Goal: Task Accomplishment & Management: Manage account settings

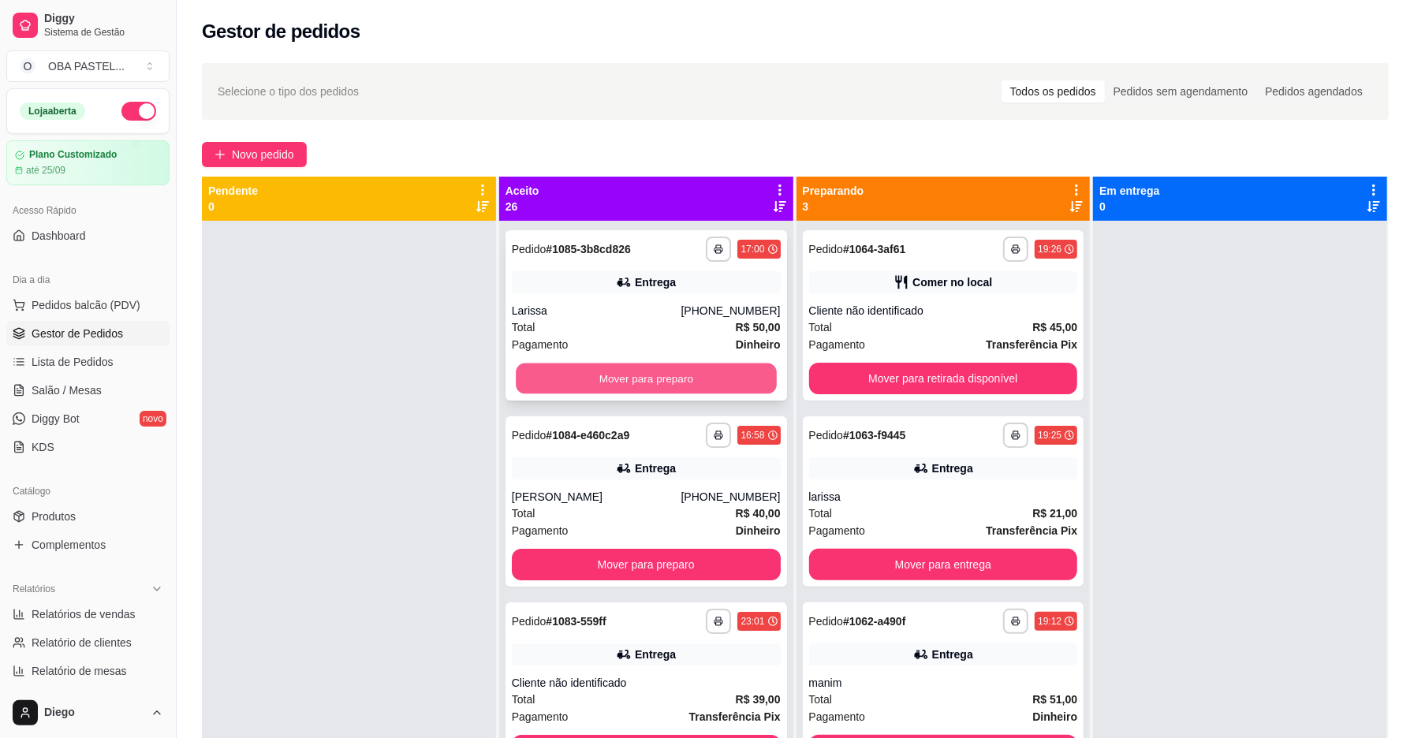
click at [704, 385] on button "Mover para preparo" at bounding box center [646, 379] width 261 height 31
click at [704, 385] on div "Mover para preparo" at bounding box center [646, 379] width 269 height 32
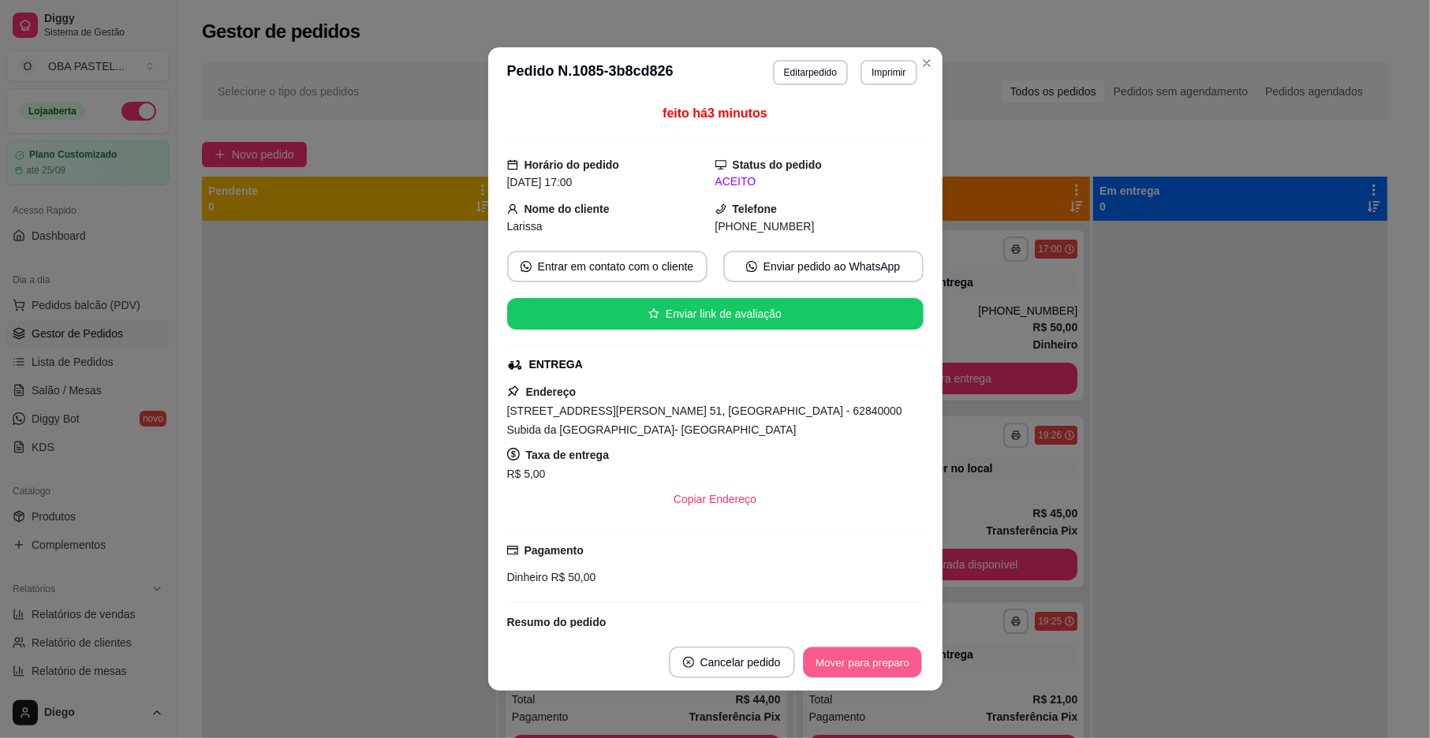
click at [871, 659] on button "Mover para preparo" at bounding box center [862, 663] width 118 height 31
click at [871, 659] on div "Mover para preparo" at bounding box center [862, 663] width 122 height 32
click at [871, 659] on button "Mover para entrega" at bounding box center [863, 663] width 118 height 31
click at [871, 659] on div "Mover para entrega" at bounding box center [861, 663] width 121 height 32
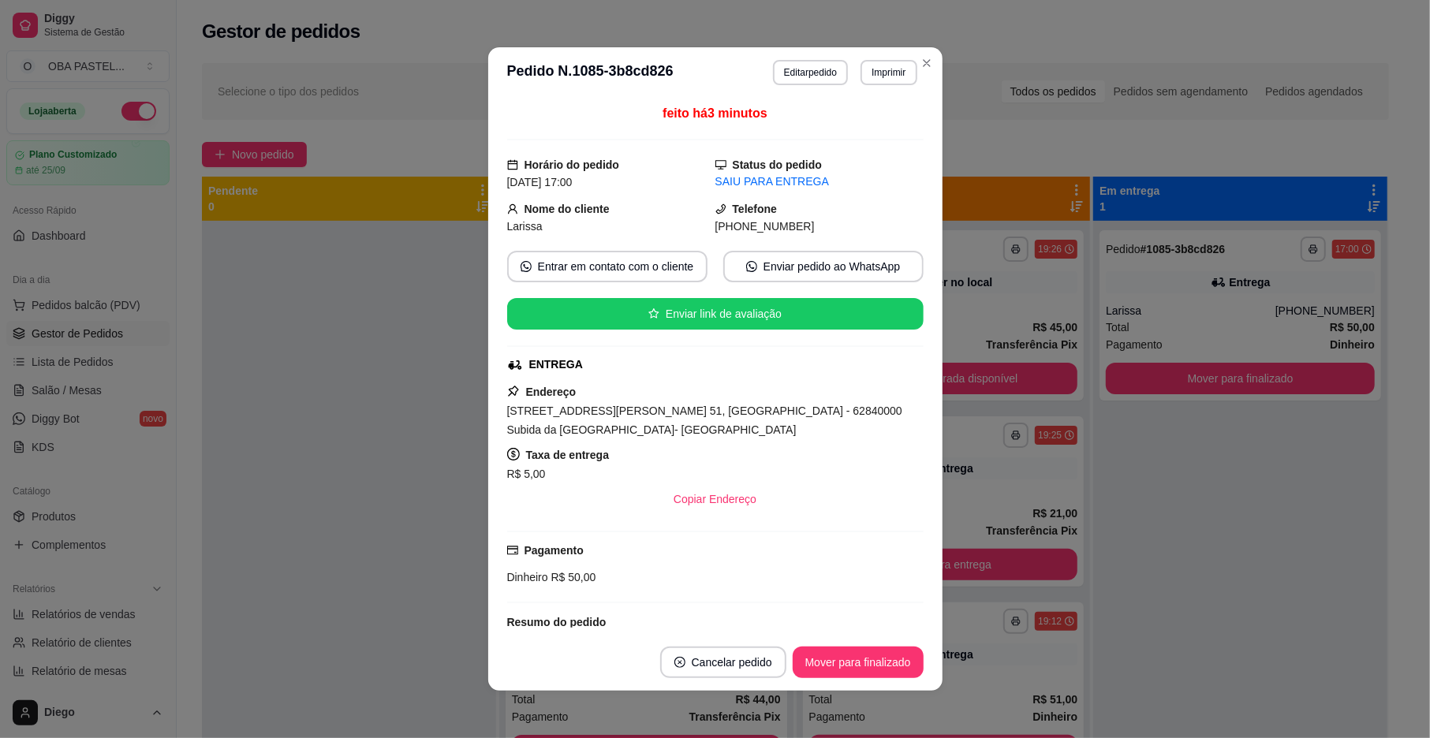
click at [871, 659] on button "Mover para finalizado" at bounding box center [858, 663] width 131 height 32
click at [871, 659] on div "Mover para finalizado" at bounding box center [847, 663] width 153 height 32
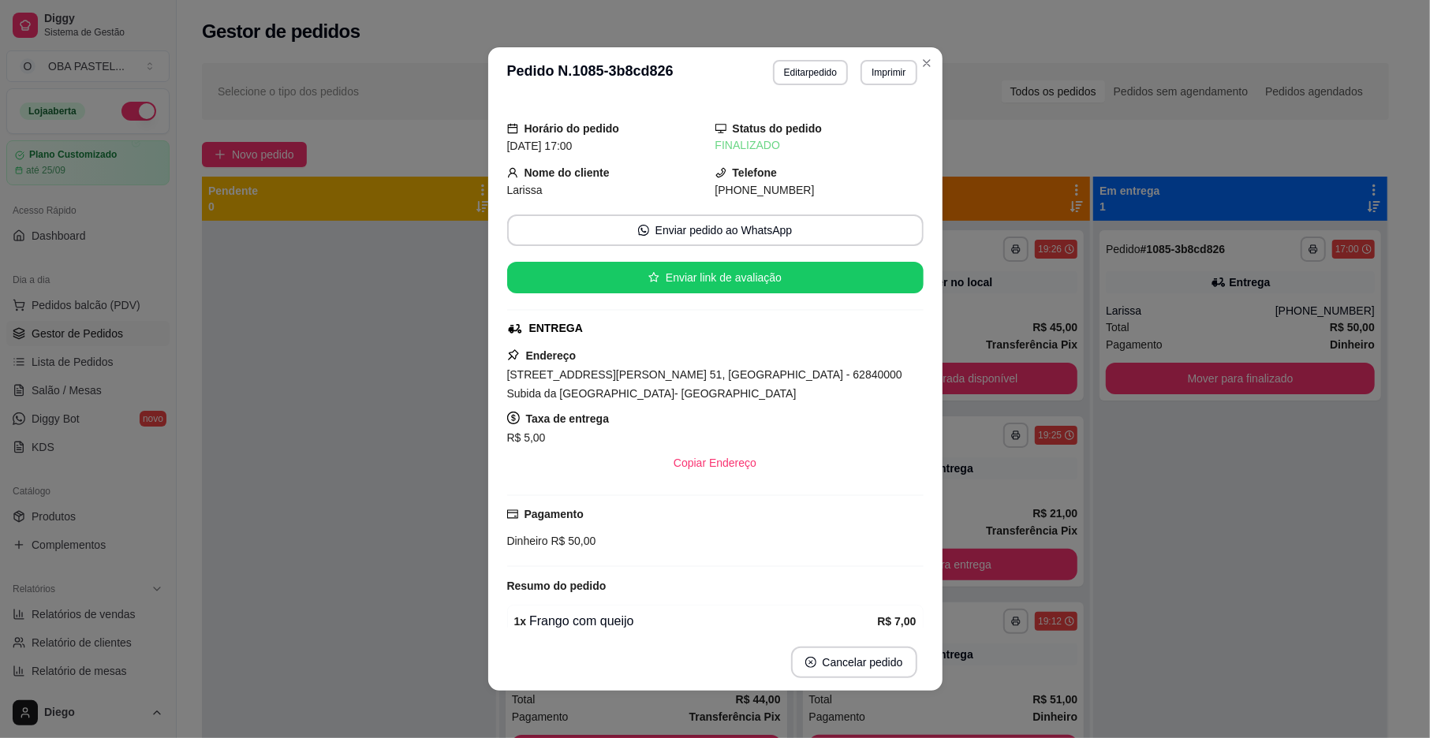
click at [871, 659] on button "Cancelar pedido" at bounding box center [854, 663] width 126 height 32
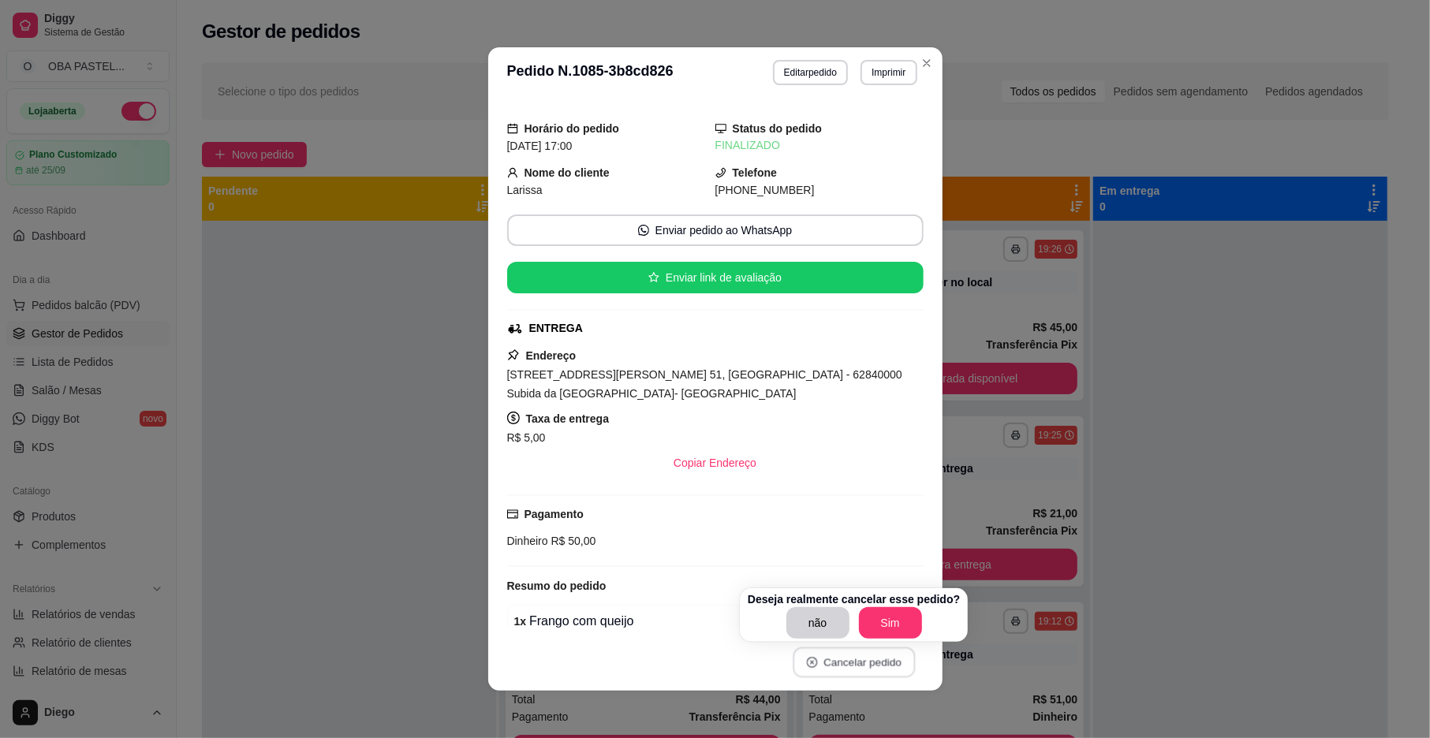
click at [871, 659] on button "Cancelar pedido" at bounding box center [854, 663] width 122 height 31
click at [926, 61] on div "**********" at bounding box center [796, 494] width 1238 height 880
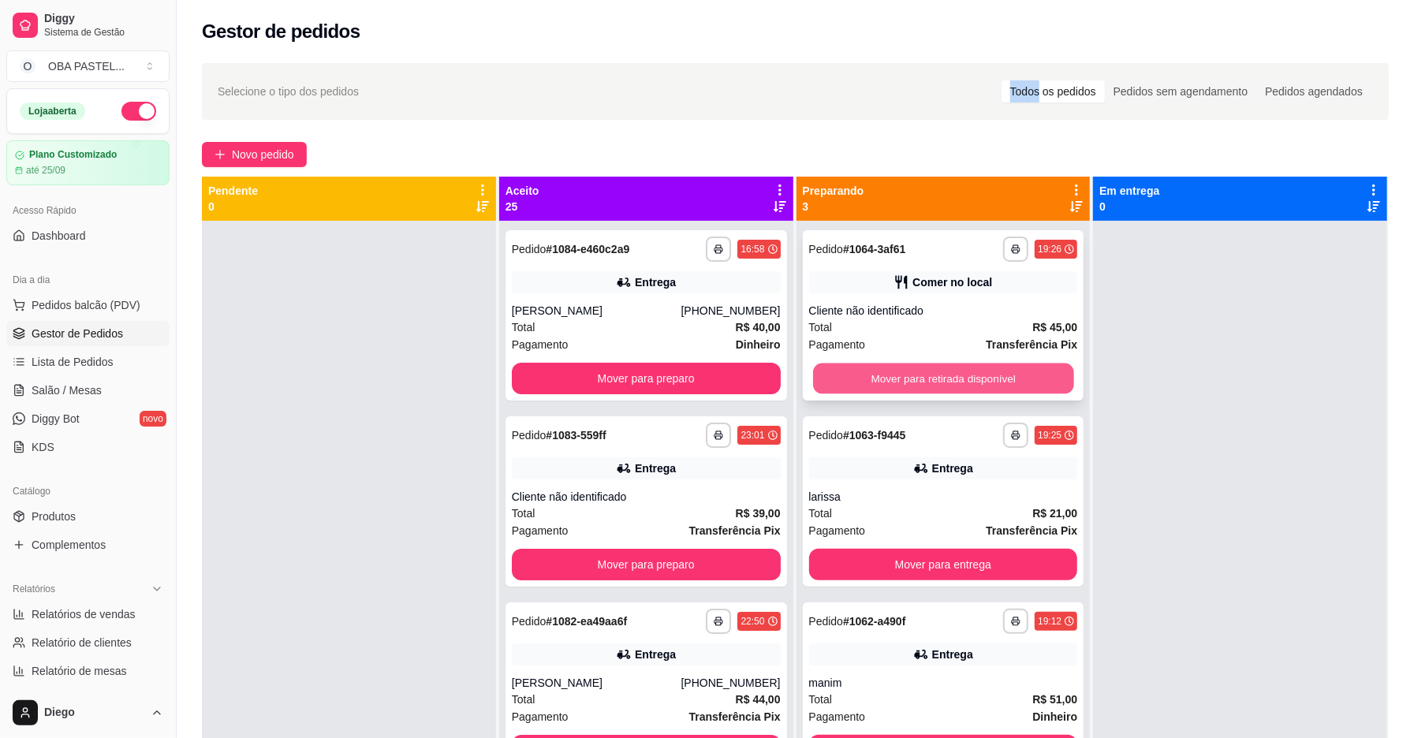
click at [976, 368] on button "Mover para retirada disponível" at bounding box center [943, 379] width 261 height 31
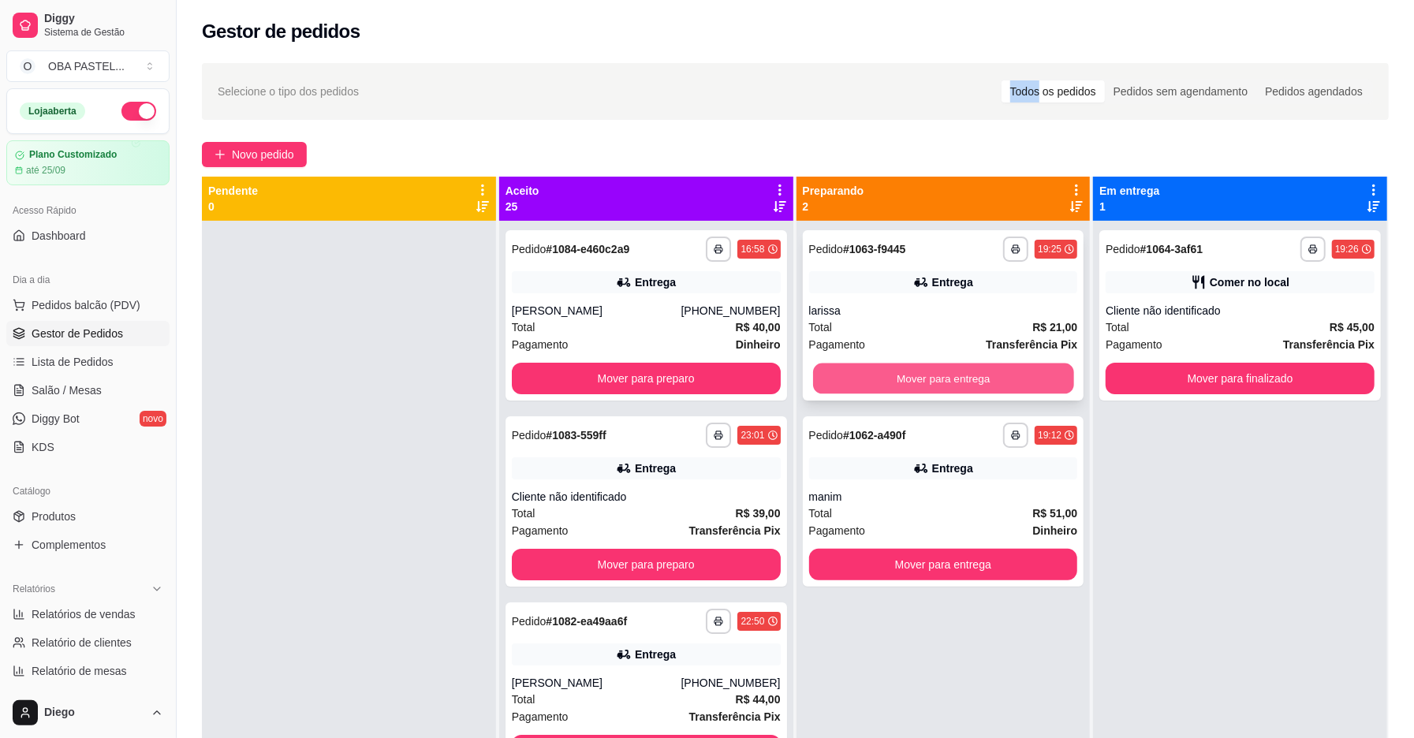
click at [975, 371] on button "Mover para entrega" at bounding box center [943, 379] width 261 height 31
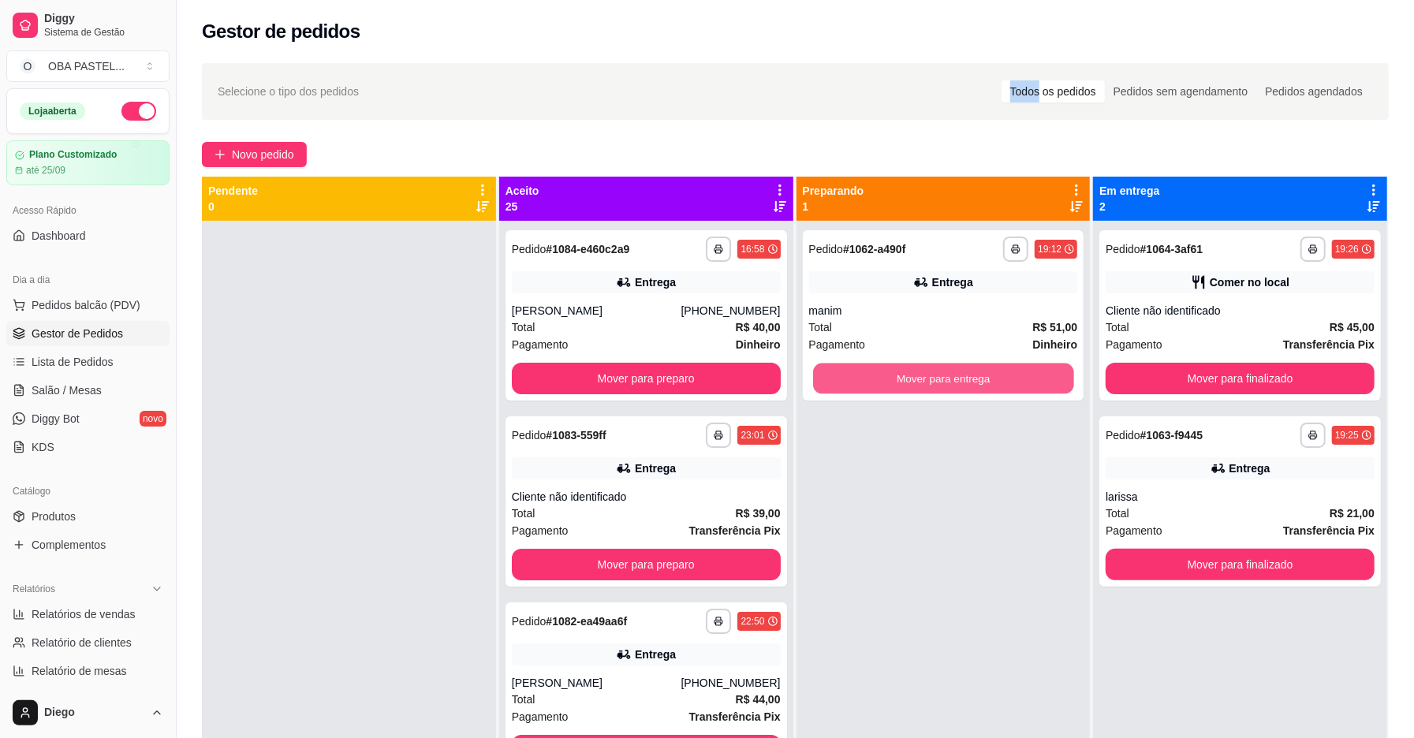
click at [975, 371] on button "Mover para entrega" at bounding box center [943, 379] width 261 height 31
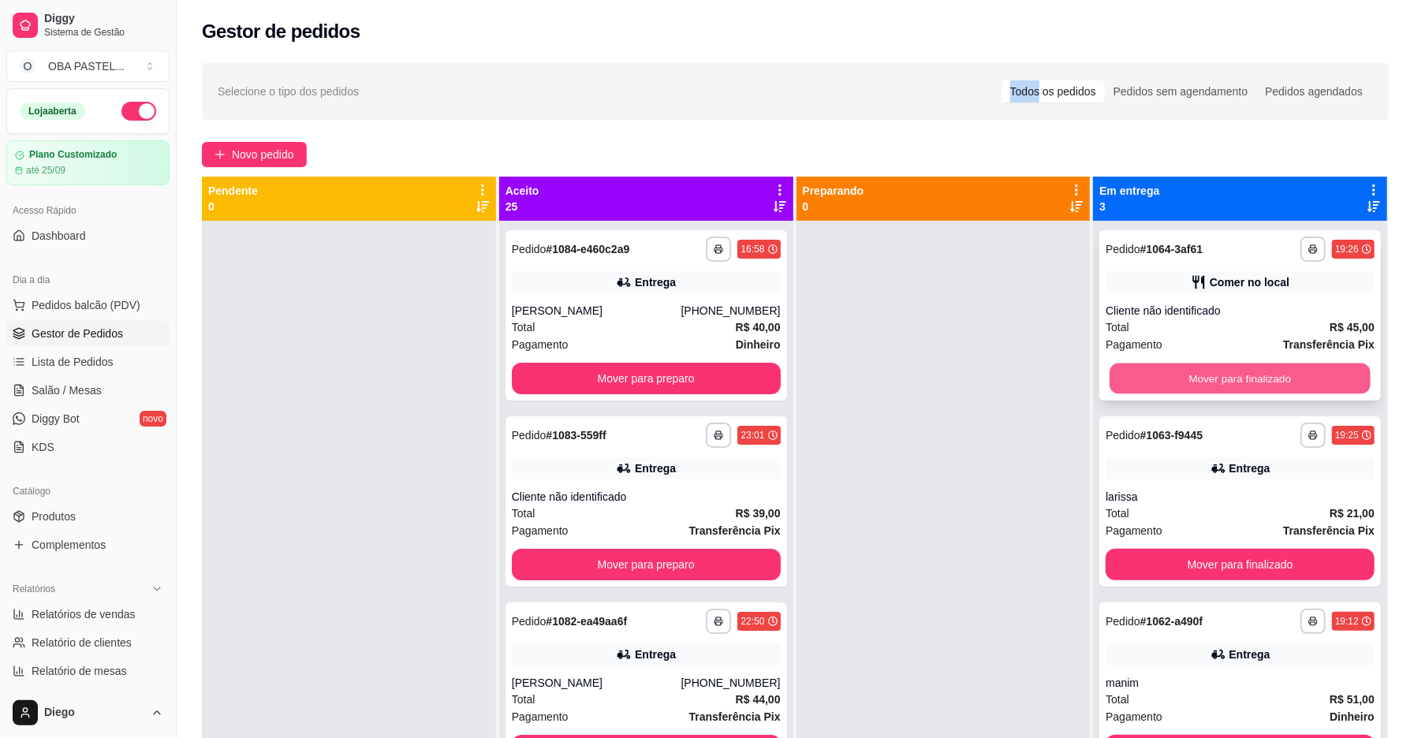
click at [1196, 373] on button "Mover para finalizado" at bounding box center [1240, 379] width 261 height 31
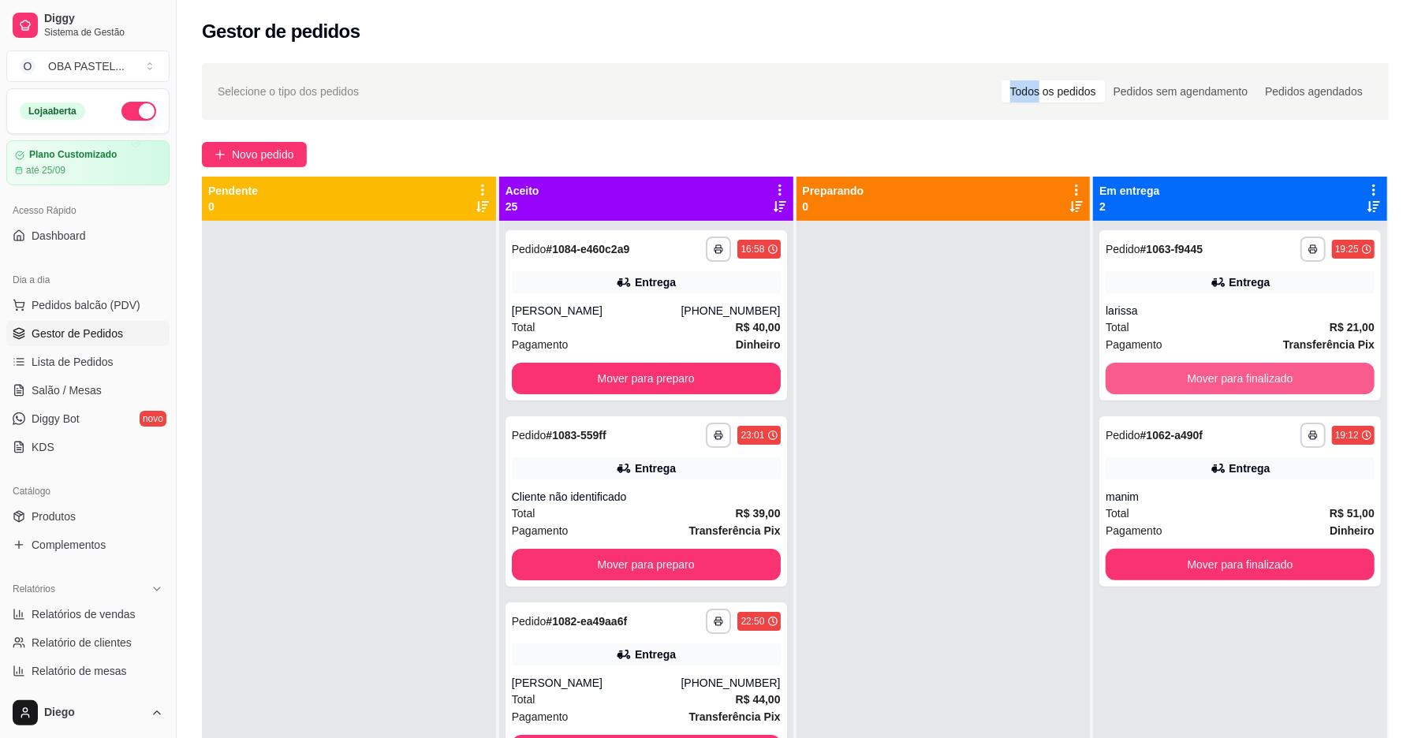
click at [1196, 373] on button "Mover para finalizado" at bounding box center [1240, 379] width 269 height 32
click at [1196, 549] on button "Mover para finalizado" at bounding box center [1240, 565] width 269 height 32
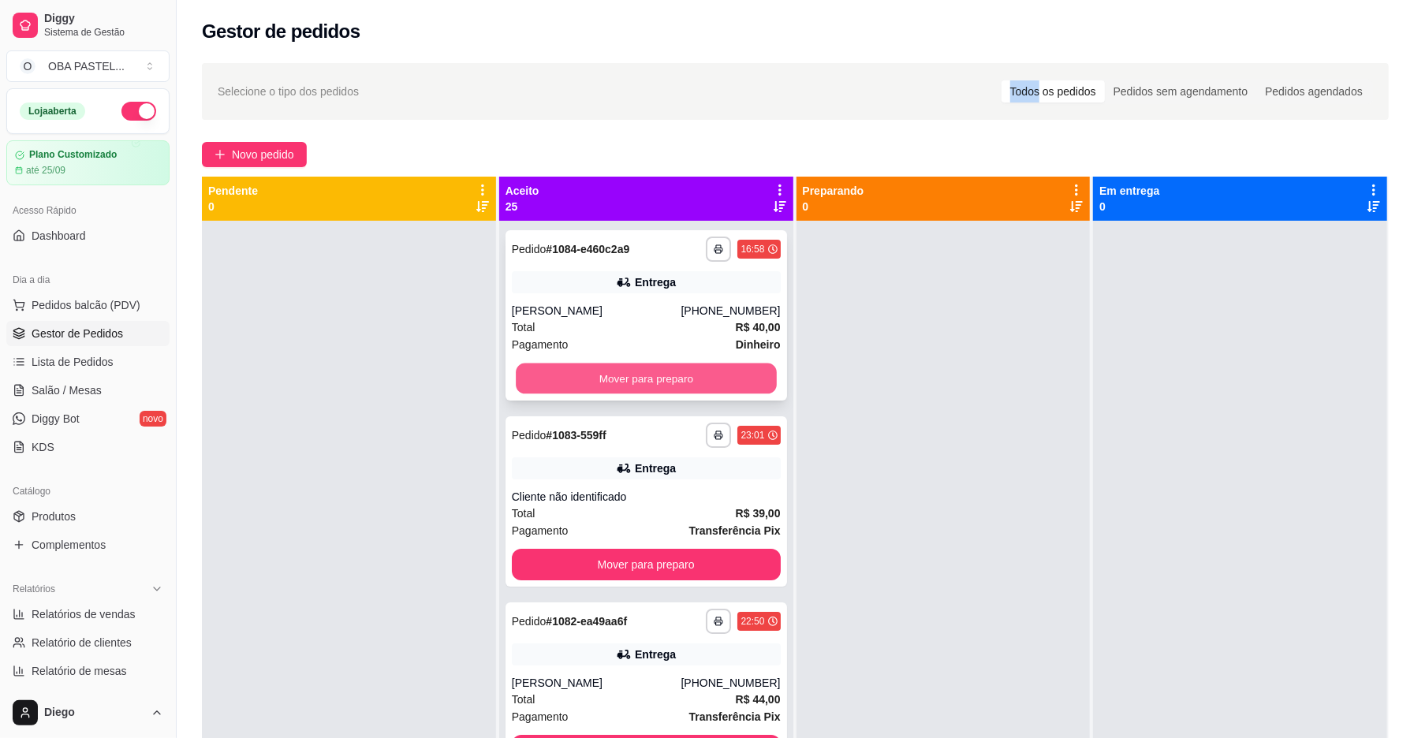
click at [661, 368] on button "Mover para preparo" at bounding box center [646, 379] width 261 height 31
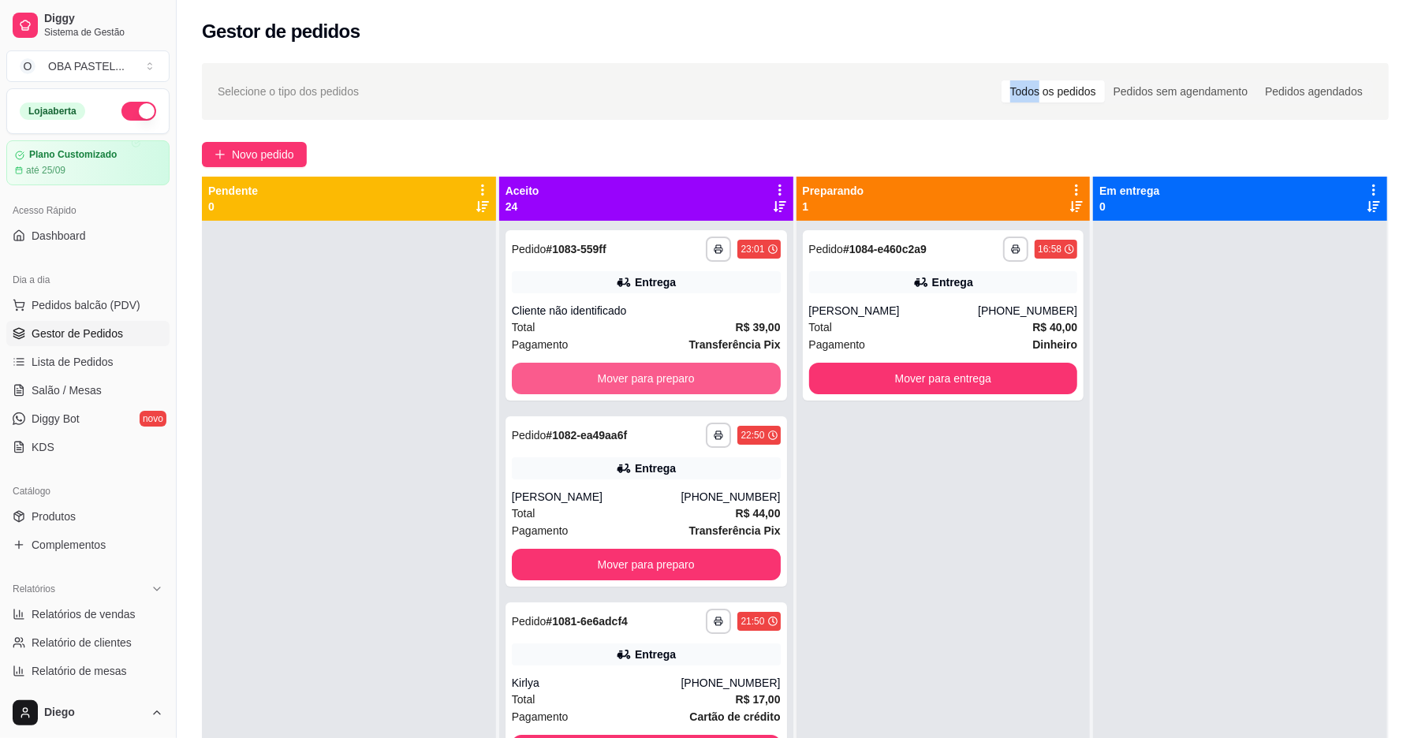
click at [661, 368] on button "Mover para preparo" at bounding box center [646, 379] width 269 height 32
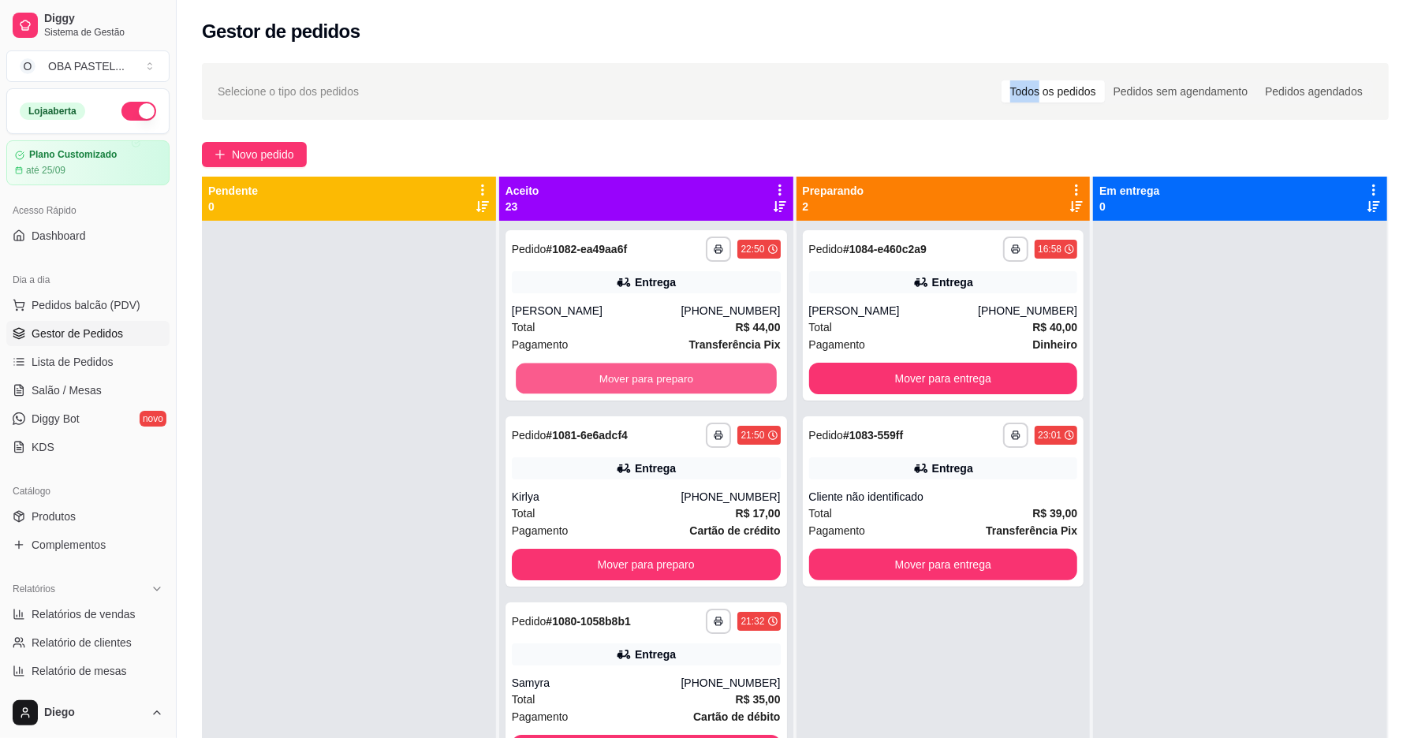
click at [661, 368] on button "Mover para preparo" at bounding box center [646, 379] width 261 height 31
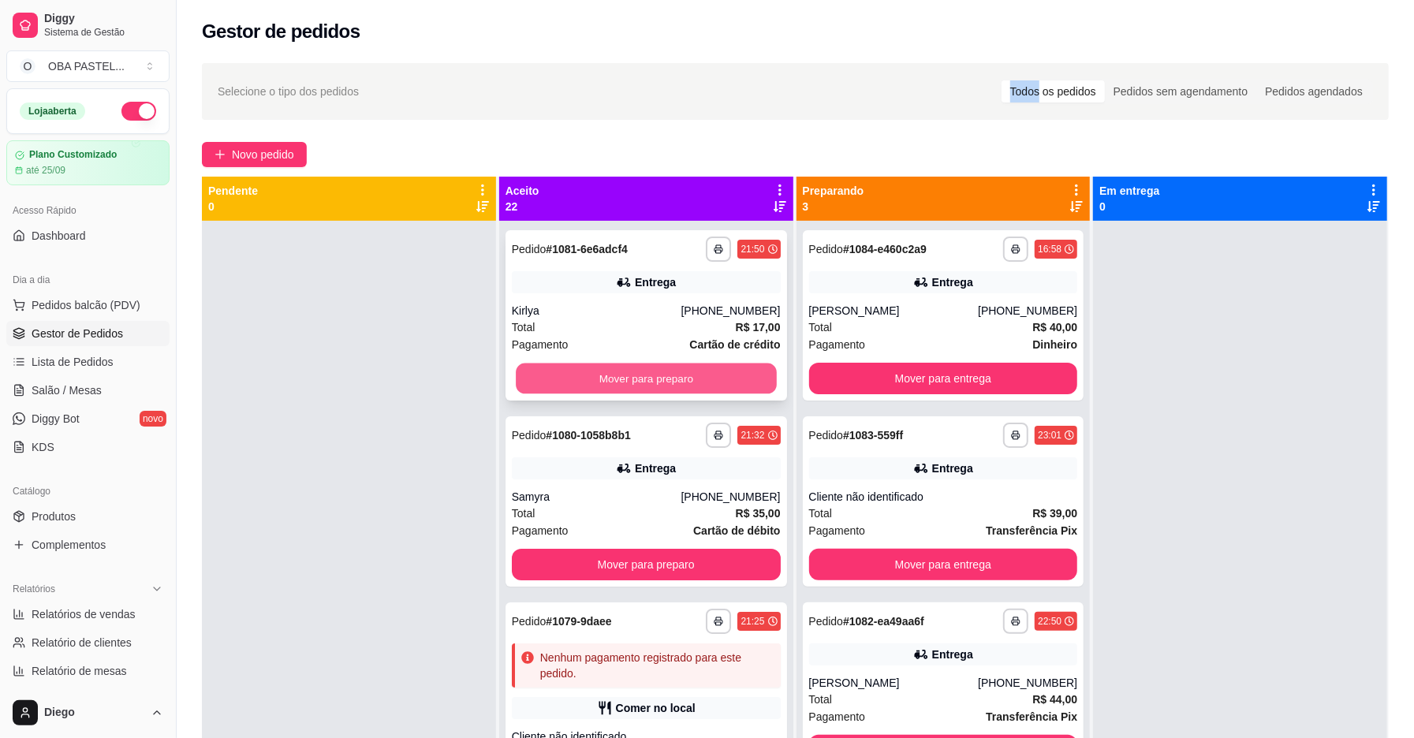
click at [660, 368] on button "Mover para preparo" at bounding box center [646, 379] width 261 height 31
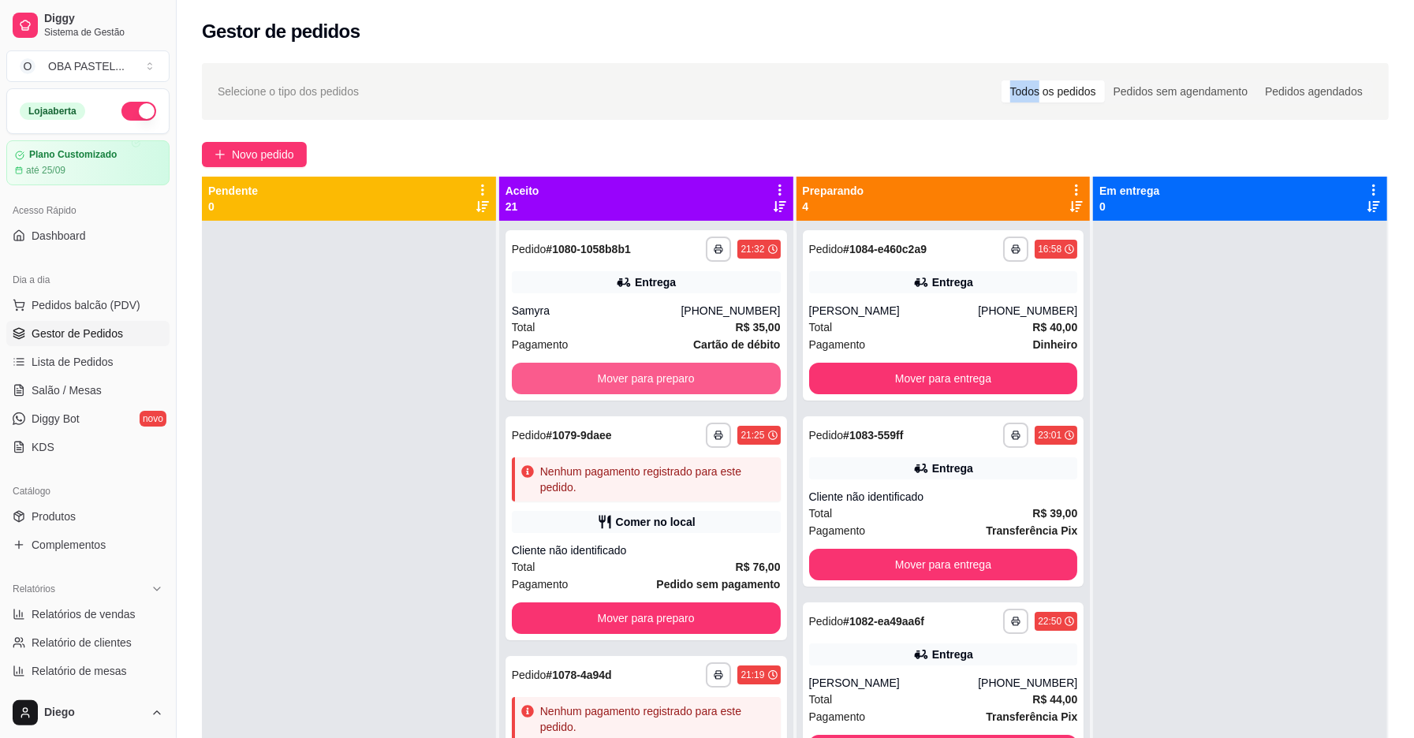
click at [660, 368] on button "Mover para preparo" at bounding box center [646, 379] width 269 height 32
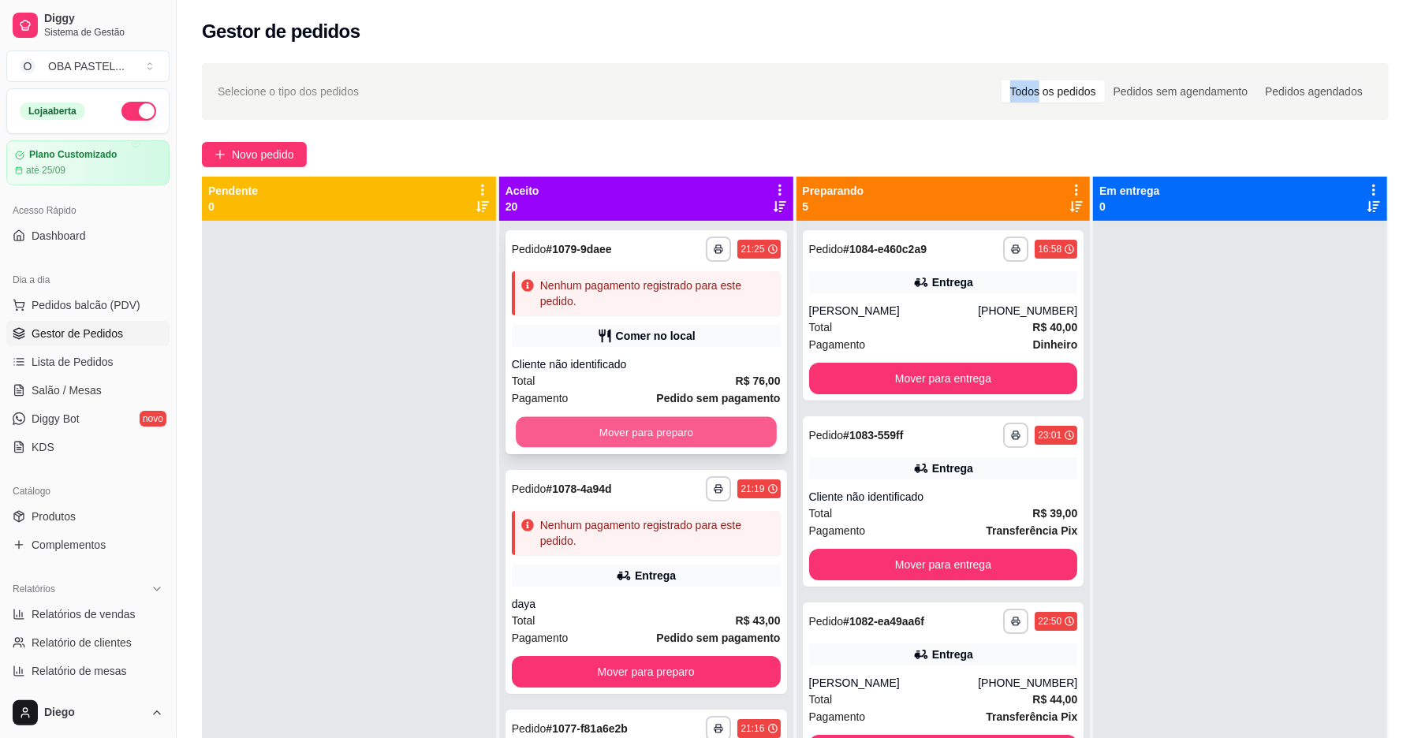
click at [620, 435] on button "Mover para preparo" at bounding box center [646, 432] width 261 height 31
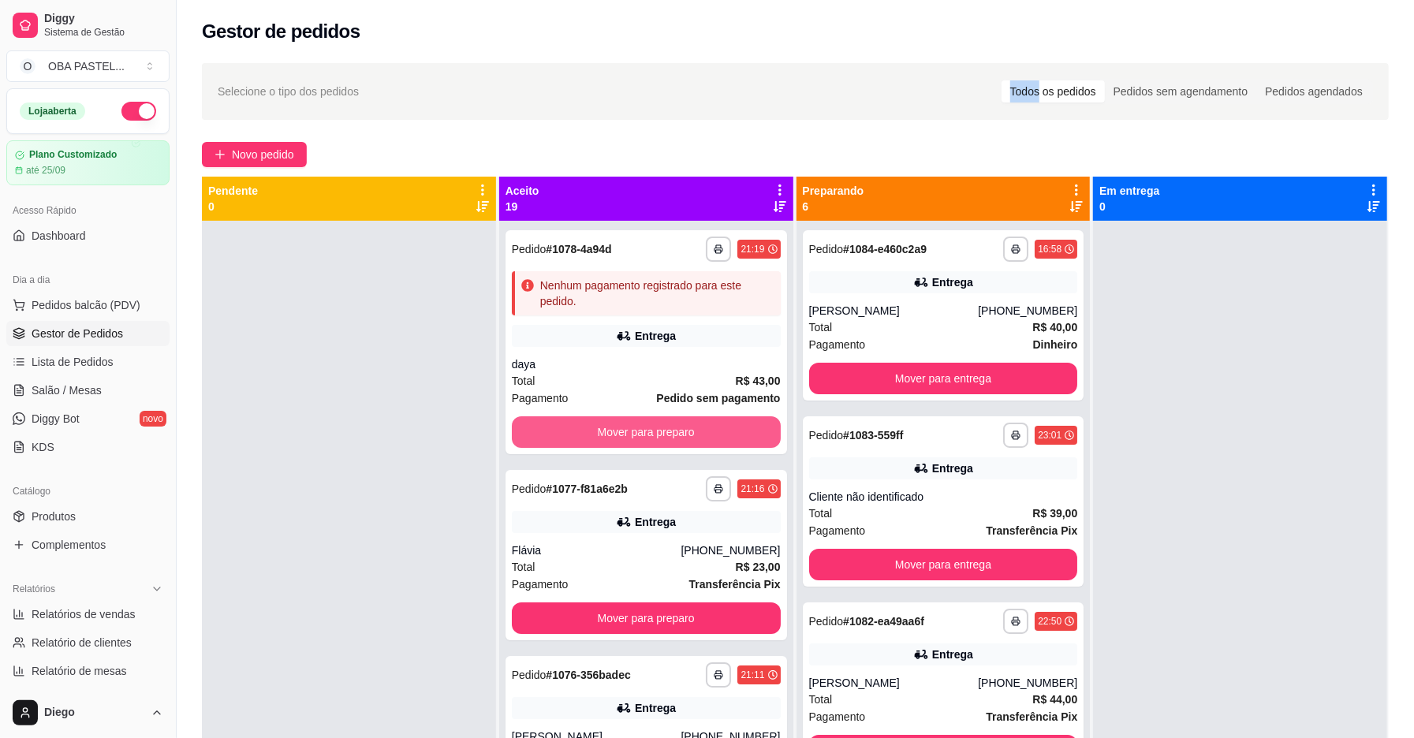
click at [620, 434] on button "Mover para preparo" at bounding box center [646, 433] width 269 height 32
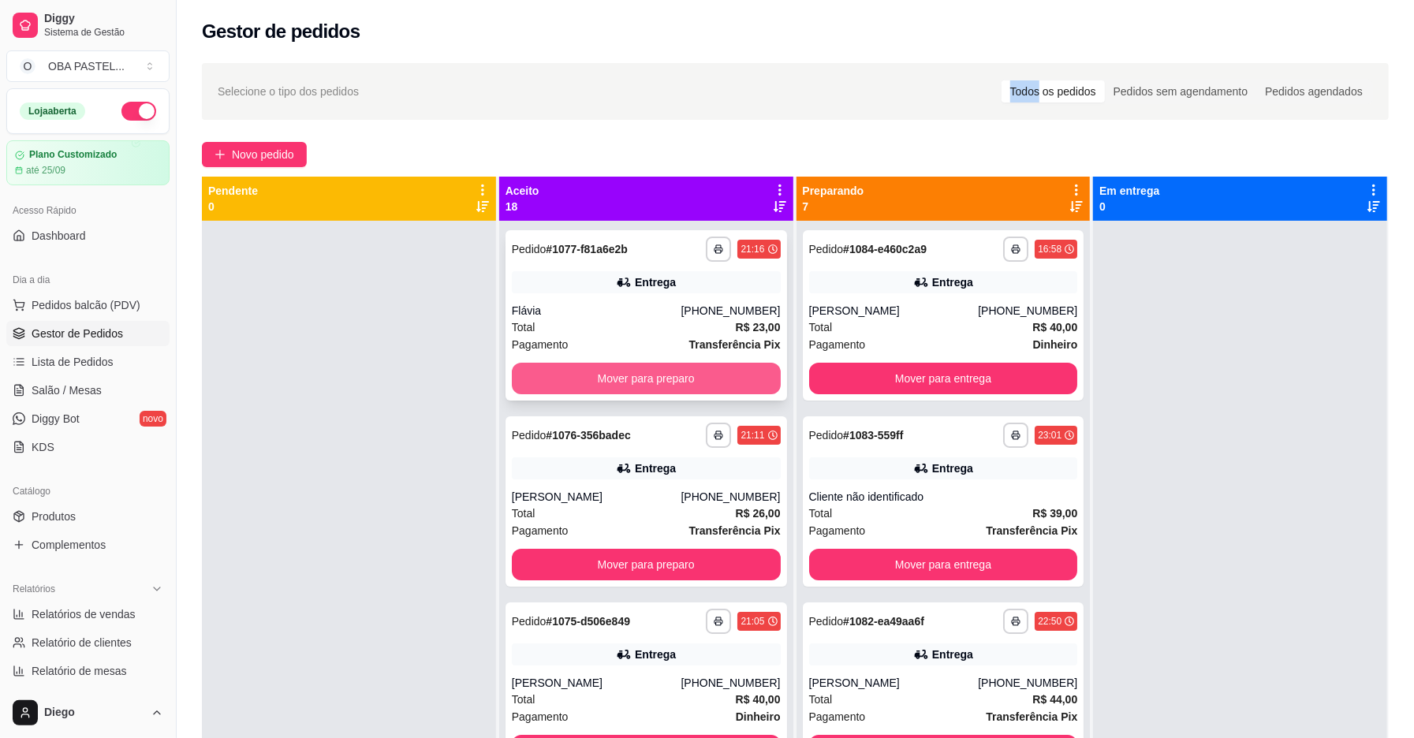
click at [648, 374] on button "Mover para preparo" at bounding box center [646, 379] width 269 height 32
click at [648, 374] on button "Mover para preparo" at bounding box center [646, 379] width 261 height 31
click at [650, 374] on button "Mover para preparo" at bounding box center [646, 379] width 261 height 31
click at [650, 374] on button "Mover para preparo" at bounding box center [646, 379] width 269 height 32
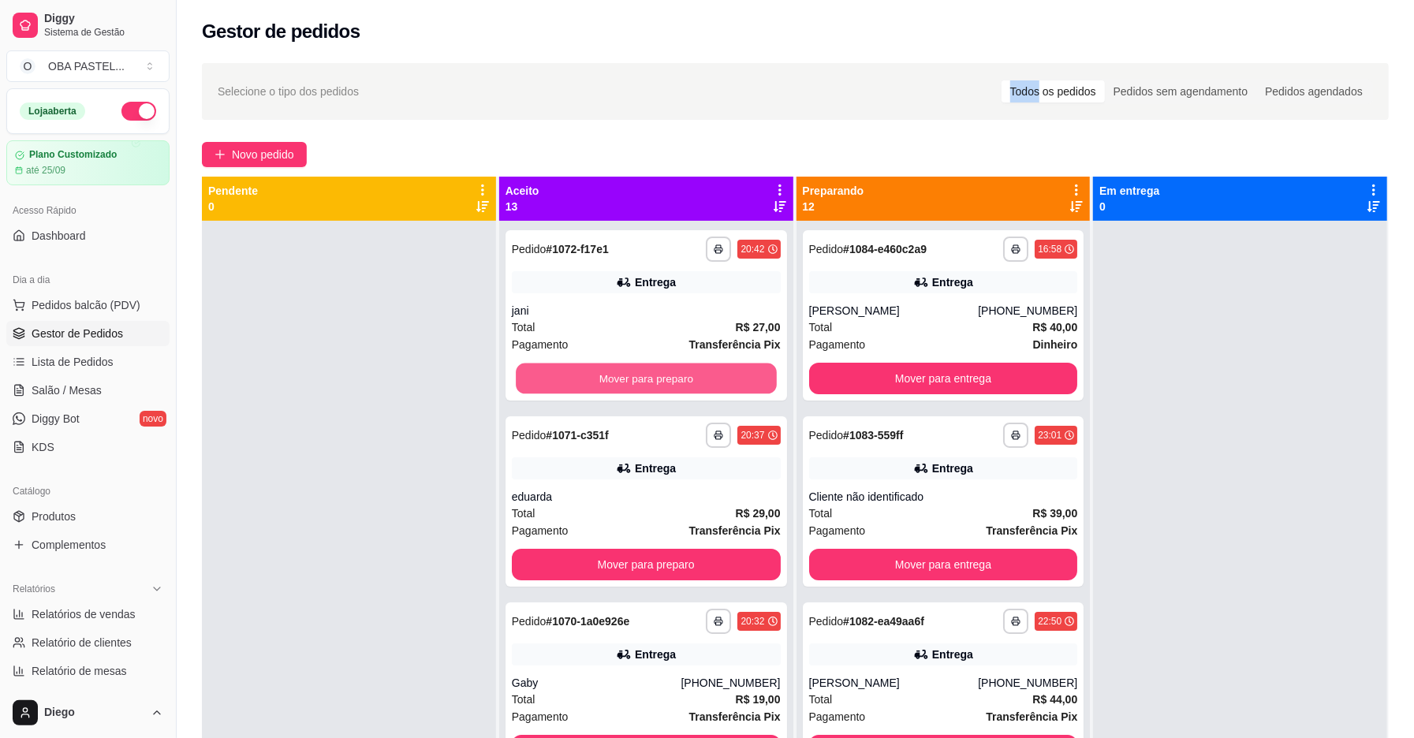
click at [650, 374] on button "Mover para preparo" at bounding box center [646, 379] width 261 height 31
click at [650, 374] on button "Mover para preparo" at bounding box center [646, 379] width 269 height 32
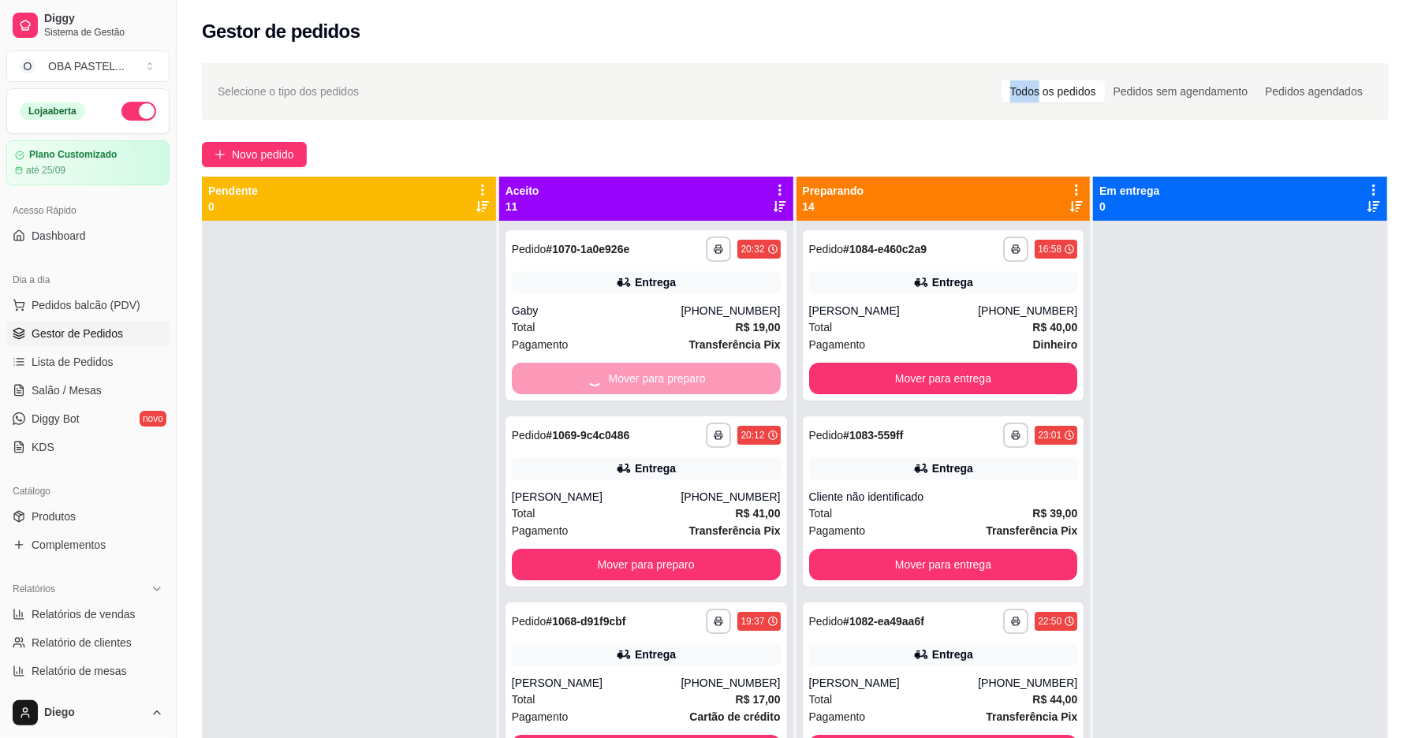
click at [650, 374] on div "Mover para preparo" at bounding box center [646, 379] width 269 height 32
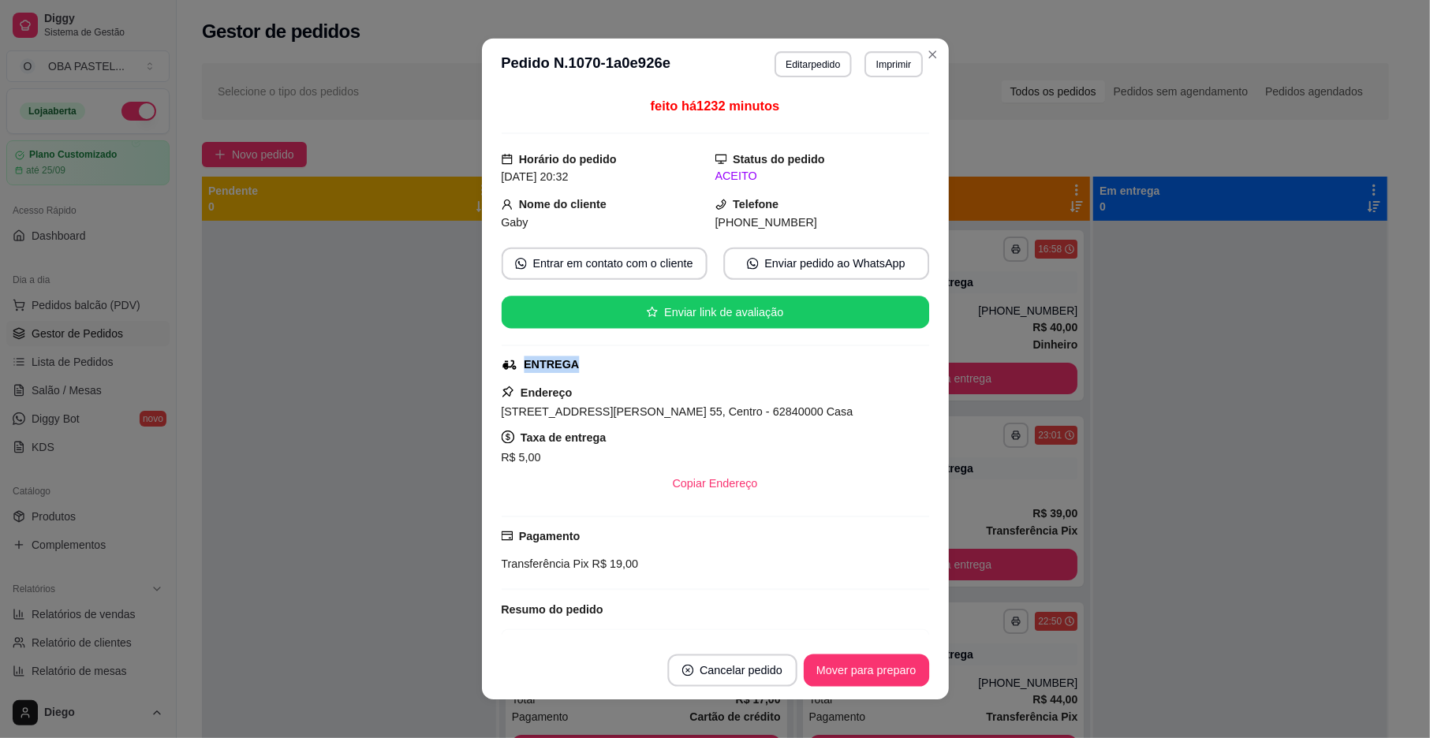
click at [650, 374] on div "ENTREGA" at bounding box center [713, 365] width 424 height 17
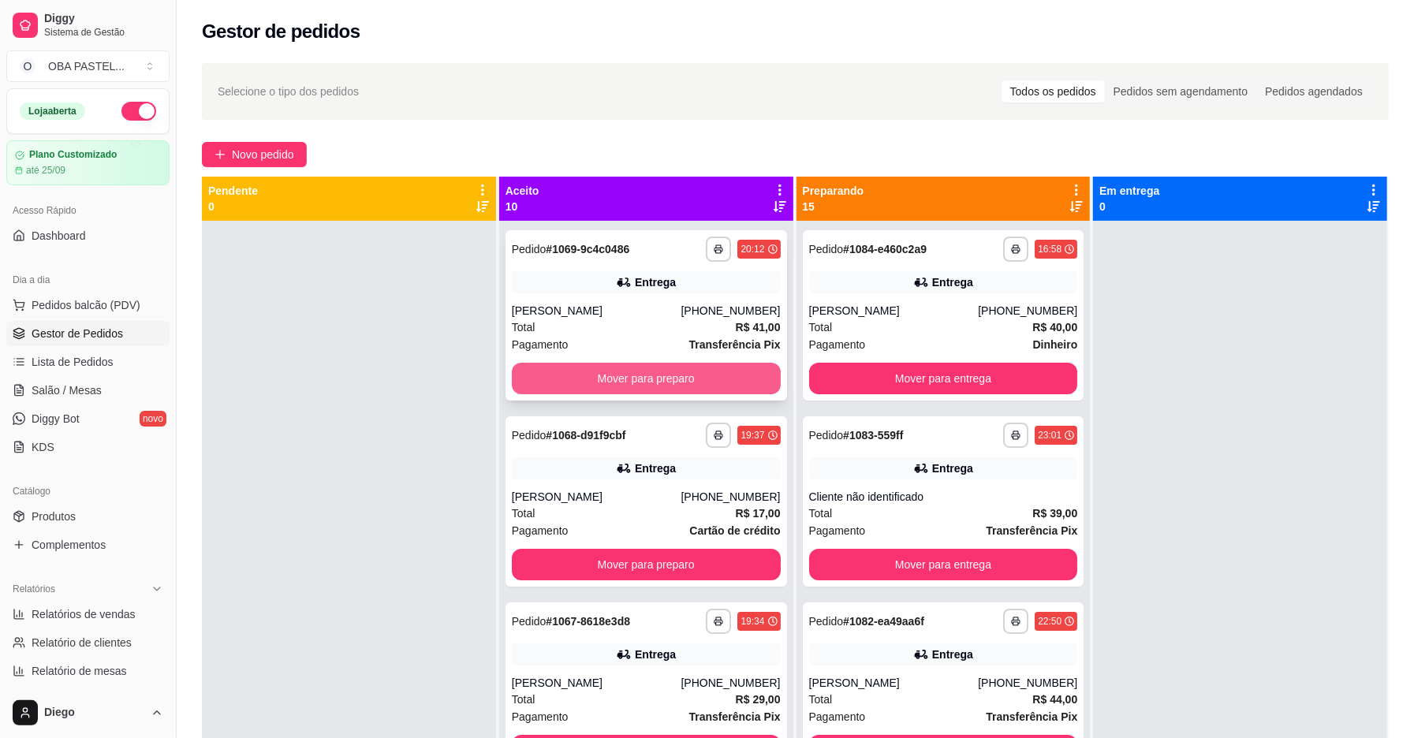
click at [748, 369] on button "Mover para preparo" at bounding box center [646, 379] width 269 height 32
click at [748, 368] on button "Mover para preparo" at bounding box center [646, 379] width 261 height 31
click at [748, 549] on button "Mover para preparo" at bounding box center [646, 565] width 269 height 32
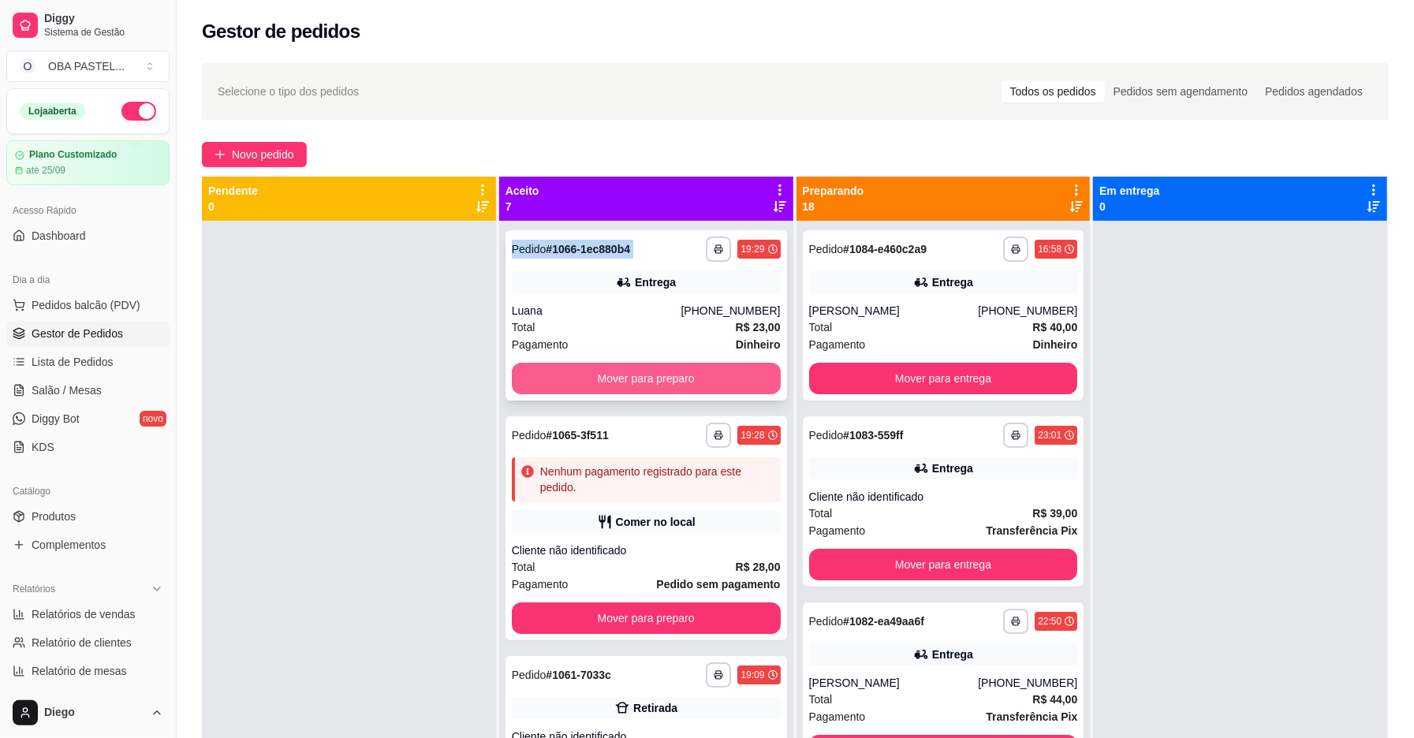
click at [745, 369] on button "Mover para preparo" at bounding box center [646, 379] width 269 height 32
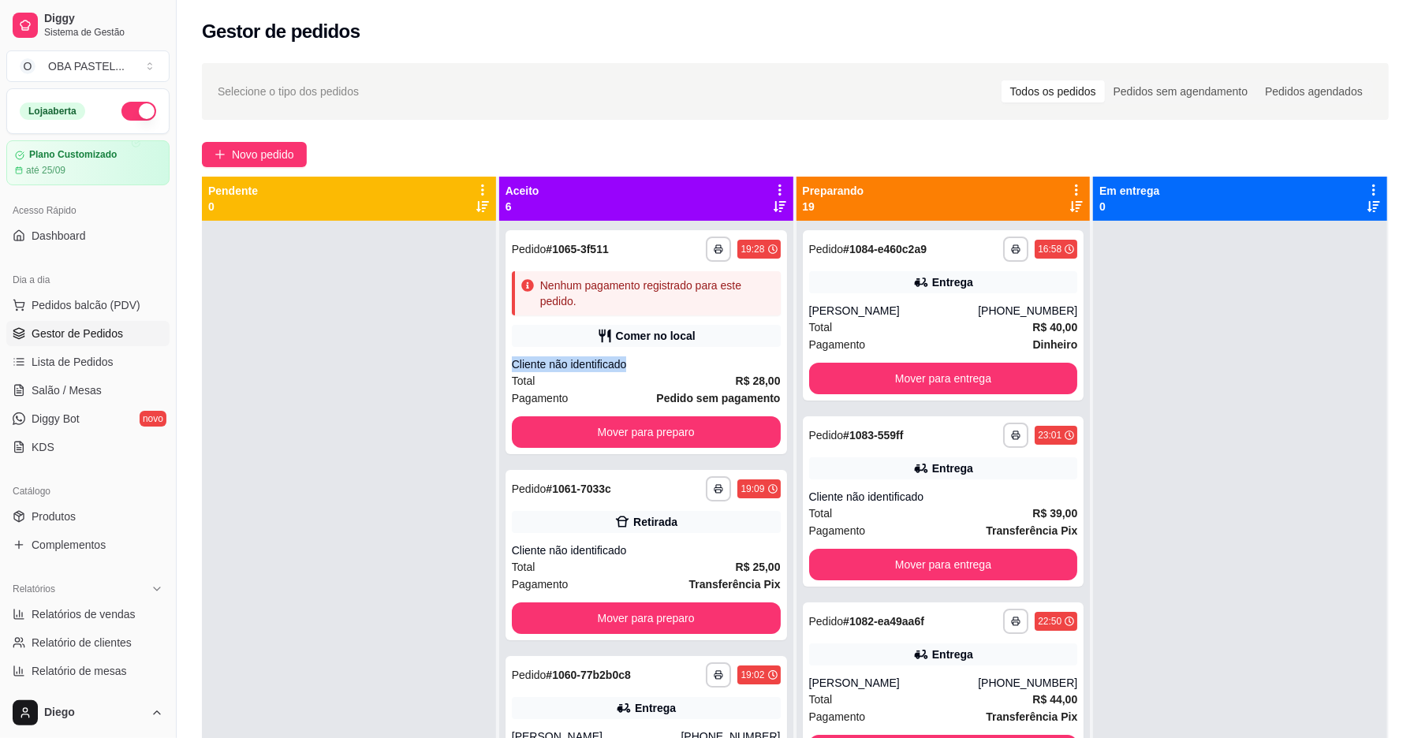
click at [745, 369] on div "Cliente não identificado" at bounding box center [646, 365] width 269 height 16
click at [945, 374] on button "Mover para entrega" at bounding box center [943, 379] width 261 height 31
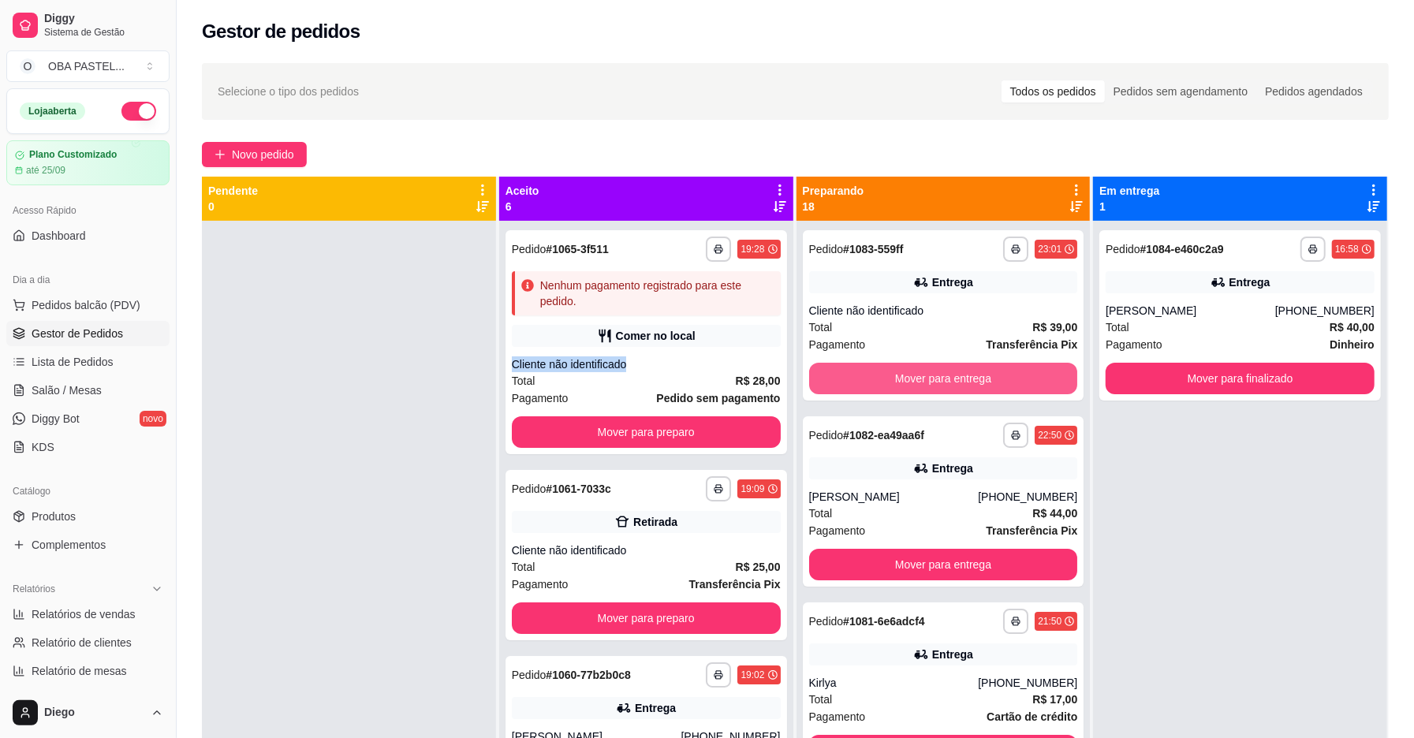
click at [943, 369] on button "Mover para entrega" at bounding box center [943, 379] width 269 height 32
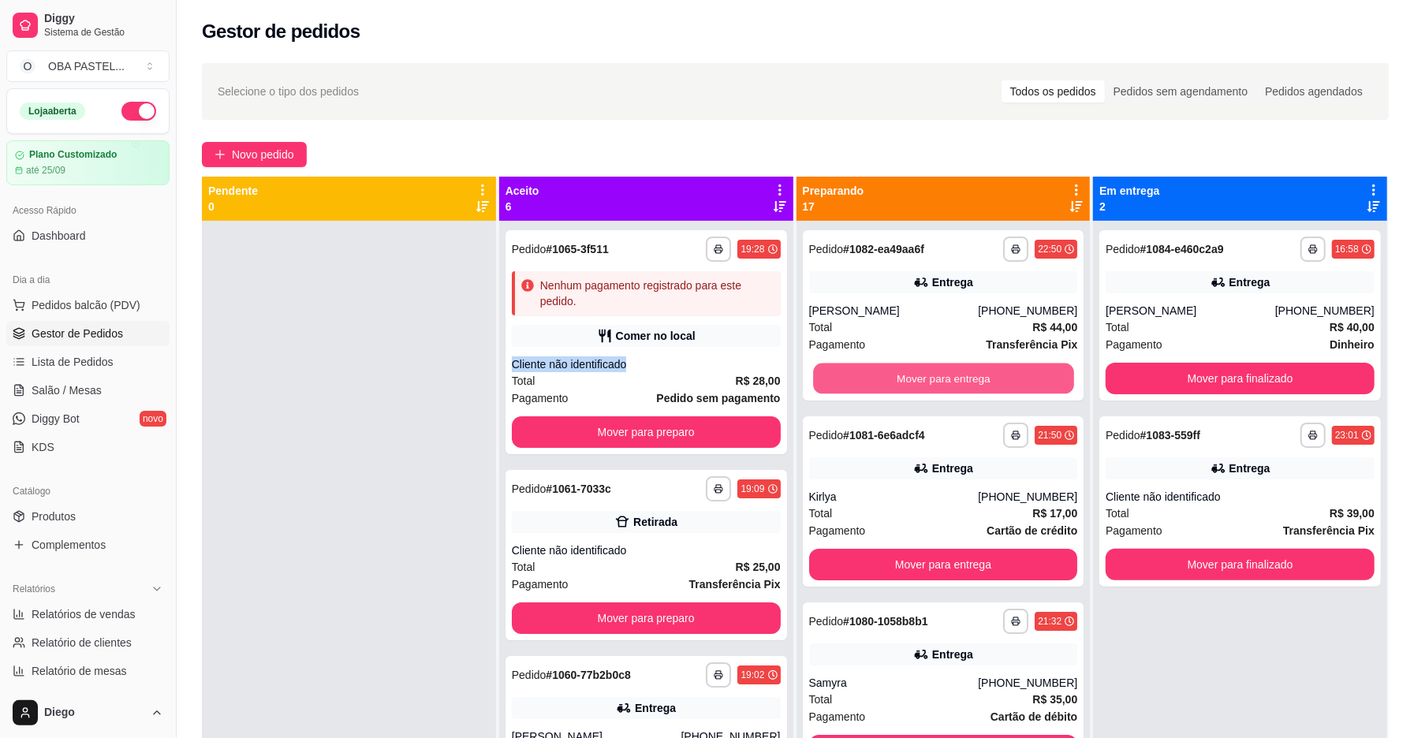
click at [943, 369] on button "Mover para entrega" at bounding box center [943, 379] width 261 height 31
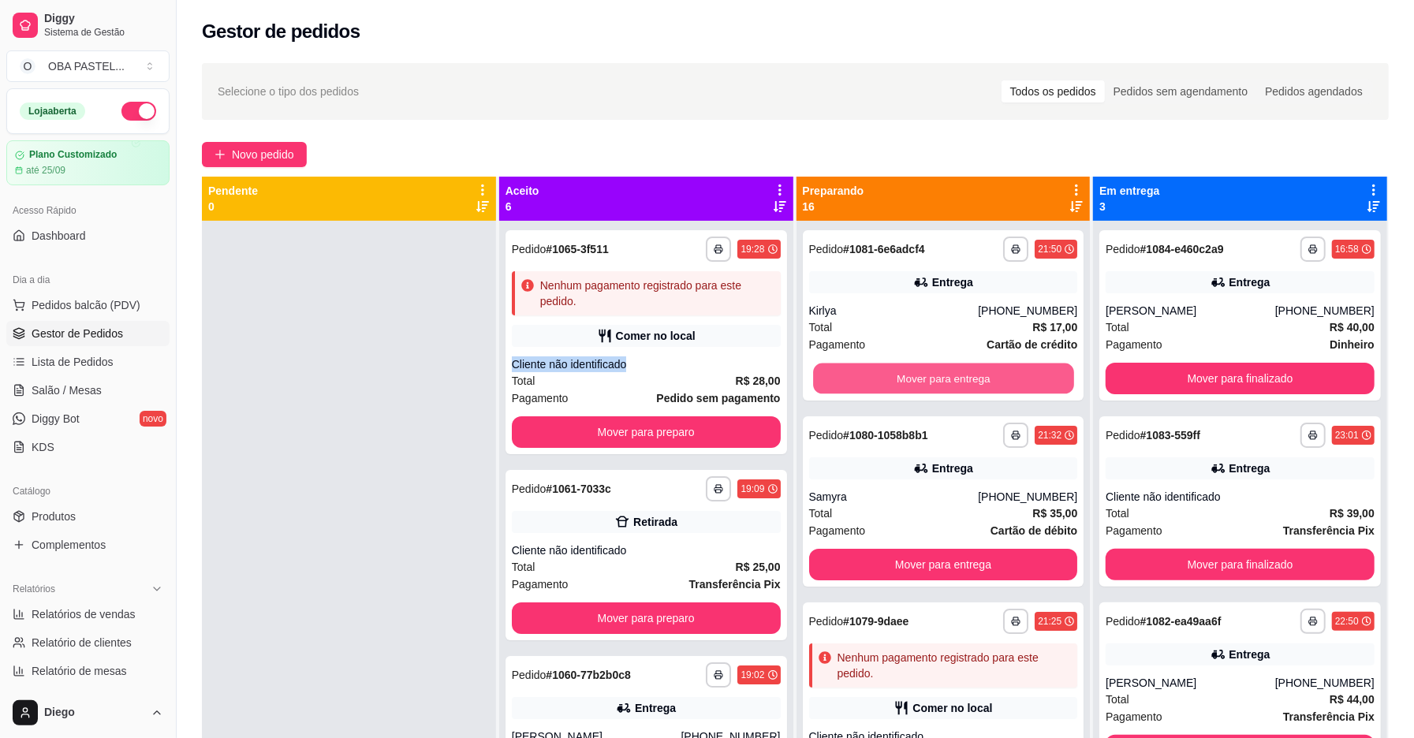
click at [943, 369] on button "Mover para entrega" at bounding box center [943, 379] width 261 height 31
click at [943, 369] on div "Mover para entrega" at bounding box center [943, 379] width 269 height 32
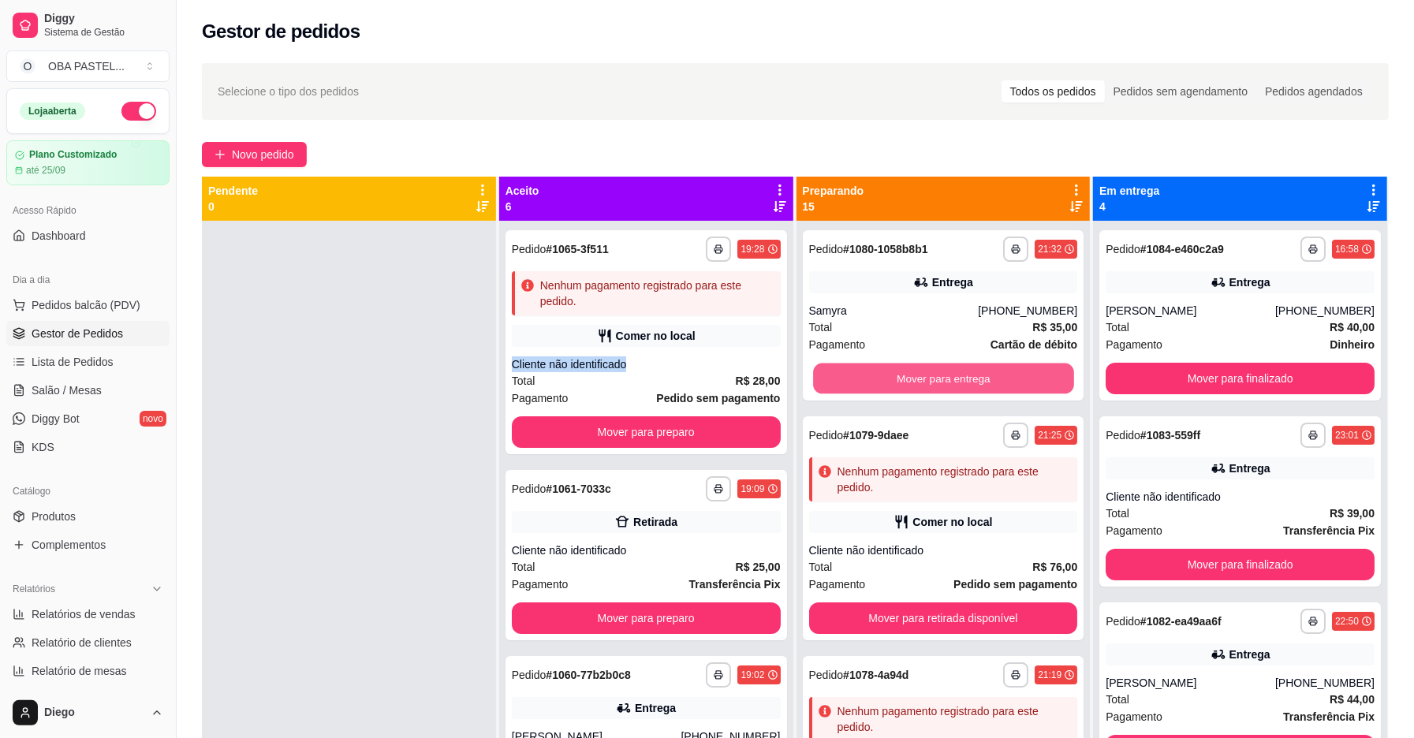
click at [943, 369] on button "Mover para entrega" at bounding box center [943, 379] width 261 height 31
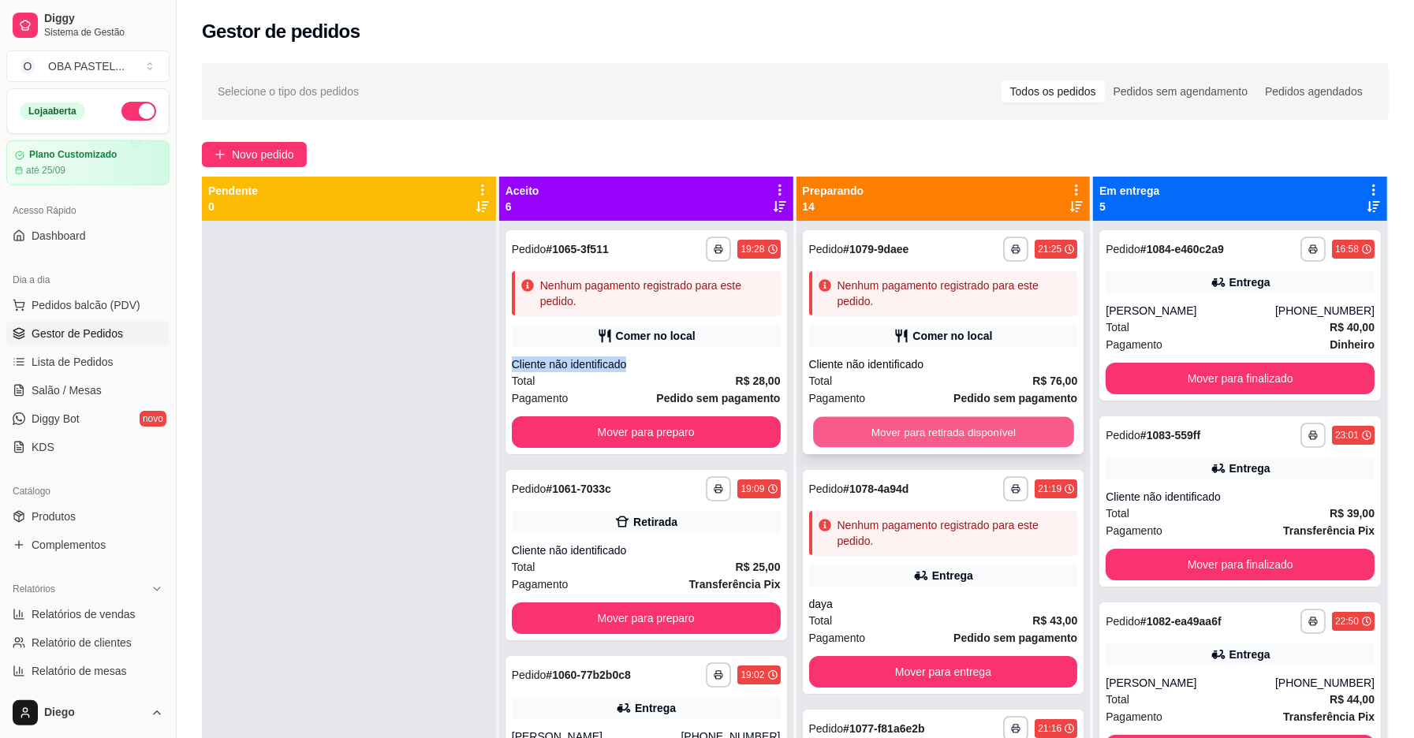
click at [936, 431] on button "Mover para retirada disponível" at bounding box center [943, 432] width 261 height 31
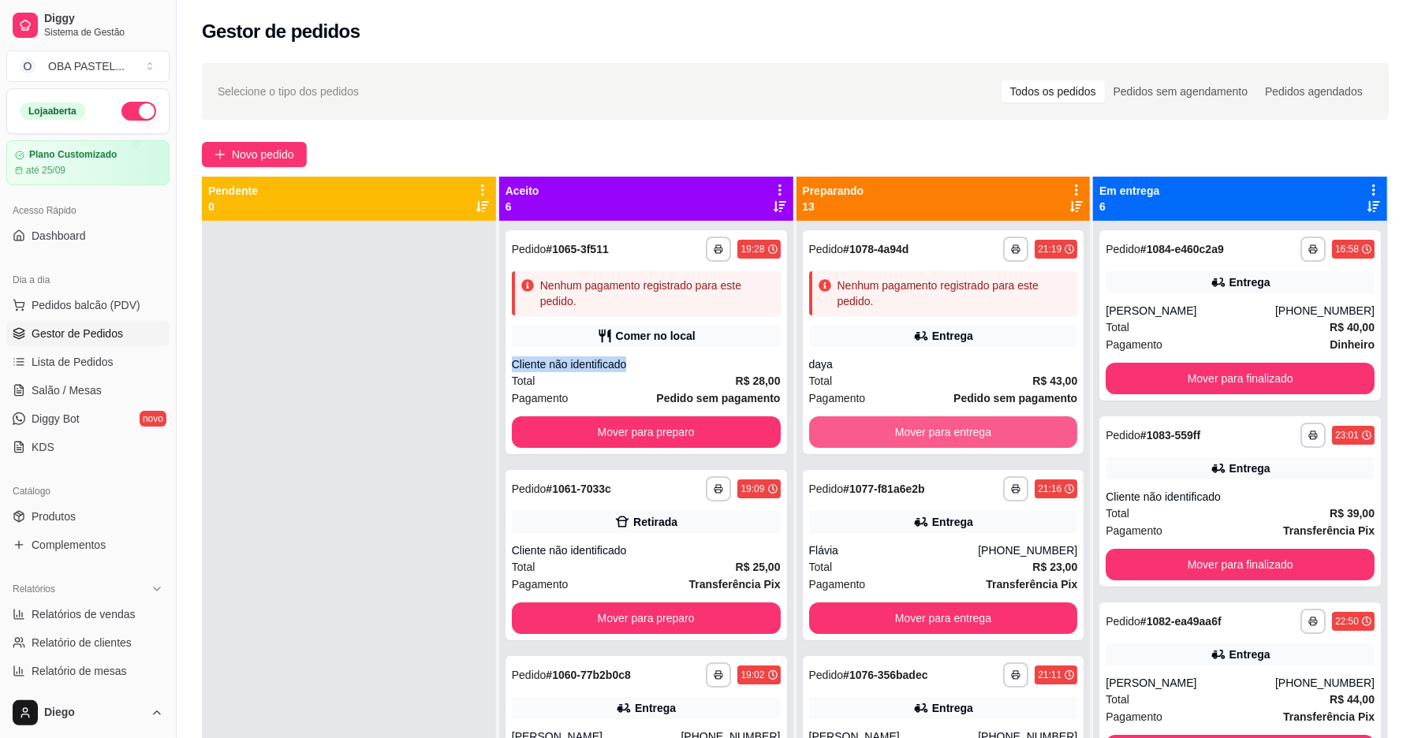
click at [936, 431] on button "Mover para entrega" at bounding box center [943, 433] width 269 height 32
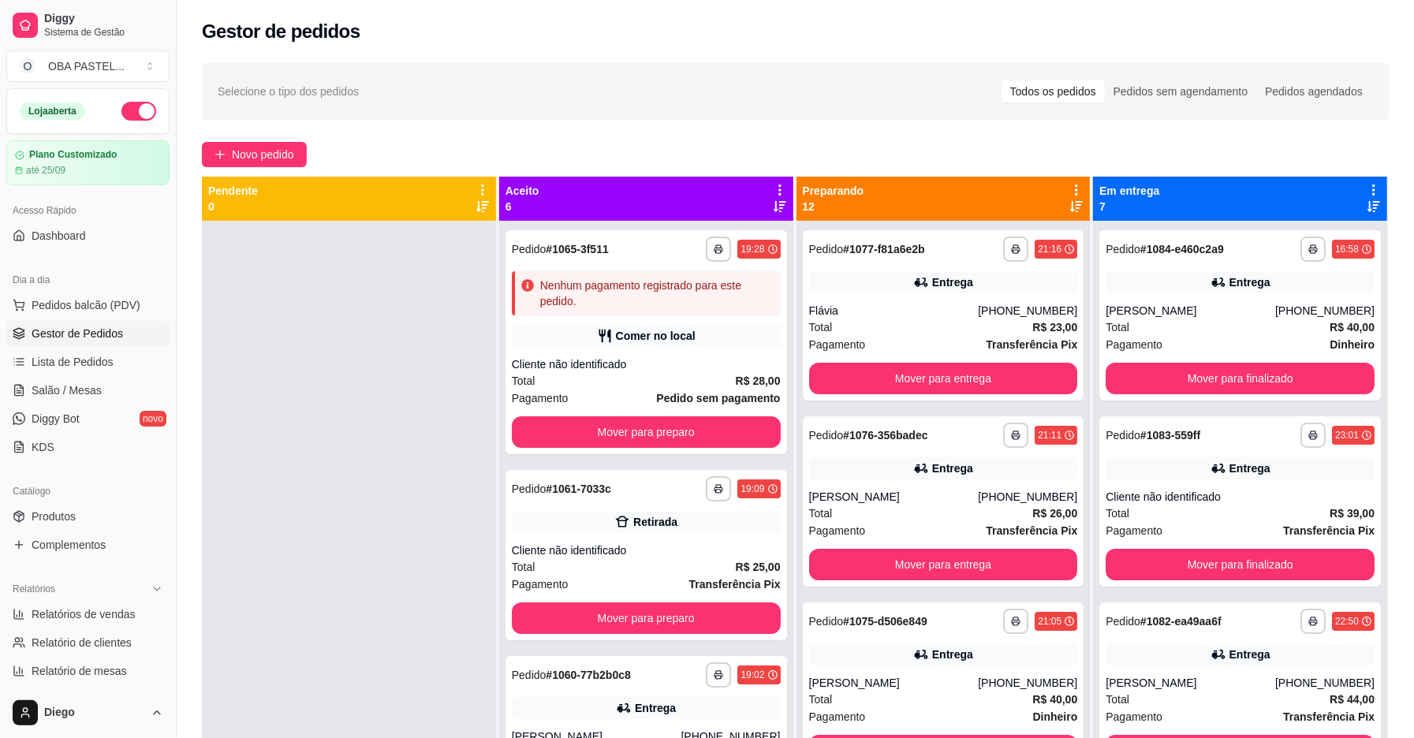
click at [936, 431] on div "**********" at bounding box center [943, 435] width 269 height 25
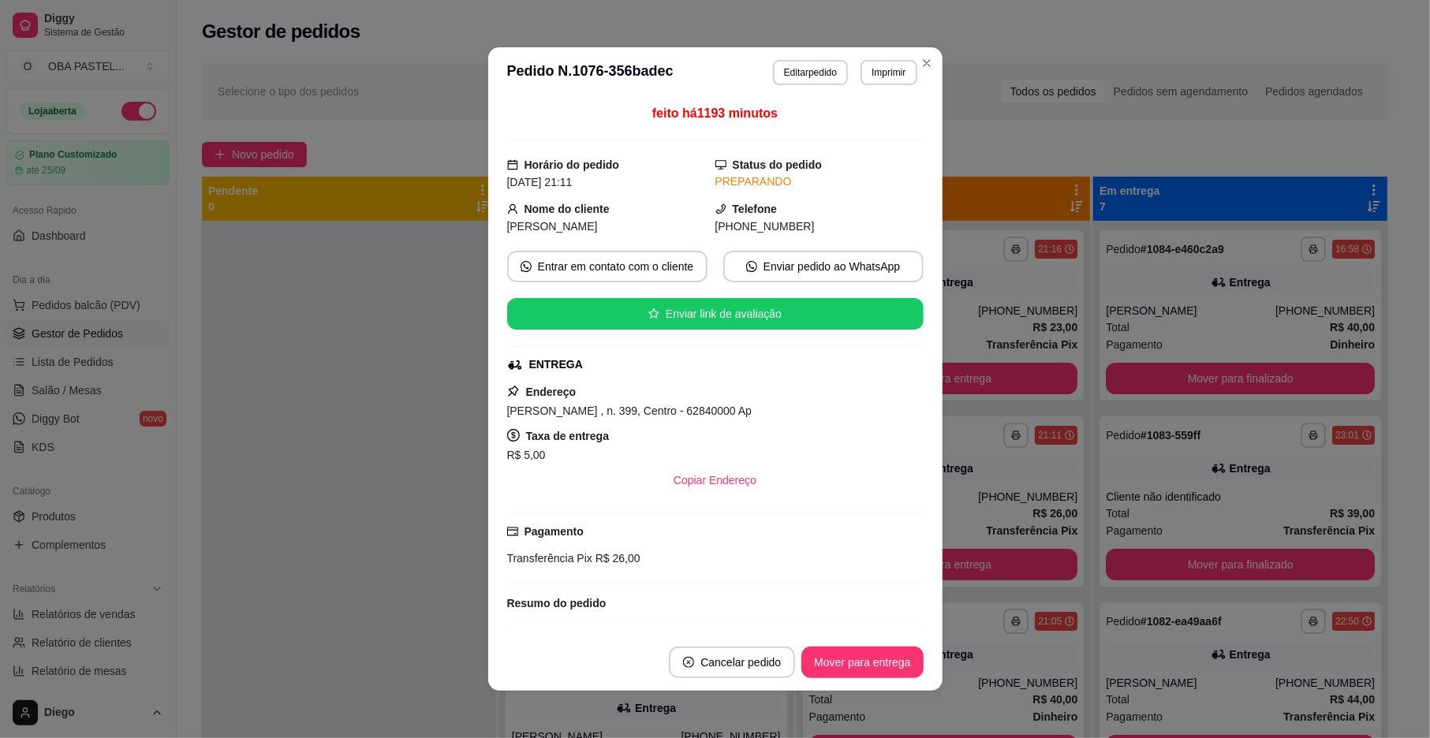
click at [942, 382] on button "Mover para entrega" at bounding box center [943, 379] width 269 height 32
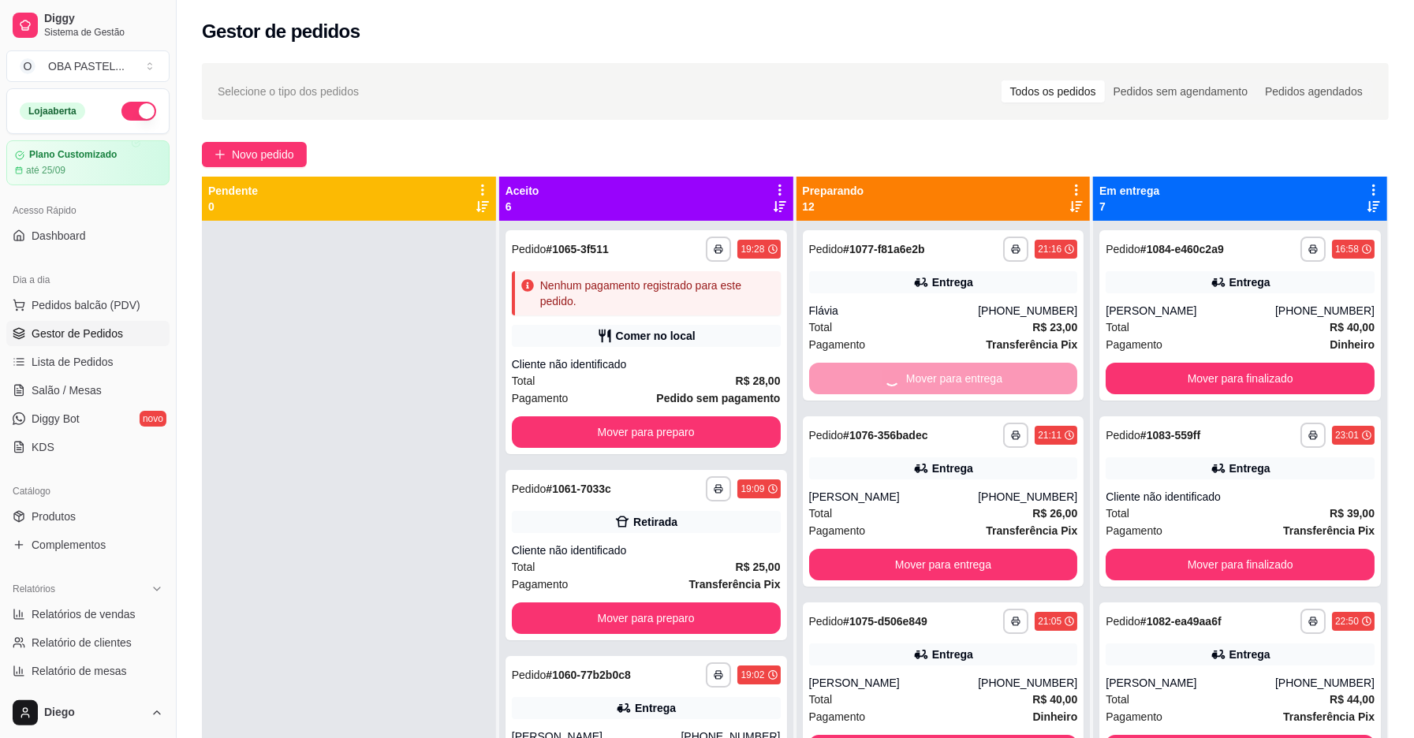
click at [942, 549] on button "Mover para entrega" at bounding box center [943, 565] width 269 height 32
click at [942, 382] on button "Mover para entrega" at bounding box center [943, 379] width 261 height 31
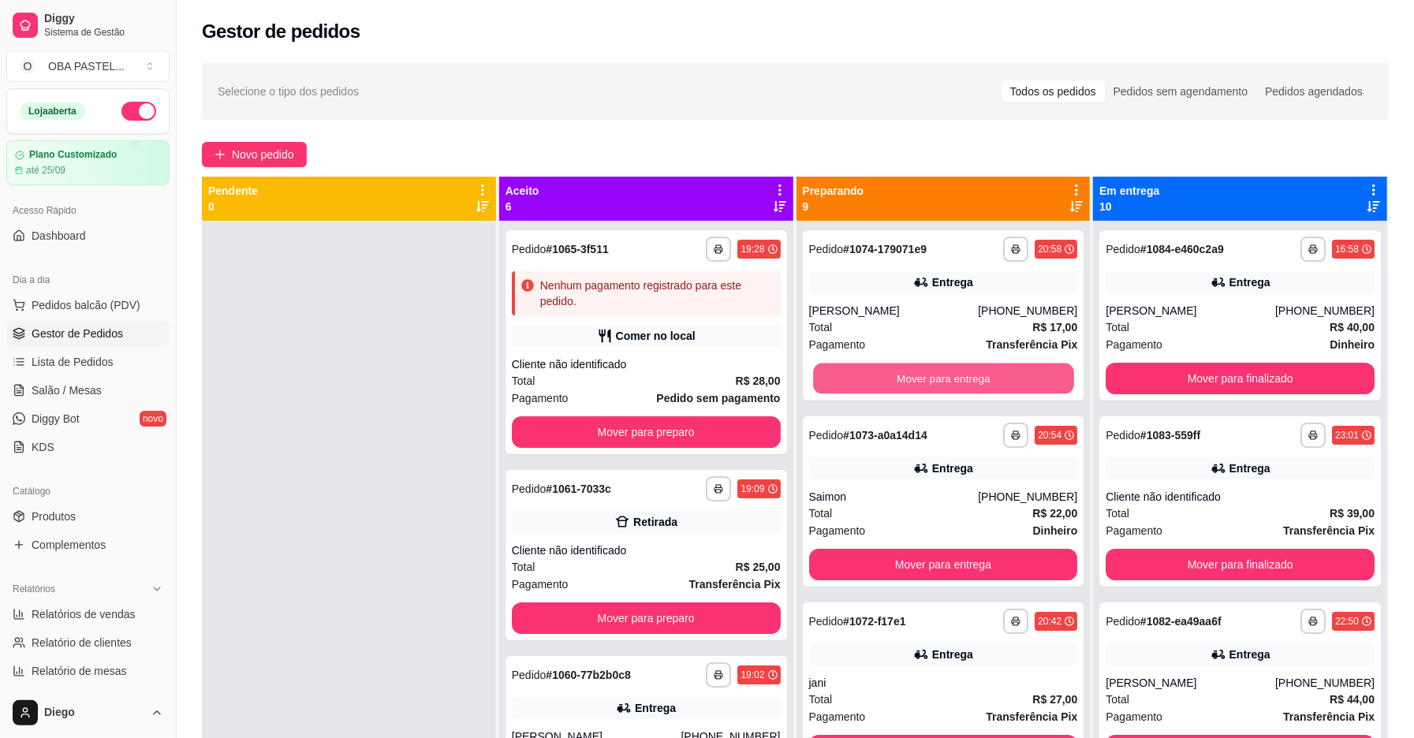
click at [942, 382] on button "Mover para entrega" at bounding box center [943, 379] width 261 height 31
click at [942, 379] on div "Mover para entrega" at bounding box center [943, 379] width 269 height 32
click at [941, 379] on button "Mover para entrega" at bounding box center [943, 379] width 261 height 31
click at [941, 379] on div "Mover para entrega" at bounding box center [943, 379] width 269 height 32
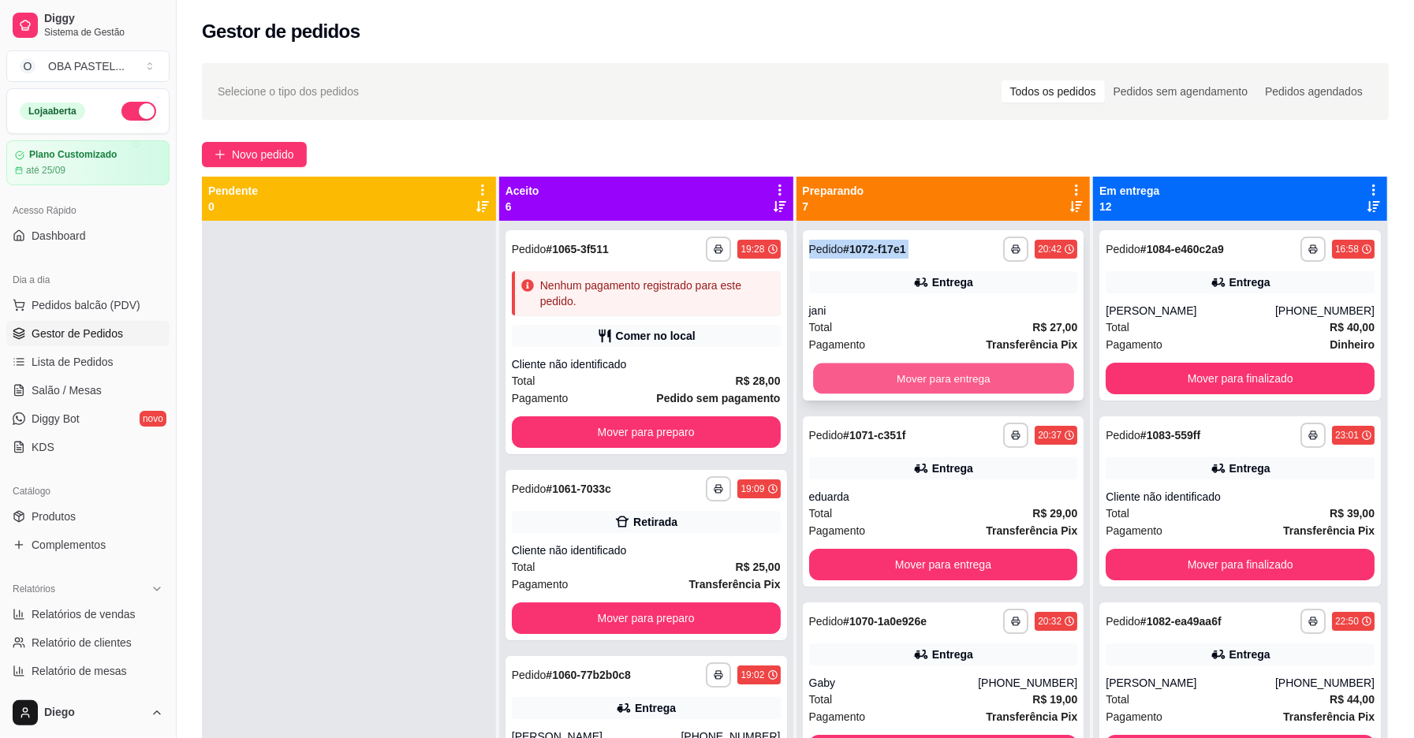
click at [940, 379] on button "Mover para entrega" at bounding box center [943, 379] width 261 height 31
click at [940, 379] on div "Mover para entrega" at bounding box center [943, 379] width 269 height 32
click at [940, 379] on button "Mover para entrega" at bounding box center [943, 379] width 261 height 31
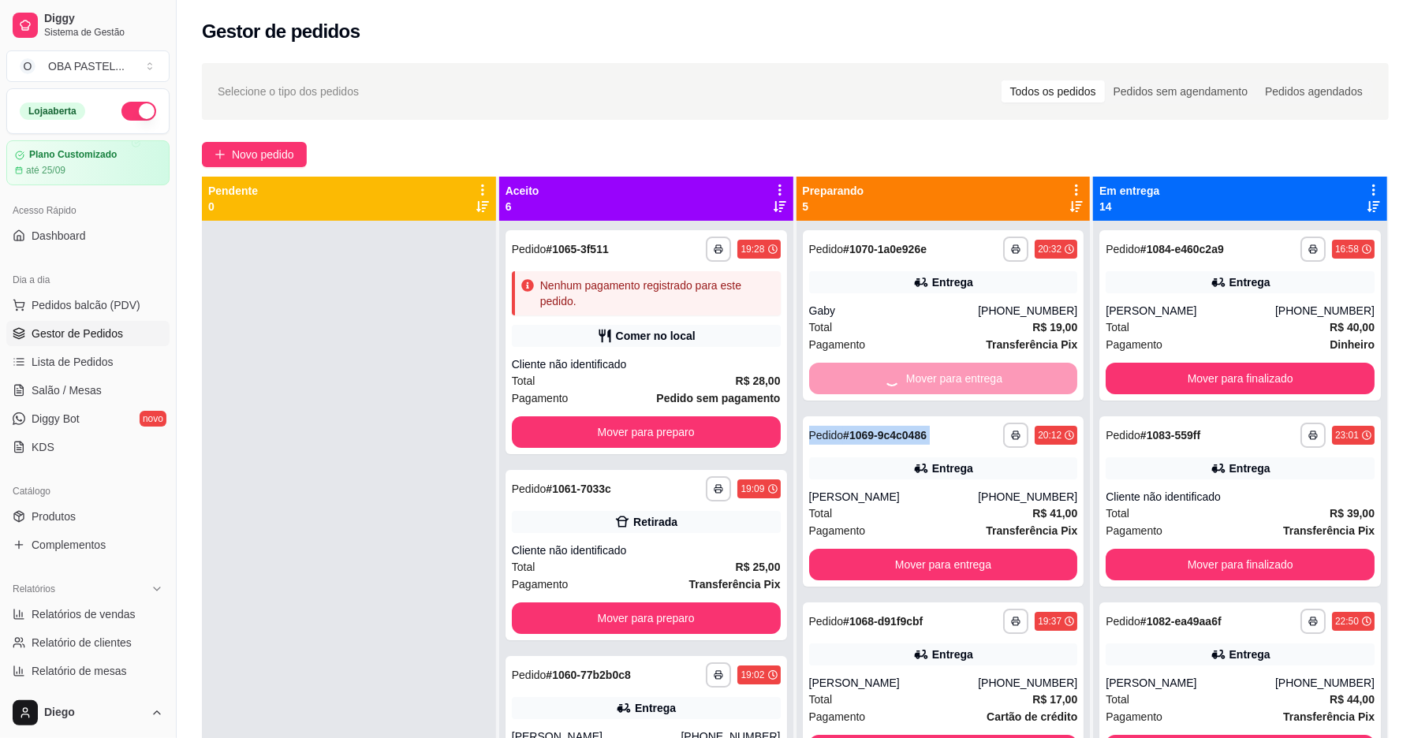
click at [940, 379] on div "Mover para entrega" at bounding box center [943, 379] width 269 height 32
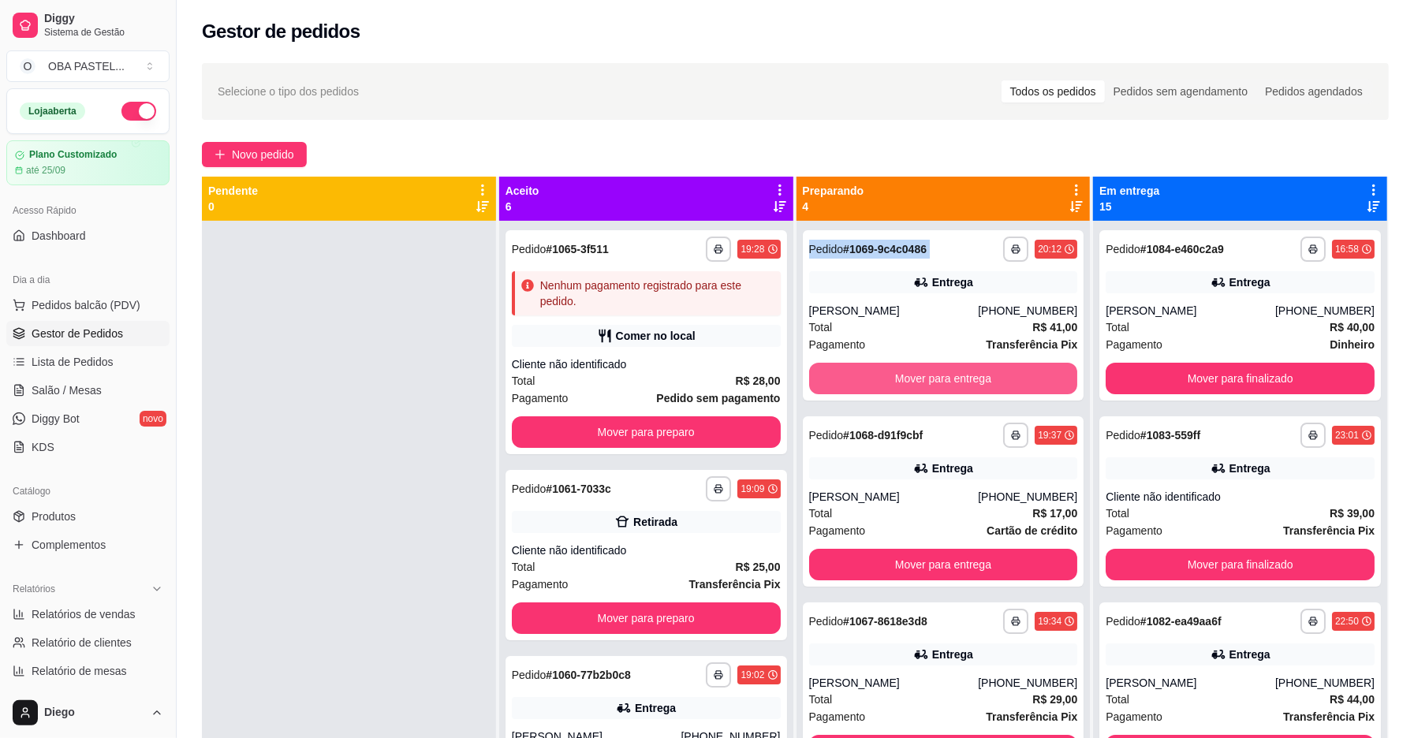
click at [940, 379] on button "Mover para entrega" at bounding box center [943, 379] width 269 height 32
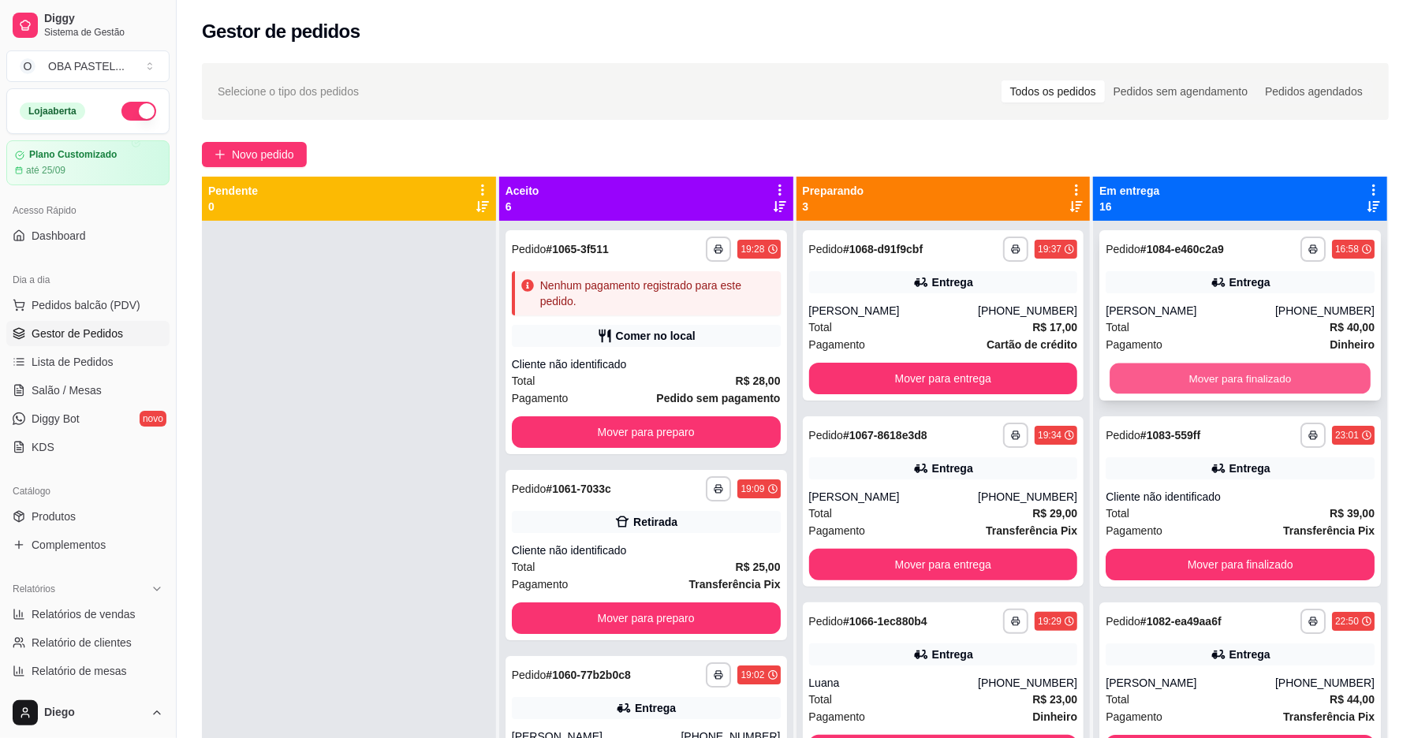
click at [1317, 377] on button "Mover para finalizado" at bounding box center [1240, 379] width 261 height 31
click at [1311, 374] on button "Mover para finalizado" at bounding box center [1240, 379] width 261 height 31
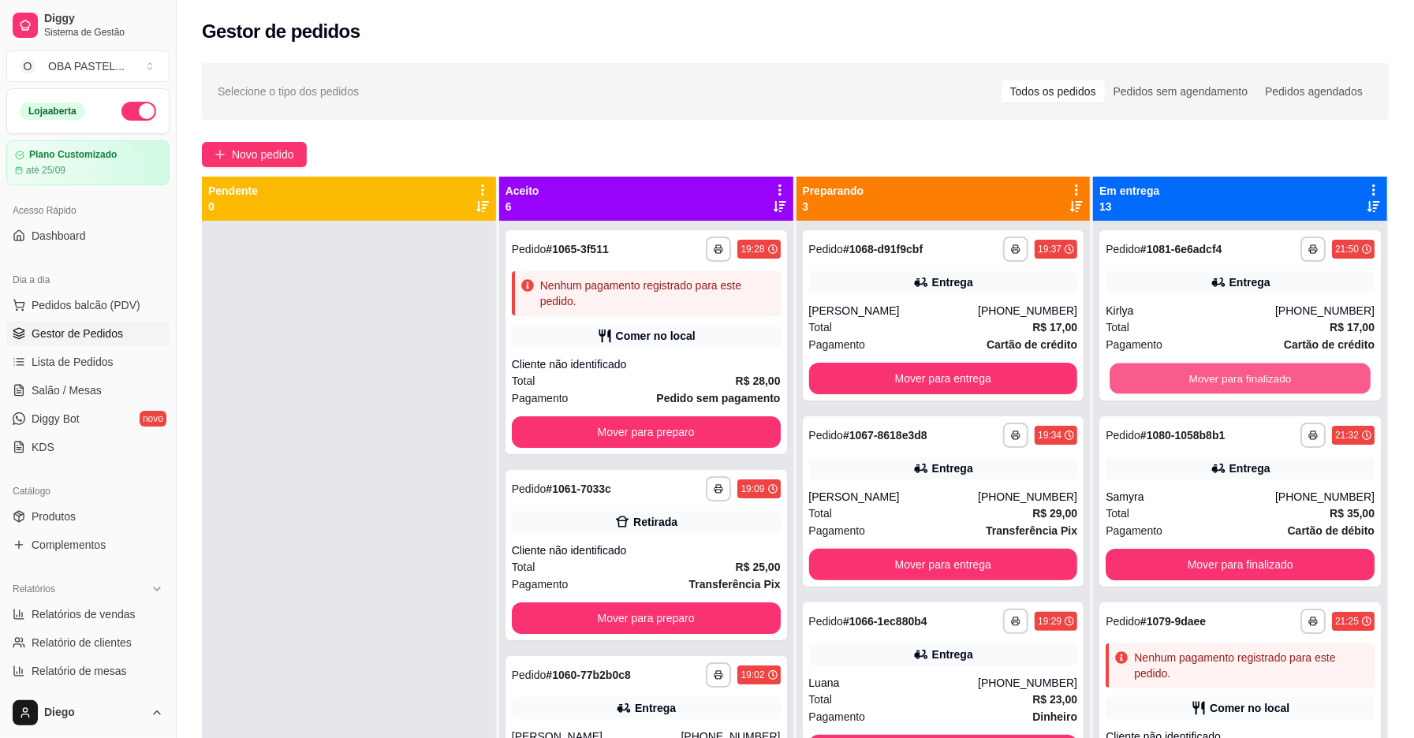
click at [1311, 374] on button "Mover para finalizado" at bounding box center [1240, 379] width 261 height 31
click at [1311, 374] on div "Mover para finalizado" at bounding box center [1240, 379] width 269 height 32
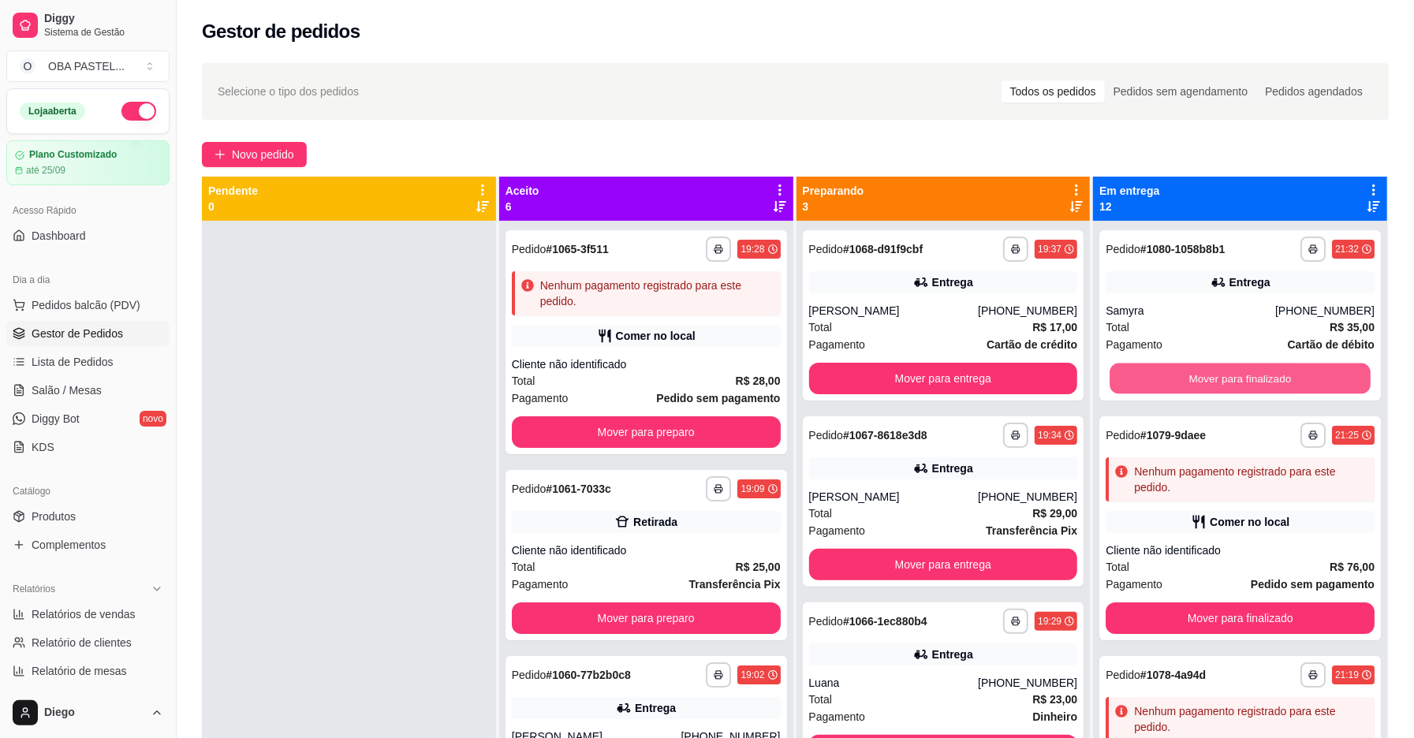
click at [1310, 373] on button "Mover para finalizado" at bounding box center [1240, 379] width 261 height 31
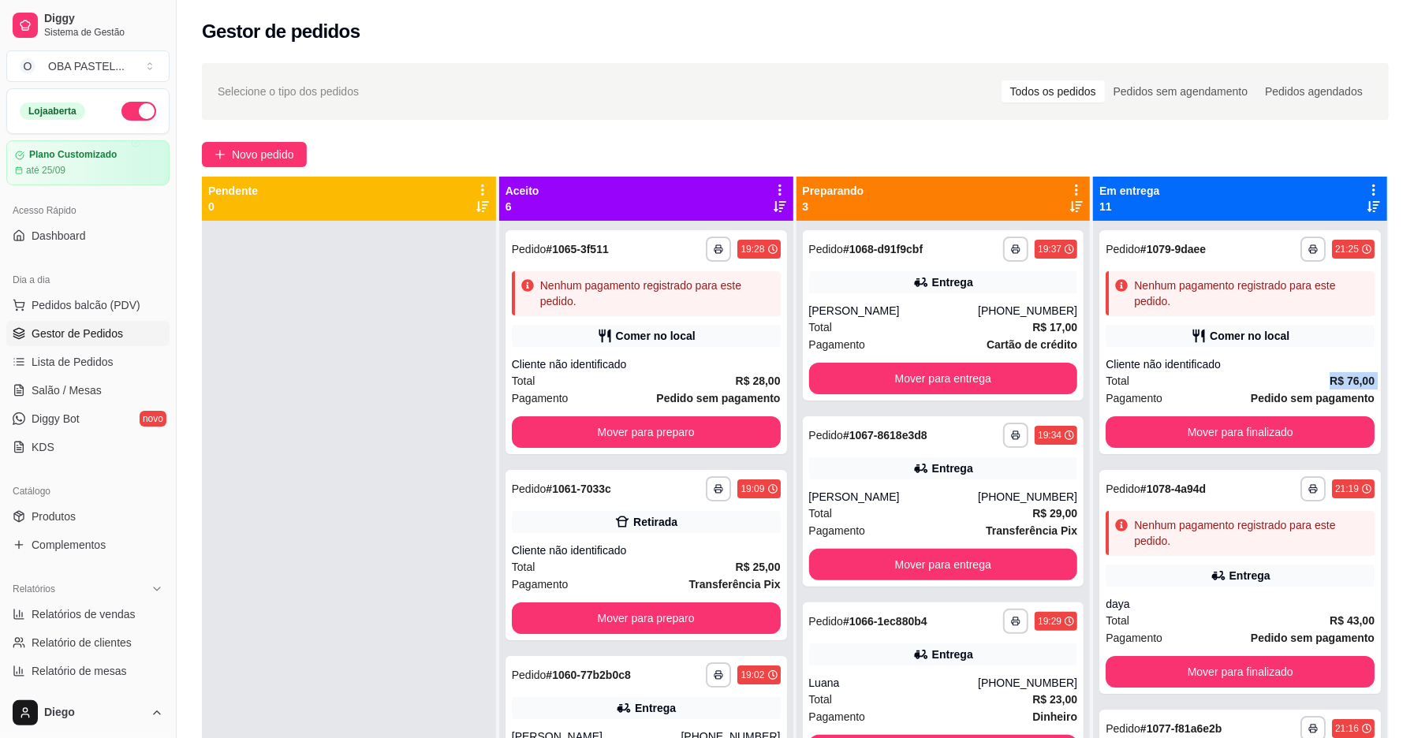
click at [1330, 375] on strong "R$ 76,00" at bounding box center [1352, 381] width 45 height 13
click at [1231, 432] on button "Mover para finalizado" at bounding box center [1240, 432] width 261 height 31
click at [1231, 656] on button "Mover para finalizado" at bounding box center [1240, 672] width 269 height 32
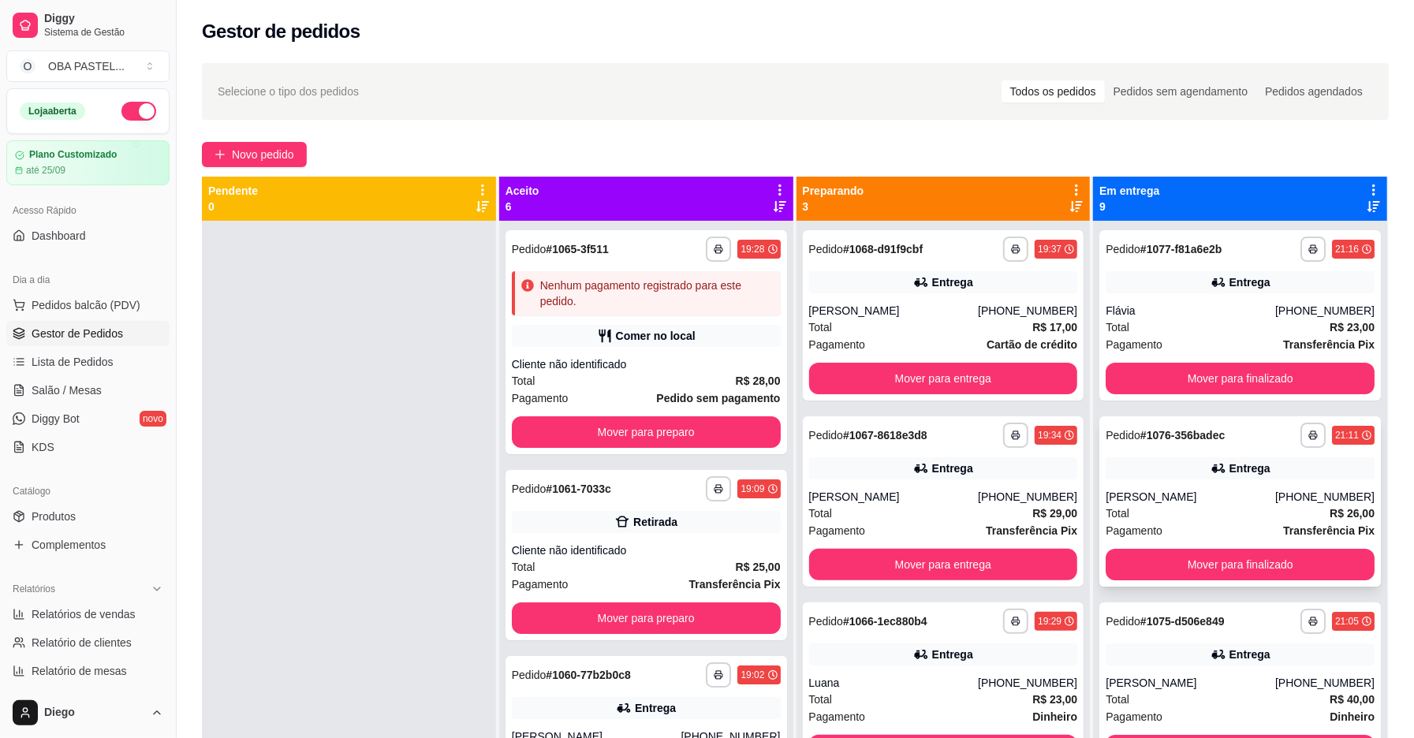
click at [1229, 424] on div "**********" at bounding box center [1240, 435] width 269 height 25
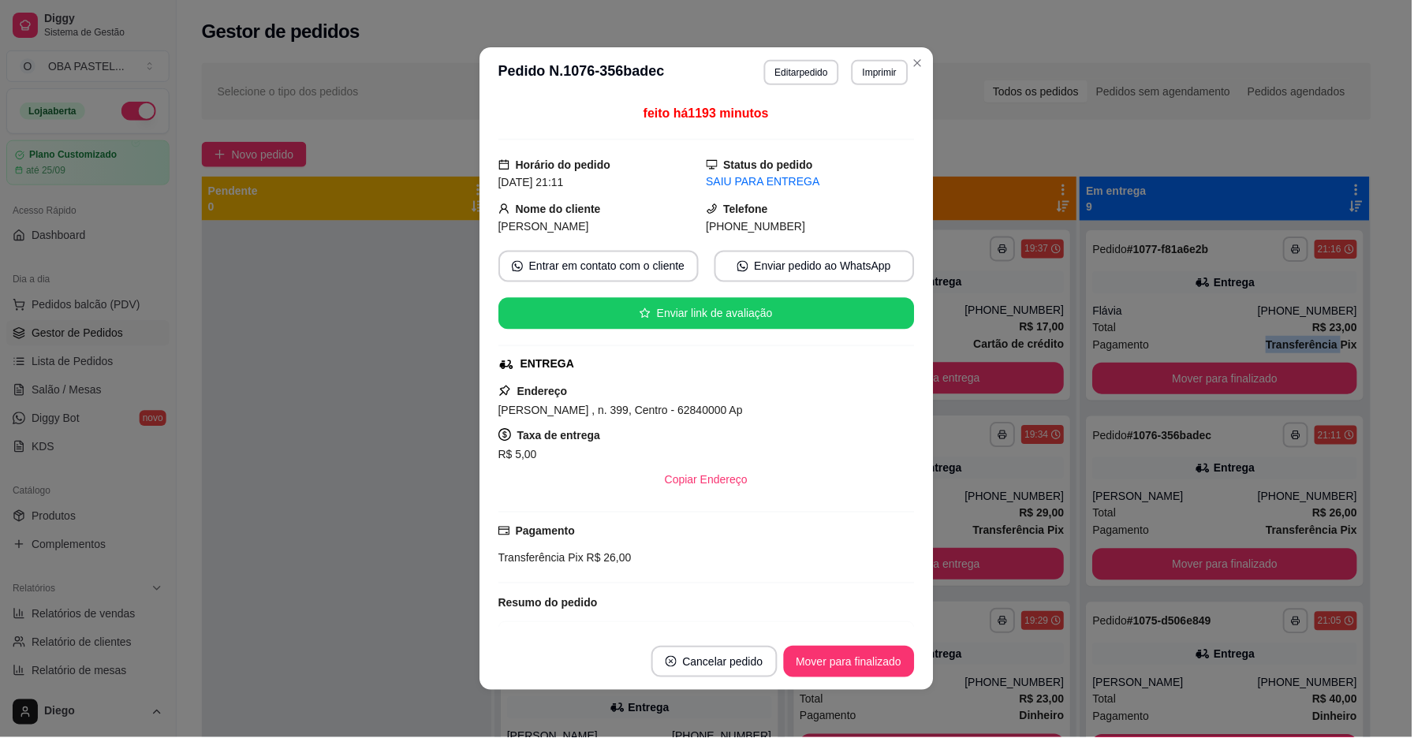
click at [1244, 336] on div "Pagamento Transferência Pix" at bounding box center [1226, 344] width 265 height 17
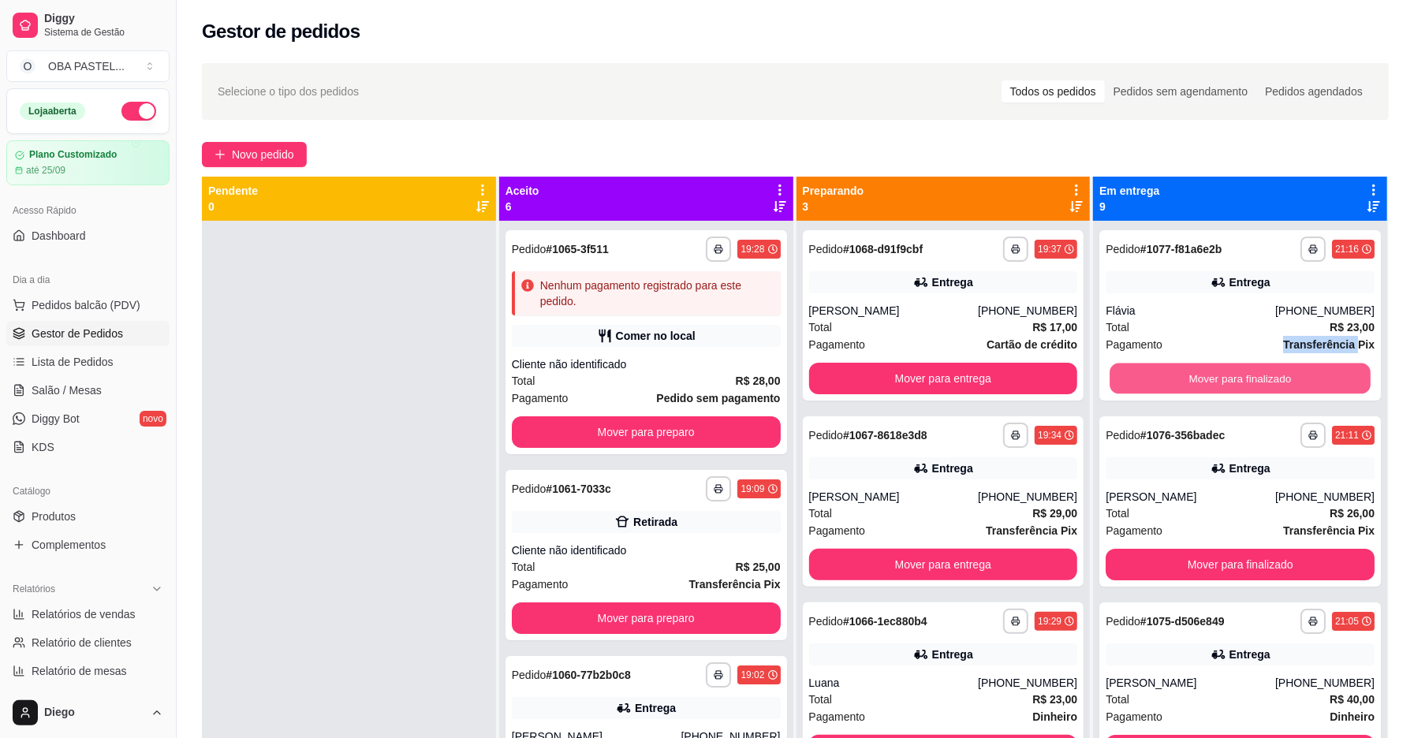
click at [1242, 373] on button "Mover para finalizado" at bounding box center [1240, 379] width 261 height 31
click at [1242, 549] on button "Mover para finalizado" at bounding box center [1240, 565] width 269 height 32
click at [1242, 373] on button "Mover para finalizado" at bounding box center [1240, 379] width 269 height 32
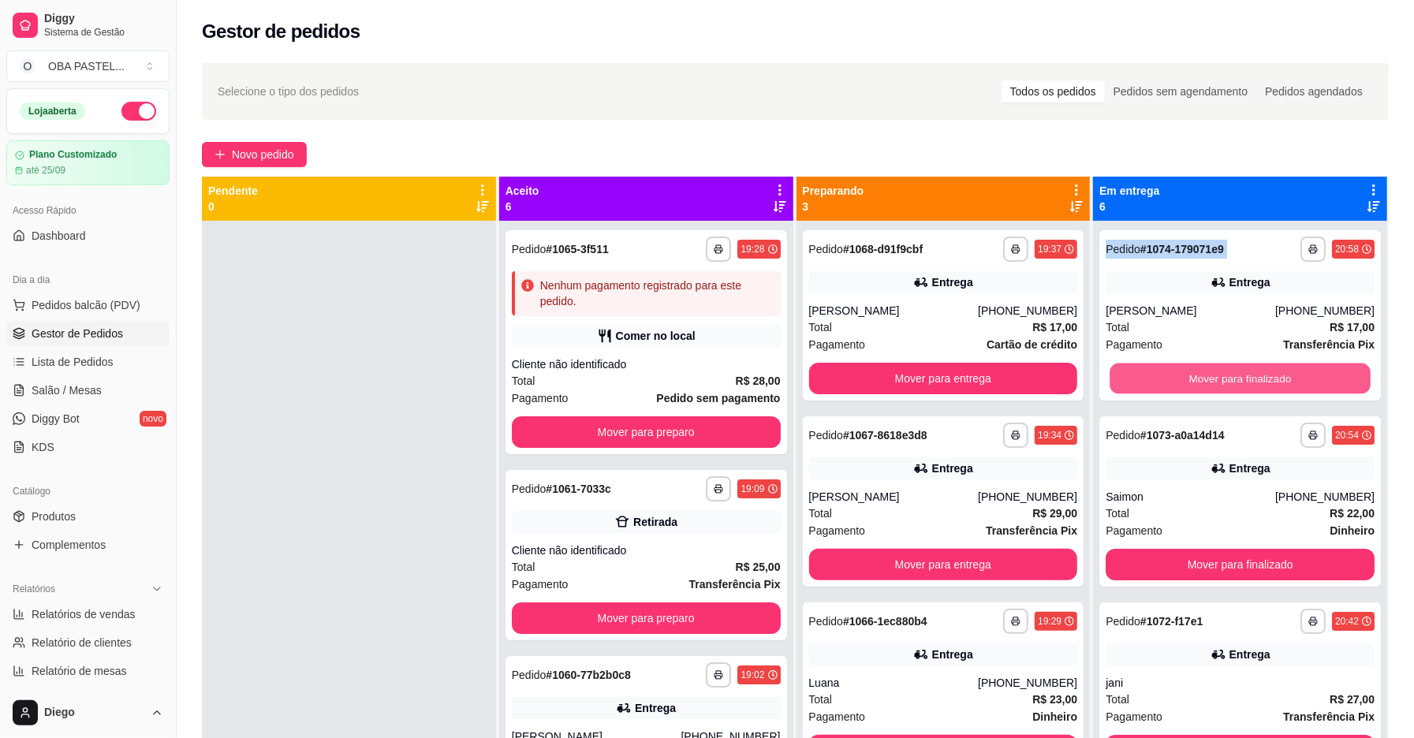
click at [1242, 373] on button "Mover para finalizado" at bounding box center [1240, 379] width 261 height 31
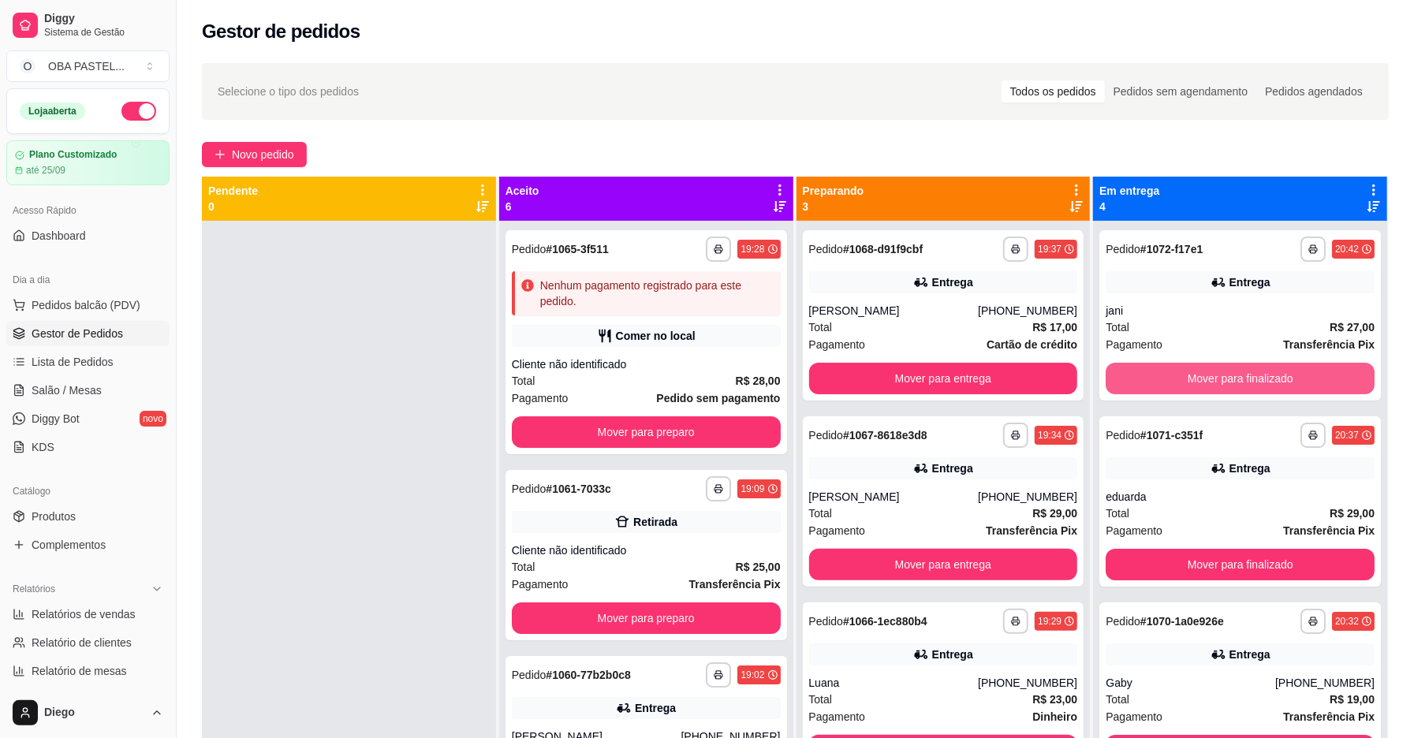
click at [1242, 373] on button "Mover para finalizado" at bounding box center [1240, 379] width 269 height 32
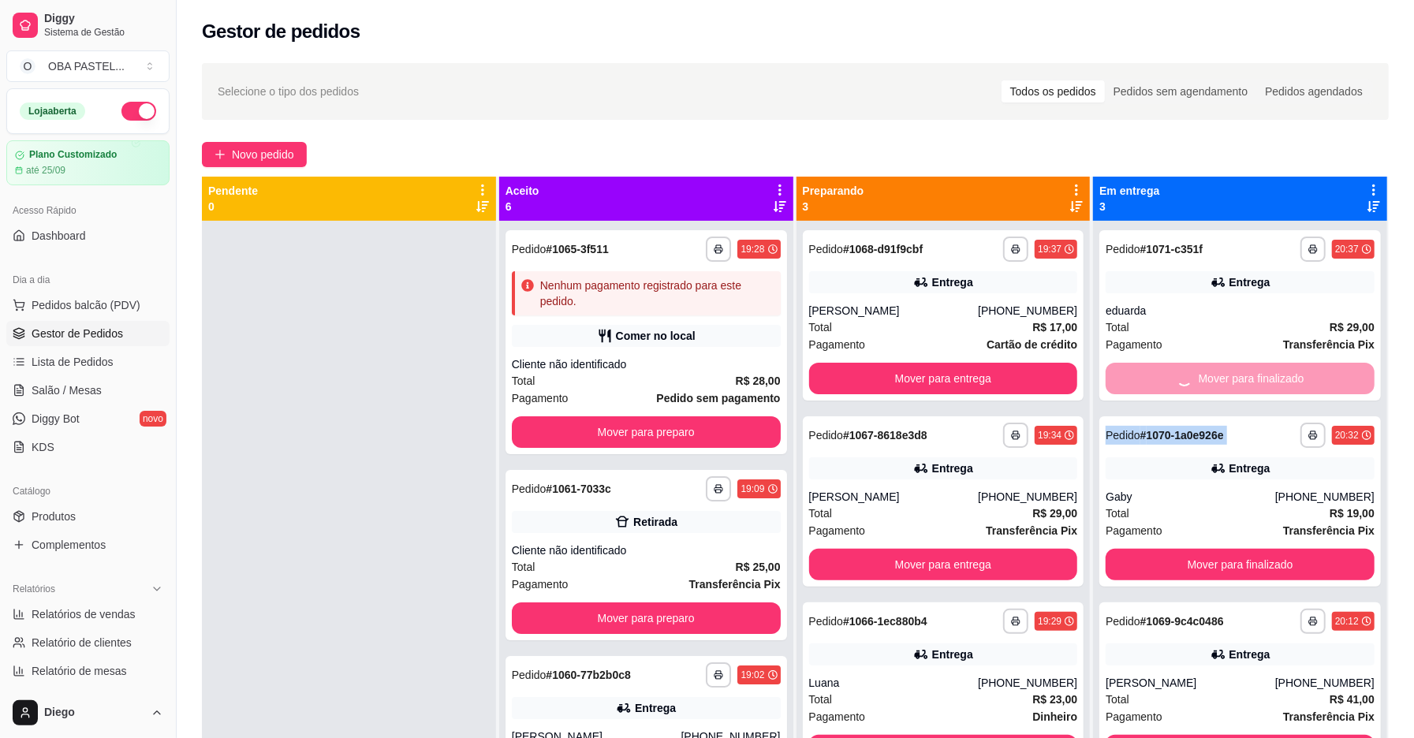
click at [1242, 373] on div "Mover para finalizado" at bounding box center [1240, 379] width 269 height 32
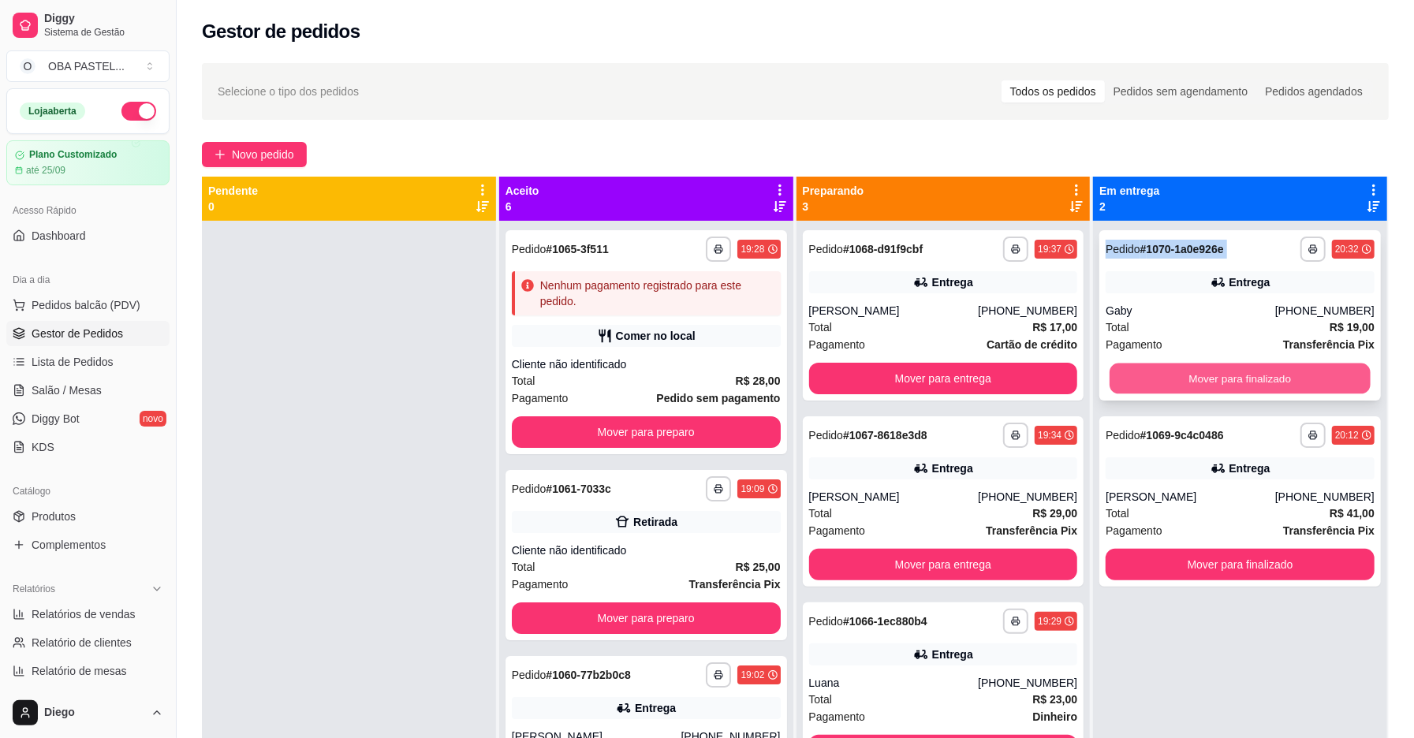
click at [1240, 372] on button "Mover para finalizado" at bounding box center [1240, 379] width 261 height 31
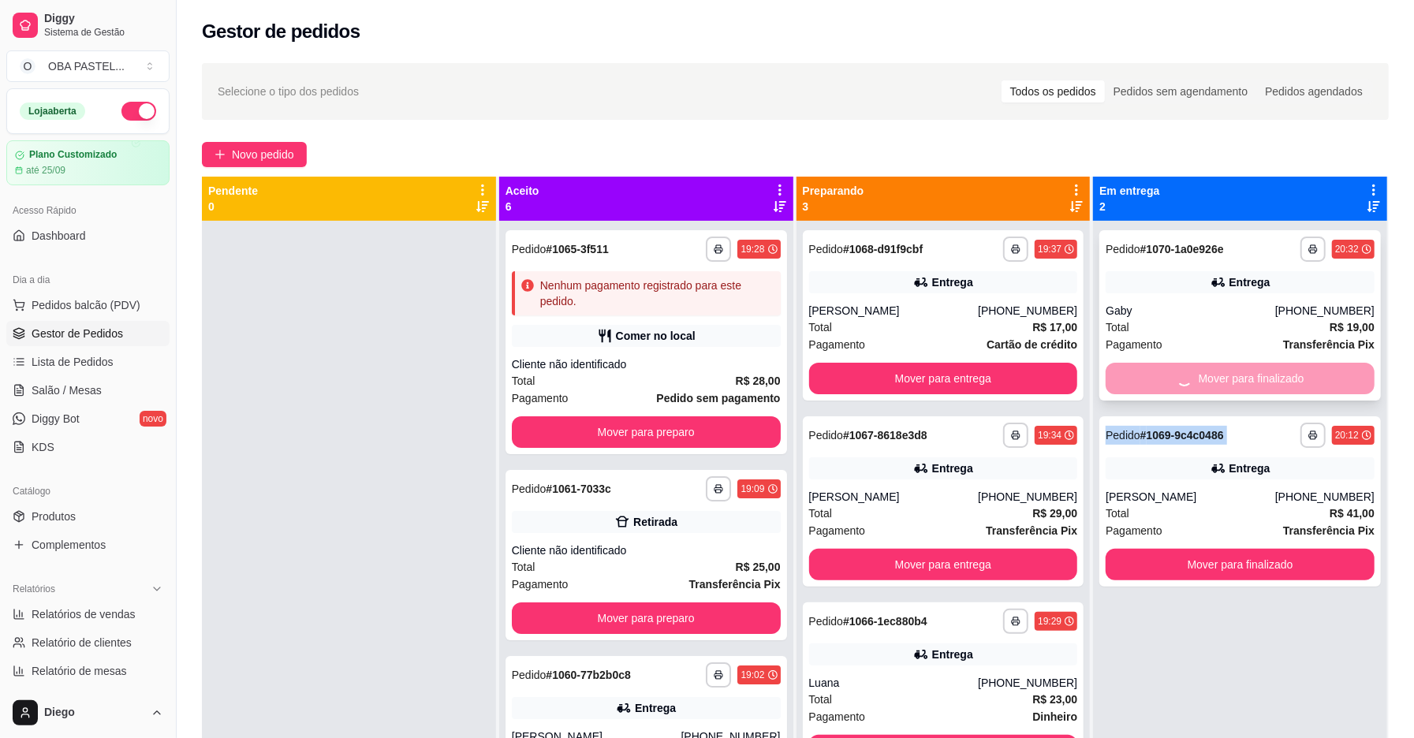
click at [1240, 372] on div "Mover para finalizado" at bounding box center [1240, 379] width 269 height 32
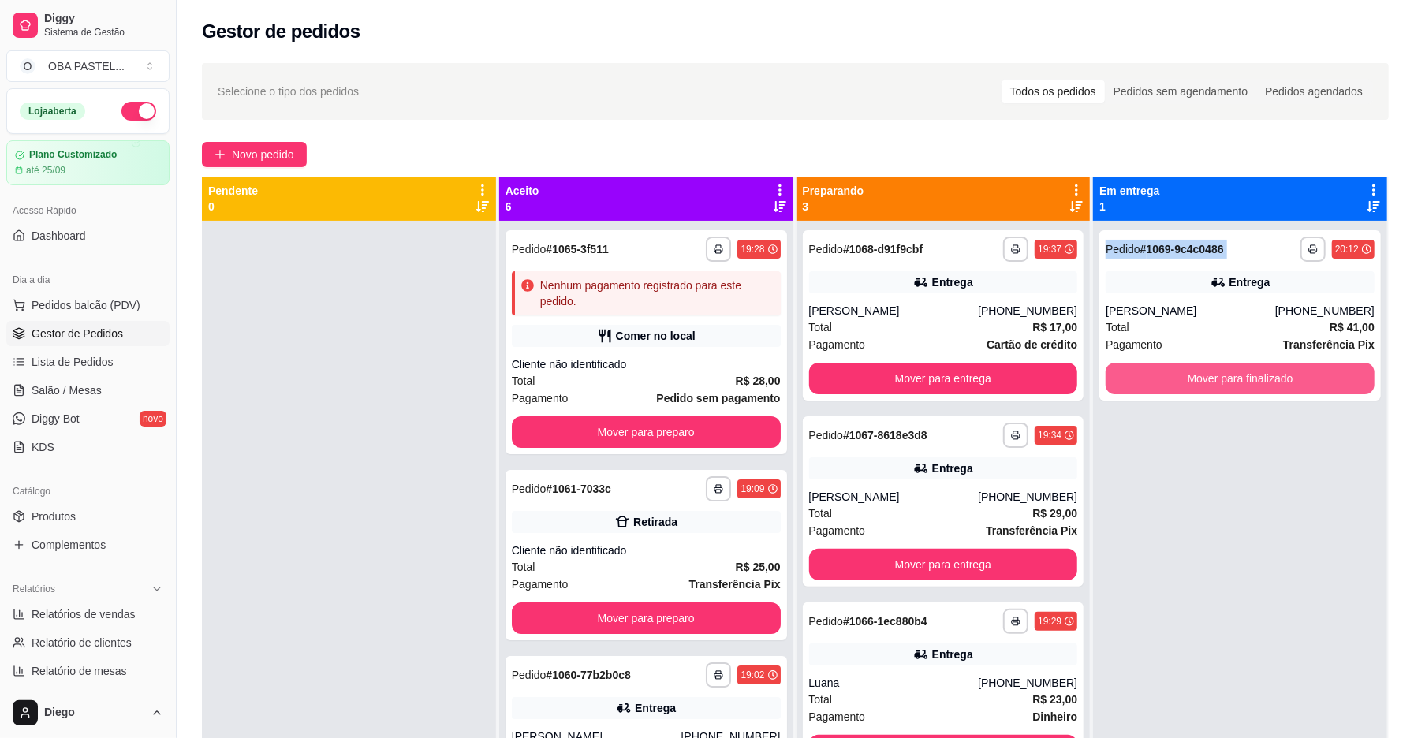
click at [1238, 370] on button "Mover para finalizado" at bounding box center [1240, 379] width 269 height 32
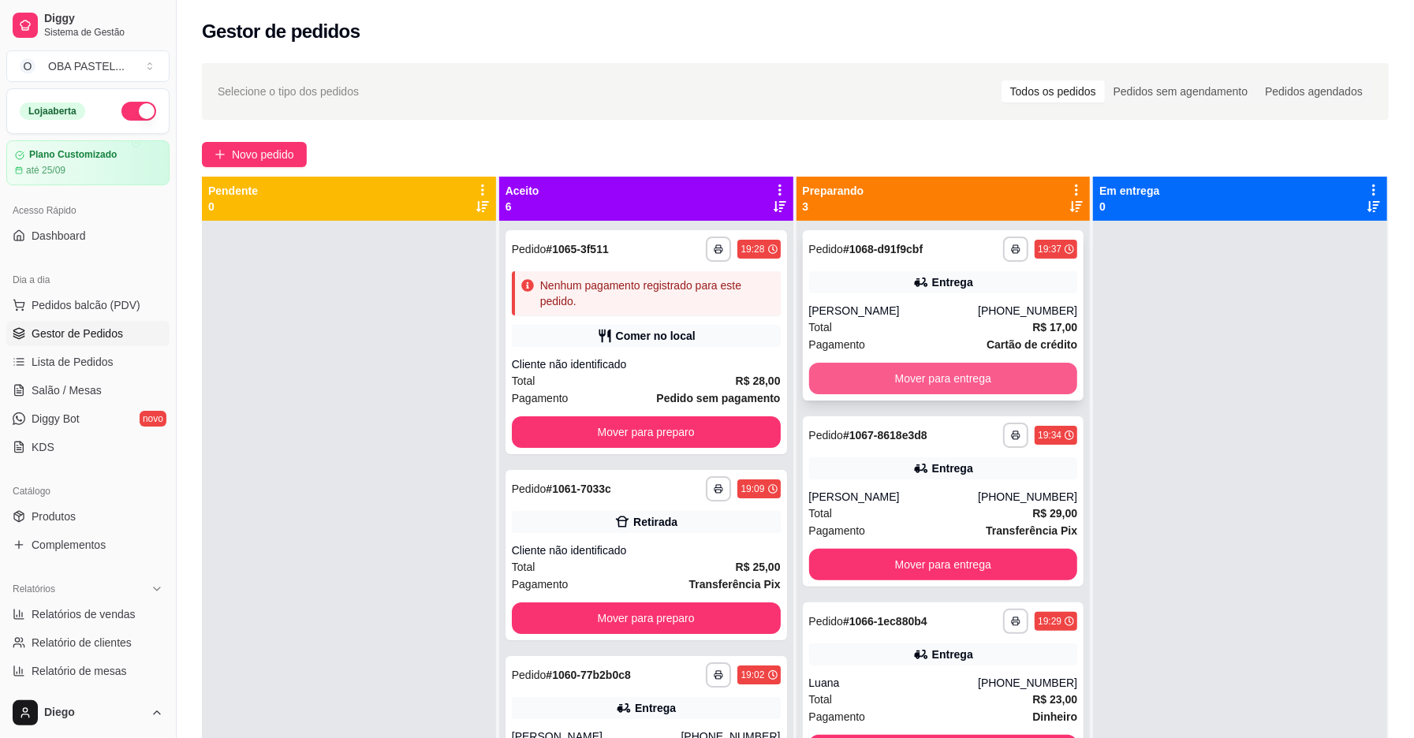
click at [1002, 377] on button "Mover para entrega" at bounding box center [943, 379] width 269 height 32
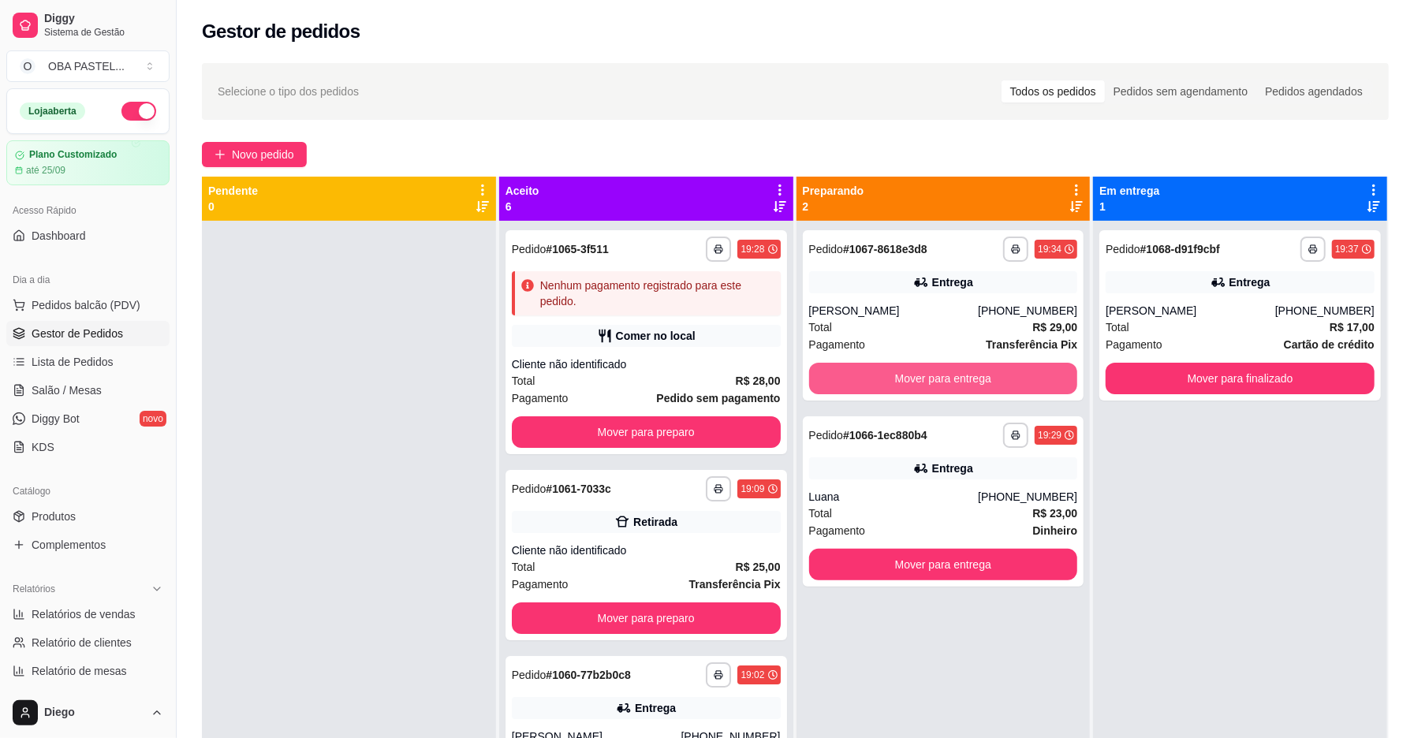
click at [1002, 377] on button "Mover para entrega" at bounding box center [943, 379] width 269 height 32
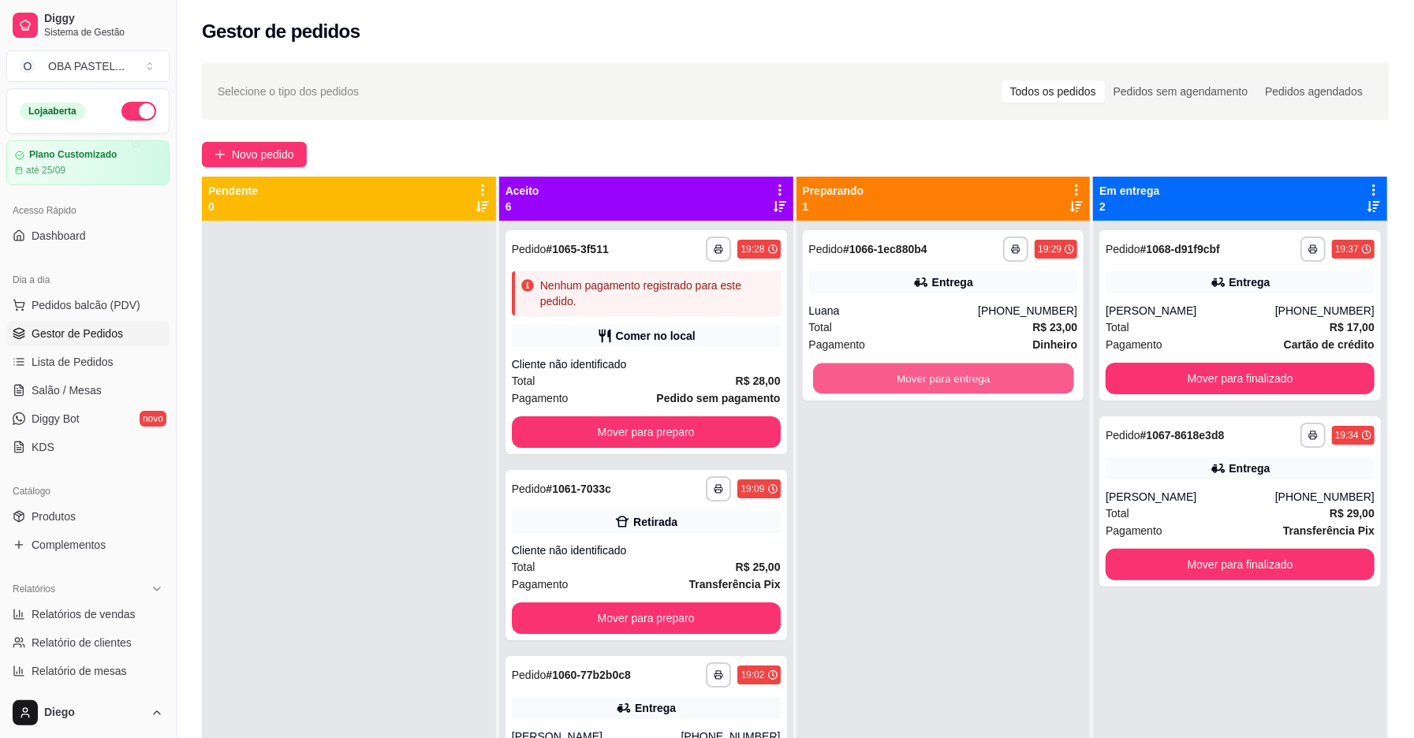
click at [1002, 377] on button "Mover para entrega" at bounding box center [943, 379] width 261 height 31
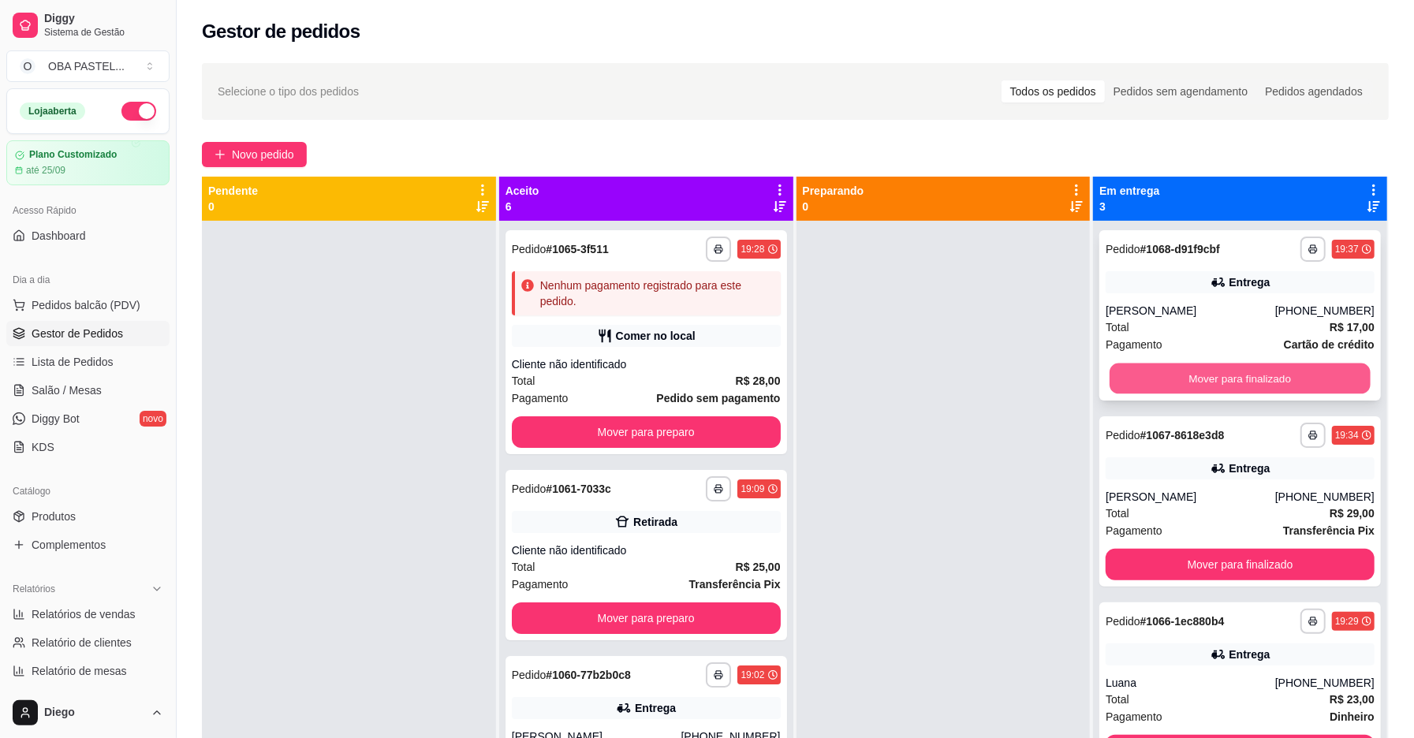
click at [1152, 373] on button "Mover para finalizado" at bounding box center [1240, 379] width 261 height 31
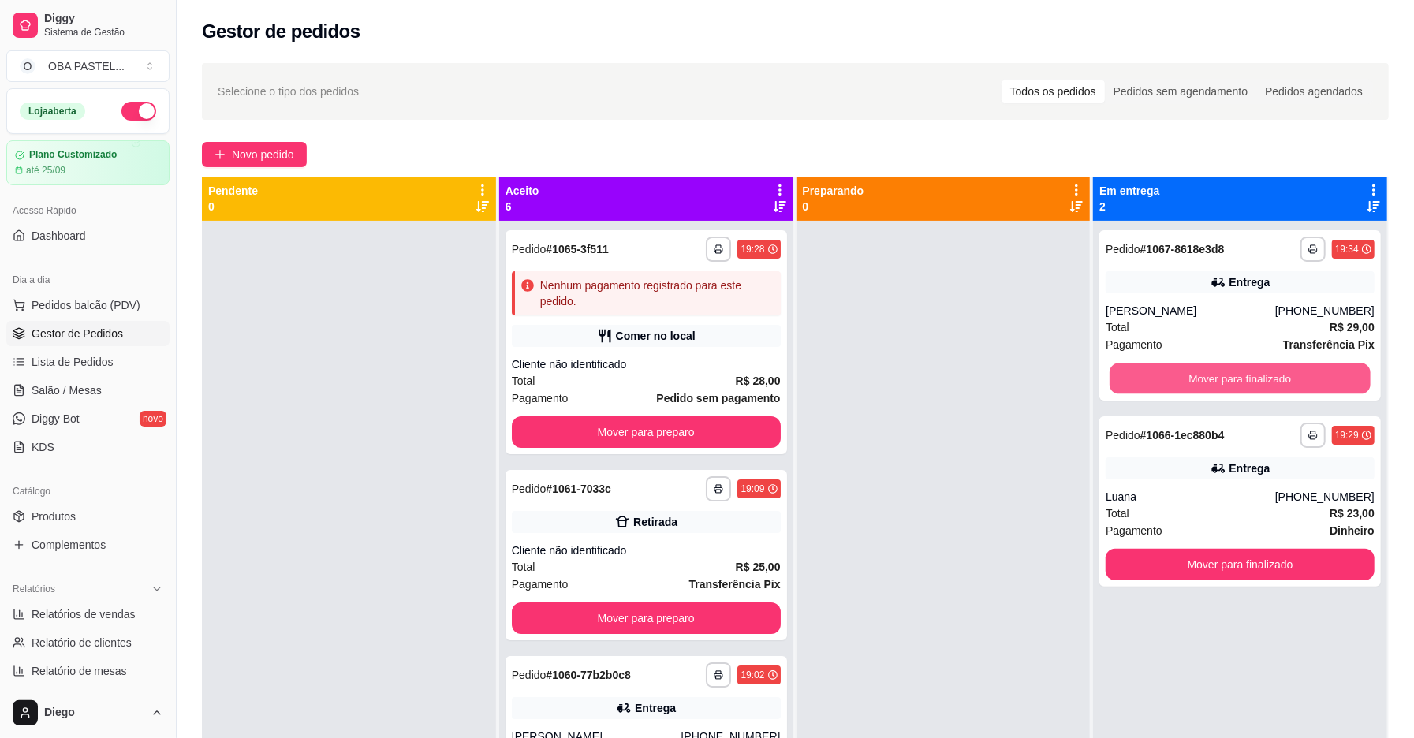
click at [1152, 373] on button "Mover para finalizado" at bounding box center [1240, 379] width 261 height 31
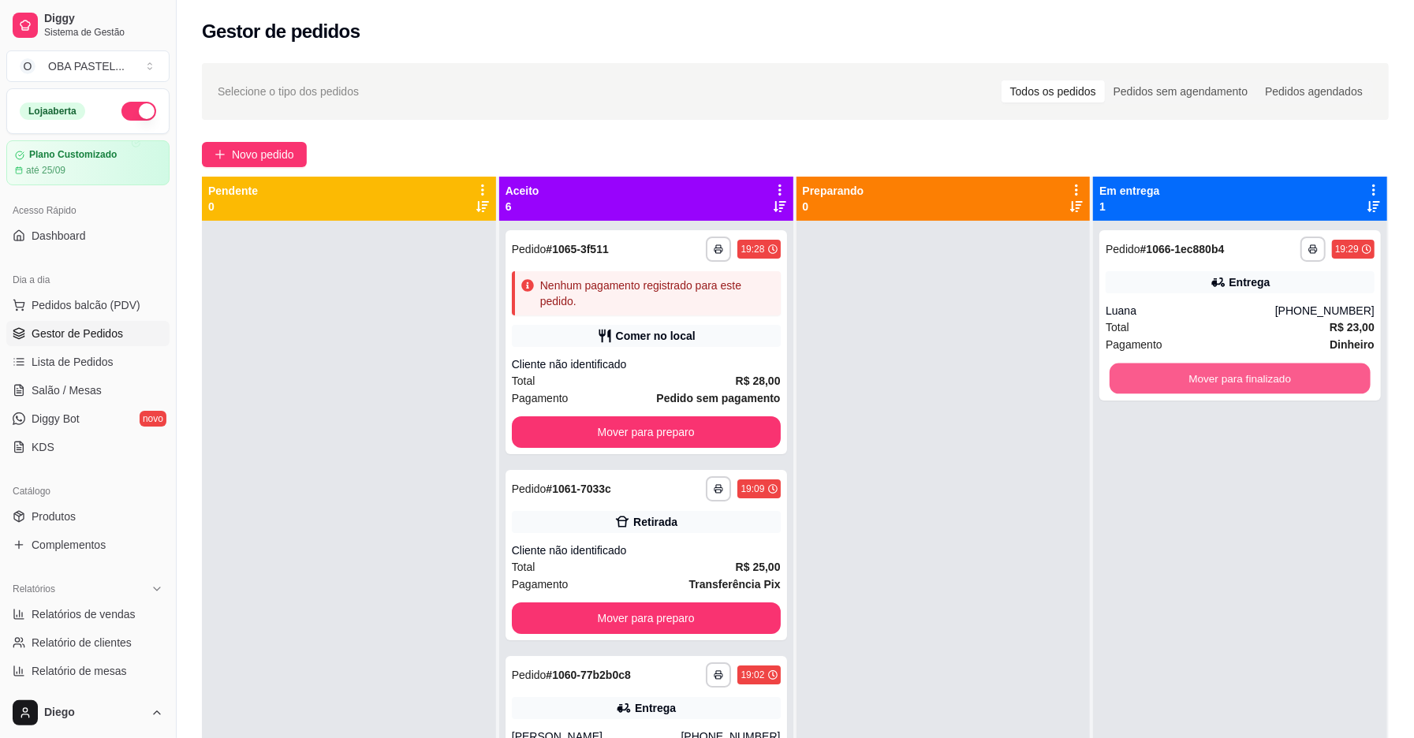
click at [1152, 373] on button "Mover para finalizado" at bounding box center [1240, 379] width 261 height 31
click at [1152, 373] on div "Mover para finalizado" at bounding box center [1240, 379] width 269 height 32
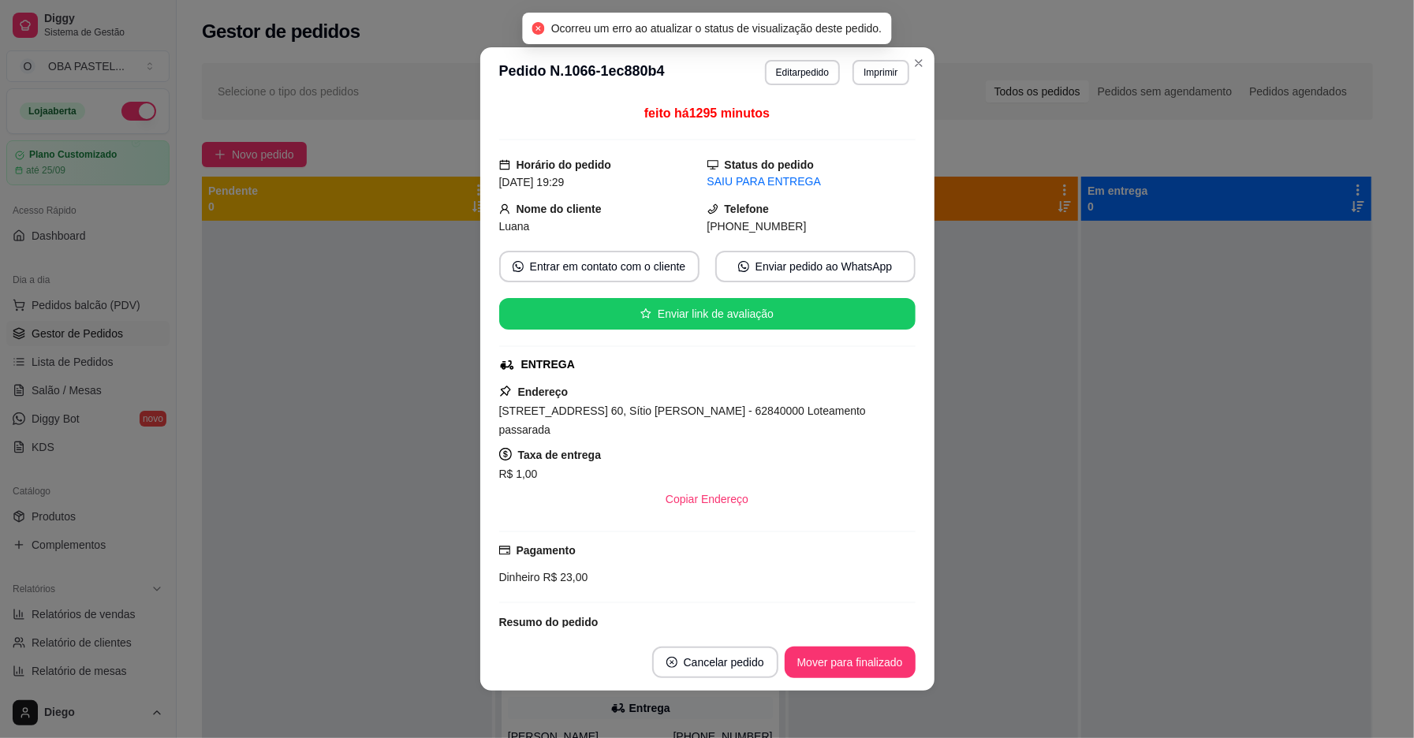
click at [992, 380] on div at bounding box center [934, 590] width 290 height 738
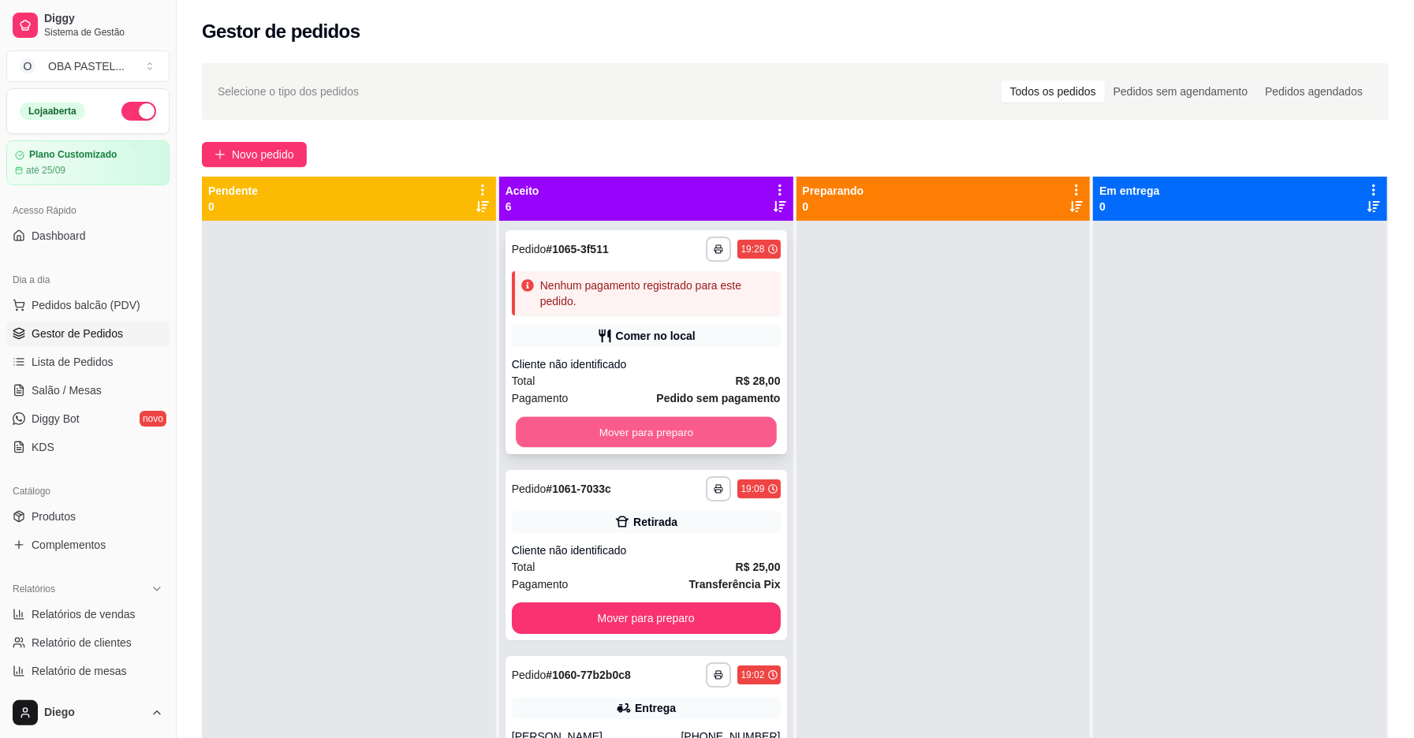
click at [700, 418] on button "Mover para preparo" at bounding box center [646, 432] width 261 height 31
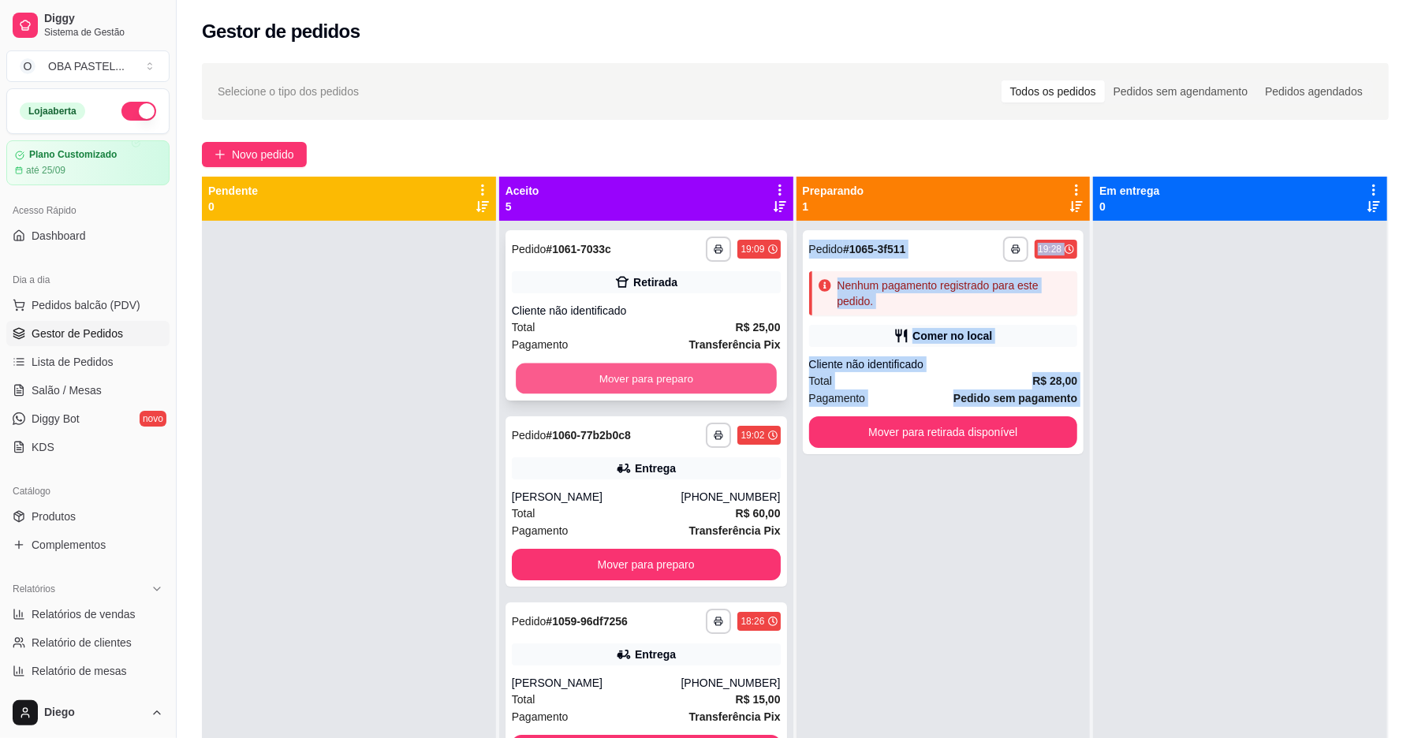
click at [714, 390] on button "Mover para preparo" at bounding box center [646, 379] width 261 height 31
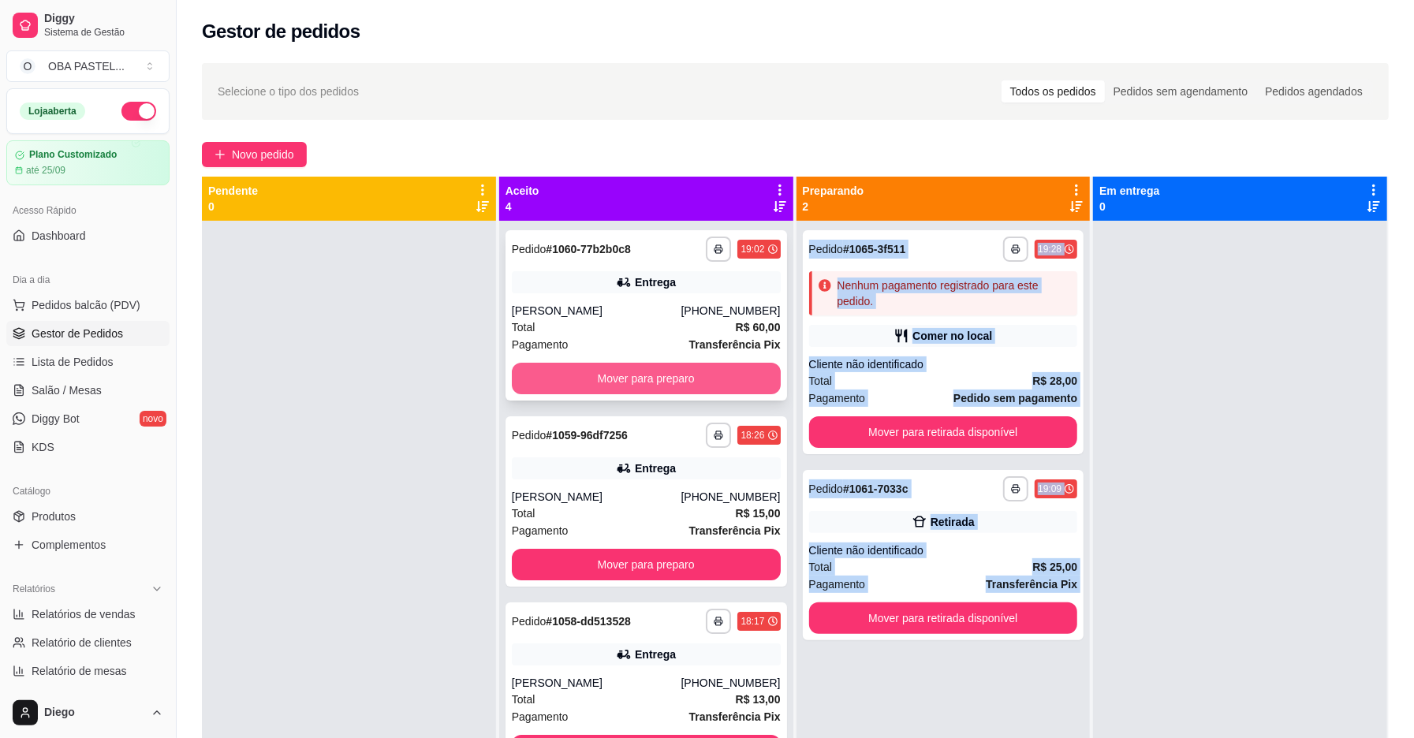
click at [720, 377] on button "Mover para preparo" at bounding box center [646, 379] width 269 height 32
click at [720, 377] on div "Mover para preparo" at bounding box center [646, 379] width 269 height 32
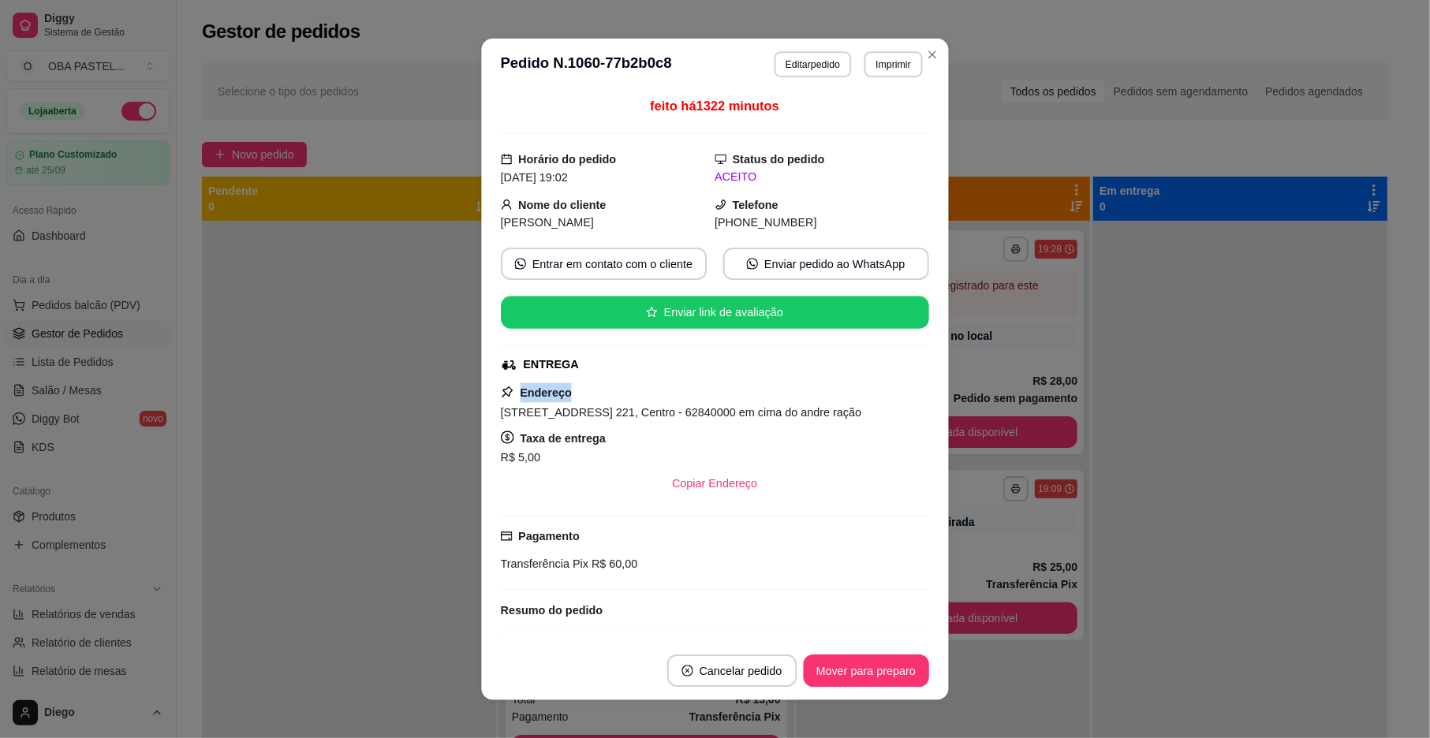
click at [720, 377] on div "feito há 1322 minutos Horário do pedido [DATE] 19:02 Status do pedido ACEITO No…" at bounding box center [715, 366] width 428 height 539
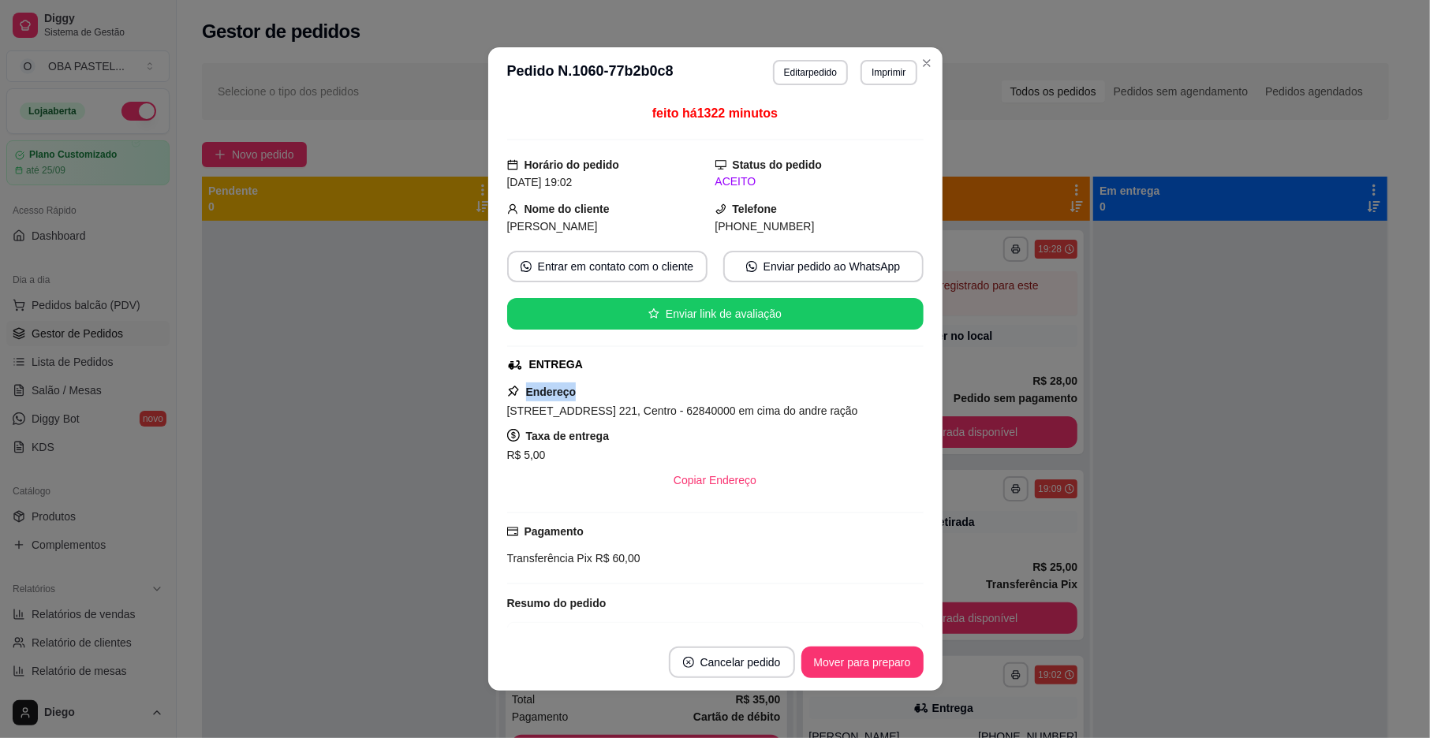
click at [720, 377] on div "feito há 1322 minutos Horário do pedido [DATE] 19:02 Status do pedido ACEITO No…" at bounding box center [715, 366] width 417 height 524
click at [878, 650] on button "Mover para preparo" at bounding box center [862, 663] width 122 height 32
click at [875, 655] on button "Mover para entrega" at bounding box center [861, 663] width 121 height 32
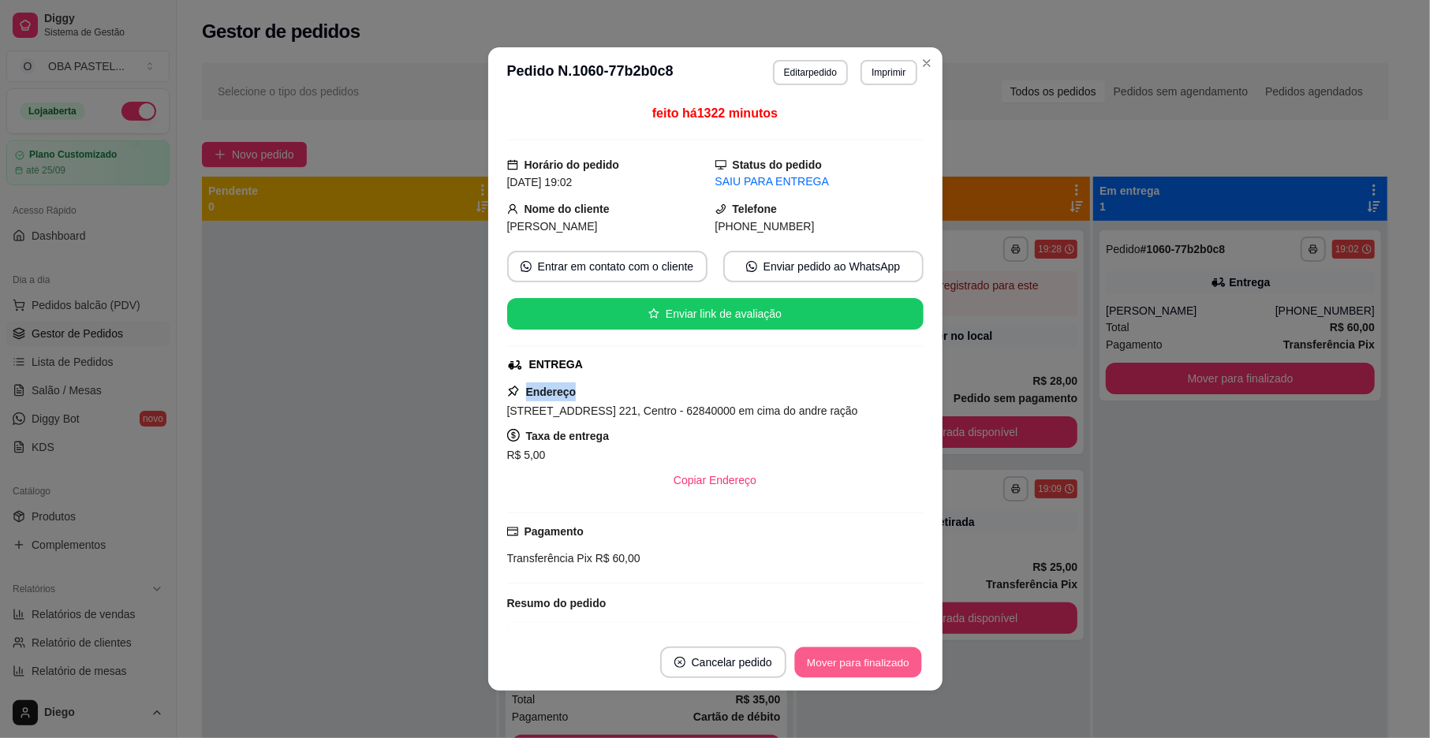
click at [871, 648] on button "Mover para finalizado" at bounding box center [857, 663] width 127 height 31
click at [869, 648] on button "Mover para finalizado" at bounding box center [857, 663] width 127 height 31
click at [868, 650] on button "Mover para finalizado" at bounding box center [857, 663] width 127 height 31
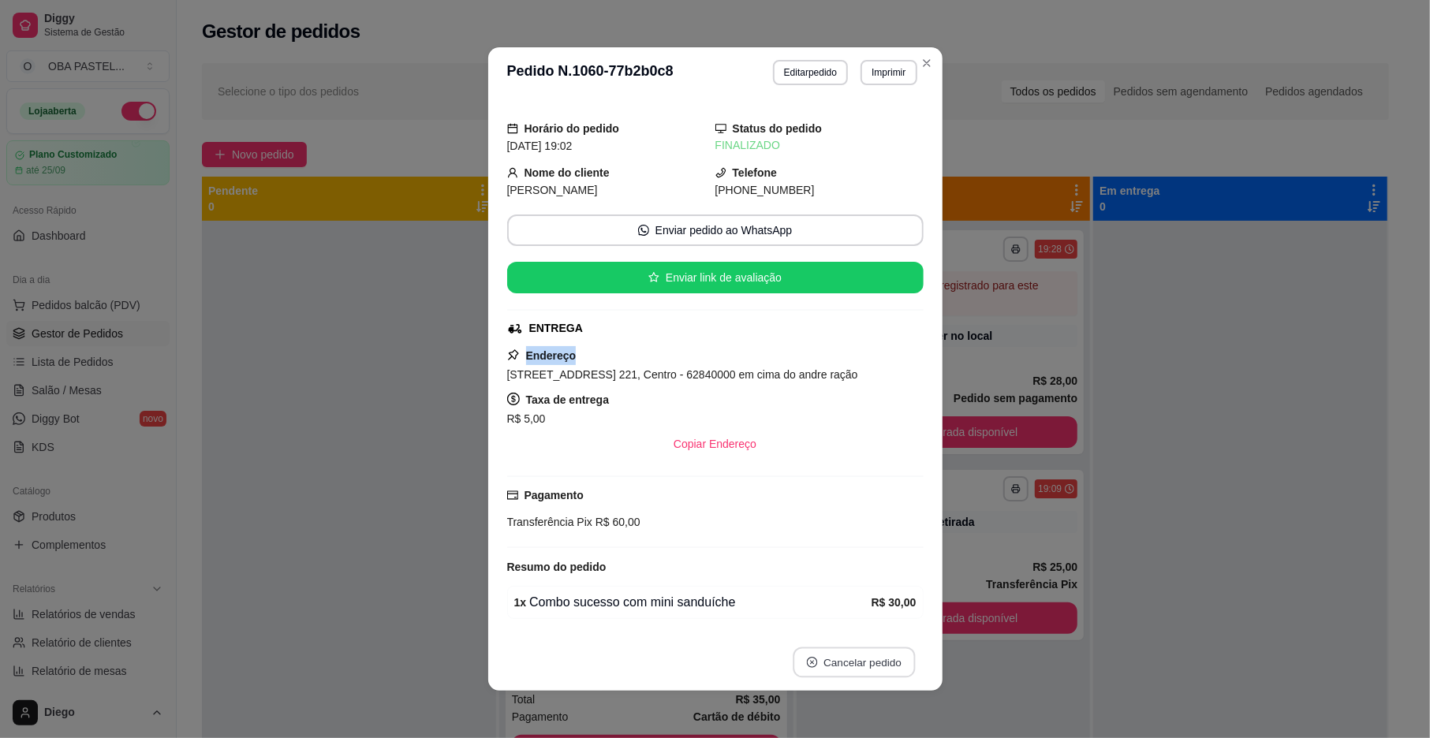
click at [868, 653] on button "Cancelar pedido" at bounding box center [854, 663] width 122 height 31
click at [924, 60] on icon "Close" at bounding box center [927, 63] width 6 height 6
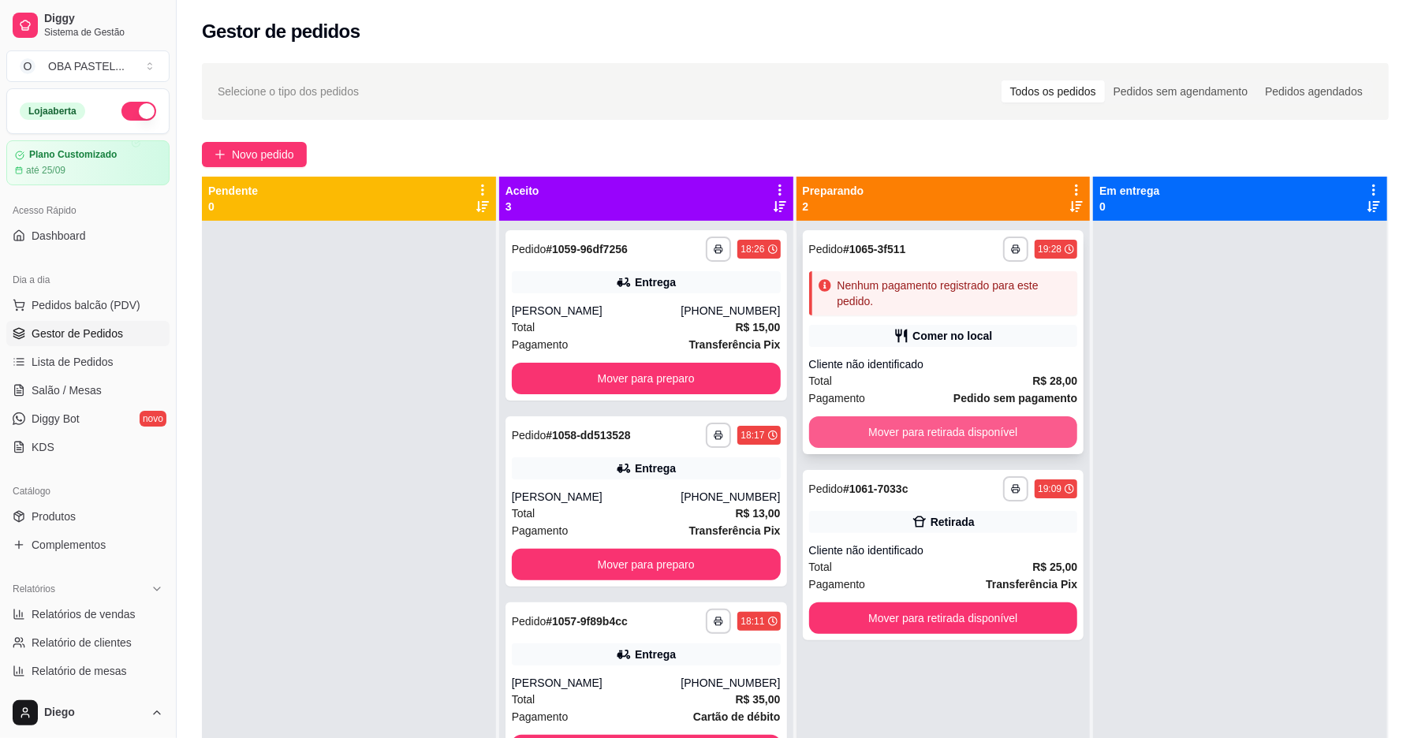
click at [1042, 431] on button "Mover para retirada disponível" at bounding box center [943, 433] width 269 height 32
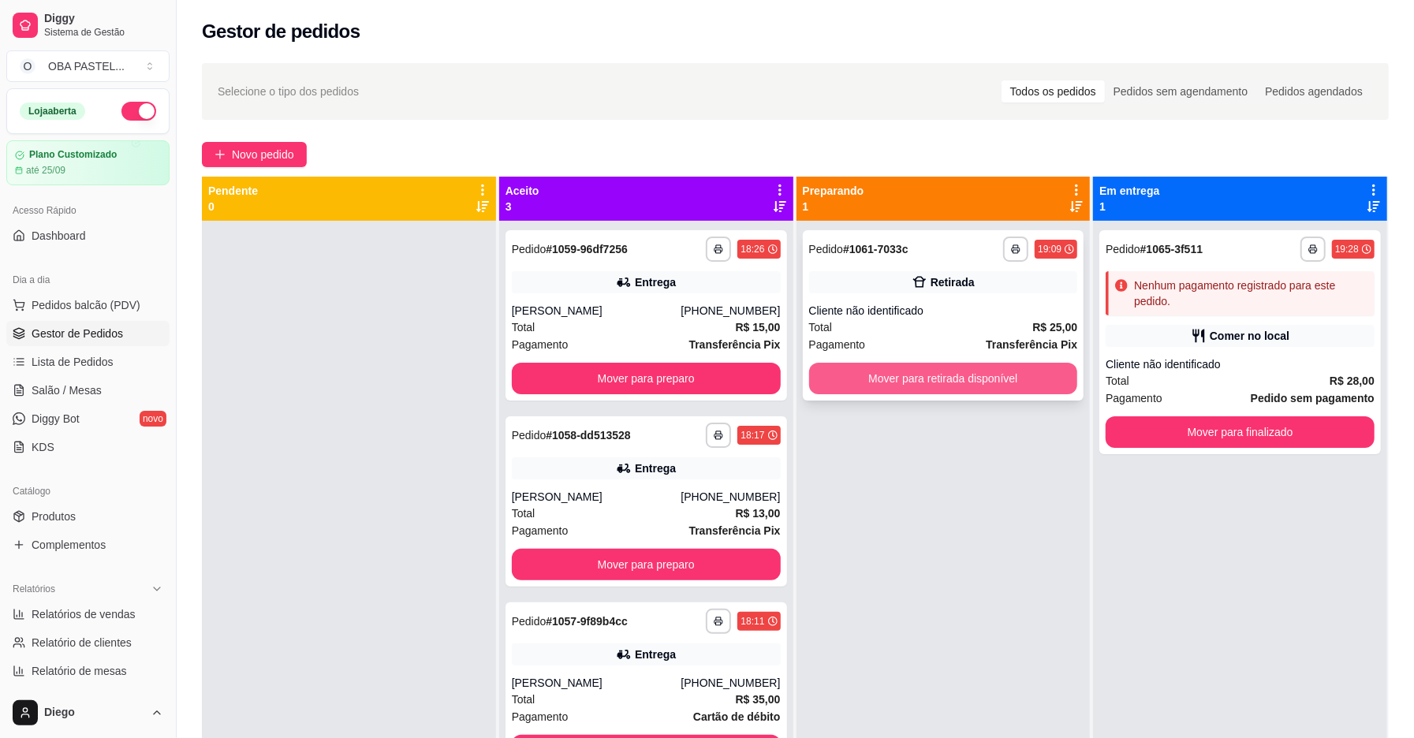
click at [1000, 387] on button "Mover para retirada disponível" at bounding box center [943, 379] width 269 height 32
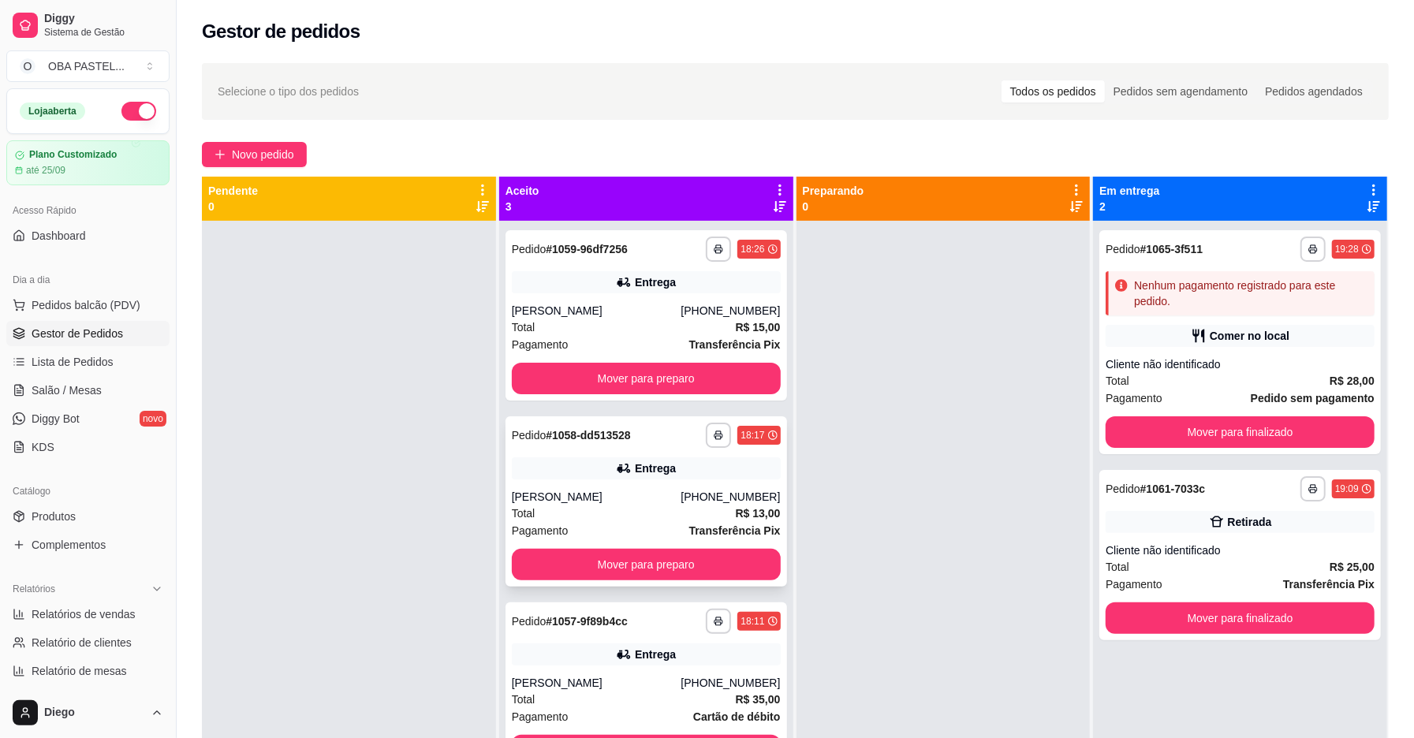
click at [715, 544] on div "**********" at bounding box center [647, 502] width 282 height 170
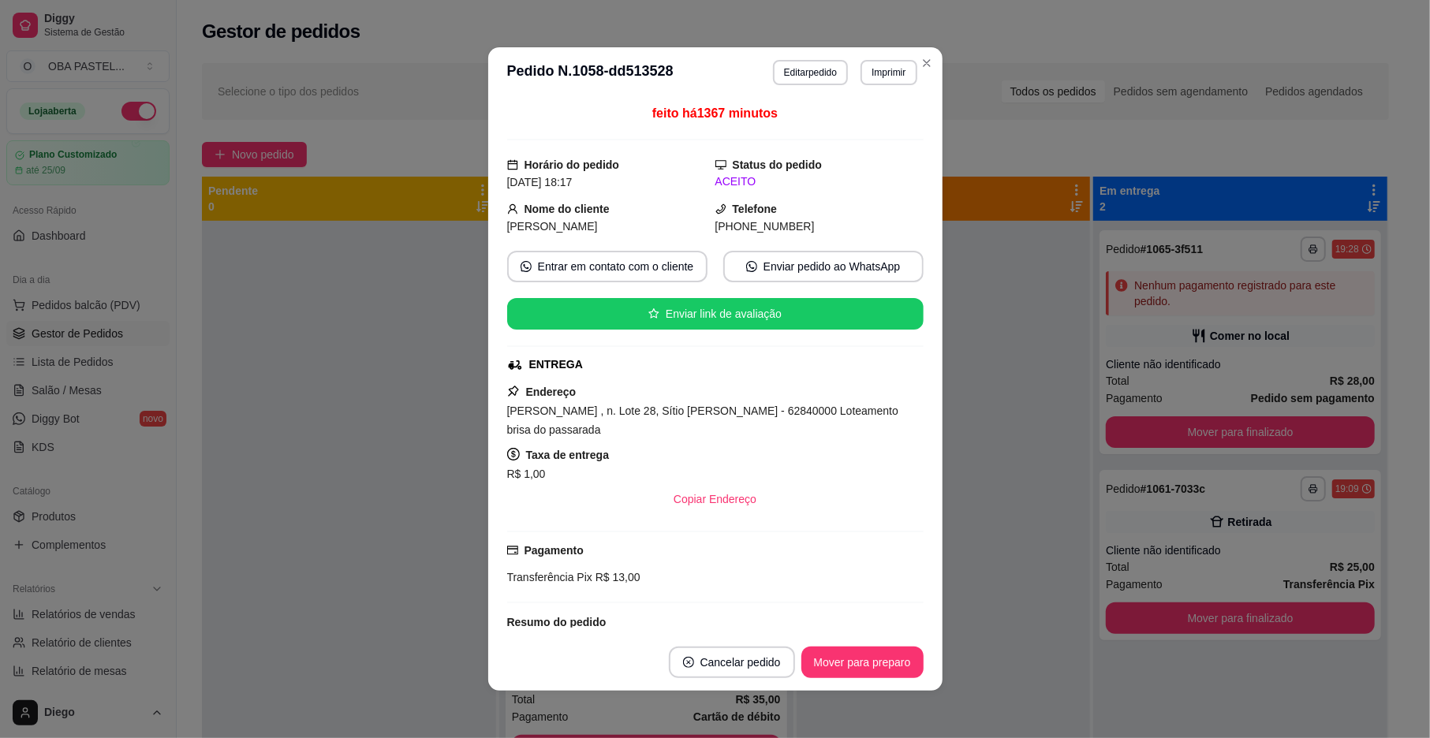
click at [716, 569] on div "Transferência Pix R$ 13,00" at bounding box center [715, 577] width 417 height 17
click at [846, 663] on button "Mover para preparo" at bounding box center [862, 663] width 118 height 31
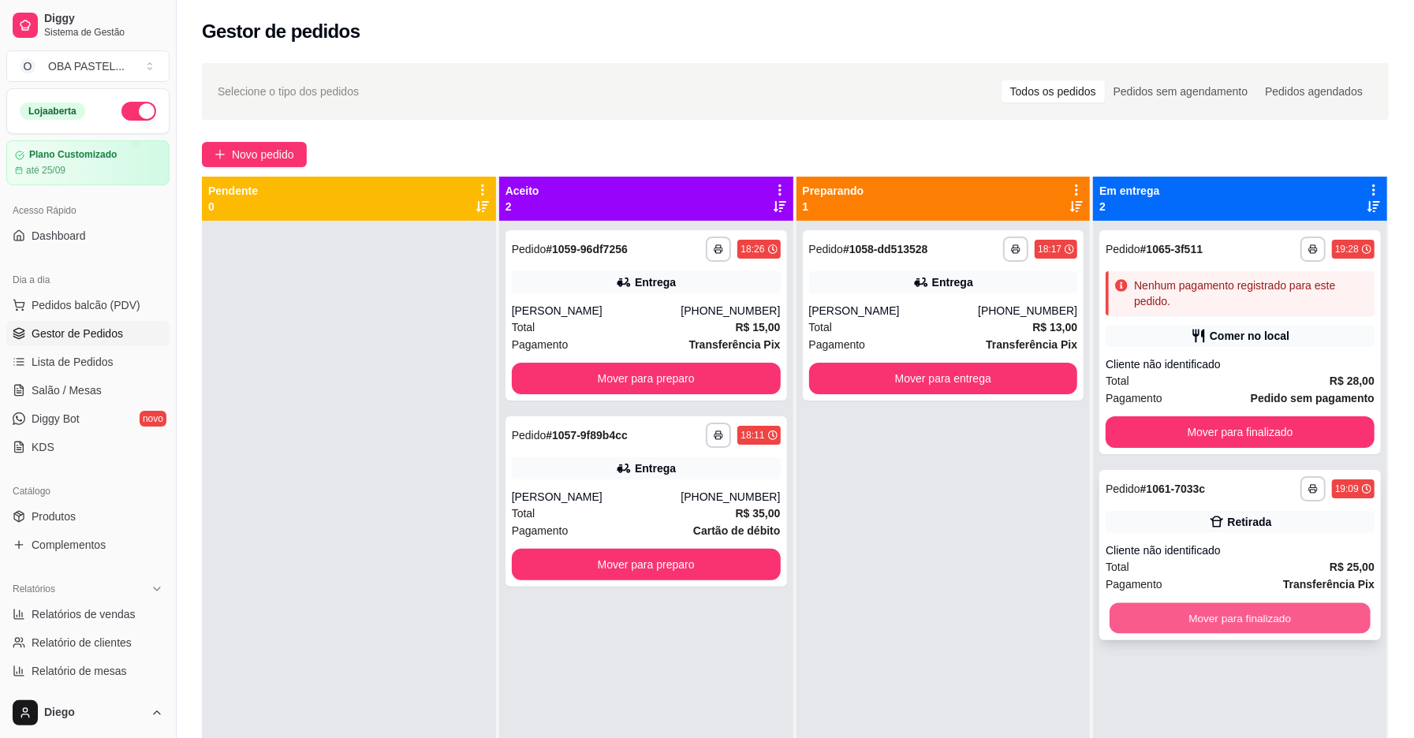
click at [1210, 625] on button "Mover para finalizado" at bounding box center [1240, 618] width 261 height 31
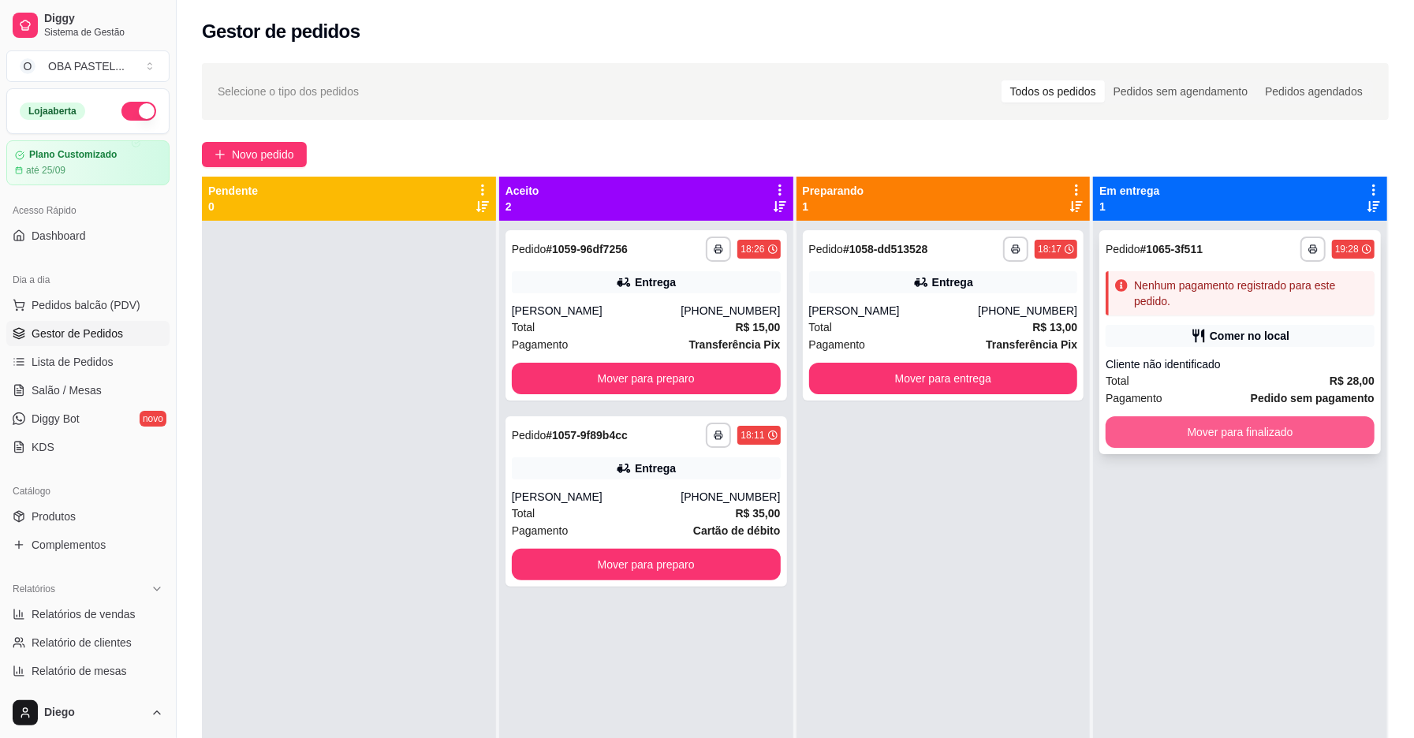
click at [1227, 432] on button "Mover para finalizado" at bounding box center [1240, 433] width 269 height 32
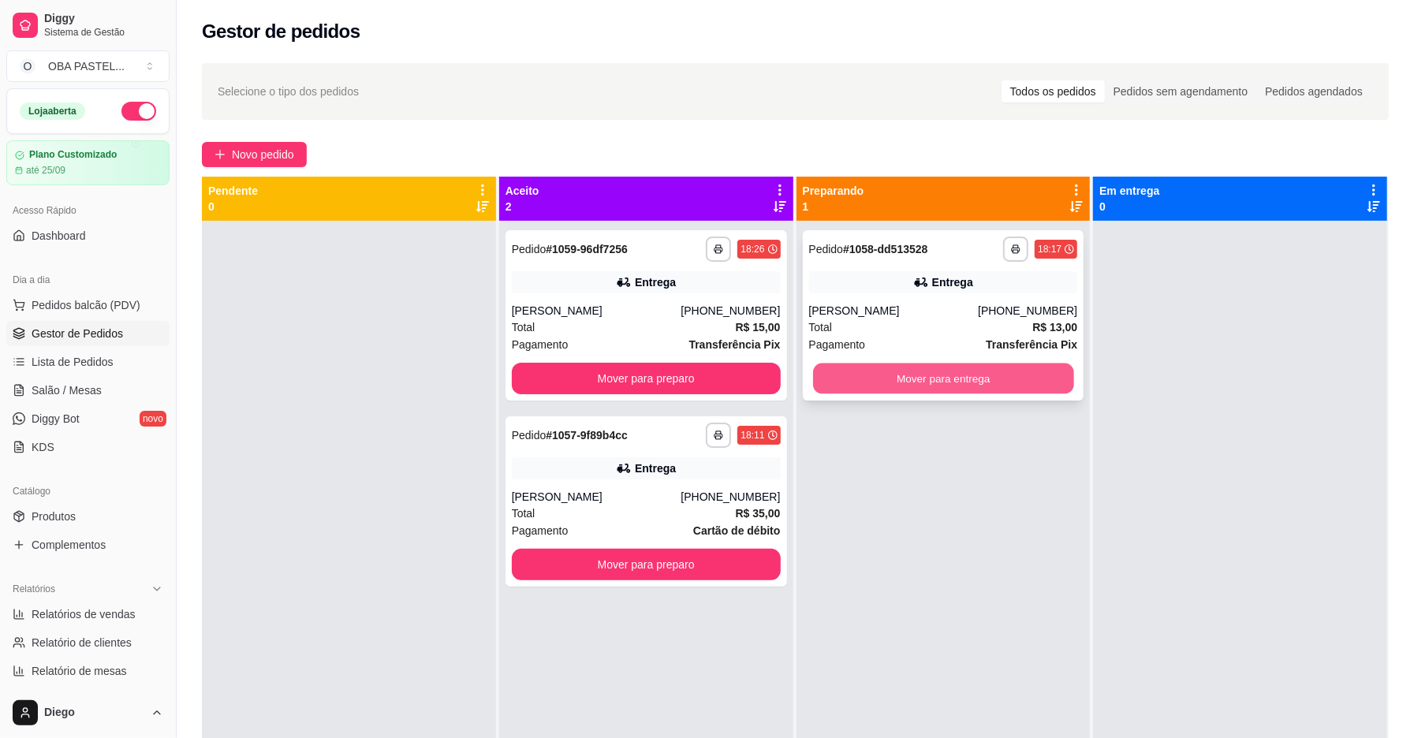
click at [1021, 388] on button "Mover para entrega" at bounding box center [943, 379] width 261 height 31
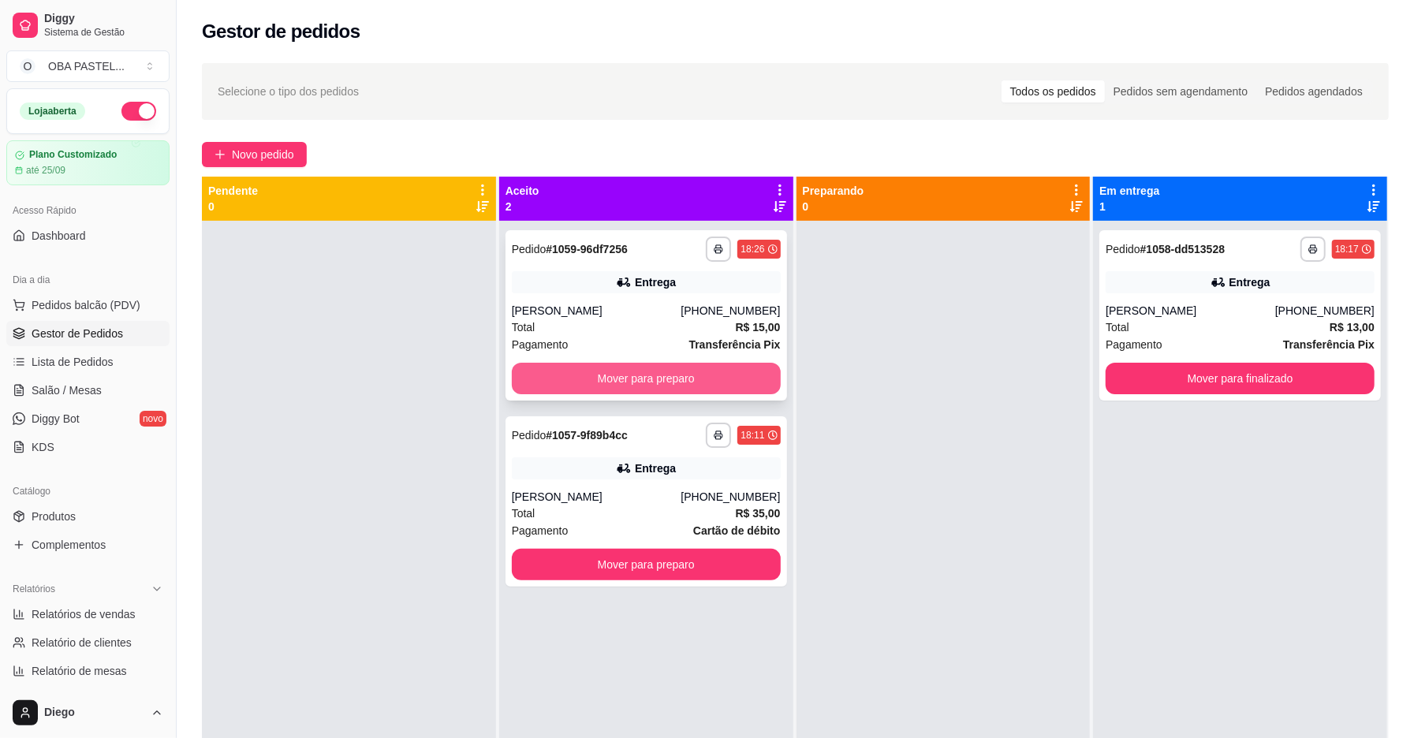
click at [727, 373] on button "Mover para preparo" at bounding box center [646, 379] width 269 height 32
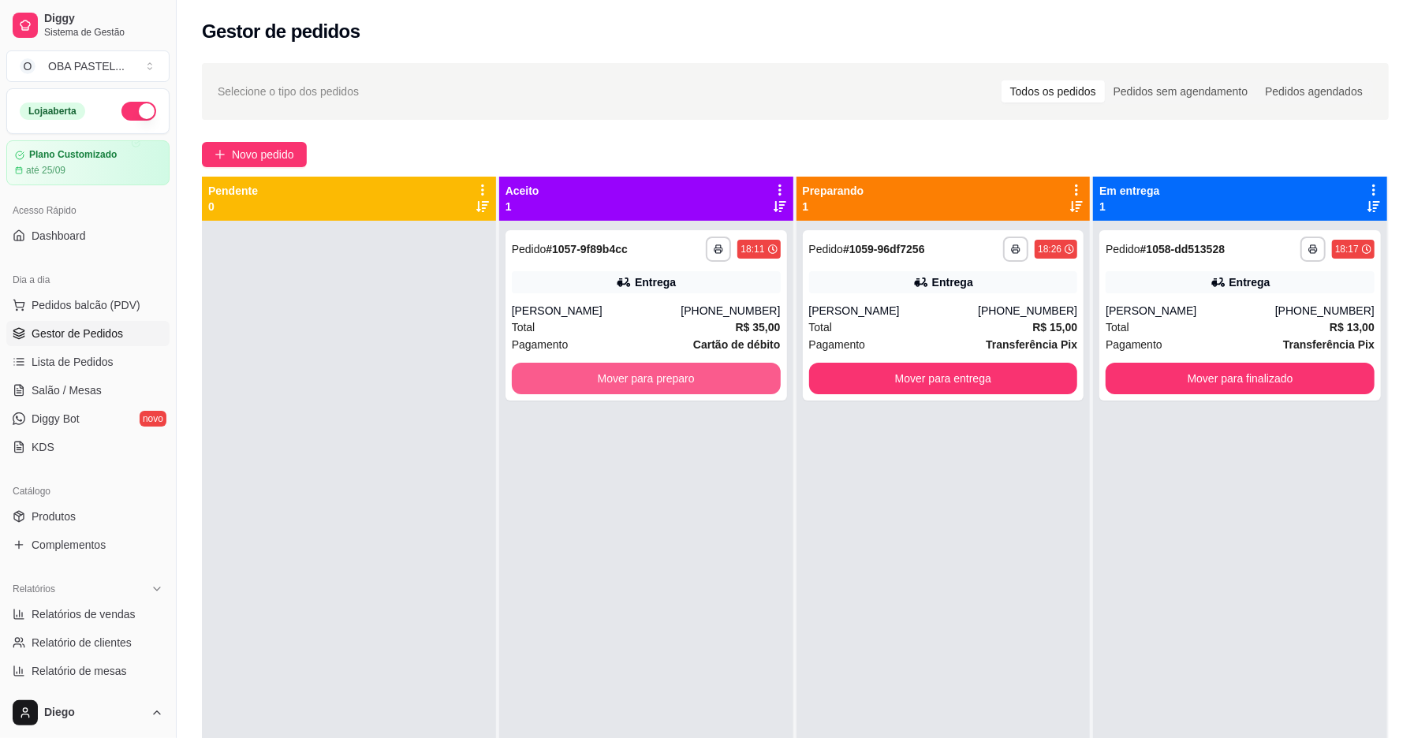
click at [727, 373] on button "Mover para preparo" at bounding box center [646, 379] width 269 height 32
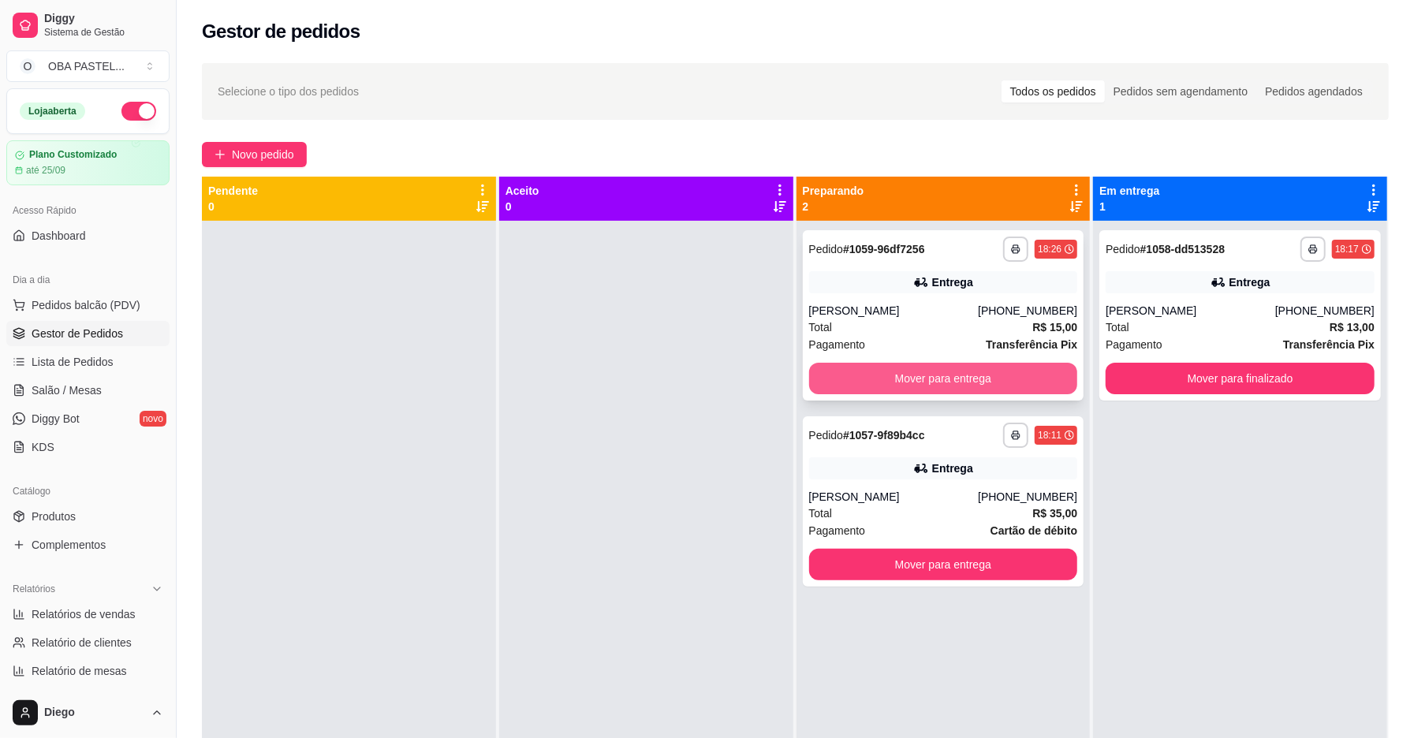
click at [898, 380] on button "Mover para entrega" at bounding box center [943, 379] width 269 height 32
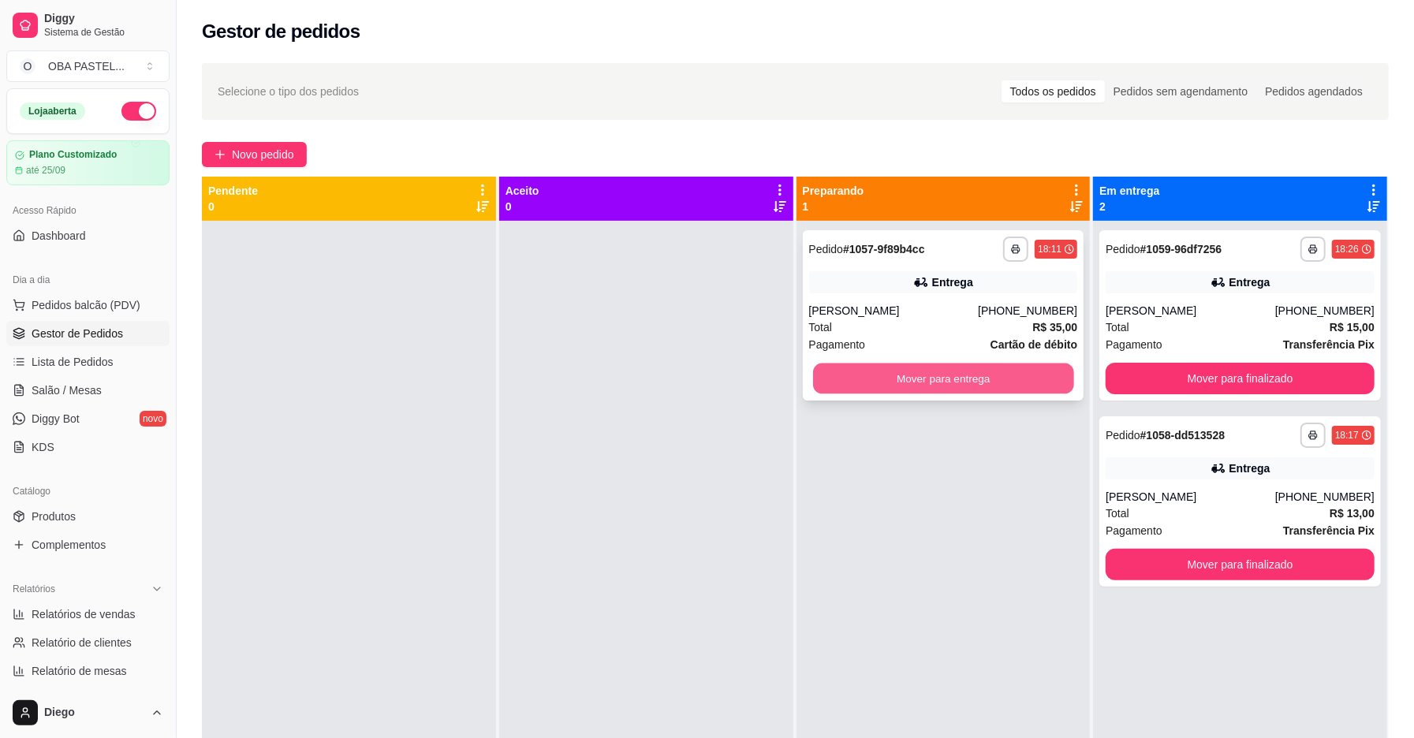
click at [900, 382] on button "Mover para entrega" at bounding box center [943, 379] width 261 height 31
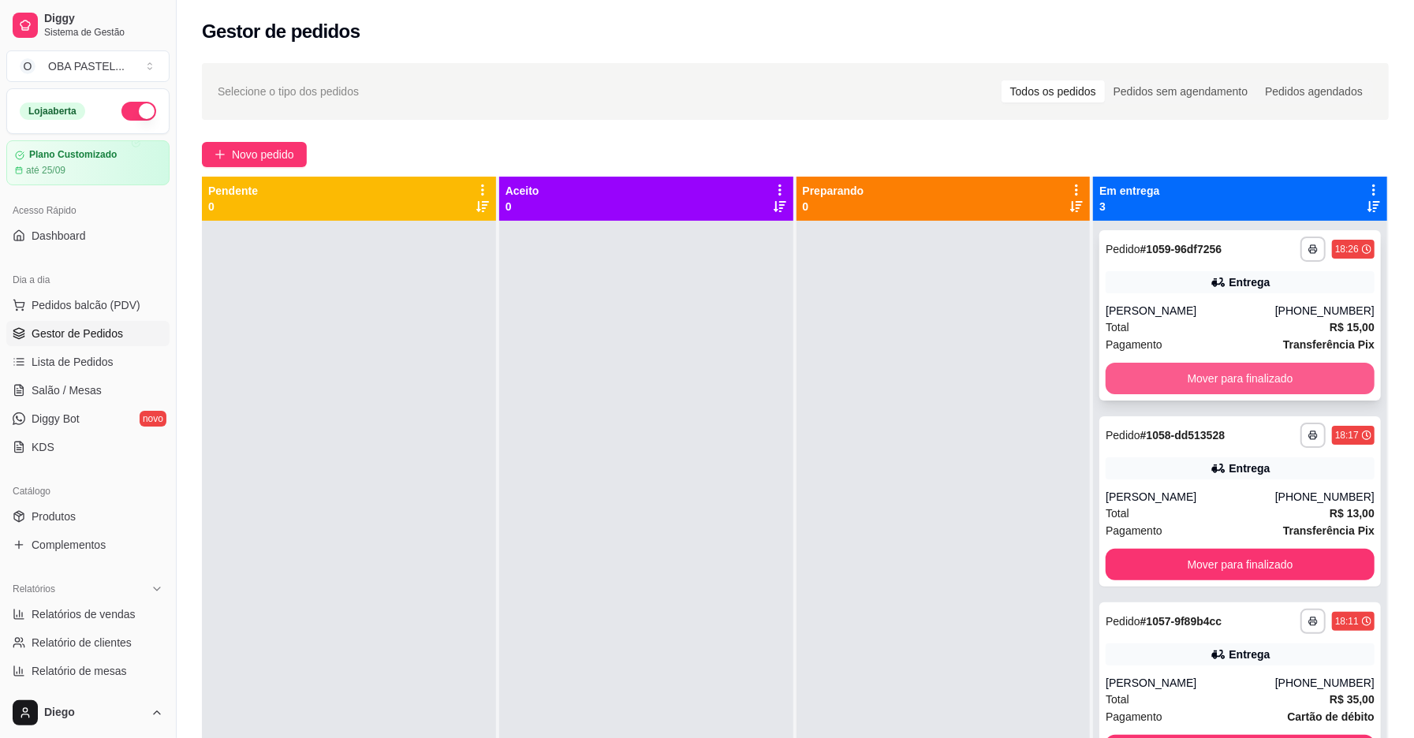
click at [1237, 368] on button "Mover para finalizado" at bounding box center [1240, 379] width 269 height 32
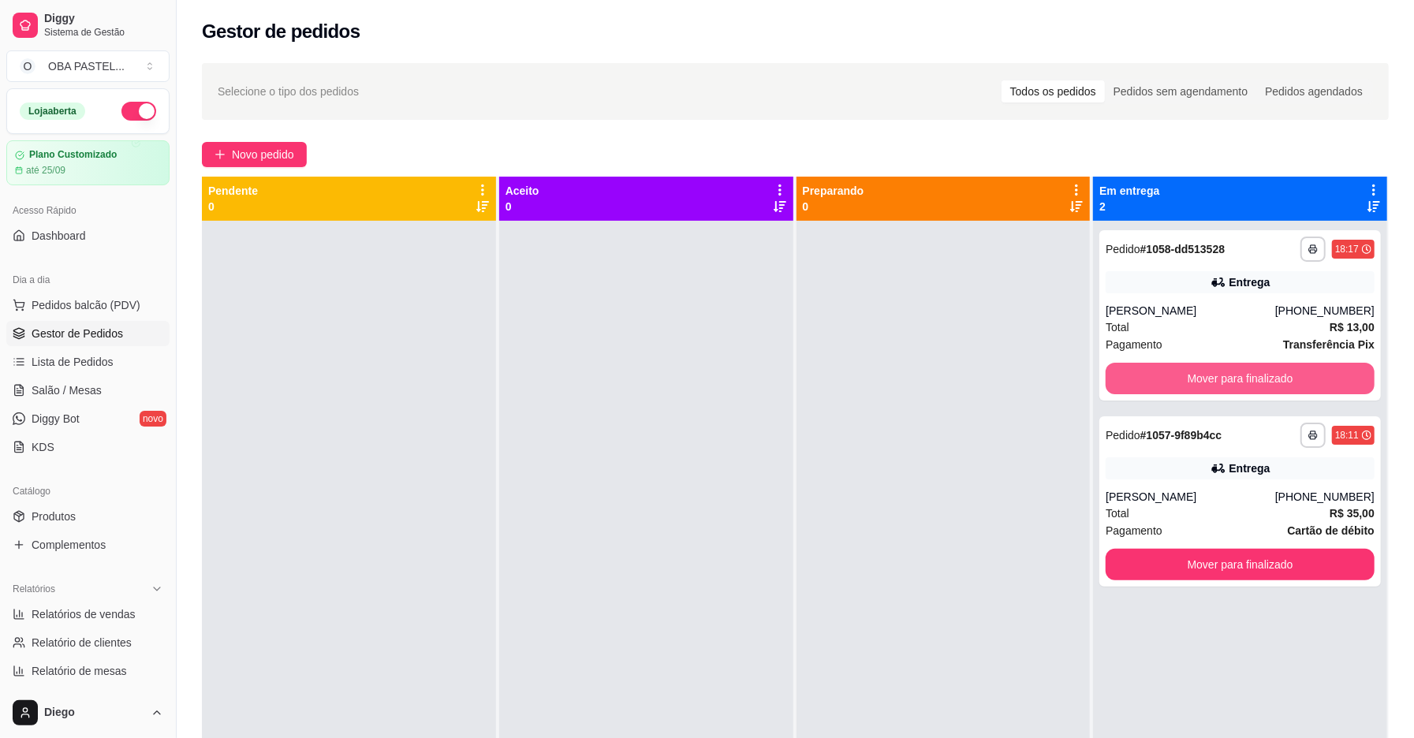
click at [1235, 369] on button "Mover para finalizado" at bounding box center [1240, 379] width 269 height 32
click at [1235, 369] on div "Mover para finalizado" at bounding box center [1240, 379] width 269 height 32
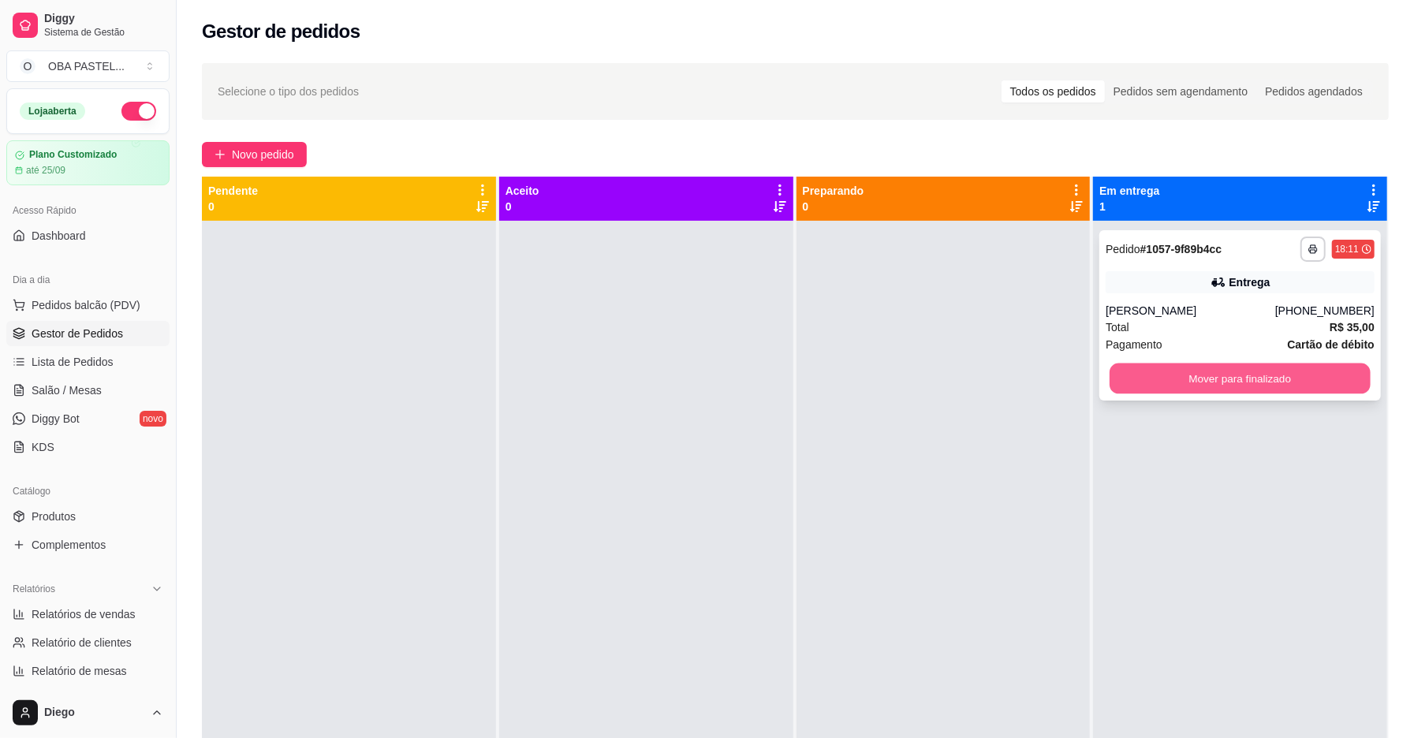
click at [1222, 380] on button "Mover para finalizado" at bounding box center [1240, 379] width 261 height 31
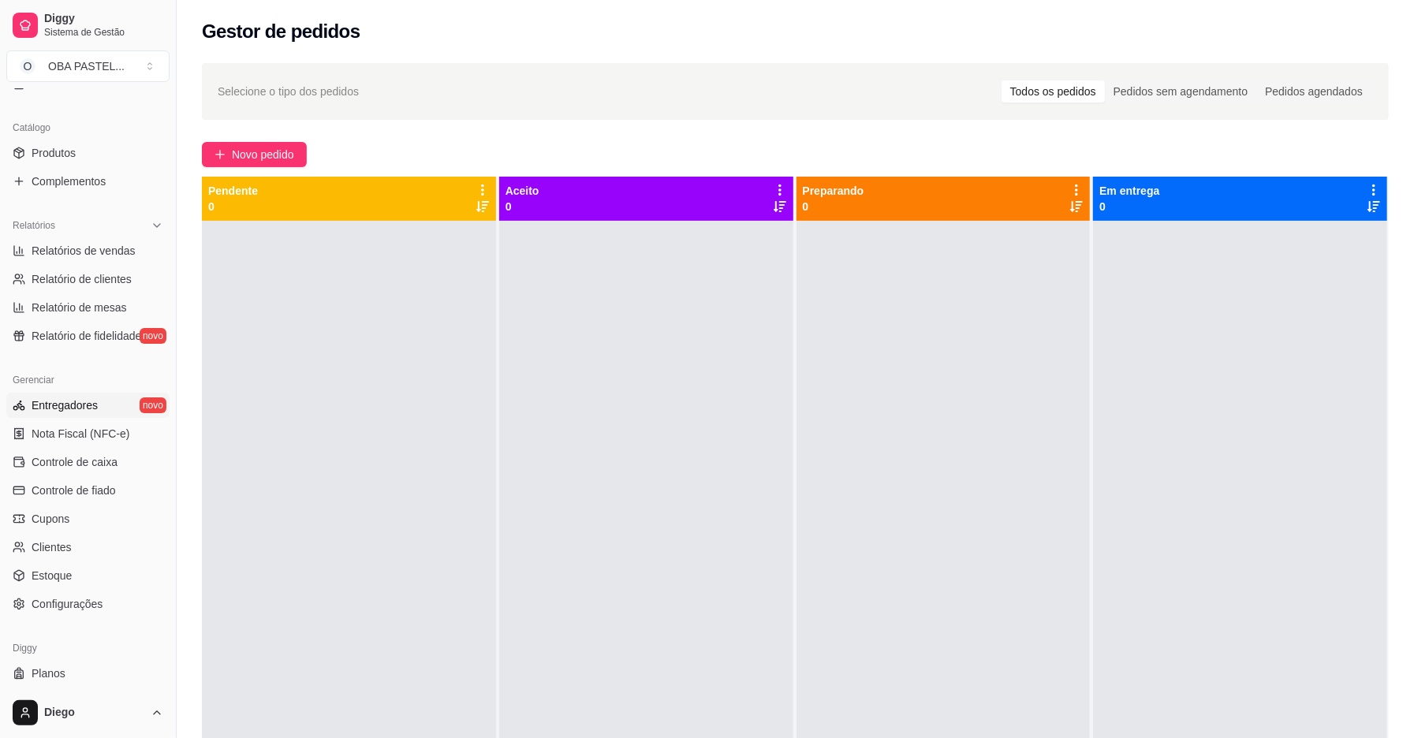
scroll to position [398, 0]
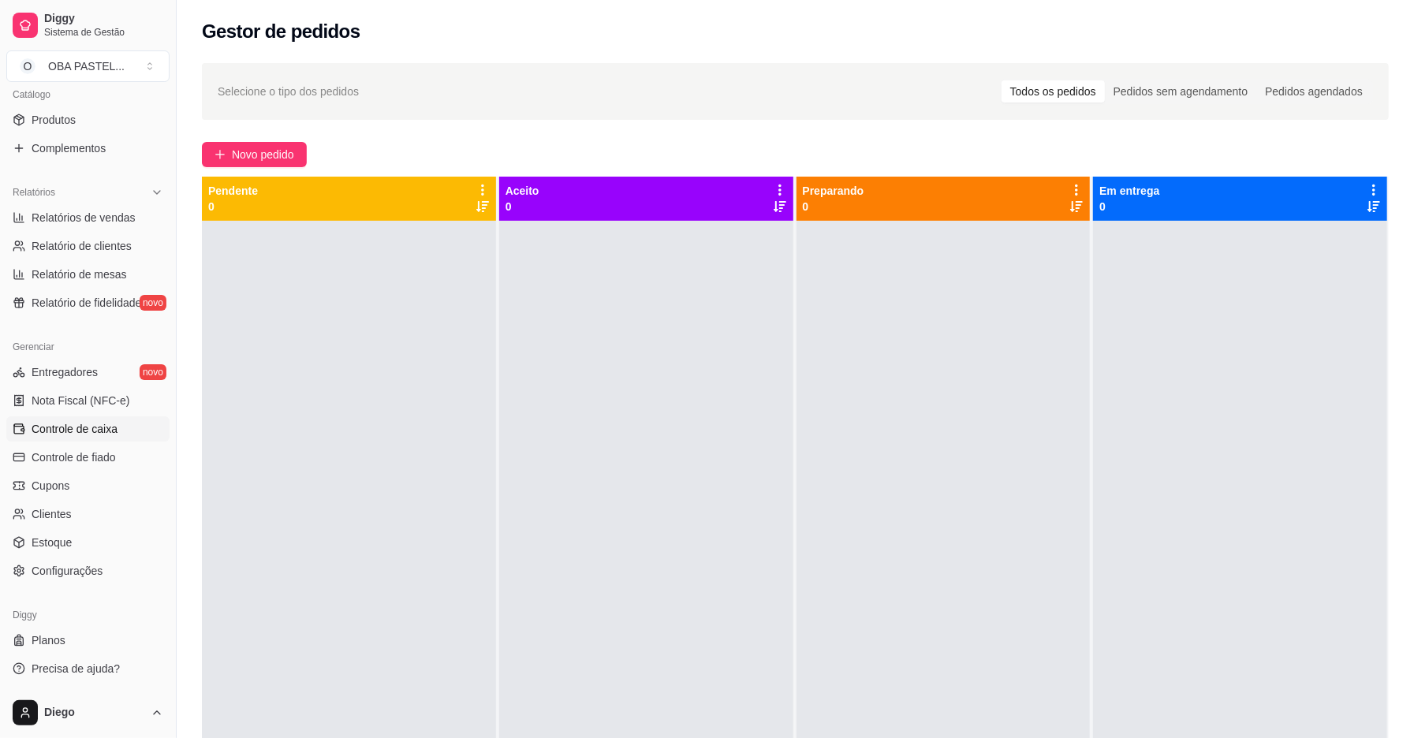
click at [114, 429] on span "Controle de caixa" at bounding box center [75, 429] width 86 height 16
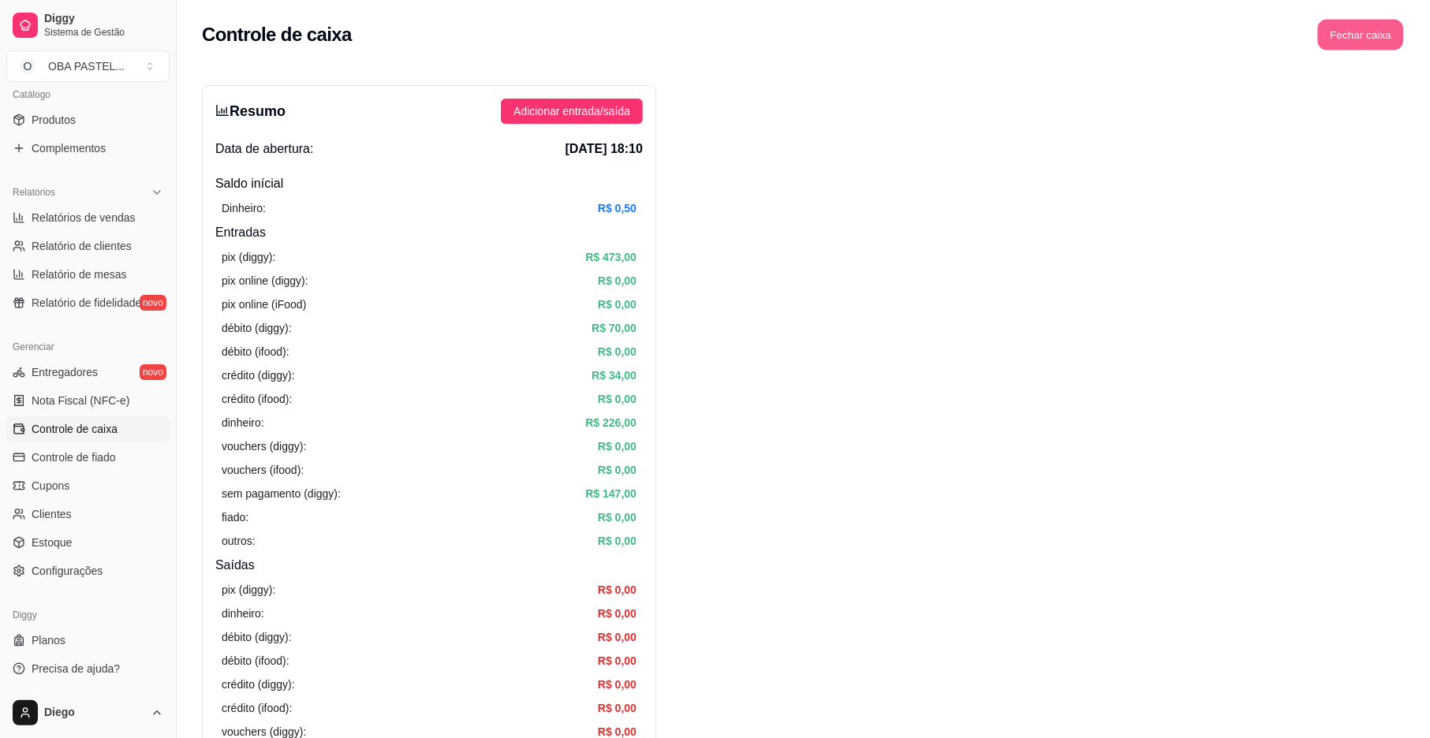
click at [1371, 35] on button "Fechar caixa" at bounding box center [1361, 35] width 86 height 31
click at [1371, 35] on button "Fechar caixa" at bounding box center [1345, 35] width 86 height 31
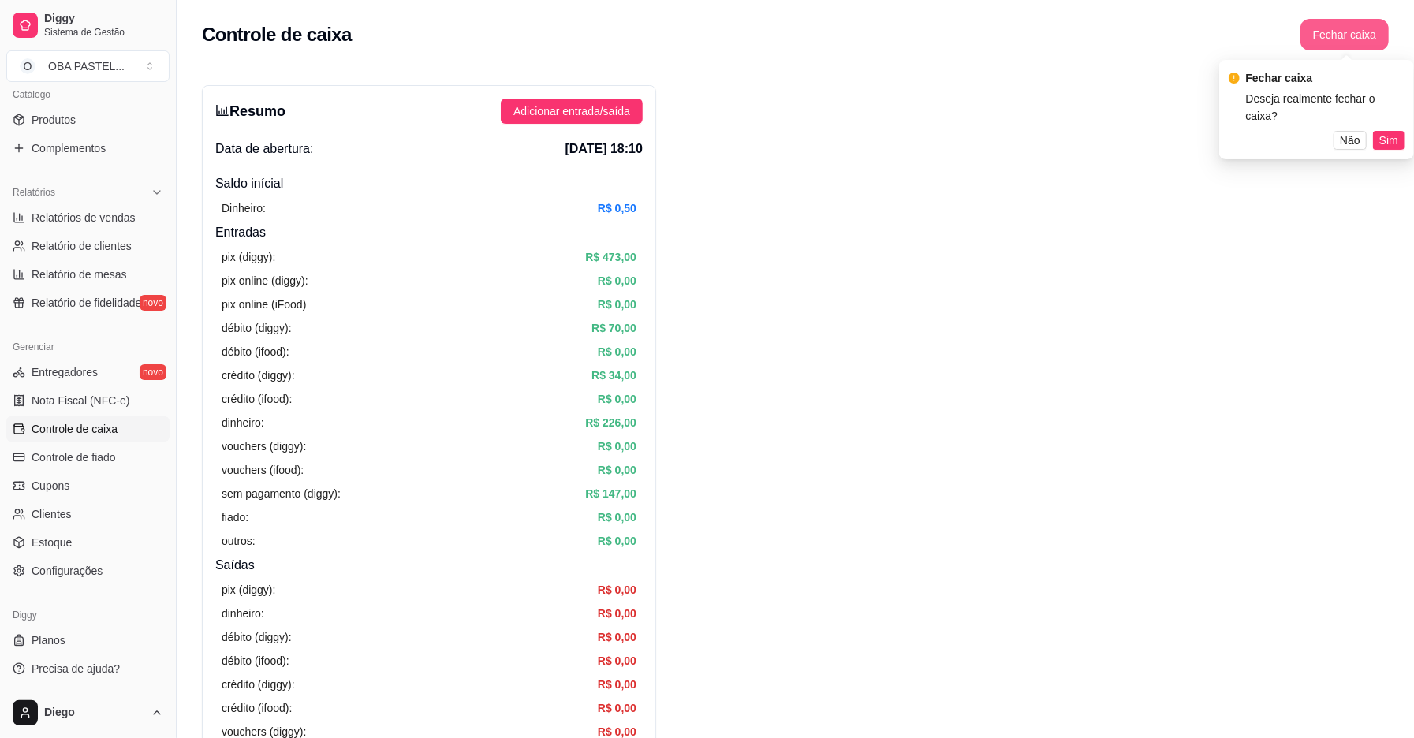
click at [1348, 28] on button "Fechar caixa" at bounding box center [1345, 35] width 88 height 32
click at [1348, 28] on button "Fechar caixa" at bounding box center [1345, 35] width 86 height 31
click at [1390, 132] on span "Sim" at bounding box center [1389, 140] width 19 height 17
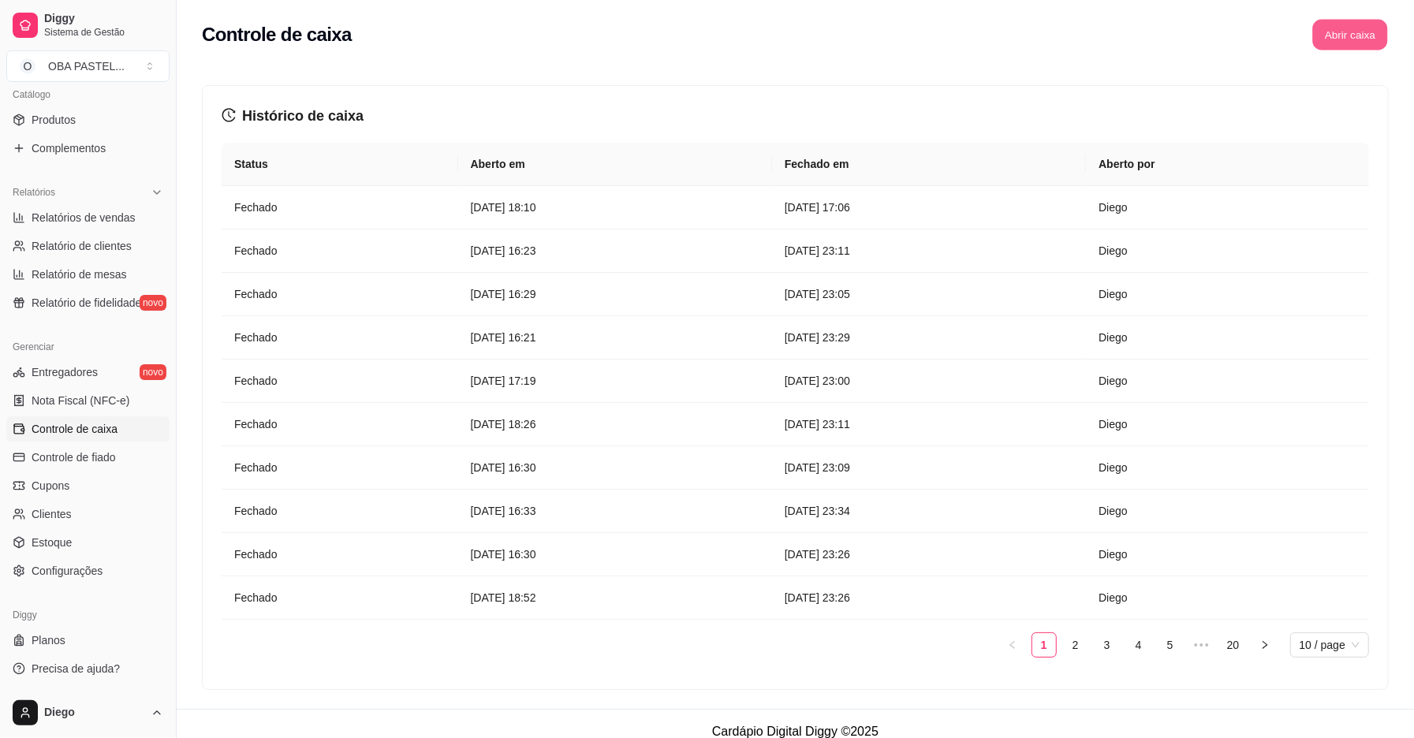
click at [1351, 22] on button "Abrir caixa" at bounding box center [1350, 35] width 75 height 31
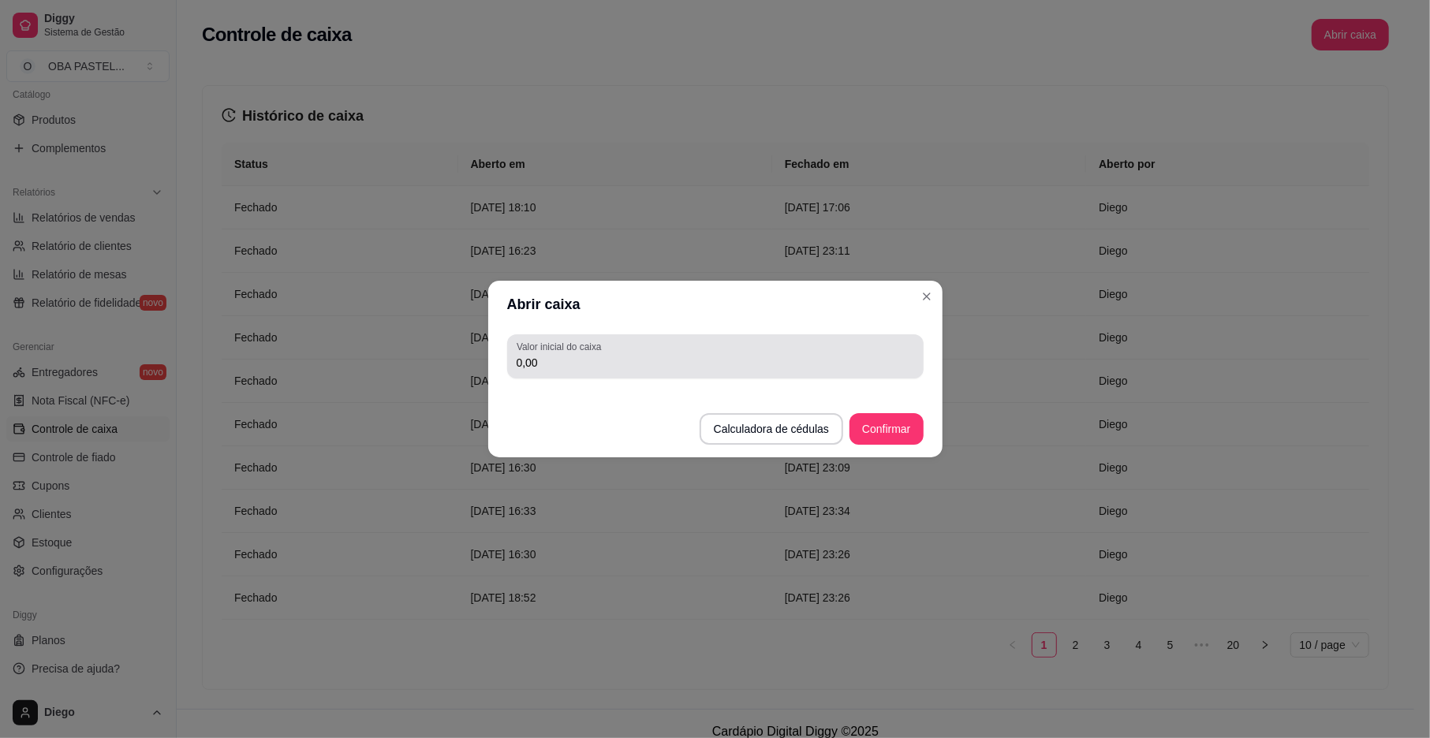
click at [559, 361] on input "0,00" at bounding box center [716, 363] width 398 height 16
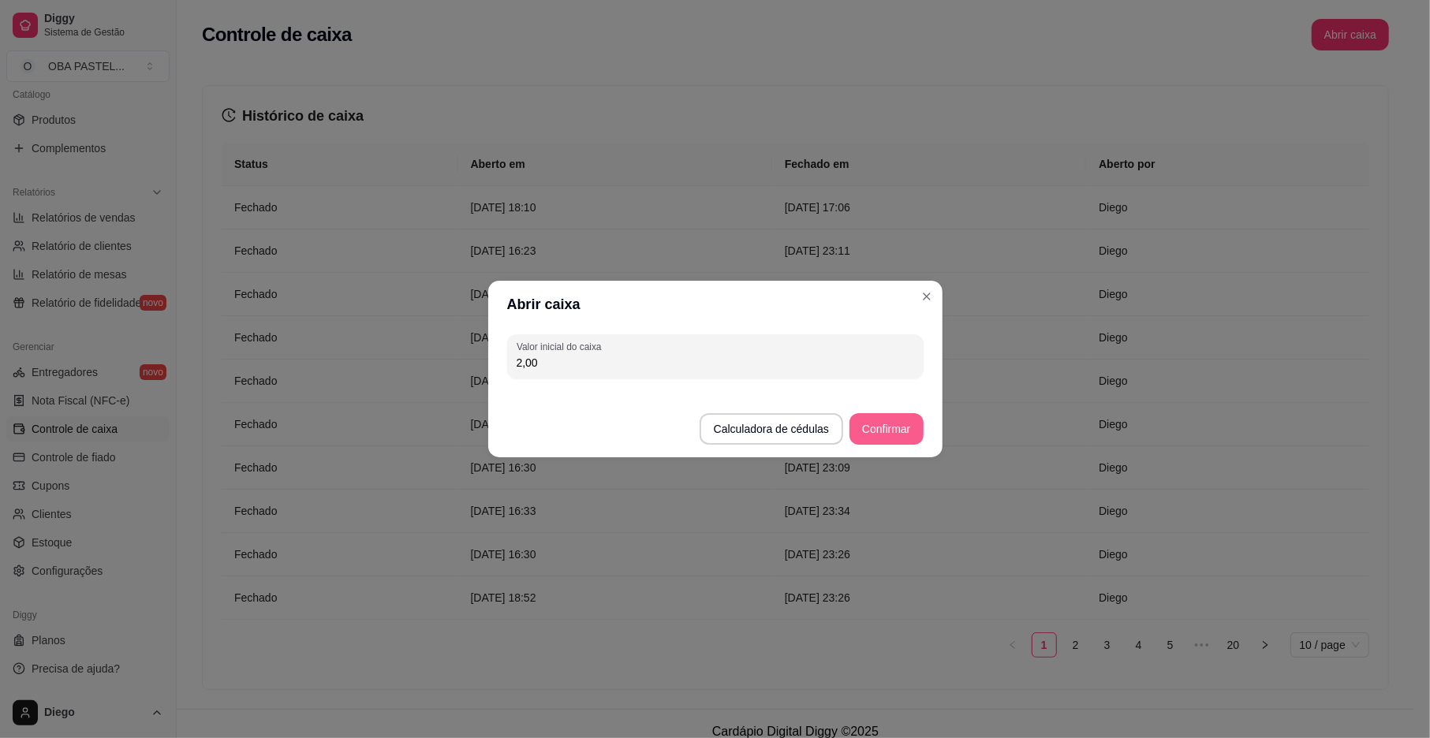
type input "2,00"
click at [901, 423] on button "Confirmar" at bounding box center [886, 429] width 72 height 31
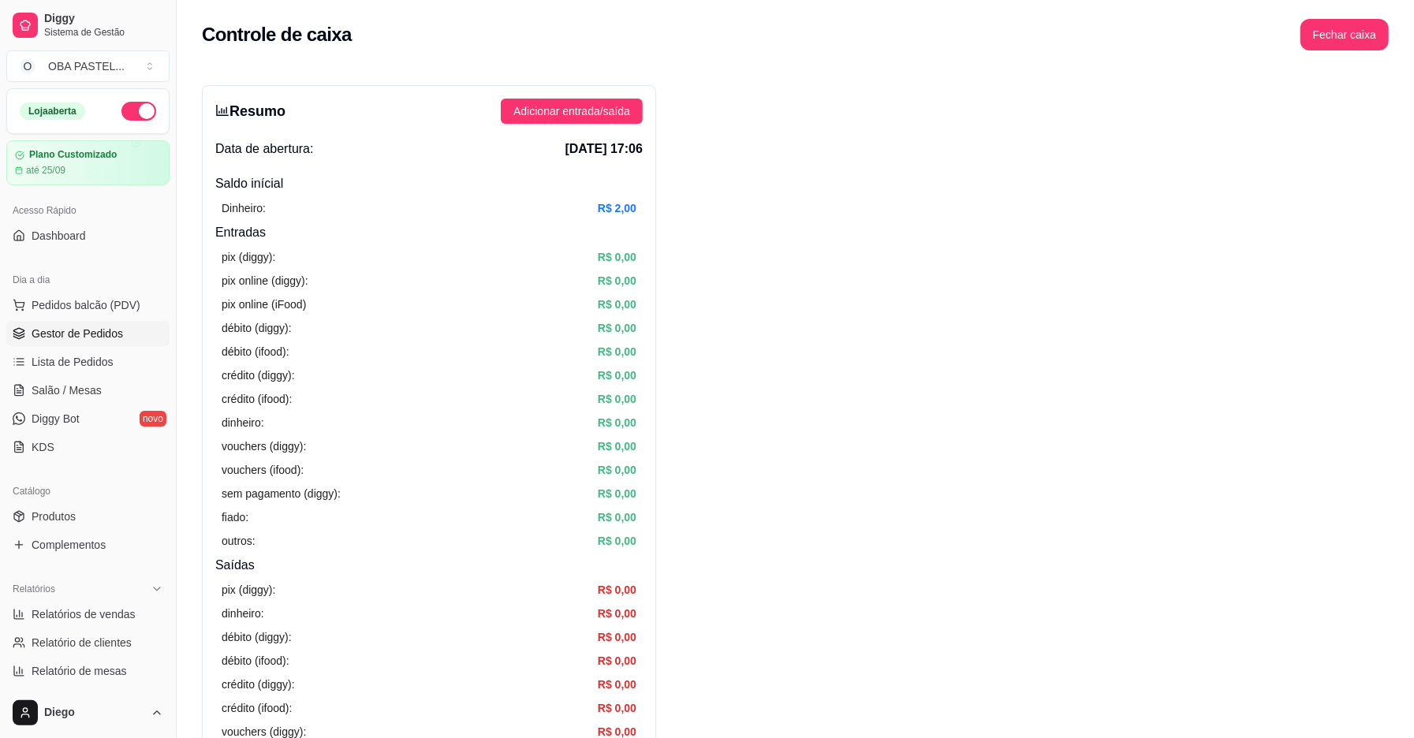
click at [95, 335] on span "Gestor de Pedidos" at bounding box center [78, 334] width 92 height 16
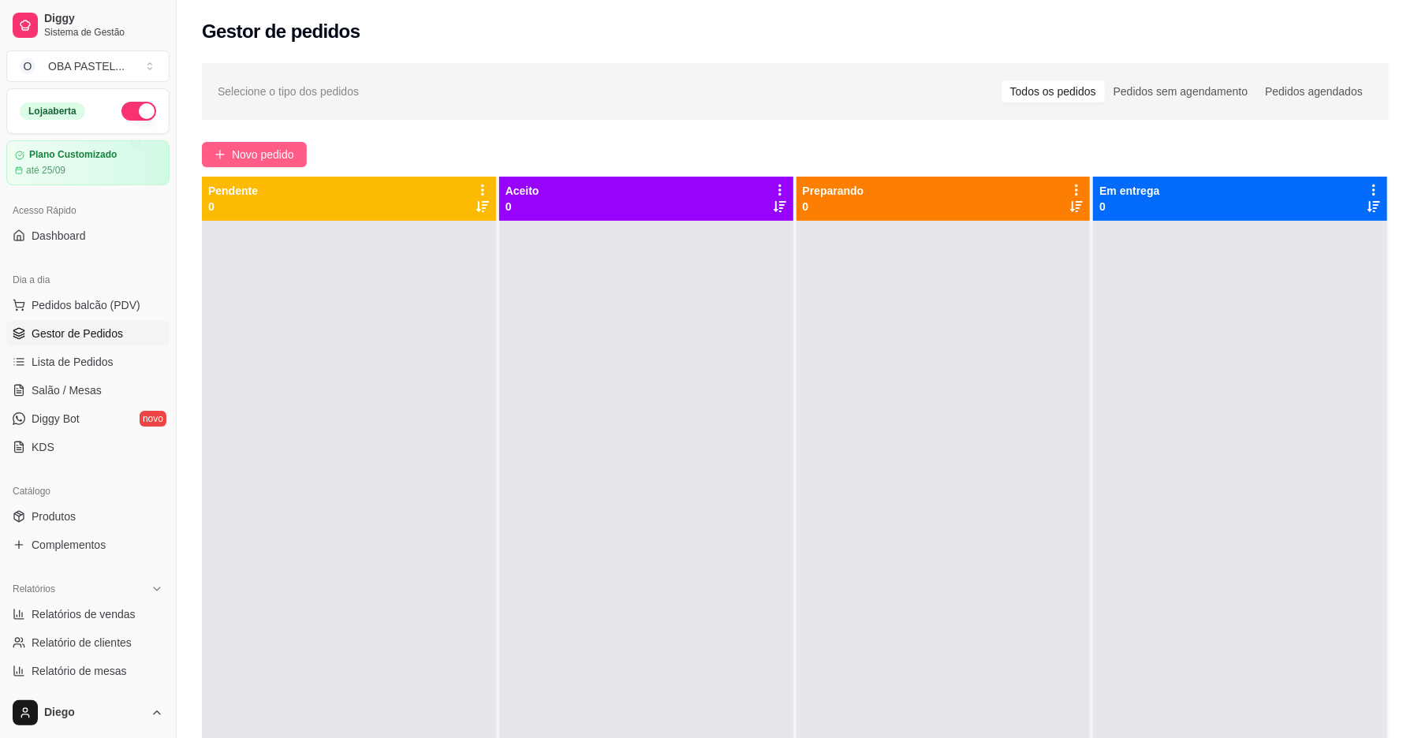
click at [269, 149] on span "Novo pedido" at bounding box center [263, 154] width 62 height 17
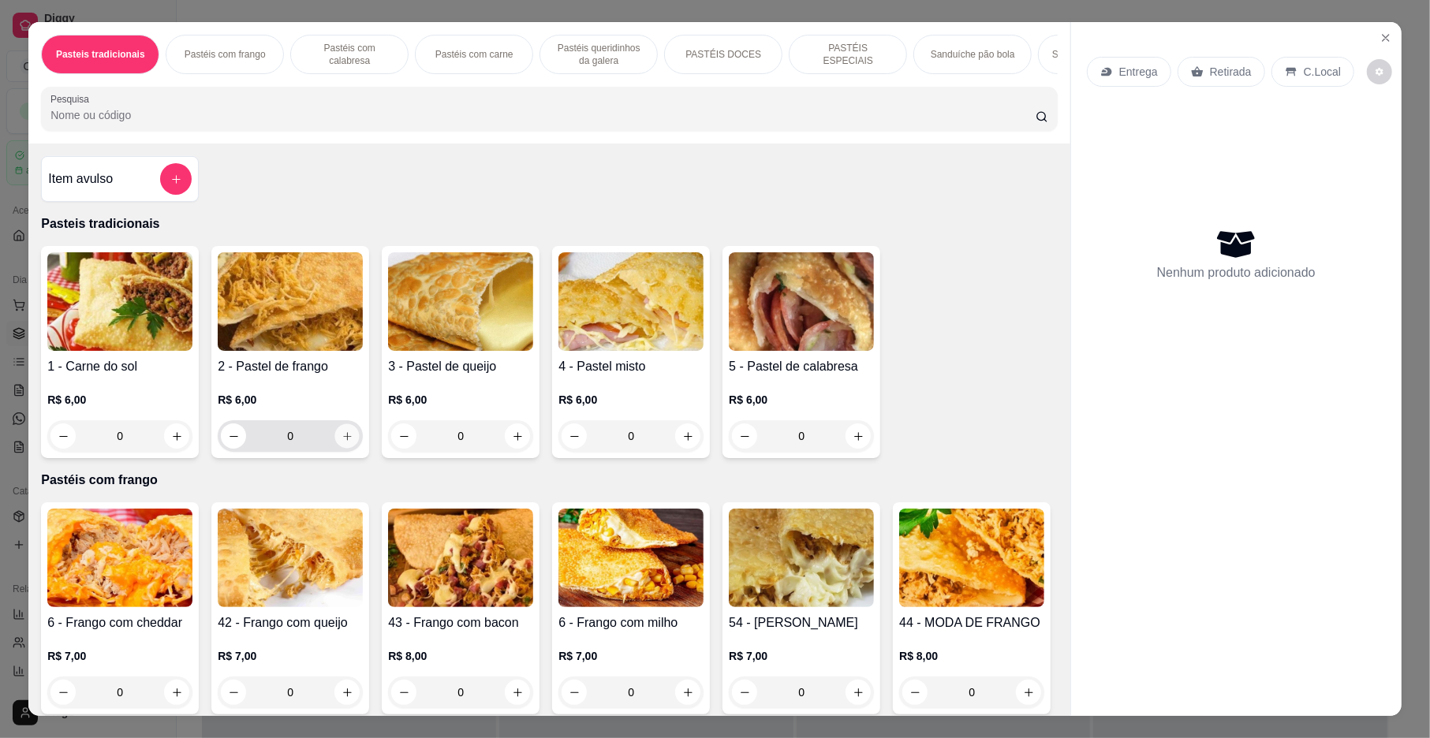
click at [342, 443] on icon "increase-product-quantity" at bounding box center [348, 437] width 12 height 12
type input "1"
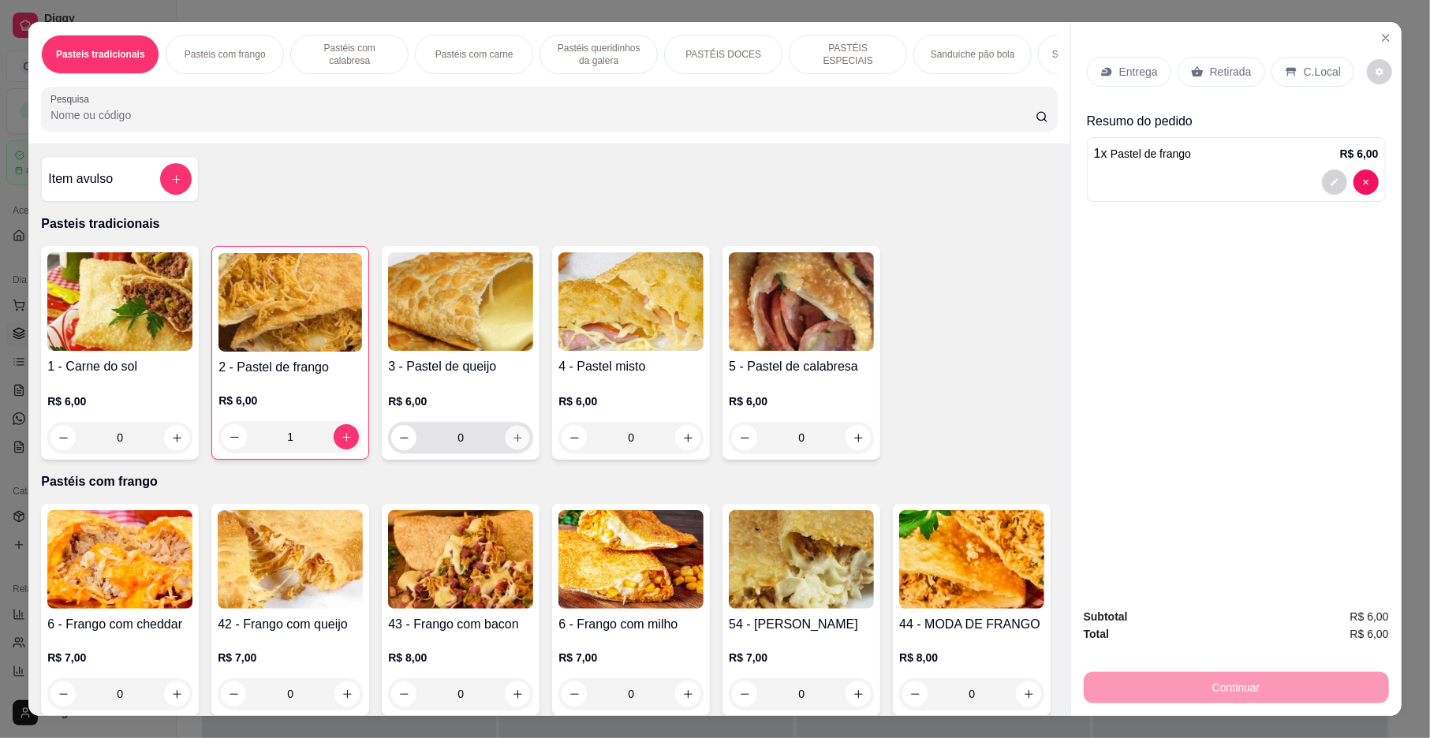
click at [506, 450] on button "increase-product-quantity" at bounding box center [518, 438] width 24 height 24
type input "1"
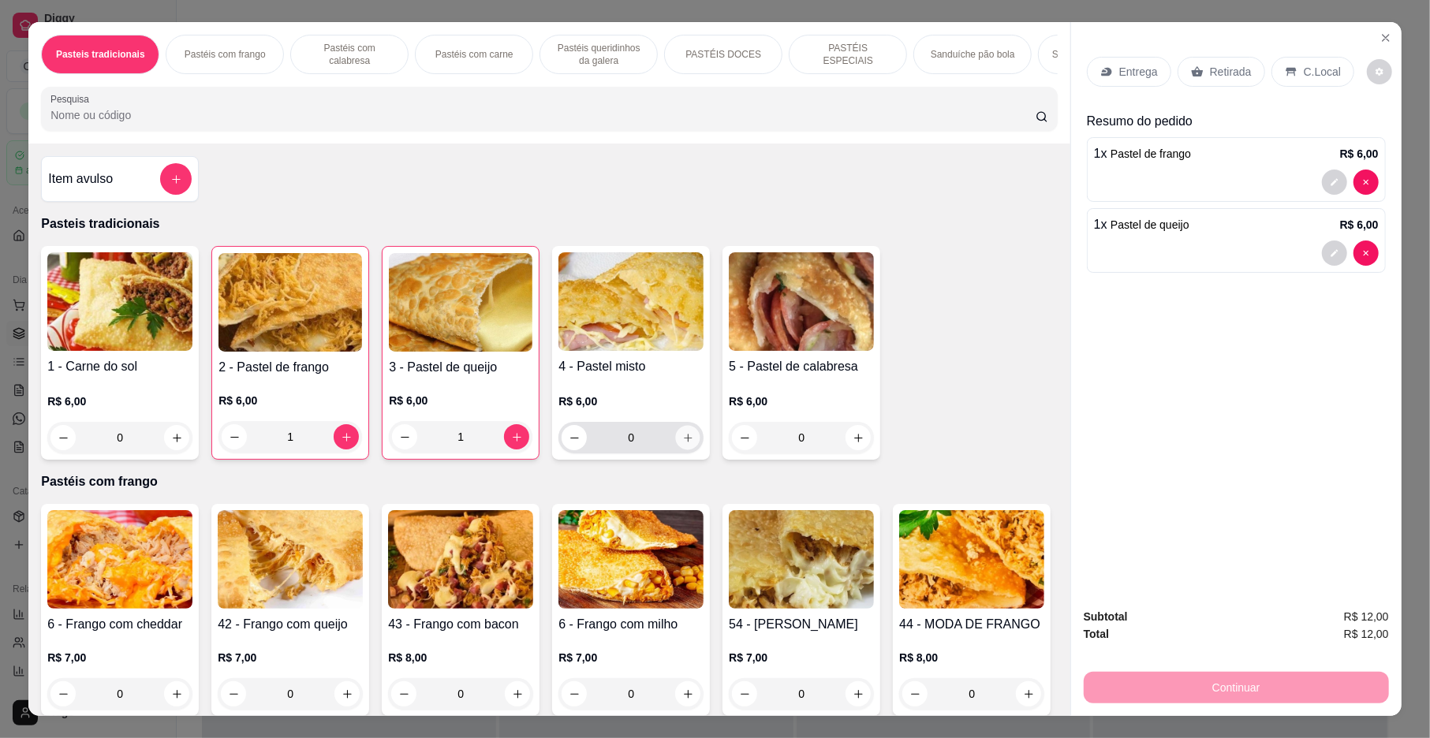
click at [682, 444] on icon "increase-product-quantity" at bounding box center [688, 438] width 12 height 12
type input "1"
click at [1119, 70] on p "Entrega" at bounding box center [1138, 72] width 39 height 16
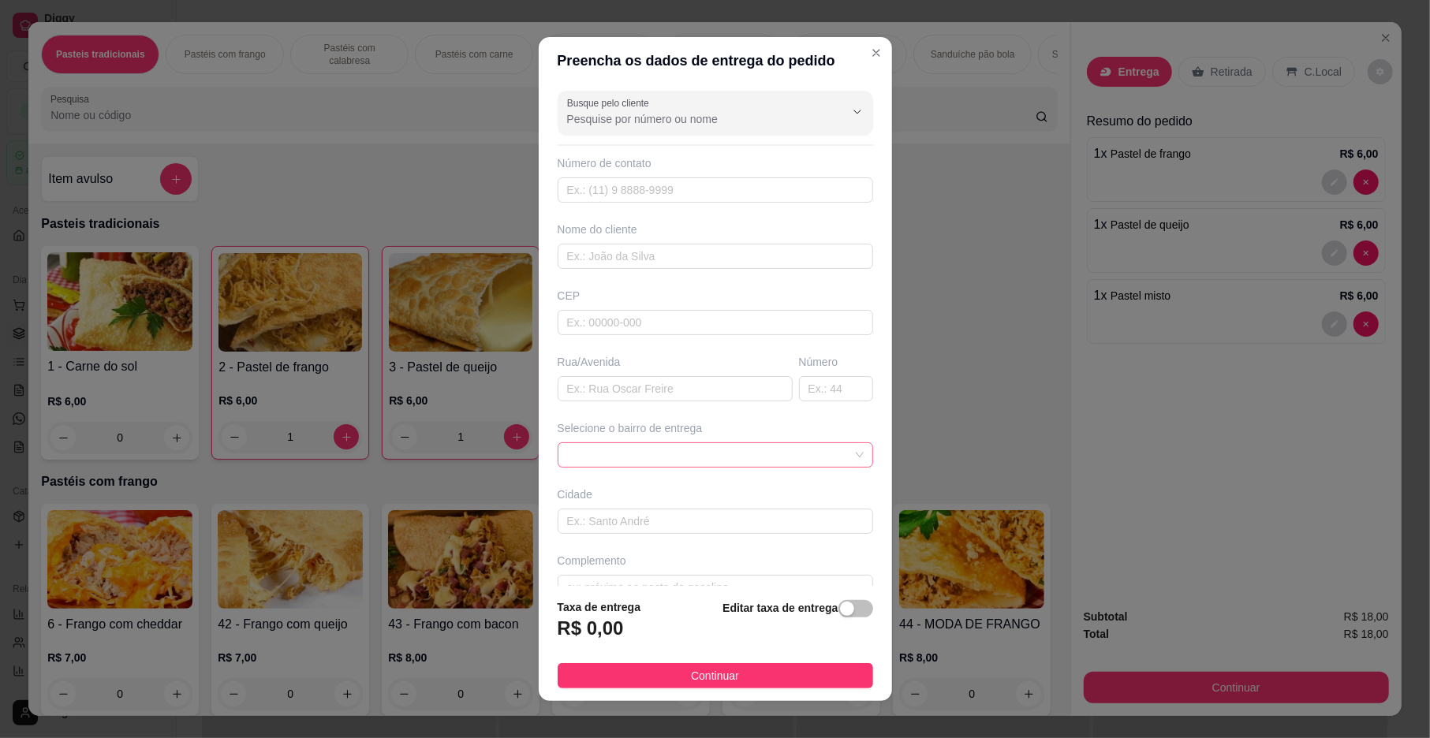
click at [638, 453] on span at bounding box center [715, 455] width 297 height 24
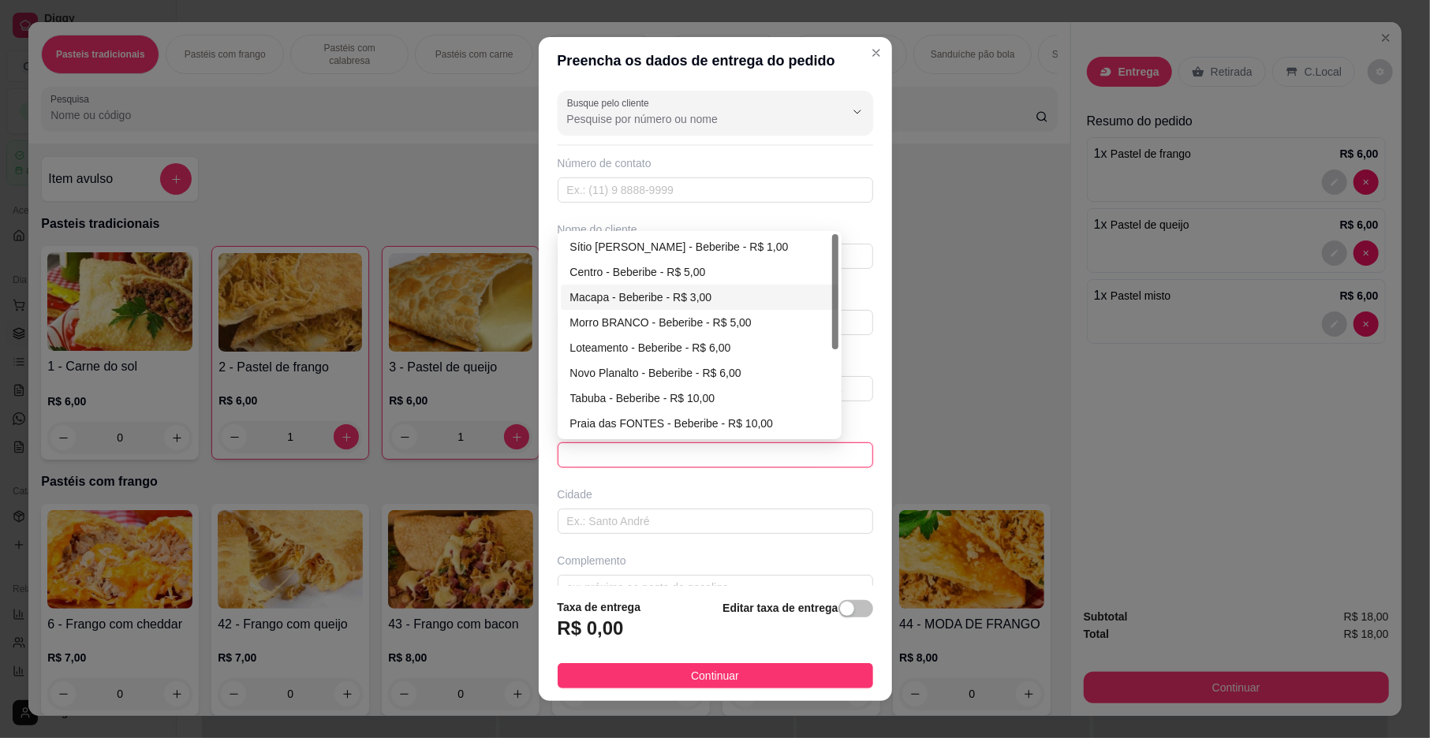
click at [645, 293] on div "Macapa - Beberibe - R$ 3,00" at bounding box center [699, 297] width 259 height 17
type input "Beberibe"
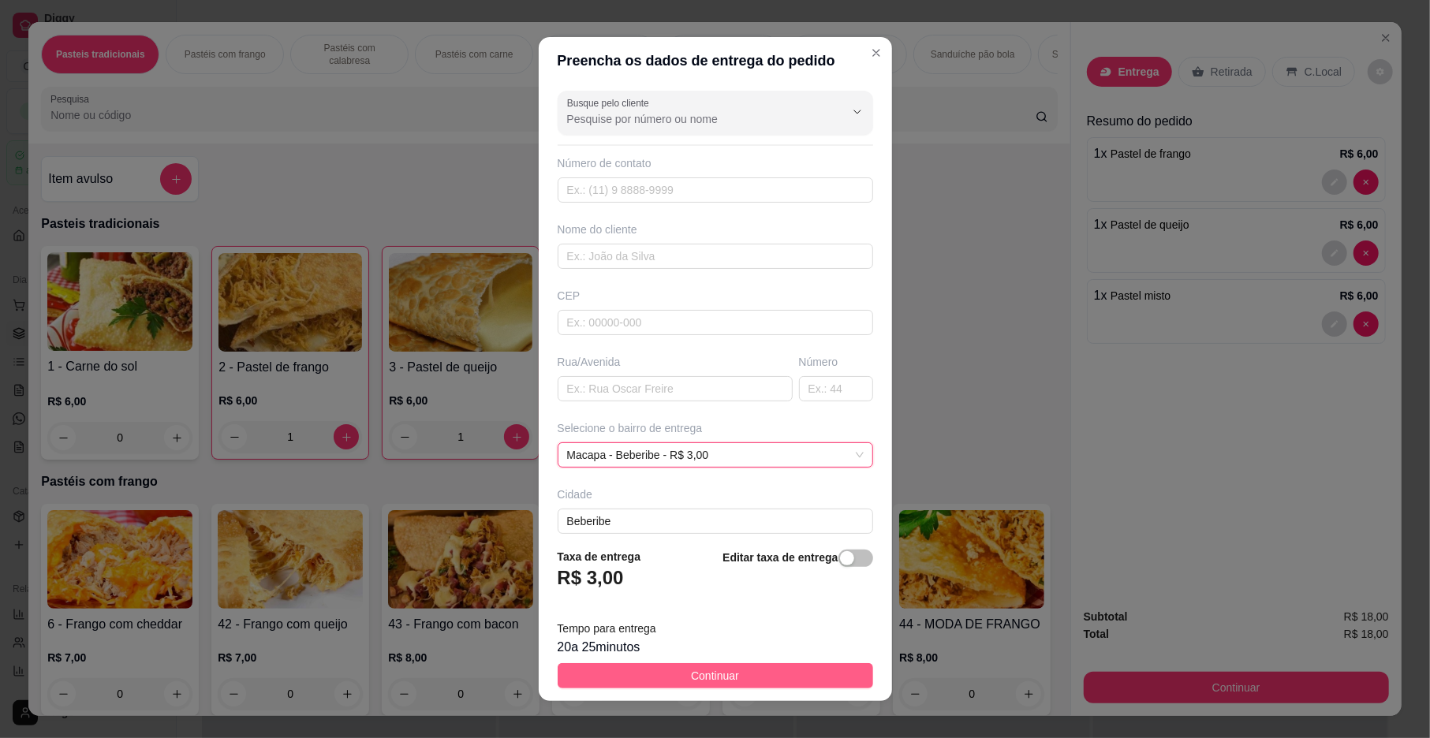
click at [707, 669] on span "Continuar" at bounding box center [715, 675] width 48 height 17
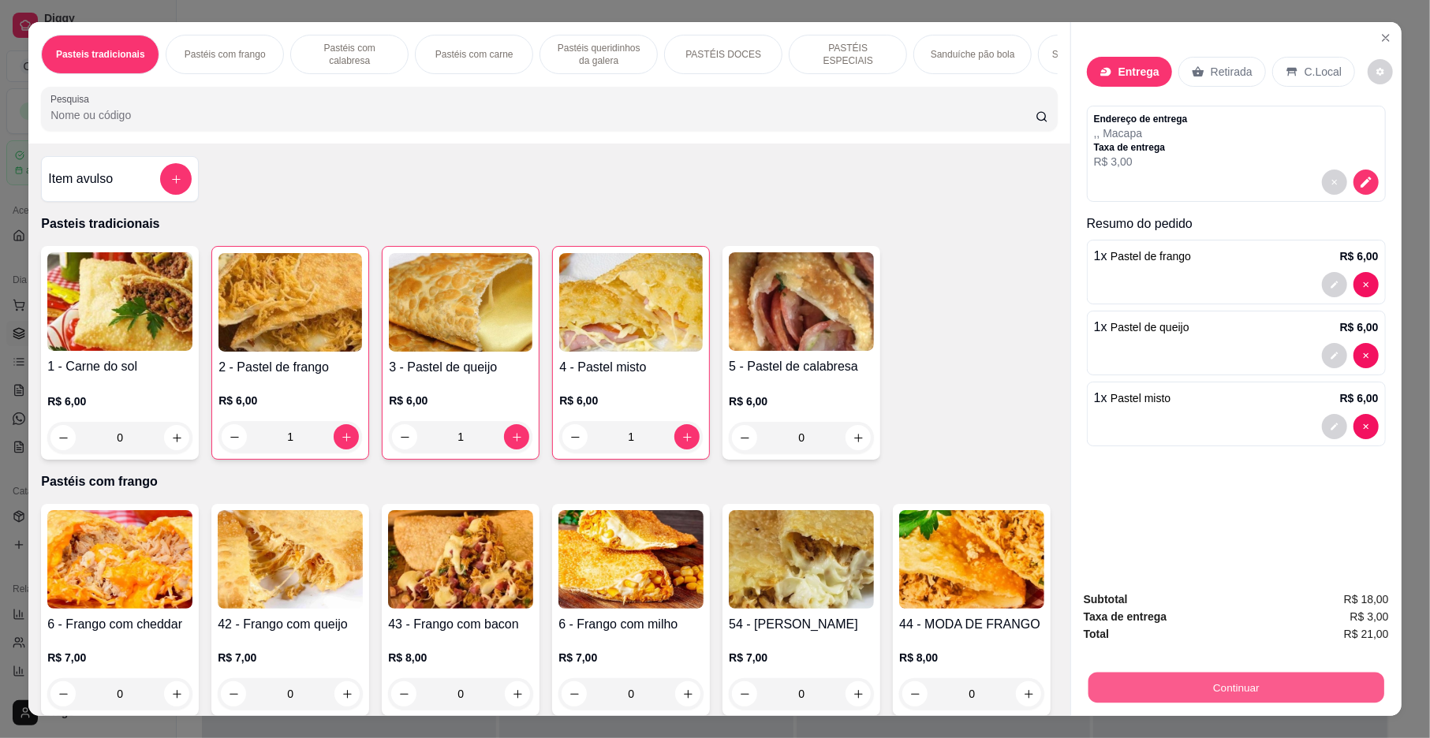
click at [1253, 686] on button "Continuar" at bounding box center [1237, 688] width 296 height 31
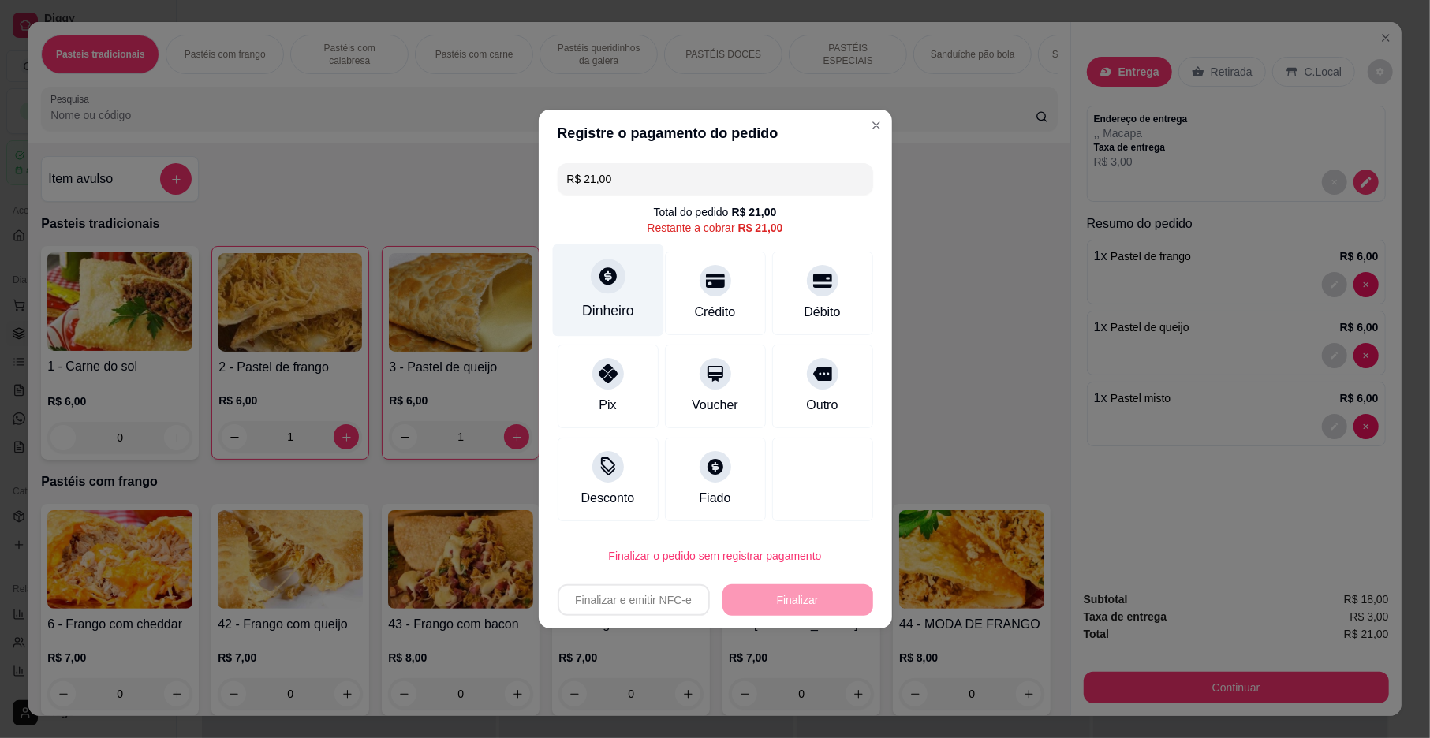
click at [600, 286] on icon at bounding box center [607, 276] width 21 height 21
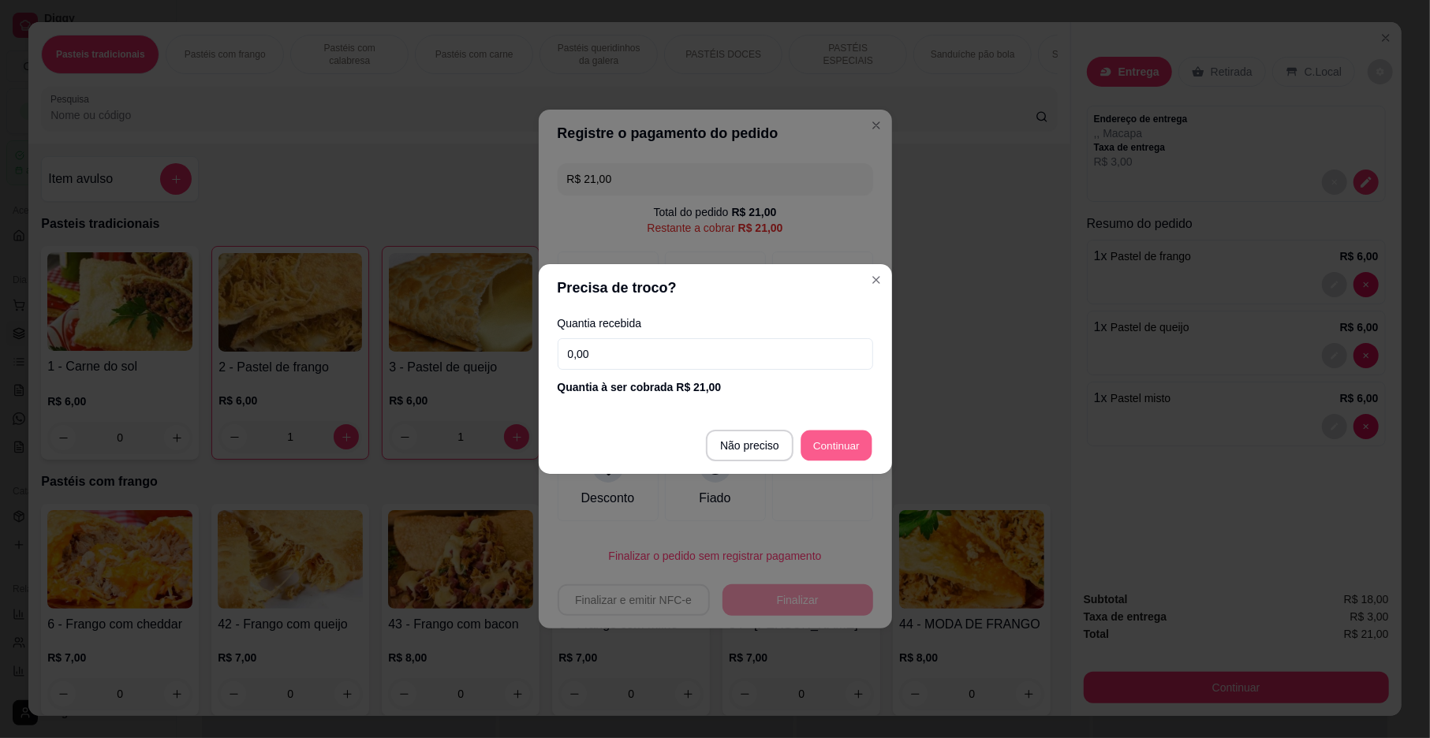
type input "R$ 0,00"
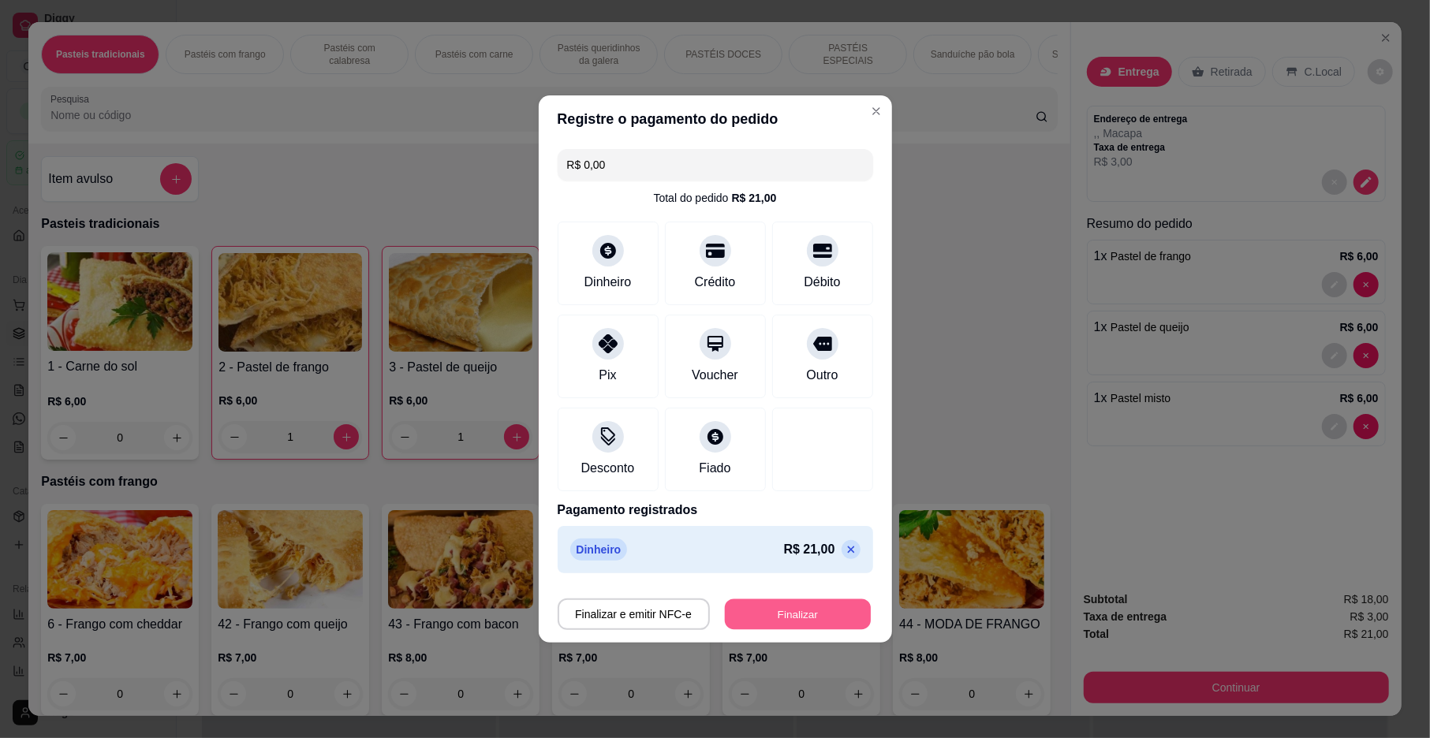
click at [801, 601] on button "Finalizar" at bounding box center [798, 615] width 146 height 31
type input "0"
type input "-R$ 21,00"
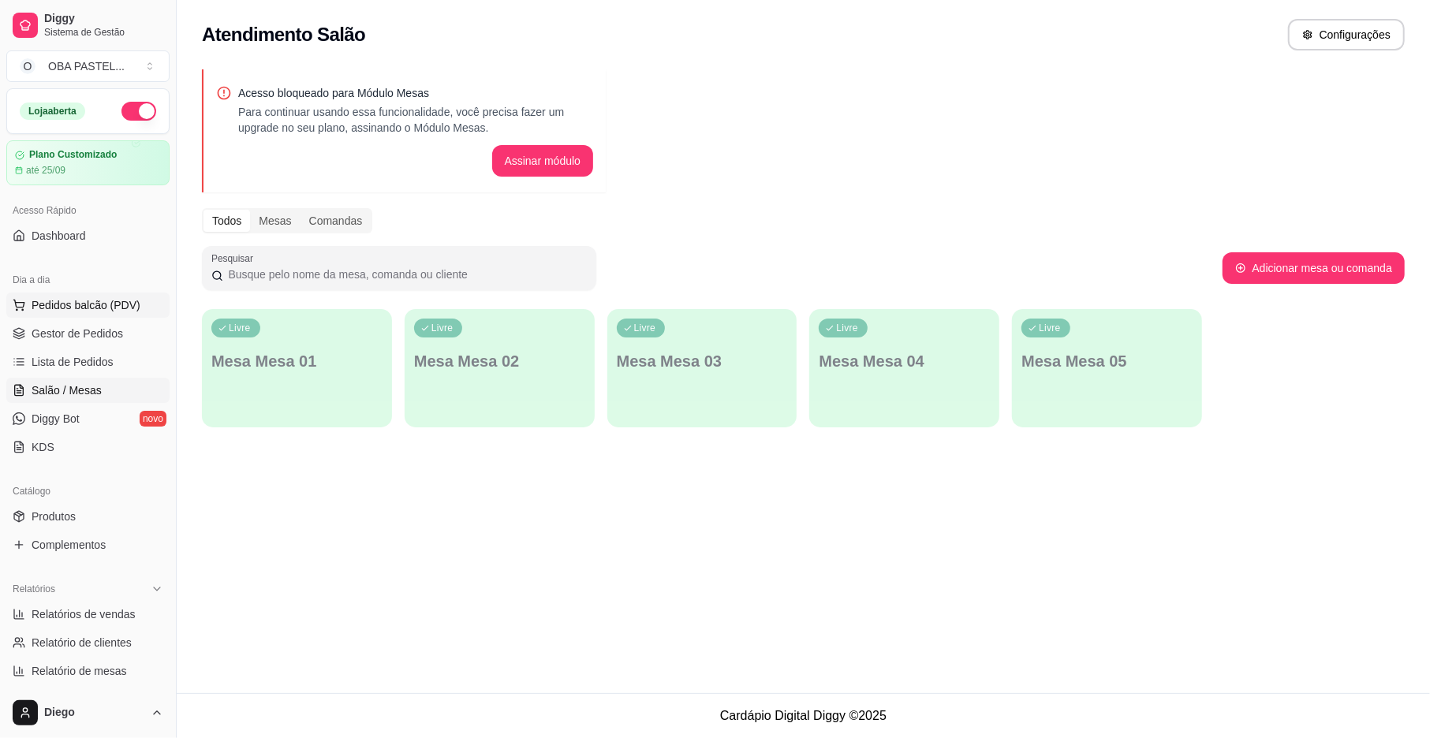
click at [92, 306] on span "Pedidos balcão (PDV)" at bounding box center [86, 305] width 109 height 16
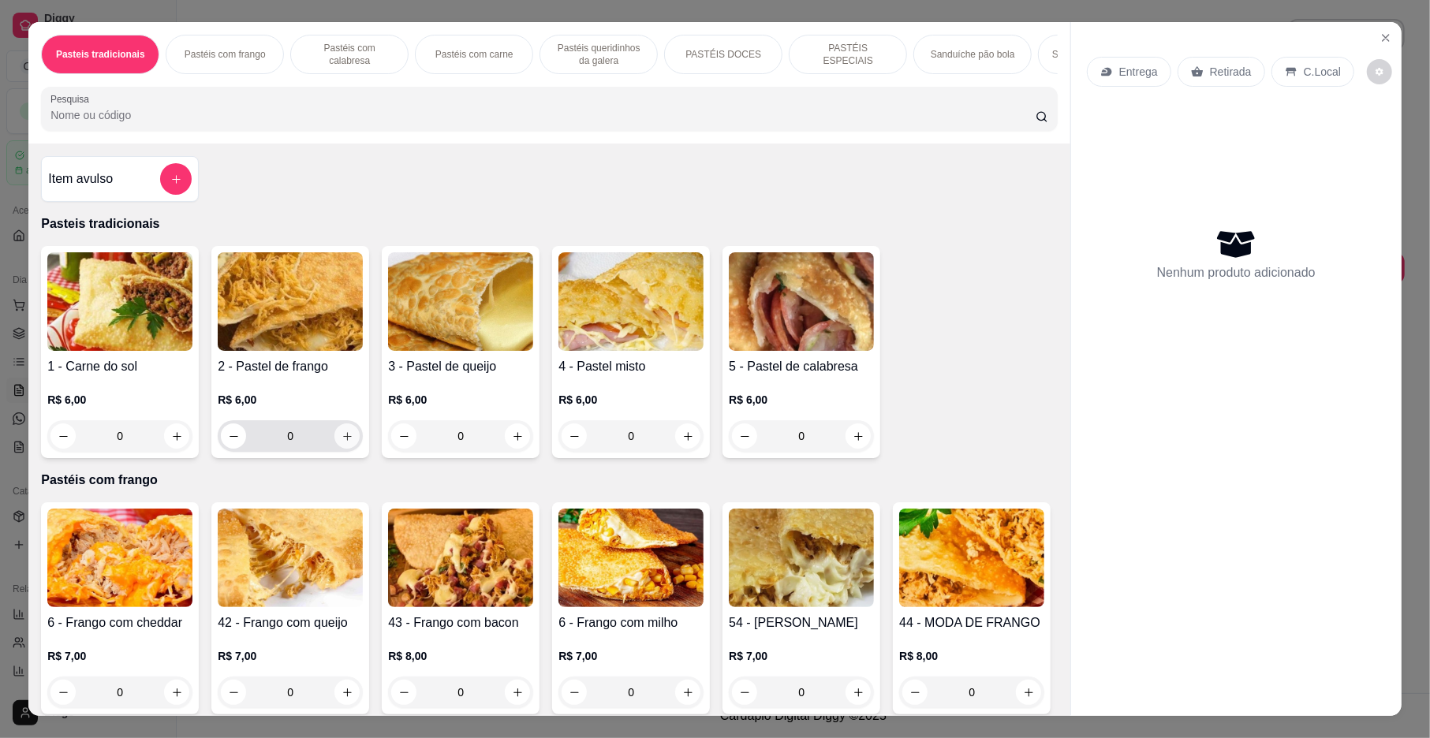
click at [344, 443] on icon "increase-product-quantity" at bounding box center [348, 437] width 12 height 12
type input "1"
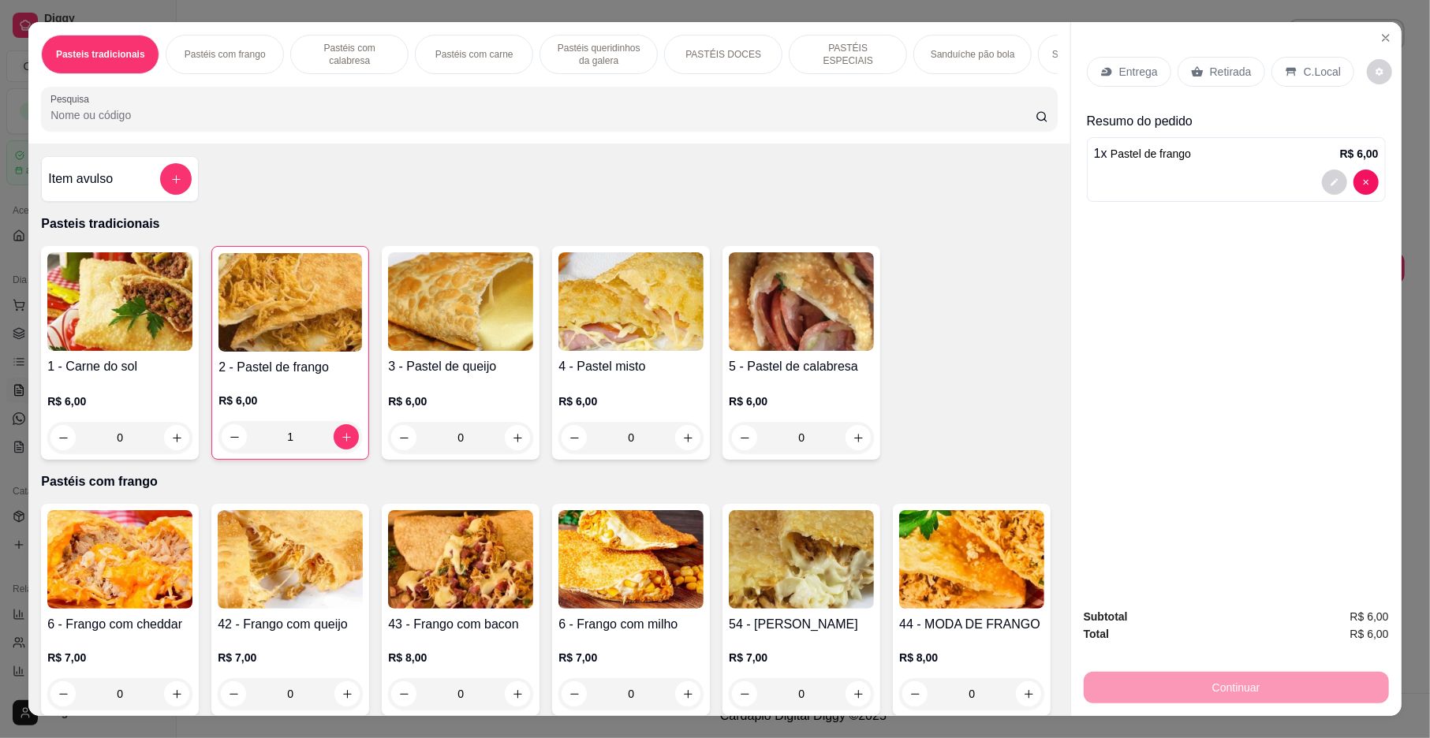
scroll to position [105, 0]
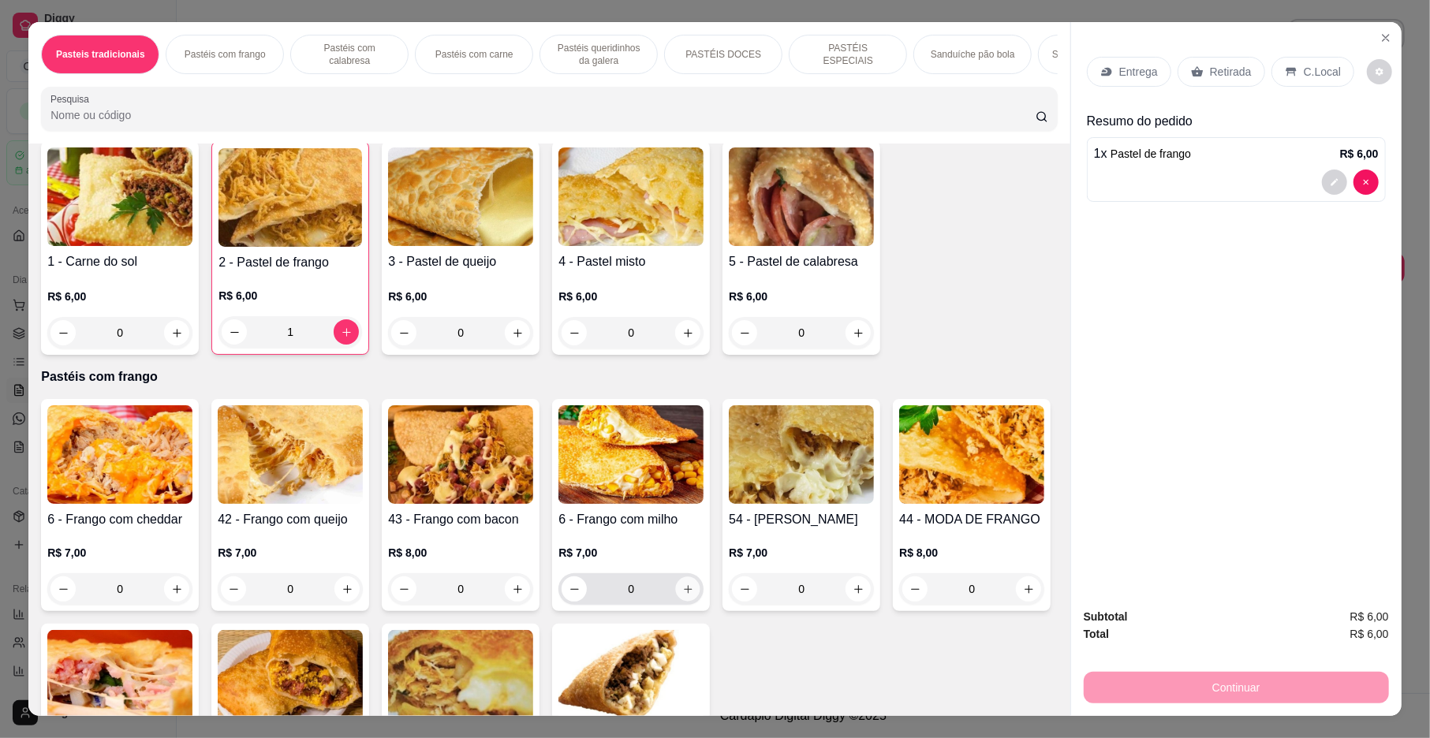
click at [682, 596] on icon "increase-product-quantity" at bounding box center [688, 590] width 12 height 12
type input "1"
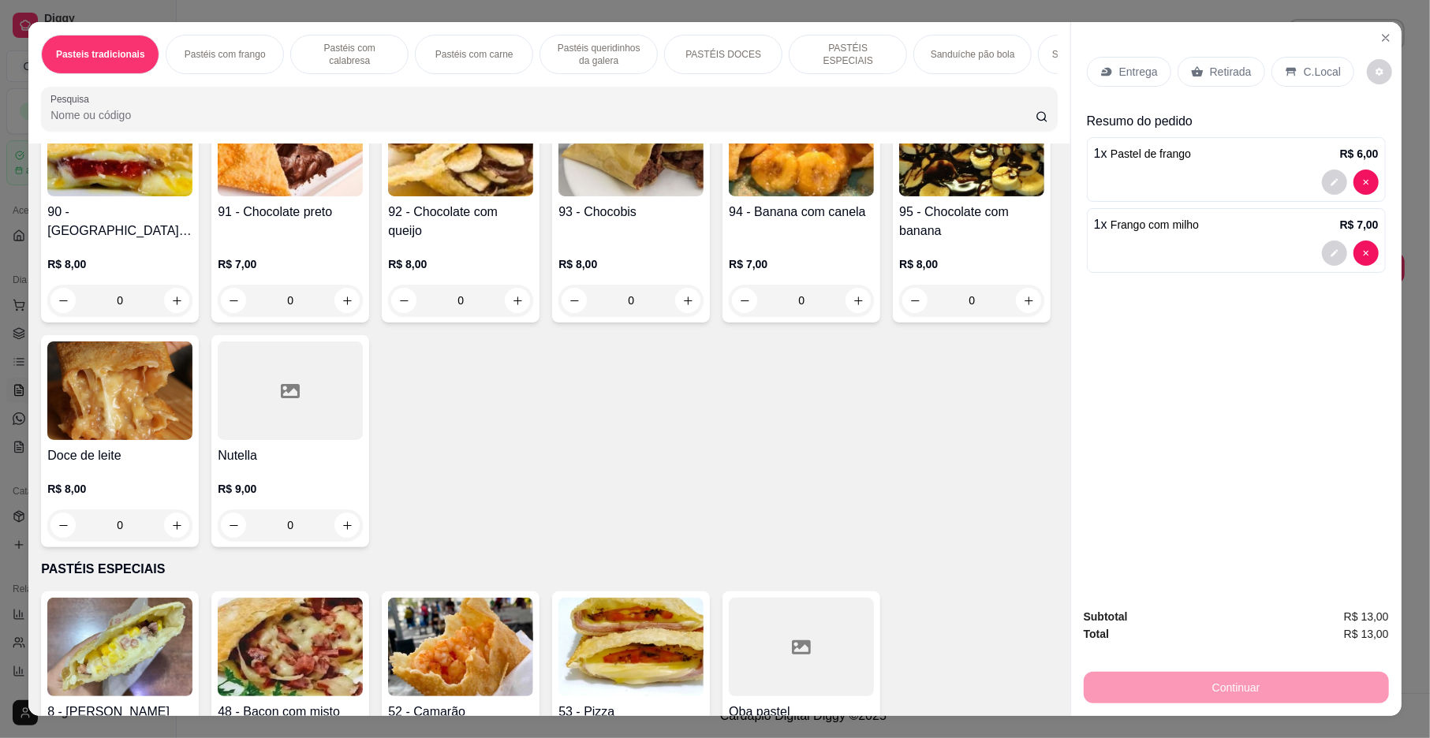
scroll to position [1893, 0]
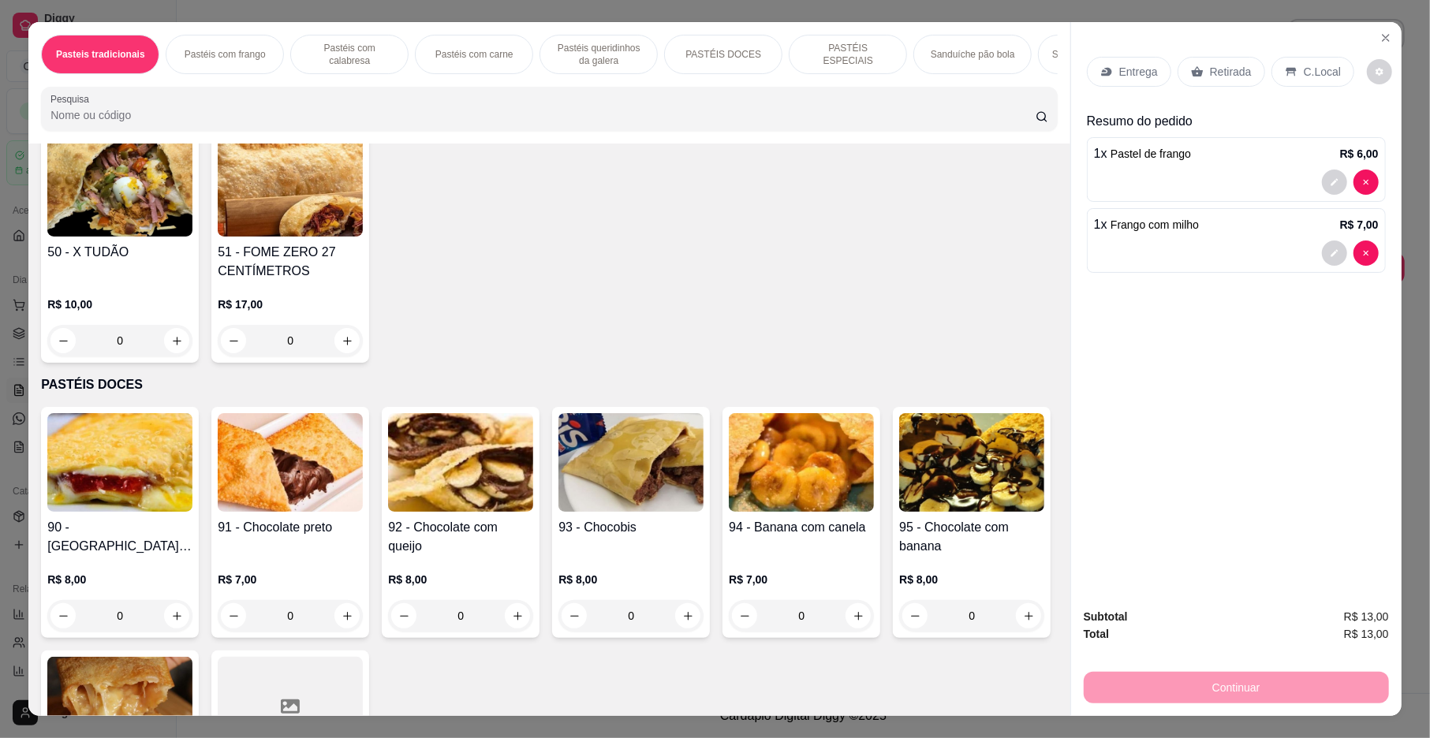
click at [854, 69] on icon "increase-product-quantity" at bounding box center [858, 66] width 8 height 8
click at [853, 72] on icon "increase-product-quantity" at bounding box center [859, 66] width 12 height 12
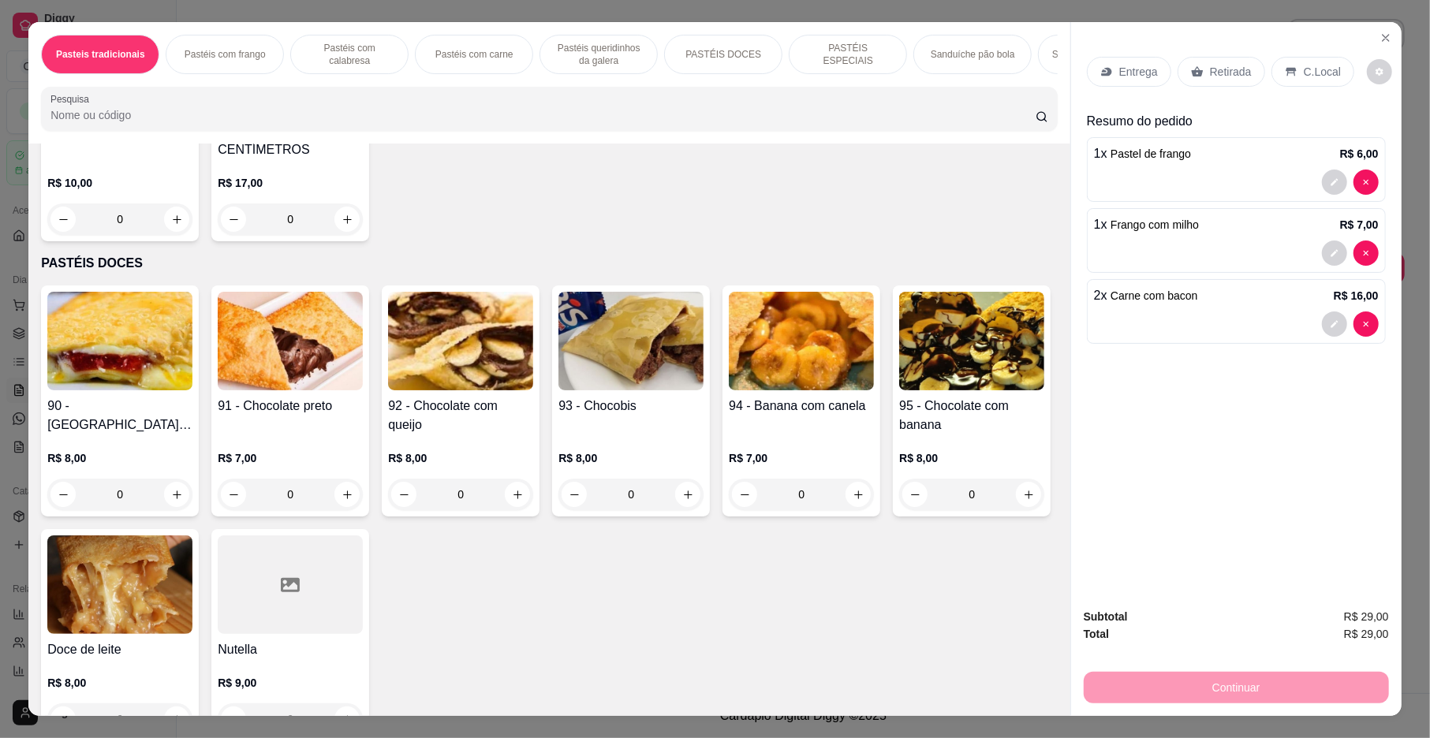
scroll to position [1755, 0]
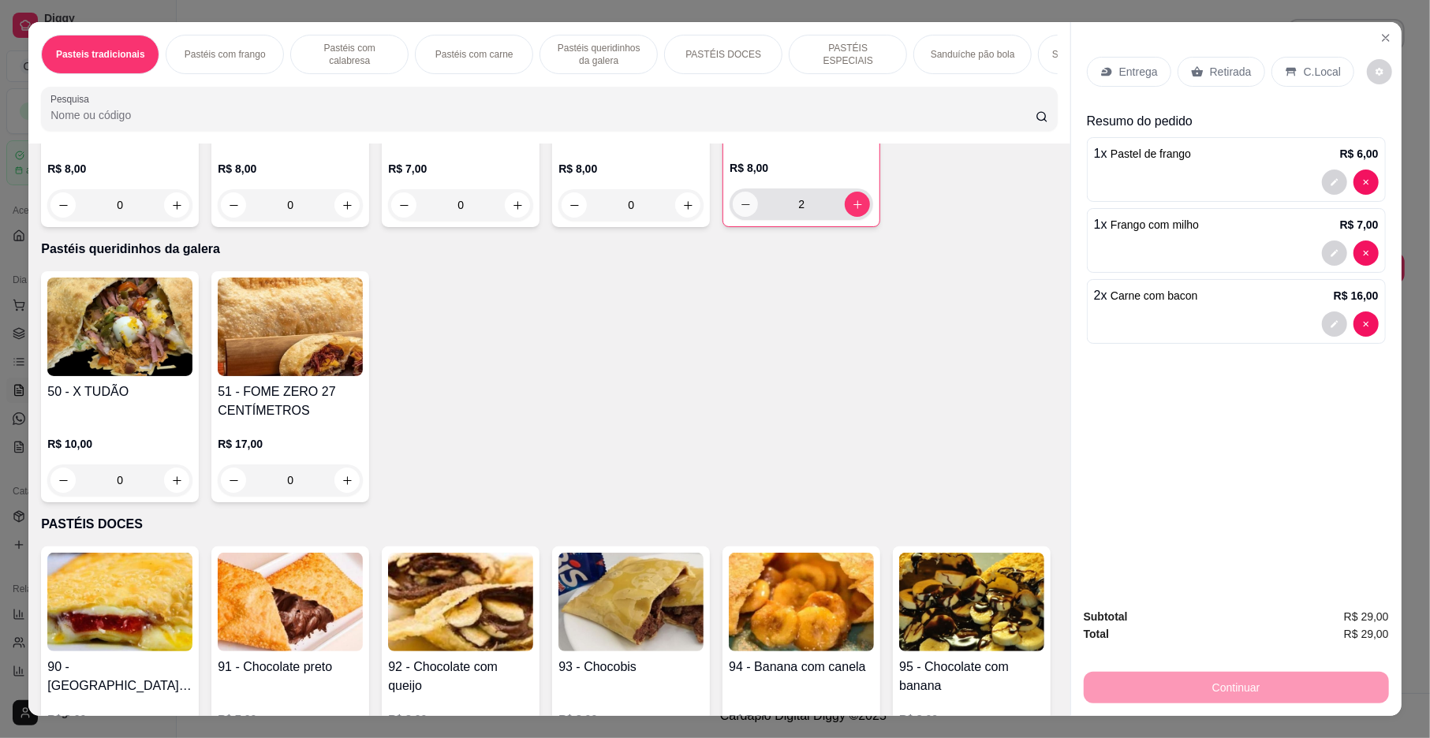
click at [733, 217] on button "decrease-product-quantity" at bounding box center [745, 204] width 25 height 25
type input "1"
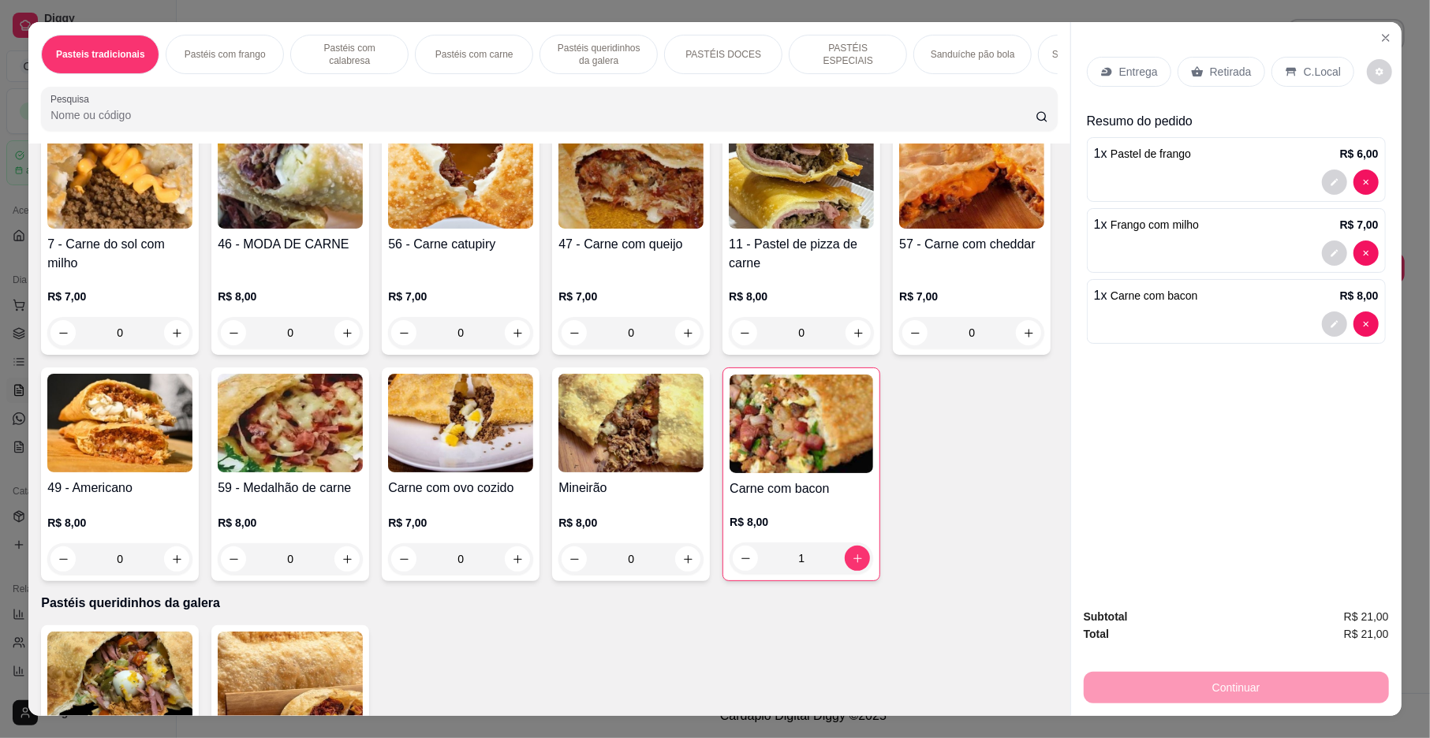
scroll to position [1374, 0]
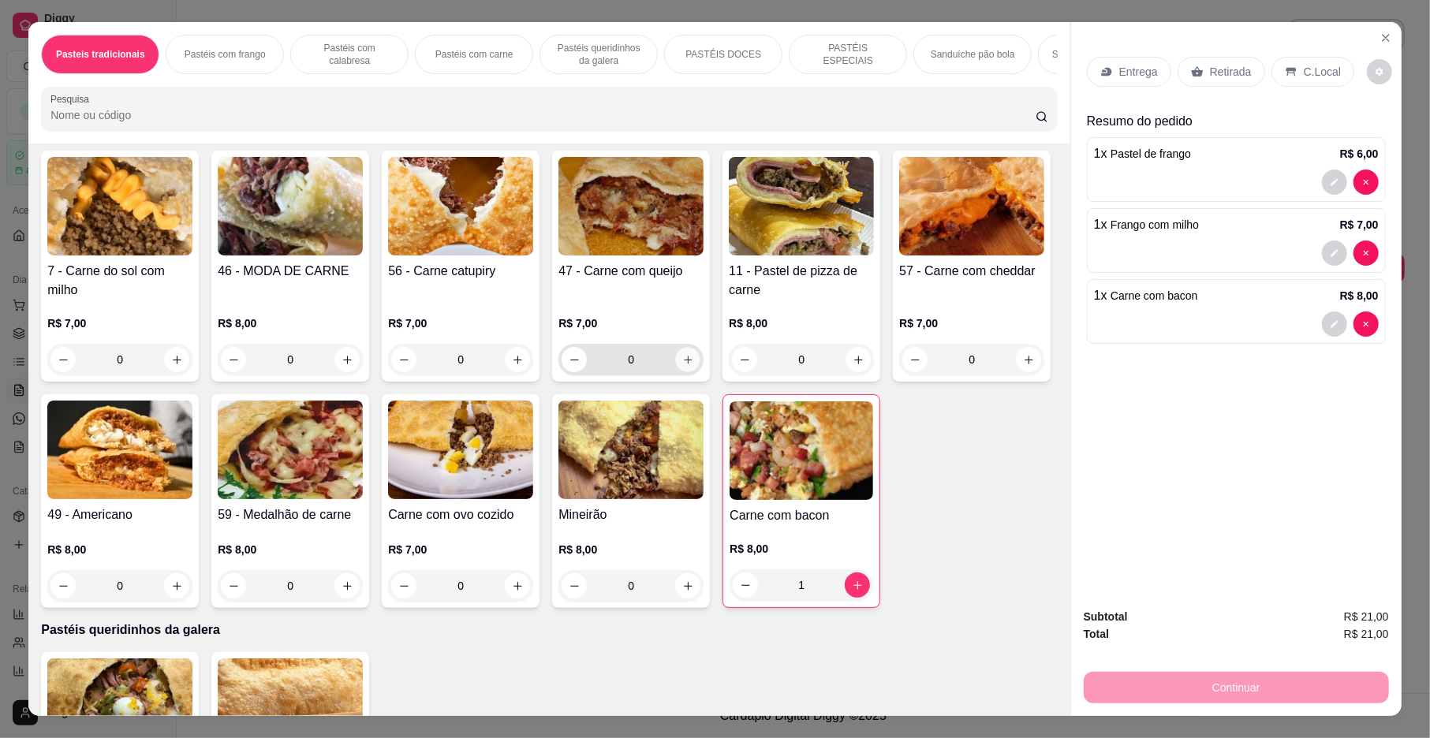
click at [678, 370] on button "increase-product-quantity" at bounding box center [688, 360] width 24 height 24
click at [570, 365] on icon "decrease-product-quantity" at bounding box center [576, 359] width 12 height 12
type input "0"
click at [171, 366] on icon "increase-product-quantity" at bounding box center [177, 360] width 12 height 12
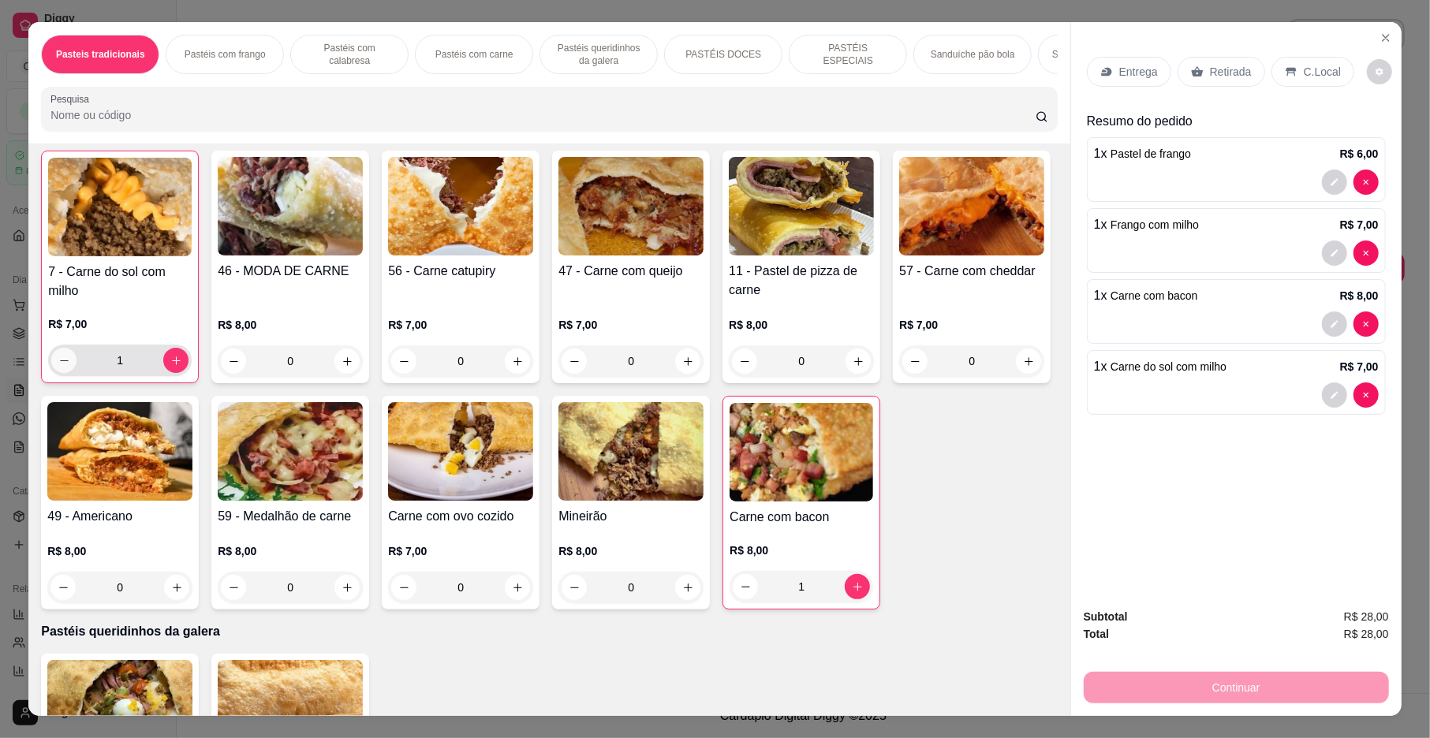
click at [58, 367] on icon "decrease-product-quantity" at bounding box center [64, 361] width 12 height 12
type input "0"
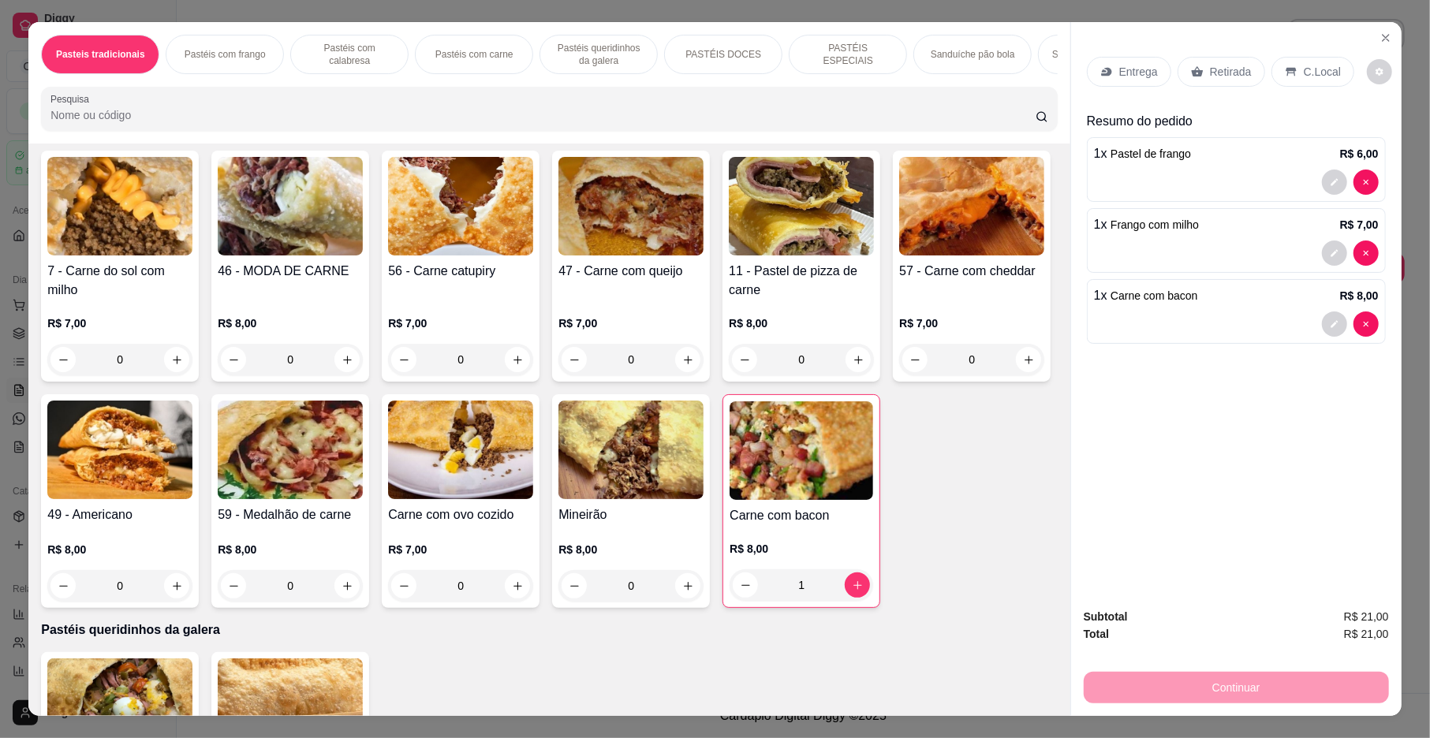
scroll to position [0, 0]
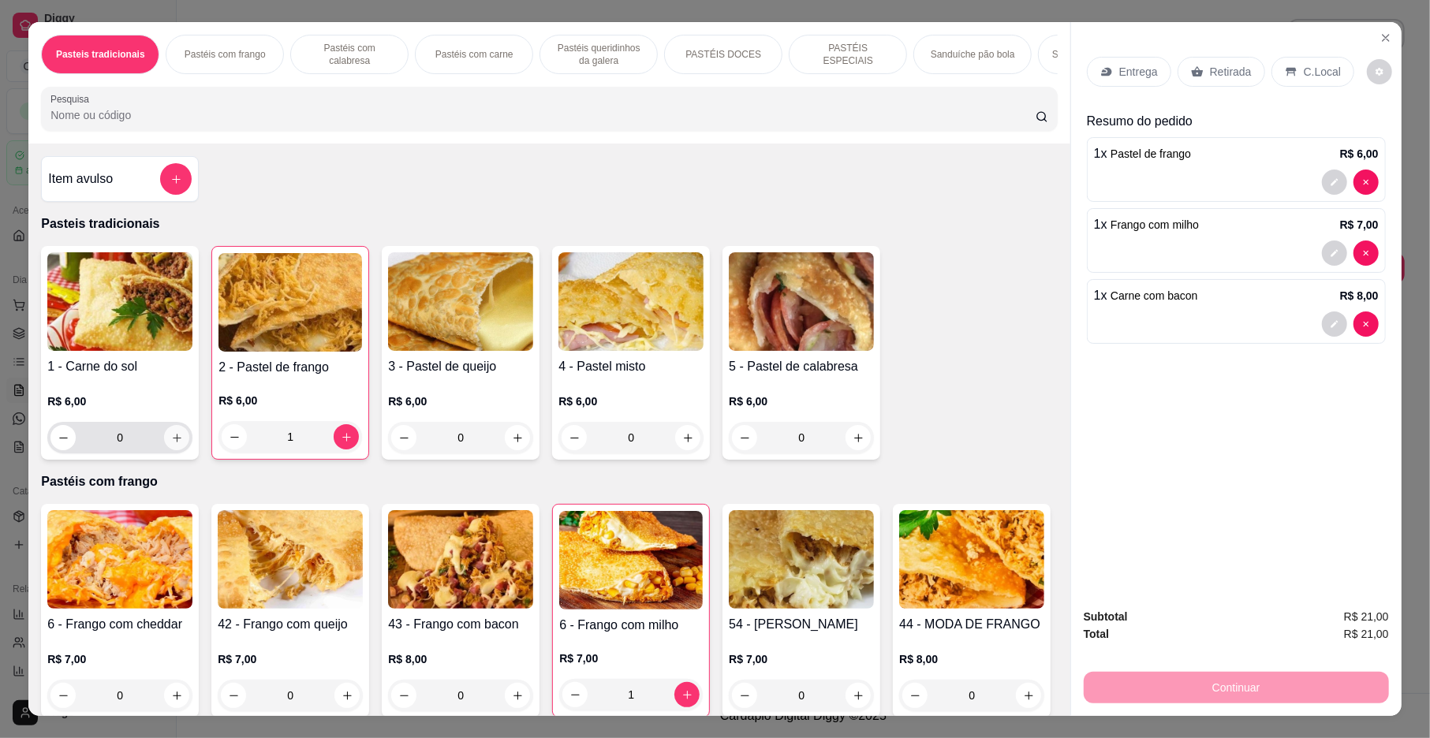
click at [171, 444] on icon "increase-product-quantity" at bounding box center [177, 438] width 12 height 12
type input "1"
click at [1145, 63] on div "Entrega" at bounding box center [1129, 72] width 84 height 30
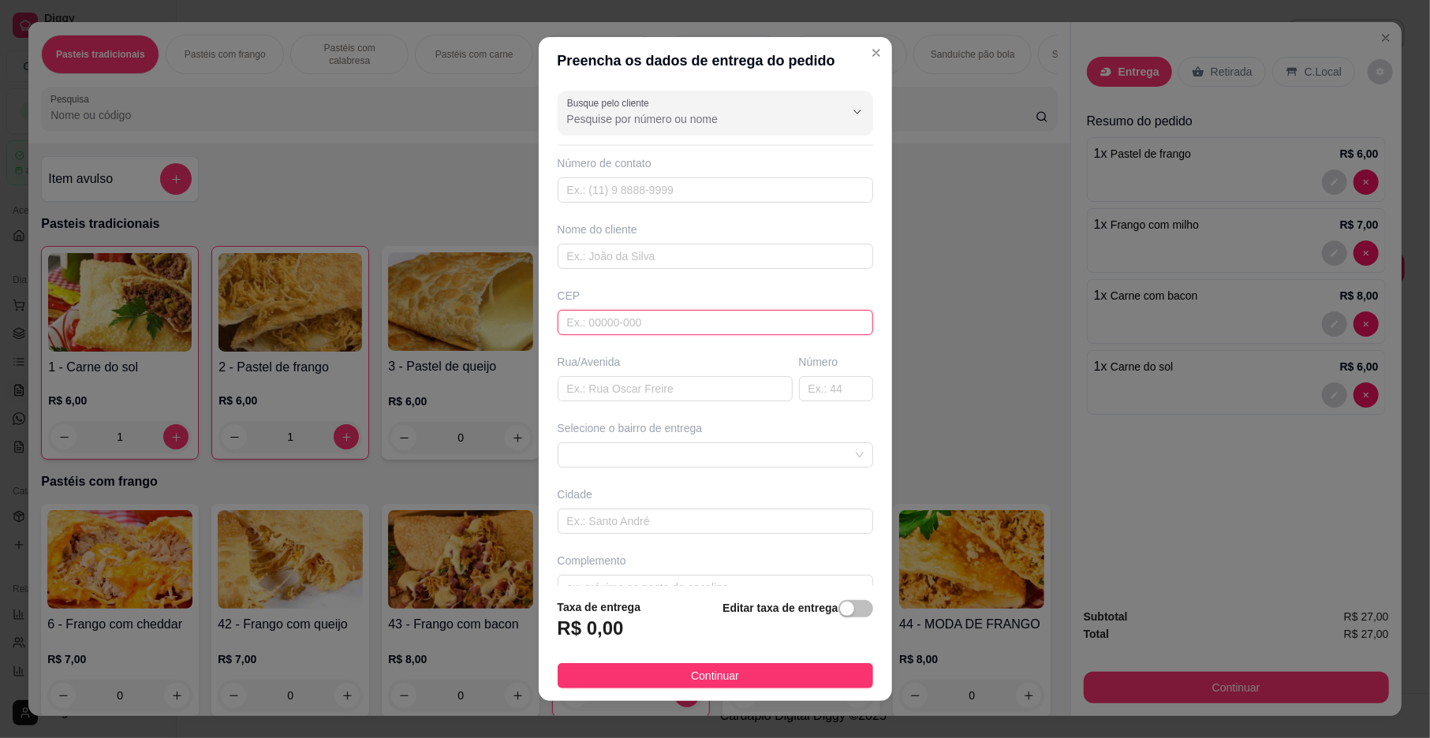
click at [659, 322] on input "text" at bounding box center [716, 322] width 316 height 25
click at [672, 398] on input "text" at bounding box center [675, 388] width 235 height 25
click at [674, 379] on input "text" at bounding box center [675, 388] width 235 height 25
click at [663, 451] on span at bounding box center [715, 455] width 297 height 24
type input "sitio portas rua 6"
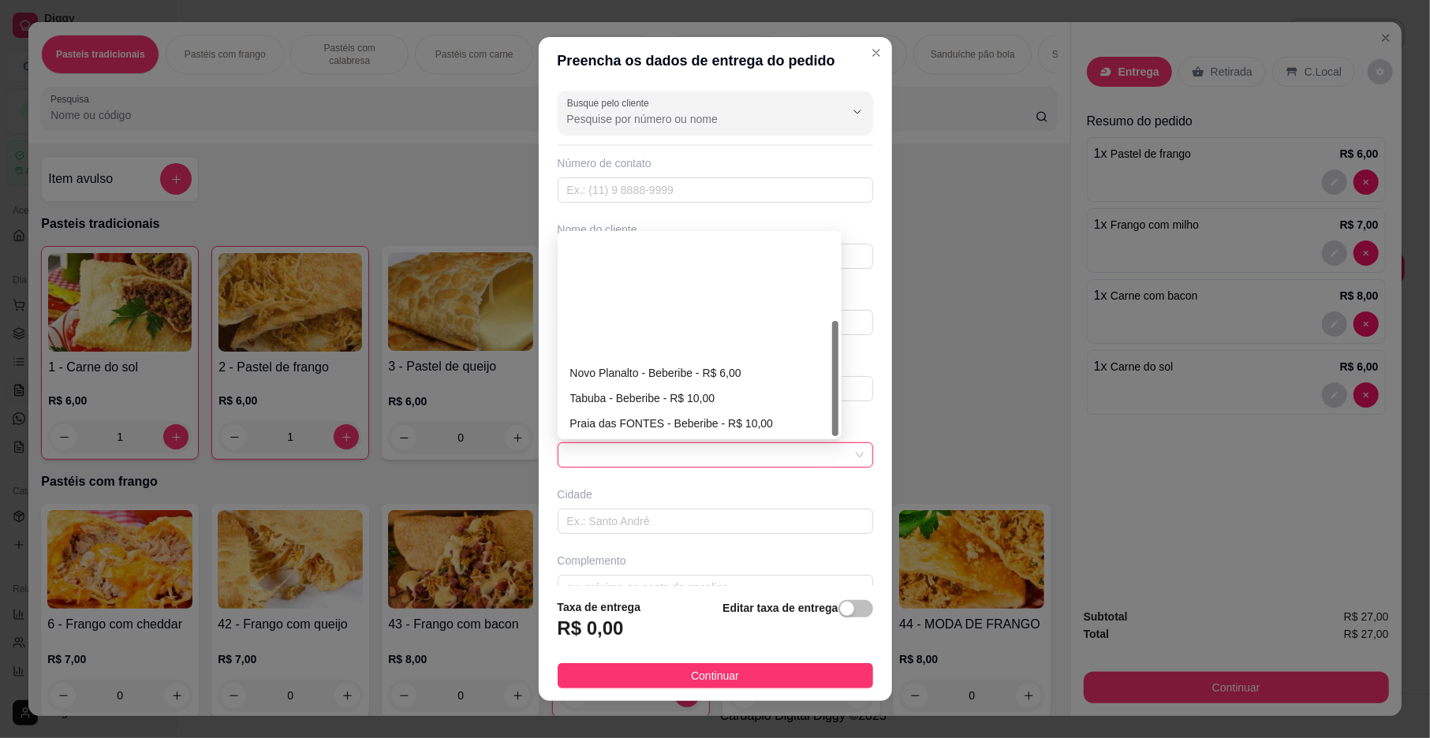
scroll to position [151, 0]
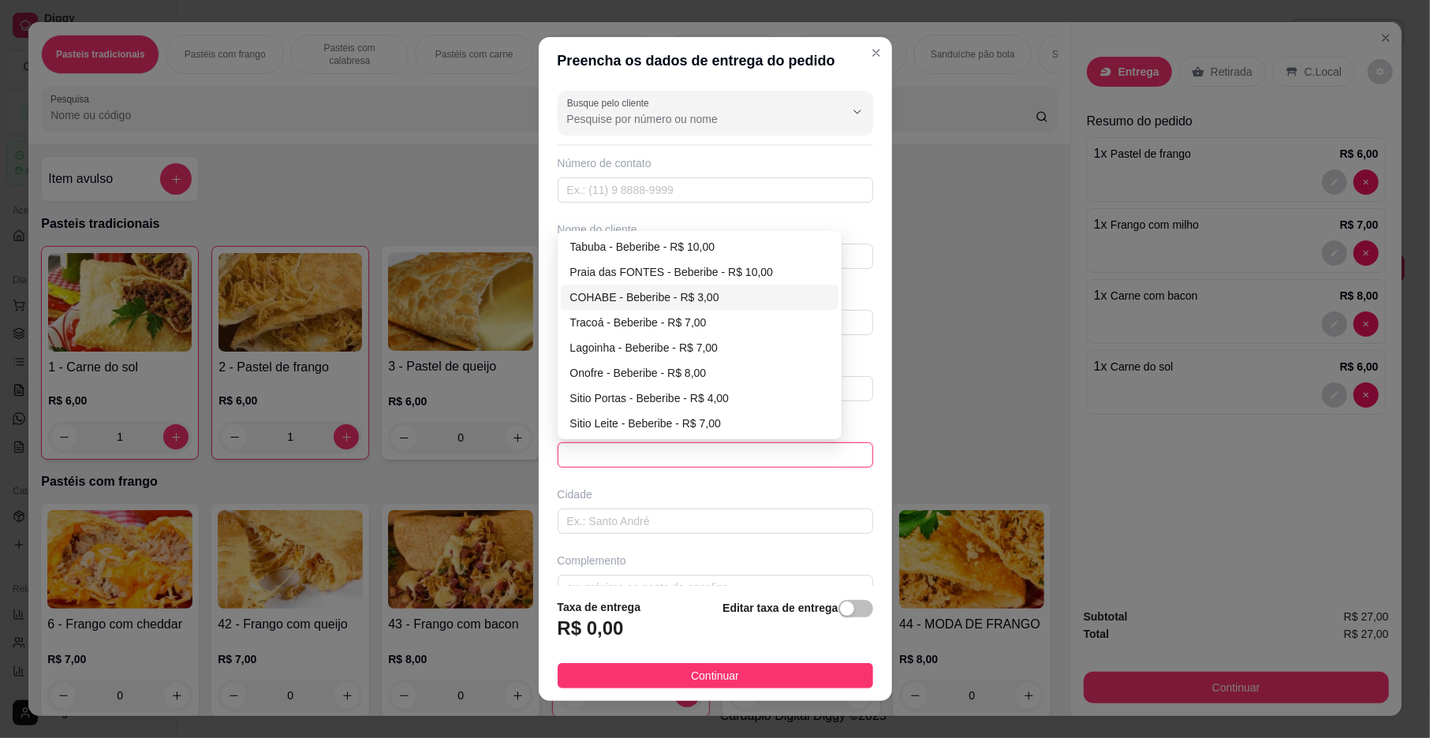
click at [645, 291] on div "COHABE - Beberibe - R$ 3,00" at bounding box center [699, 297] width 259 height 17
type input "Beberibe"
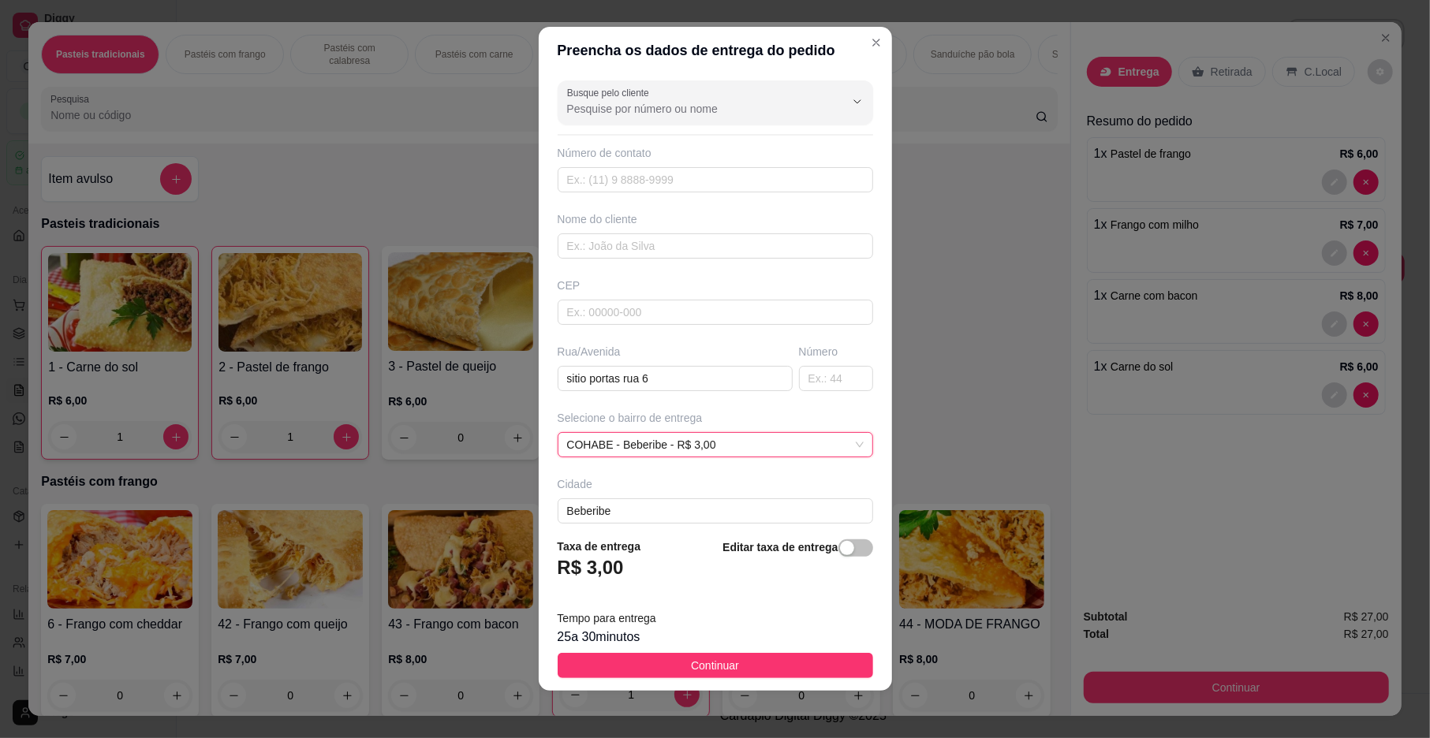
scroll to position [13, 0]
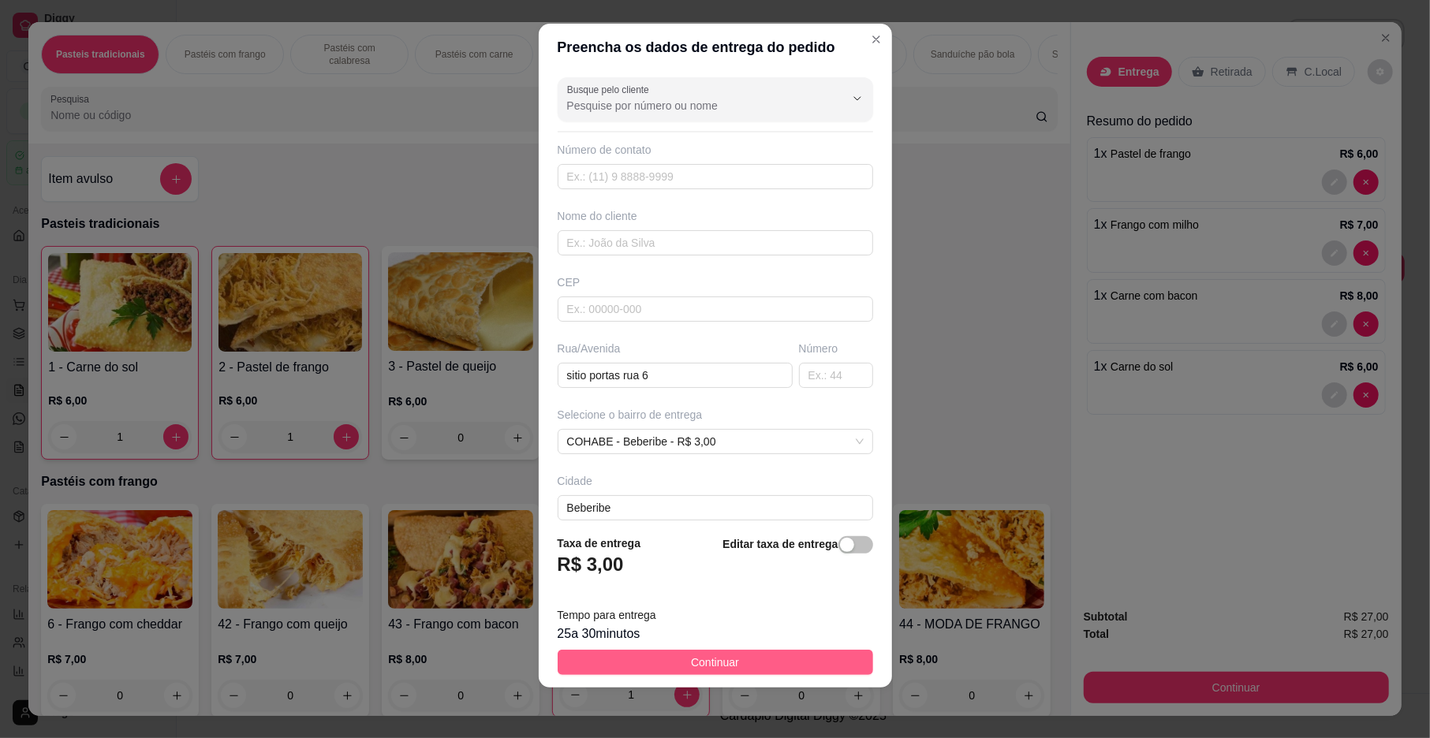
click at [758, 653] on button "Continuar" at bounding box center [716, 662] width 316 height 25
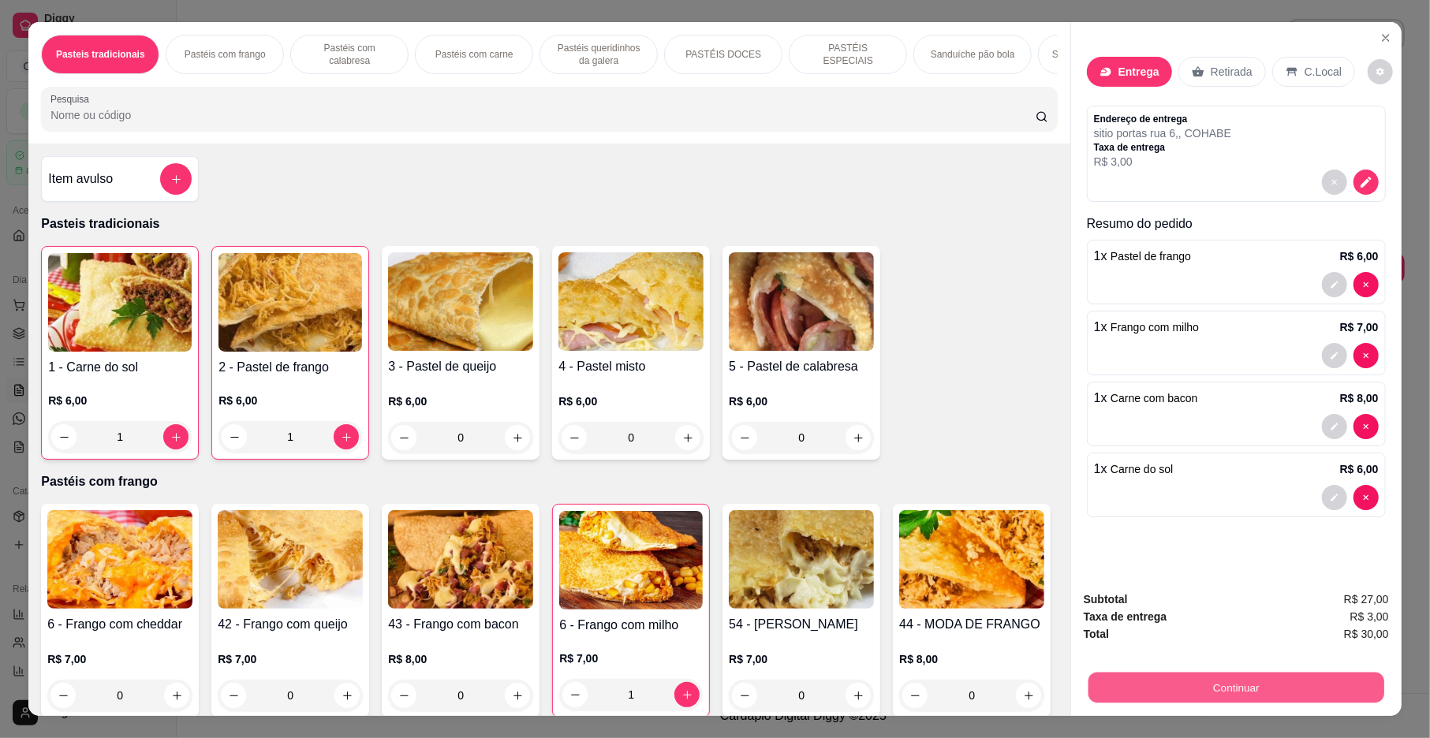
click at [1152, 689] on button "Continuar" at bounding box center [1237, 688] width 296 height 31
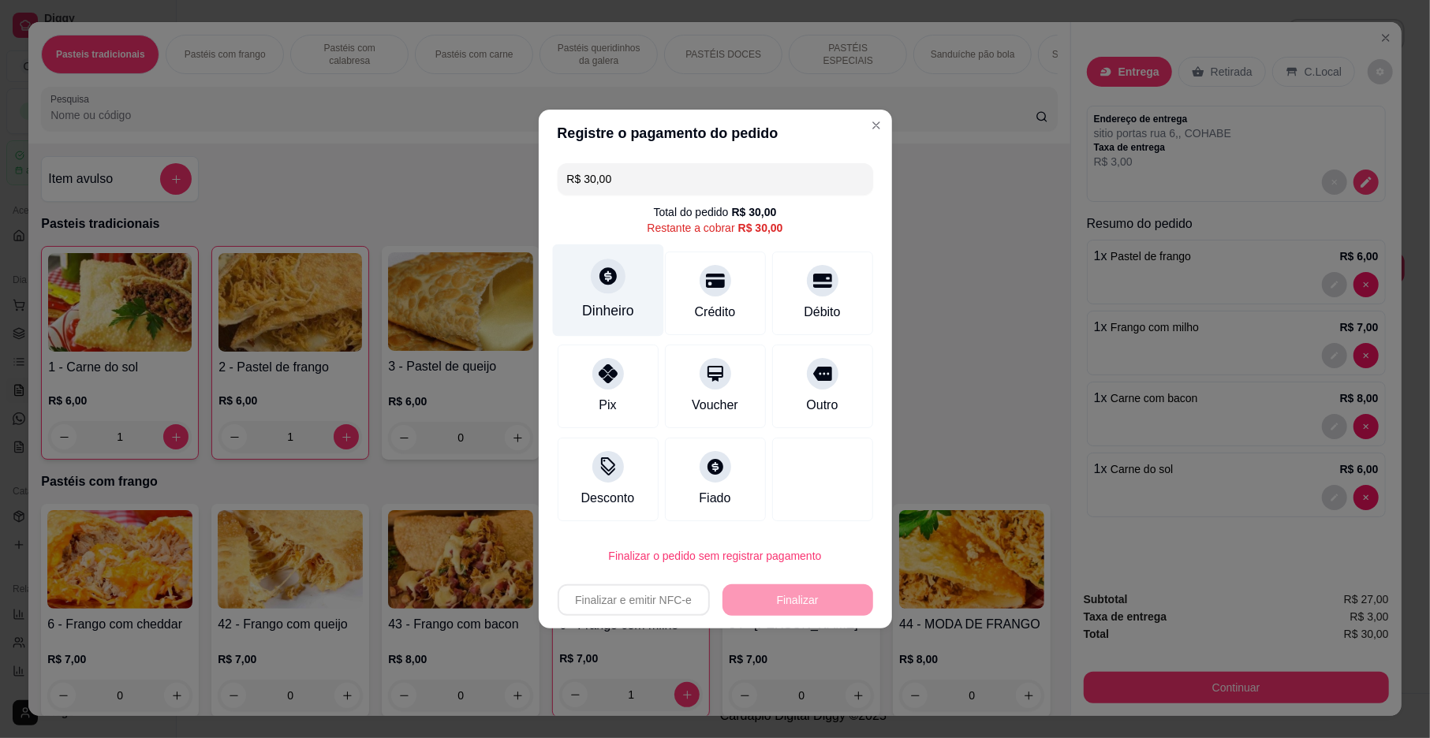
click at [588, 286] on div "Dinheiro" at bounding box center [607, 291] width 111 height 92
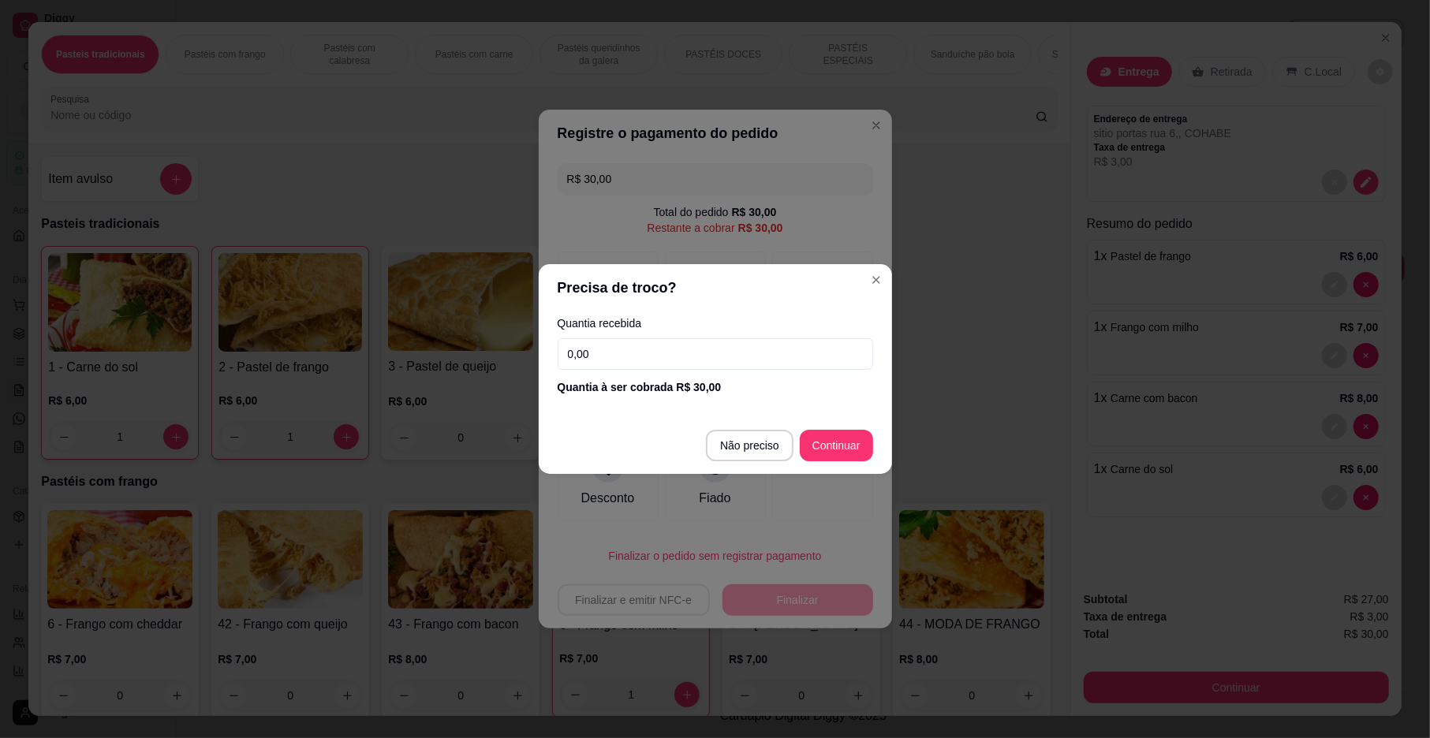
click at [635, 350] on input "0,00" at bounding box center [716, 354] width 316 height 32
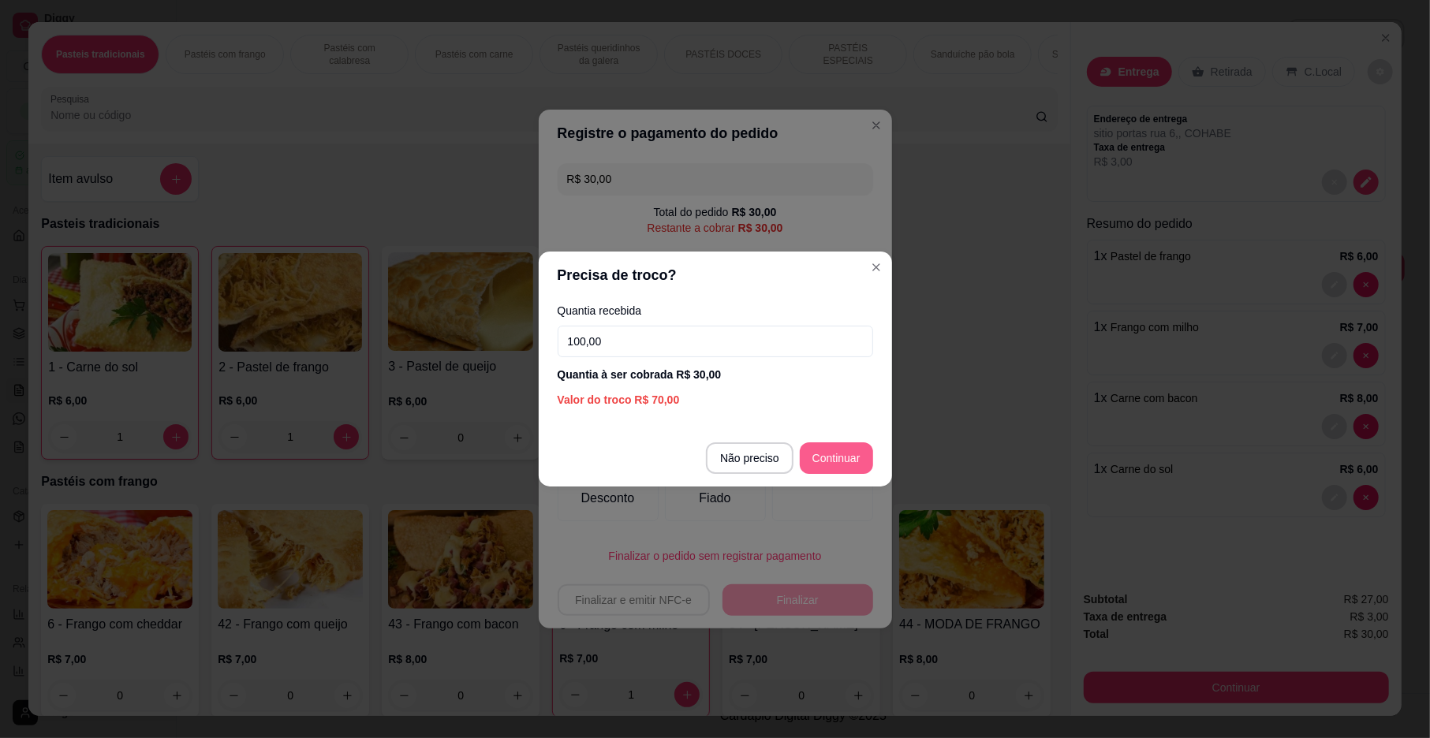
type input "100,00"
type input "R$ 0,00"
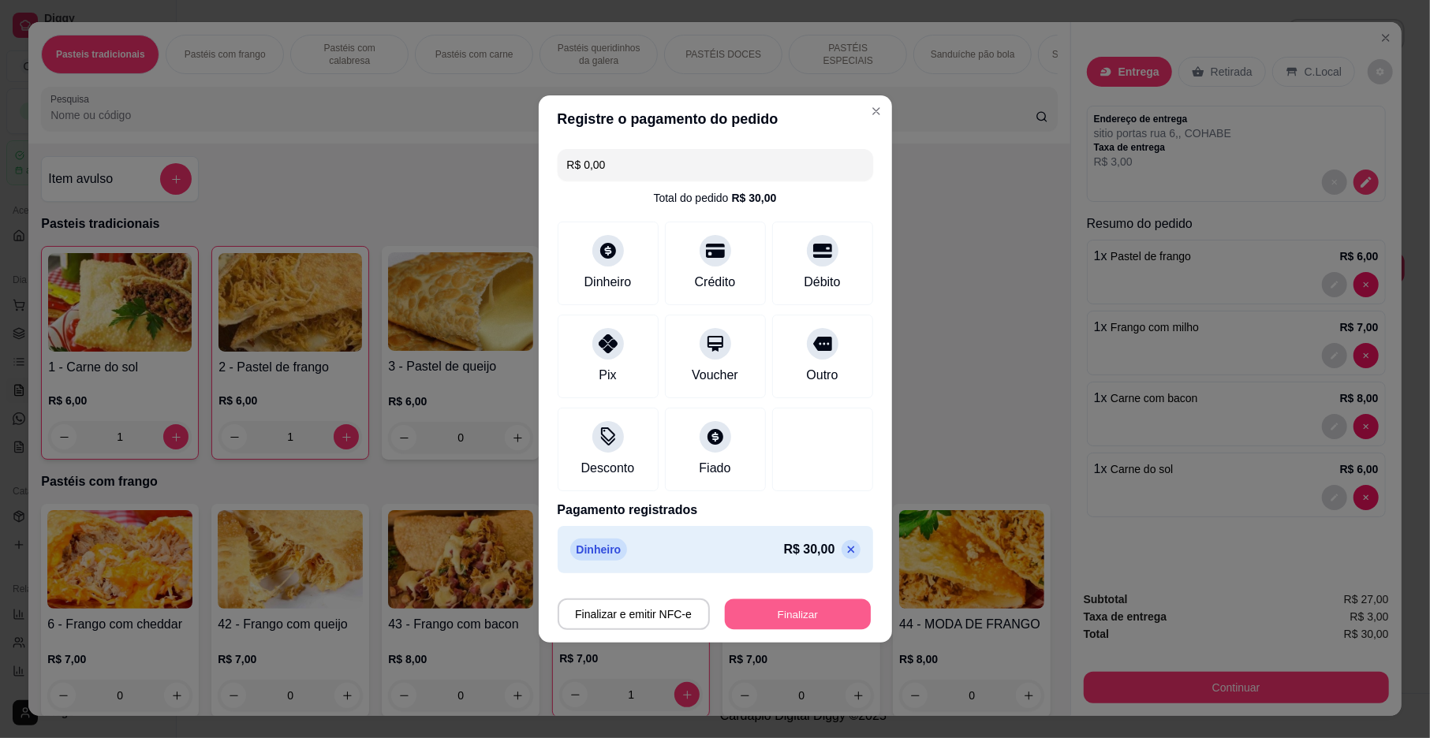
click at [797, 611] on button "Finalizar" at bounding box center [798, 615] width 146 height 31
type input "0"
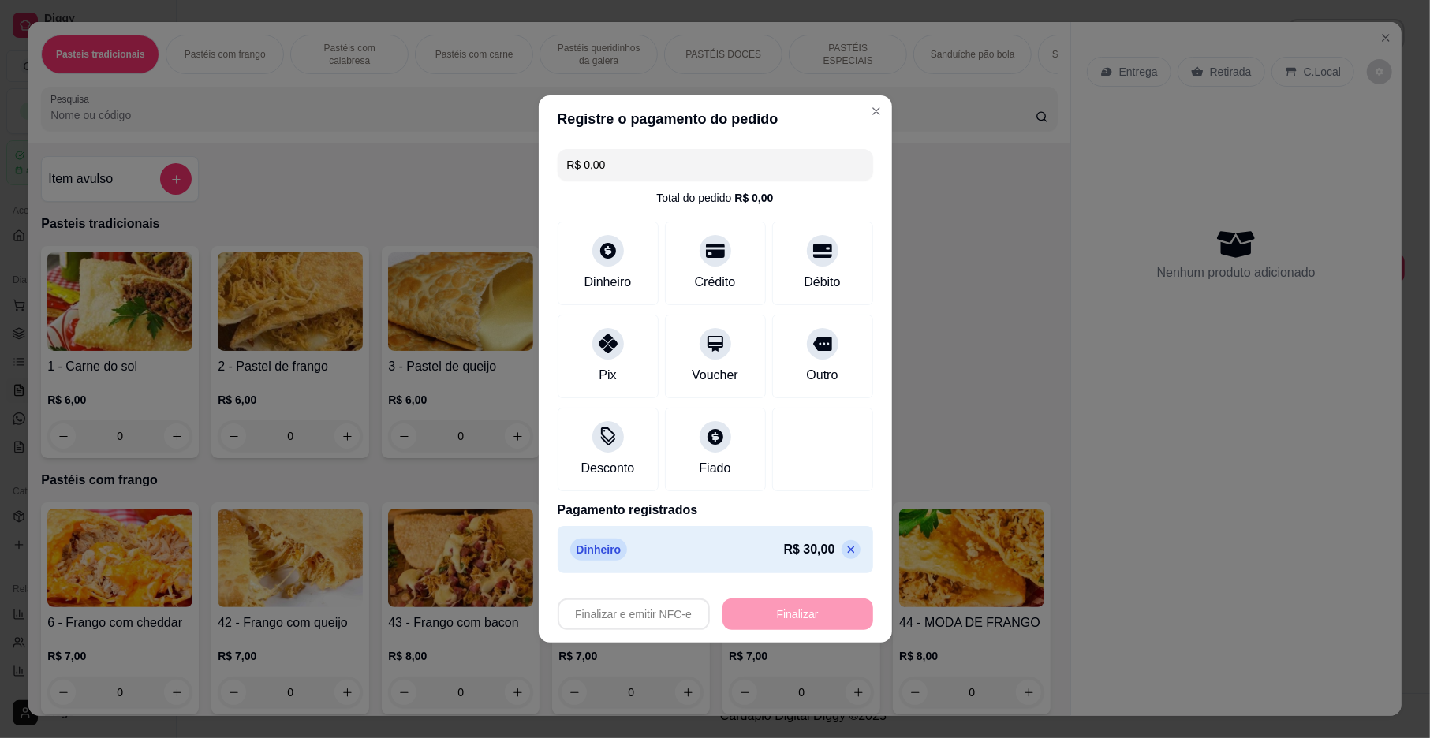
type input "-R$ 30,00"
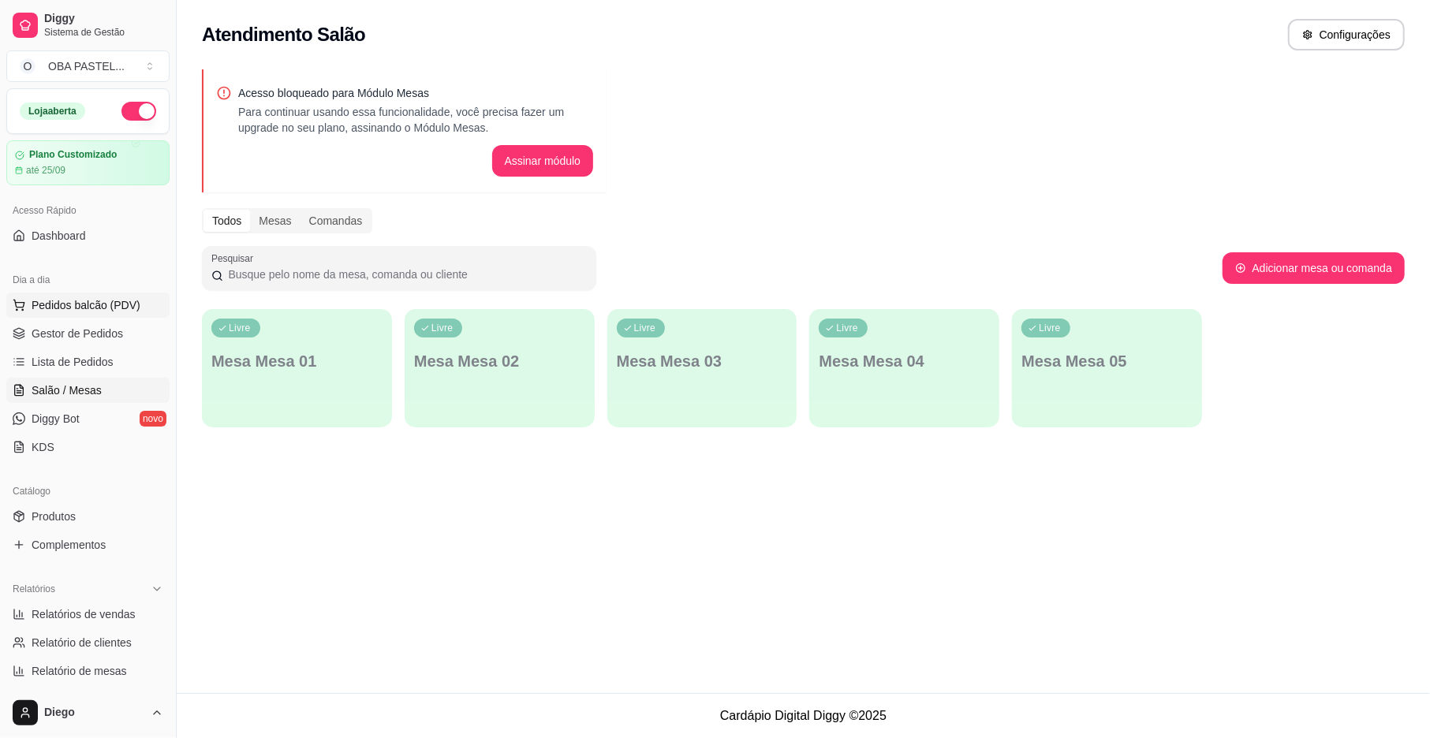
click at [58, 309] on span "Pedidos balcão (PDV)" at bounding box center [86, 305] width 109 height 16
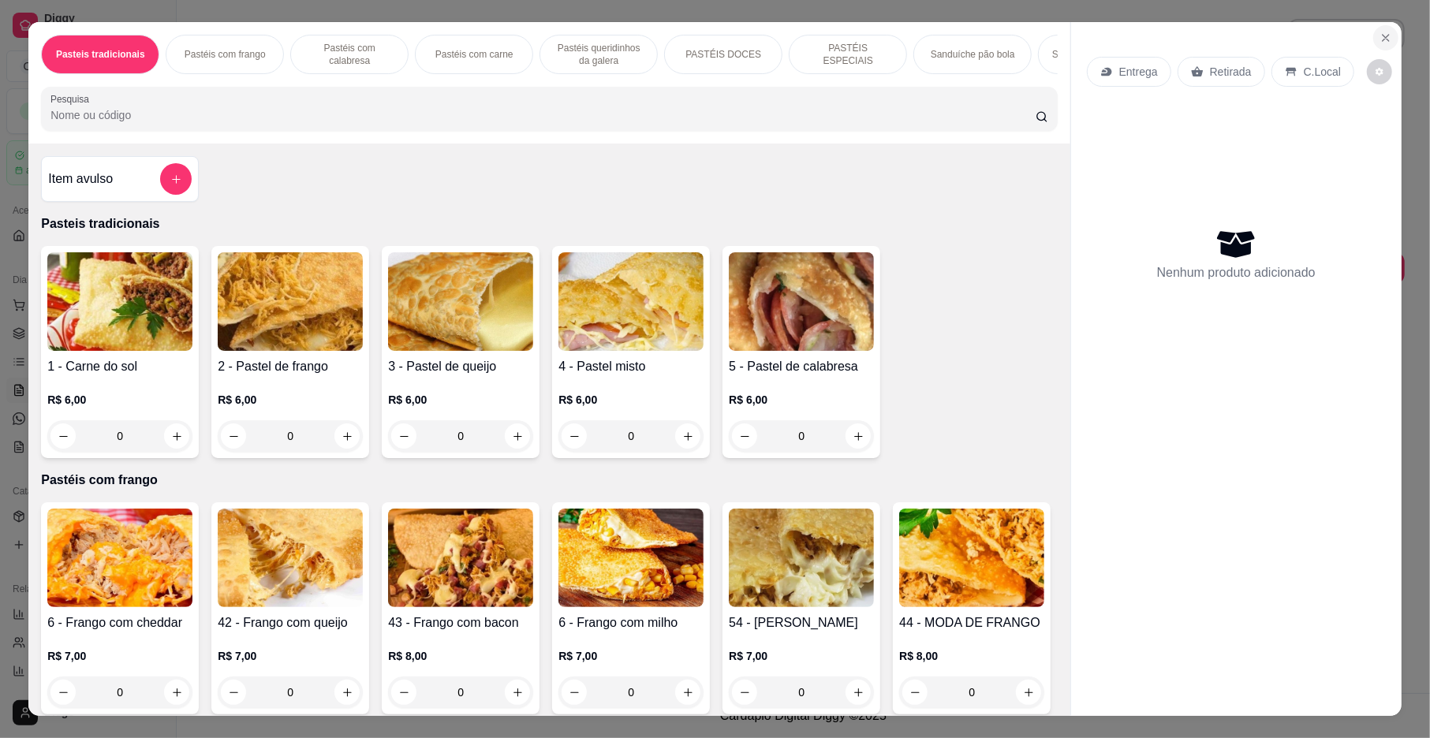
click at [1380, 32] on icon "Close" at bounding box center [1386, 38] width 13 height 13
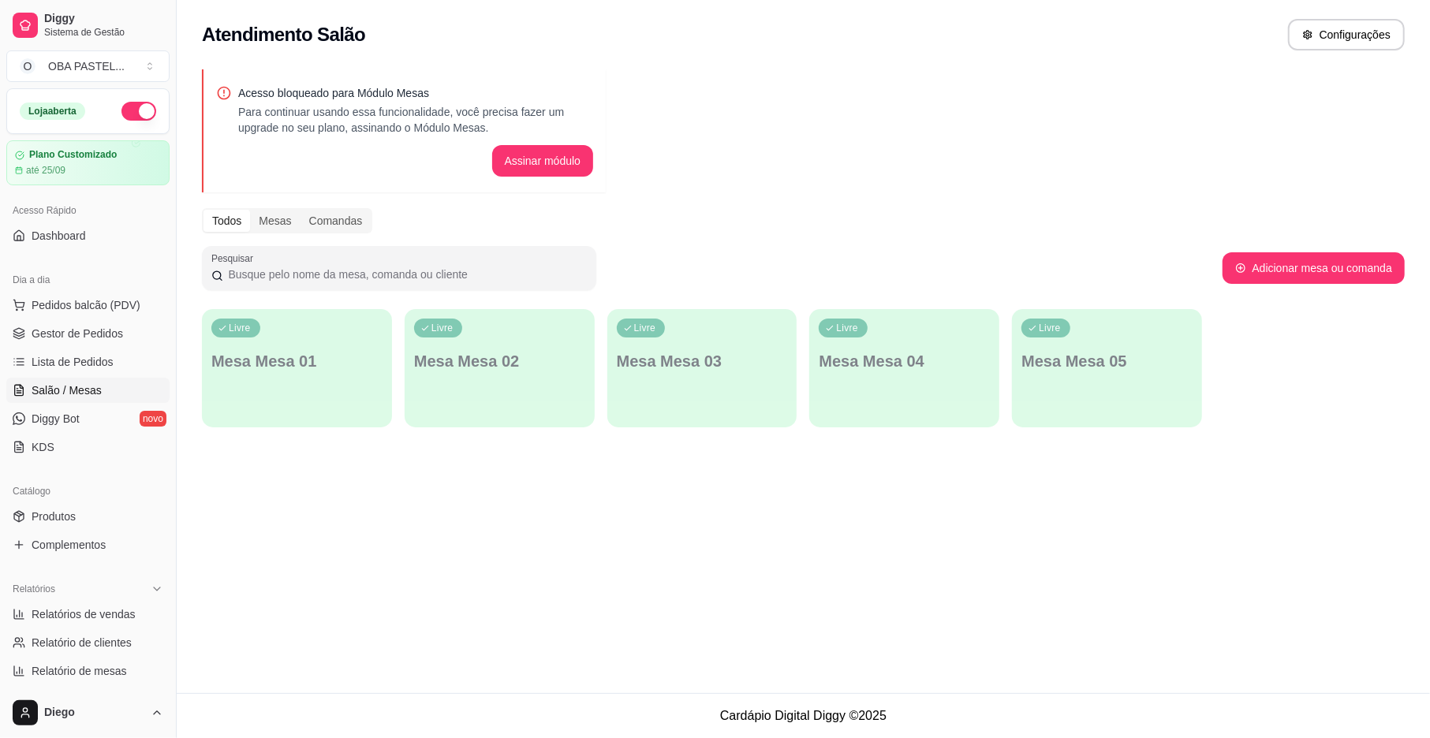
click at [73, 390] on span "Salão / Mesas" at bounding box center [67, 391] width 70 height 16
click at [110, 363] on link "Lista de Pedidos" at bounding box center [87, 361] width 163 height 25
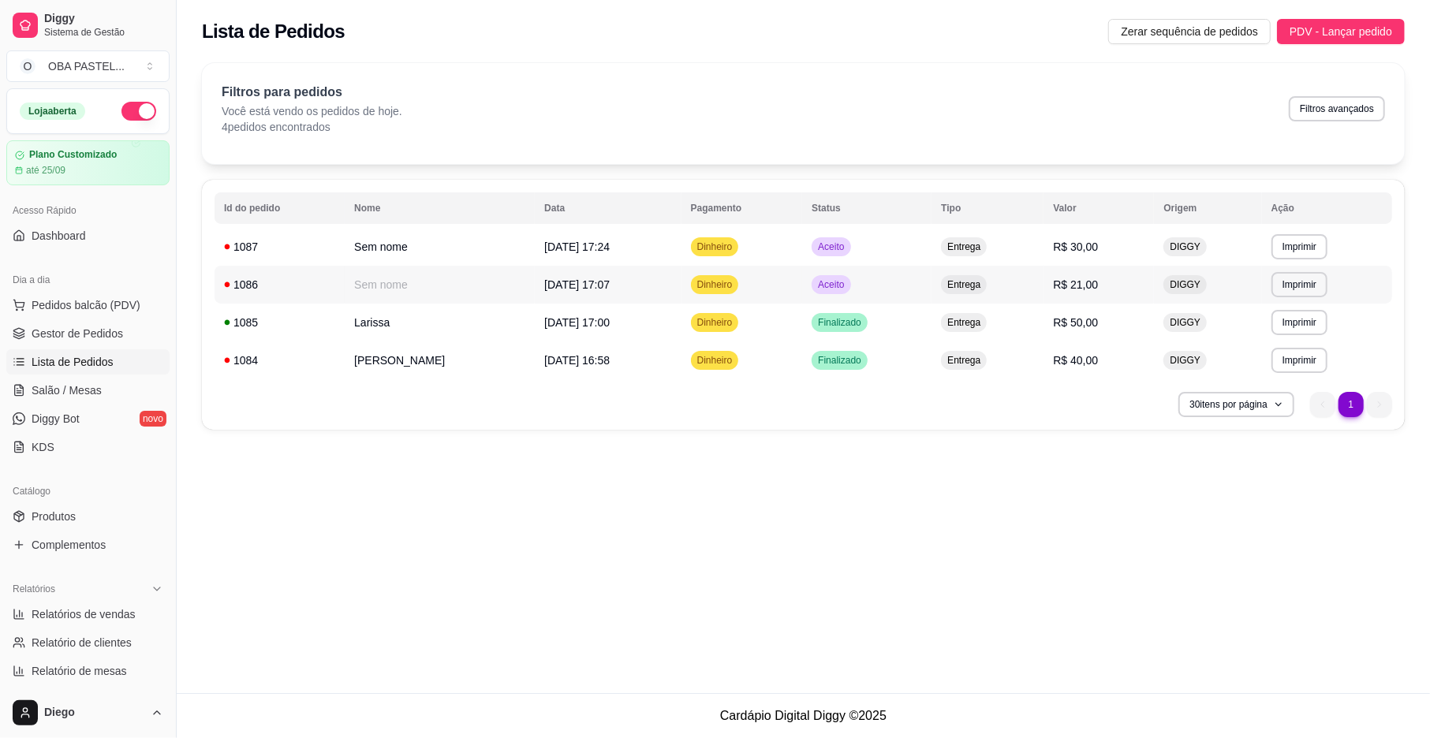
click at [774, 293] on td "Dinheiro" at bounding box center [742, 285] width 121 height 38
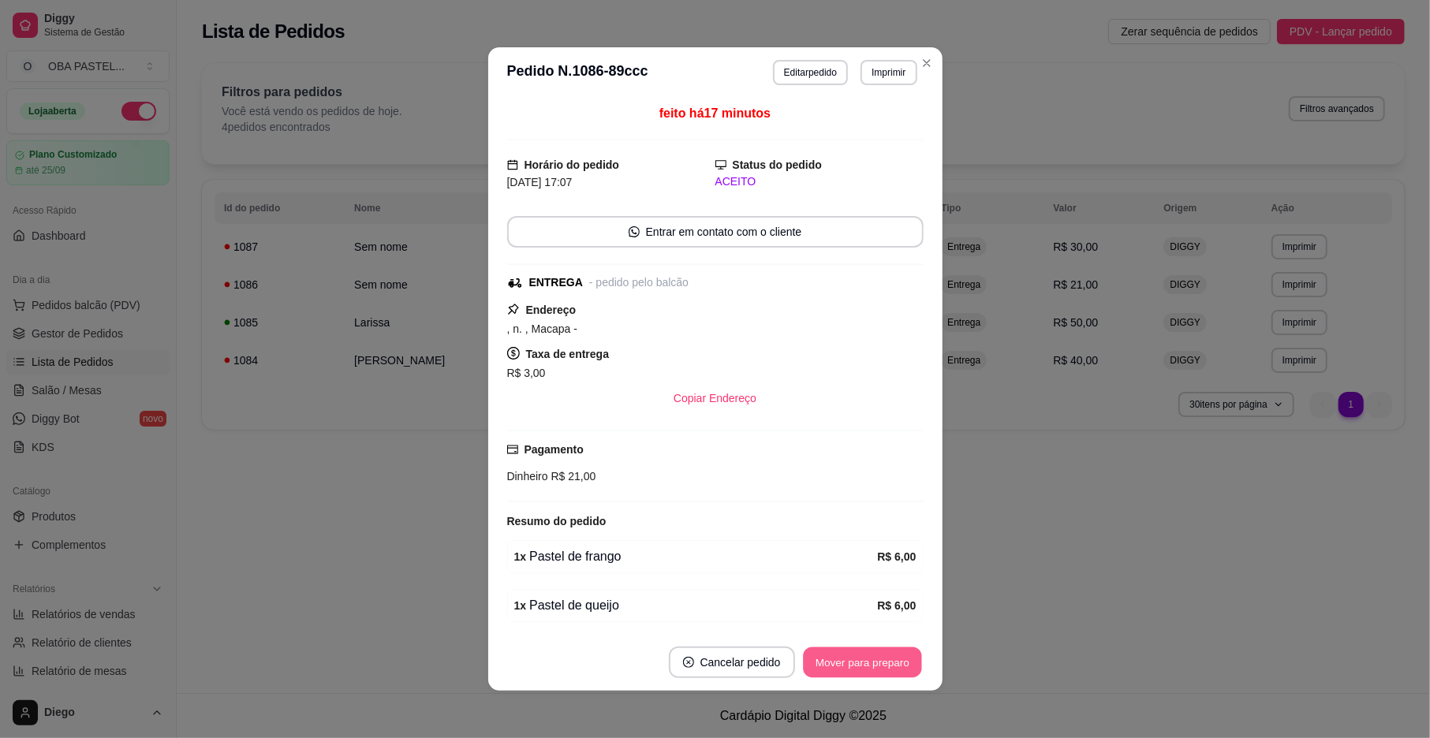
click at [841, 663] on button "Mover para preparo" at bounding box center [862, 663] width 118 height 31
click at [841, 663] on button "Mover para entrega" at bounding box center [863, 663] width 118 height 31
click at [841, 663] on button "Mover para finalizado" at bounding box center [858, 663] width 131 height 32
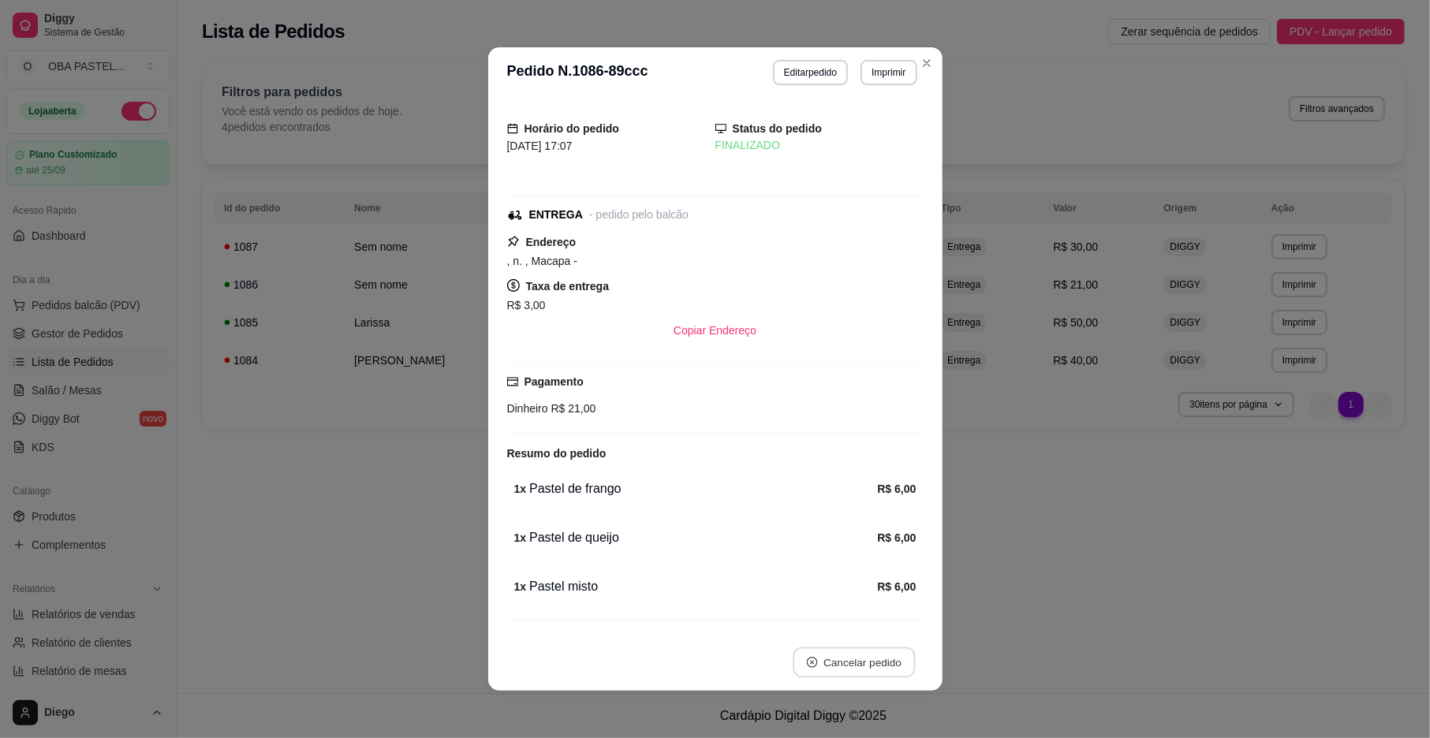
click at [836, 654] on button "Cancelar pedido" at bounding box center [854, 663] width 122 height 31
click at [885, 629] on button "Sim" at bounding box center [890, 623] width 63 height 32
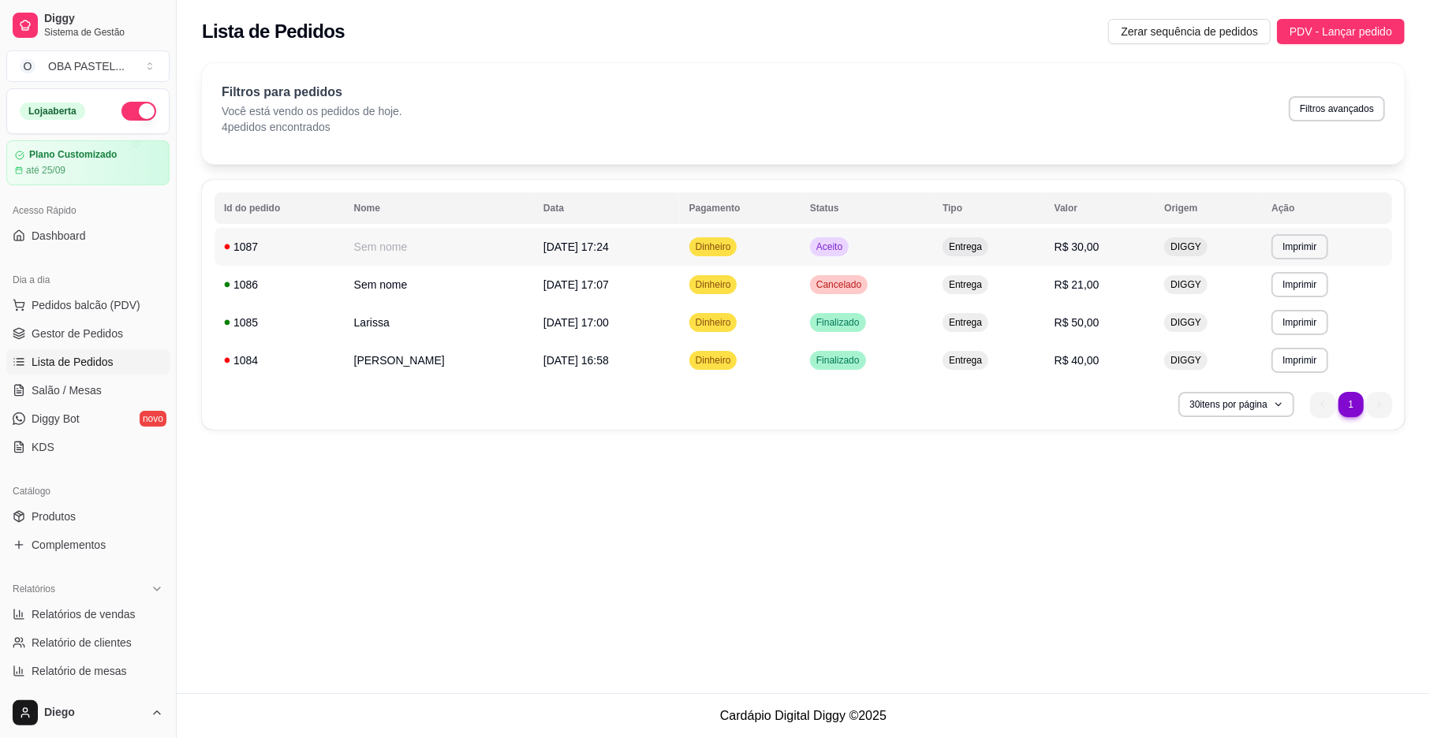
click at [450, 249] on td "Sem nome" at bounding box center [439, 247] width 189 height 38
click at [85, 327] on span "Gestor de Pedidos" at bounding box center [78, 334] width 92 height 16
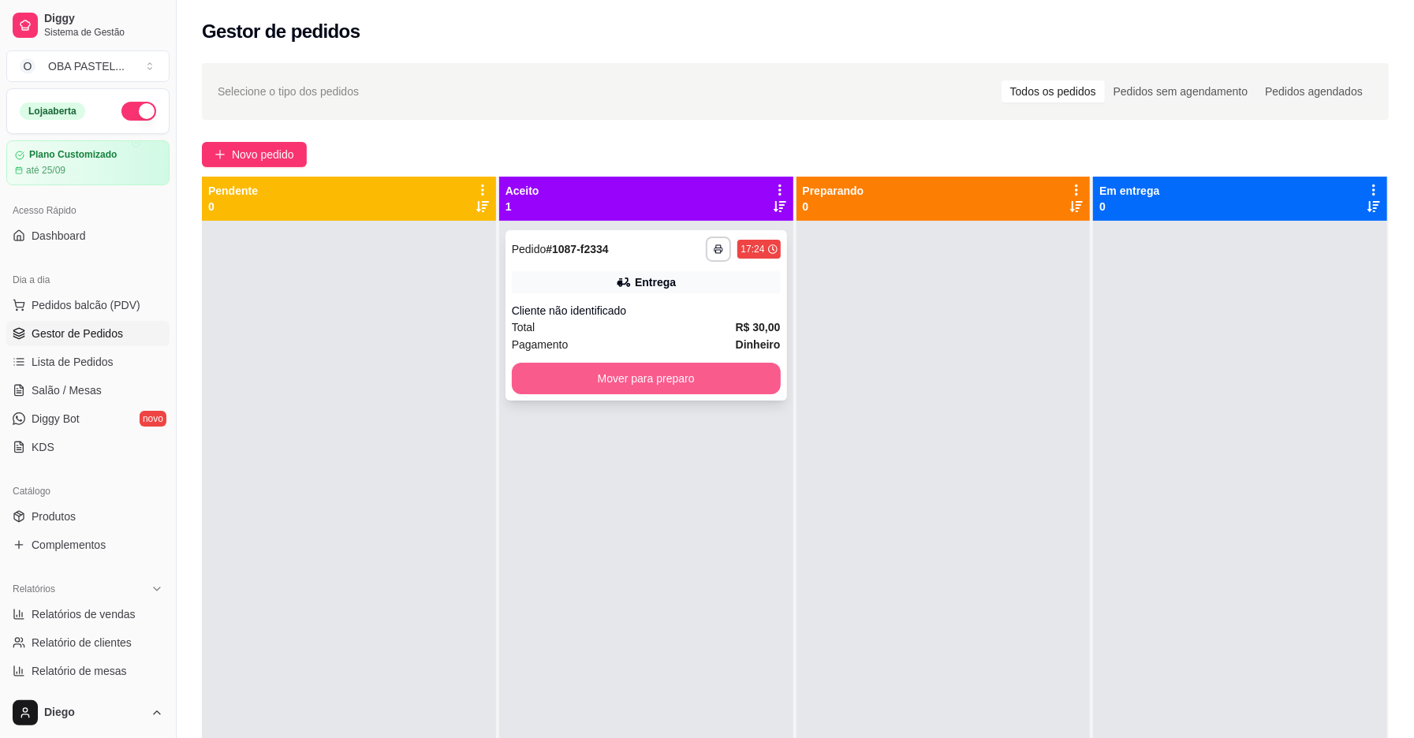
click at [660, 373] on button "Mover para preparo" at bounding box center [646, 379] width 269 height 32
click at [660, 373] on div "Mover para preparo" at bounding box center [646, 379] width 269 height 32
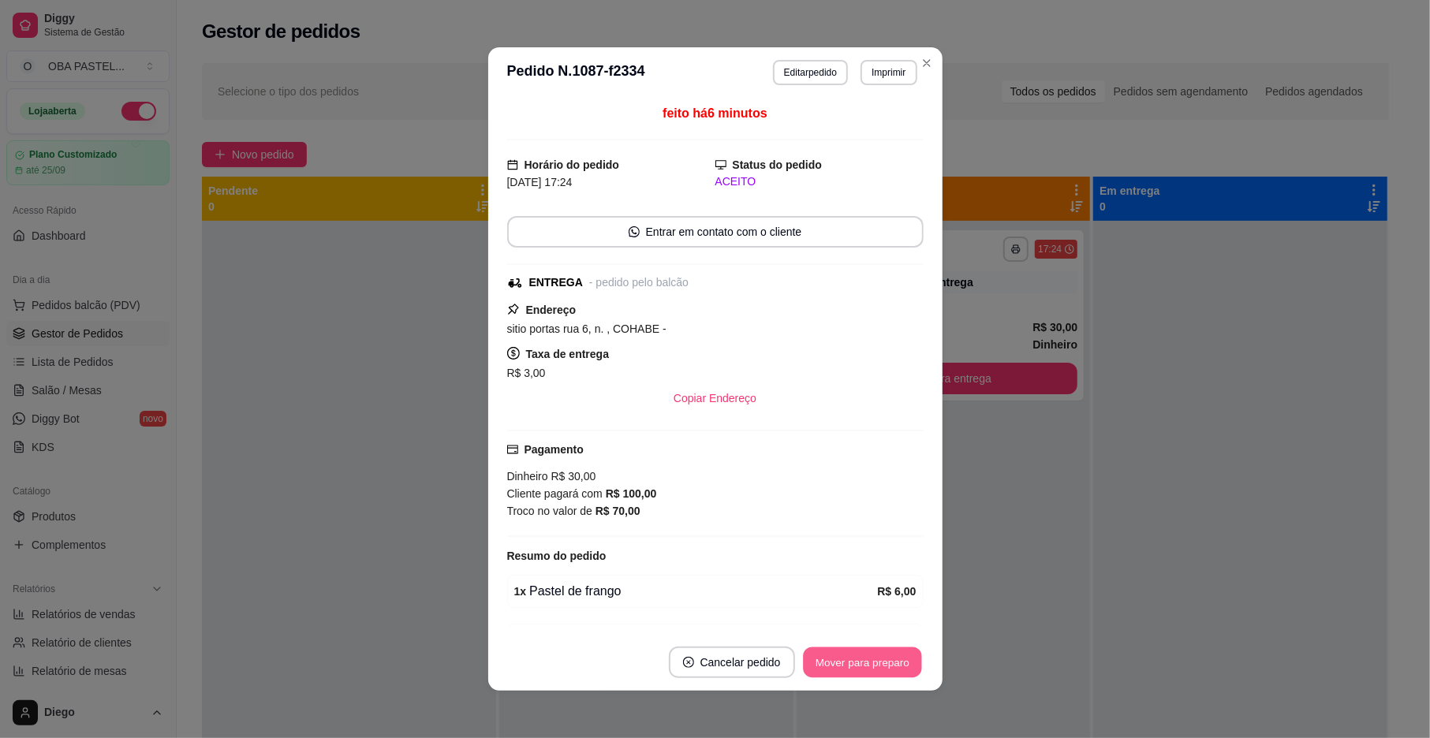
click at [836, 653] on button "Mover para preparo" at bounding box center [862, 663] width 118 height 31
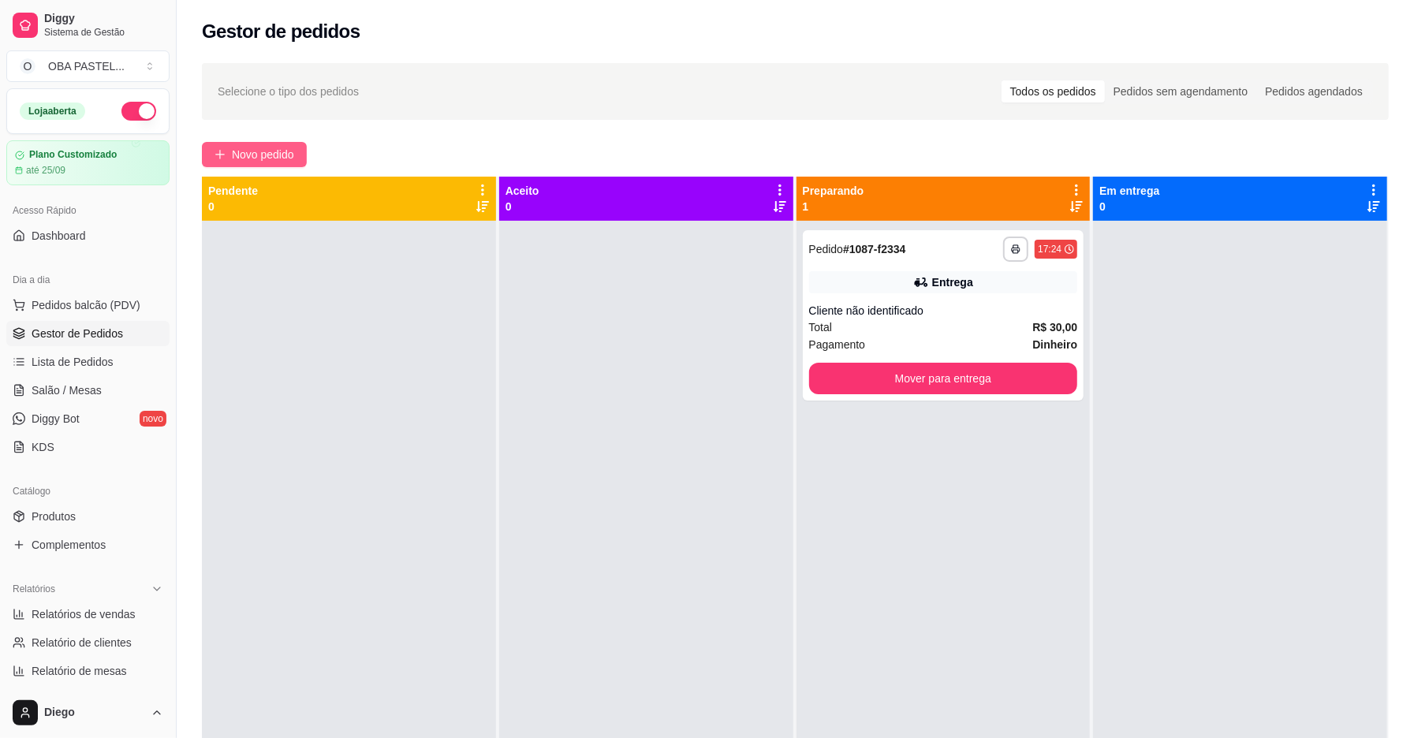
click at [291, 144] on button "Novo pedido" at bounding box center [254, 154] width 105 height 25
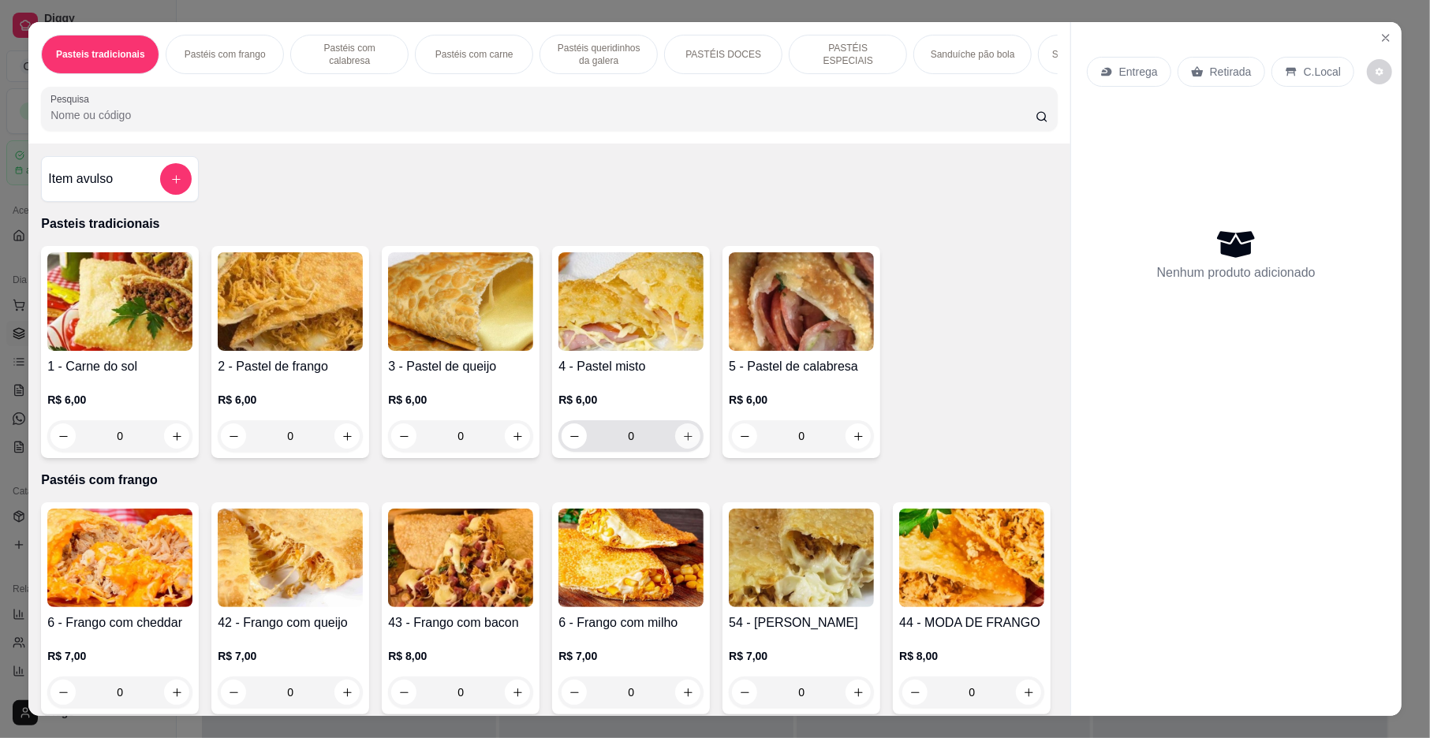
click at [685, 443] on icon "increase-product-quantity" at bounding box center [688, 437] width 12 height 12
type input "1"
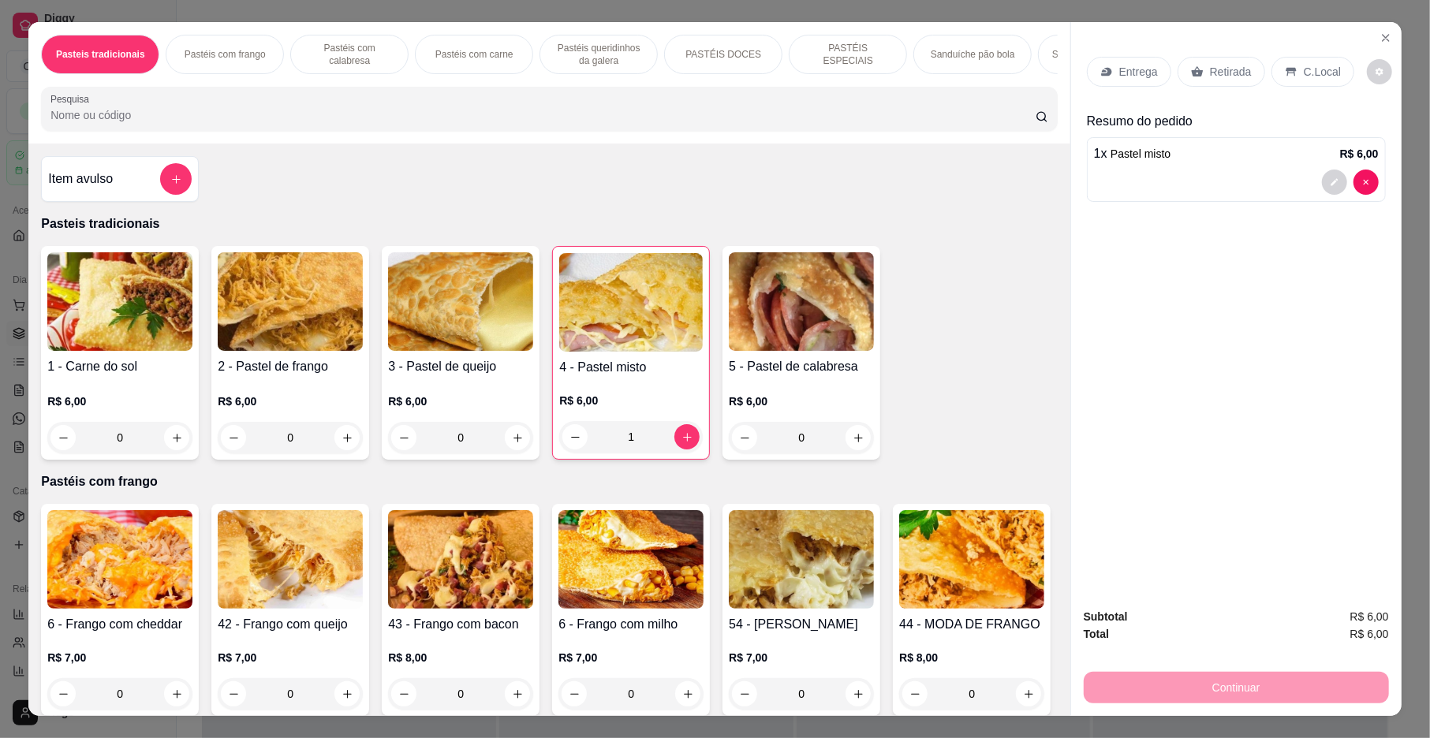
click at [1175, 678] on div "Continuar" at bounding box center [1236, 685] width 305 height 35
click at [1149, 168] on div "1 x Pastel misto R$ 6,00" at bounding box center [1236, 169] width 299 height 65
click at [1226, 73] on p "Retirada" at bounding box center [1231, 72] width 42 height 16
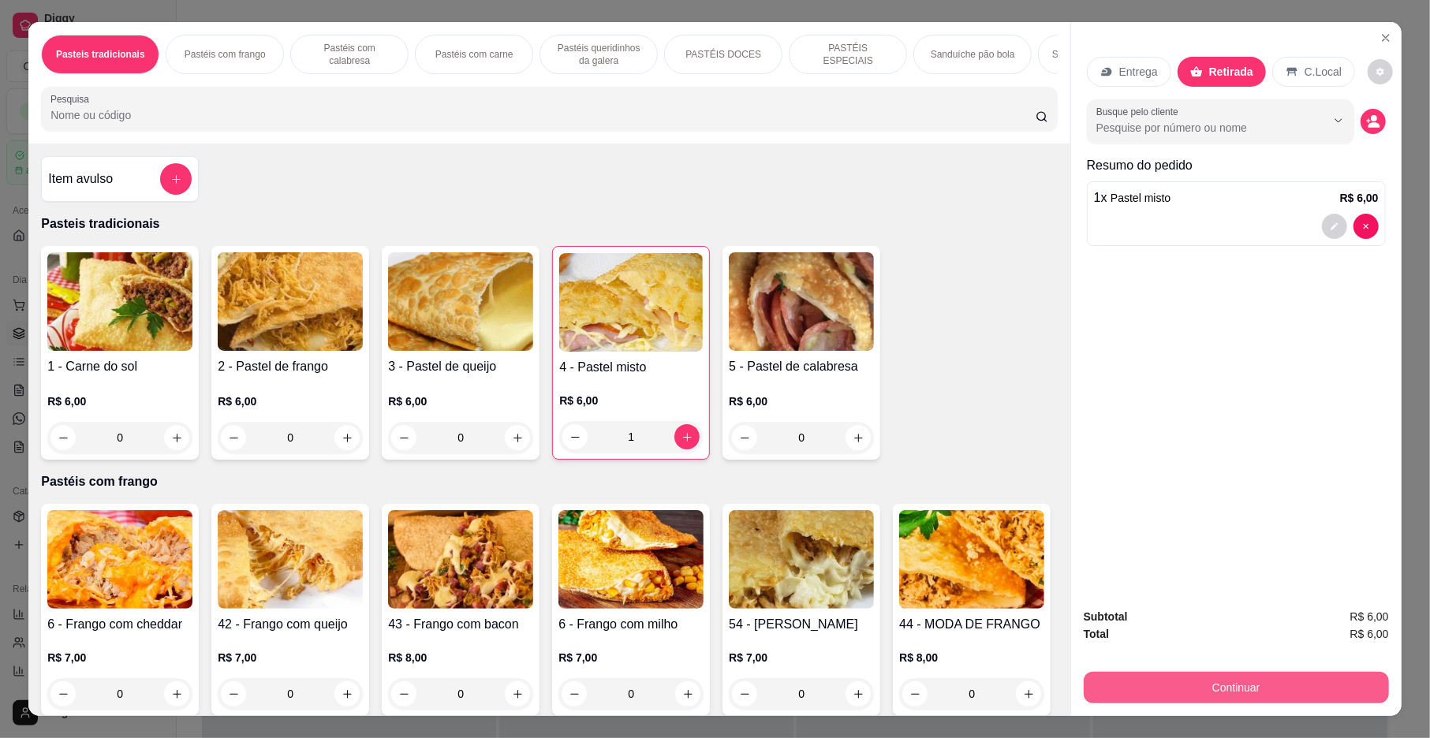
click at [1251, 677] on button "Continuar" at bounding box center [1236, 688] width 305 height 32
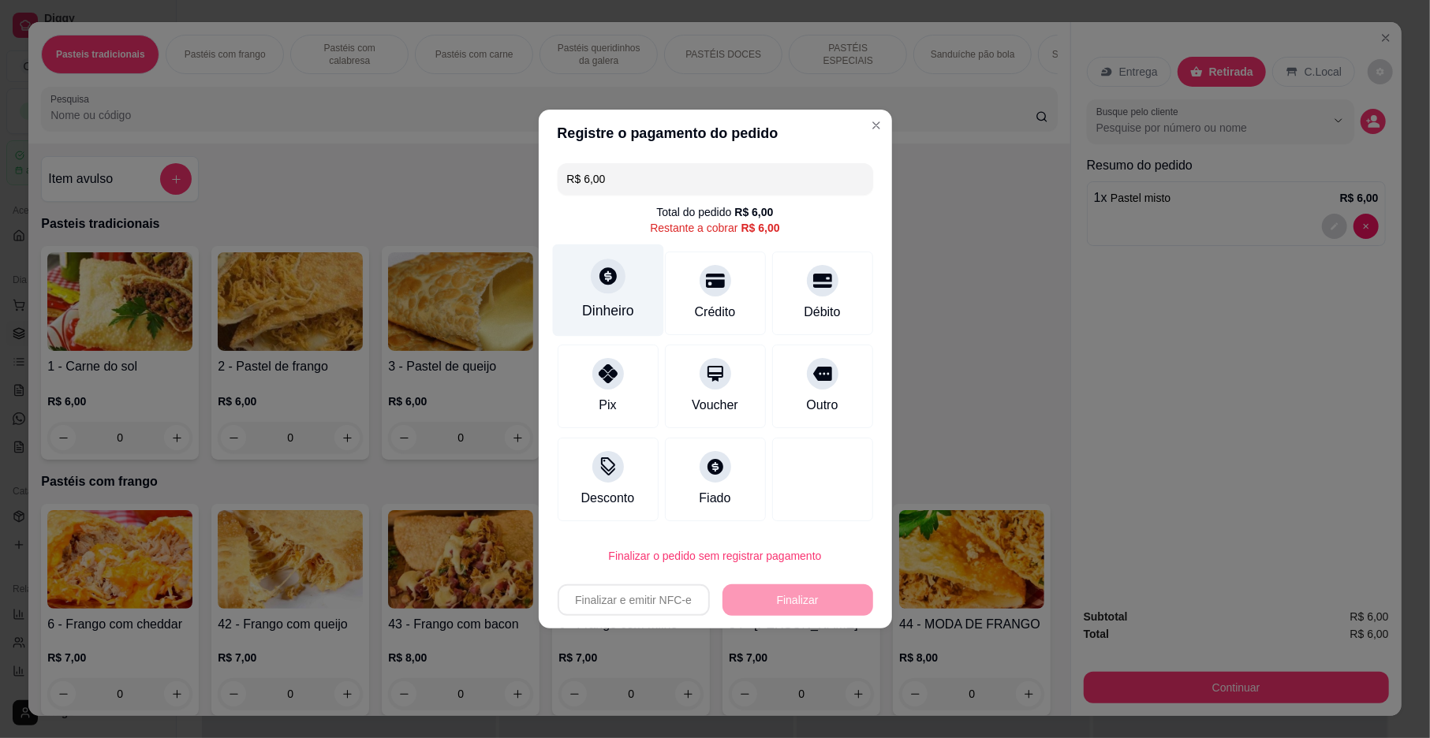
click at [600, 295] on div "Dinheiro" at bounding box center [607, 291] width 111 height 92
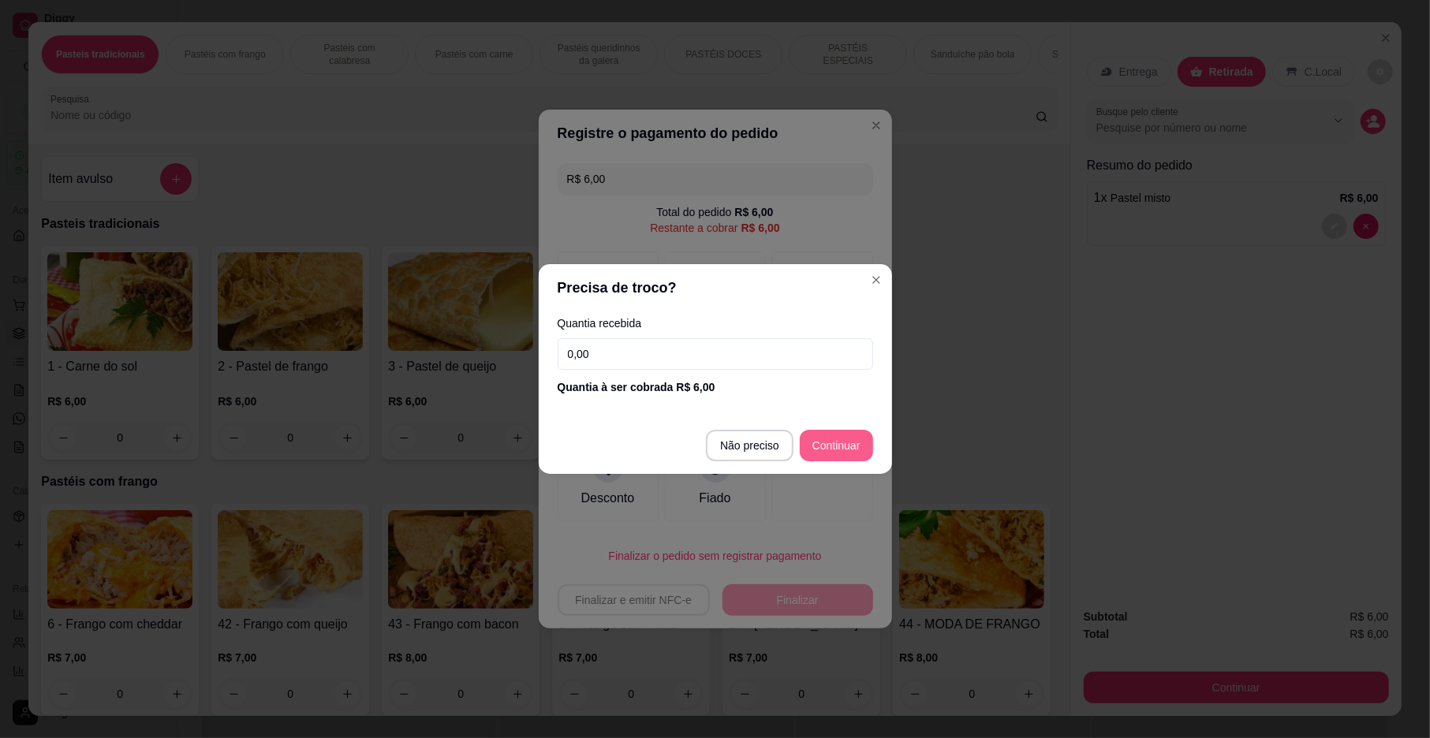
type input "R$ 0,00"
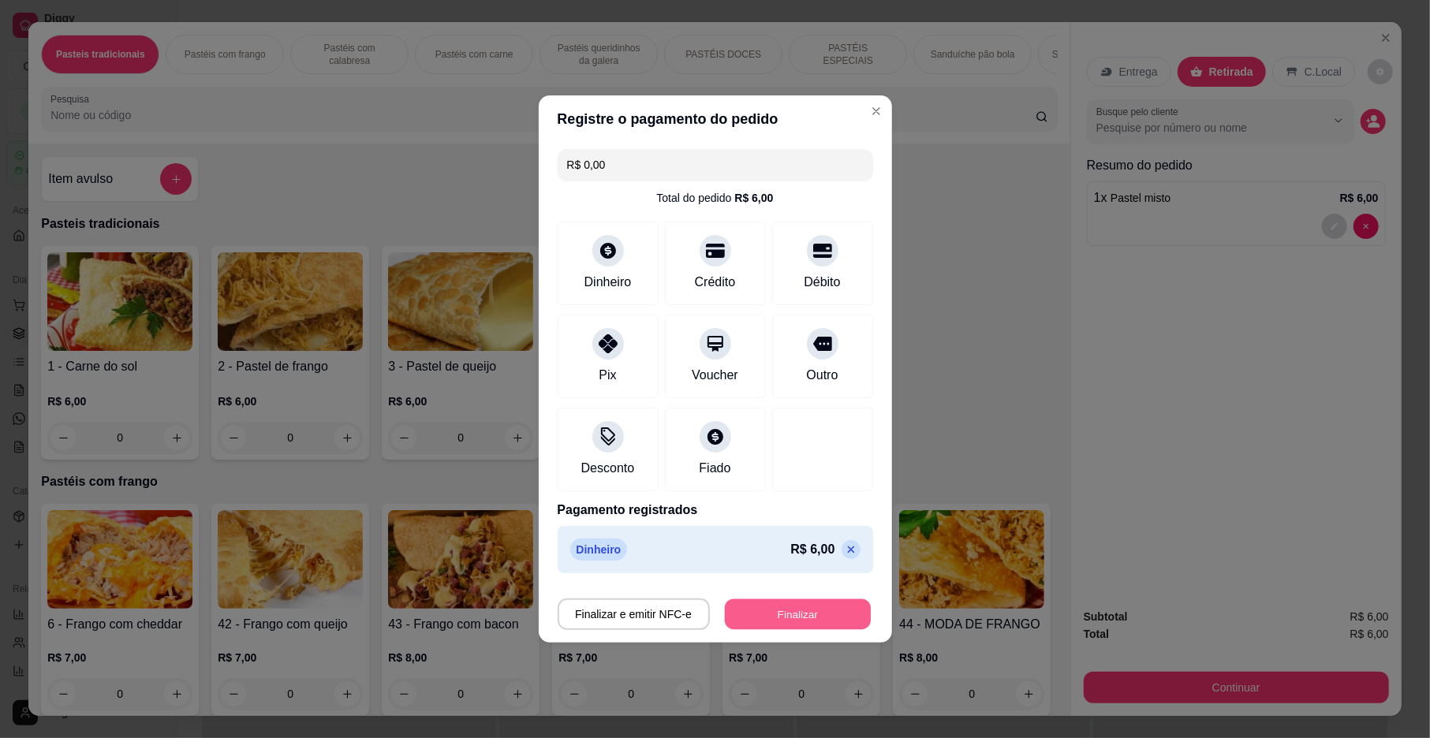
click at [817, 603] on button "Finalizar" at bounding box center [798, 615] width 146 height 31
type input "0"
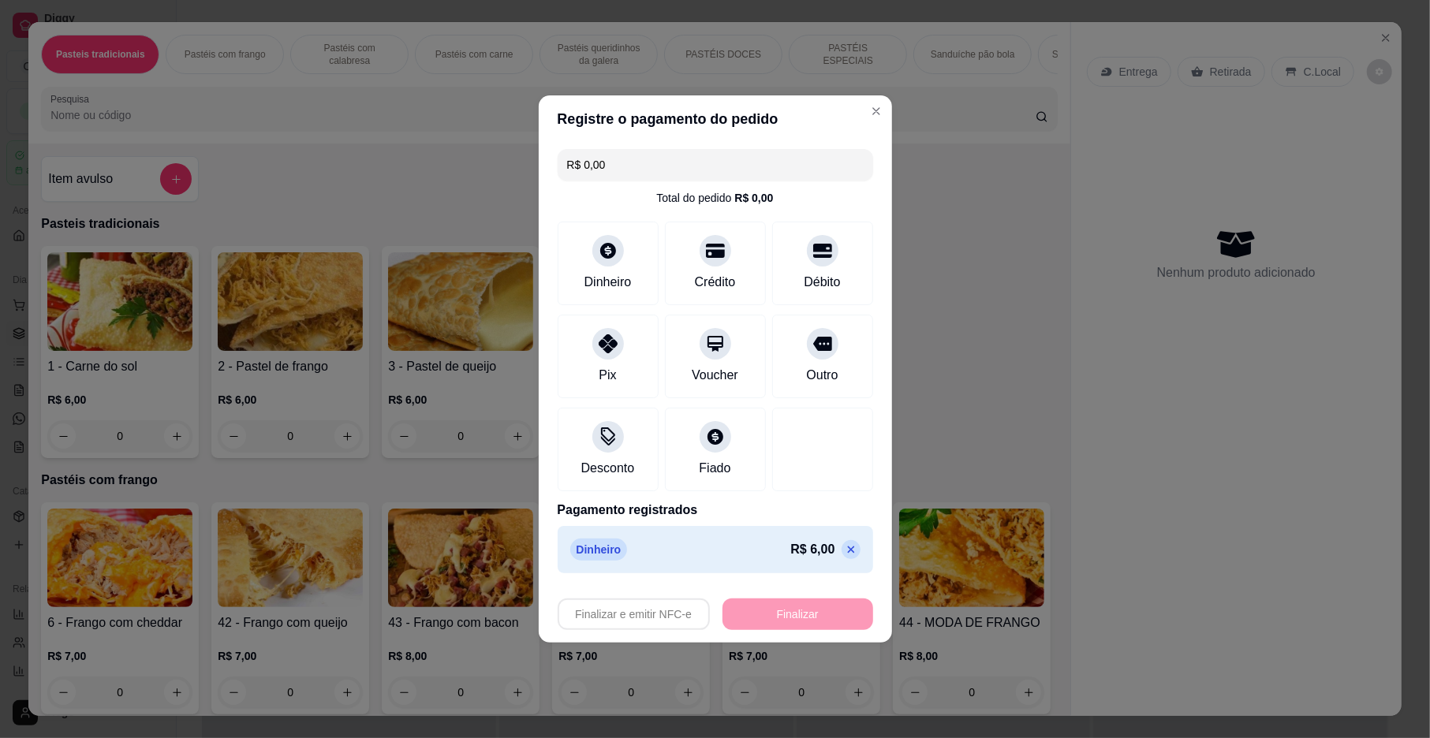
type input "-R$ 6,00"
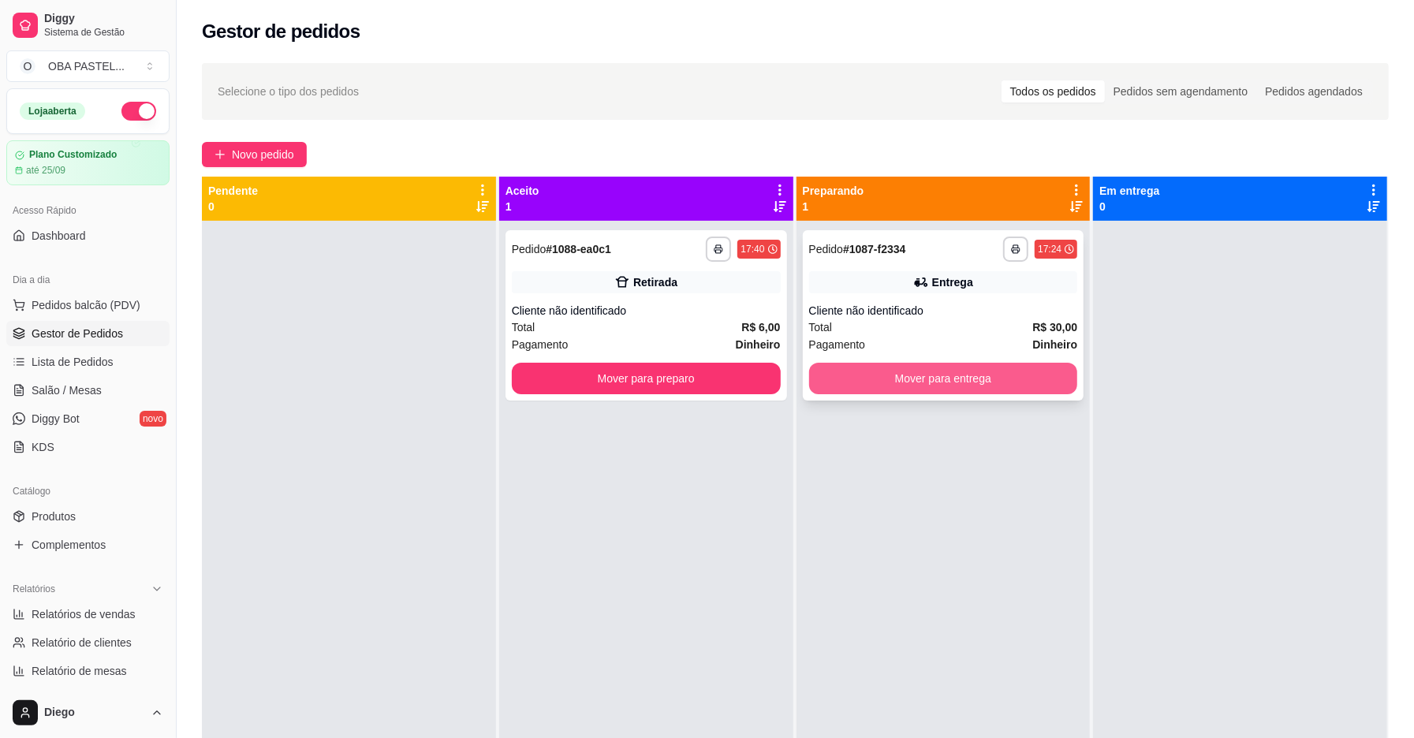
click at [956, 389] on button "Mover para entrega" at bounding box center [943, 379] width 269 height 32
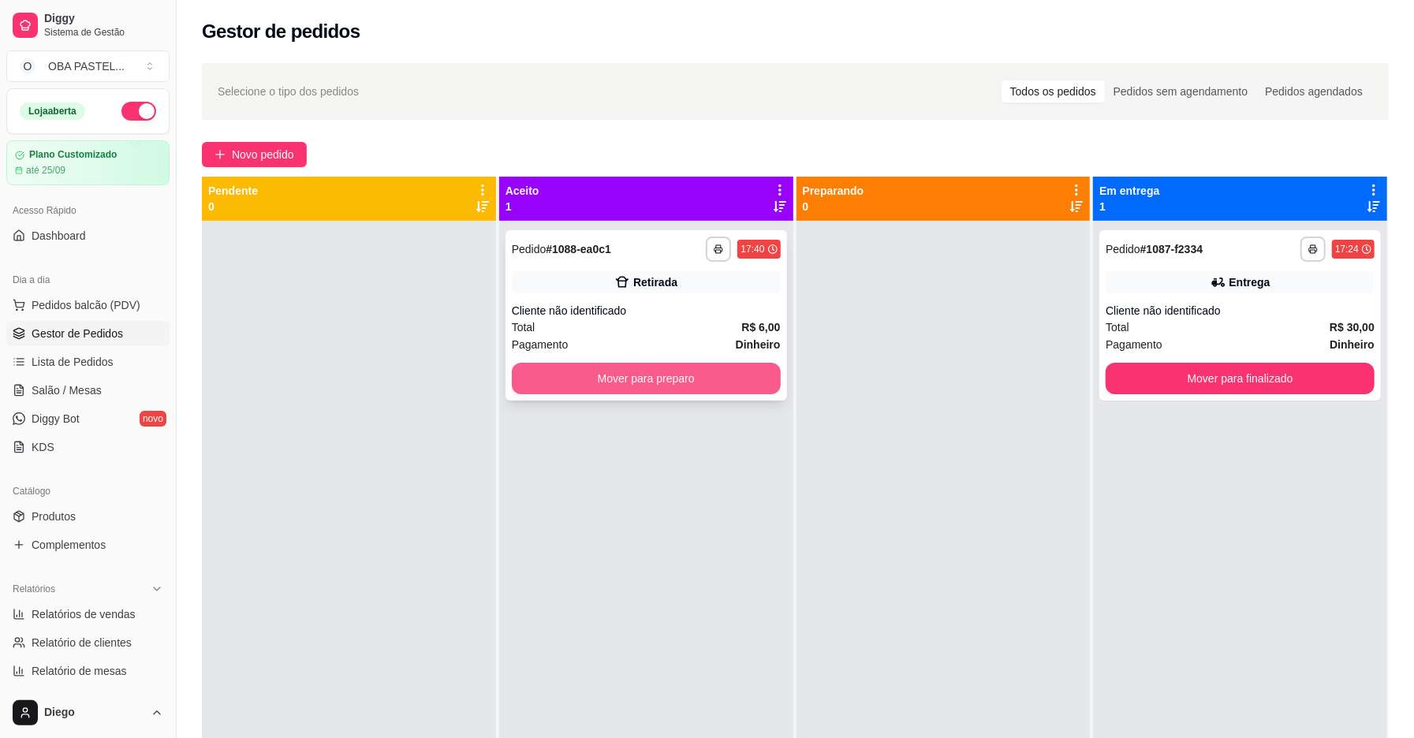
click at [667, 377] on button "Mover para preparo" at bounding box center [646, 379] width 269 height 32
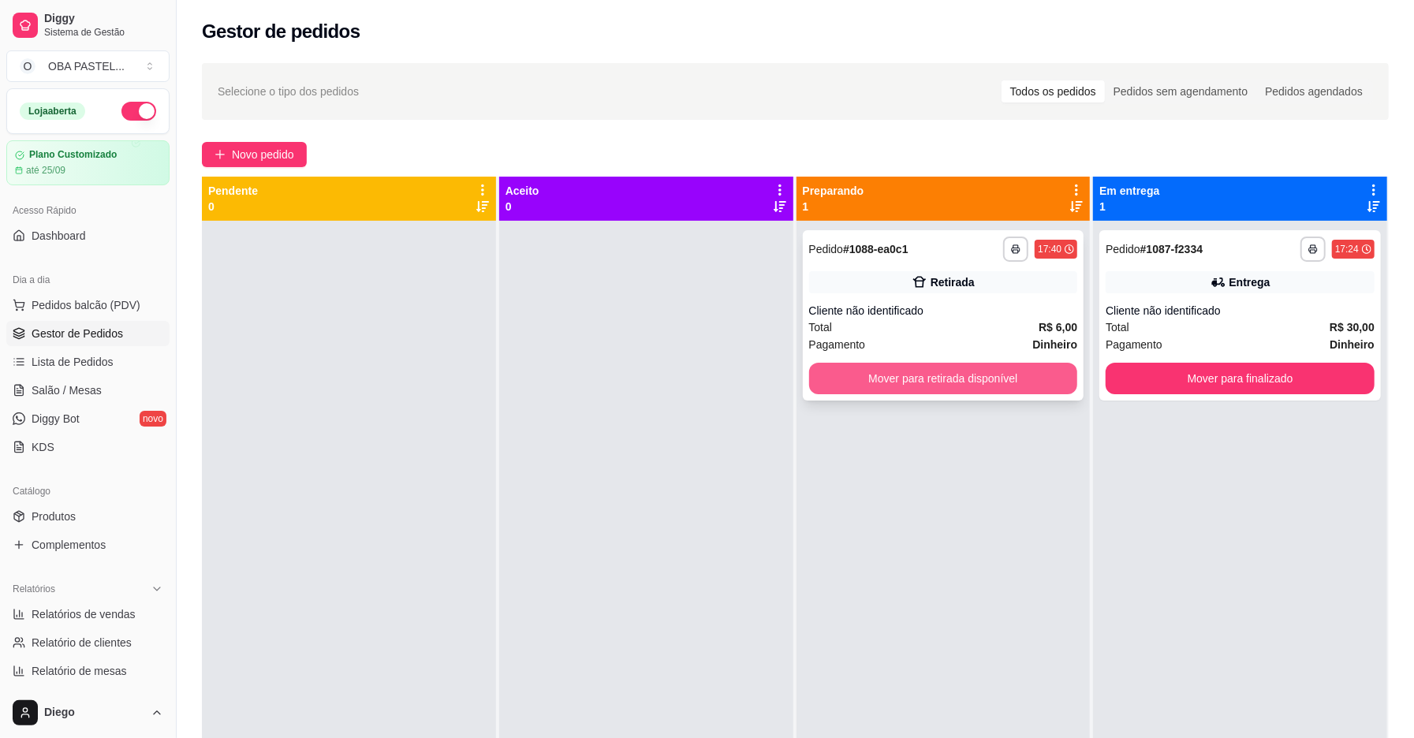
click at [937, 386] on button "Mover para retirada disponível" at bounding box center [943, 379] width 269 height 32
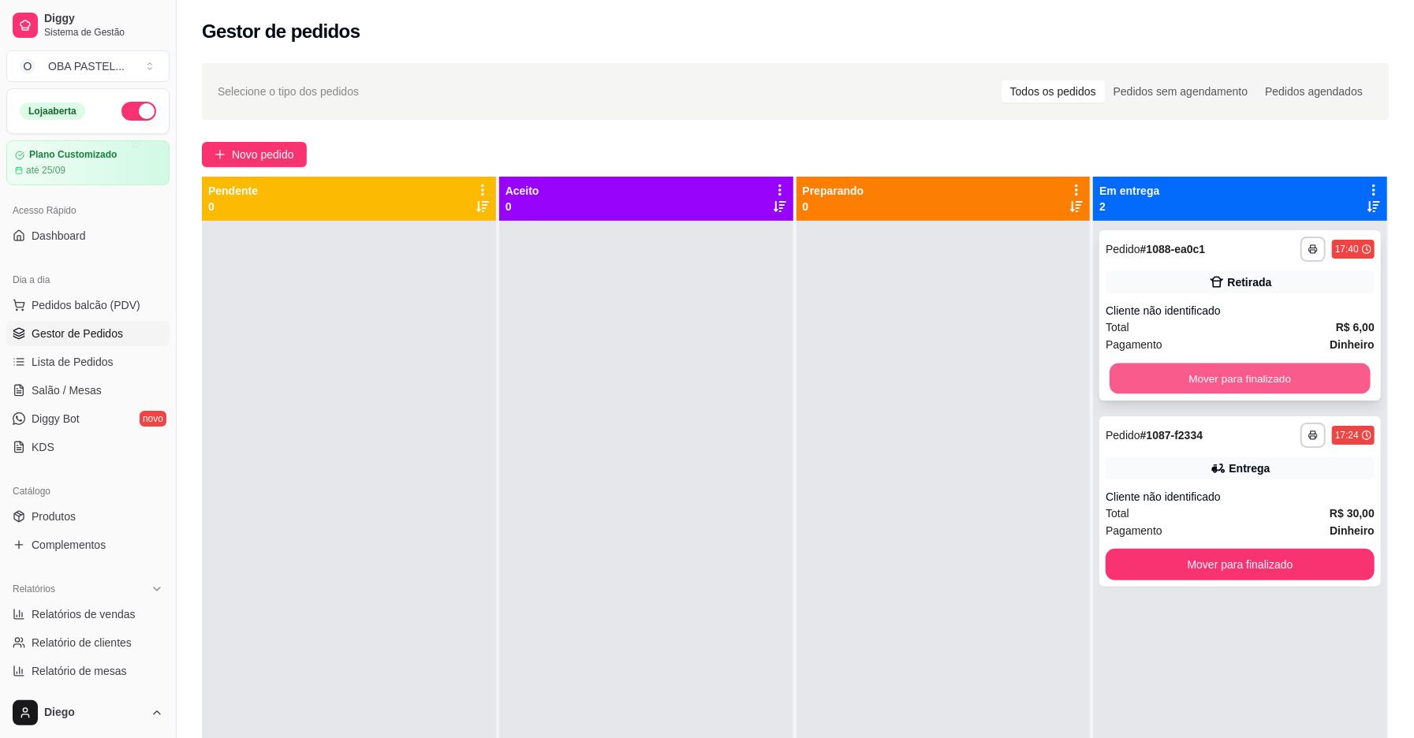
click at [1256, 374] on button "Mover para finalizado" at bounding box center [1240, 379] width 261 height 31
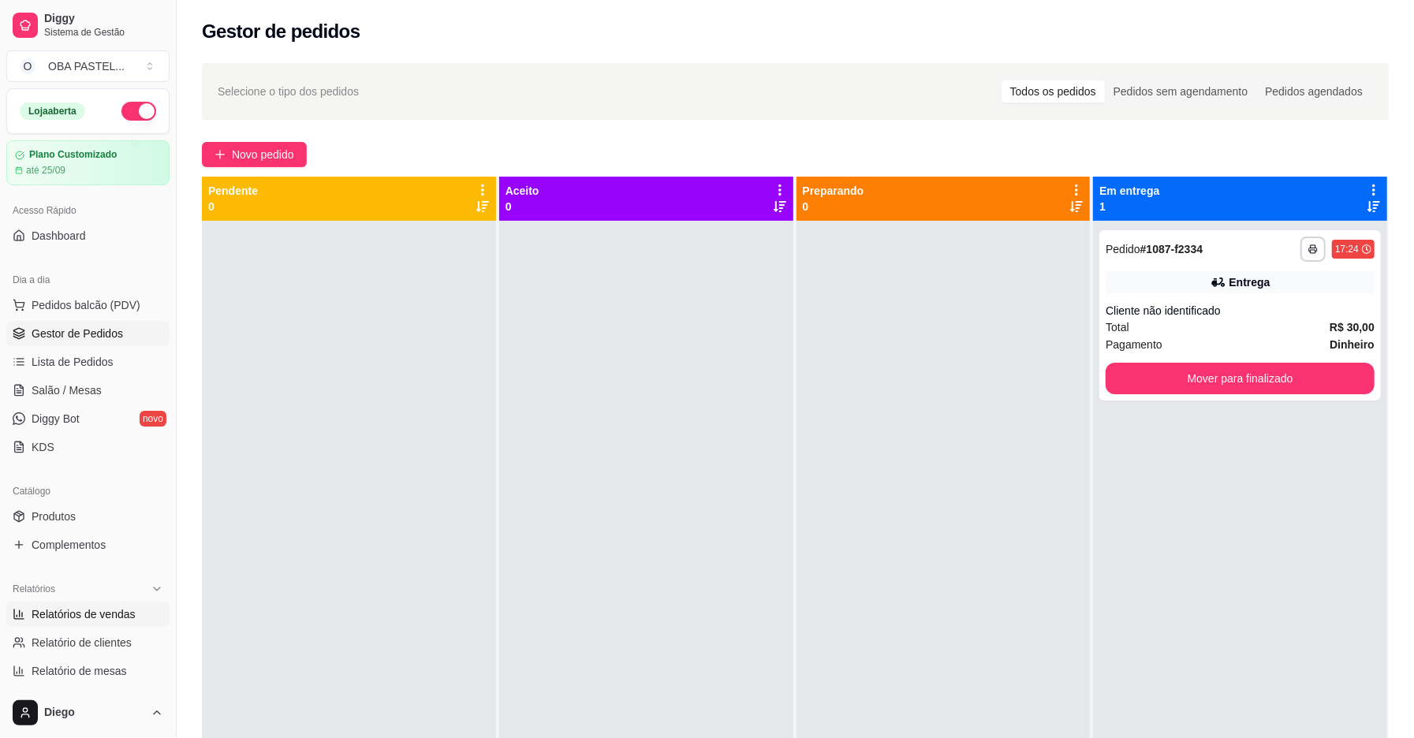
click at [74, 612] on span "Relatórios de vendas" at bounding box center [84, 615] width 104 height 16
select select "ALL"
select select "0"
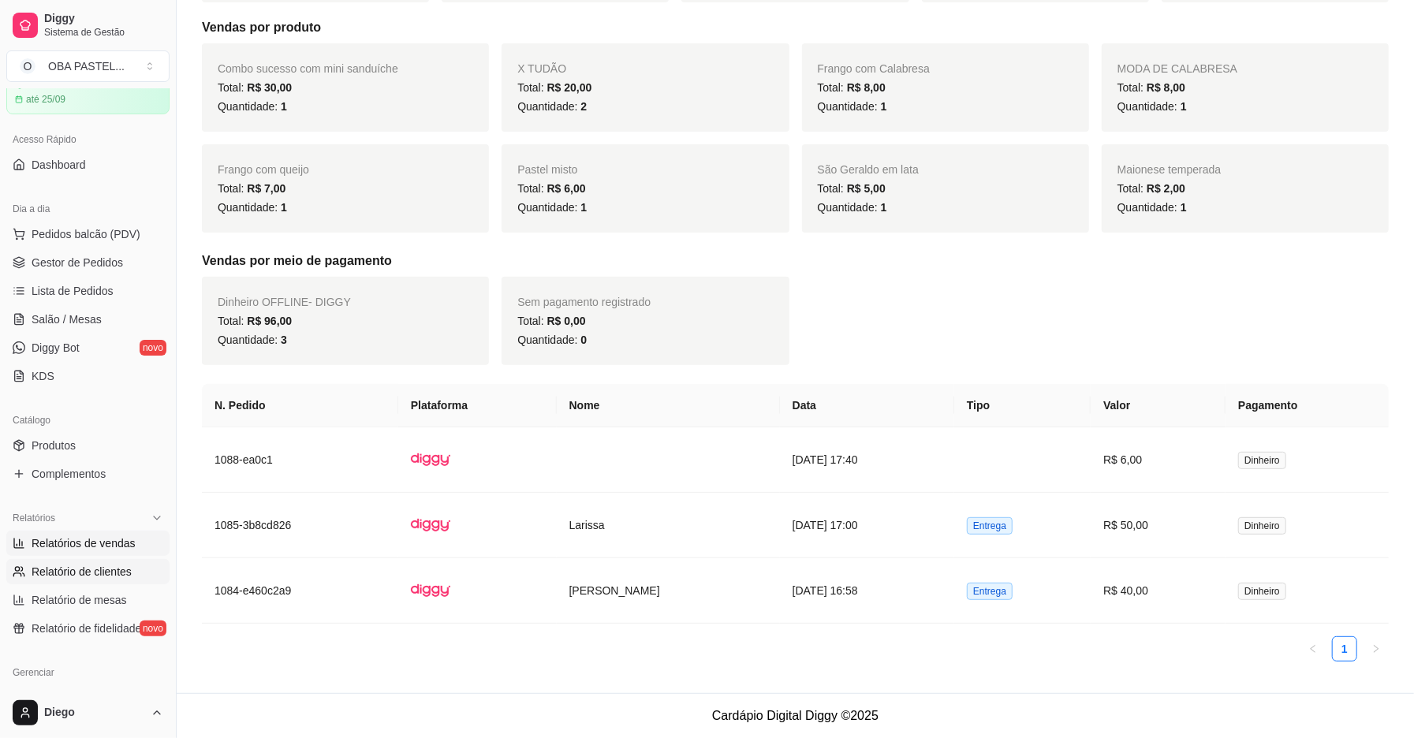
scroll to position [105, 0]
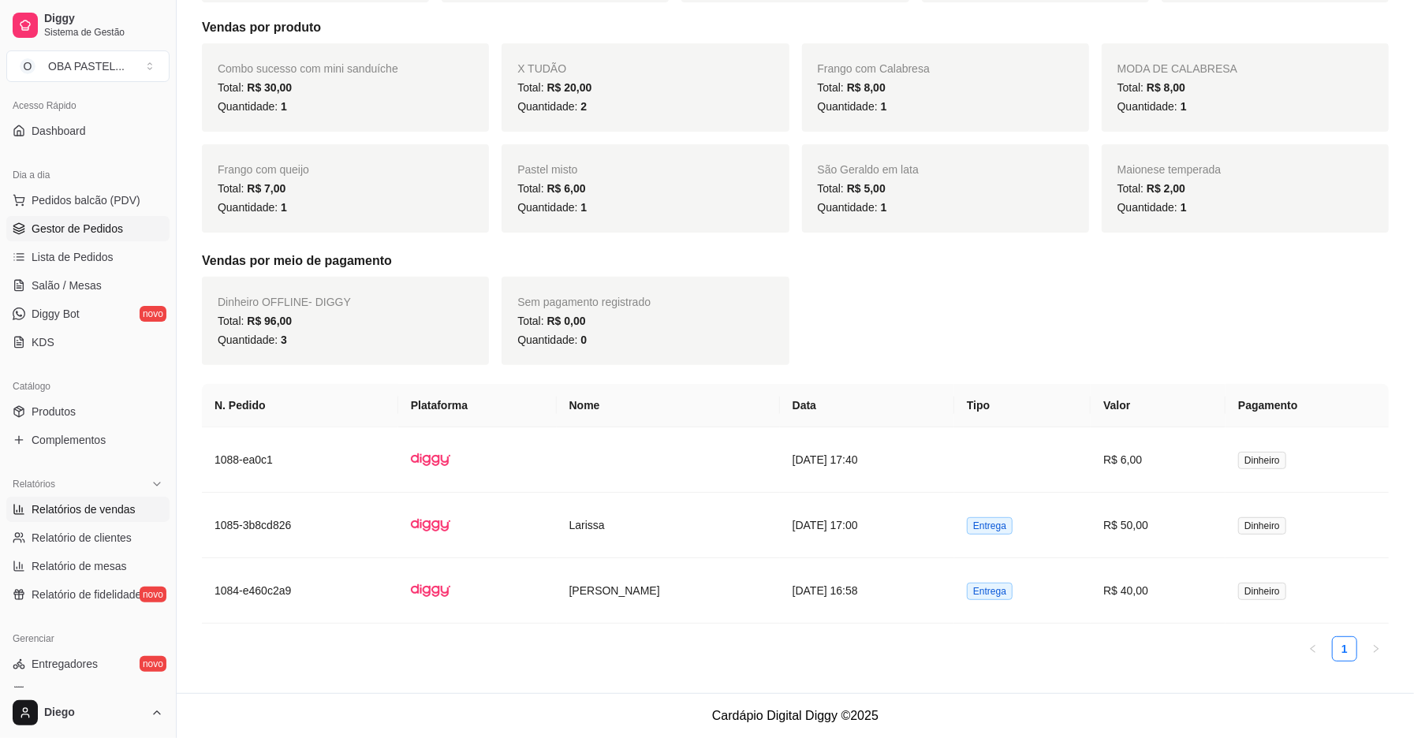
click at [98, 219] on link "Gestor de Pedidos" at bounding box center [87, 228] width 163 height 25
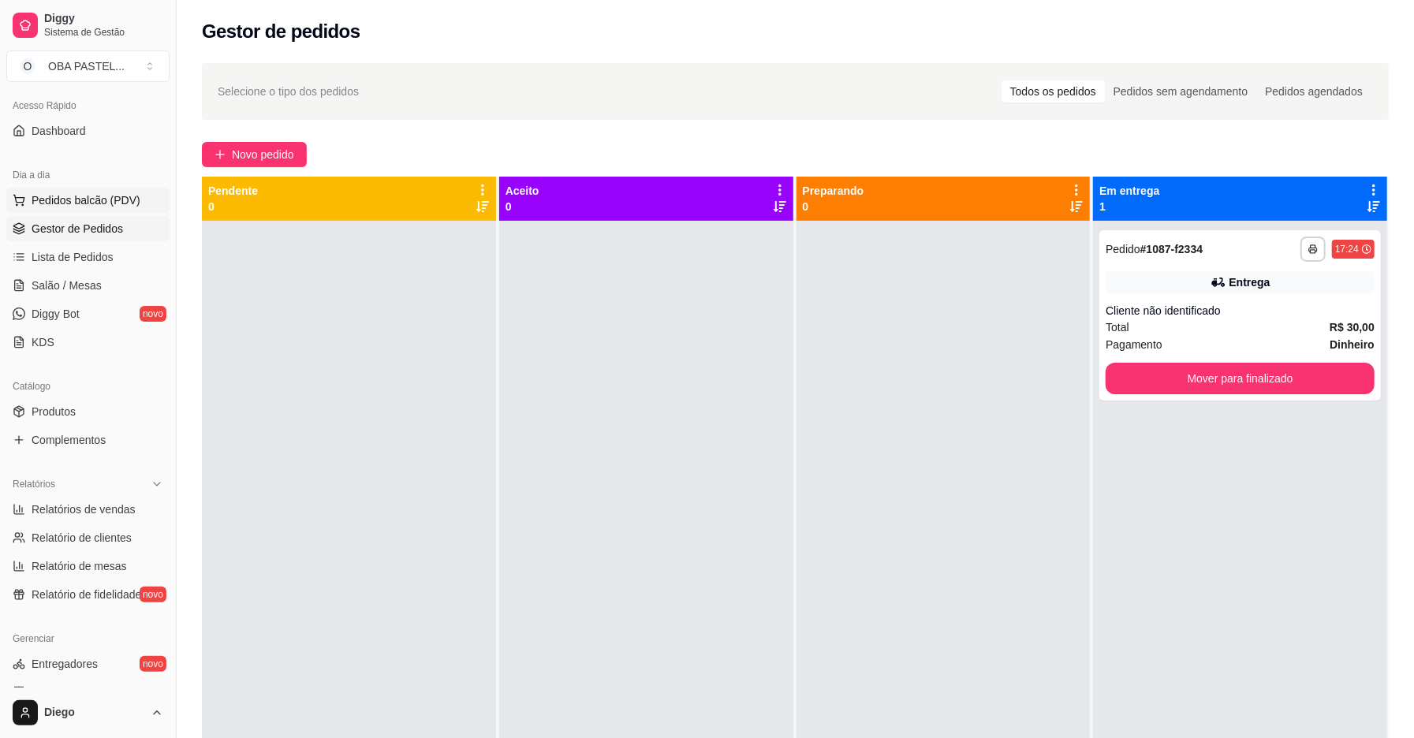
click at [102, 194] on span "Pedidos balcão (PDV)" at bounding box center [86, 200] width 109 height 16
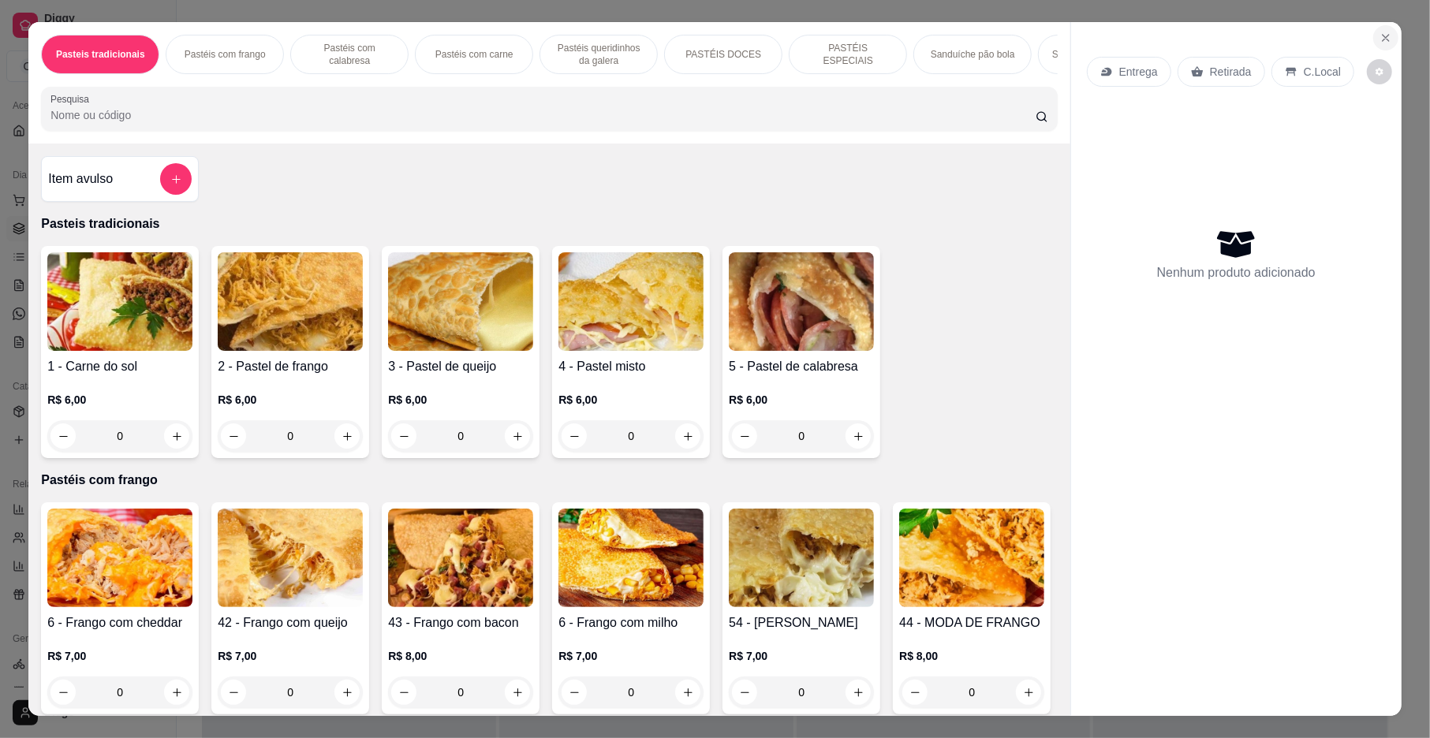
click at [1380, 35] on icon "Close" at bounding box center [1386, 38] width 13 height 13
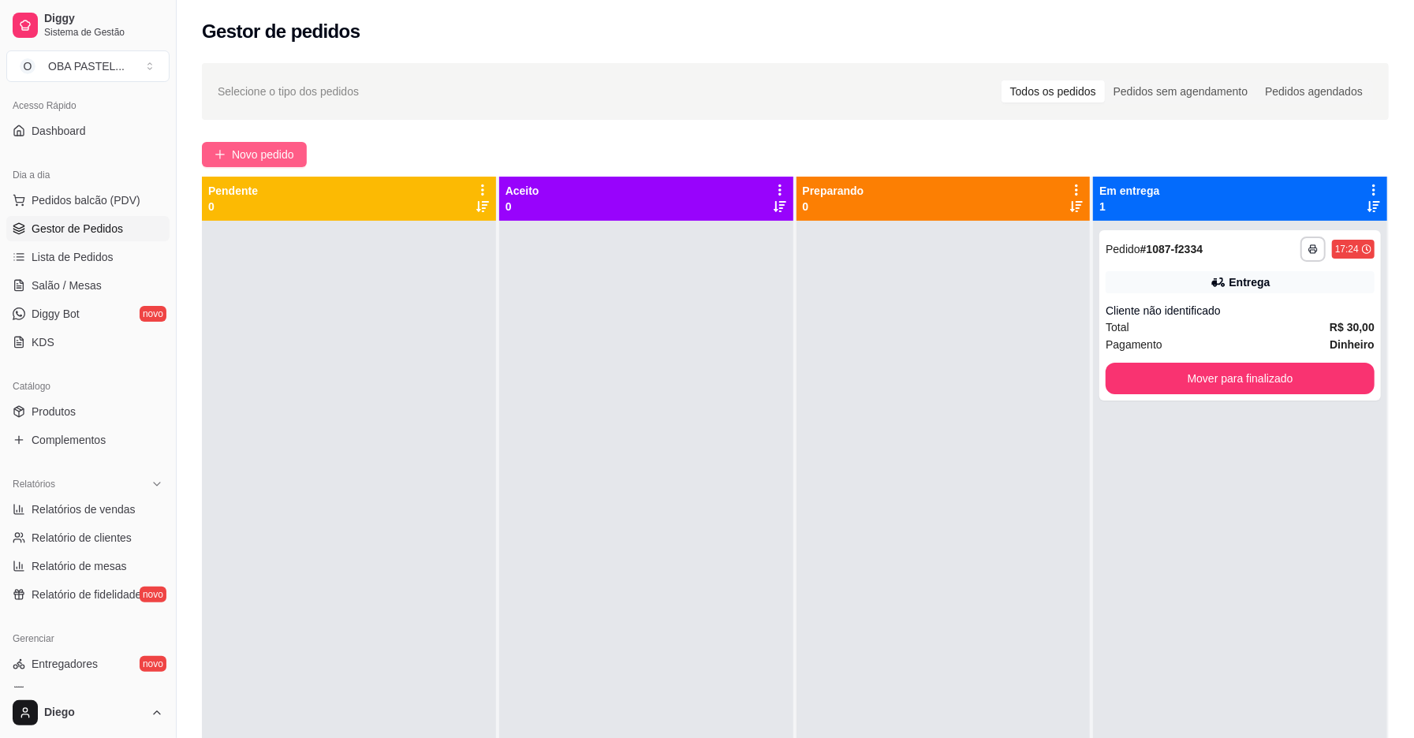
click at [250, 155] on span "Novo pedido" at bounding box center [263, 154] width 62 height 17
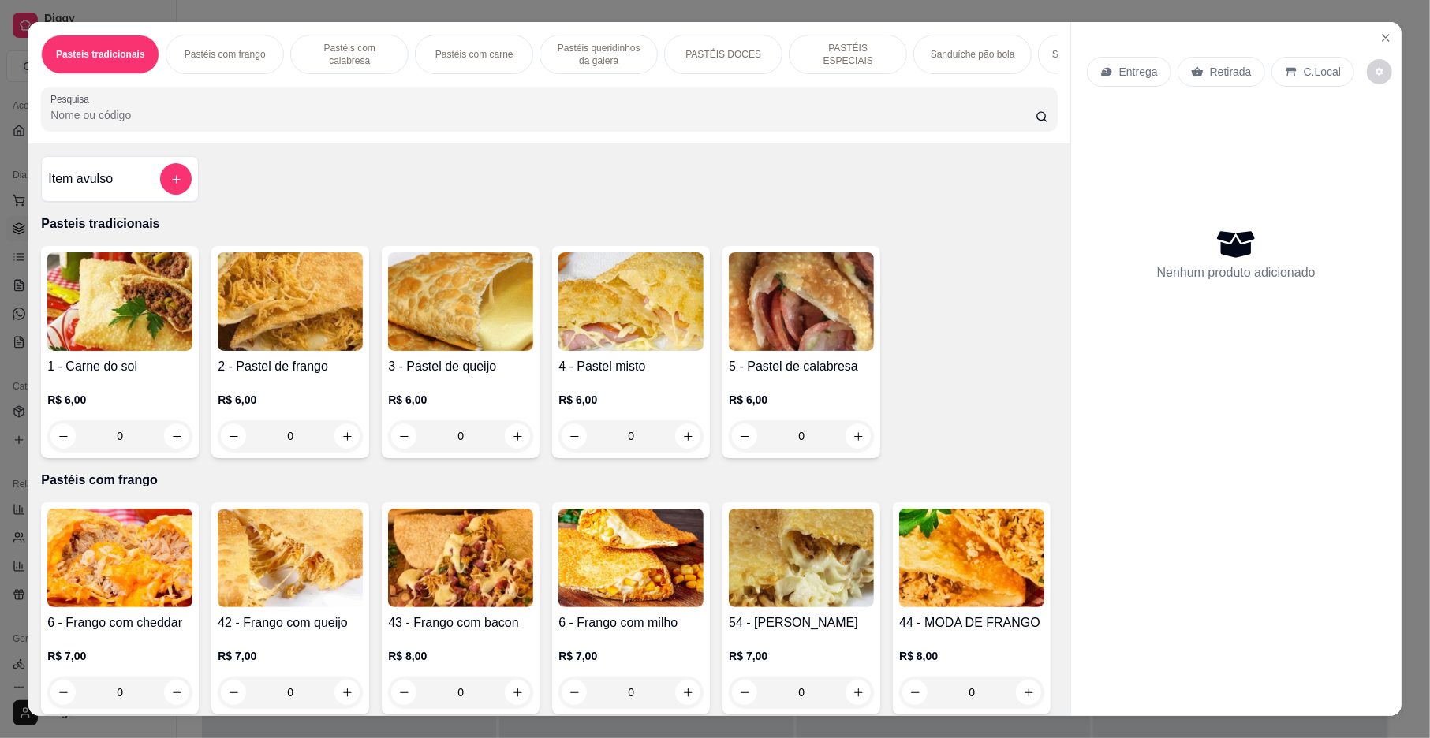
click at [948, 60] on p "Sanduíche pão bola" at bounding box center [973, 54] width 84 height 13
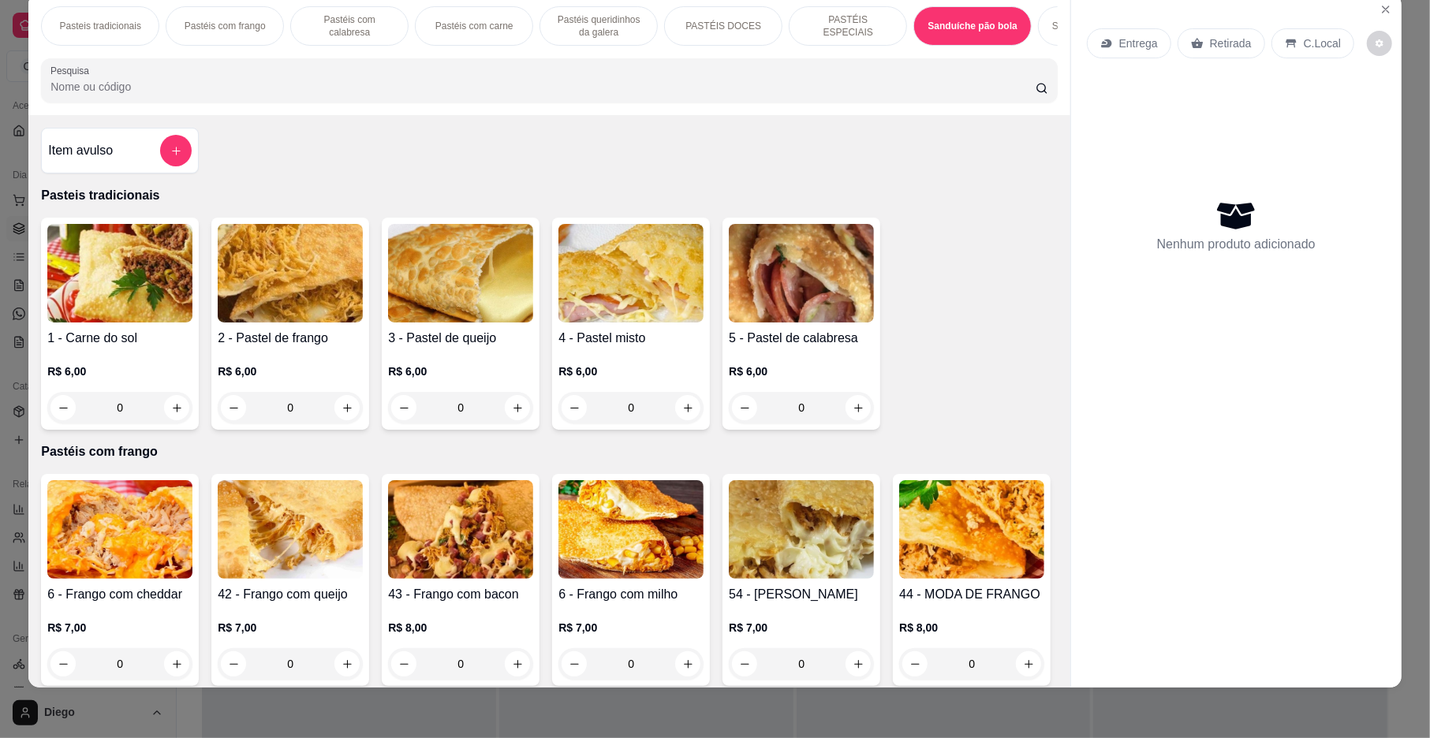
click at [1040, 115] on div "Pasteis tradicionais Pastéis com frango Pastéis com calabresa Pastéis com carne…" at bounding box center [548, 54] width 1041 height 121
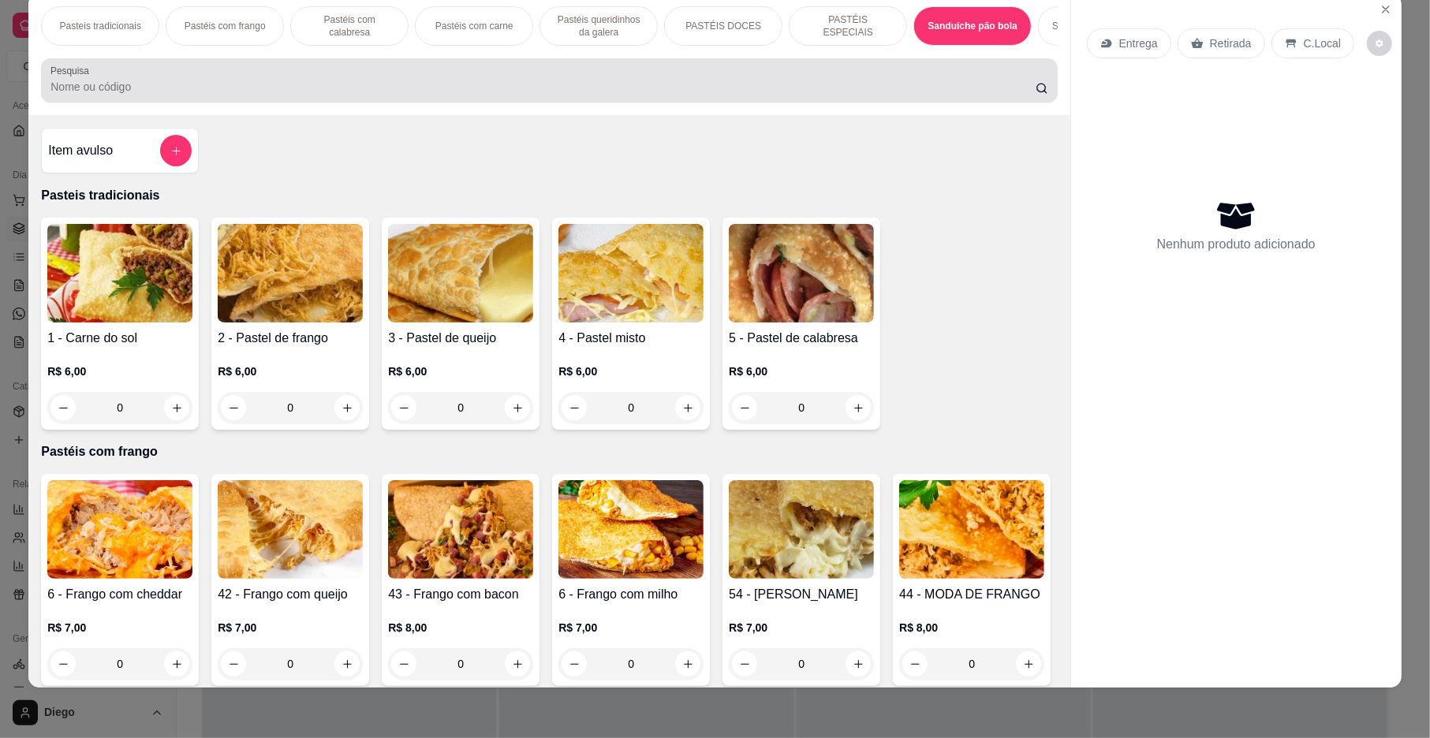
click at [797, 87] on div at bounding box center [548, 81] width 997 height 32
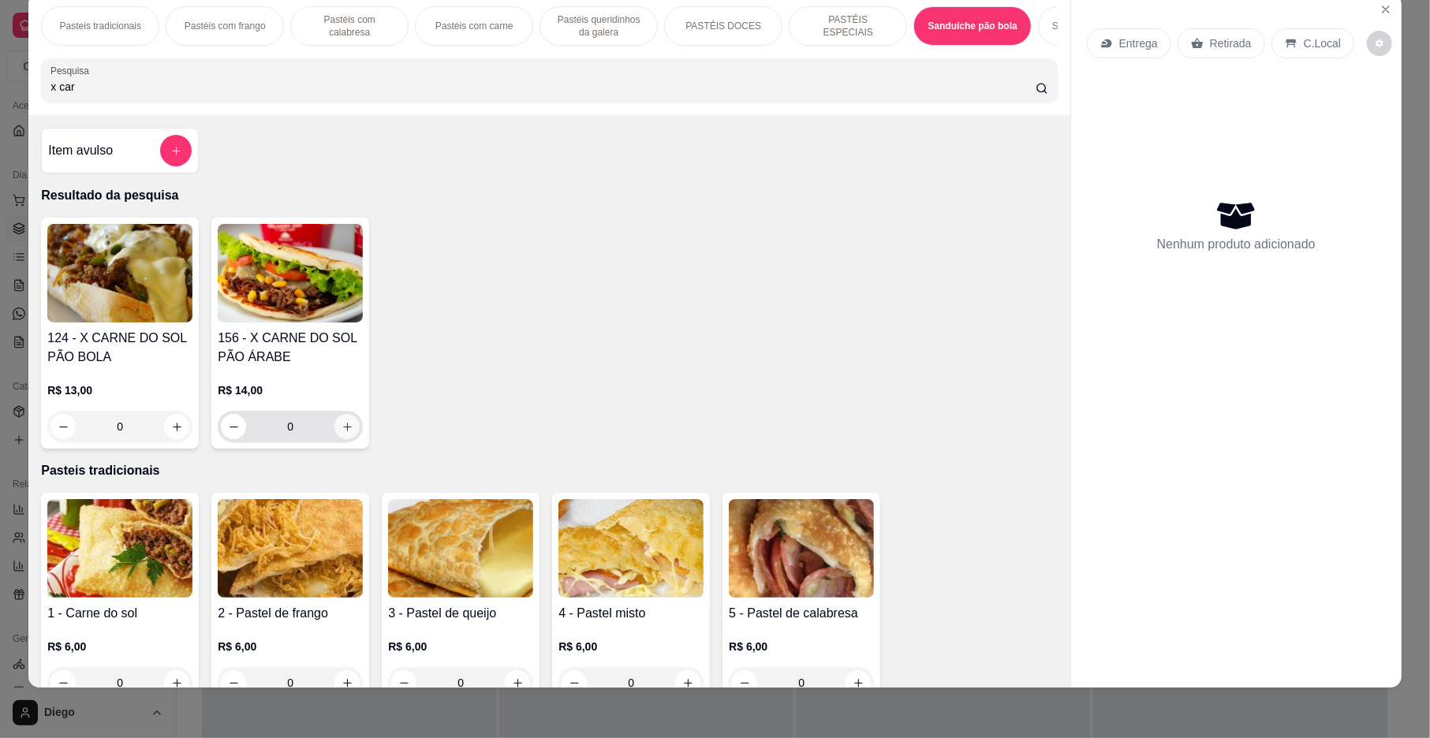
type input "x car"
click at [342, 433] on icon "increase-product-quantity" at bounding box center [348, 427] width 12 height 12
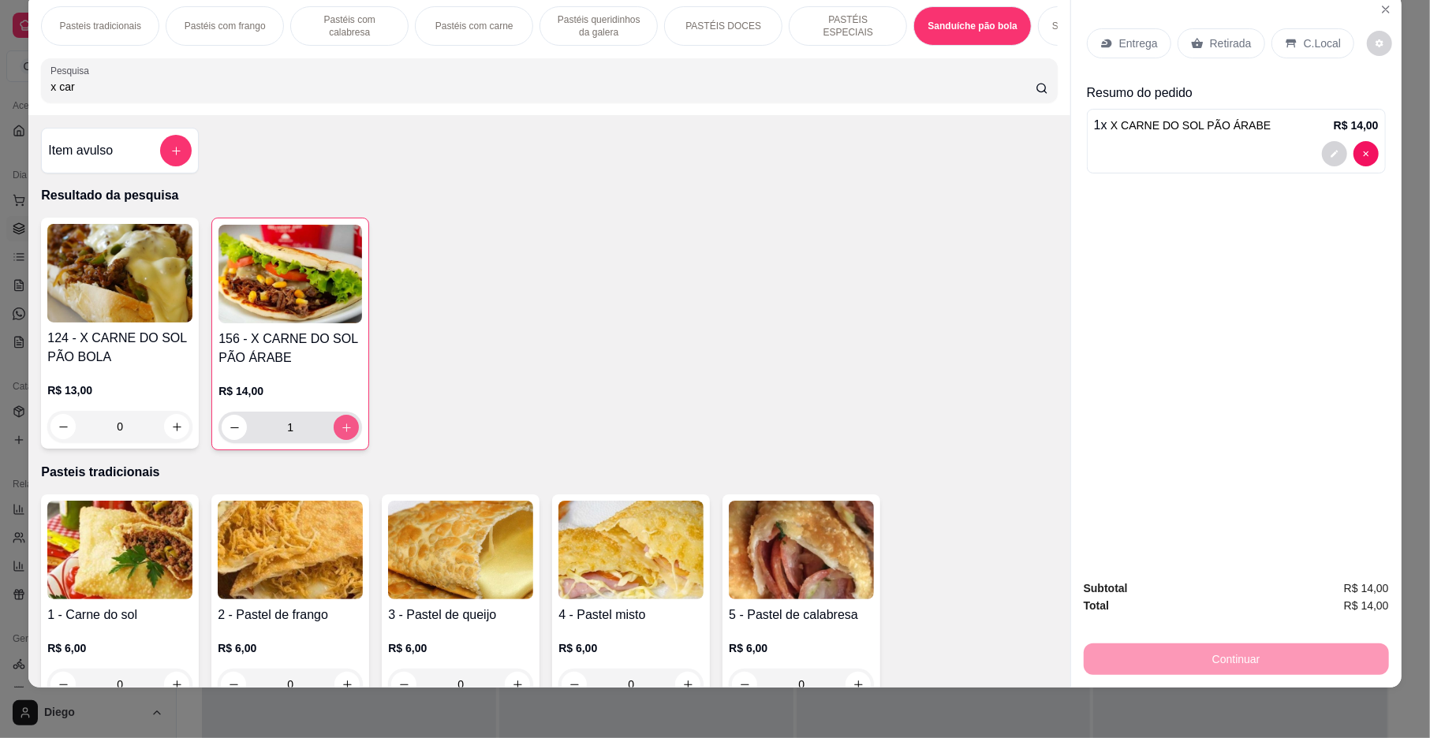
type input "1"
click at [342, 432] on icon "increase-product-quantity" at bounding box center [346, 428] width 9 height 9
type input "2"
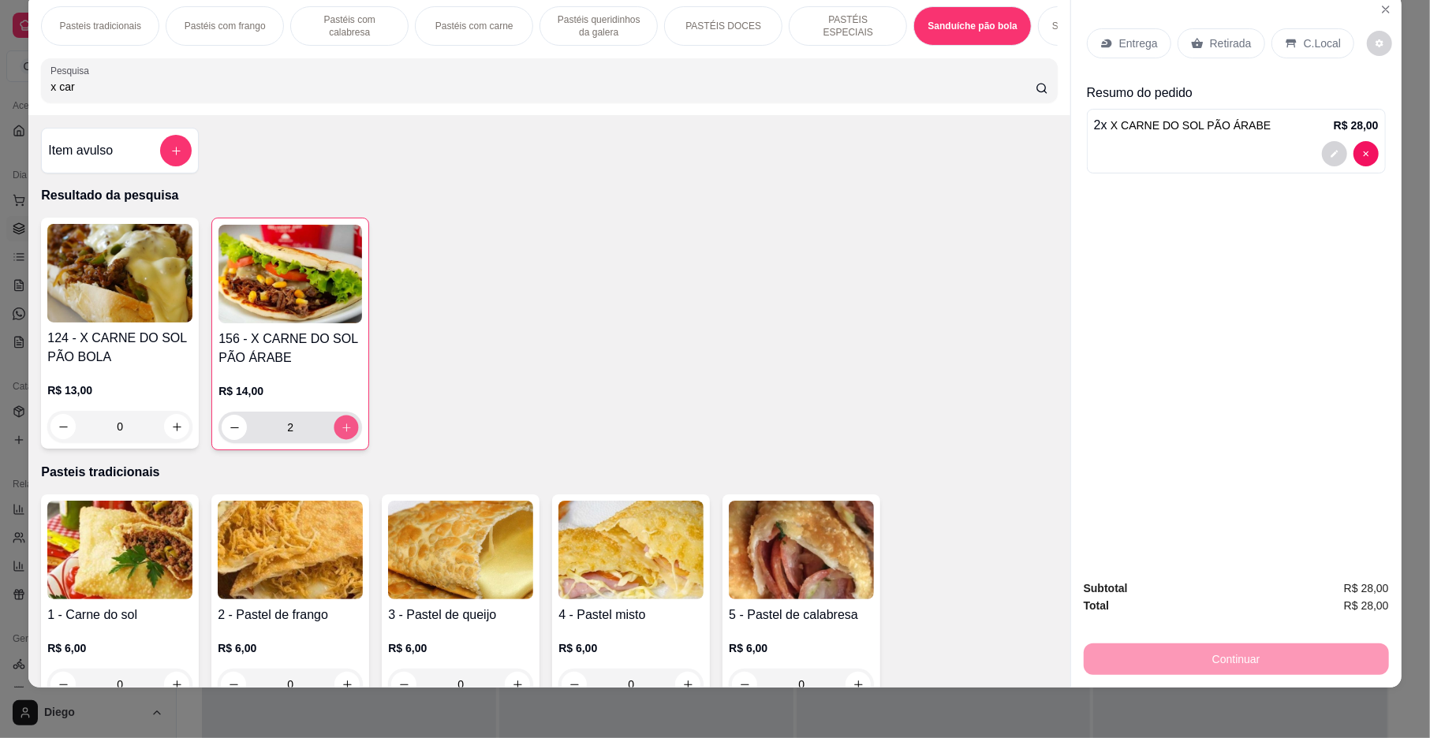
click at [341, 434] on icon "increase-product-quantity" at bounding box center [347, 428] width 12 height 12
type input "3"
click at [1320, 42] on p "C.Local" at bounding box center [1322, 43] width 37 height 16
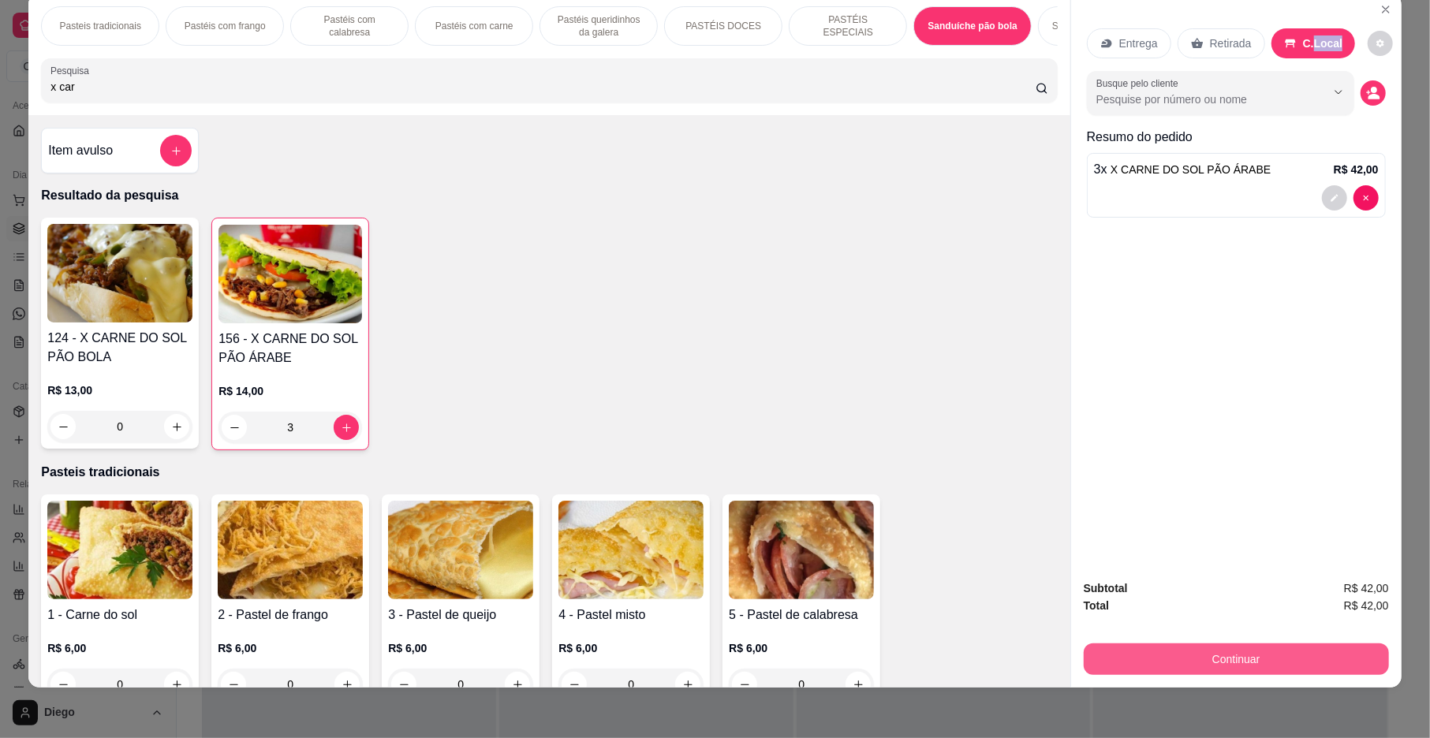
click at [1197, 663] on button "Continuar" at bounding box center [1236, 660] width 305 height 32
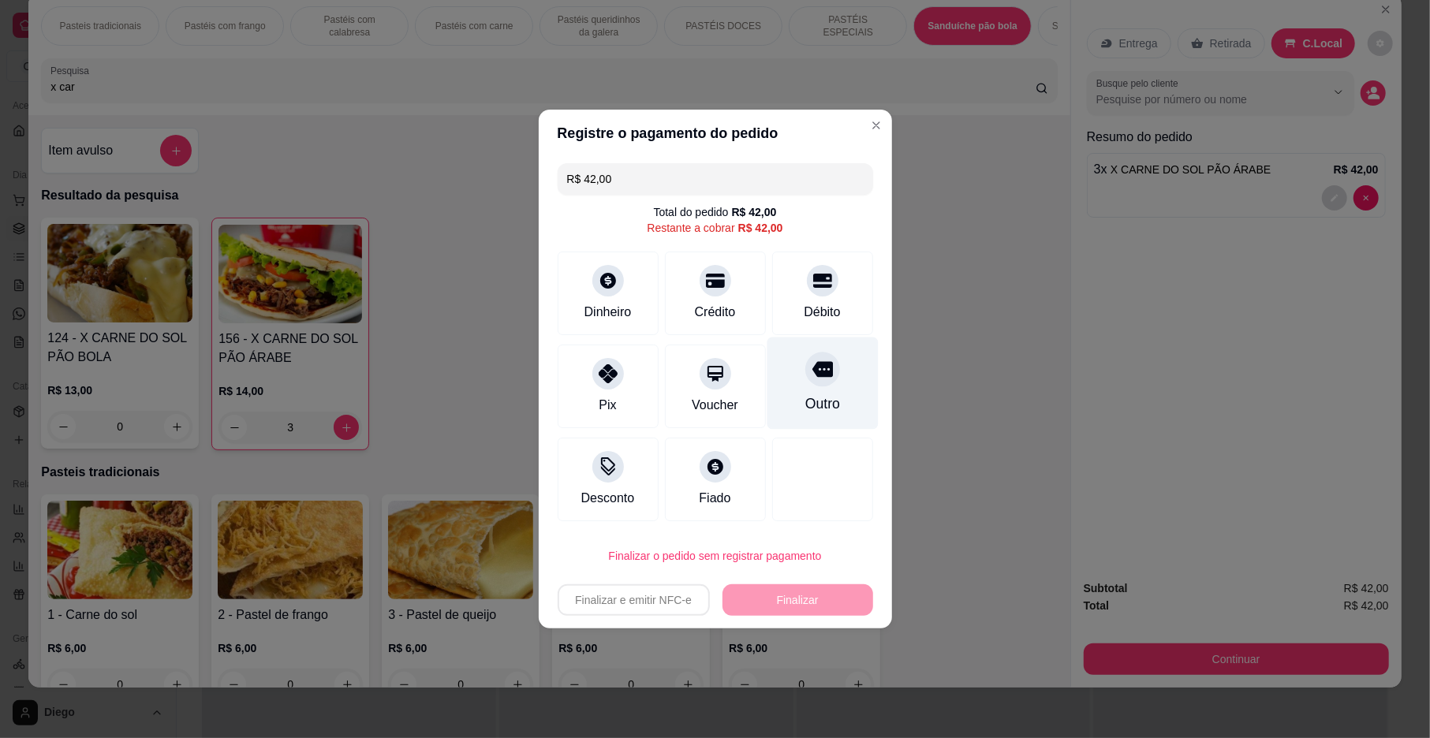
click at [805, 380] on div at bounding box center [822, 369] width 35 height 35
type input "R$ 0,00"
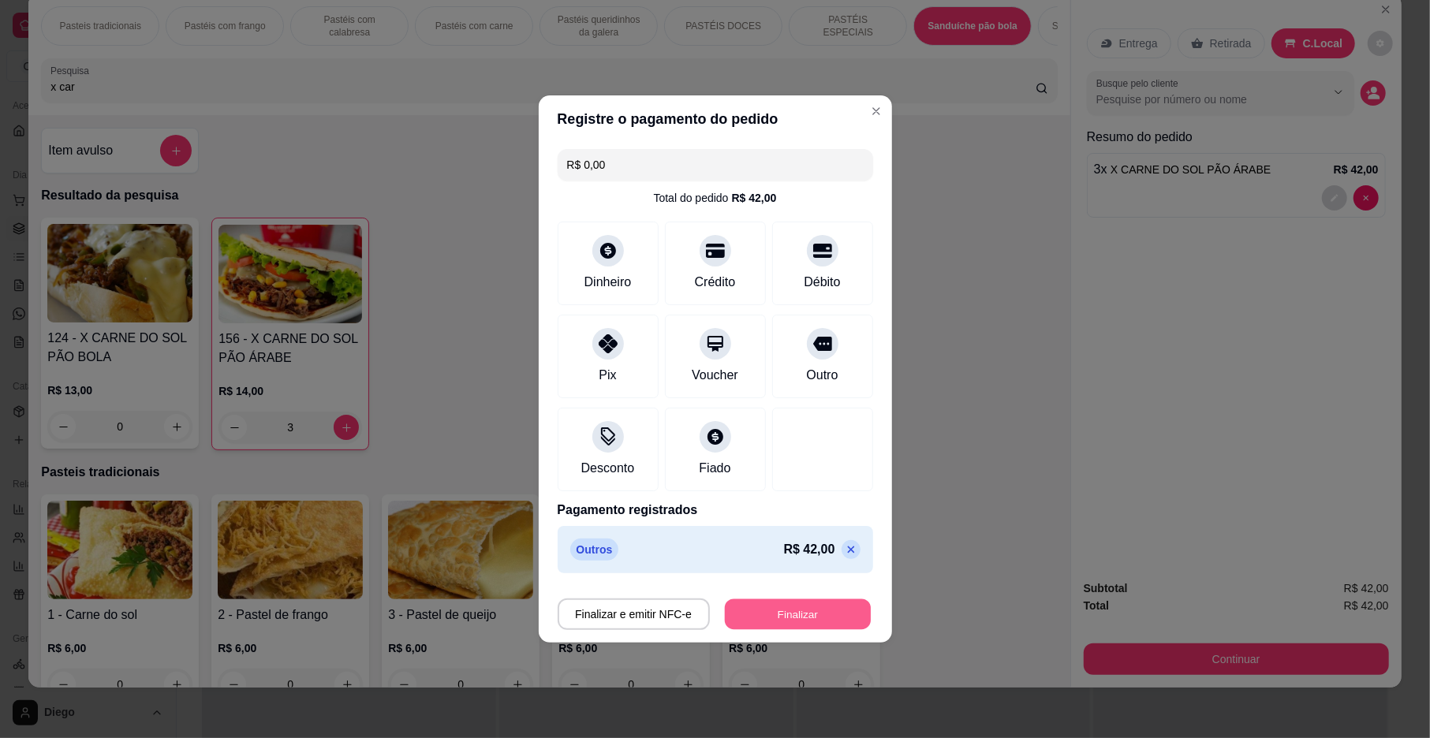
click at [793, 607] on button "Finalizar" at bounding box center [798, 615] width 146 height 31
type input "0"
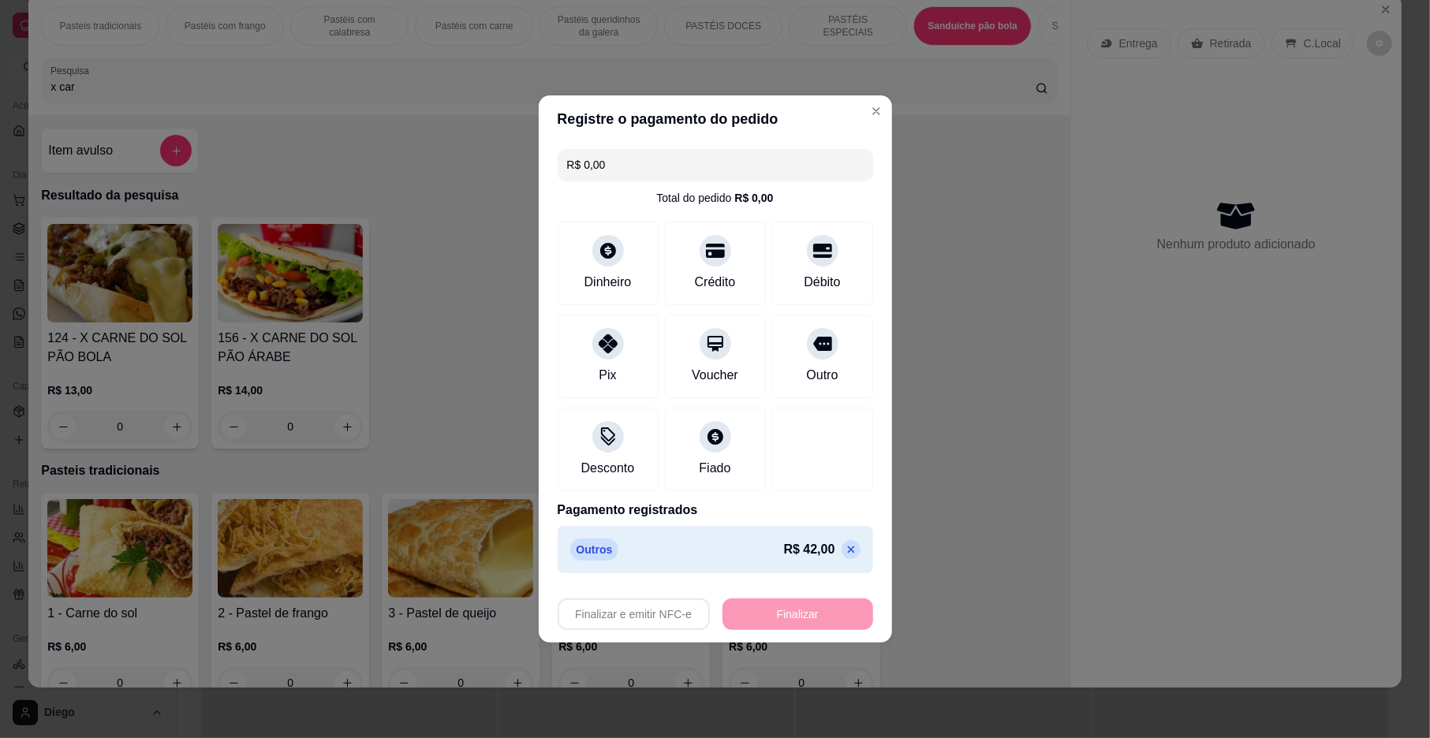
type input "-R$ 42,00"
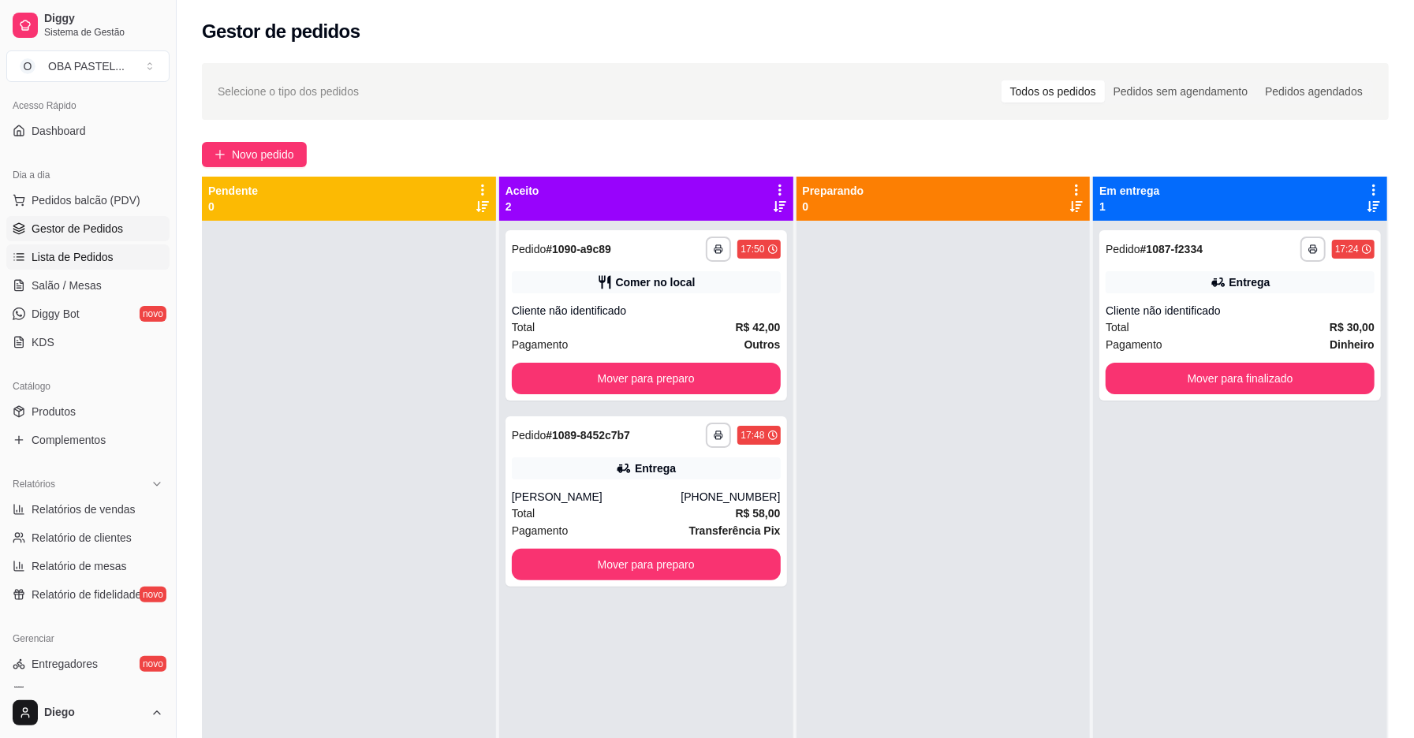
click at [70, 254] on span "Lista de Pedidos" at bounding box center [73, 257] width 82 height 16
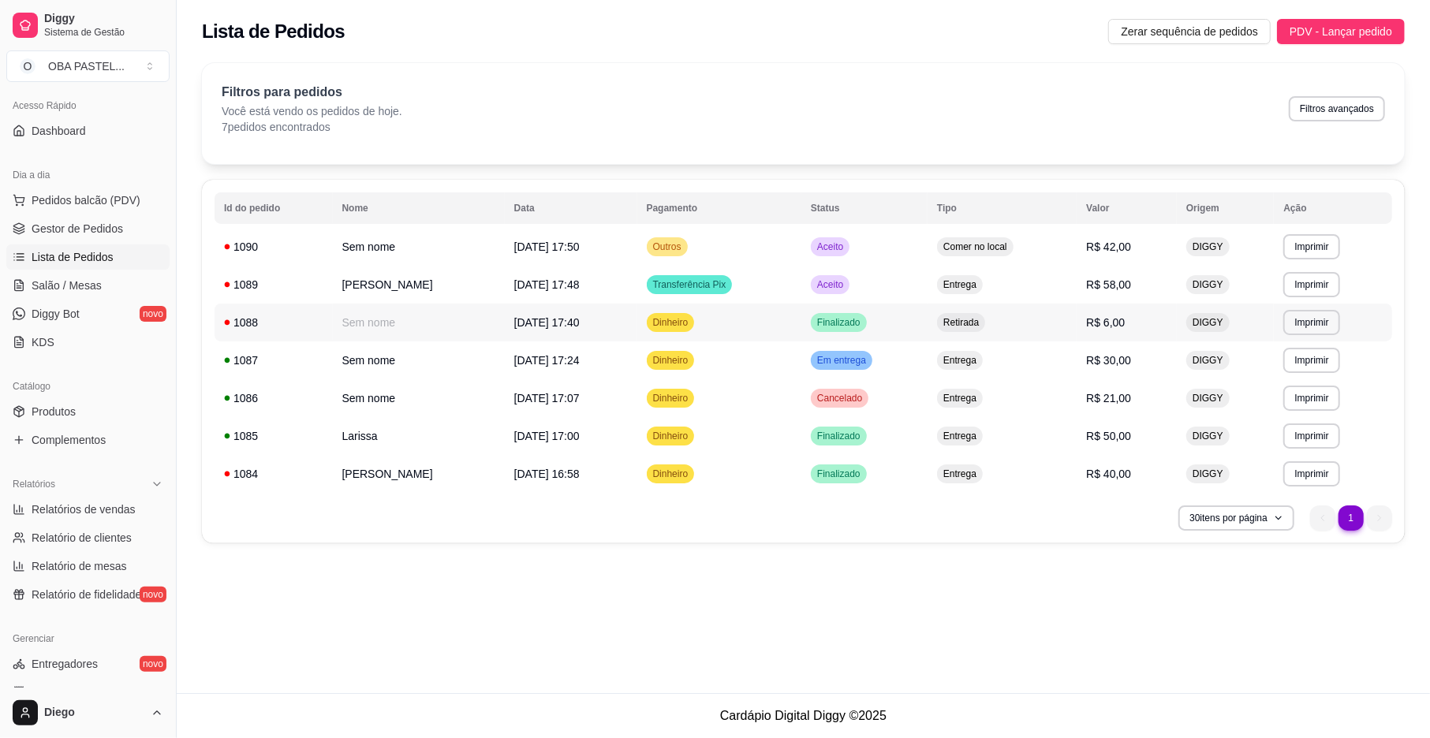
click at [1108, 327] on span "R$ 6,00" at bounding box center [1105, 322] width 39 height 13
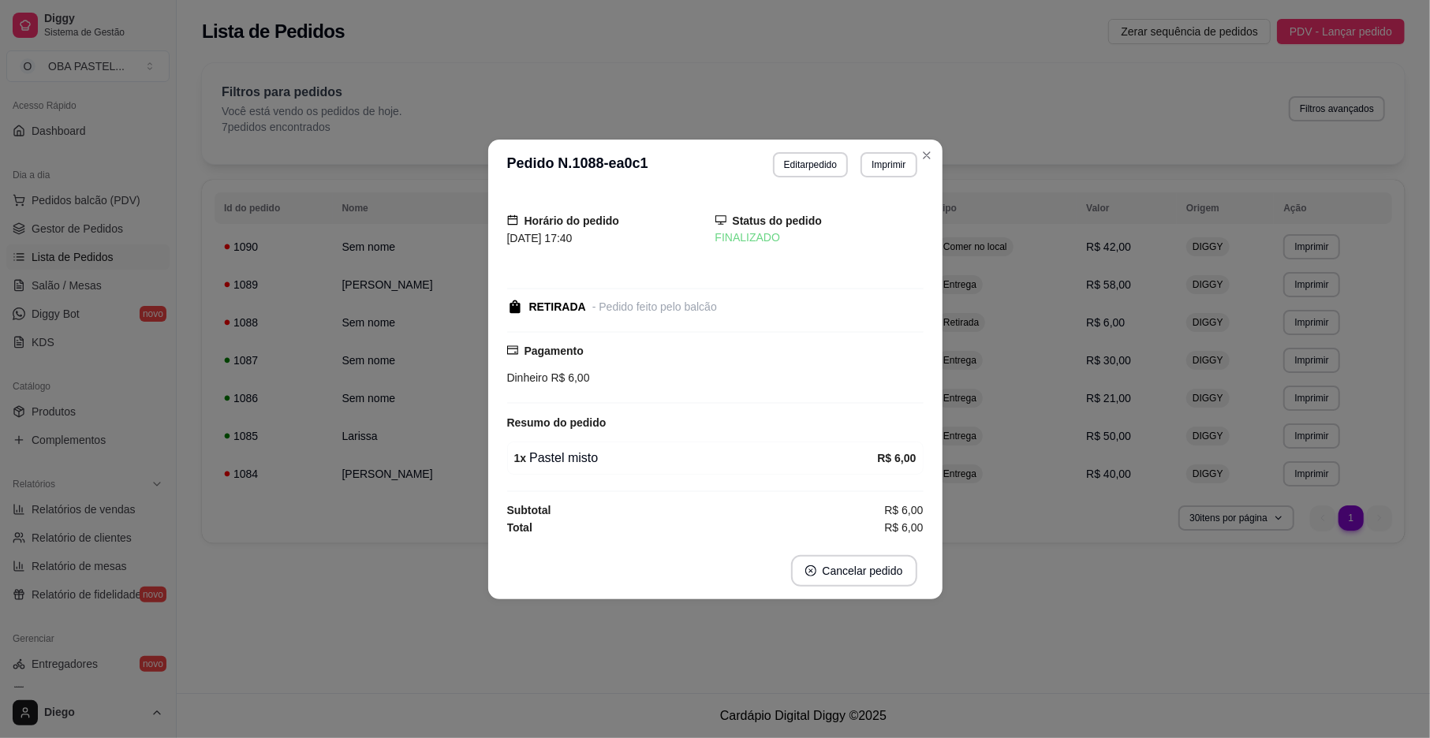
click at [647, 371] on div "Dinheiro R$ 6,00" at bounding box center [715, 377] width 417 height 17
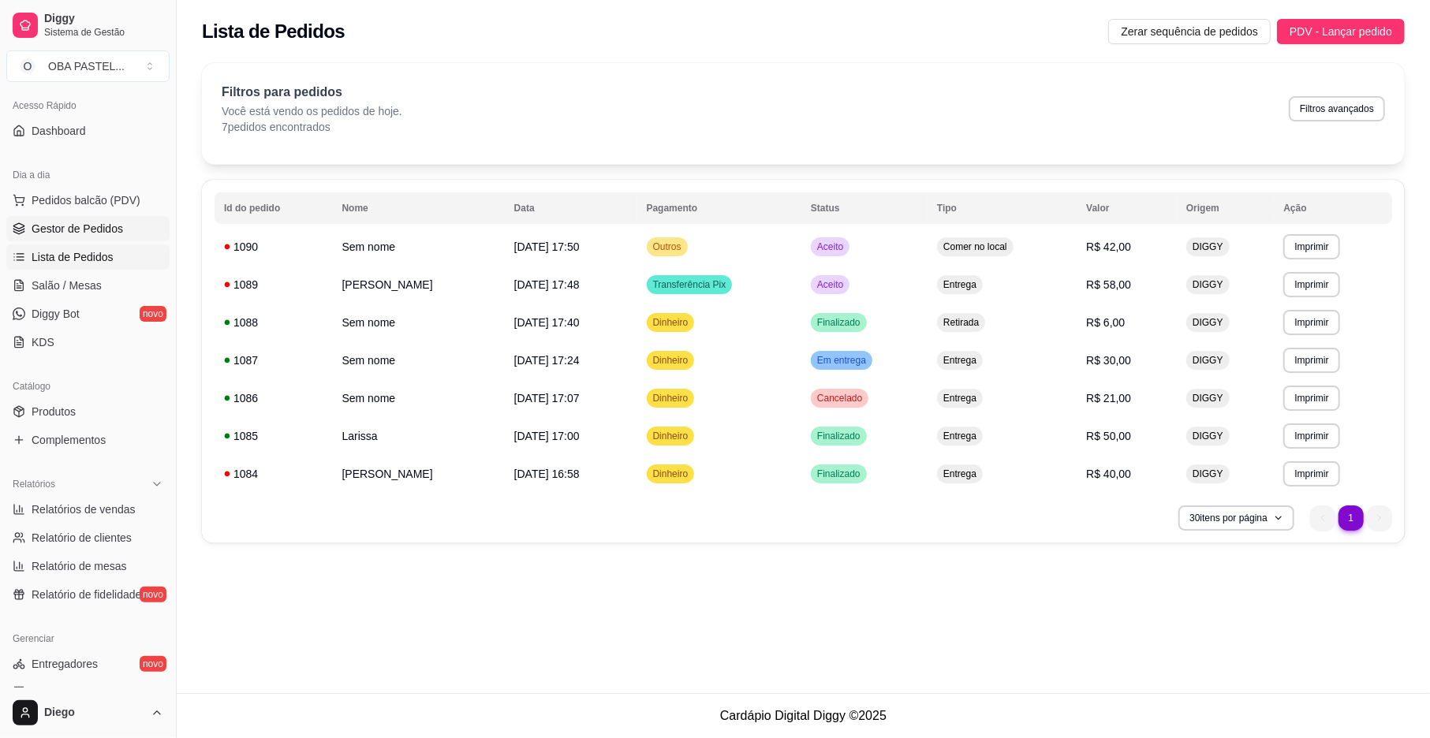
click at [42, 234] on span "Gestor de Pedidos" at bounding box center [78, 229] width 92 height 16
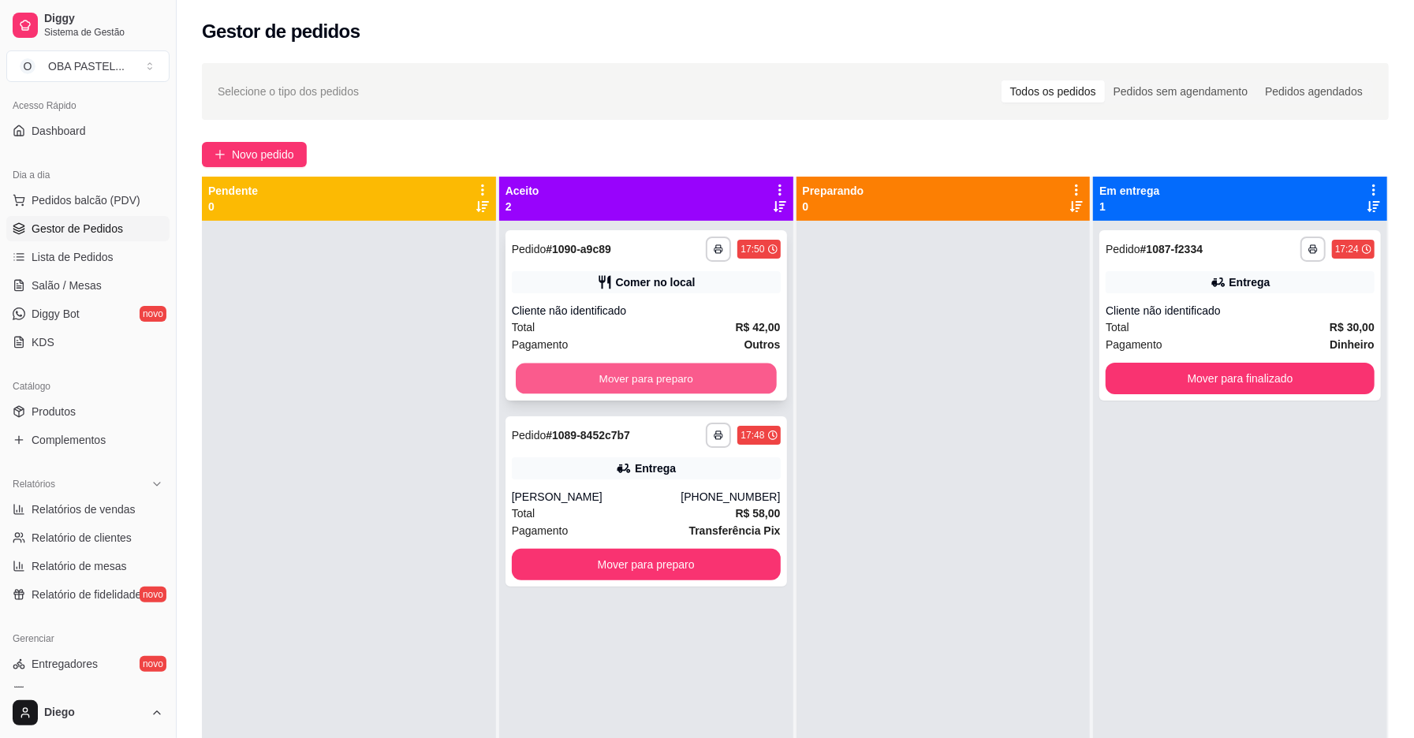
click at [598, 382] on button "Mover para preparo" at bounding box center [646, 379] width 261 height 31
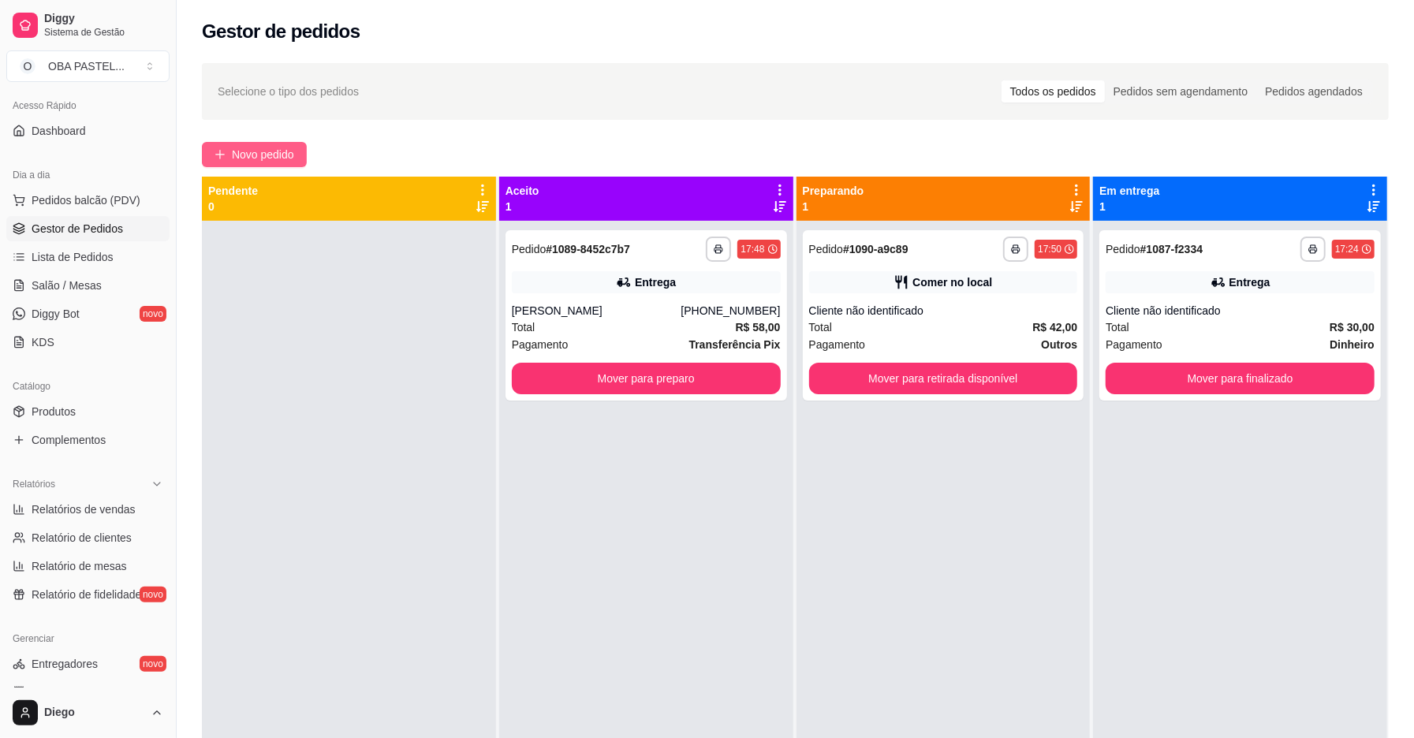
click at [288, 158] on span "Novo pedido" at bounding box center [263, 154] width 62 height 17
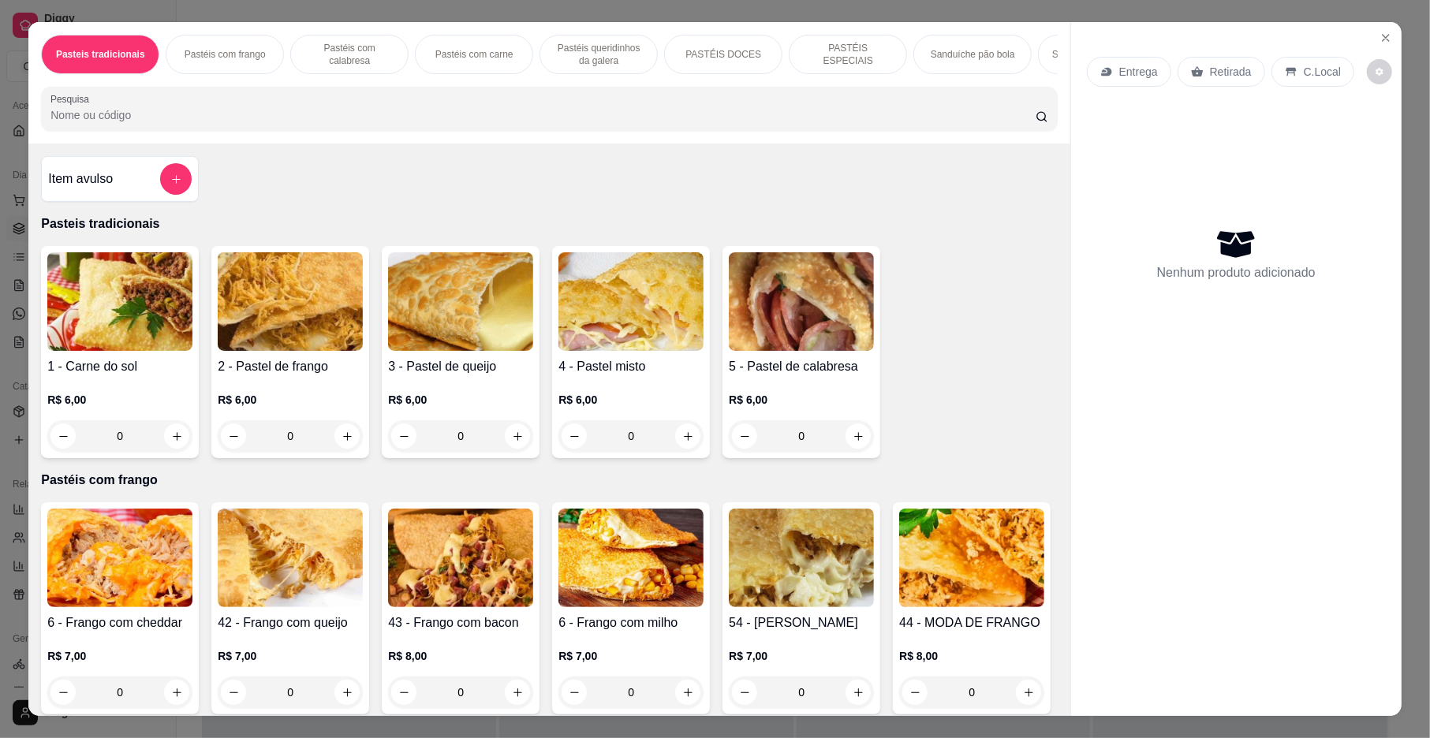
scroll to position [156, 0]
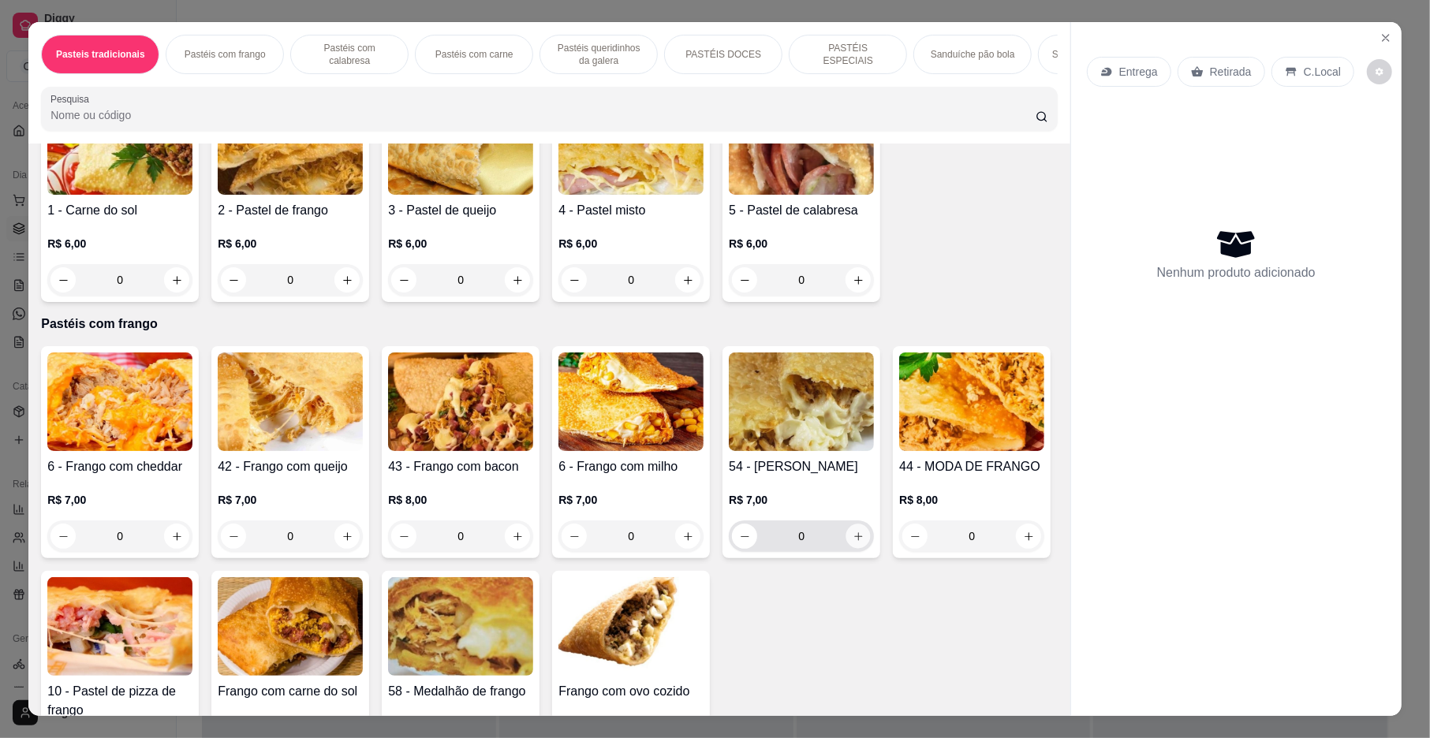
click at [853, 543] on icon "increase-product-quantity" at bounding box center [859, 537] width 12 height 12
type input "1"
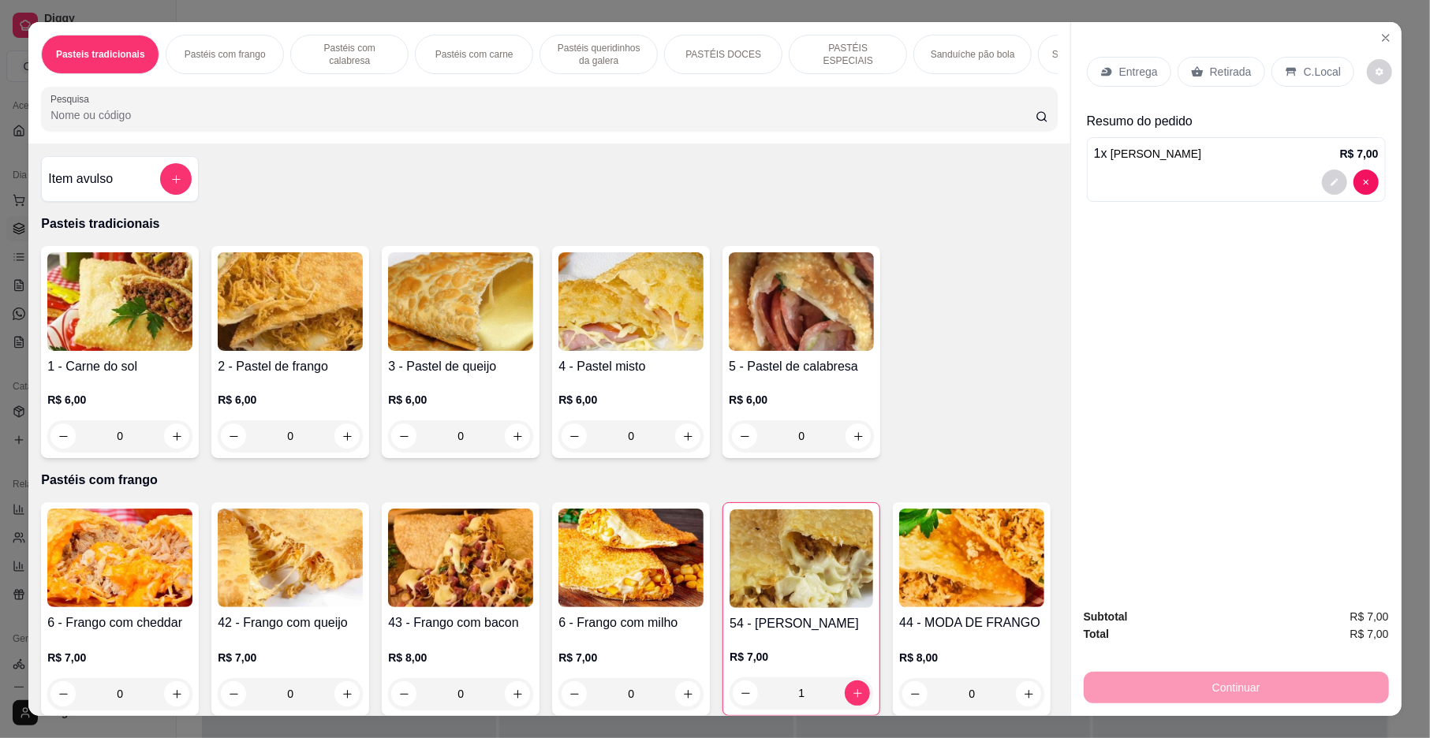
scroll to position [262, 0]
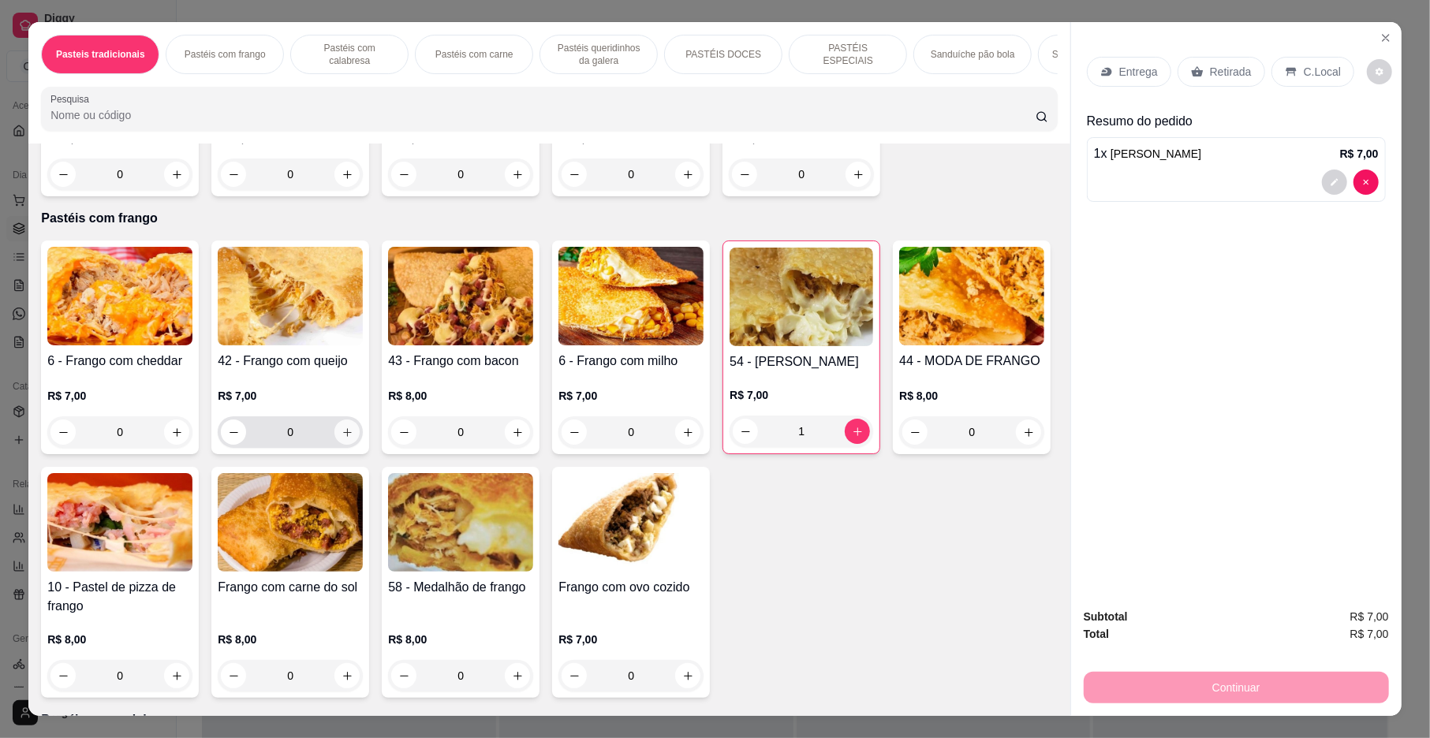
click at [342, 439] on icon "increase-product-quantity" at bounding box center [348, 433] width 12 height 12
type input "1"
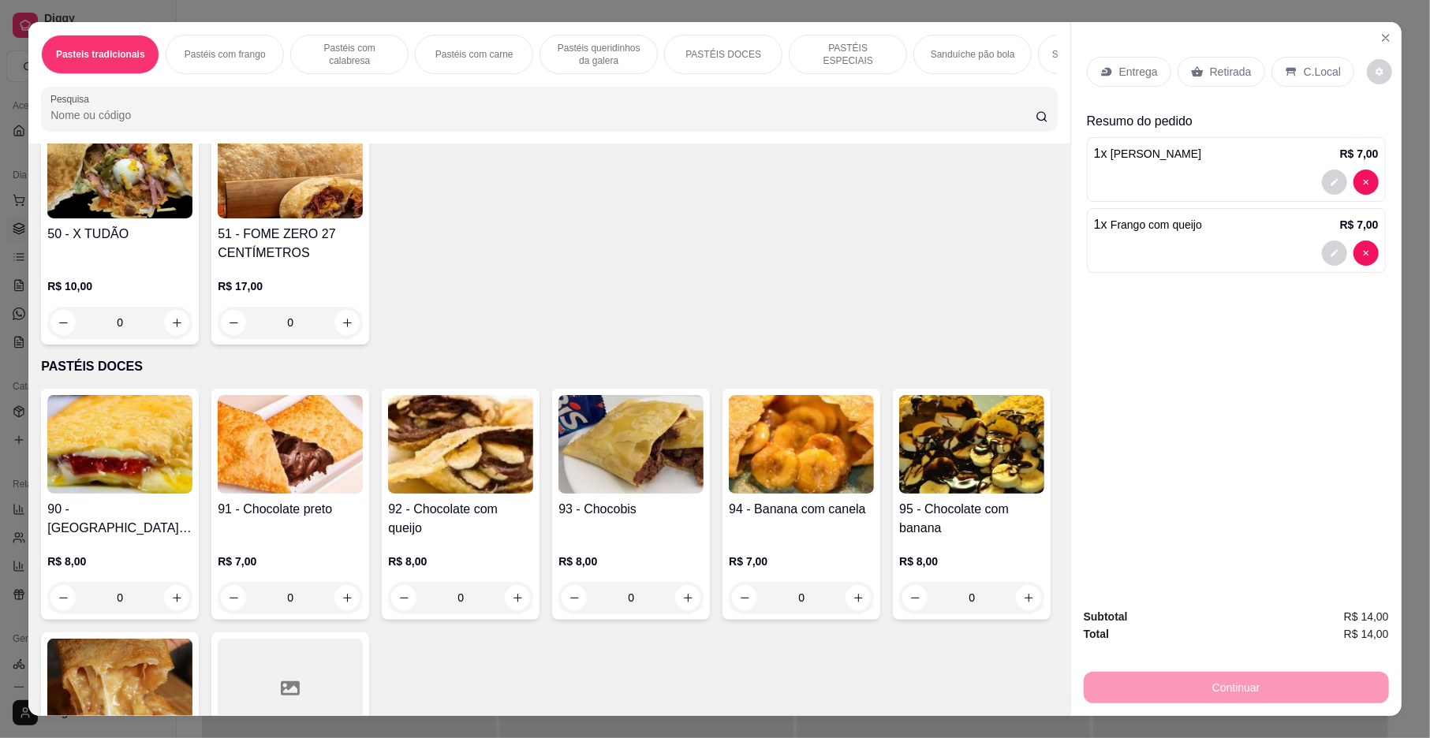
scroll to position [1936, 0]
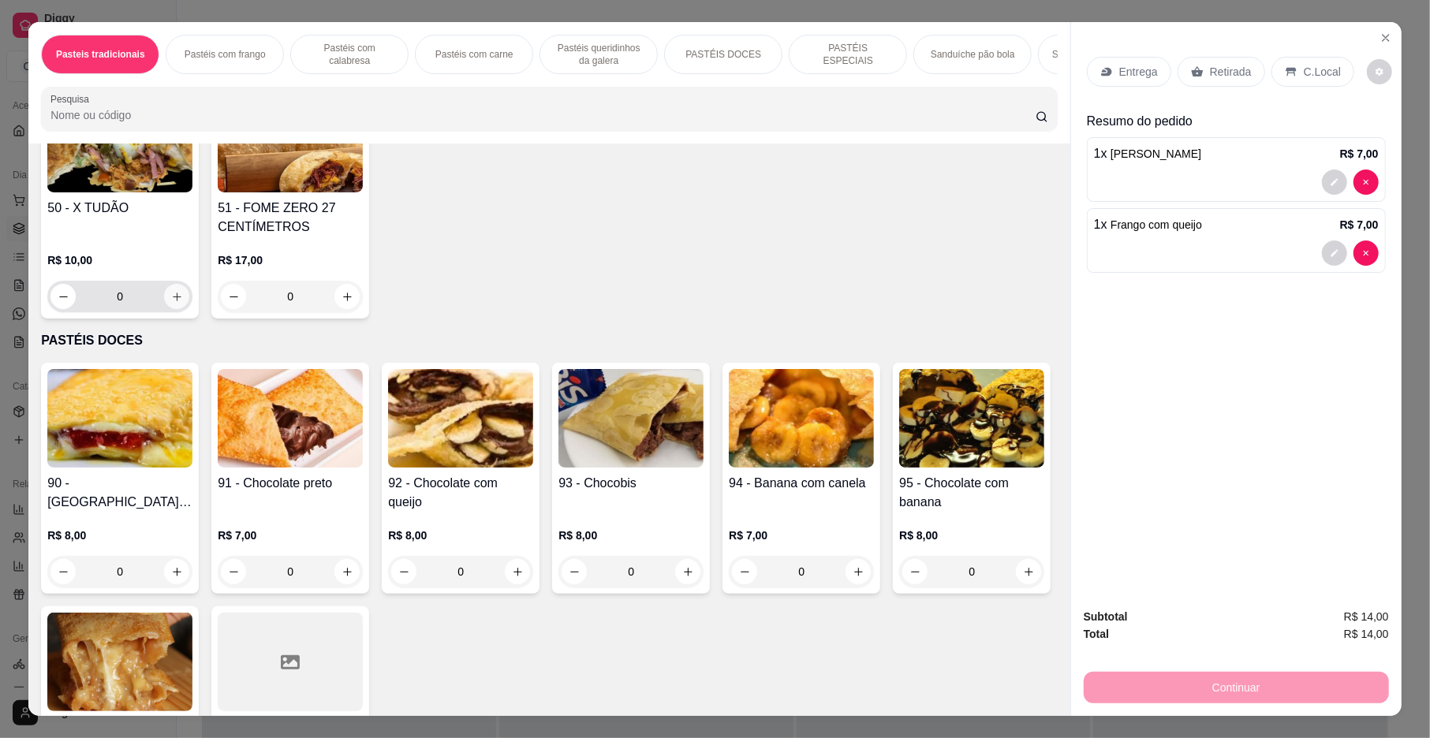
click at [171, 303] on icon "increase-product-quantity" at bounding box center [177, 297] width 12 height 12
type input "1"
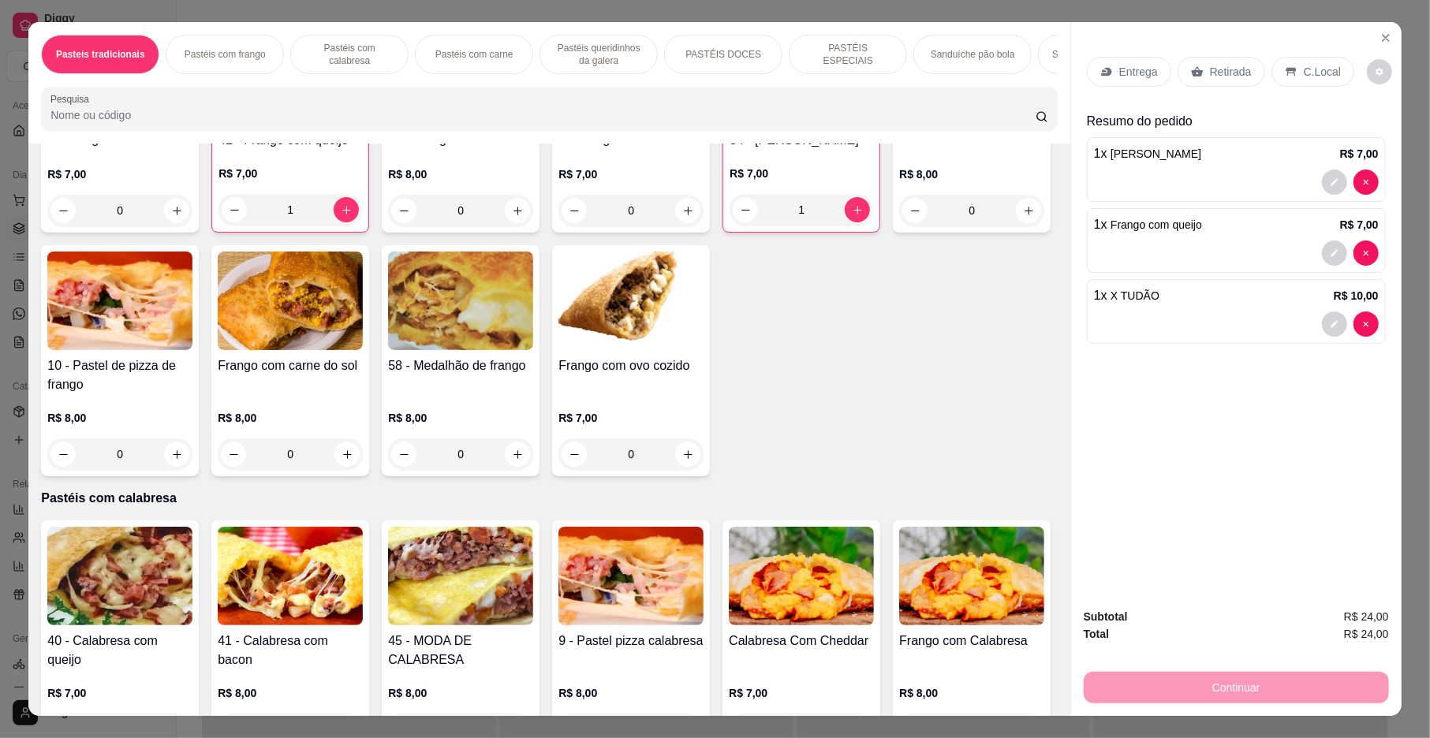
scroll to position [536, 0]
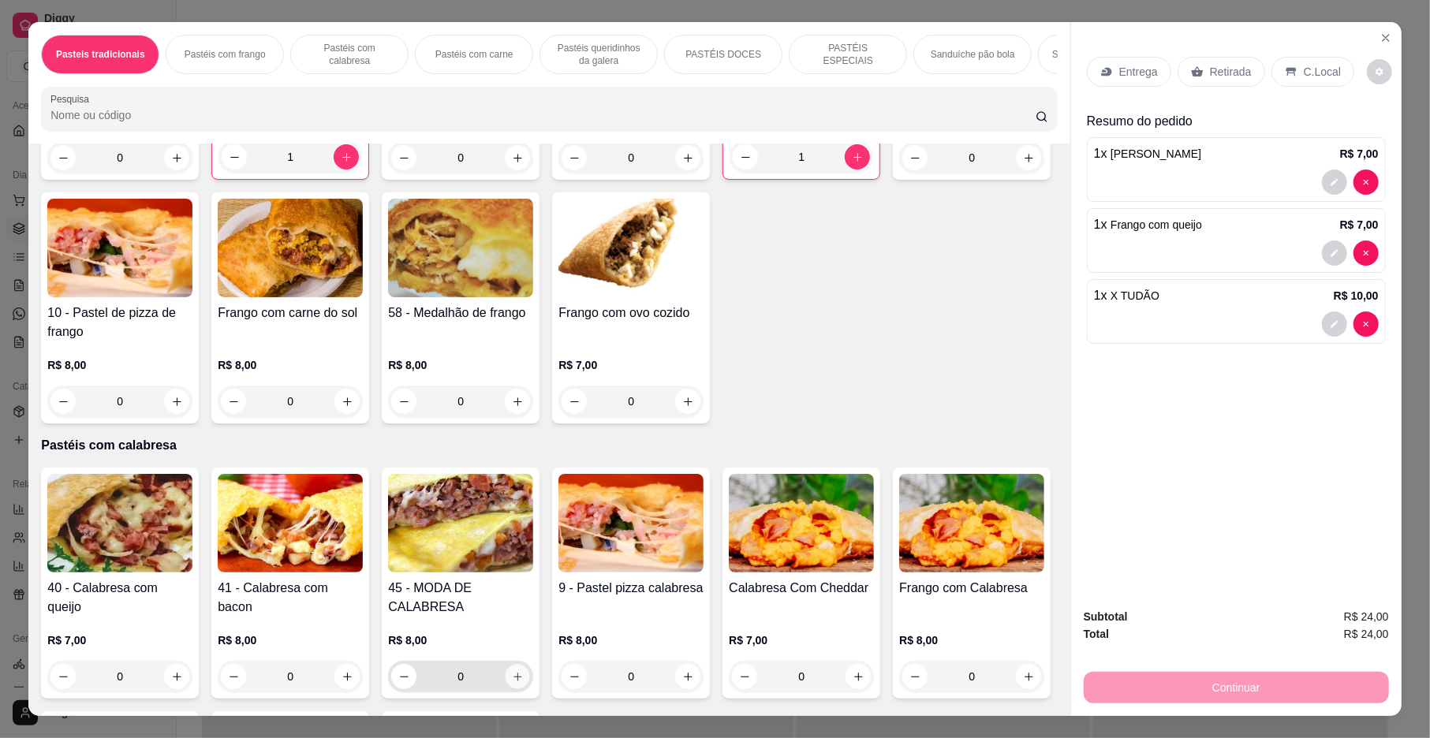
click at [515, 683] on icon "increase-product-quantity" at bounding box center [518, 677] width 12 height 12
type input "1"
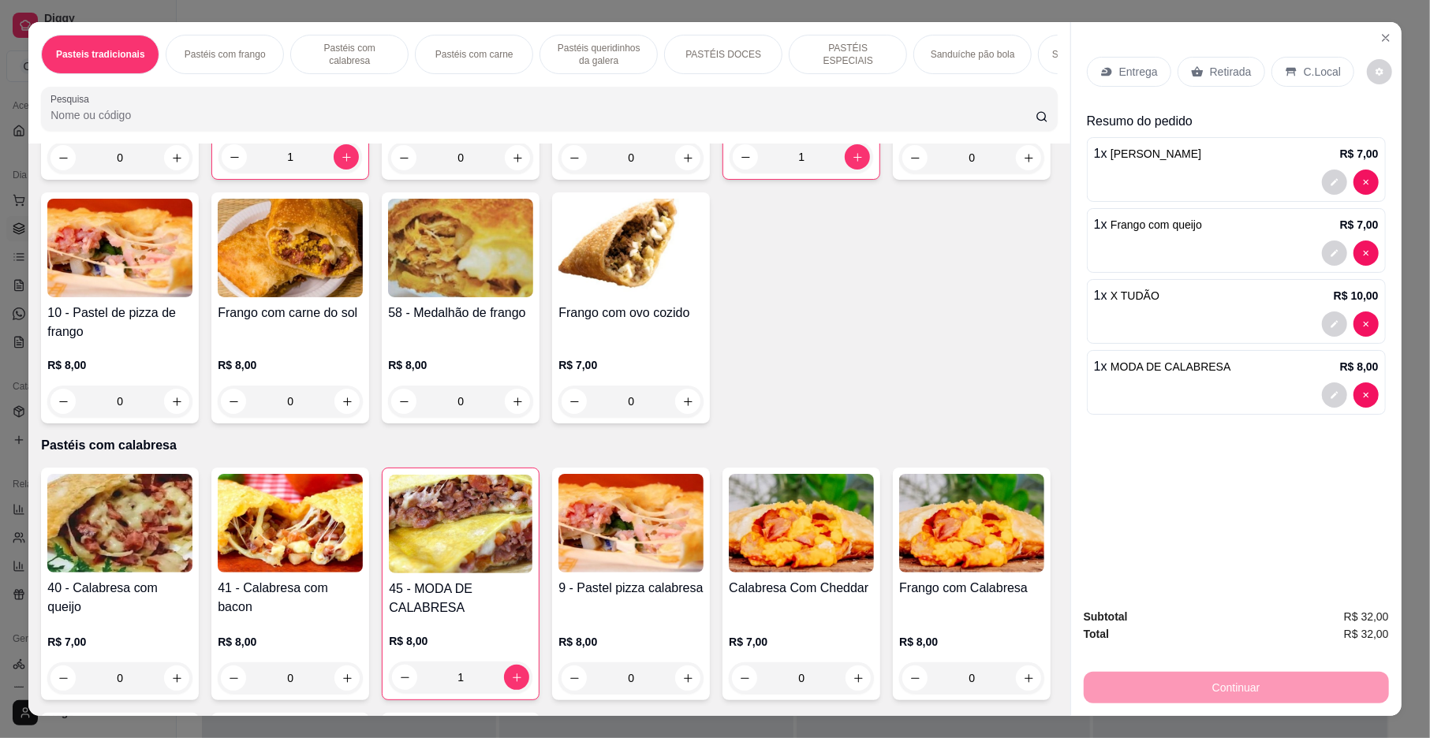
click at [1215, 67] on p "Retirada" at bounding box center [1231, 72] width 42 height 16
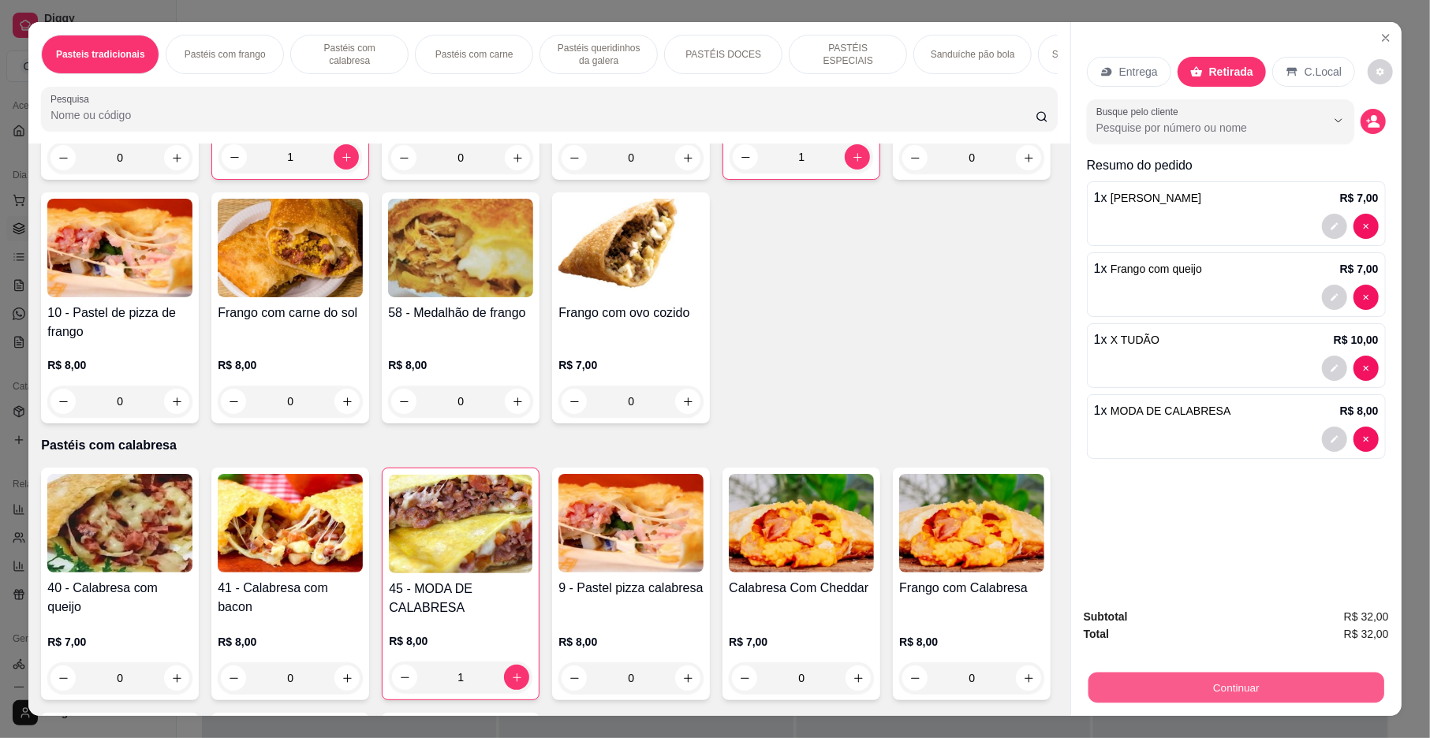
click at [1265, 700] on button "Continuar" at bounding box center [1237, 688] width 296 height 31
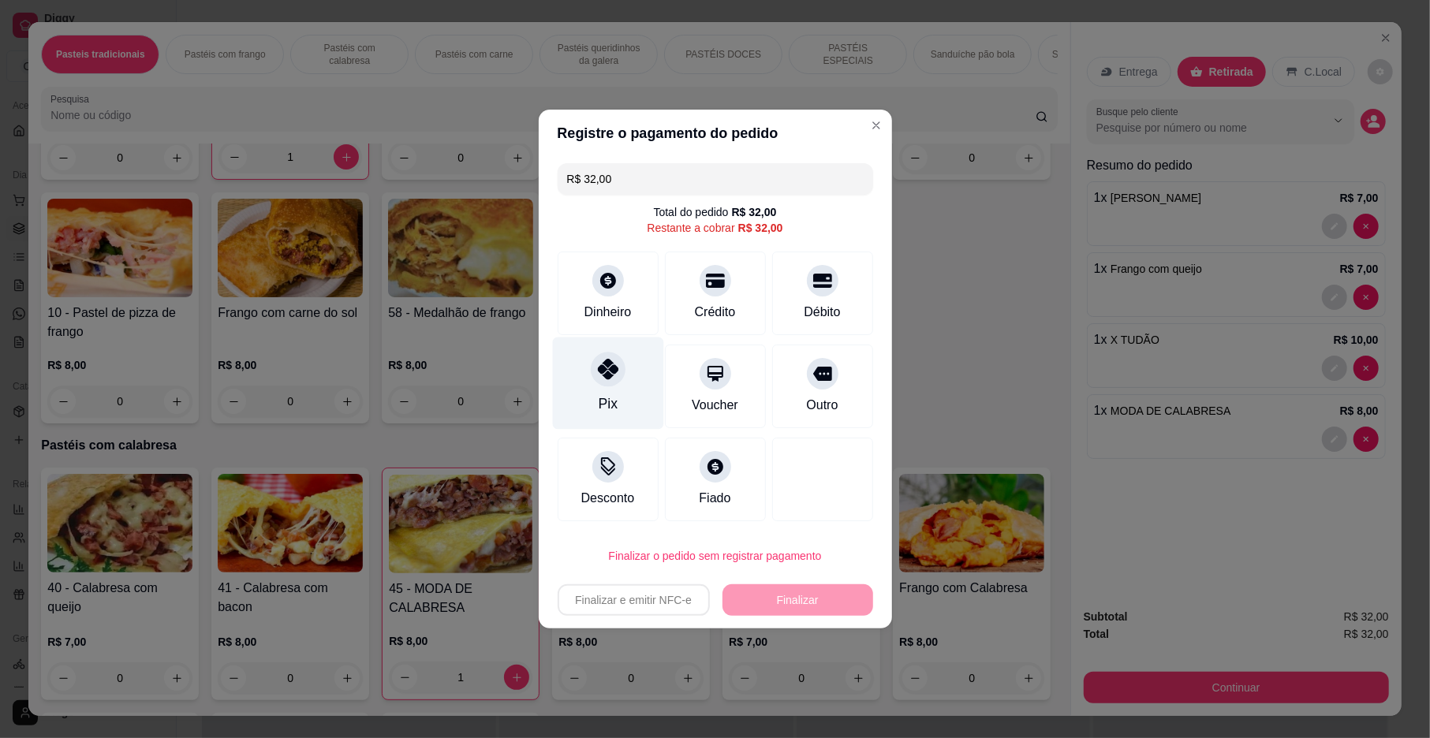
click at [607, 379] on icon at bounding box center [607, 369] width 21 height 21
type input "R$ 0,00"
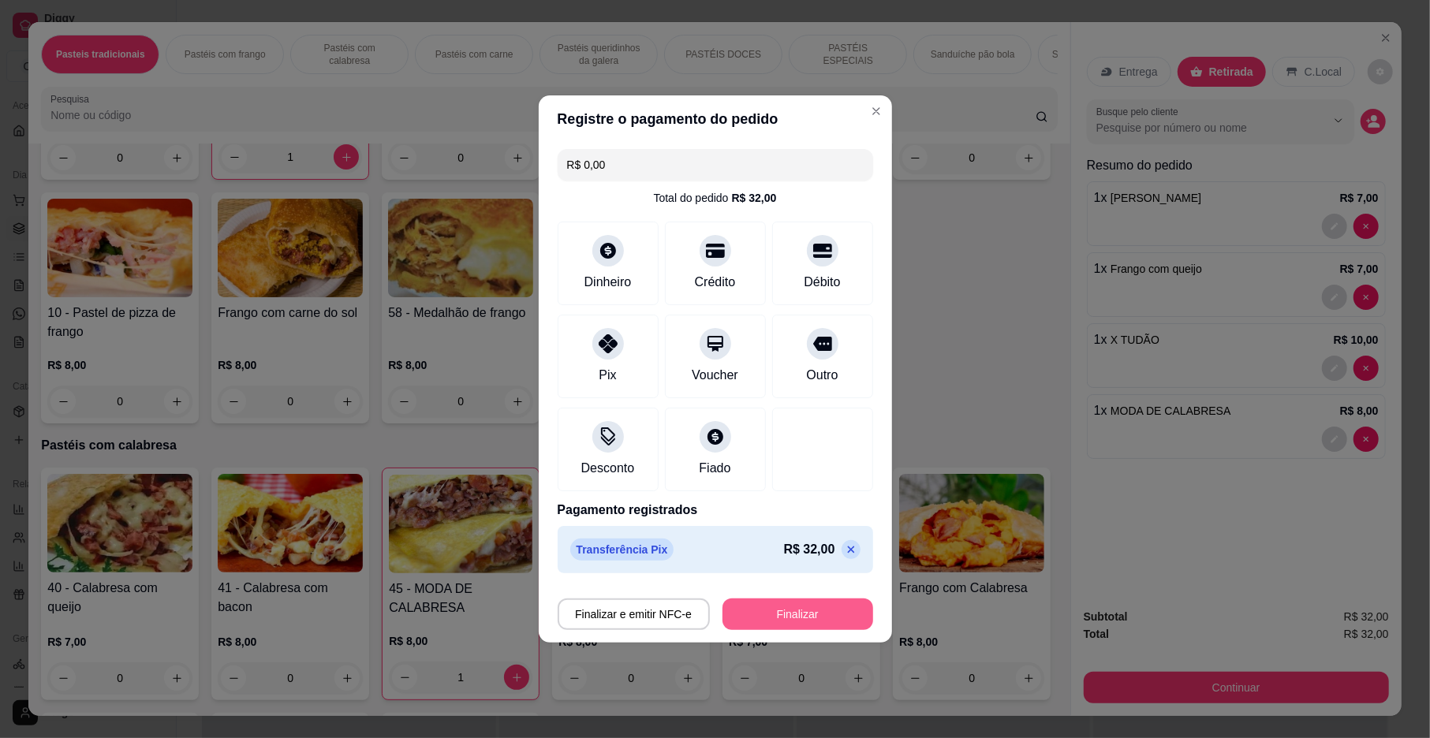
click at [805, 606] on button "Finalizar" at bounding box center [798, 615] width 151 height 32
type input "0"
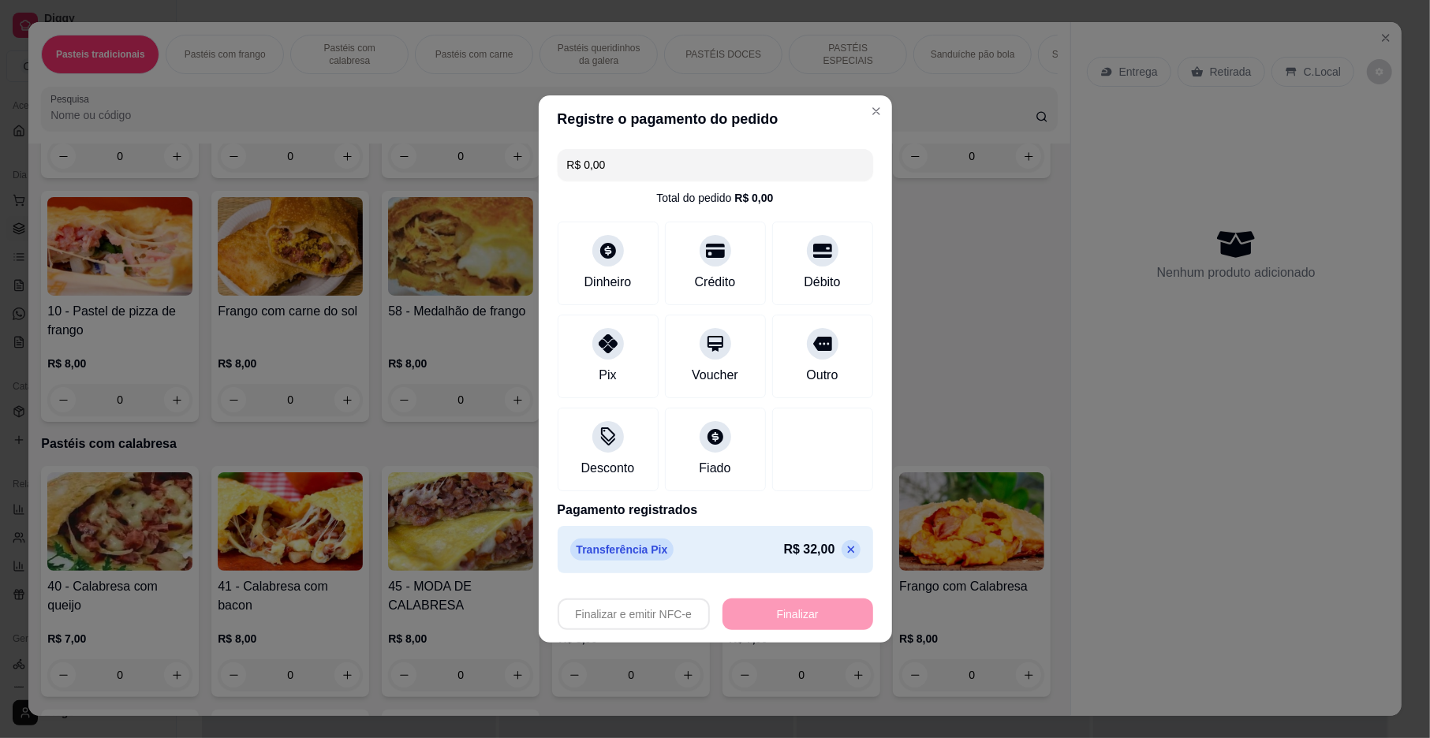
type input "-R$ 32,00"
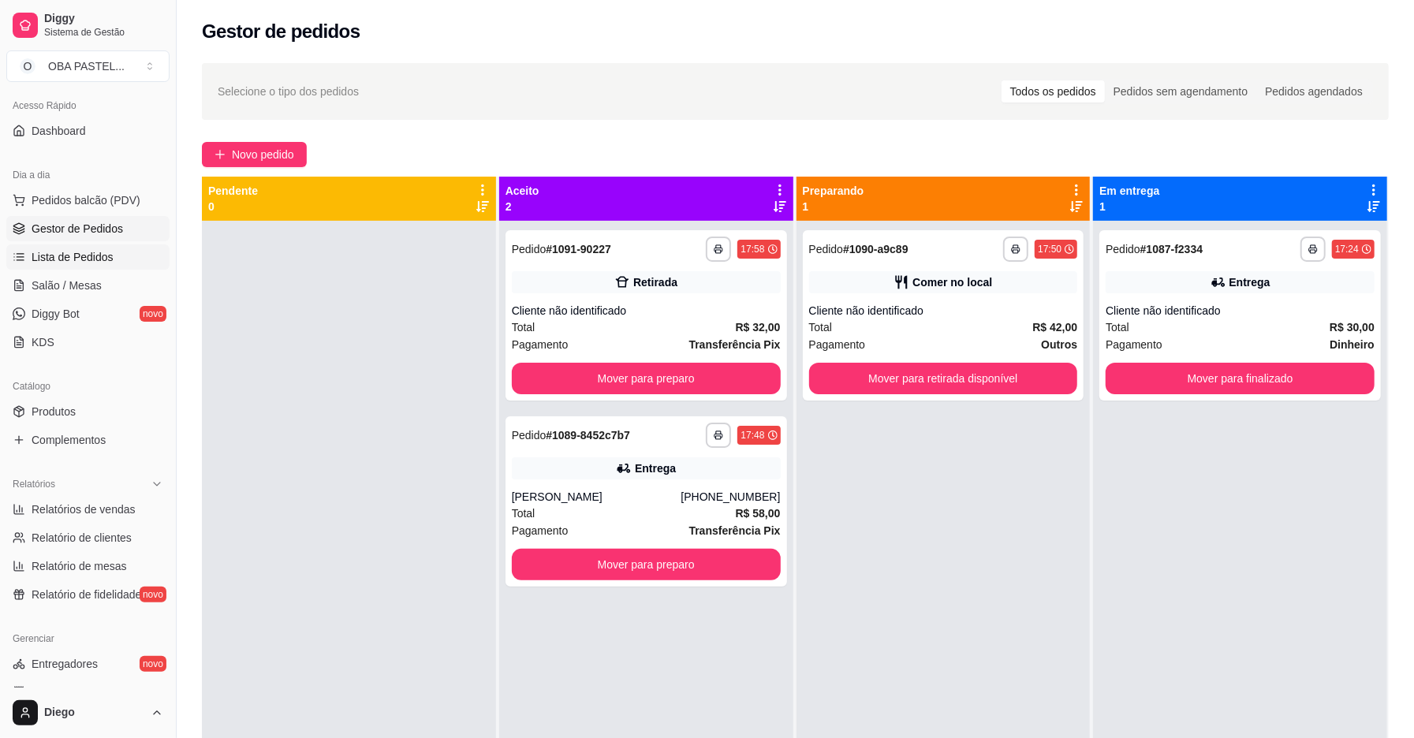
click at [80, 256] on span "Lista de Pedidos" at bounding box center [73, 257] width 82 height 16
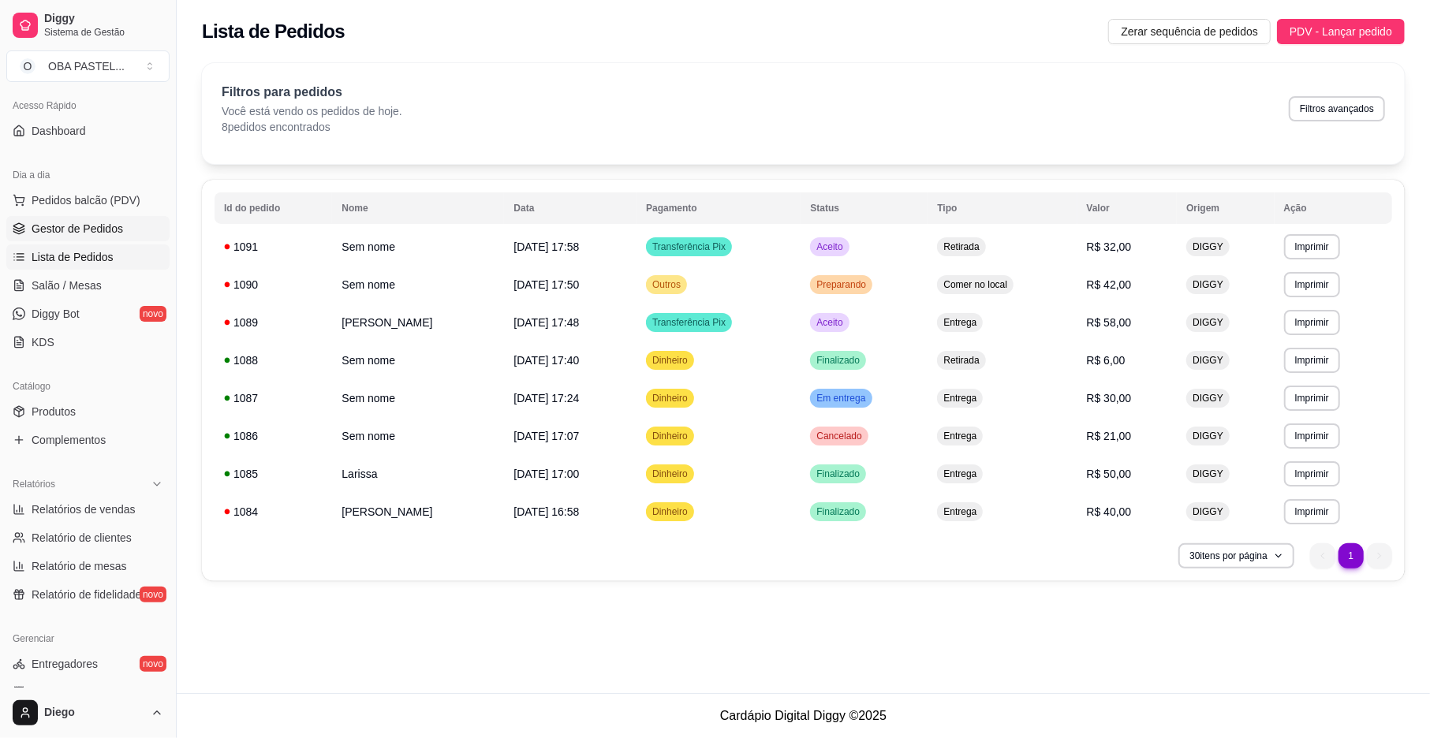
click at [74, 231] on span "Gestor de Pedidos" at bounding box center [78, 229] width 92 height 16
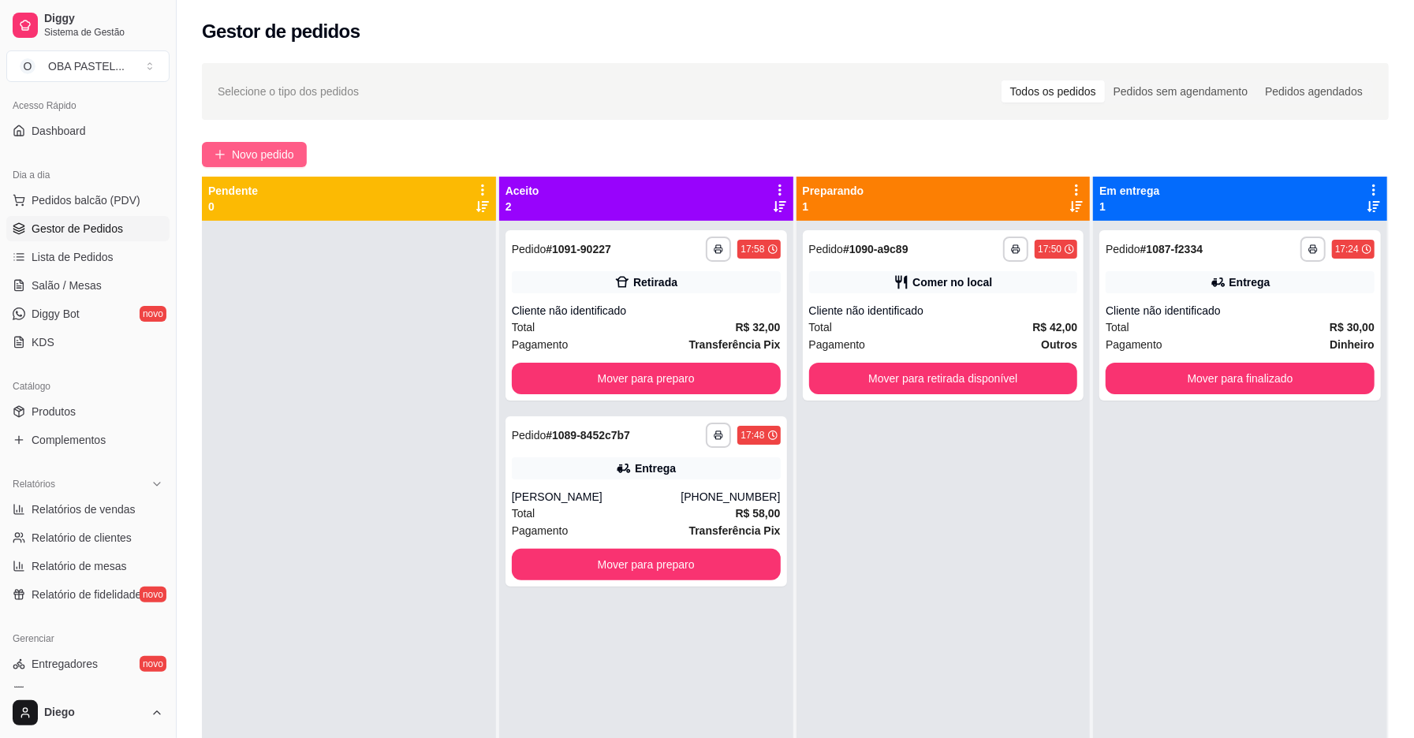
click at [245, 159] on span "Novo pedido" at bounding box center [263, 154] width 62 height 17
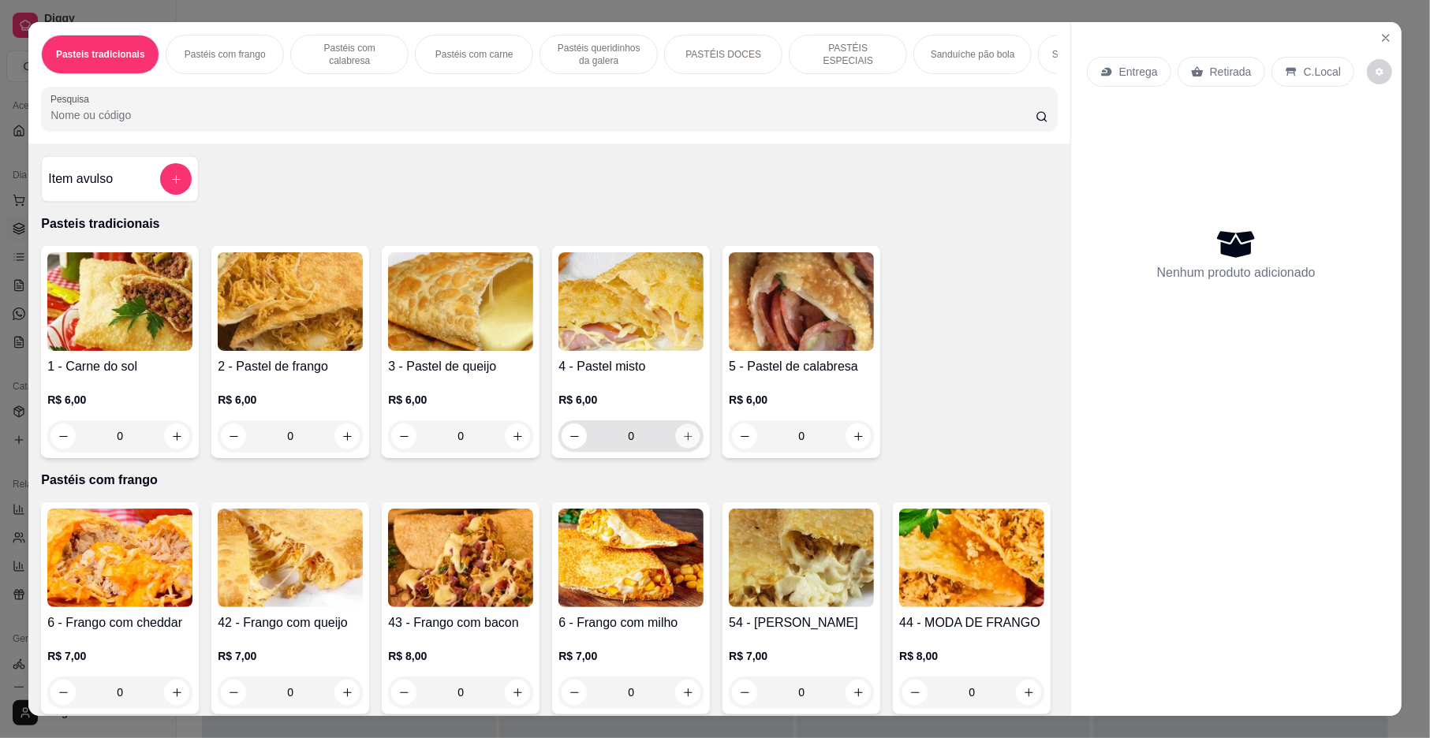
click at [682, 443] on icon "increase-product-quantity" at bounding box center [688, 437] width 12 height 12
type input "1"
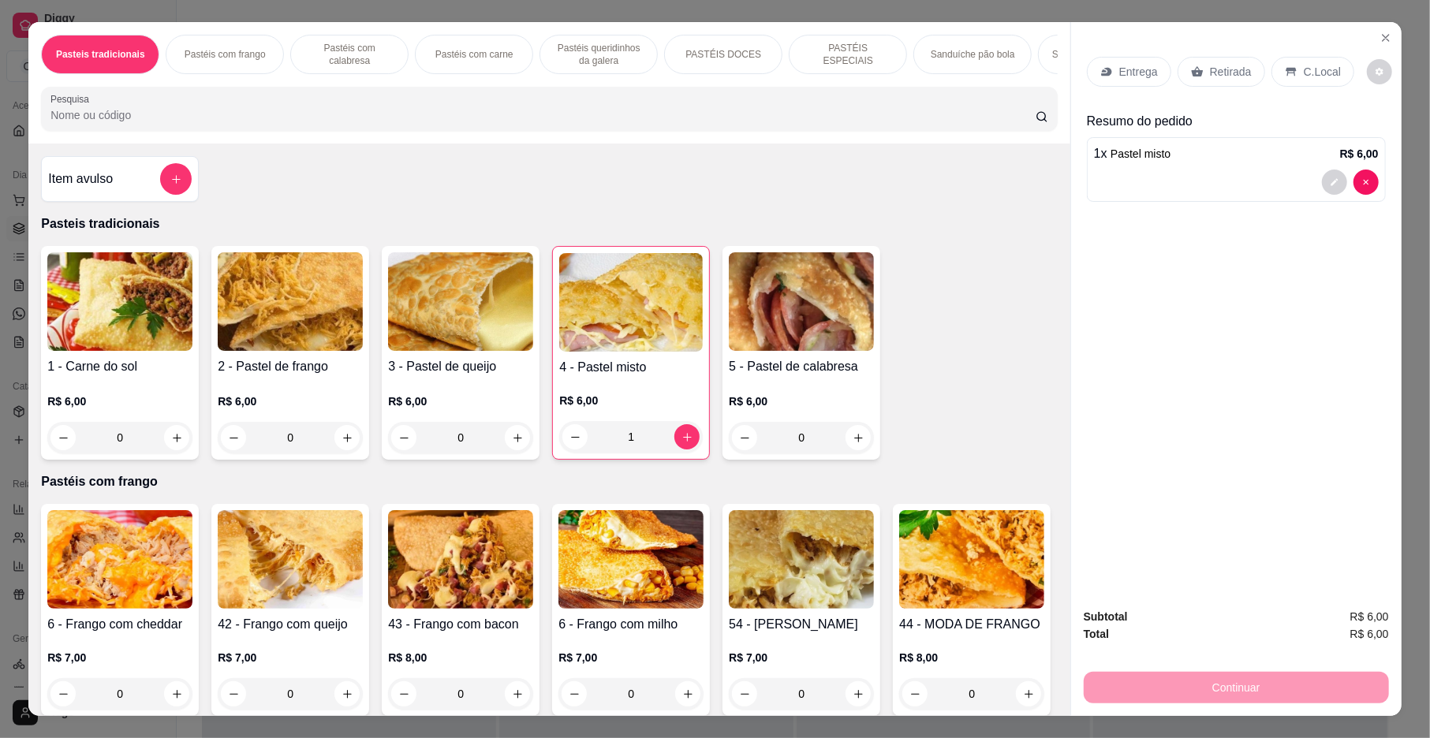
click at [1213, 69] on p "Retirada" at bounding box center [1231, 72] width 42 height 16
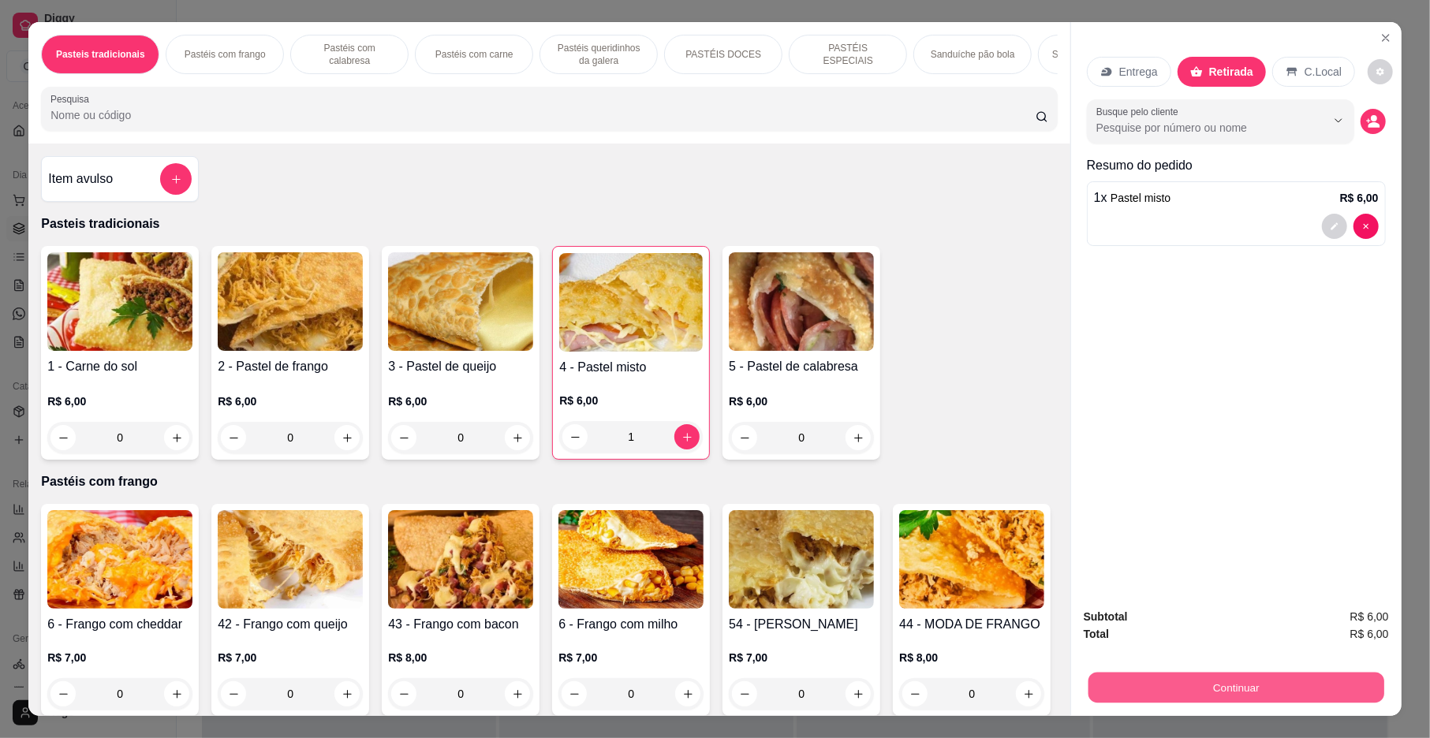
click at [1194, 685] on button "Continuar" at bounding box center [1237, 688] width 296 height 31
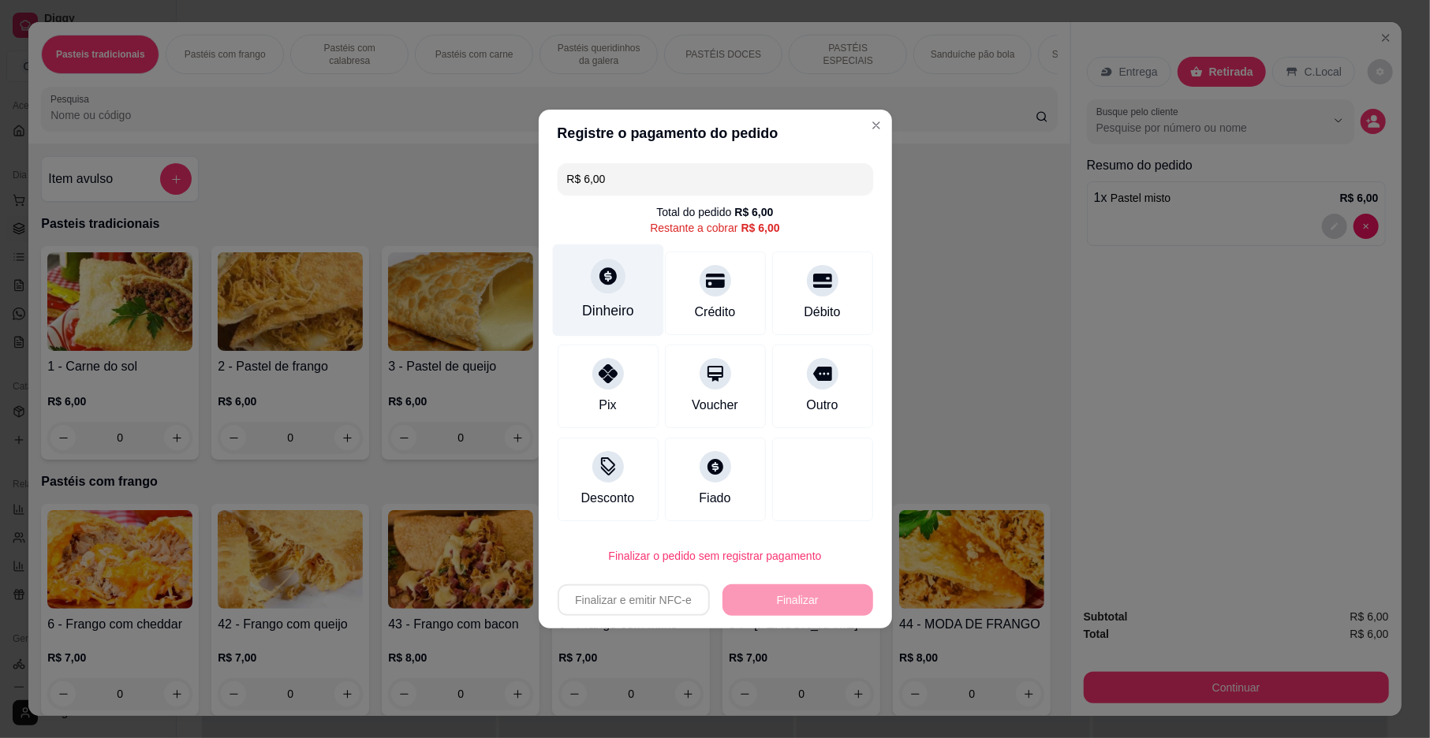
click at [625, 303] on div "Dinheiro" at bounding box center [608, 311] width 52 height 21
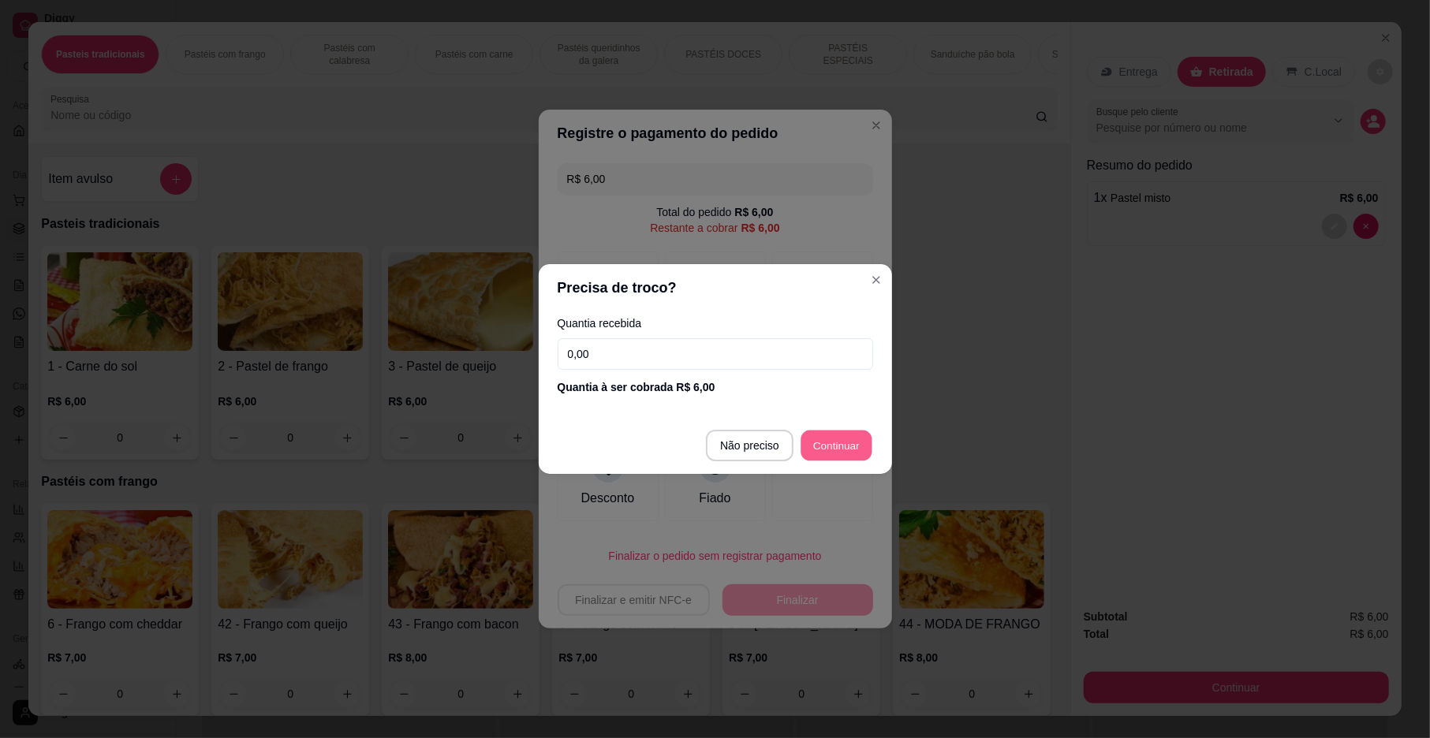
type input "R$ 0,00"
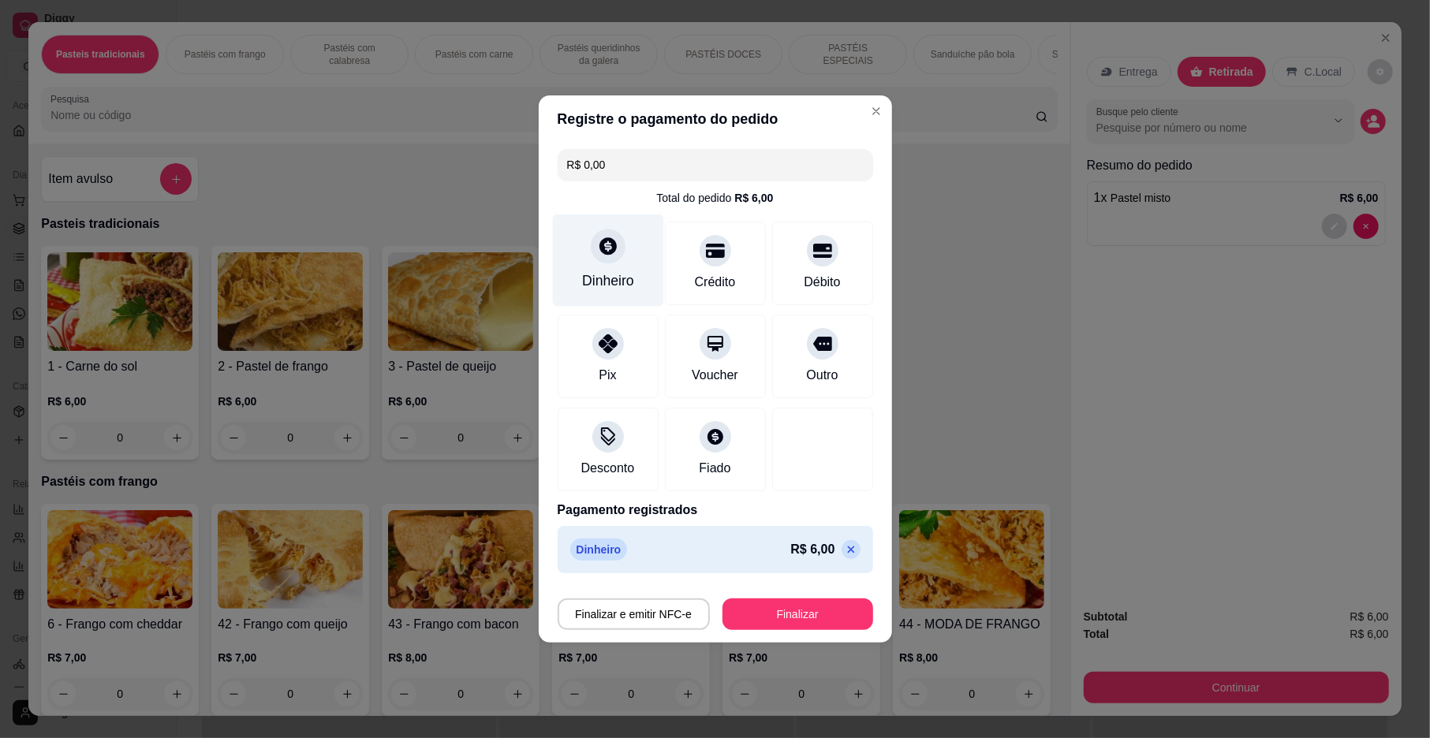
click at [623, 278] on div "Dinheiro" at bounding box center [608, 281] width 52 height 21
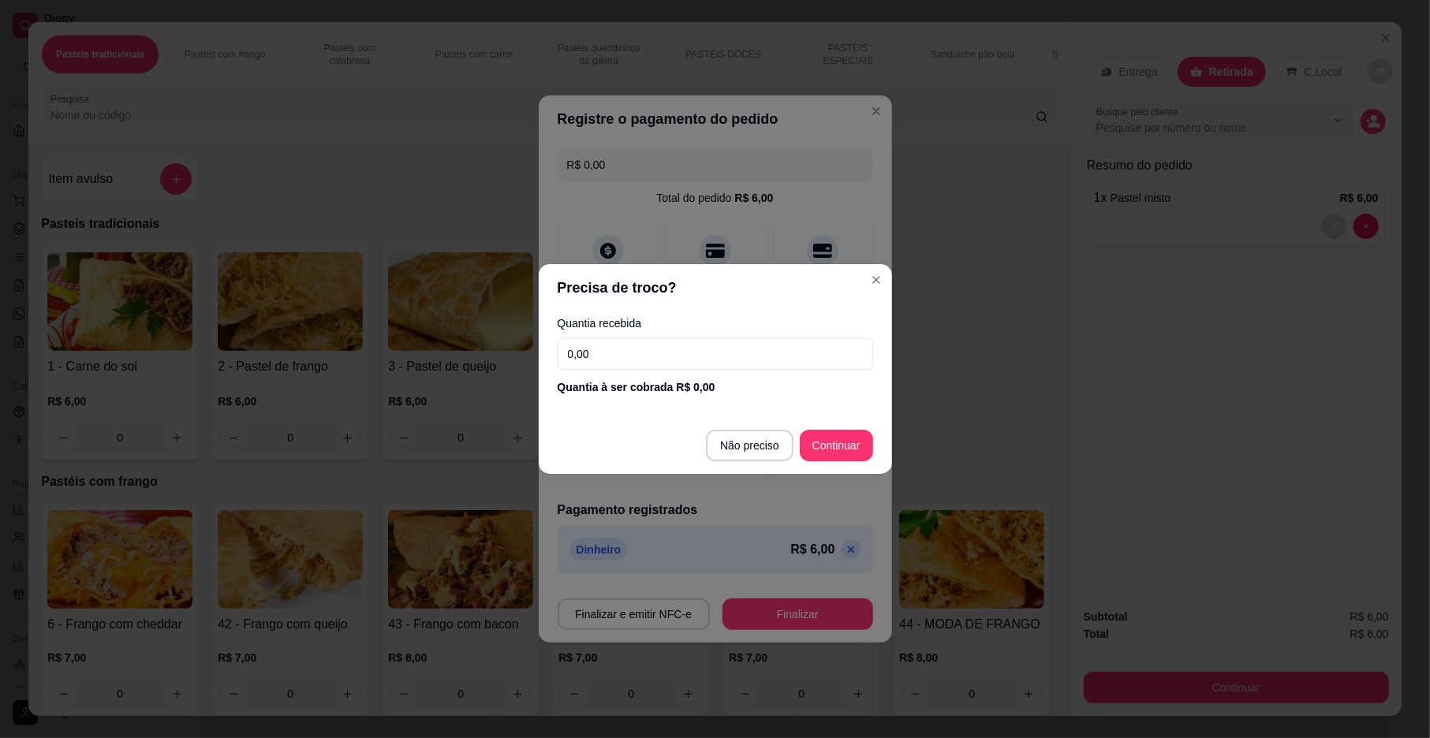
click at [629, 361] on input "0,00" at bounding box center [716, 354] width 316 height 32
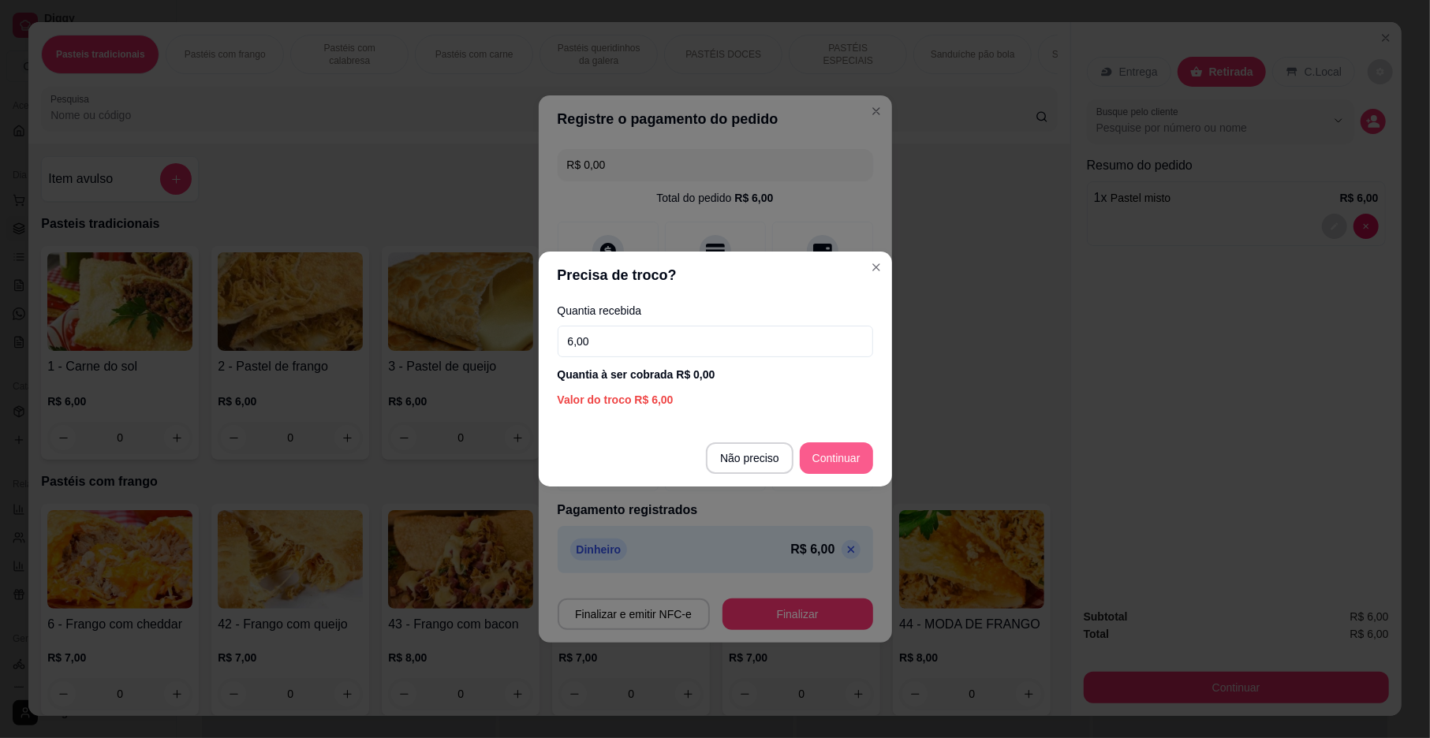
type input "6,00"
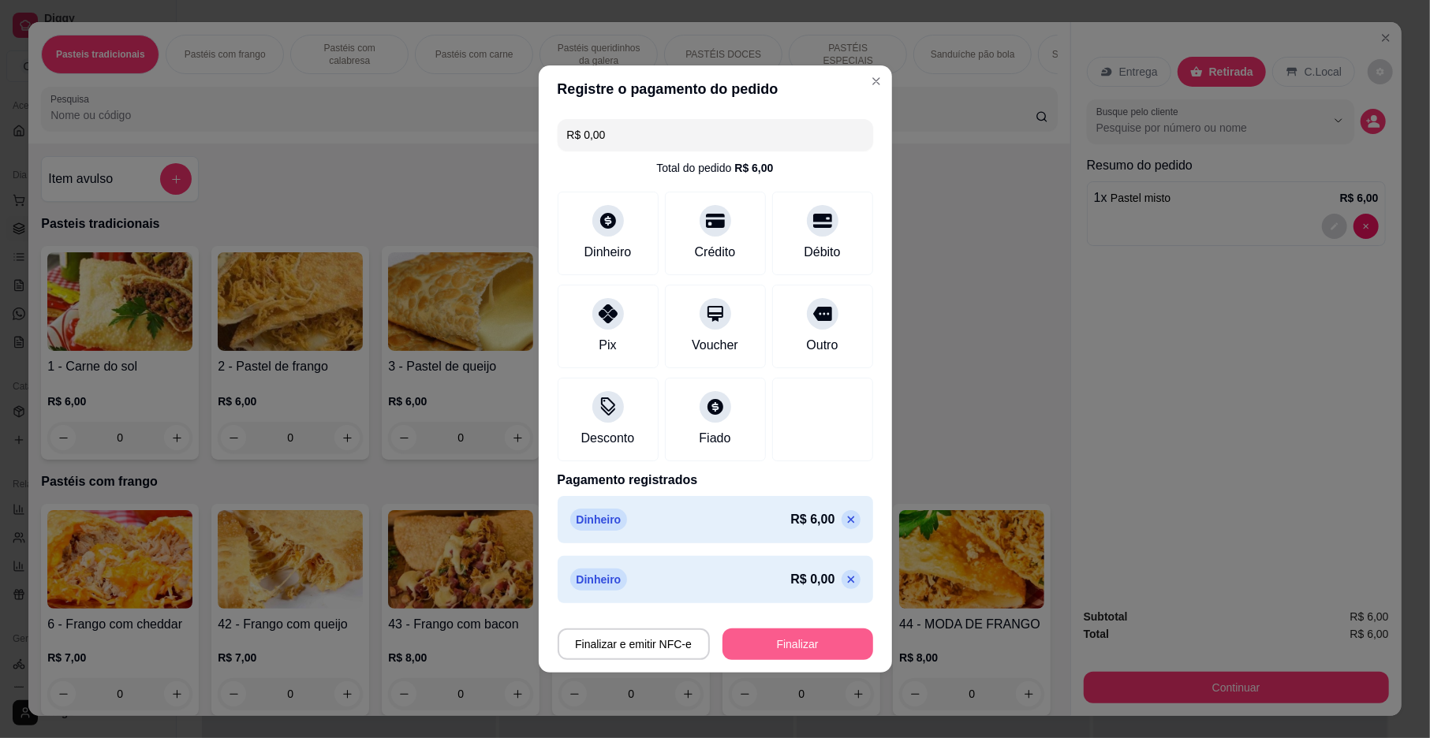
click at [771, 635] on button "Finalizar" at bounding box center [798, 645] width 151 height 32
click at [771, 635] on div "Finalizar e emitir NFC-e Finalizar" at bounding box center [716, 645] width 316 height 32
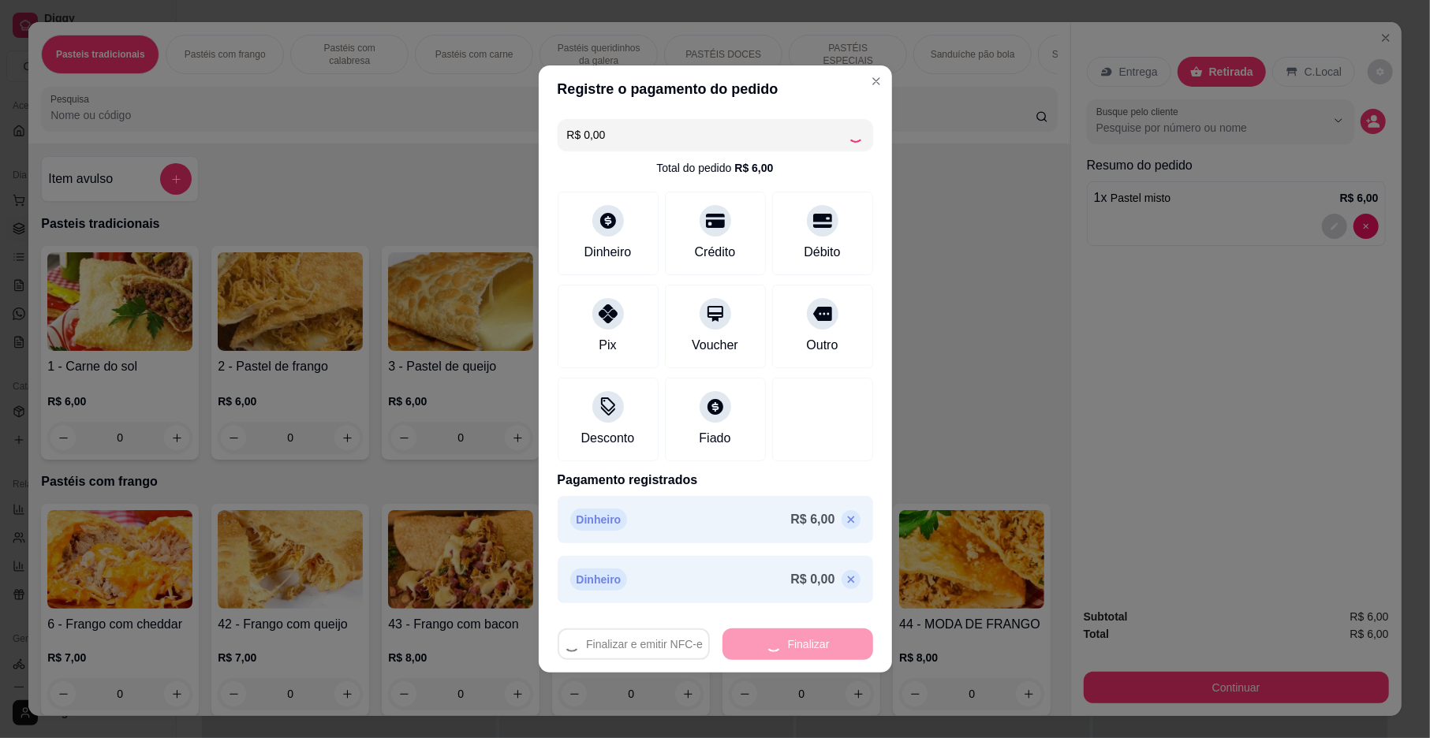
type input "0"
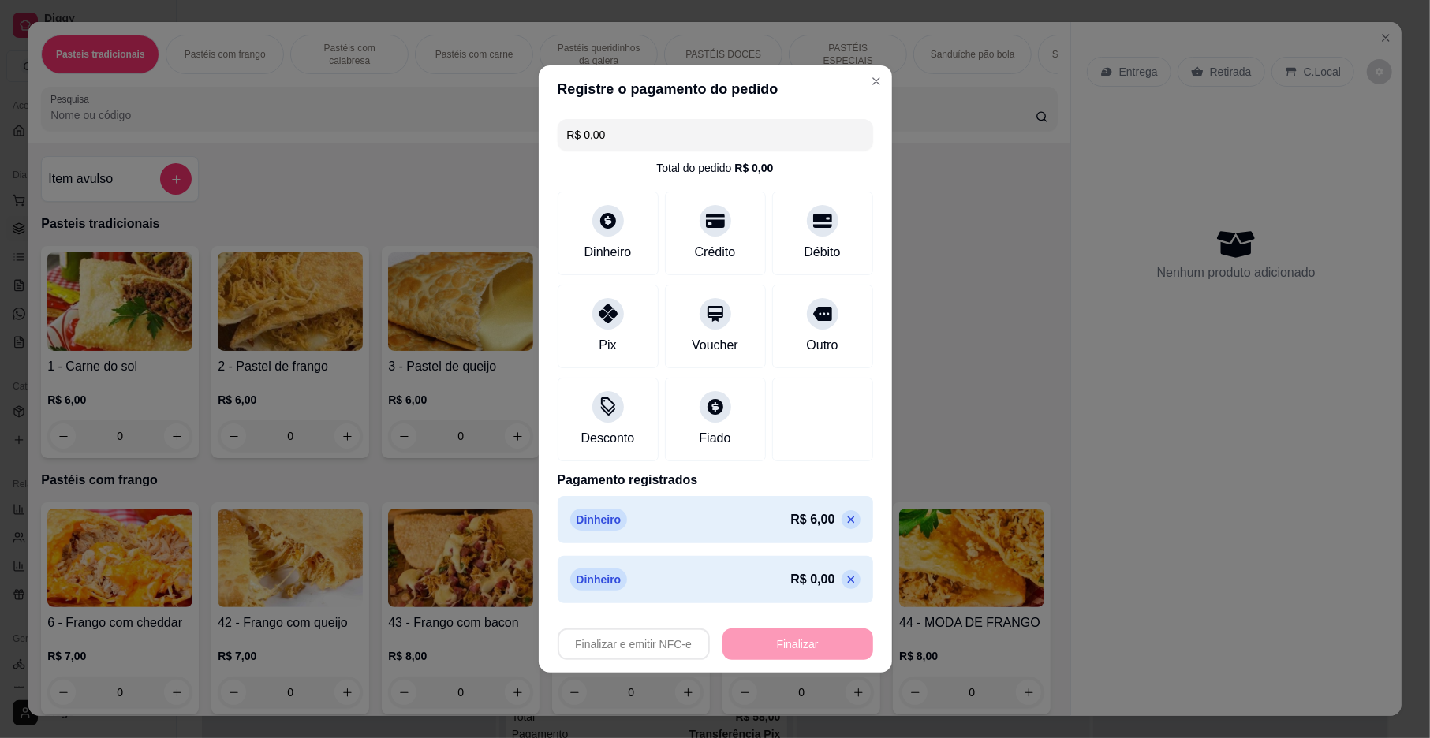
type input "-R$ 6,00"
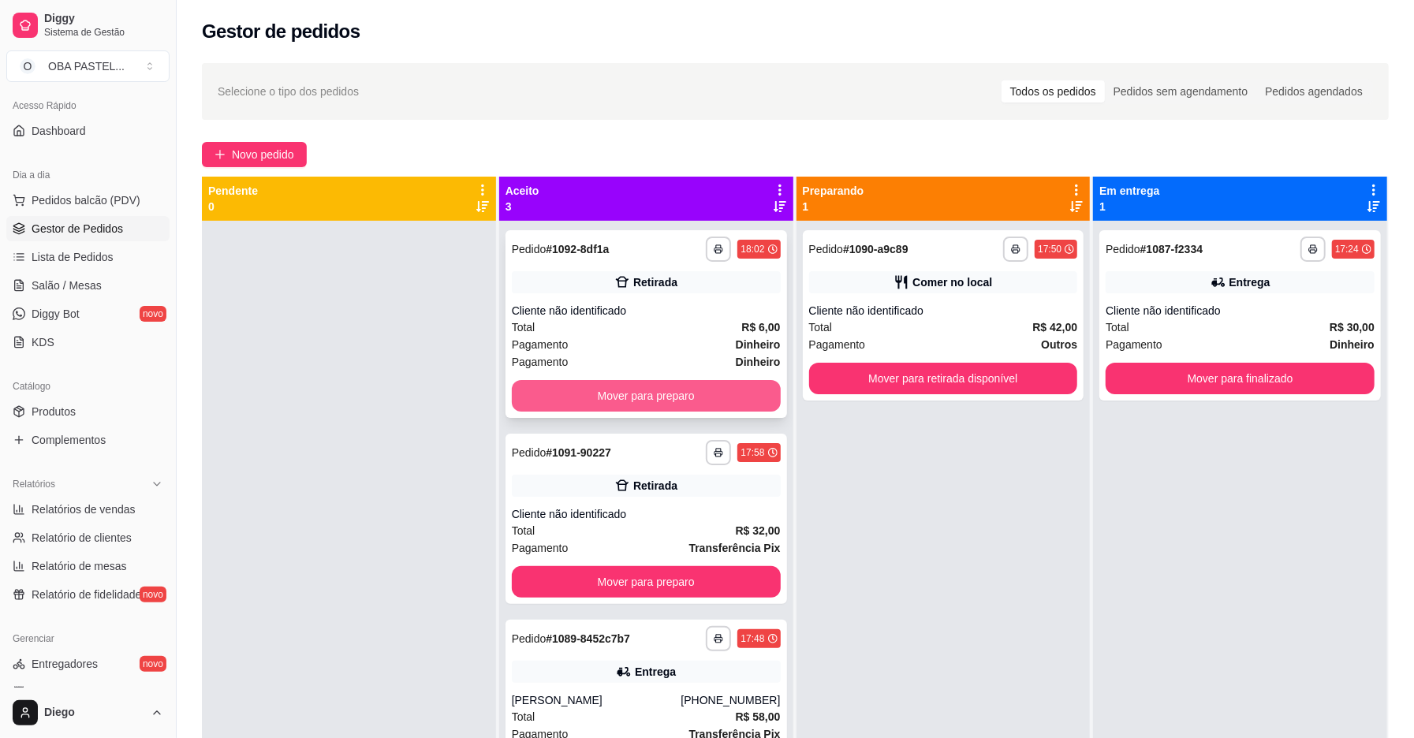
click at [641, 396] on button "Mover para preparo" at bounding box center [646, 396] width 269 height 32
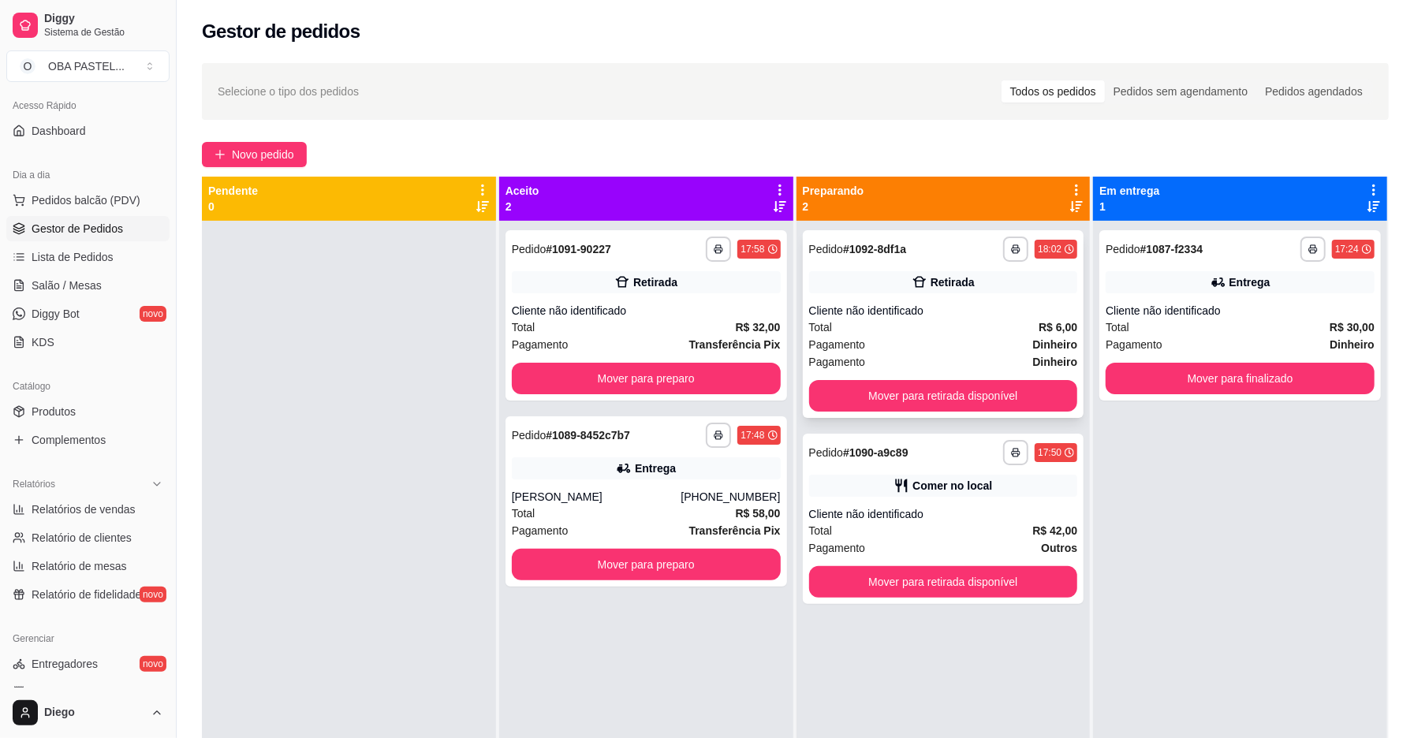
click at [966, 319] on div "Total R$ 6,00" at bounding box center [943, 327] width 269 height 17
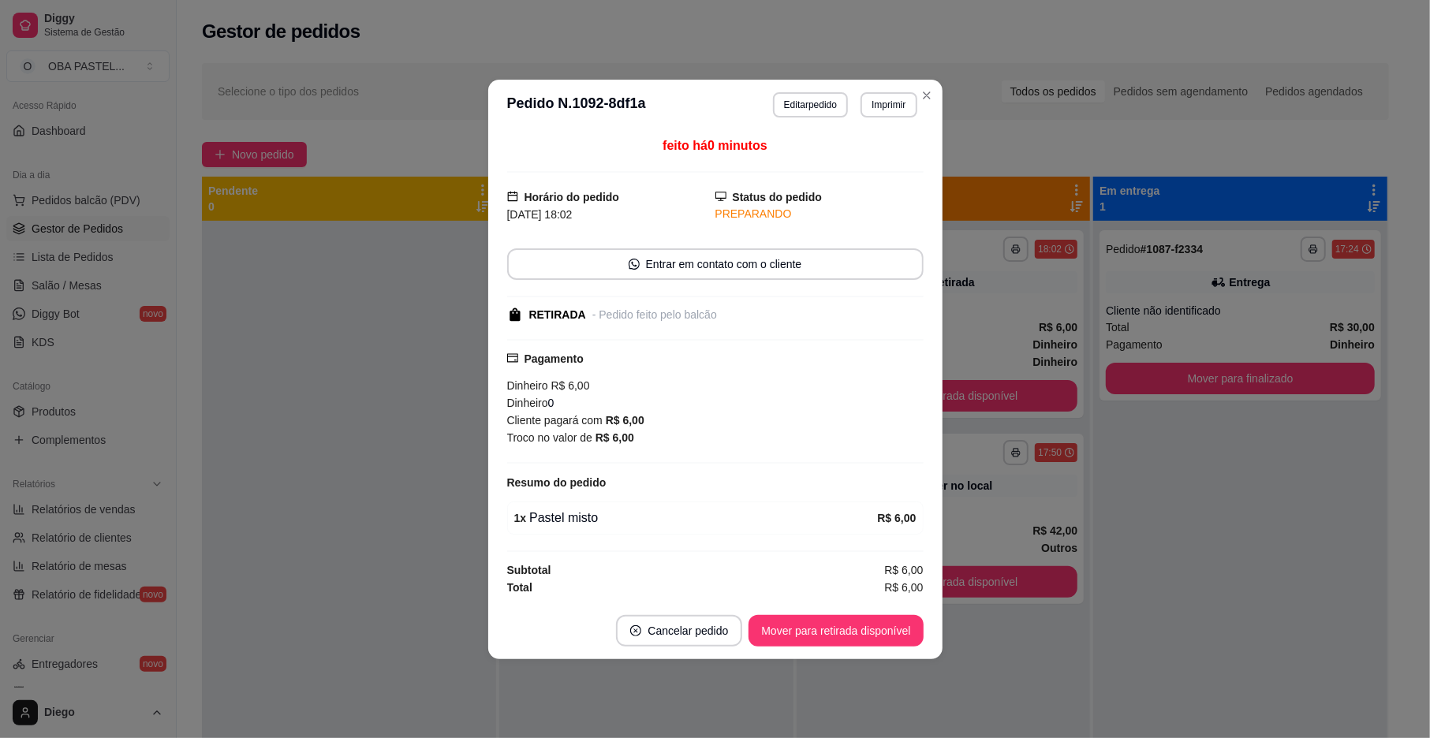
click at [937, 582] on div "feito há 0 minutos Horário do pedido 31/08/2025 18:02 Status do pedido PREPARAN…" at bounding box center [715, 366] width 454 height 473
click at [915, 579] on span "R$ 6,00" at bounding box center [903, 570] width 39 height 17
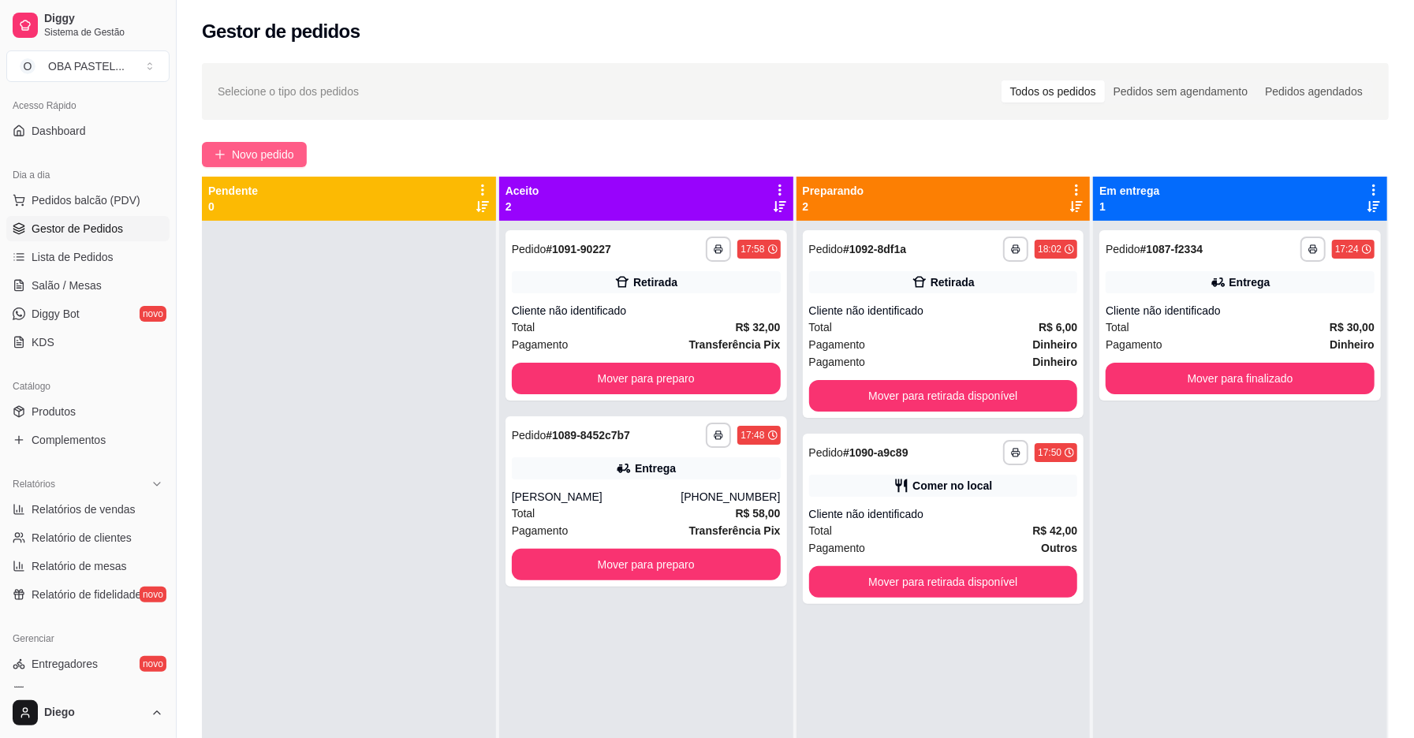
click at [246, 148] on span "Novo pedido" at bounding box center [263, 154] width 62 height 17
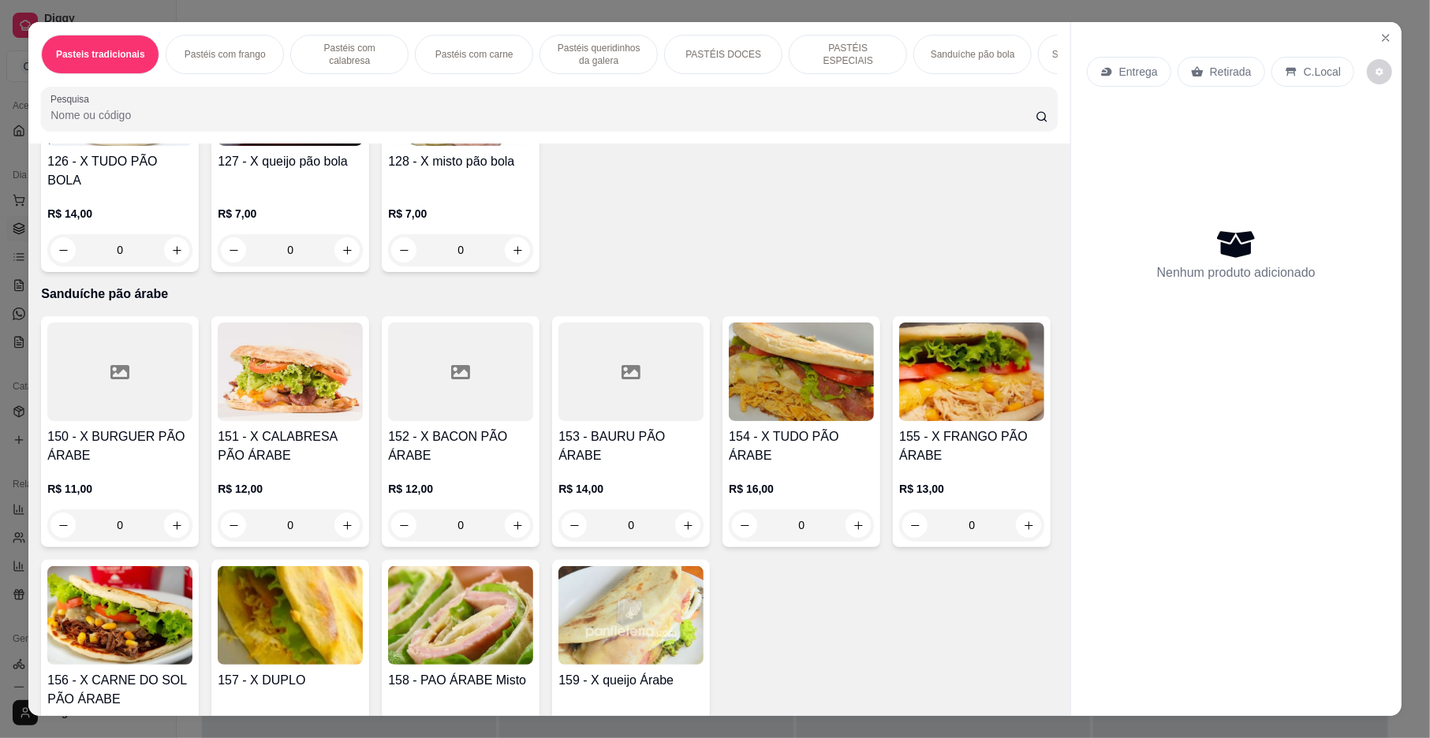
scroll to position [3283, 0]
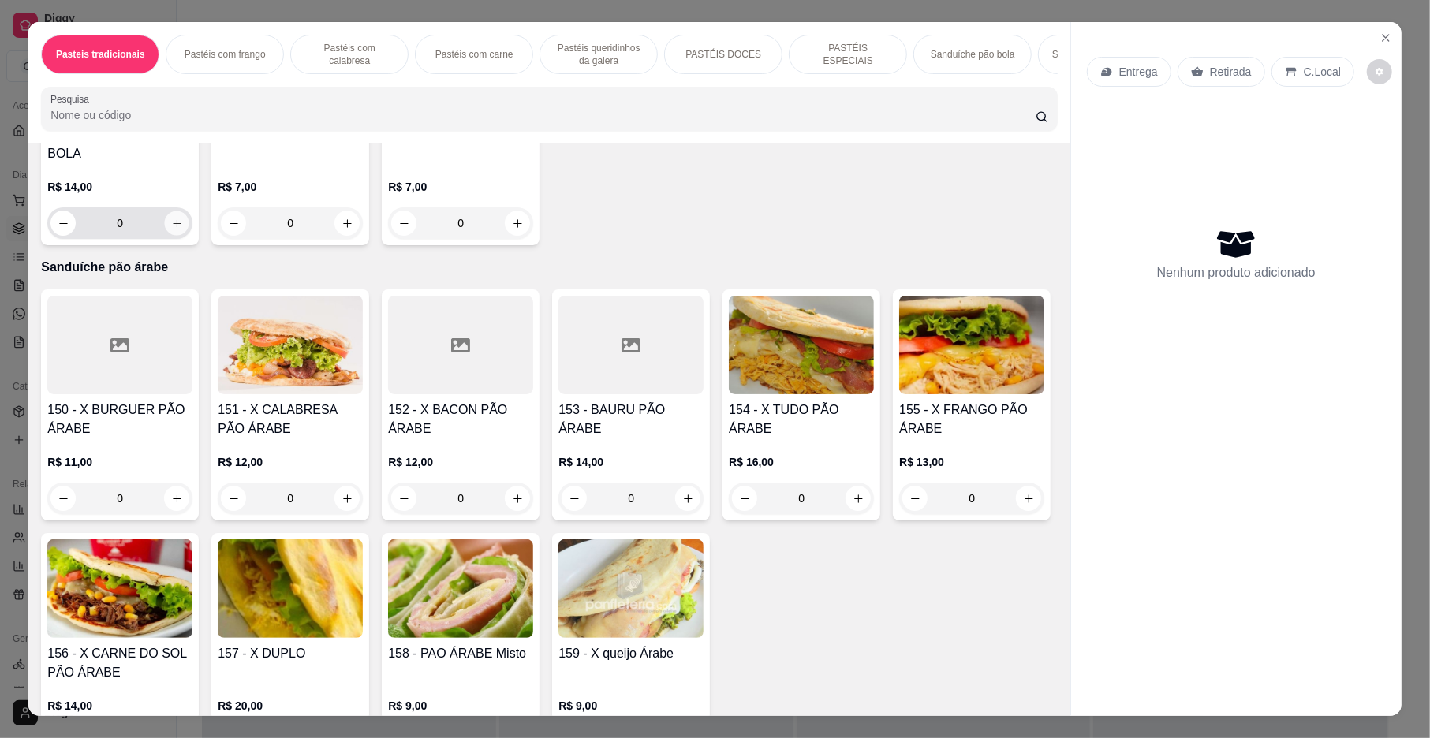
click at [183, 230] on icon "increase-product-quantity" at bounding box center [177, 224] width 12 height 12
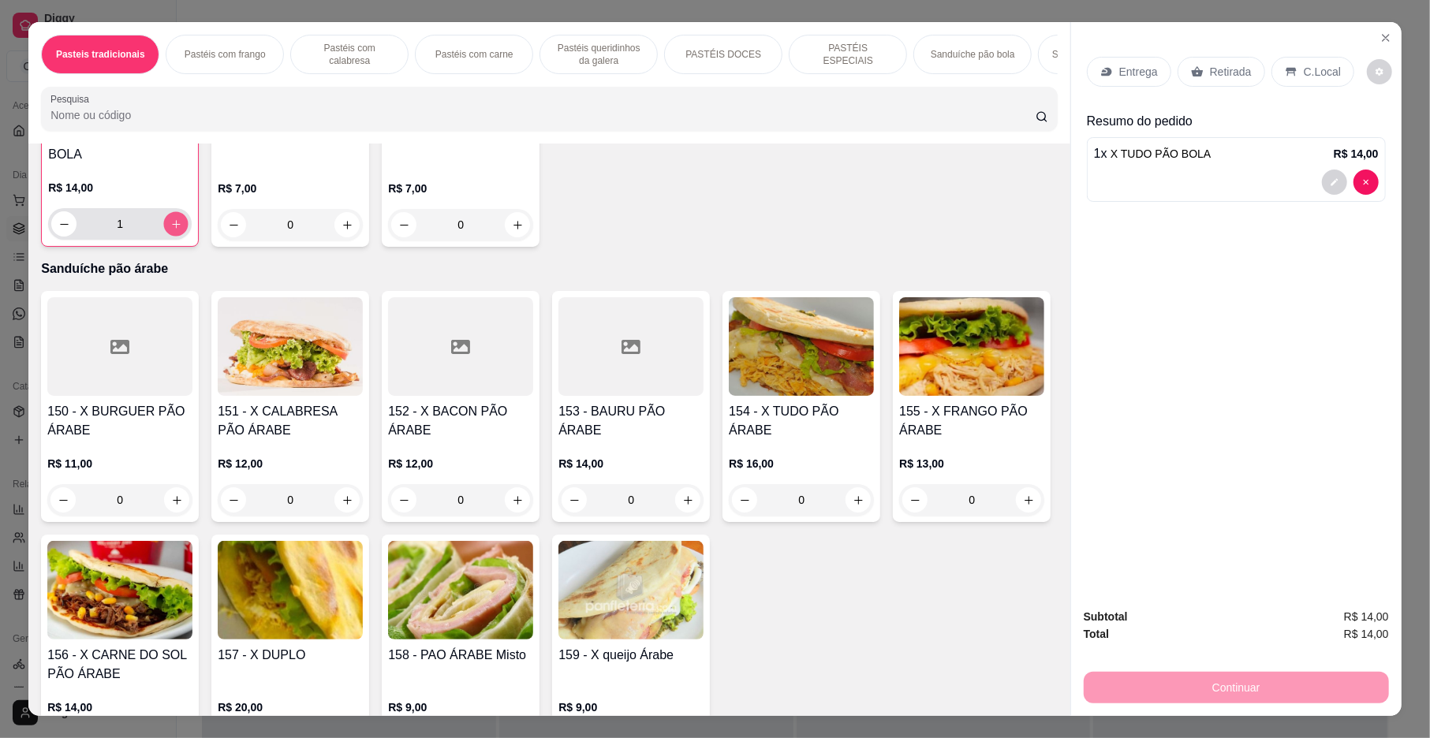
click at [182, 230] on icon "increase-product-quantity" at bounding box center [176, 225] width 12 height 12
type input "2"
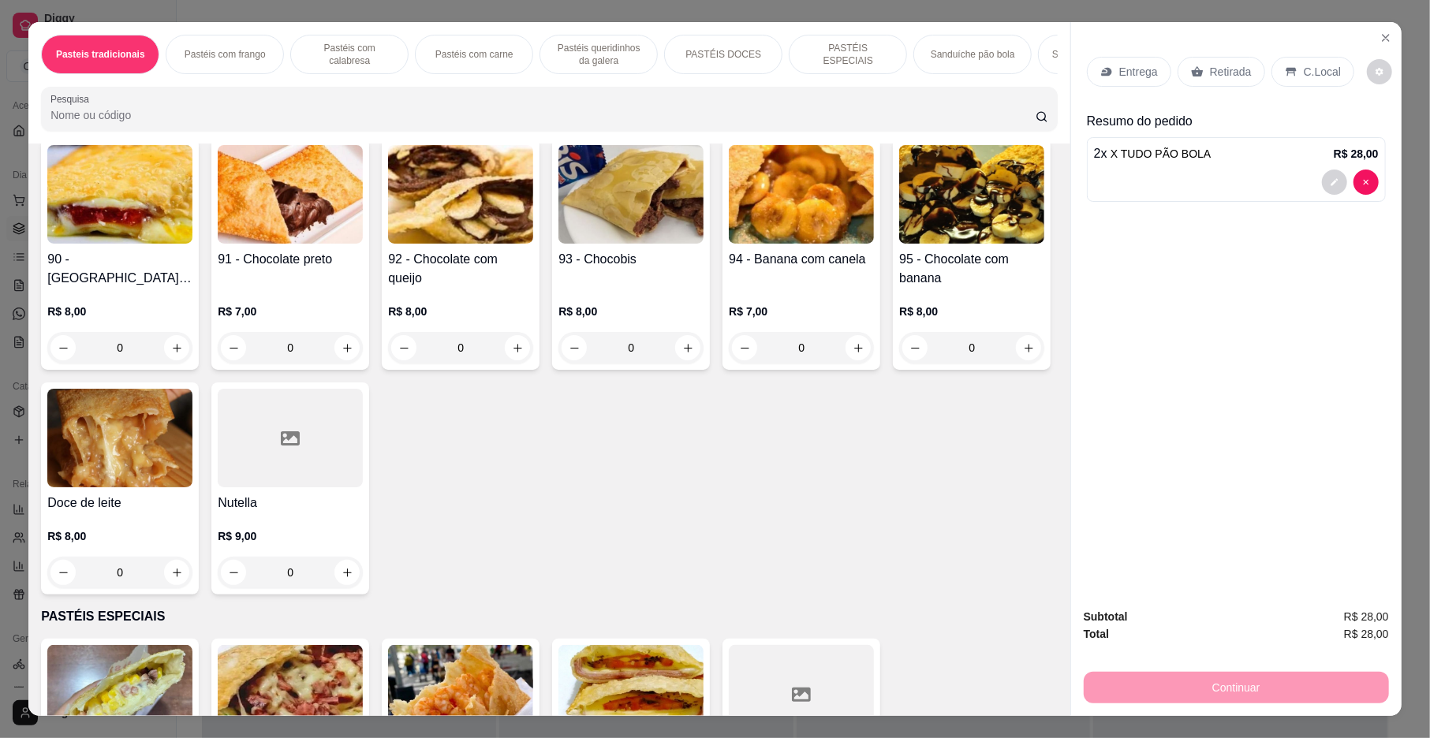
scroll to position [1963, 0]
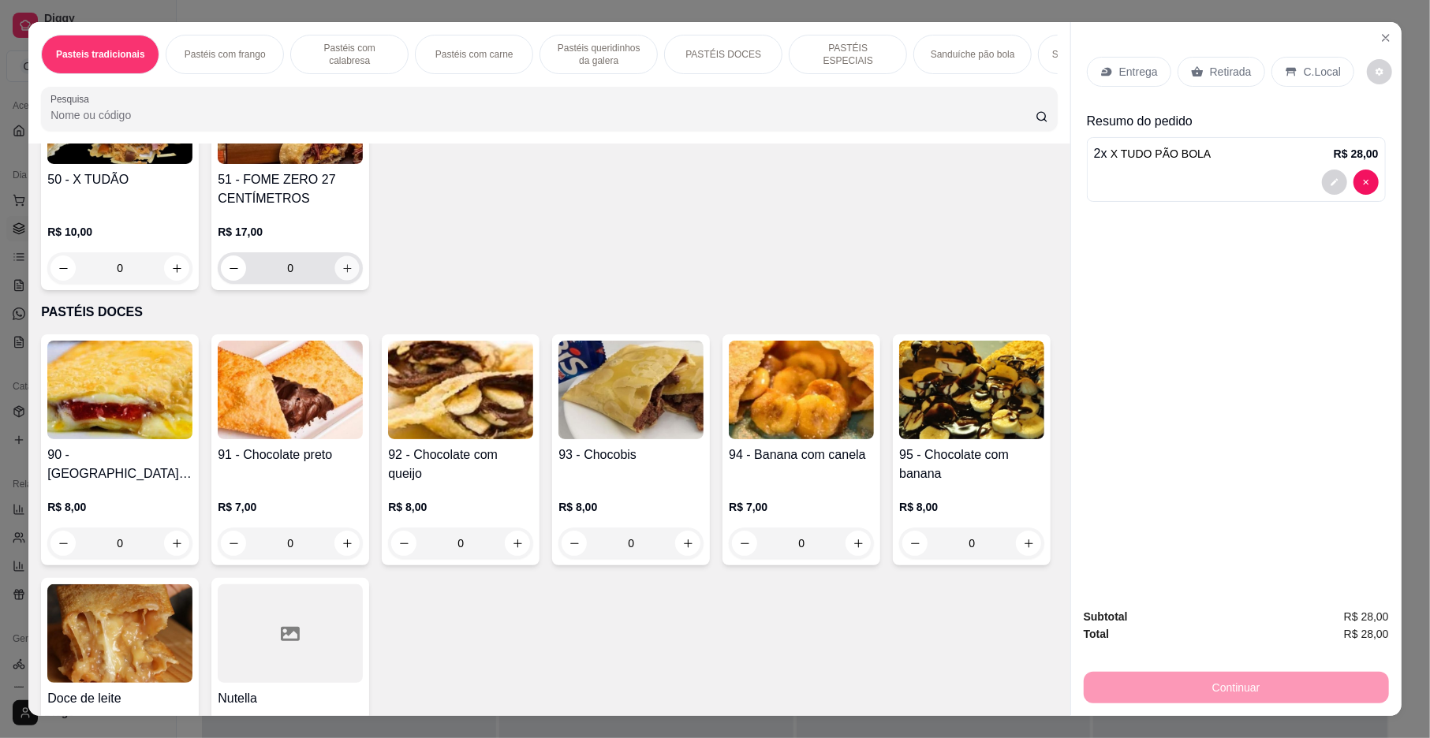
click at [342, 275] on icon "increase-product-quantity" at bounding box center [348, 269] width 12 height 12
type input "1"
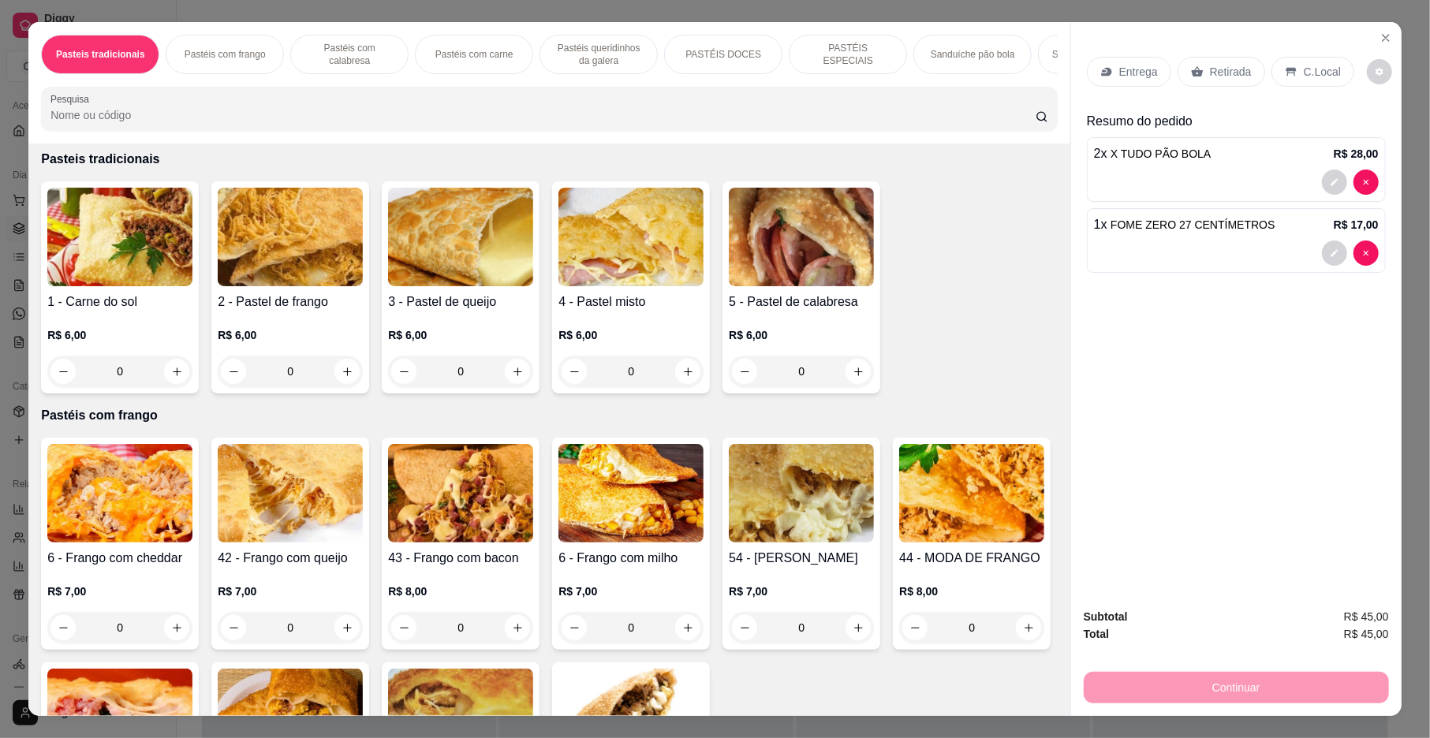
scroll to position [0, 0]
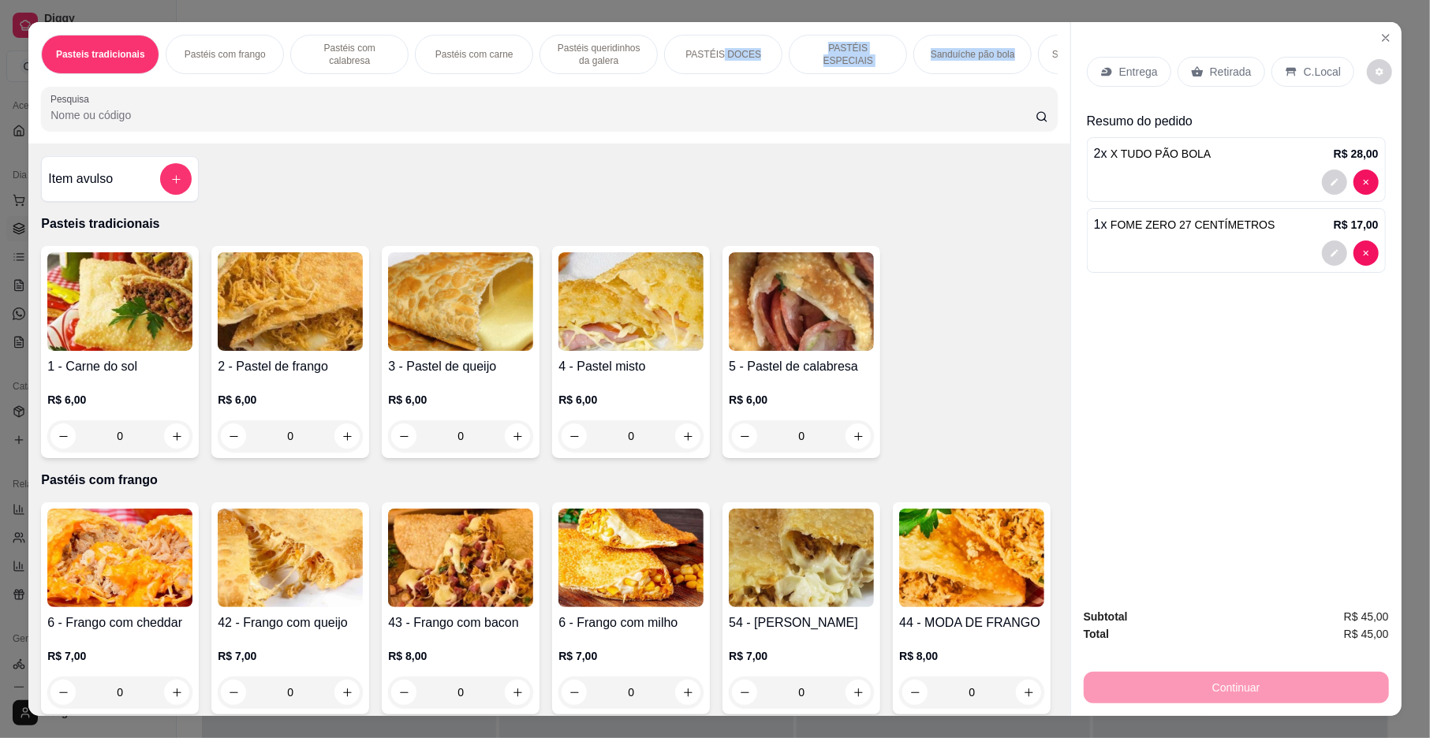
drag, startPoint x: 1041, startPoint y: 52, endPoint x: 717, endPoint y: 13, distance: 326.6
click at [717, 13] on div "Pasteis tradicionais Pastéis com frango Pastéis com calabresa Pastéis com carne…" at bounding box center [715, 369] width 1430 height 738
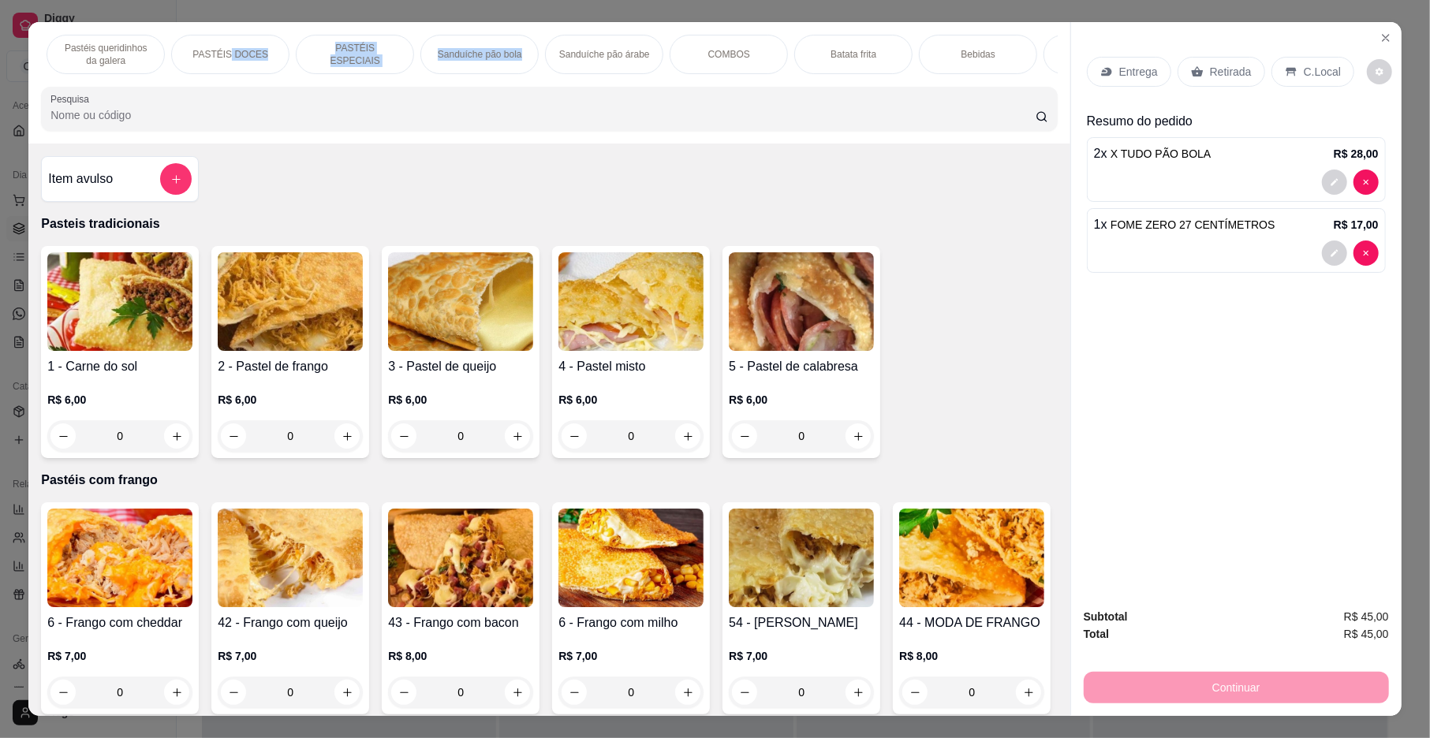
scroll to position [0, 505]
click at [954, 54] on p "Bebidas" at bounding box center [967, 54] width 34 height 13
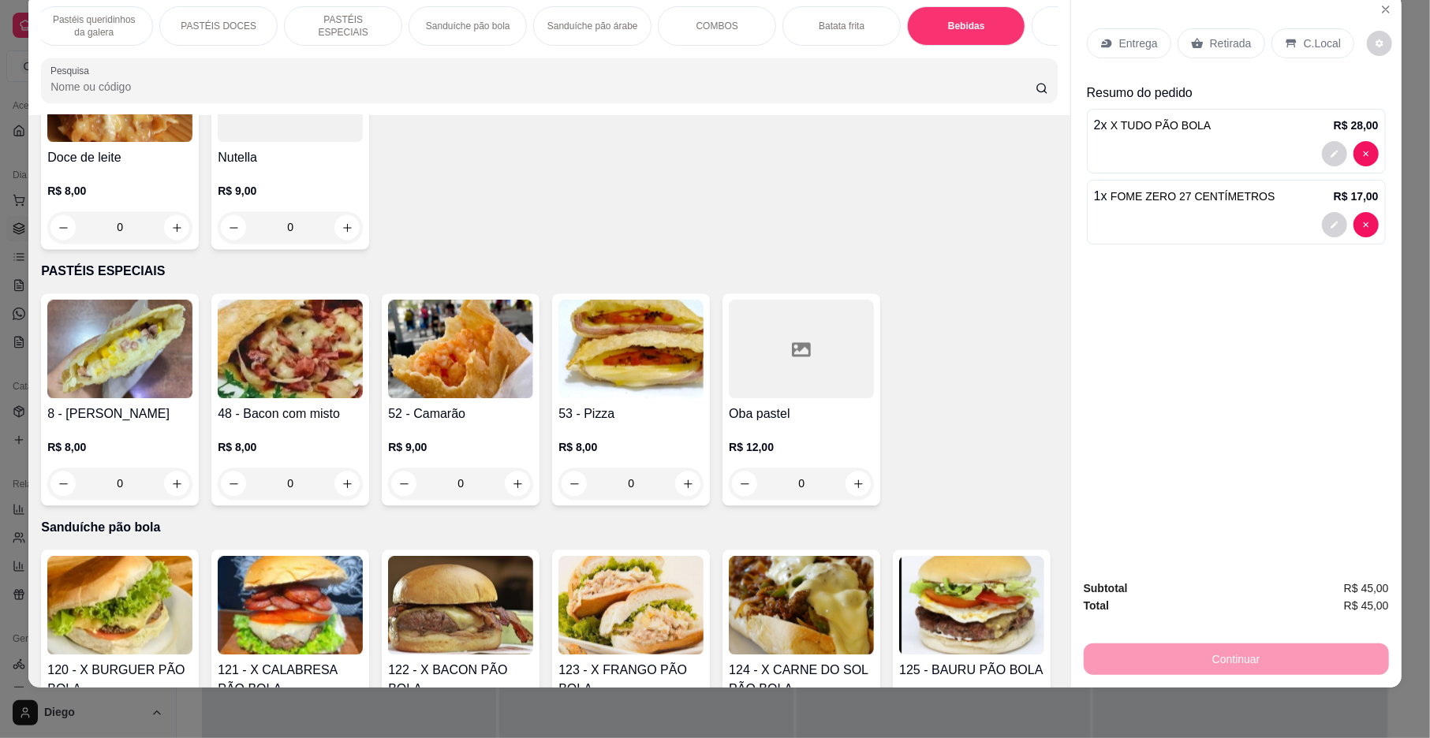
scroll to position [2524, 0]
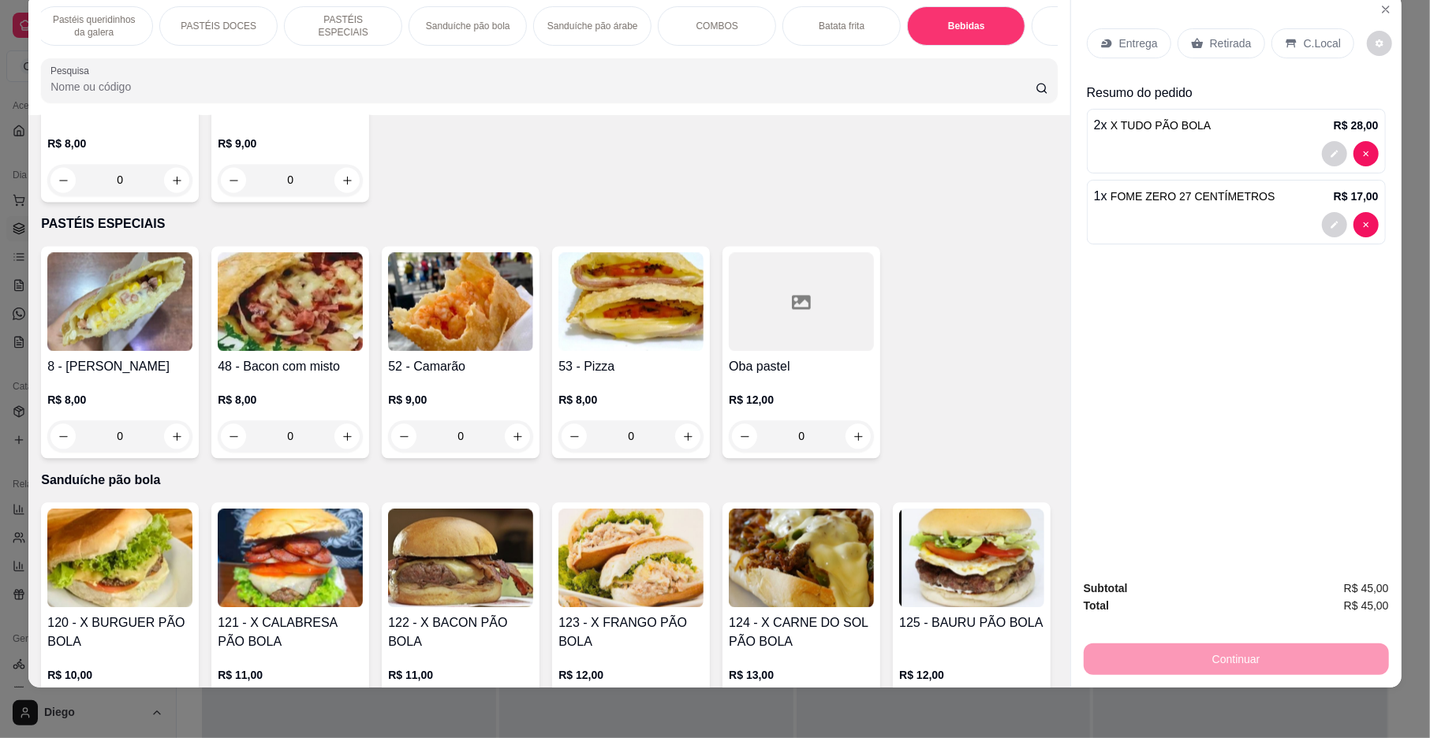
click at [964, 33] on div "Bebidas" at bounding box center [966, 25] width 118 height 39
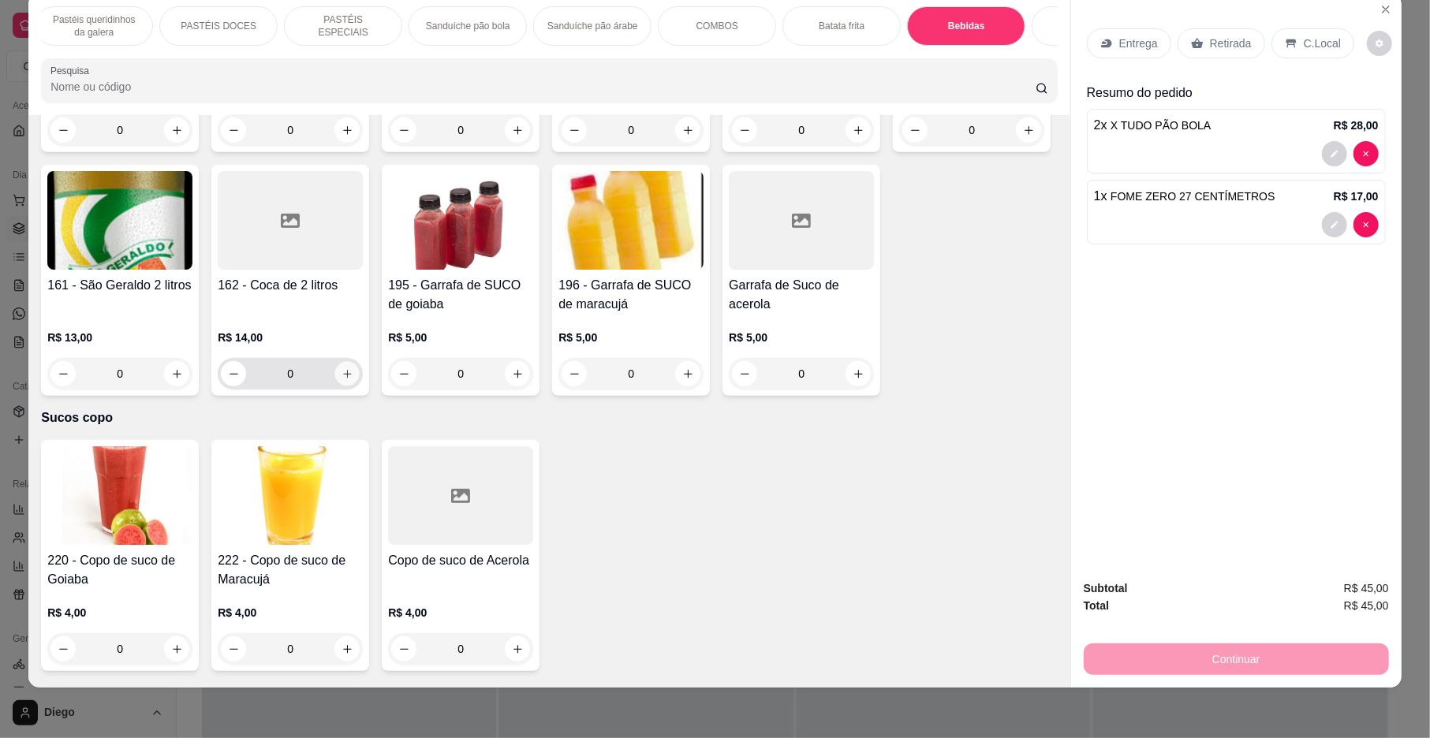
click at [353, 380] on icon "increase-product-quantity" at bounding box center [348, 374] width 12 height 12
type input "1"
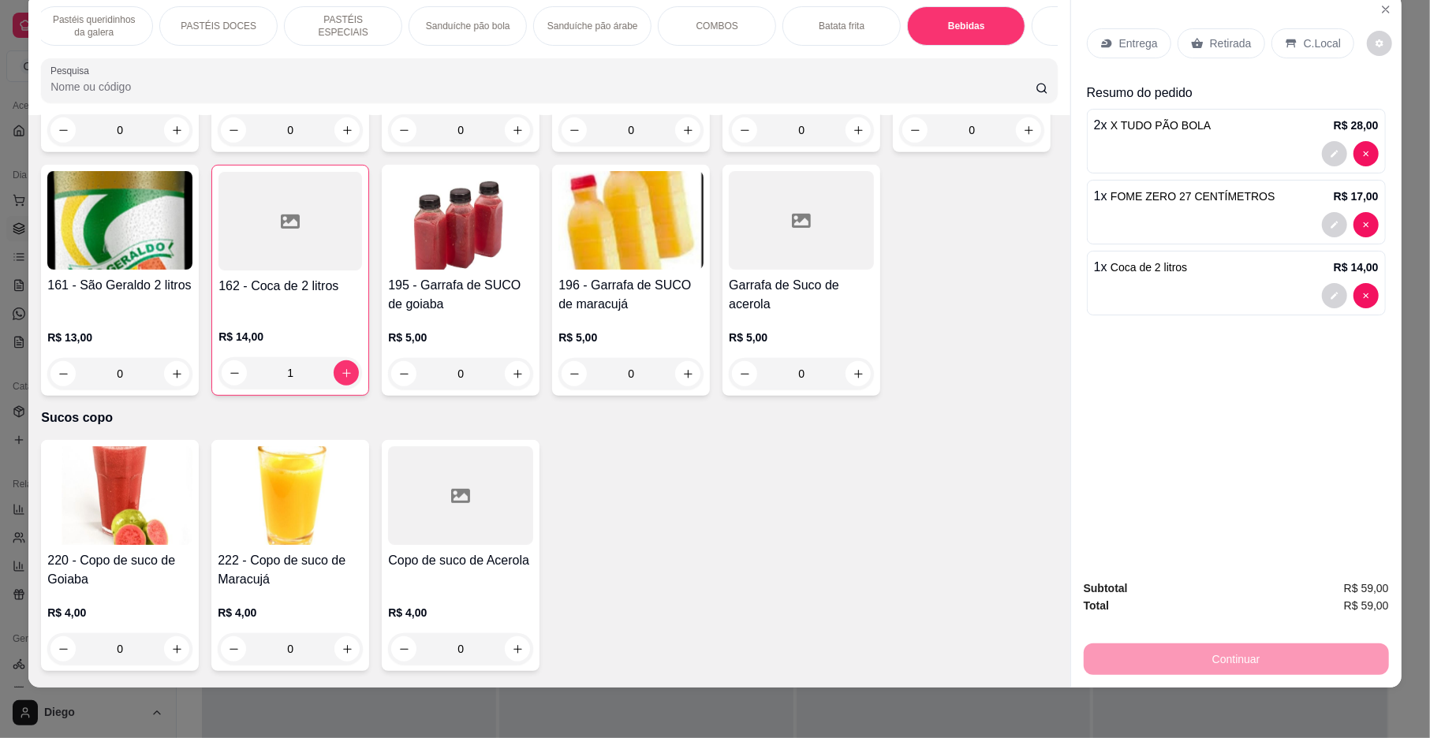
click at [1108, 44] on div "Entrega" at bounding box center [1129, 43] width 84 height 30
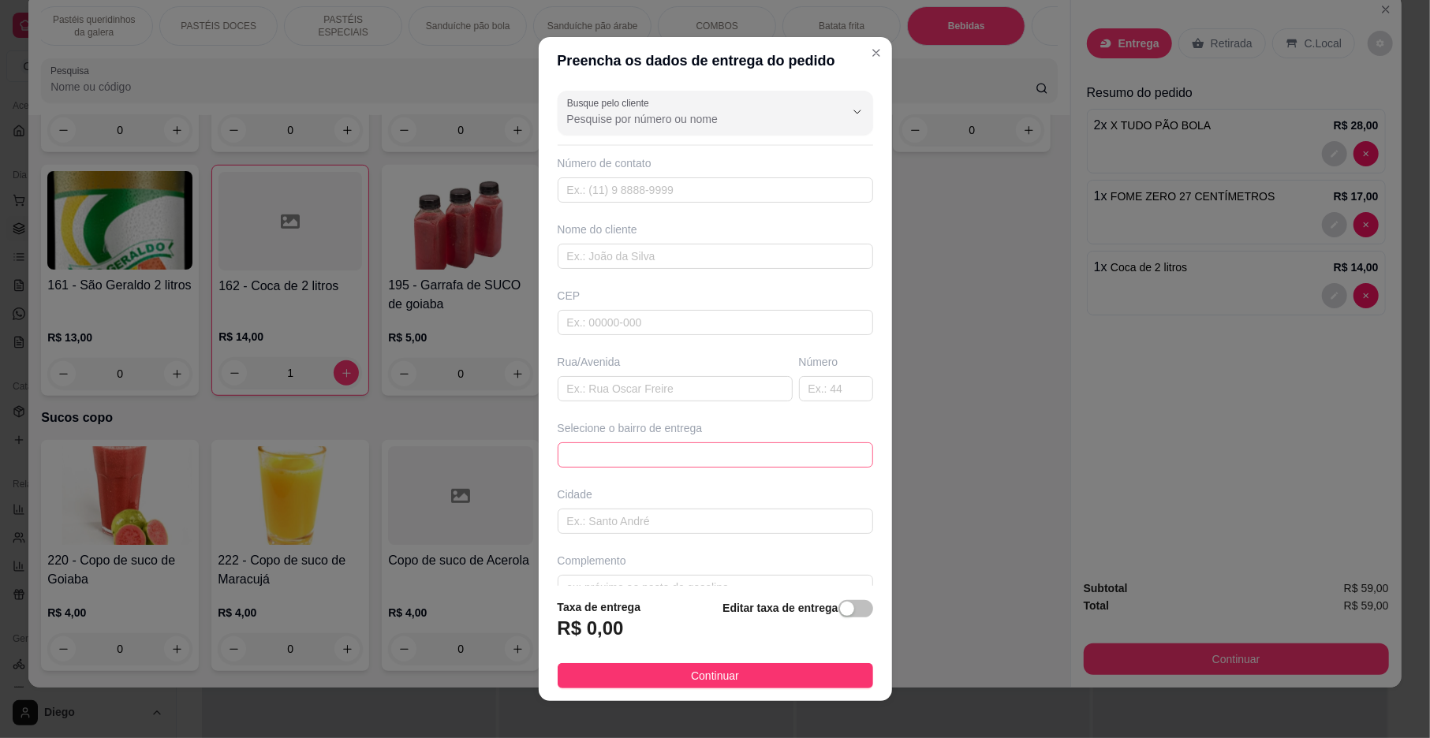
click at [708, 450] on span at bounding box center [715, 455] width 297 height 24
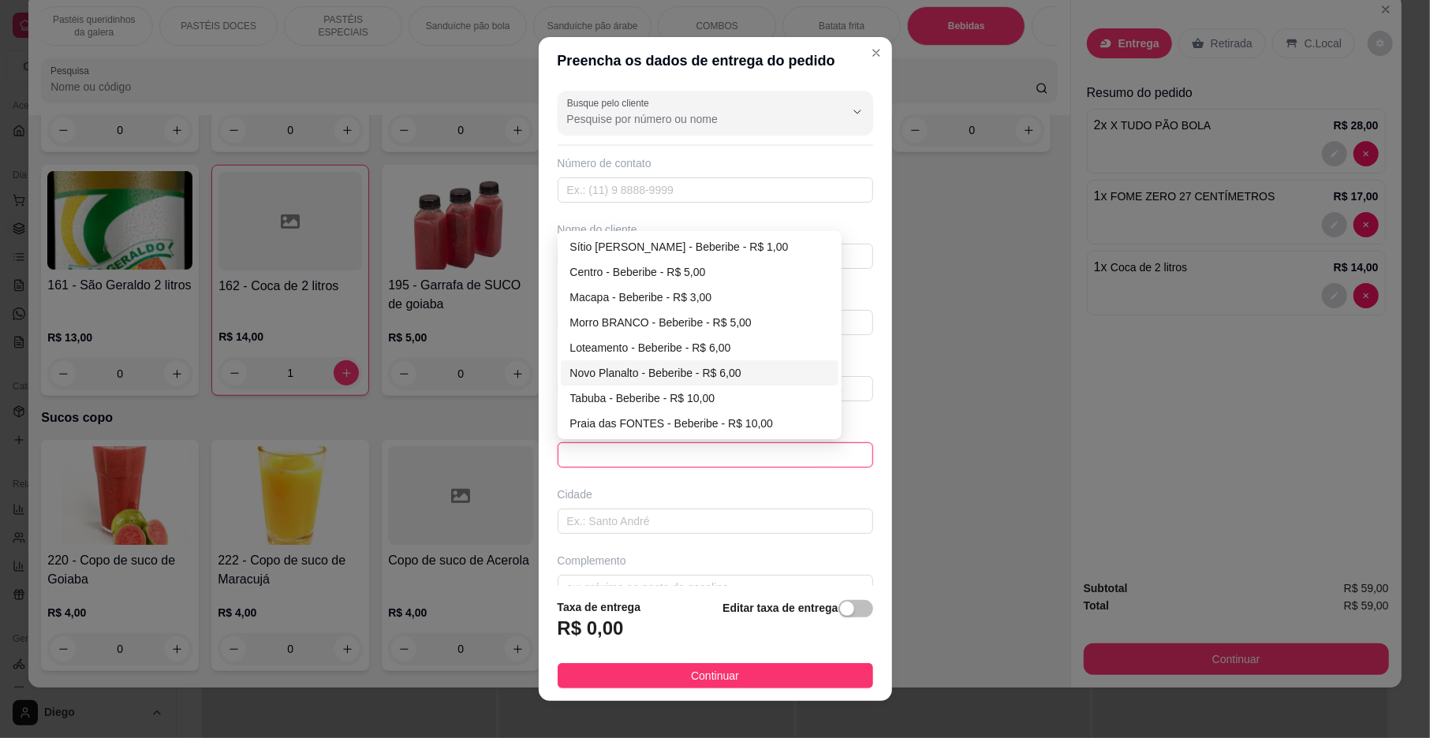
click at [582, 440] on div "Selecione o bairro de entrega 65f4a06569080a9de93e4f23 65f4a09e69080a9de93e4f26…" at bounding box center [716, 443] width 322 height 47
click at [581, 453] on span at bounding box center [715, 455] width 297 height 24
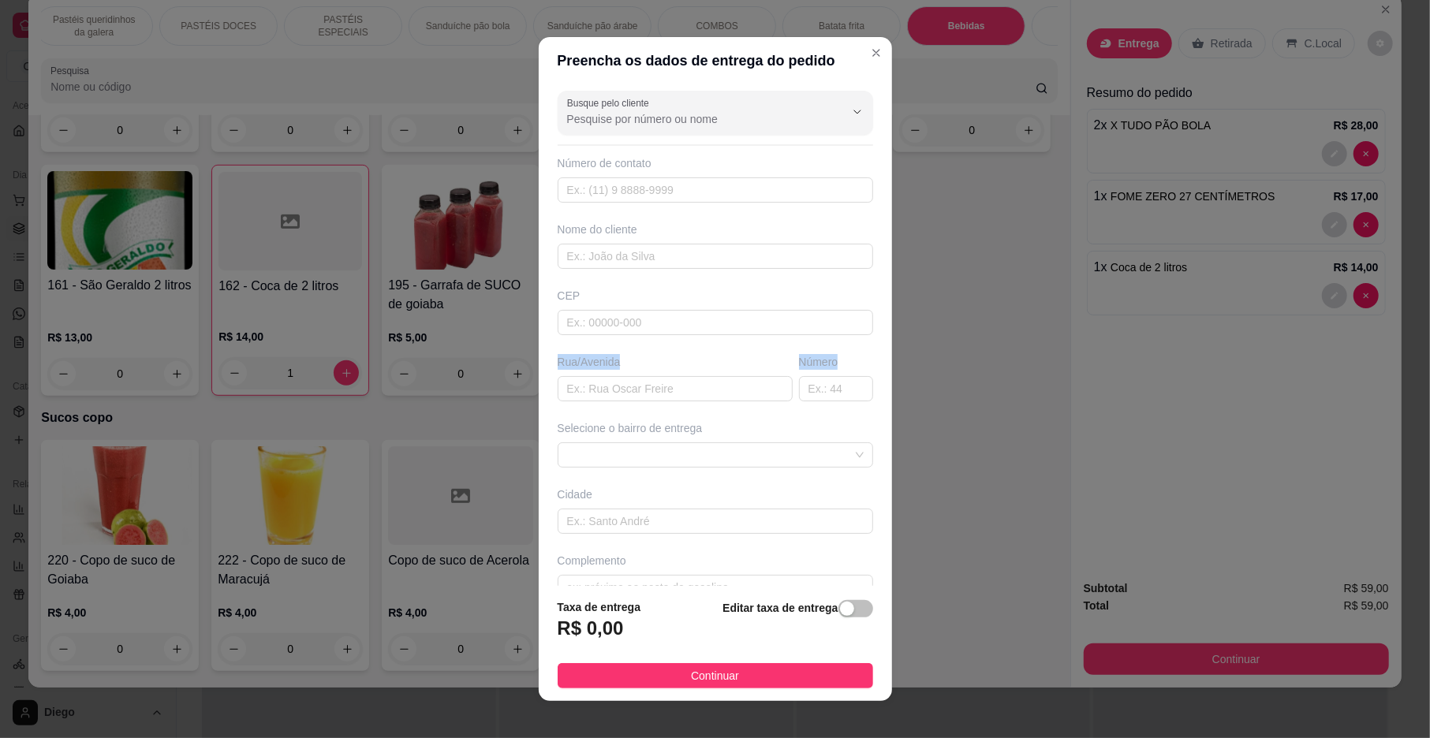
click at [828, 347] on div "Busque pelo cliente Número de contato Nome do cliente CEP Rua/Avenida Número Se…" at bounding box center [715, 335] width 353 height 502
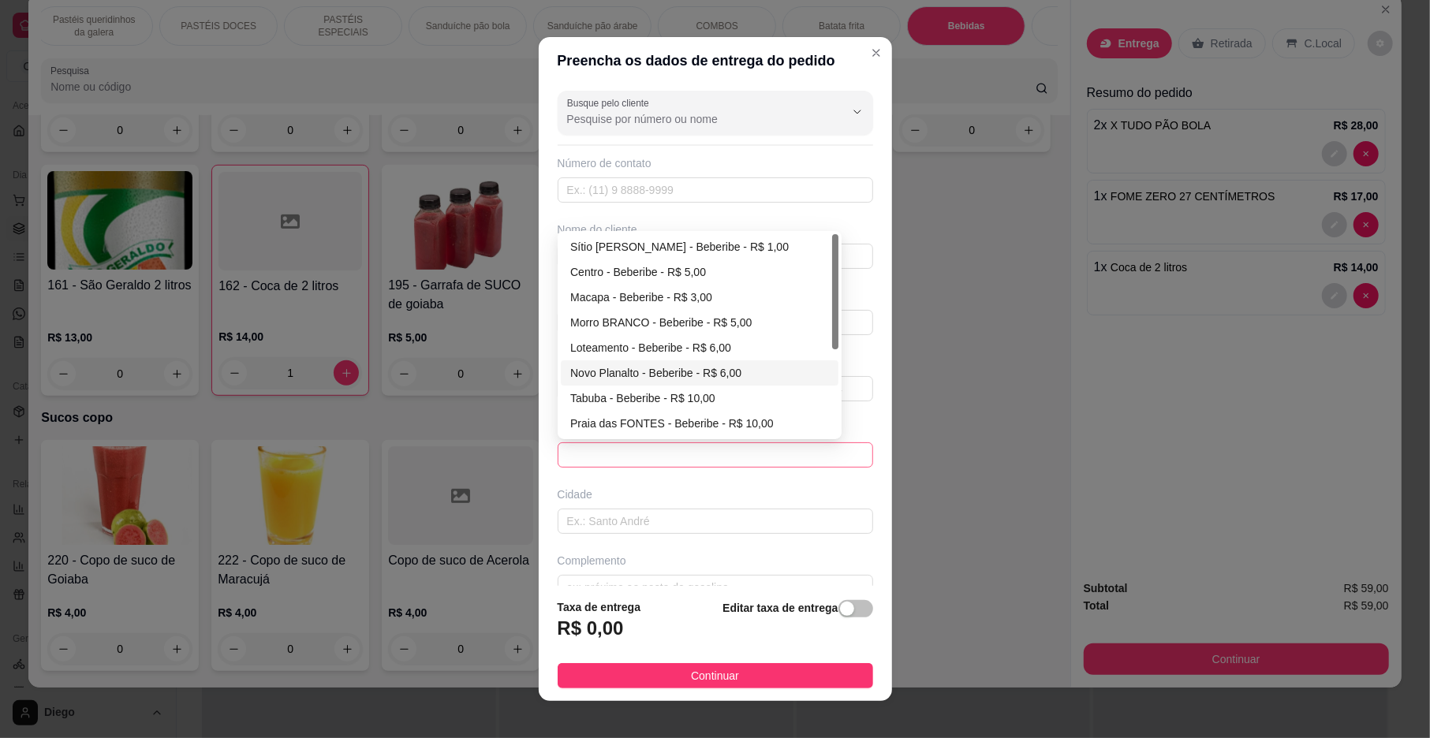
click at [623, 446] on span at bounding box center [715, 455] width 297 height 24
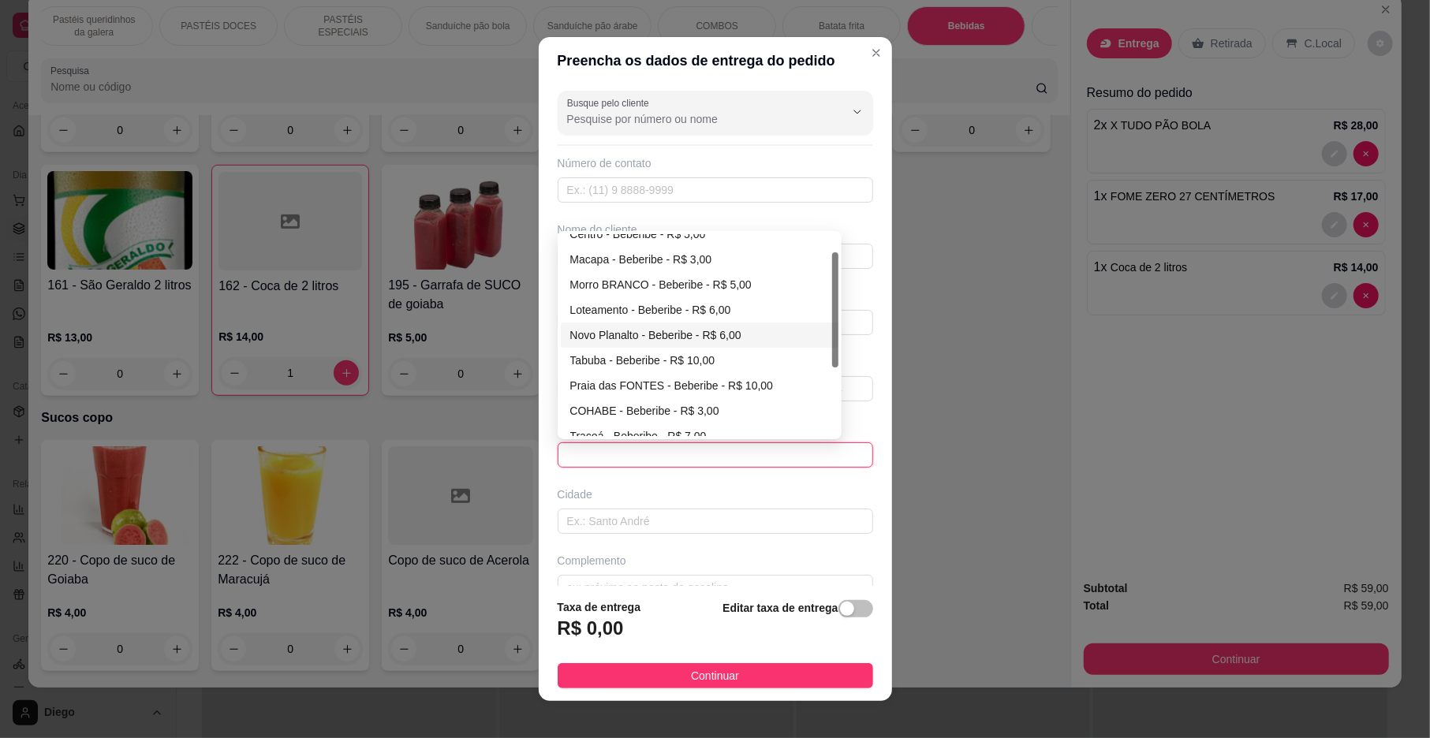
scroll to position [57, 0]
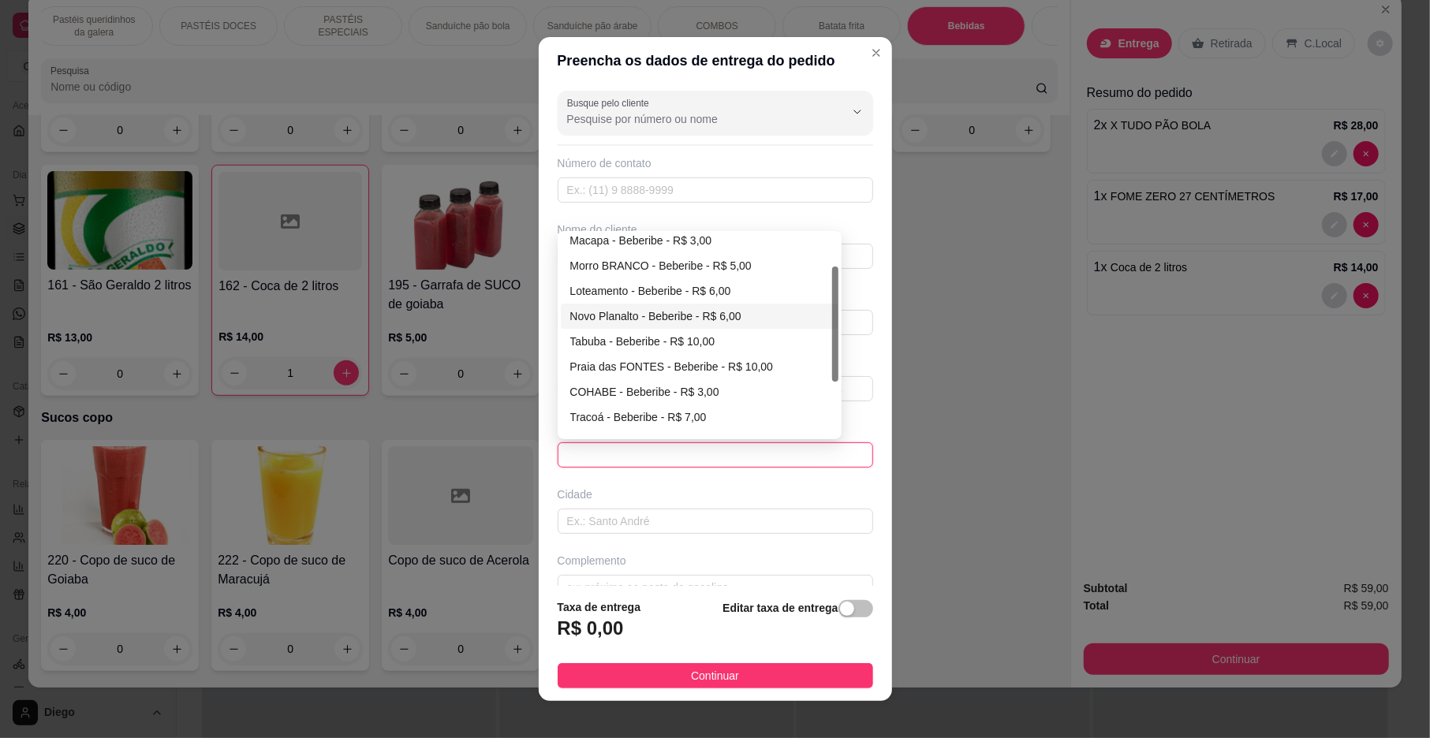
drag, startPoint x: 825, startPoint y: 319, endPoint x: 820, endPoint y: 352, distance: 32.7
click at [820, 352] on div "Macapa - Beberibe - R$ 3,00 Morro BRANCO - Beberibe - R$ 5,00 Loteamento - Bebe…" at bounding box center [700, 335] width 278 height 202
click at [655, 420] on div "Tracoá - Beberibe - R$ 7,00" at bounding box center [699, 417] width 259 height 17
type input "Beberibe"
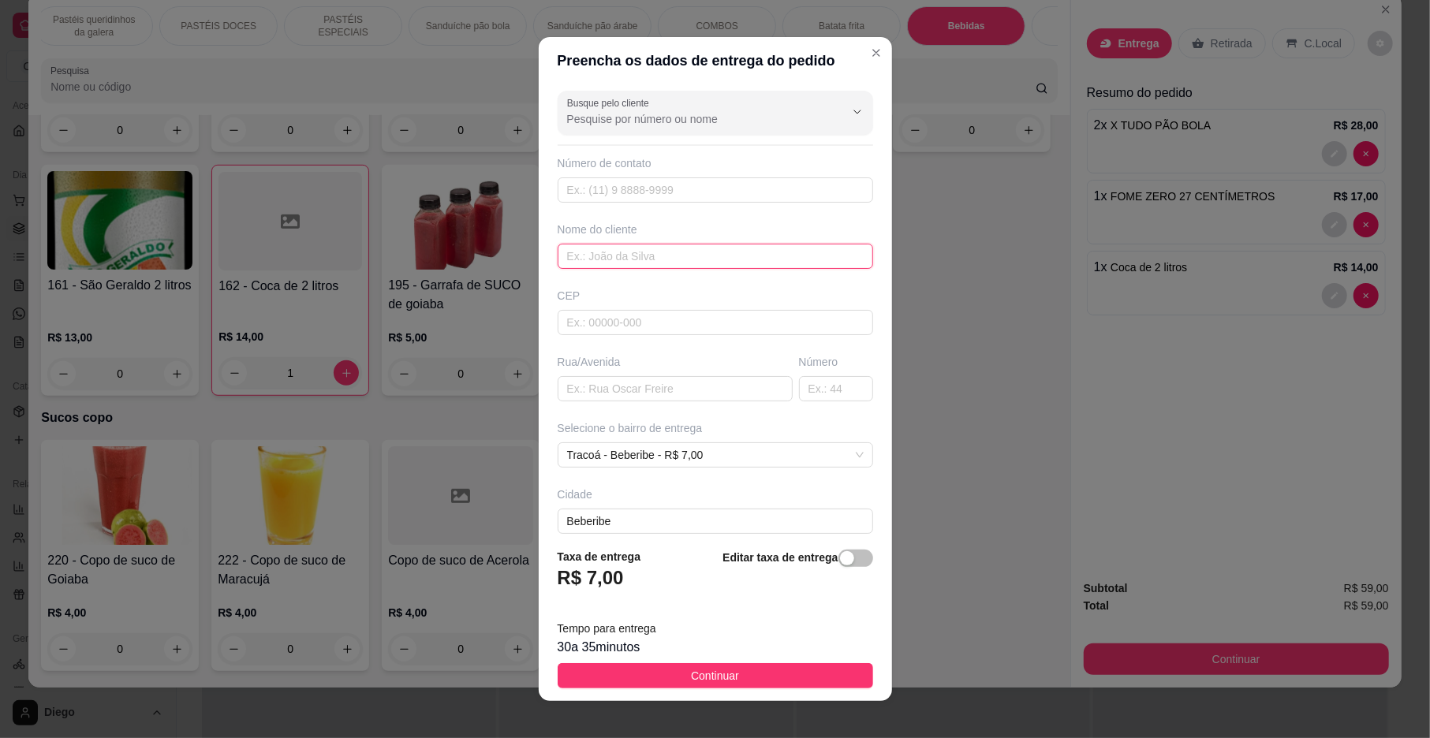
click at [675, 265] on input "text" at bounding box center [716, 256] width 316 height 25
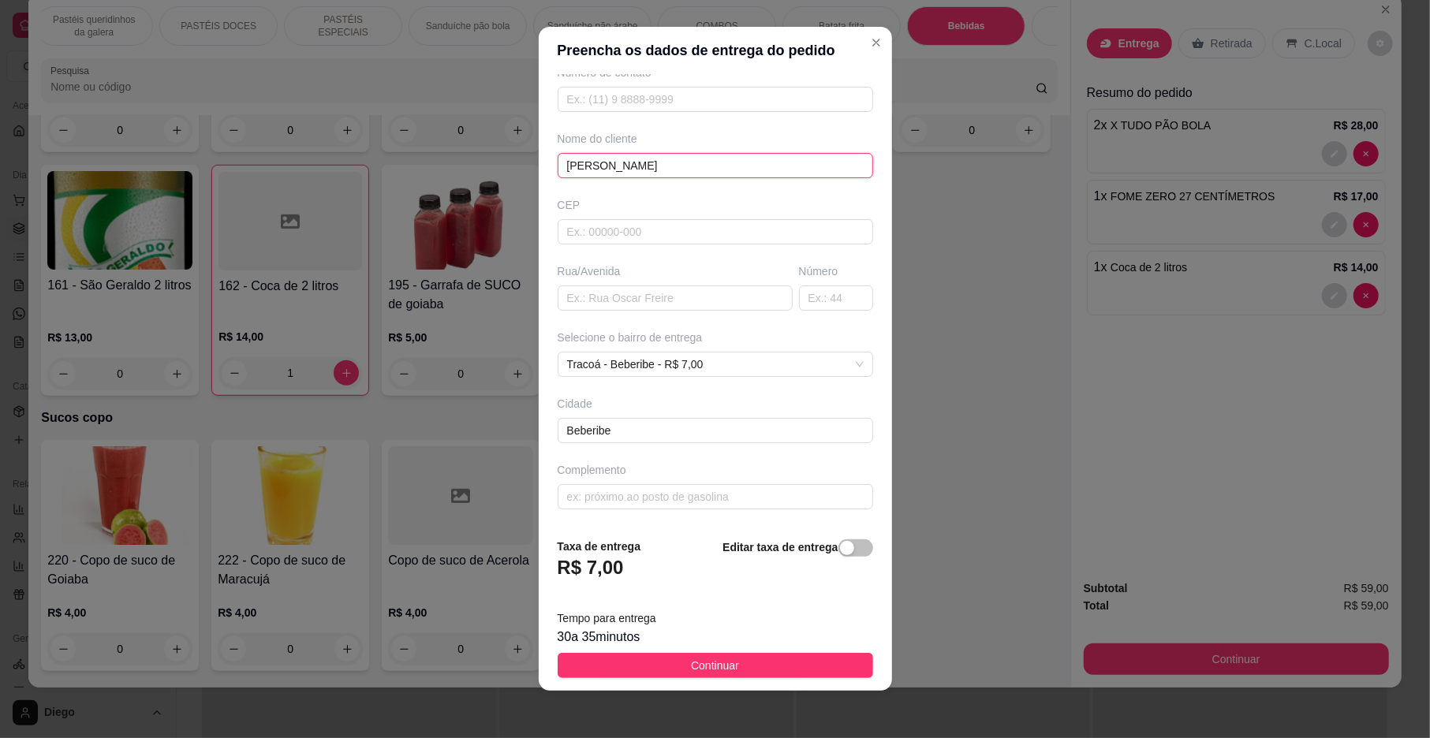
scroll to position [13, 0]
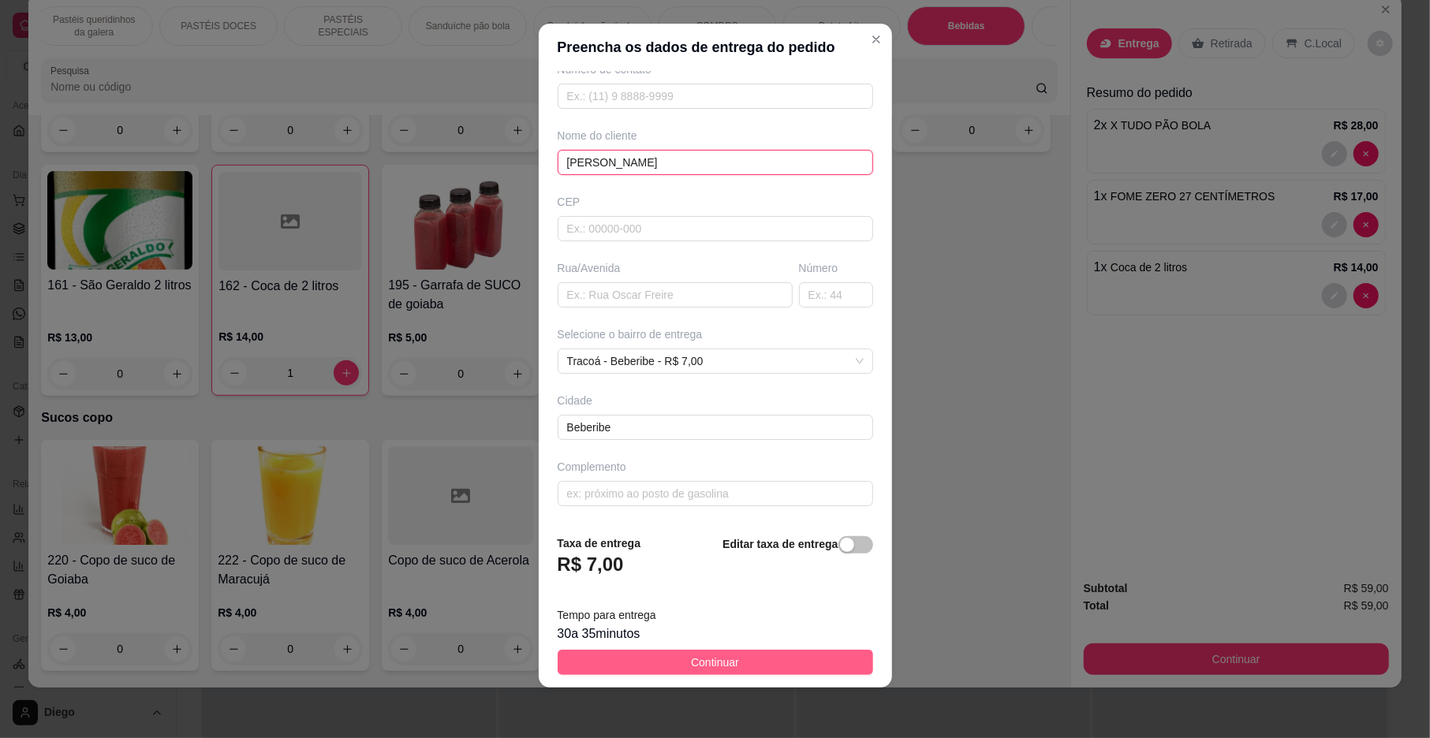
type input "jessica"
click at [699, 654] on span "Continuar" at bounding box center [715, 662] width 48 height 17
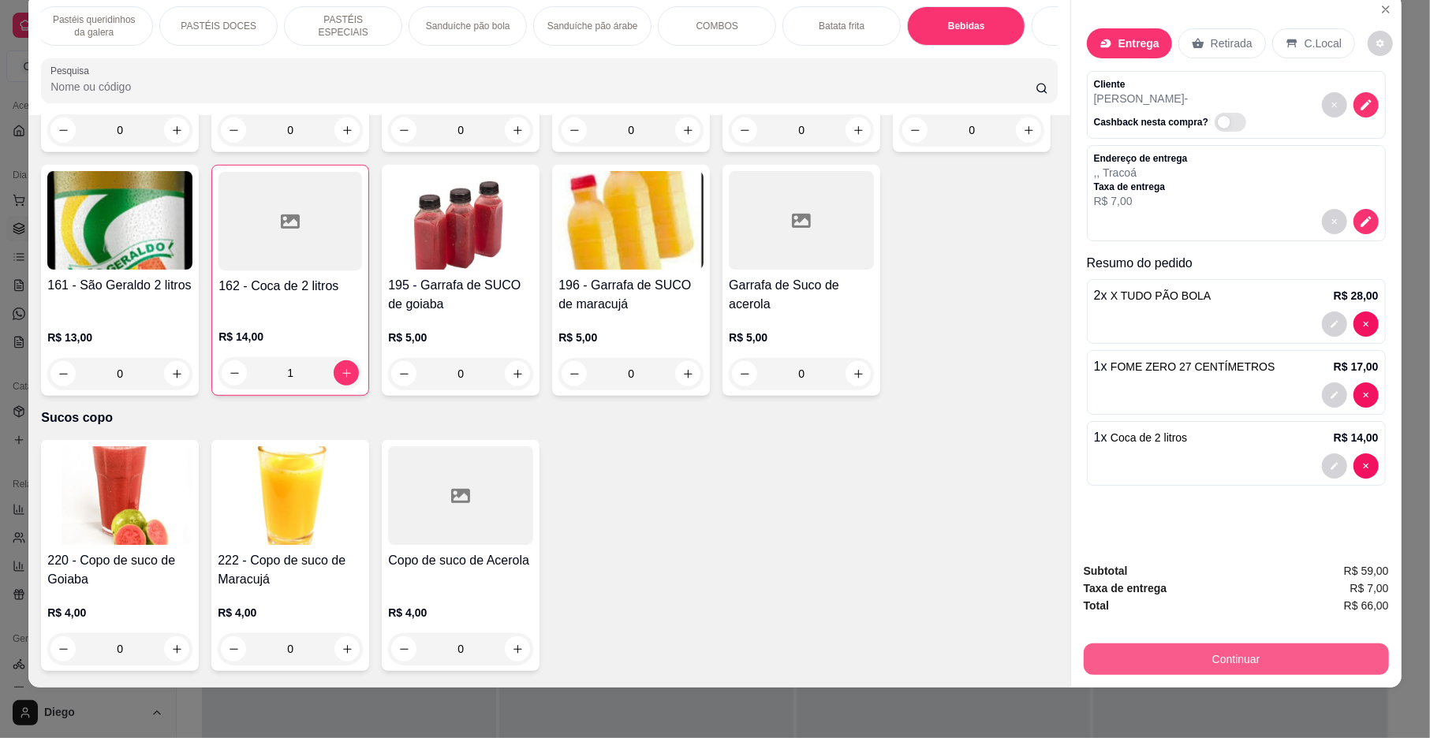
click at [1234, 648] on button "Continuar" at bounding box center [1236, 660] width 305 height 32
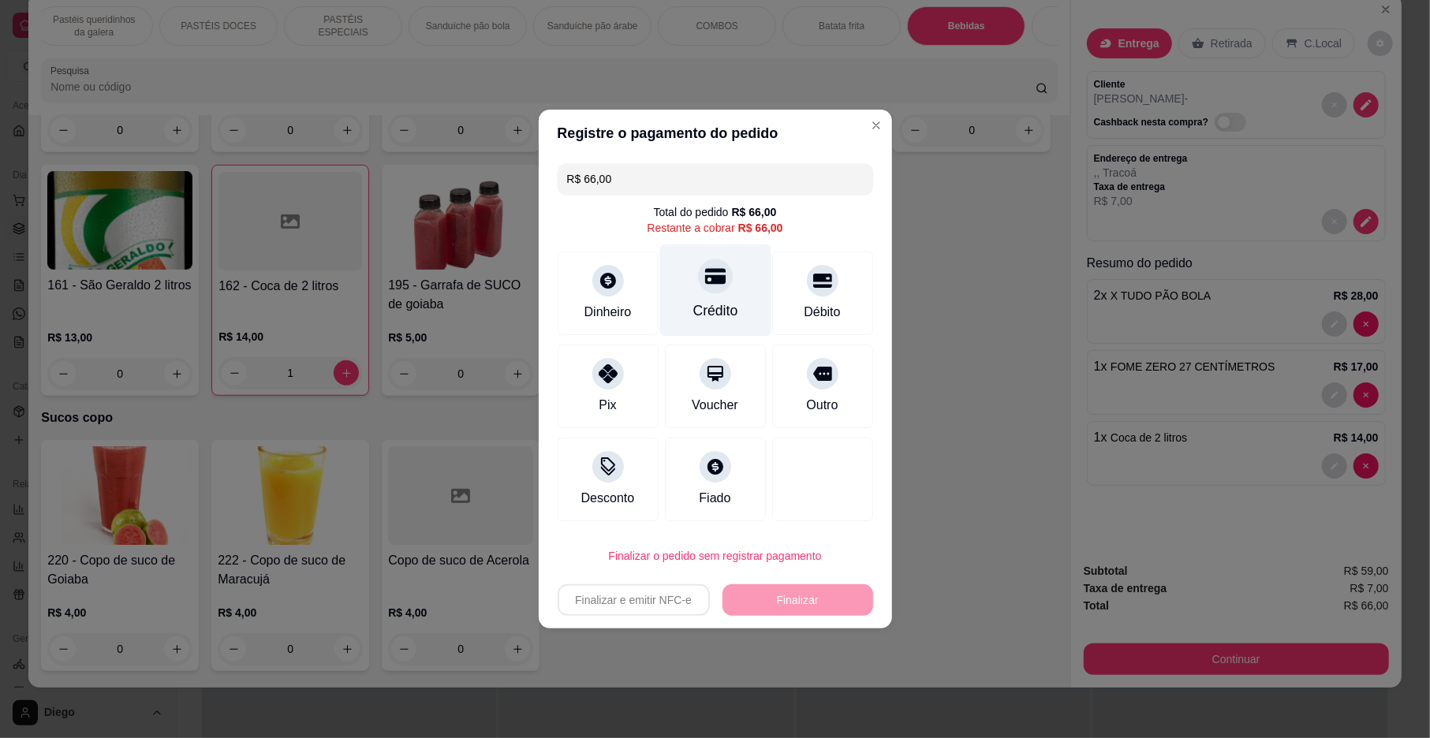
click at [719, 284] on div at bounding box center [715, 276] width 35 height 35
click at [719, 301] on div "Crédito" at bounding box center [715, 311] width 45 height 21
type input "R$ 0,00"
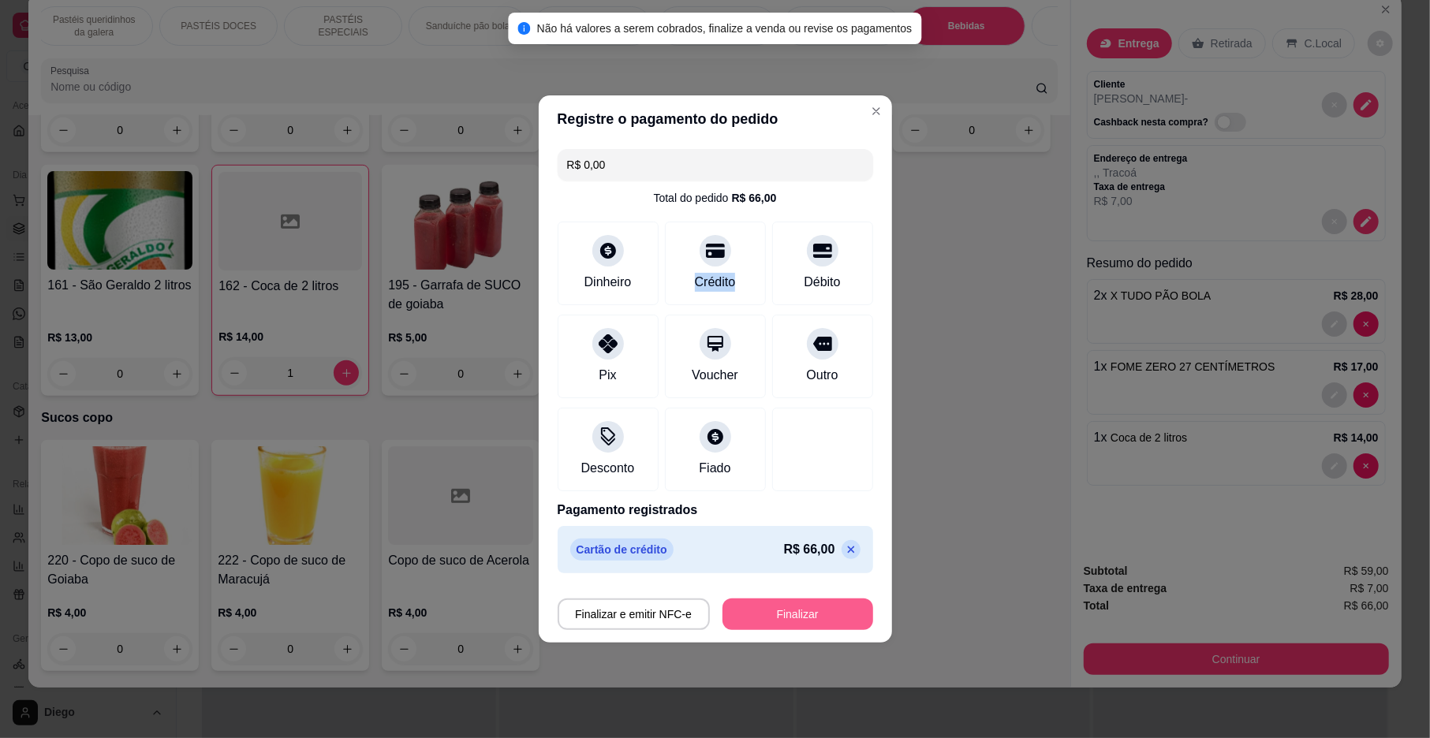
click at [753, 614] on button "Finalizar" at bounding box center [798, 615] width 151 height 32
type input "0"
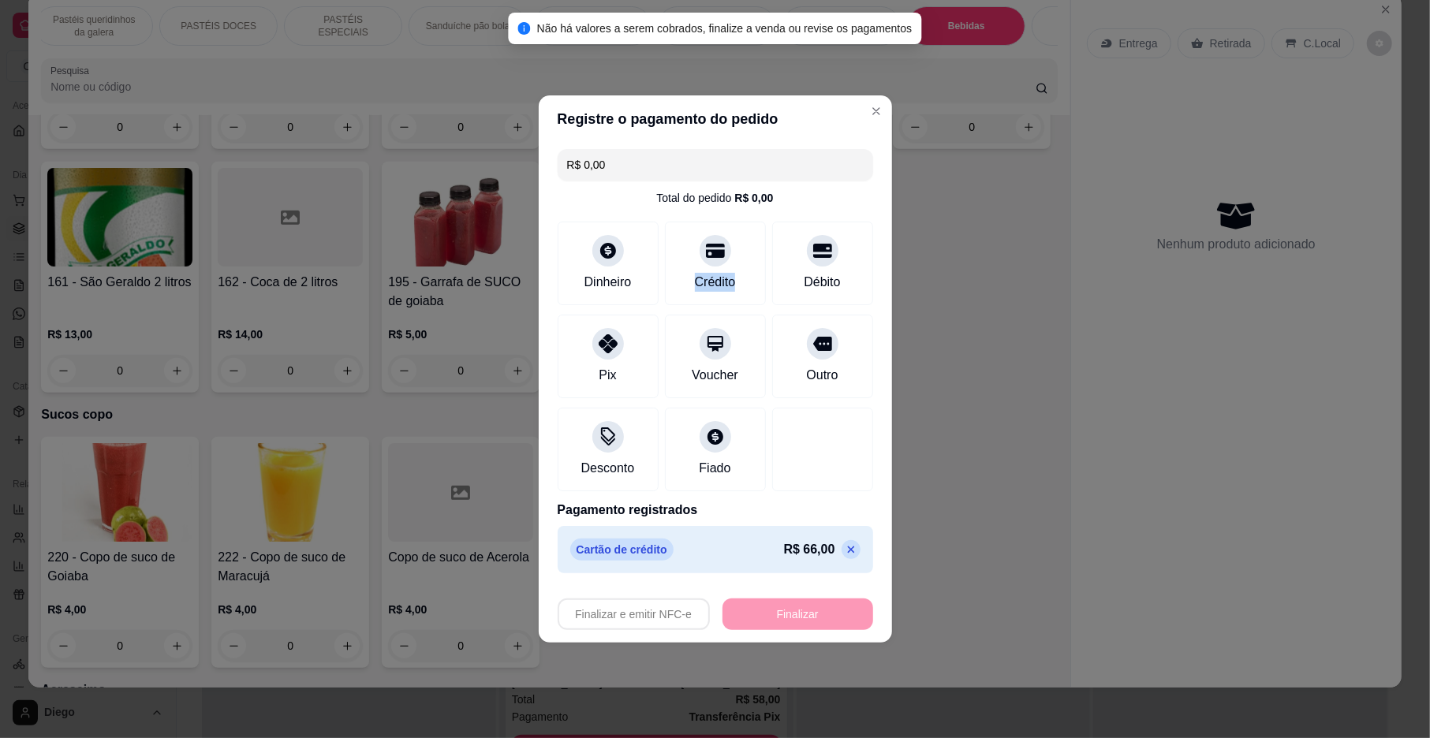
type input "-R$ 66,00"
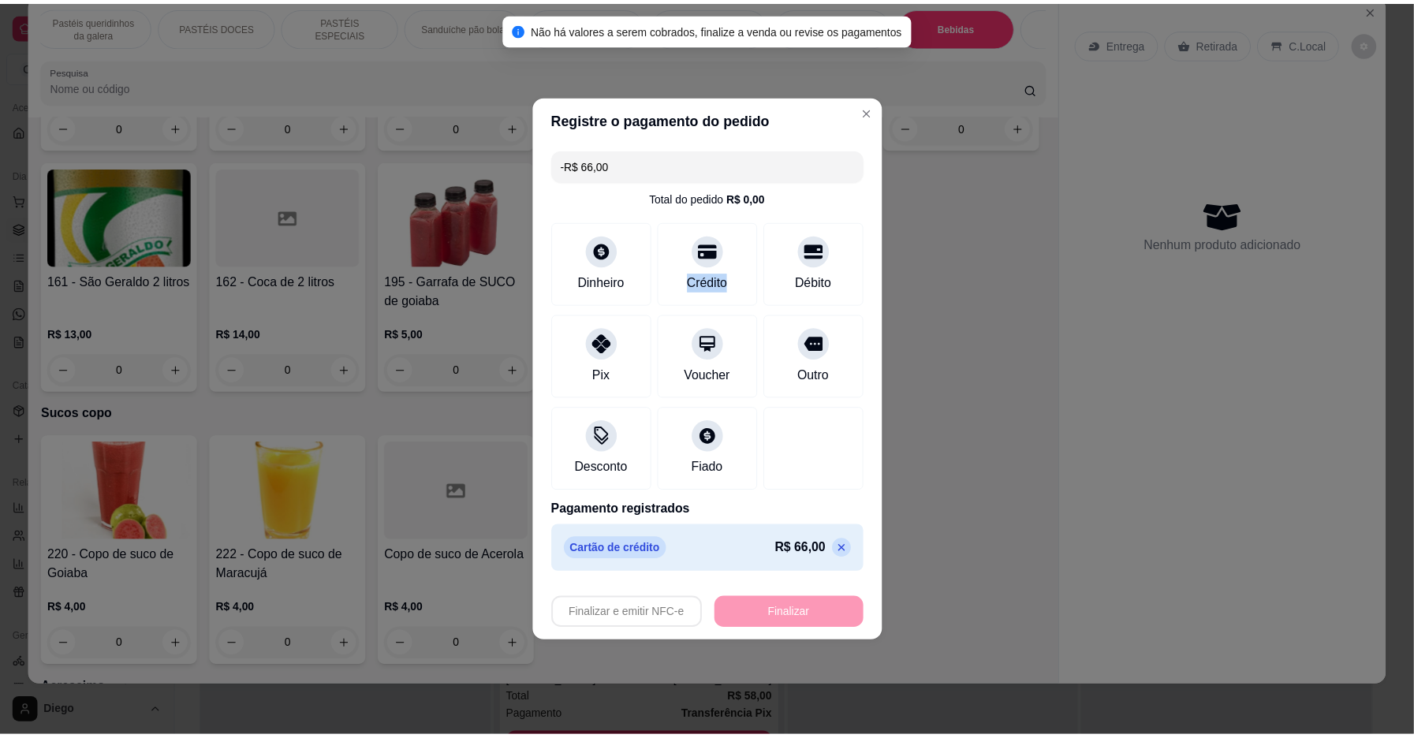
scroll to position [4936, 0]
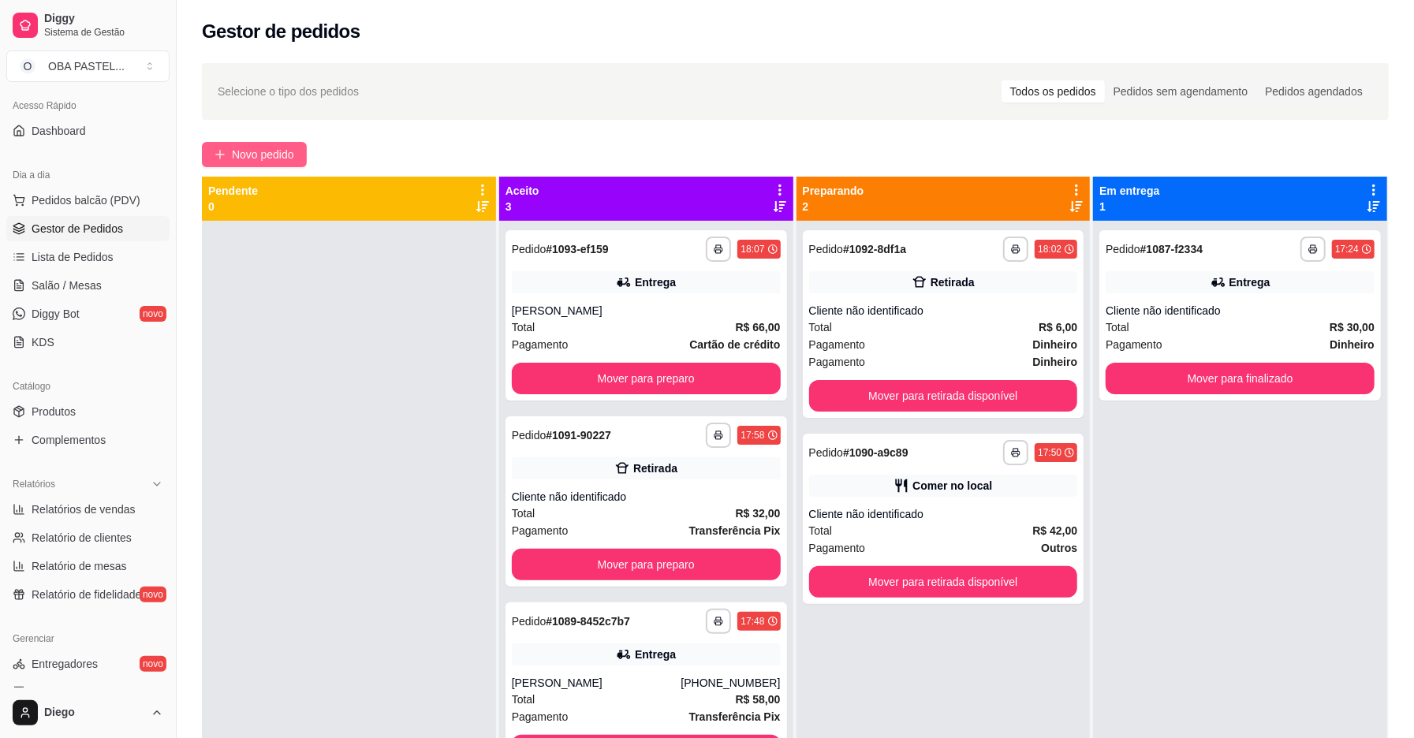
click at [270, 146] on span "Novo pedido" at bounding box center [263, 154] width 62 height 17
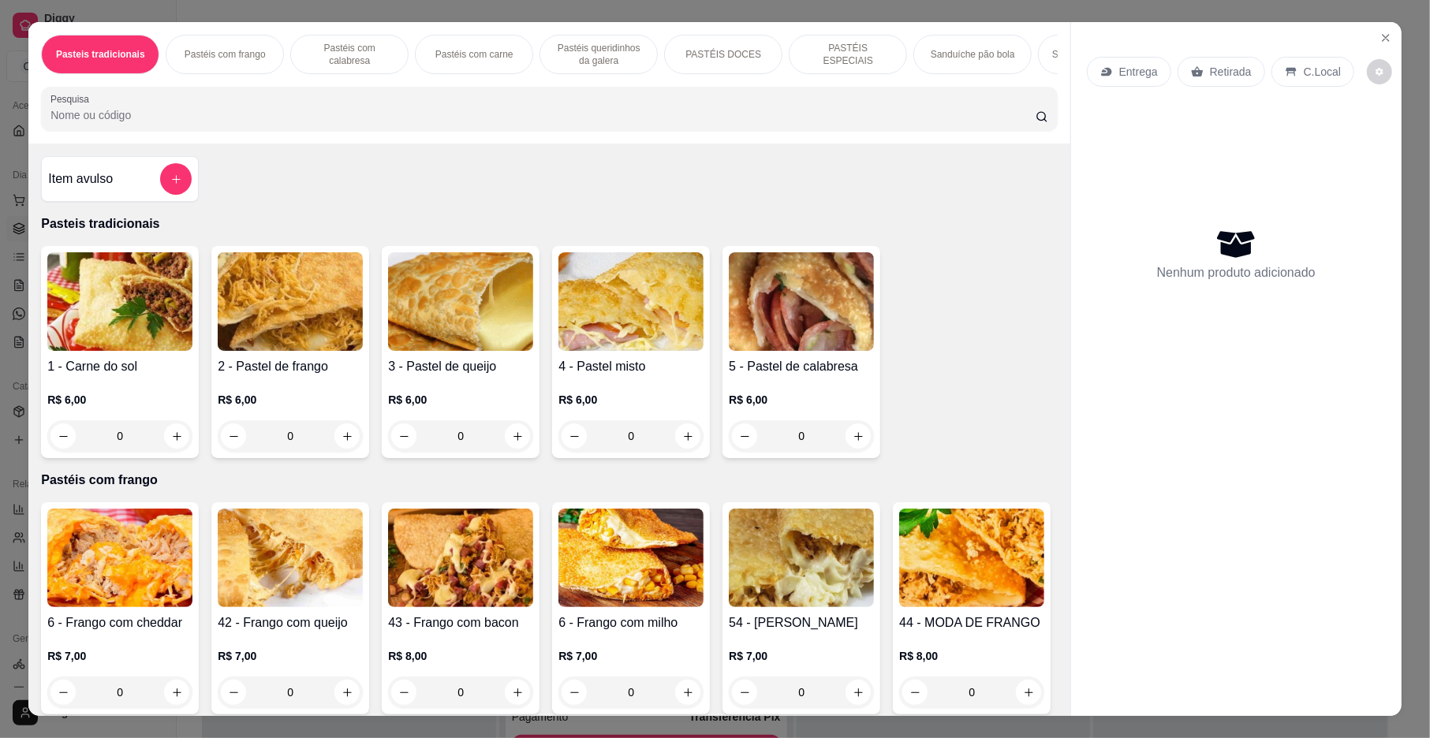
click at [1143, 61] on div "Entrega" at bounding box center [1129, 72] width 84 height 30
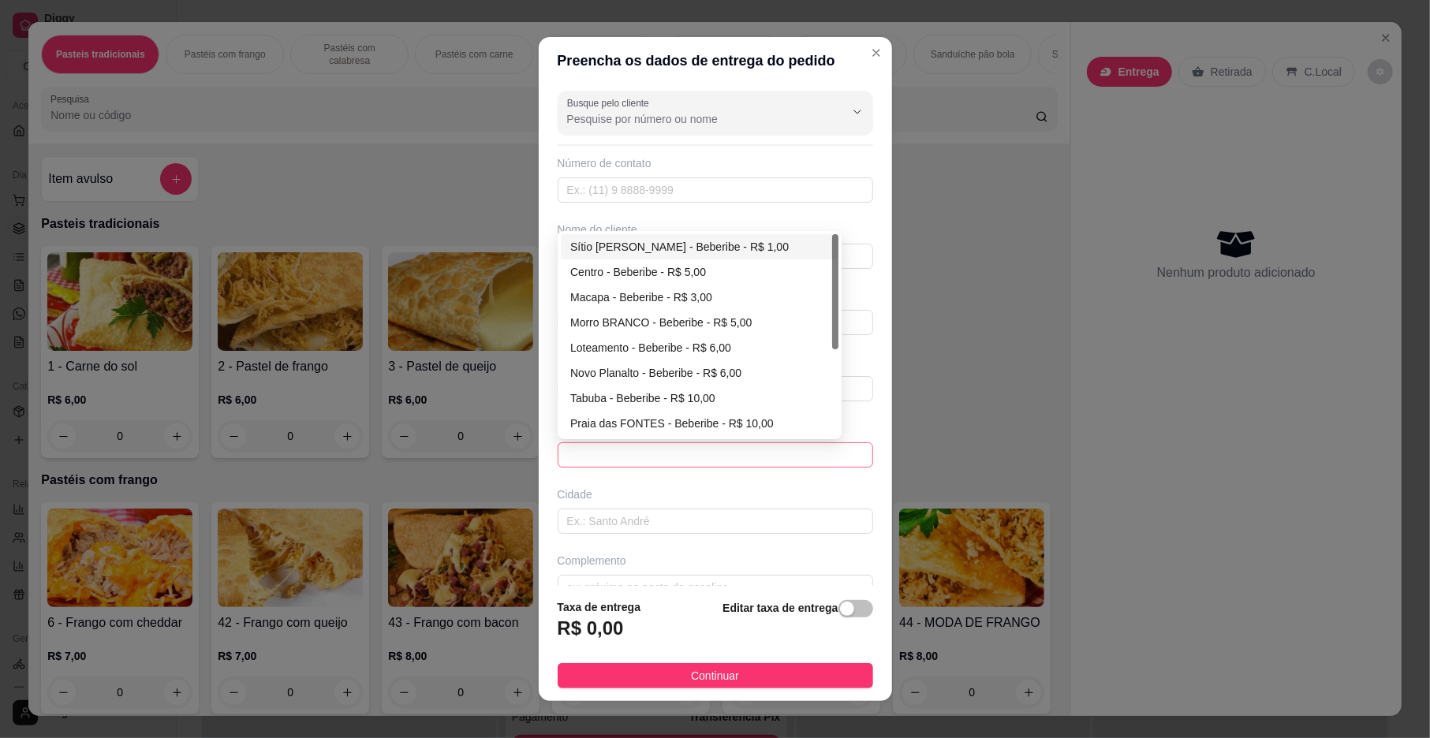
click at [645, 449] on span at bounding box center [715, 455] width 297 height 24
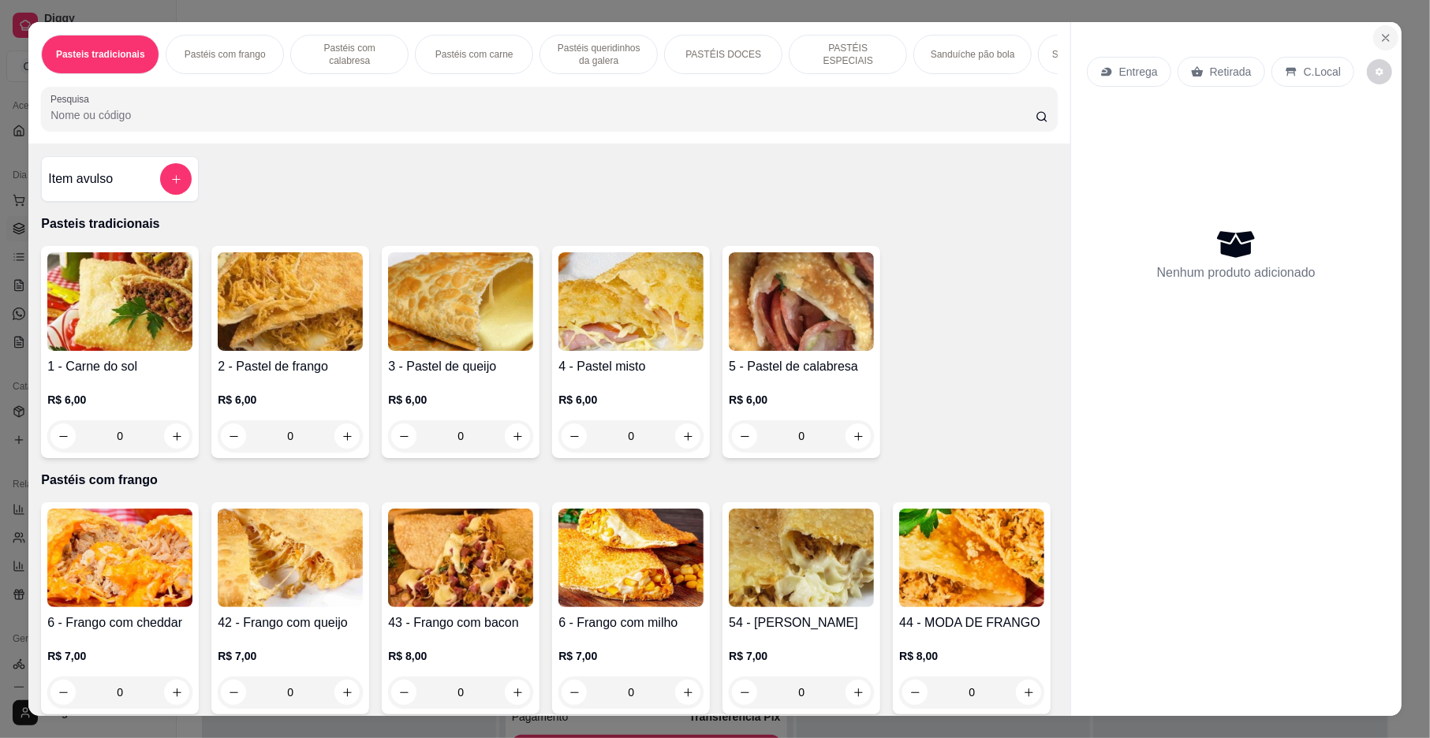
click at [1380, 41] on icon "Close" at bounding box center [1386, 38] width 13 height 13
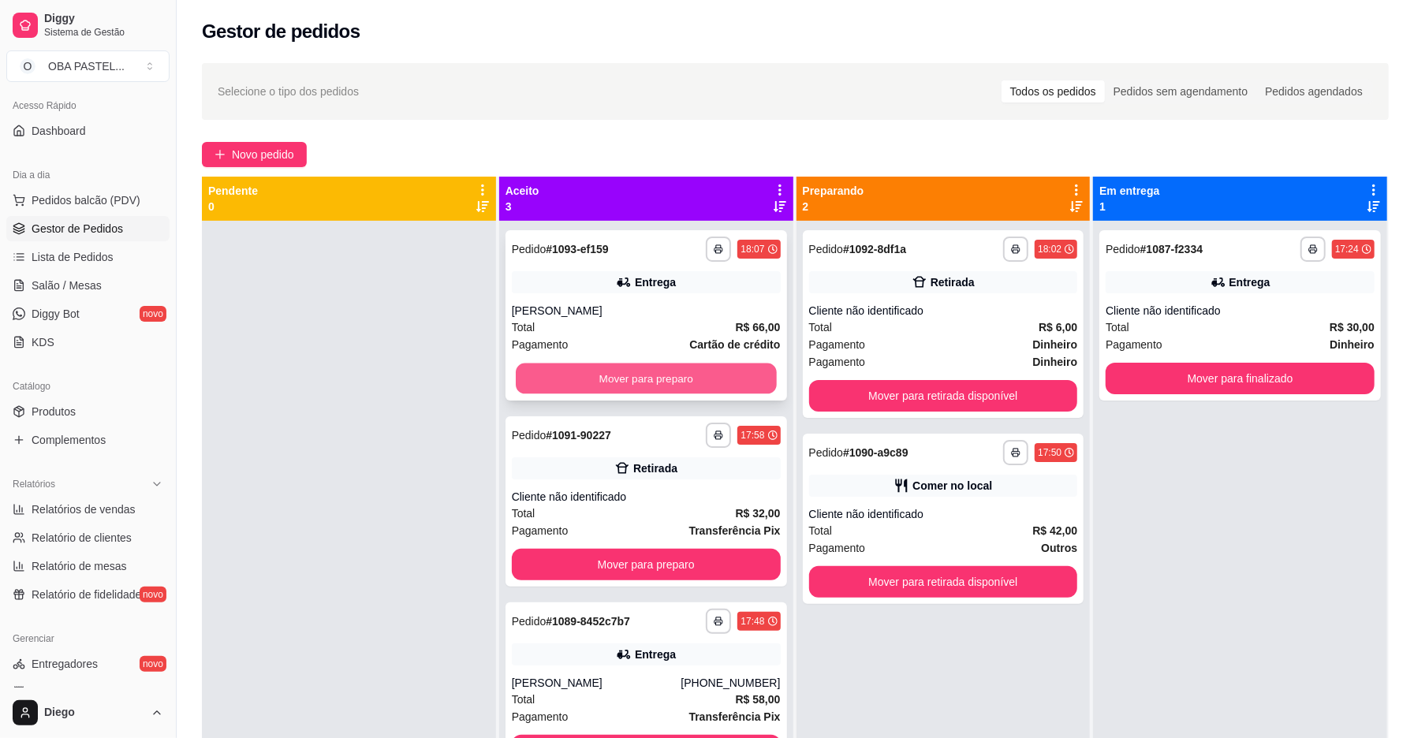
click at [715, 376] on button "Mover para preparo" at bounding box center [646, 379] width 261 height 31
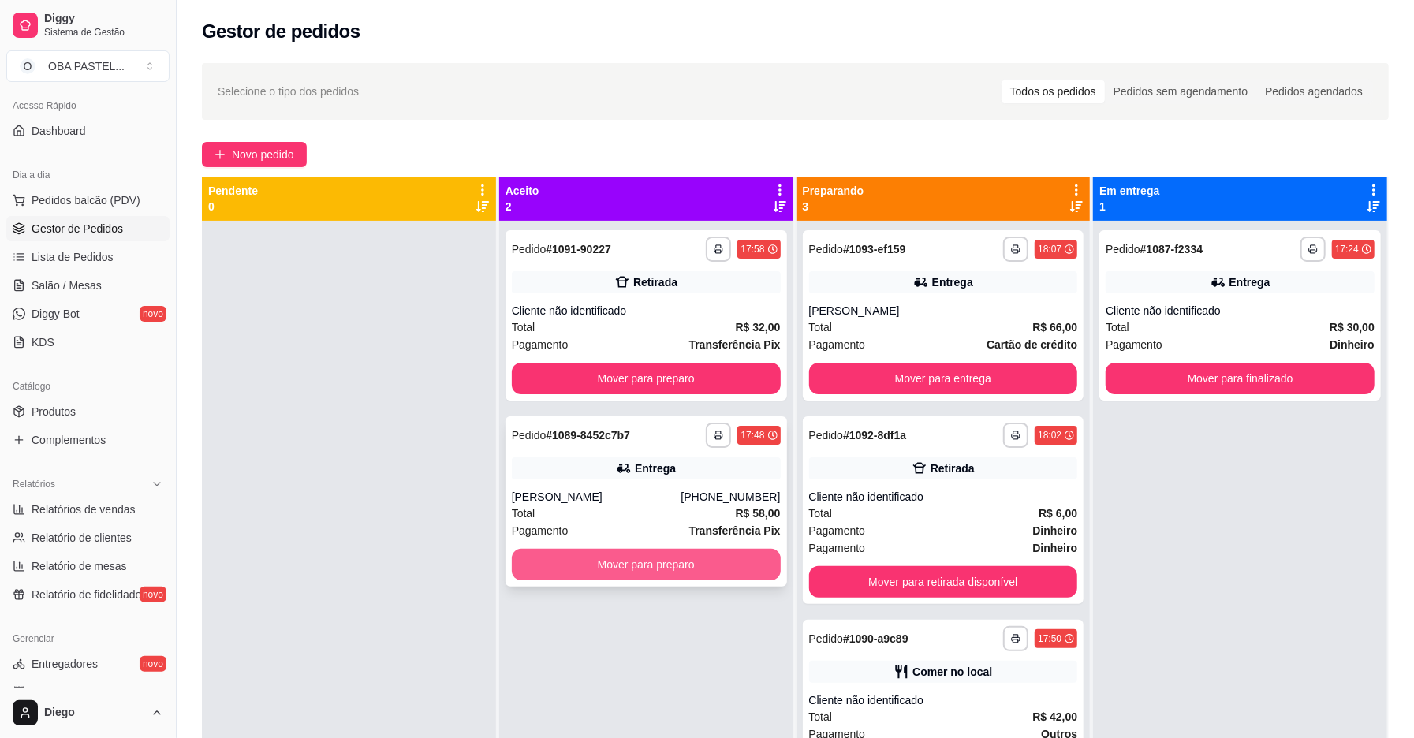
click at [622, 570] on button "Mover para preparo" at bounding box center [646, 565] width 269 height 32
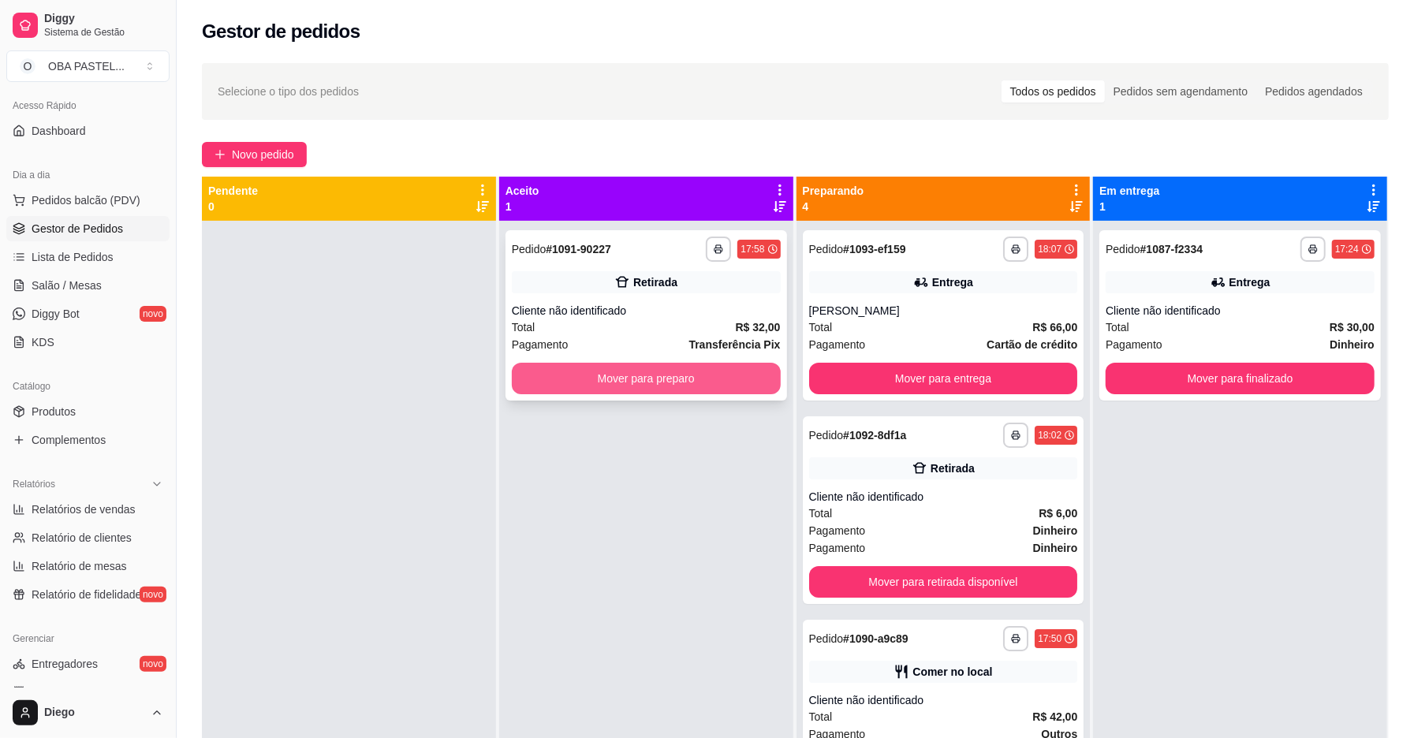
click at [682, 379] on button "Mover para preparo" at bounding box center [646, 379] width 269 height 32
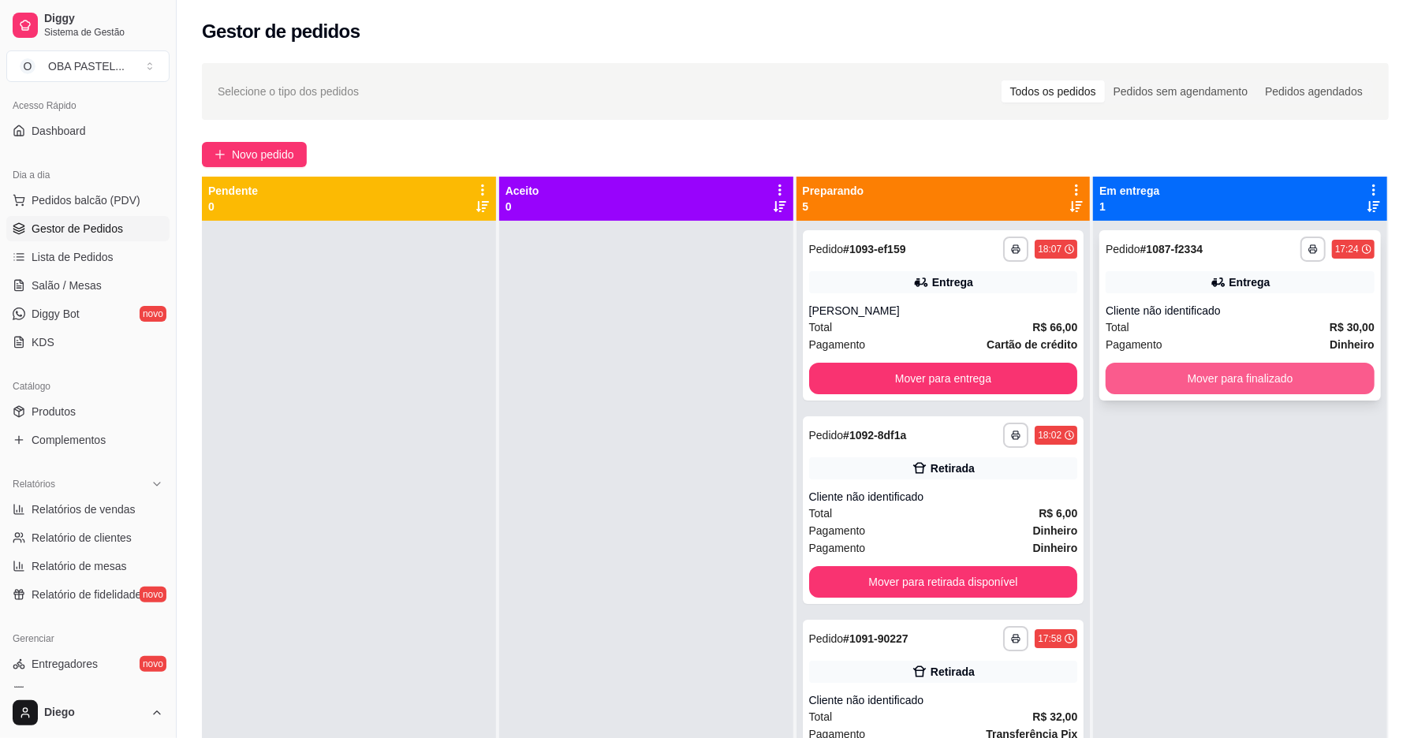
click at [1244, 377] on button "Mover para finalizado" at bounding box center [1240, 379] width 269 height 32
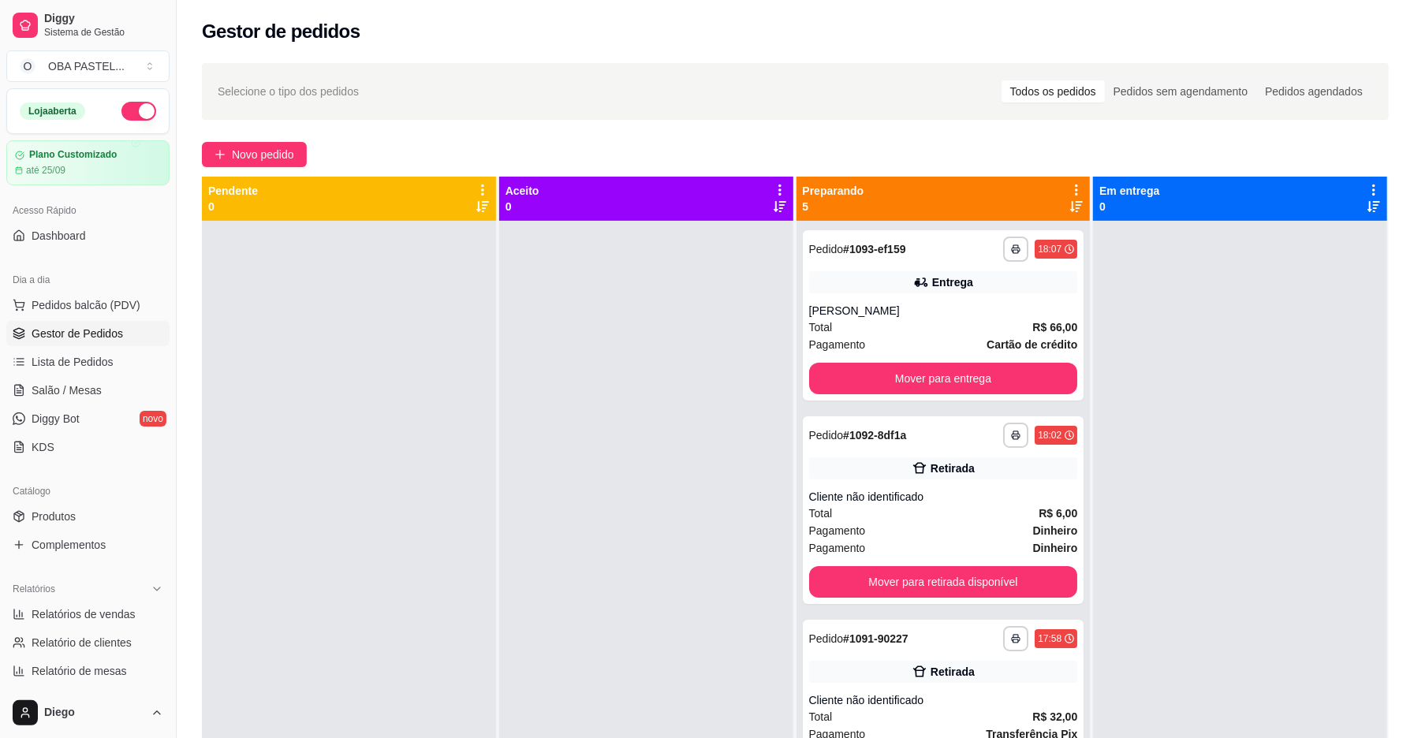
click at [304, 139] on div "**********" at bounding box center [796, 494] width 1238 height 880
click at [293, 149] on span "Novo pedido" at bounding box center [263, 154] width 62 height 17
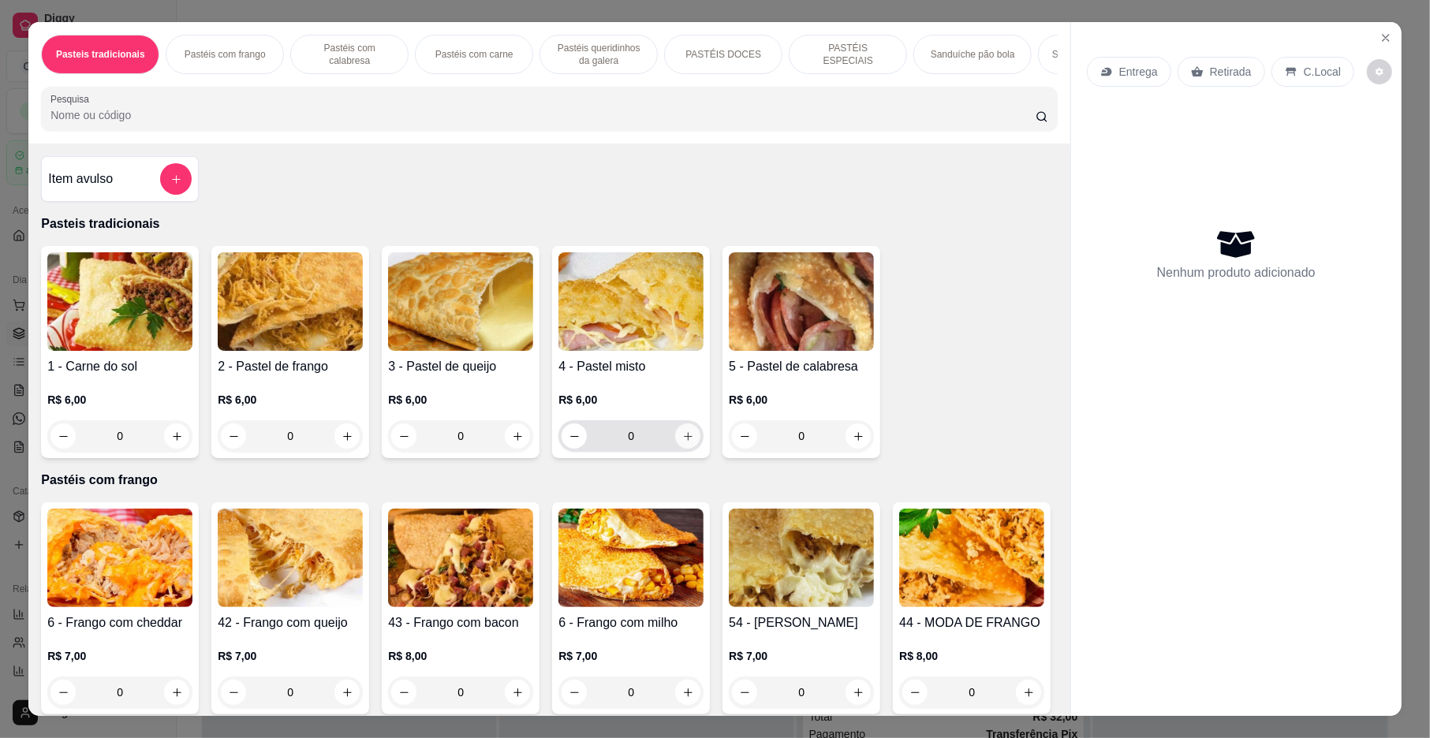
click at [684, 441] on icon "increase-product-quantity" at bounding box center [688, 436] width 9 height 9
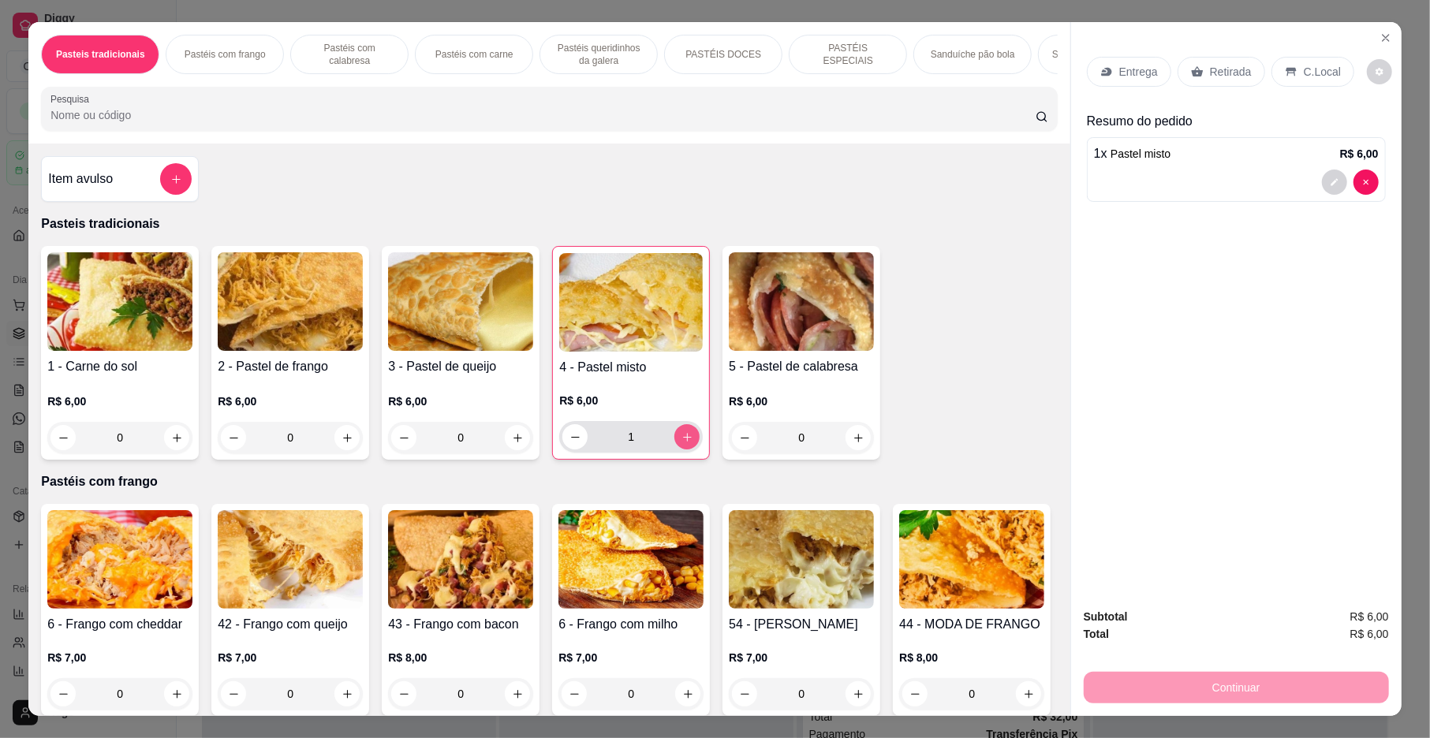
click at [682, 443] on icon "increase-product-quantity" at bounding box center [688, 437] width 12 height 12
type input "3"
click at [512, 444] on icon "increase-product-quantity" at bounding box center [518, 438] width 12 height 12
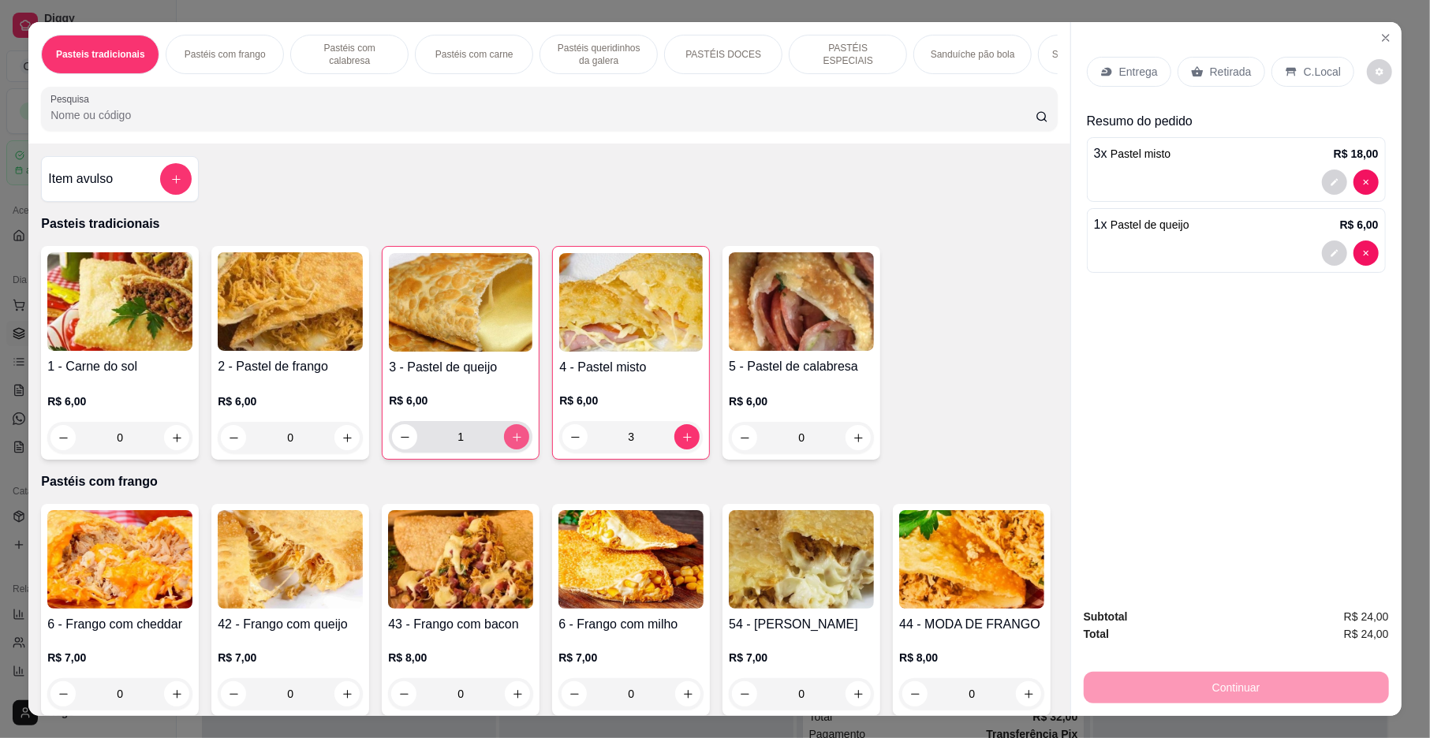
click at [511, 443] on icon "increase-product-quantity" at bounding box center [517, 437] width 12 height 12
type input "3"
click at [1108, 73] on div "Entrega" at bounding box center [1129, 72] width 84 height 30
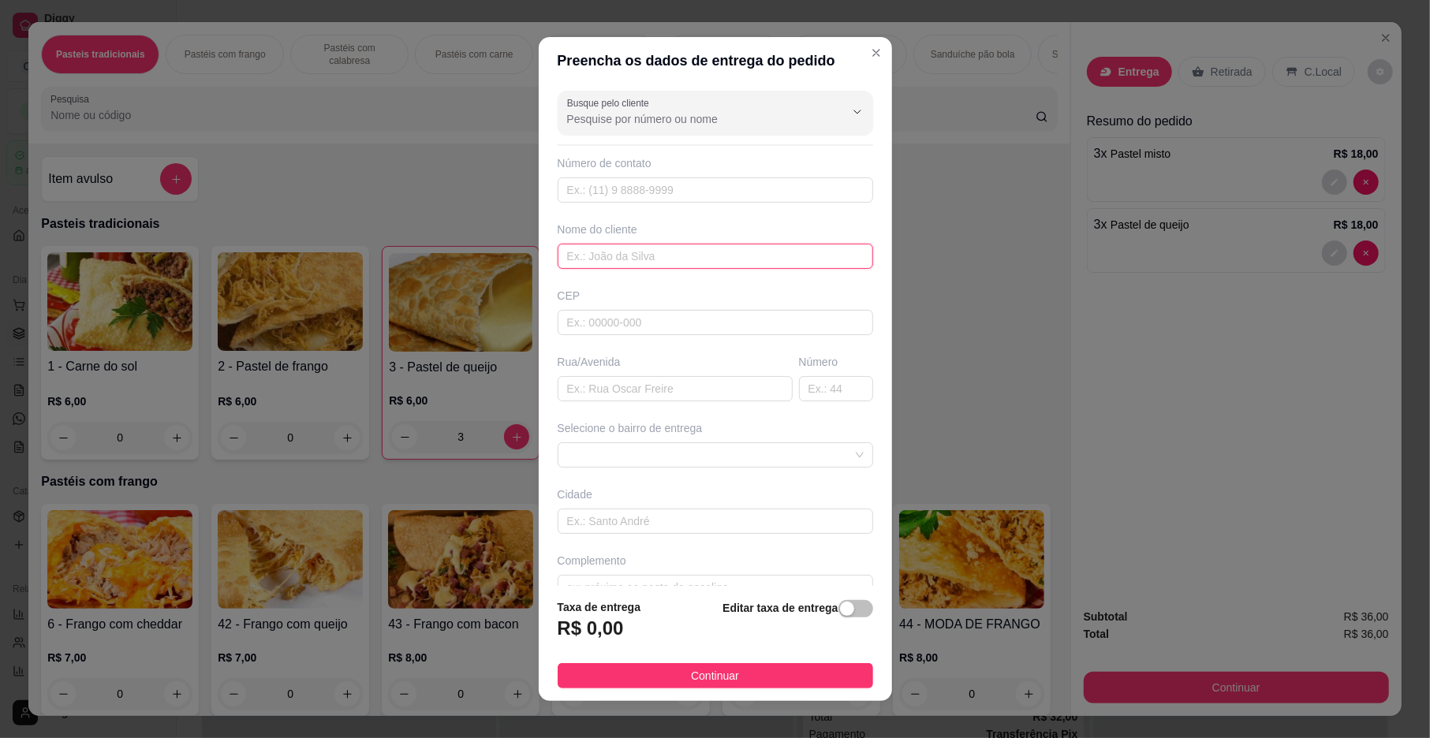
click at [581, 254] on input "text" at bounding box center [716, 256] width 316 height 25
type input "casa da regina"
click at [626, 671] on button "Continuar" at bounding box center [716, 675] width 316 height 25
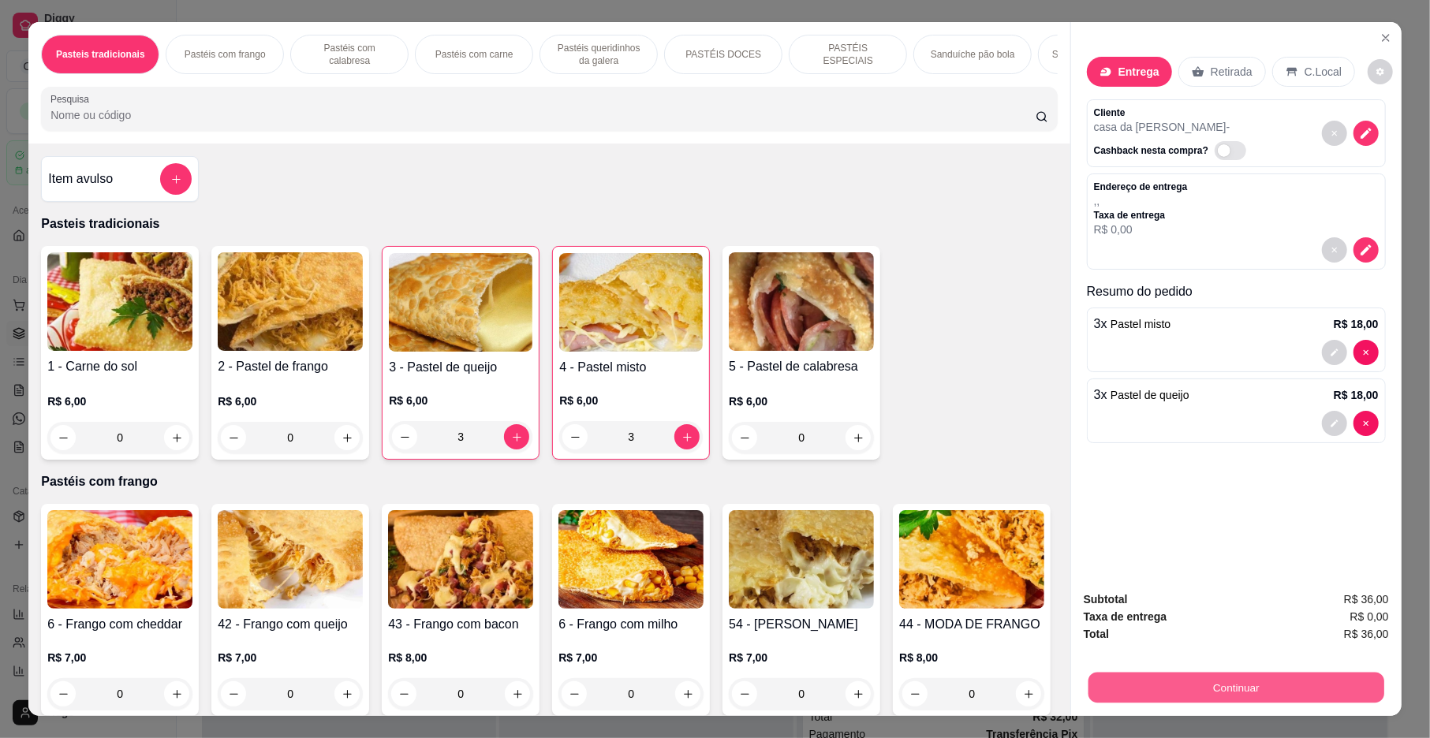
click at [1228, 682] on button "Continuar" at bounding box center [1237, 688] width 296 height 31
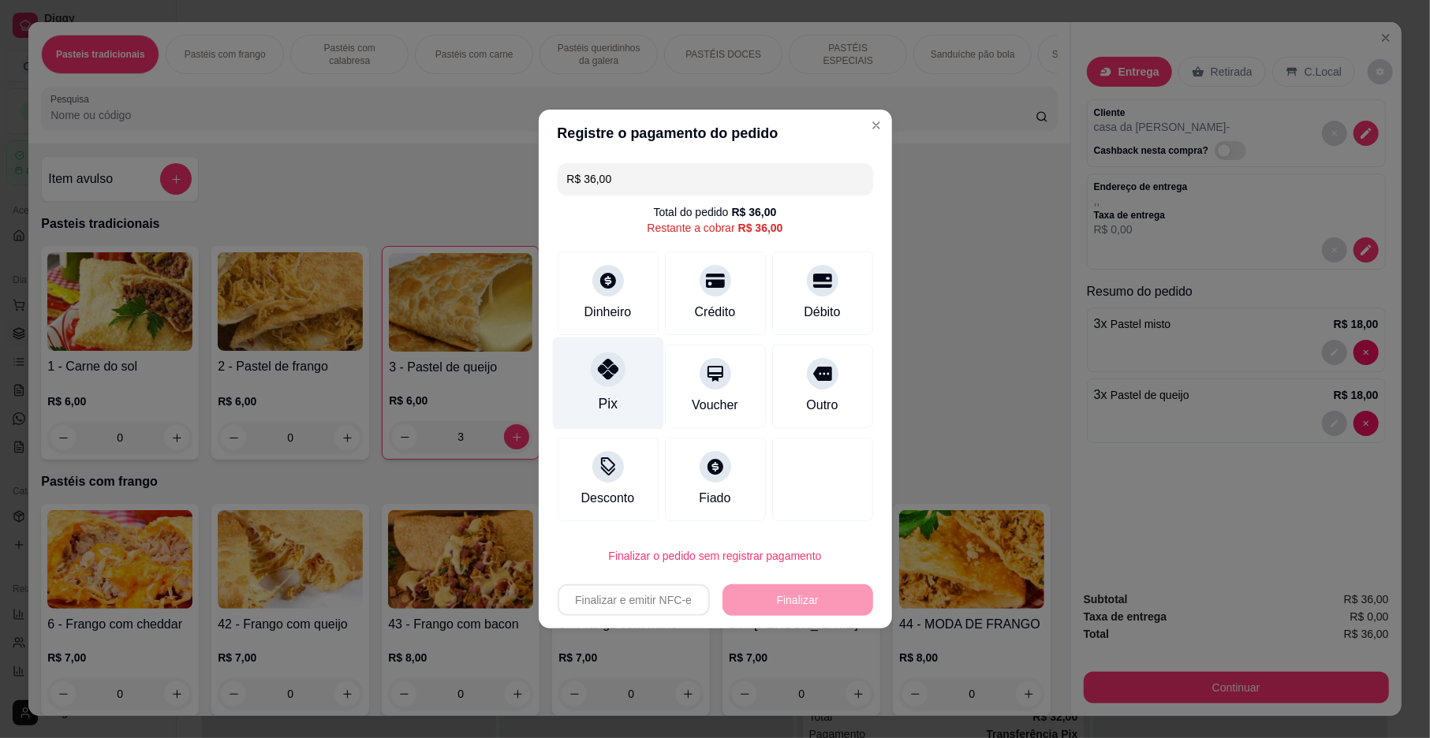
click at [606, 405] on div "Pix" at bounding box center [607, 404] width 19 height 21
type input "R$ 0,00"
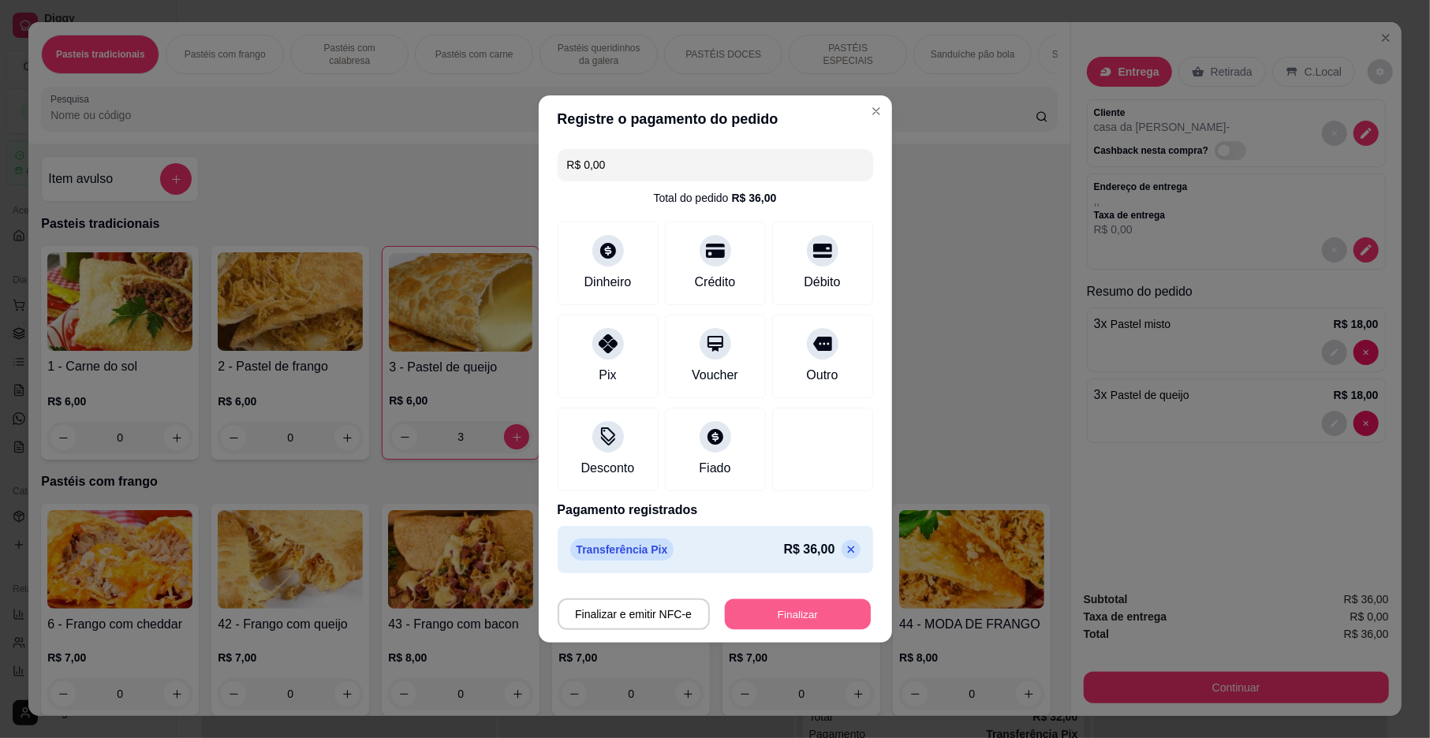
click at [756, 606] on button "Finalizar" at bounding box center [798, 615] width 146 height 31
type input "0"
type input "-R$ 36,00"
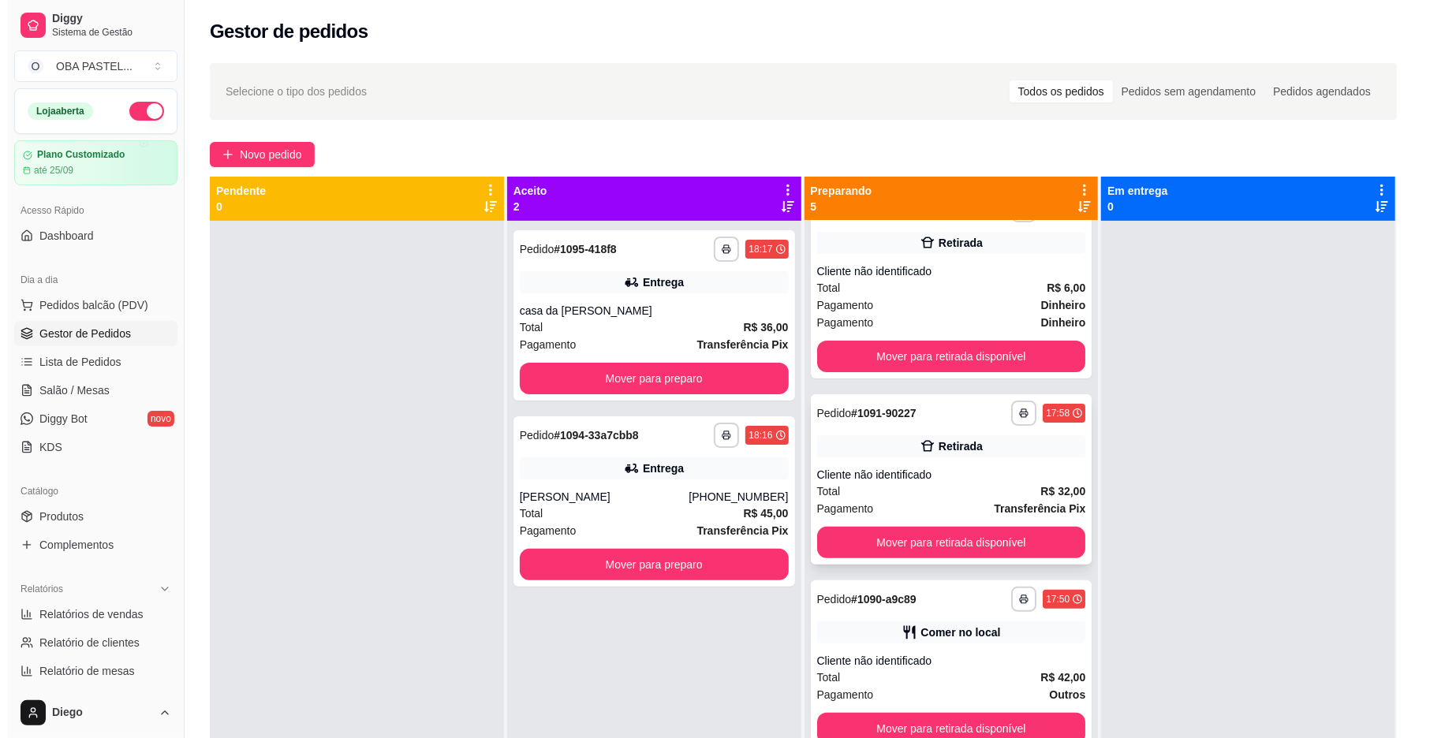
scroll to position [44, 0]
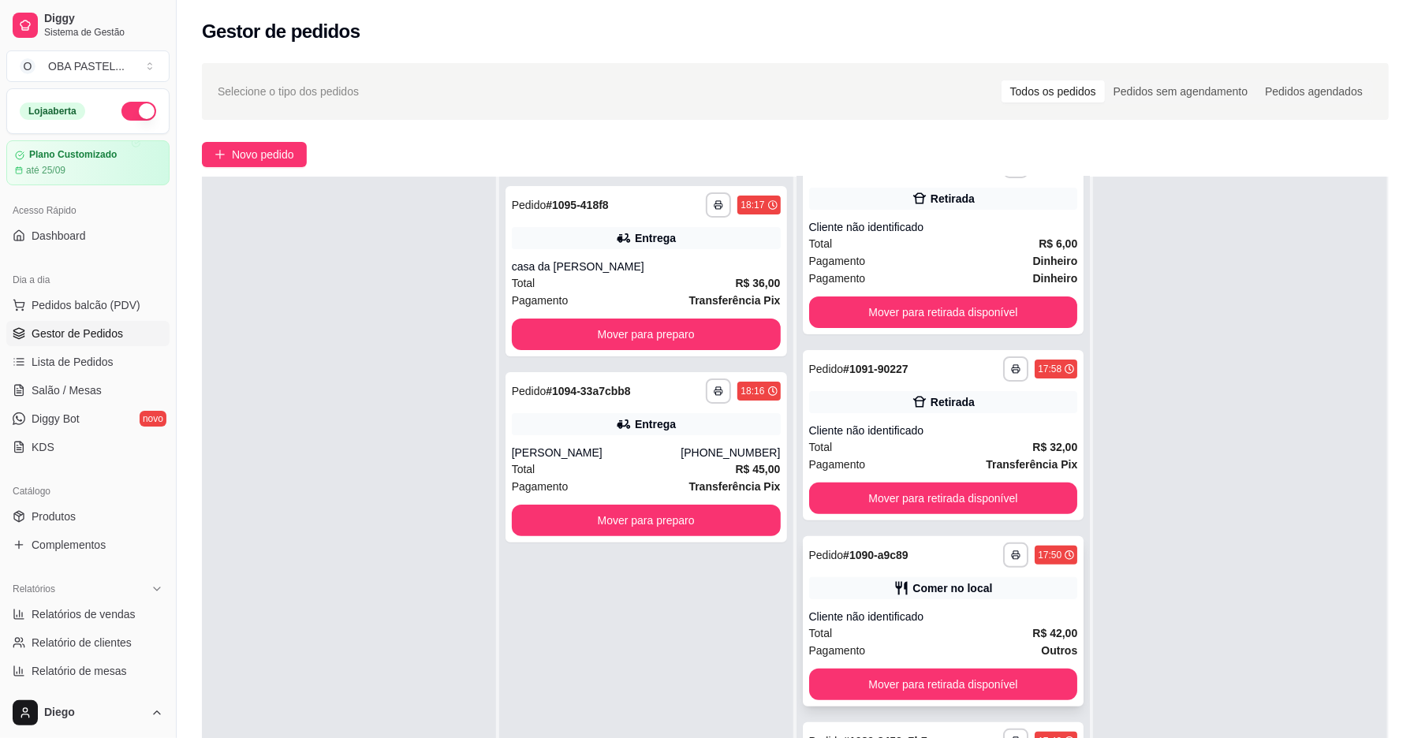
click at [913, 607] on div "**********" at bounding box center [944, 621] width 282 height 170
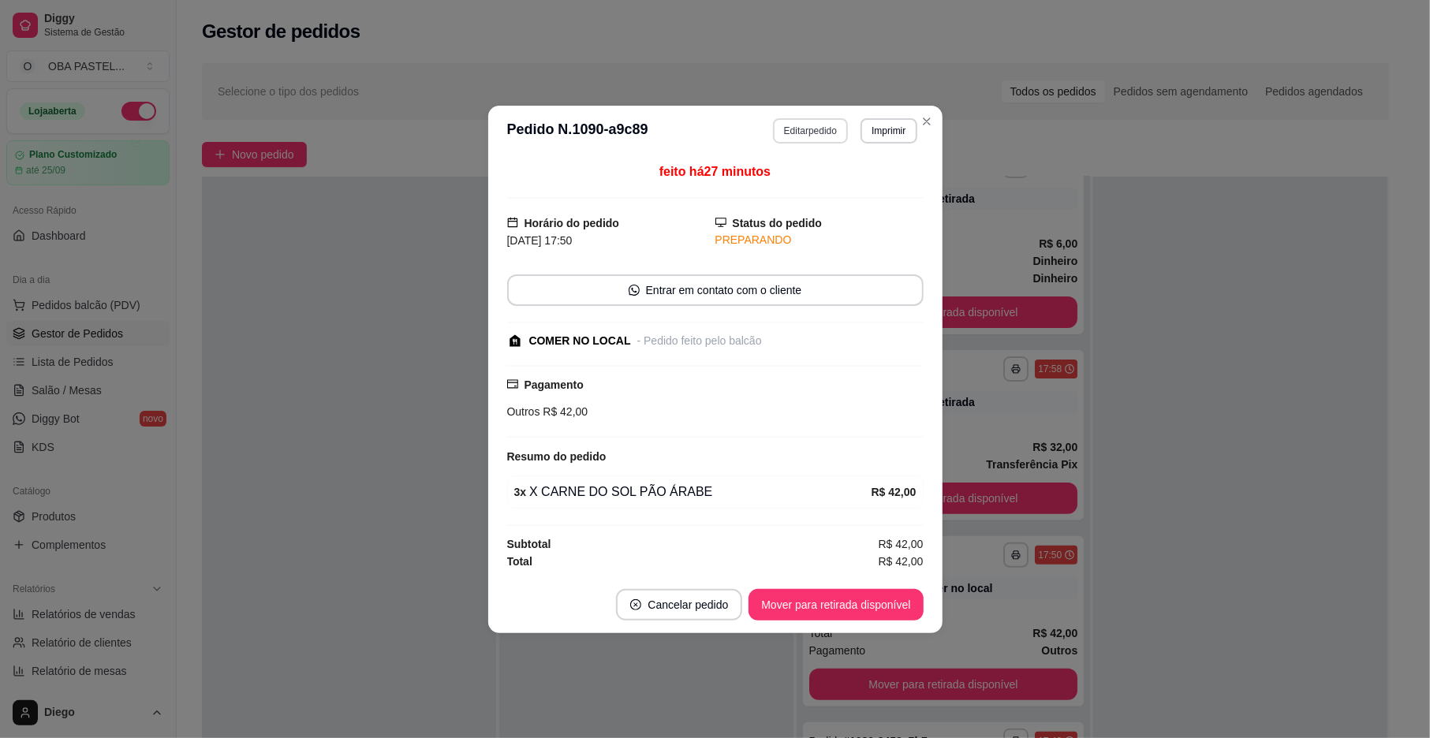
click at [824, 129] on button "Editar pedido" at bounding box center [810, 130] width 75 height 25
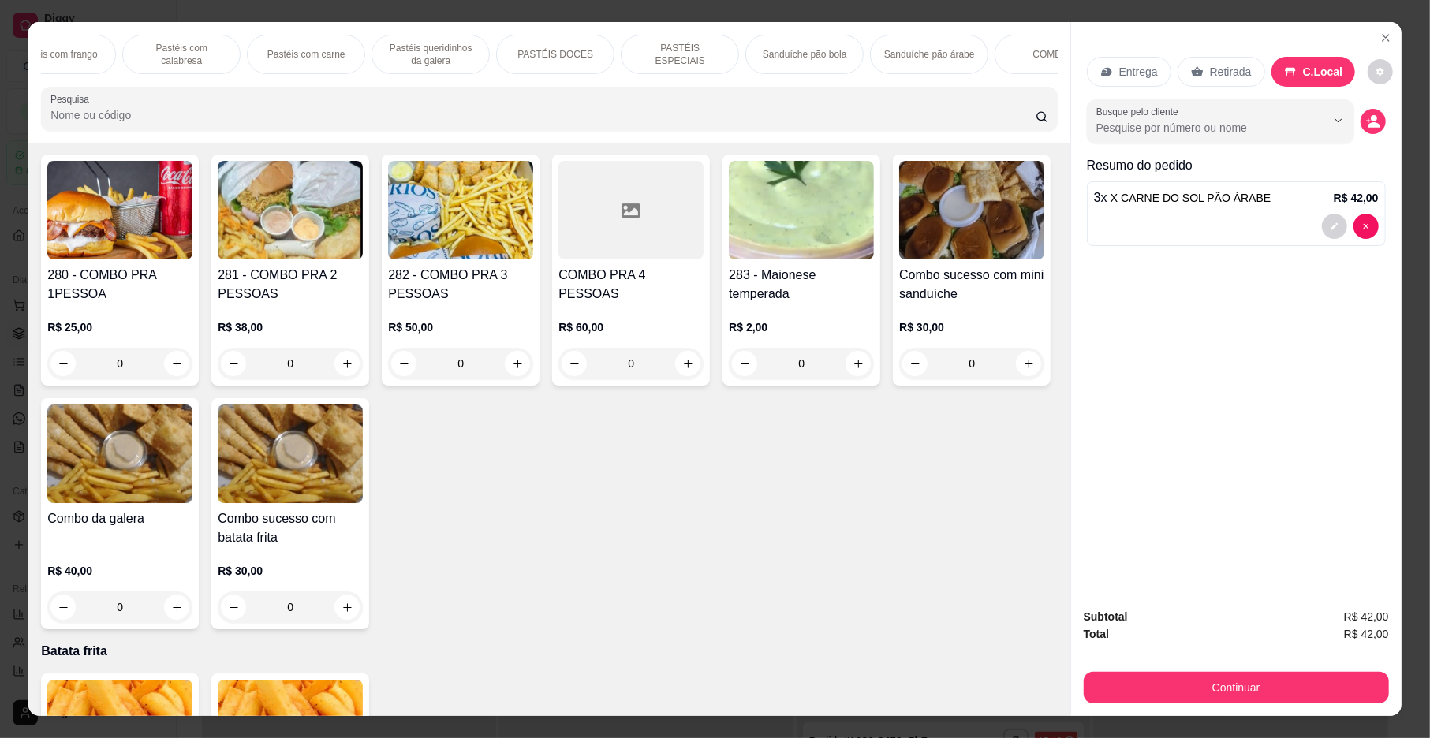
scroll to position [4134, 0]
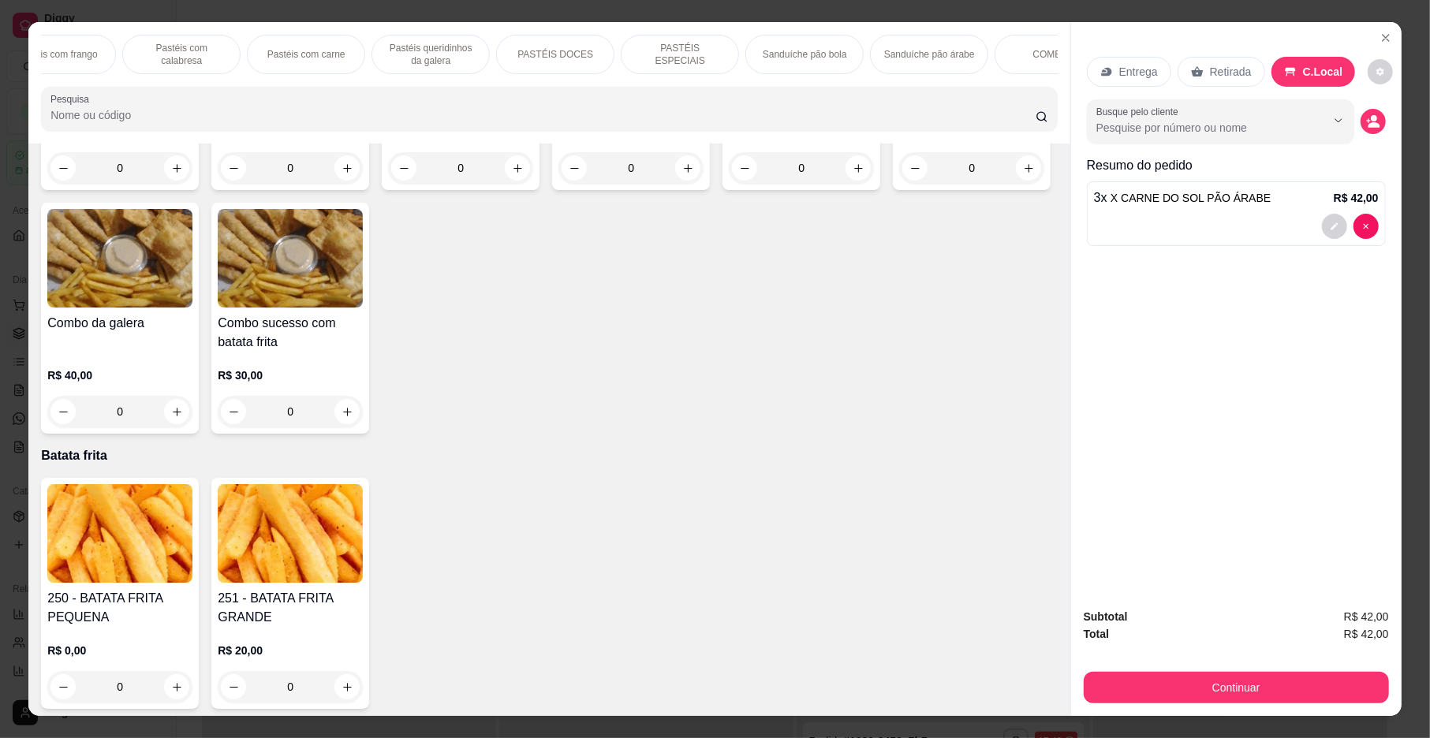
drag, startPoint x: 1054, startPoint y: 218, endPoint x: 1136, endPoint y: 541, distance: 333.7
click at [1136, 541] on div "Entrega Retirada C.Local Busque pelo cliente Resumo do pedido 3 x X CARNE DO SO…" at bounding box center [1236, 308] width 331 height 573
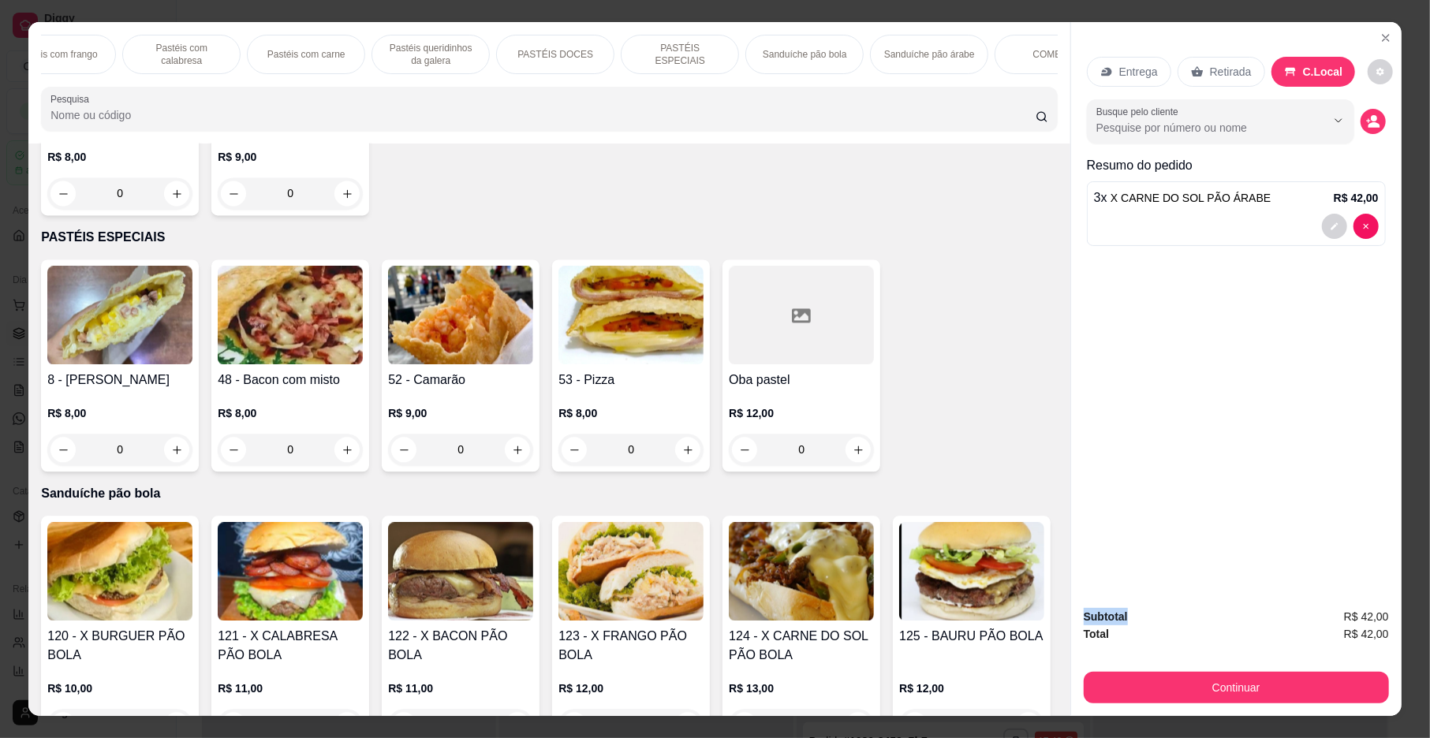
scroll to position [2460, 0]
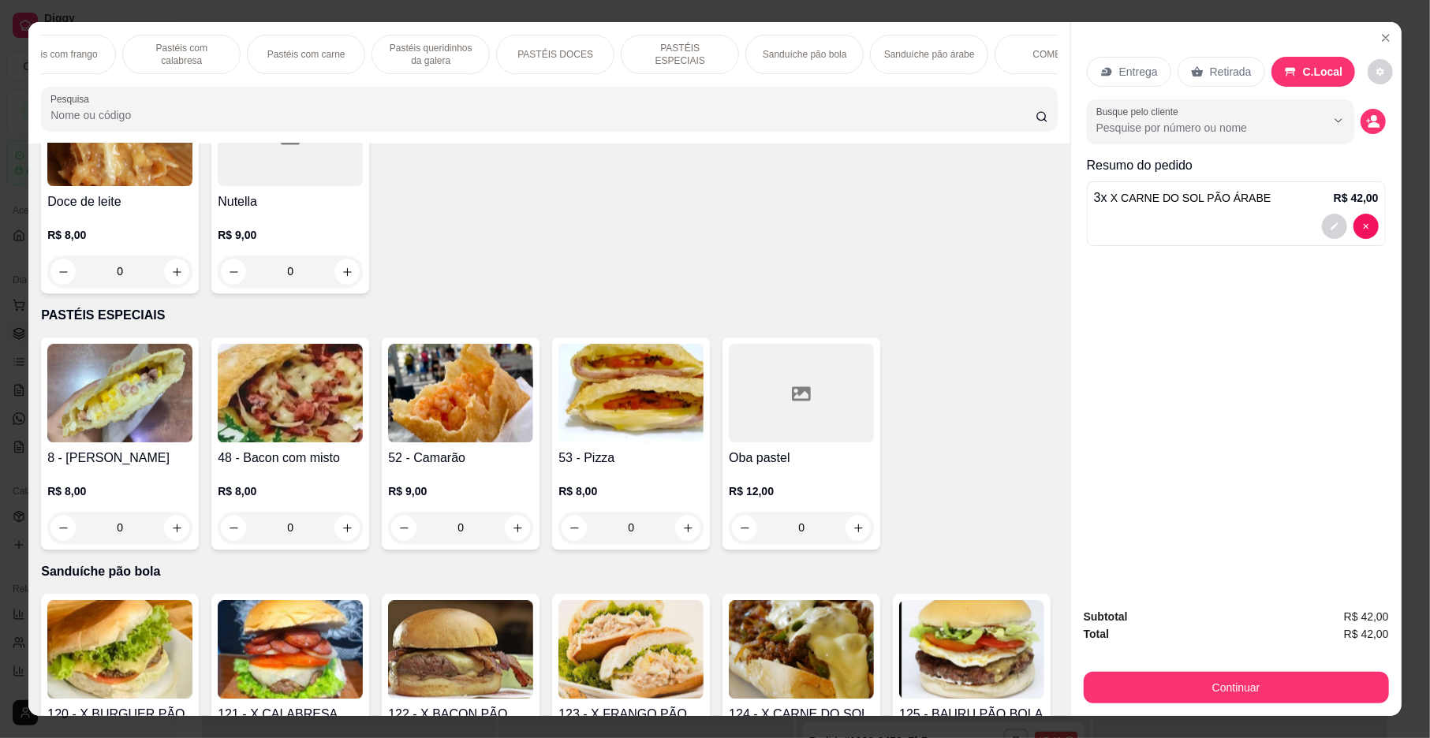
drag, startPoint x: 1051, startPoint y: 521, endPoint x: 1067, endPoint y: 388, distance: 134.3
click at [1071, 388] on div "Entrega Retirada C.Local Busque pelo cliente Resumo do pedido 3 x X CARNE DO SO…" at bounding box center [1236, 308] width 331 height 573
drag, startPoint x: 1067, startPoint y: 388, endPoint x: 1065, endPoint y: 439, distance: 51.3
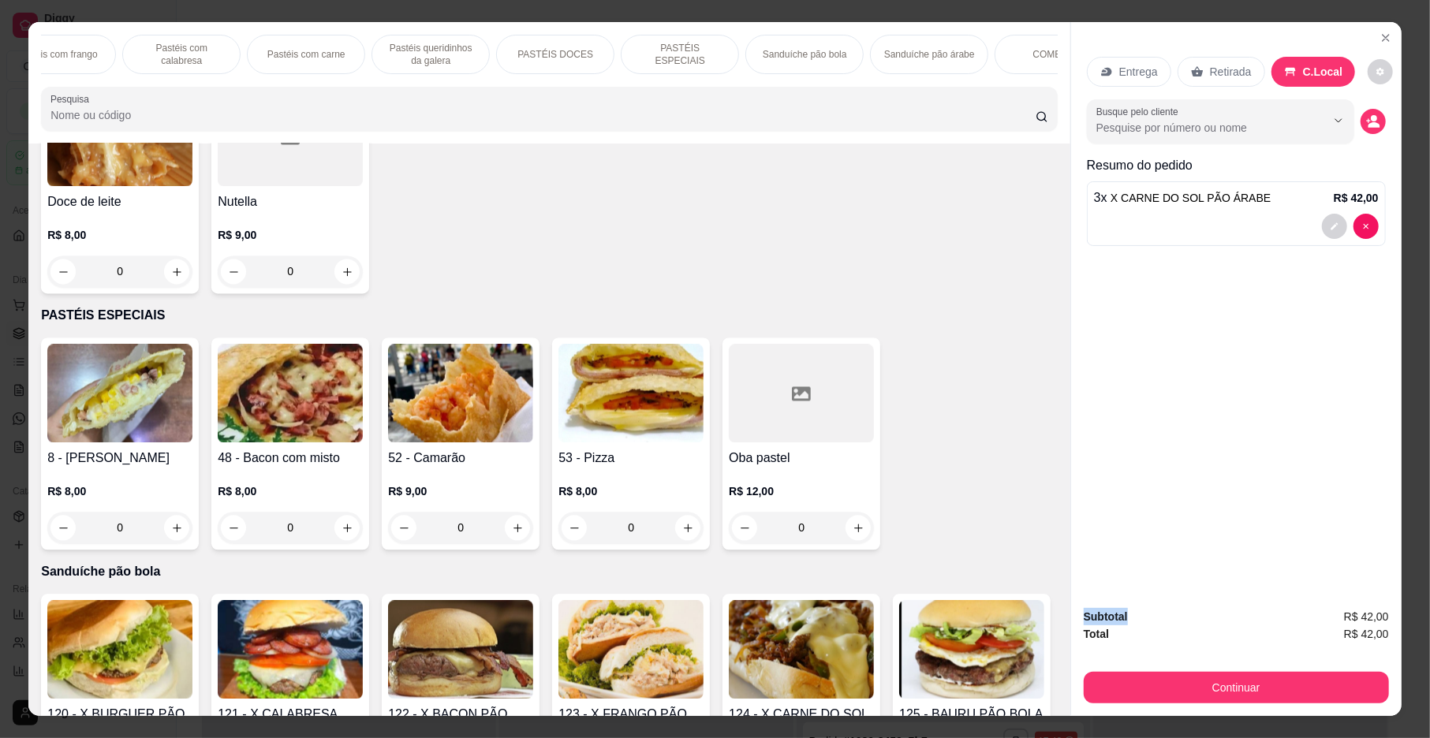
click at [1071, 439] on div "Entrega Retirada C.Local Busque pelo cliente Resumo do pedido 3 x X CARNE DO SO…" at bounding box center [1236, 308] width 331 height 573
click at [1071, 393] on div "Entrega Retirada C.Local Busque pelo cliente Resumo do pedido 3 x X CARNE DO SO…" at bounding box center [1236, 308] width 331 height 573
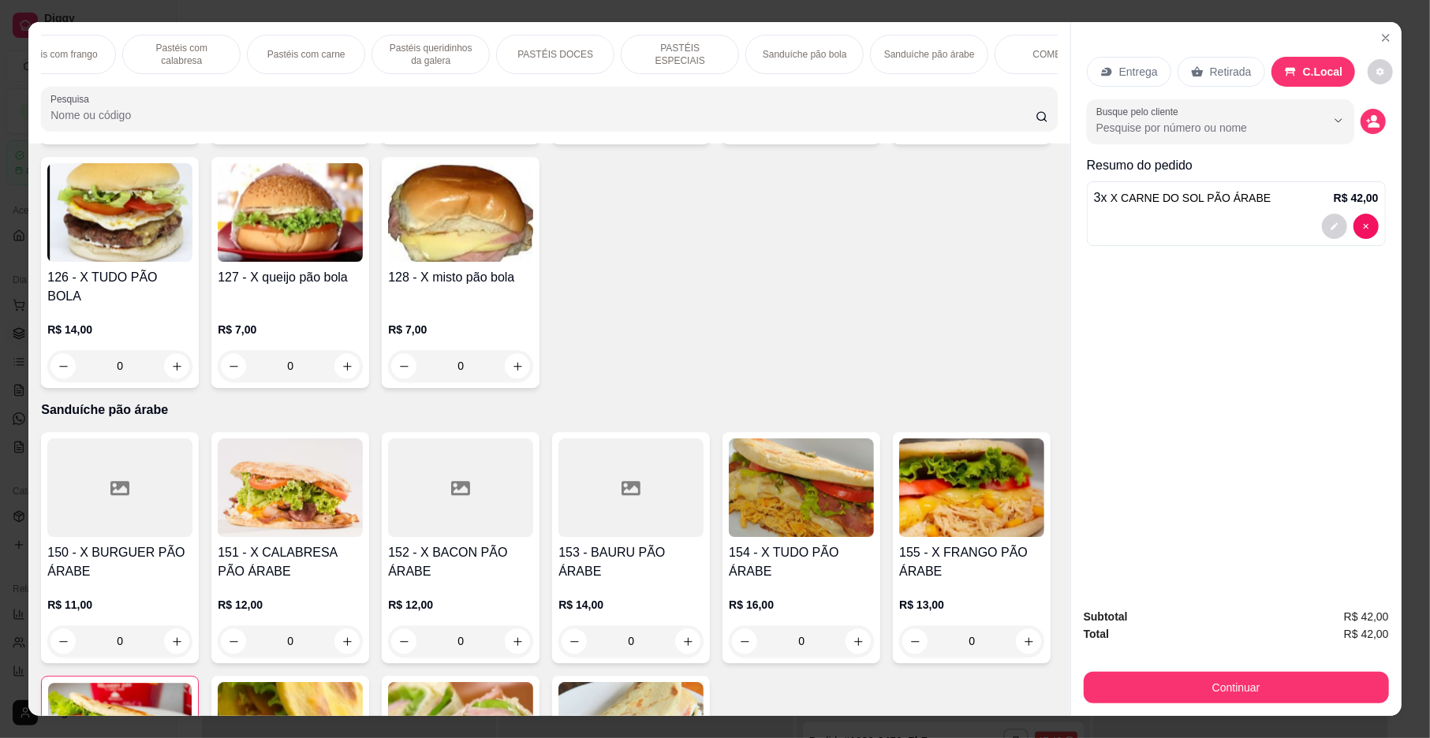
scroll to position [3166, 0]
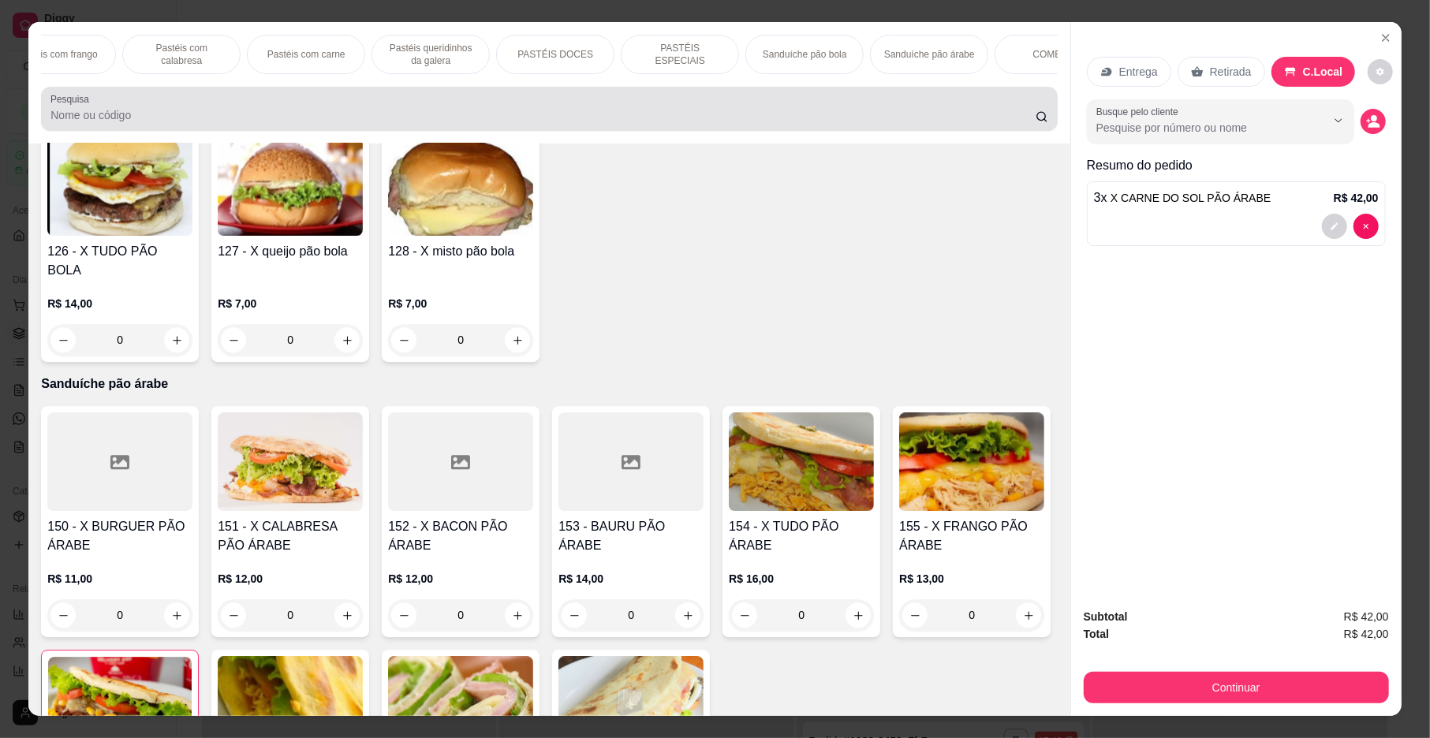
click at [120, 123] on input "Pesquisa" at bounding box center [542, 115] width 985 height 16
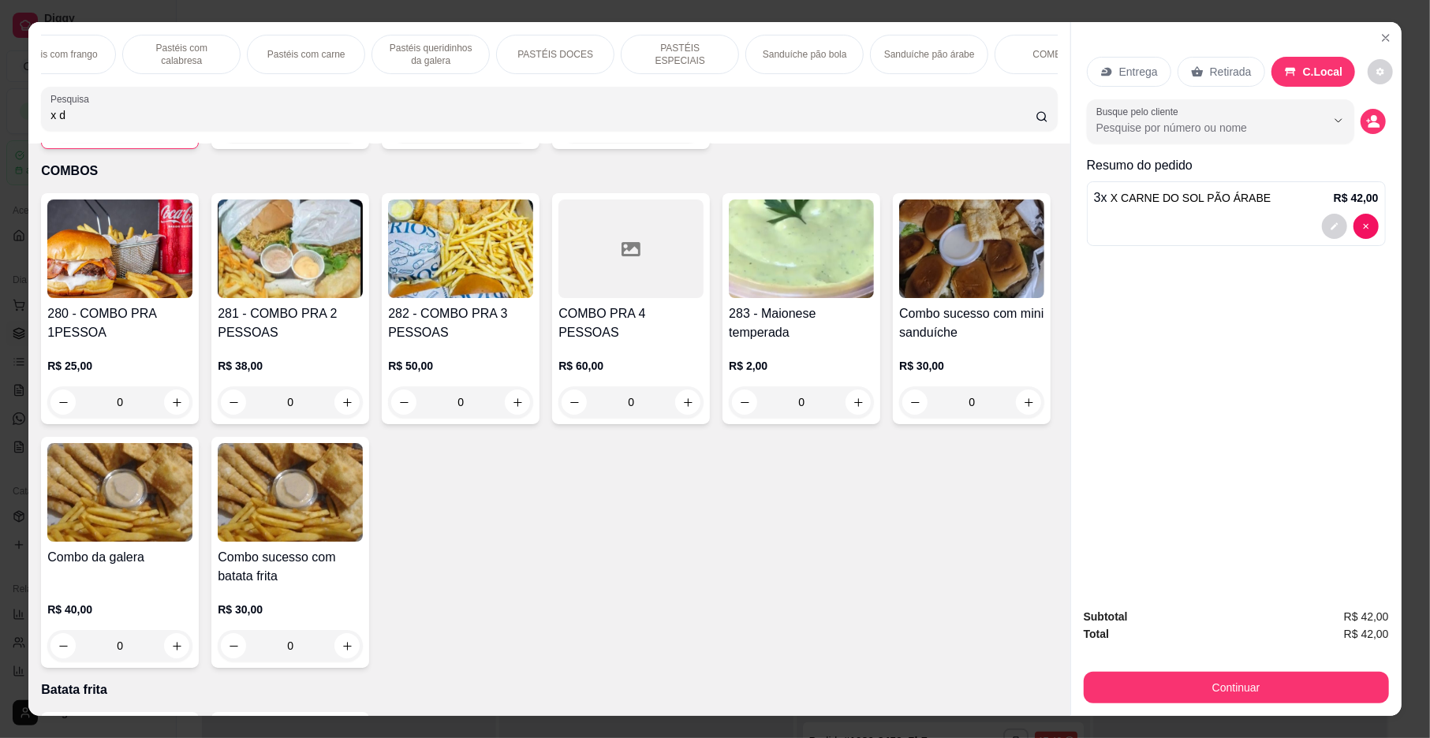
scroll to position [3424, 0]
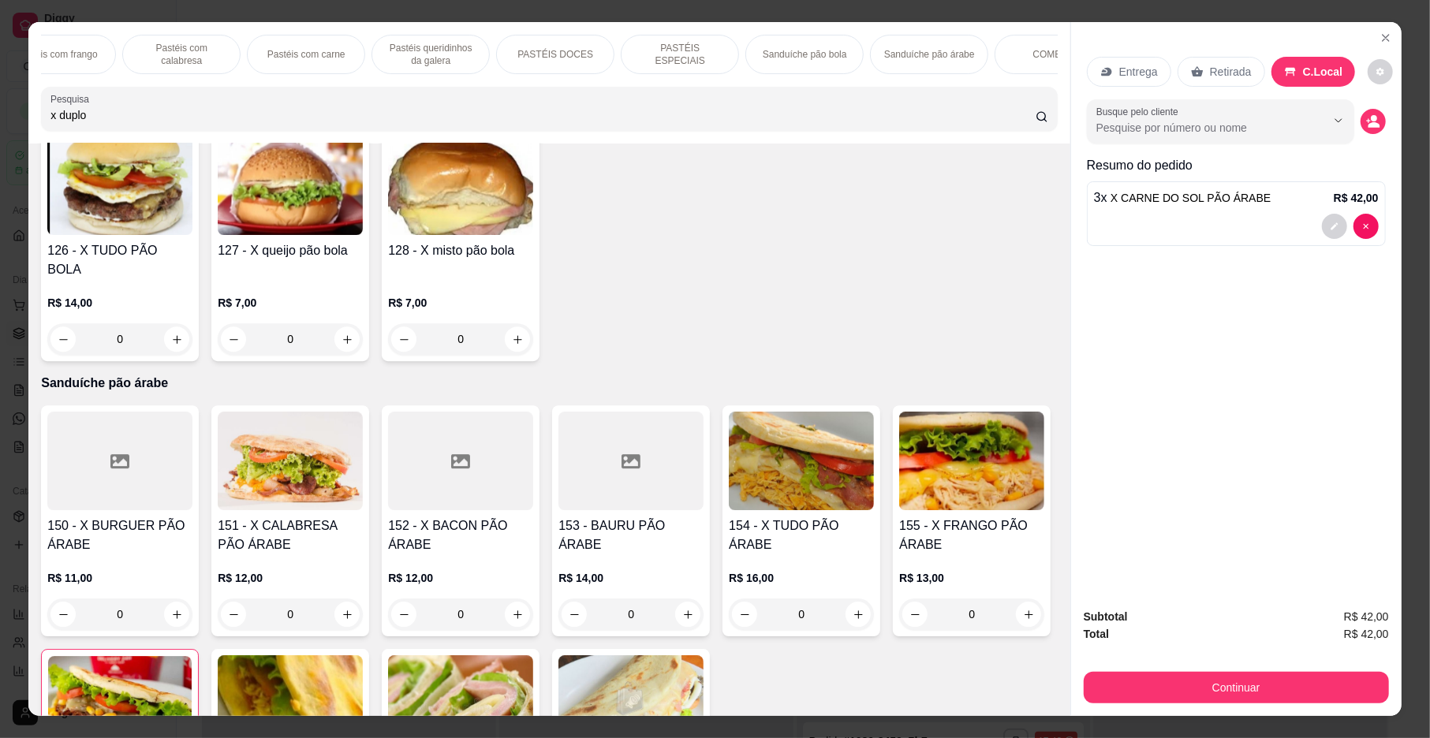
type input "x duplo"
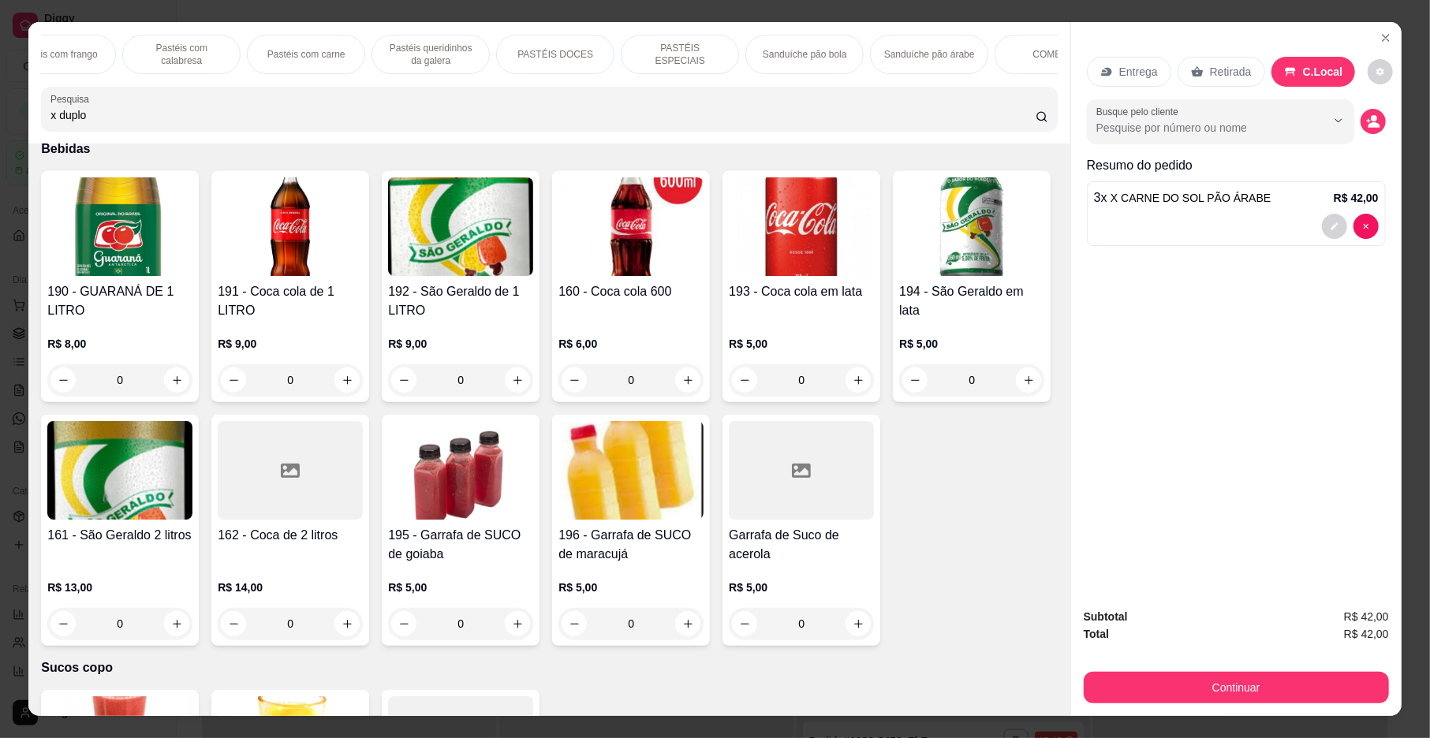
scroll to position [4986, 0]
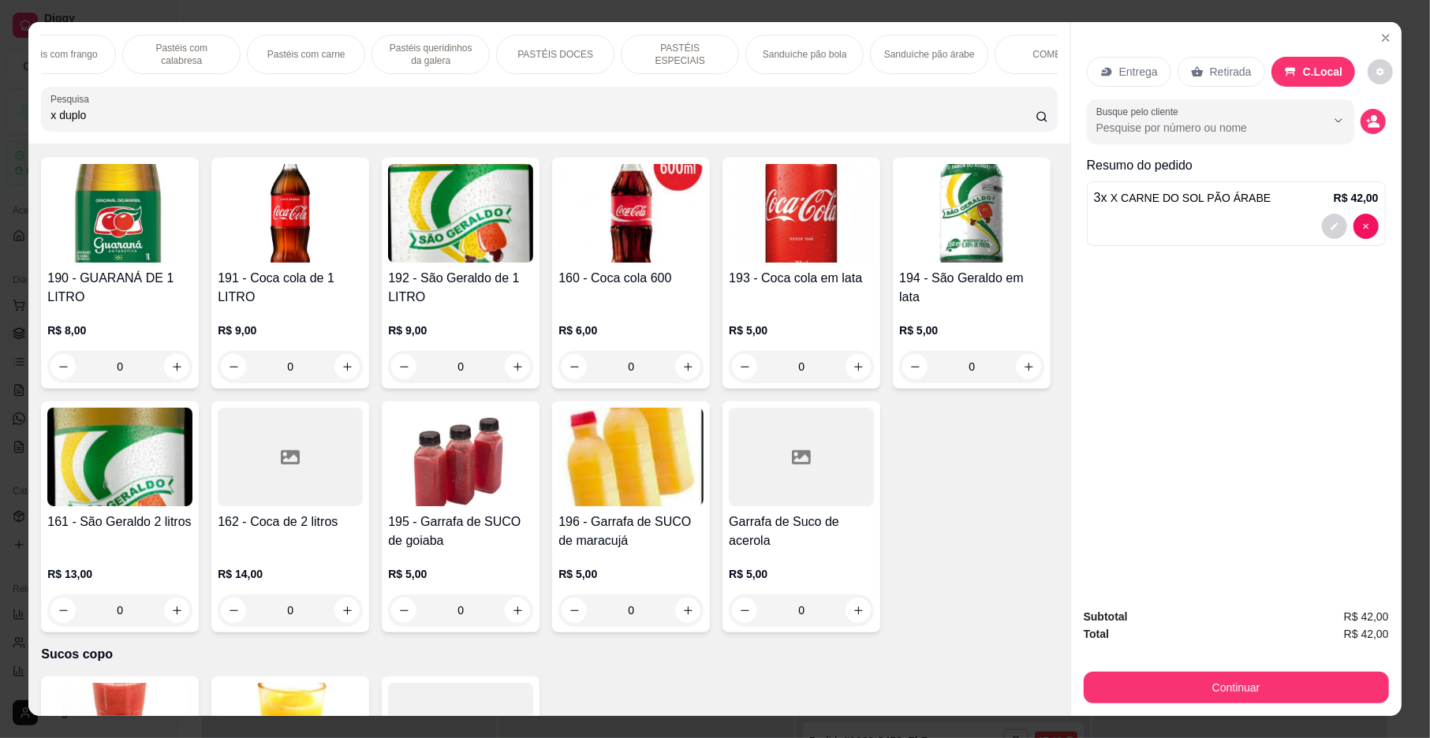
drag, startPoint x: 1055, startPoint y: 443, endPoint x: 872, endPoint y: 565, distance: 219.0
click at [934, 565] on div "190 - GUARANÁ DE 1 LITRO R$ 8,00 0 191 - Coca cola de 1 LITRO R$ 9,00 0 192 - S…" at bounding box center [549, 395] width 1016 height 475
click at [343, 372] on icon "increase-product-quantity" at bounding box center [347, 367] width 9 height 9
type input "1"
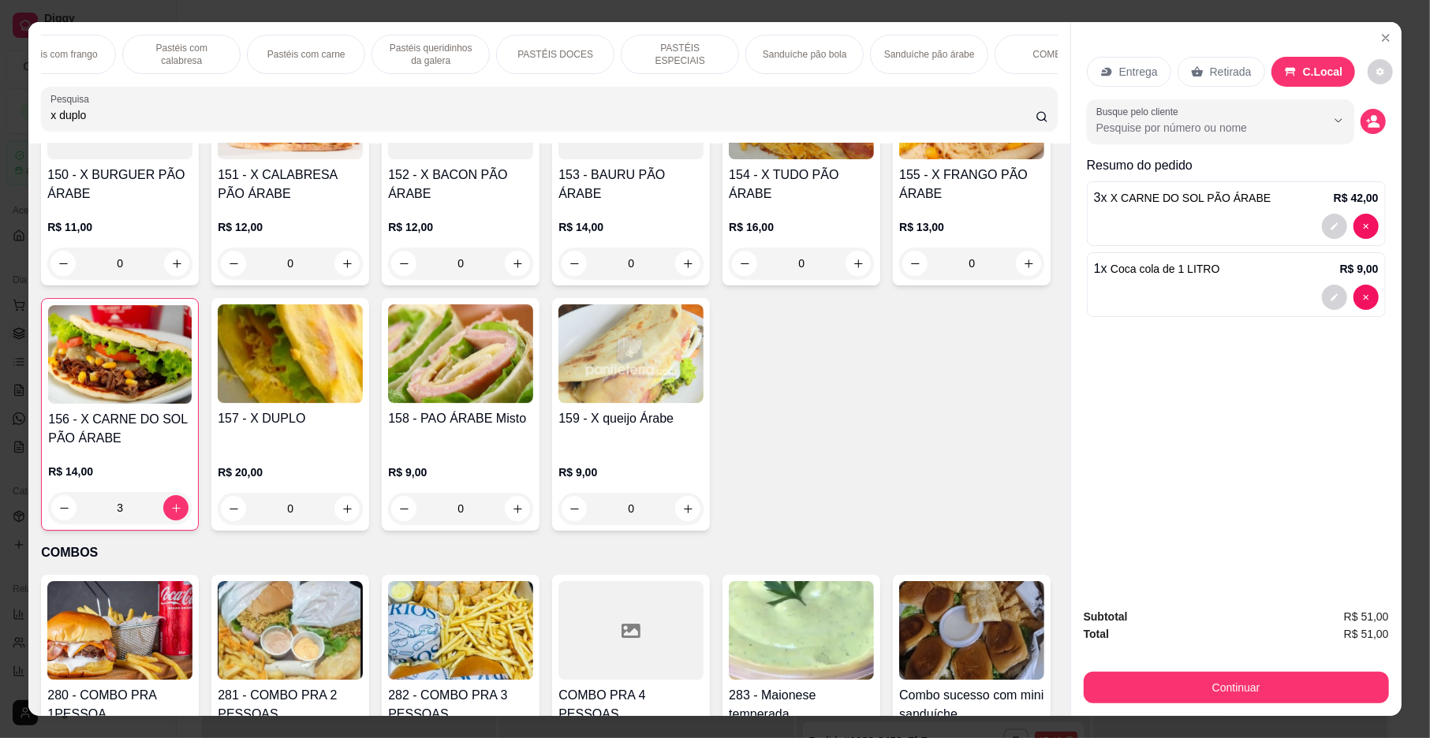
scroll to position [4006, 0]
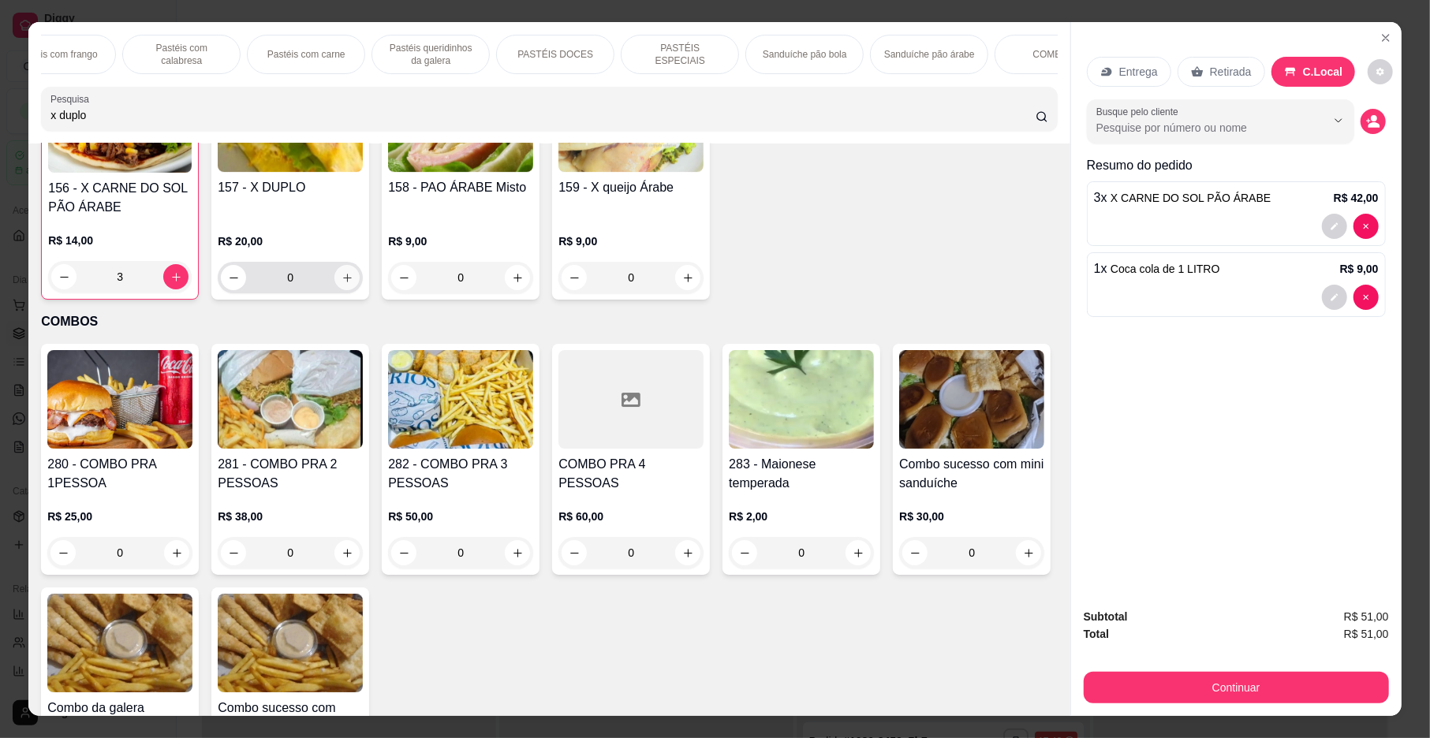
click at [352, 282] on icon "increase-product-quantity" at bounding box center [347, 278] width 9 height 9
type input "1"
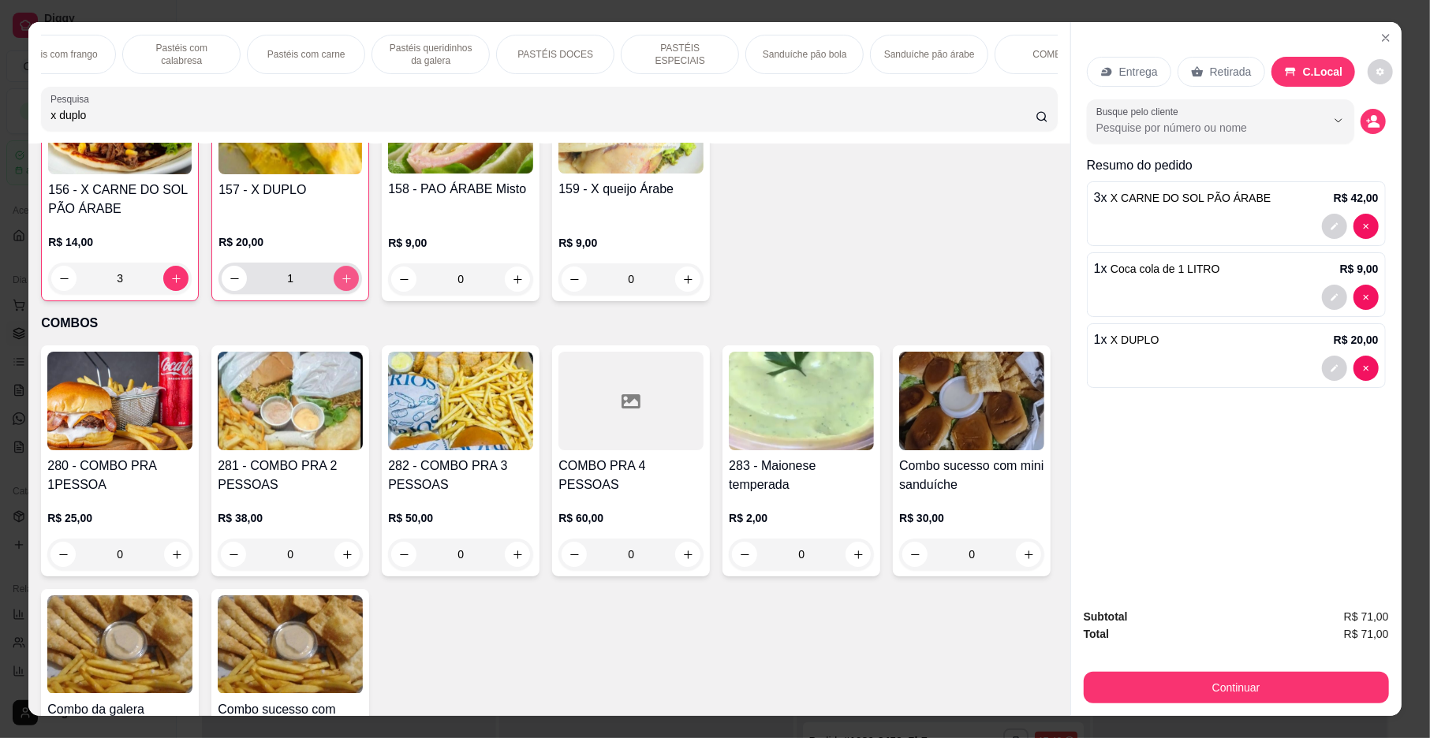
scroll to position [4008, 0]
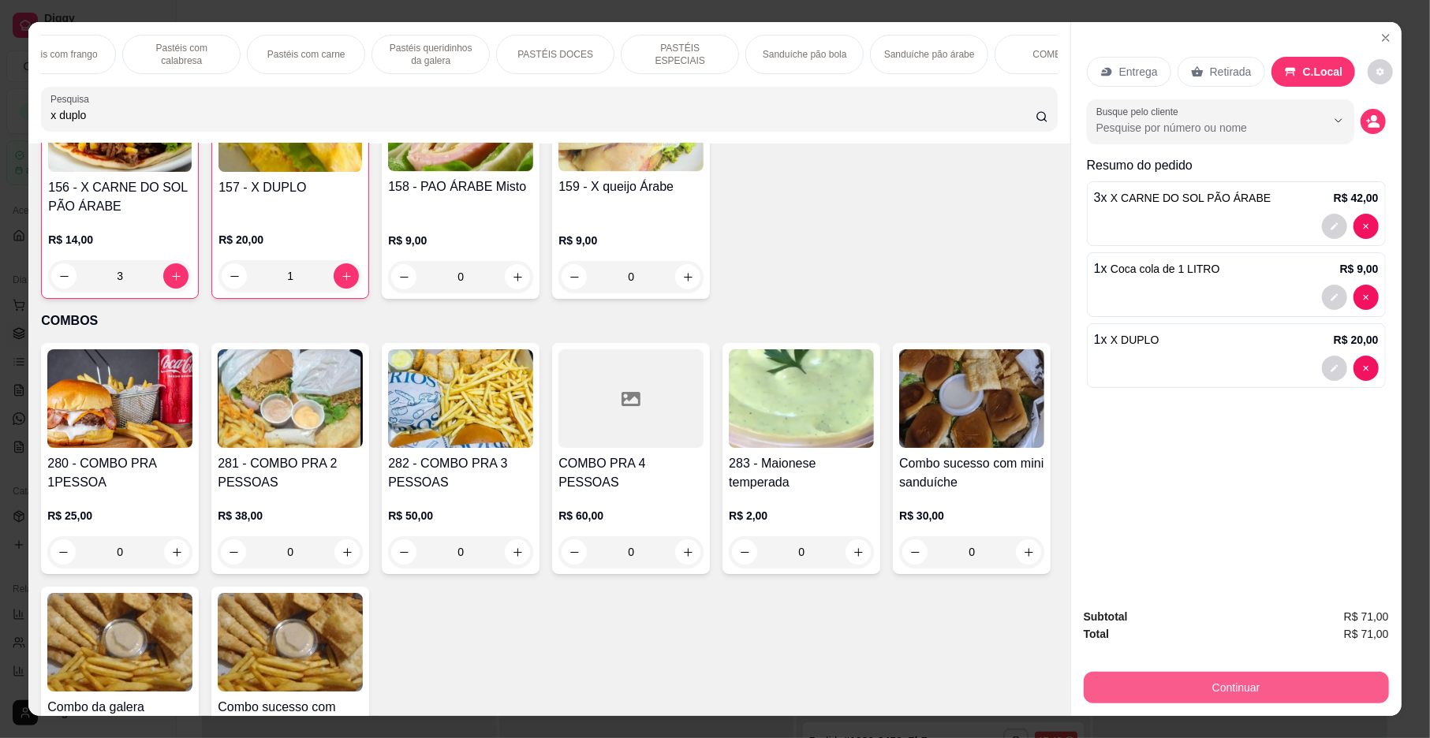
click at [1267, 679] on button "Continuar" at bounding box center [1236, 688] width 305 height 32
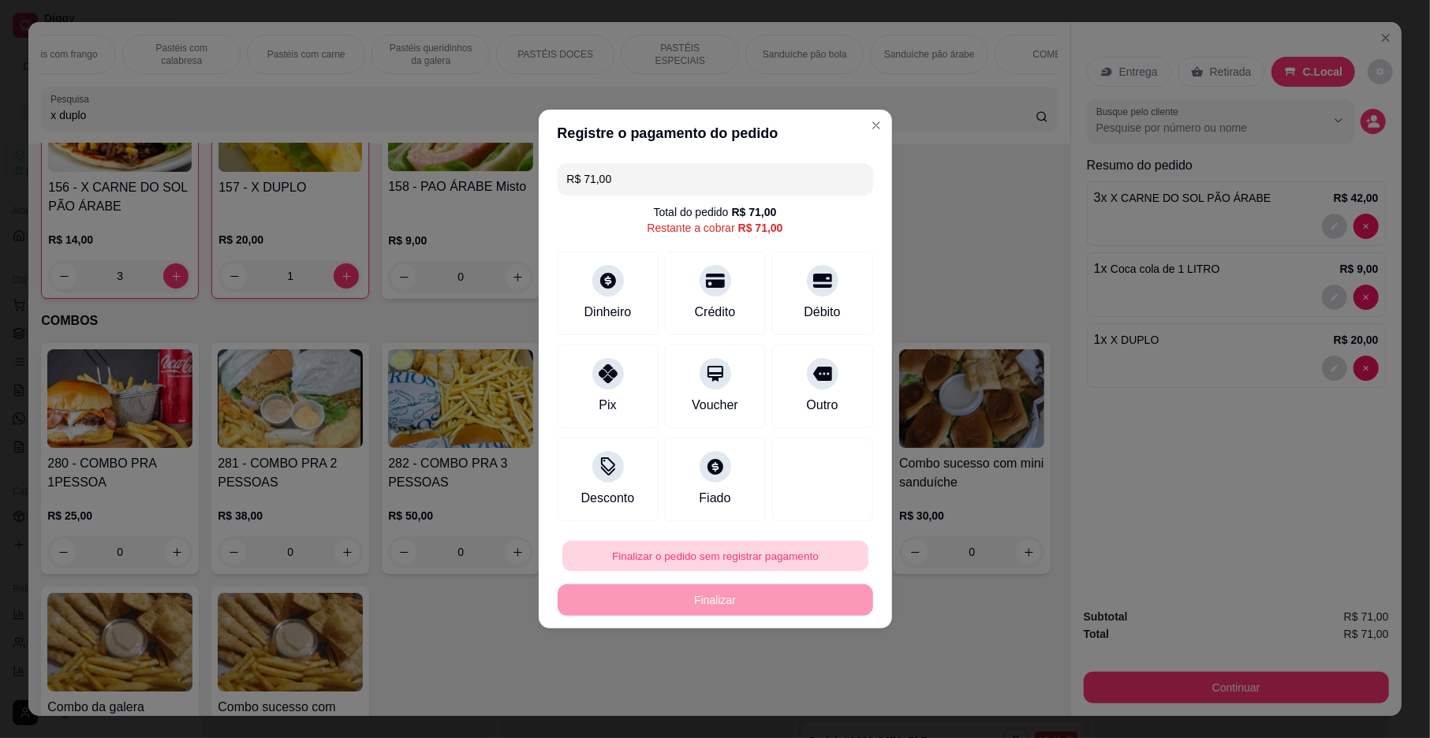
click at [739, 557] on button "Finalizar o pedido sem registrar pagamento" at bounding box center [715, 556] width 306 height 31
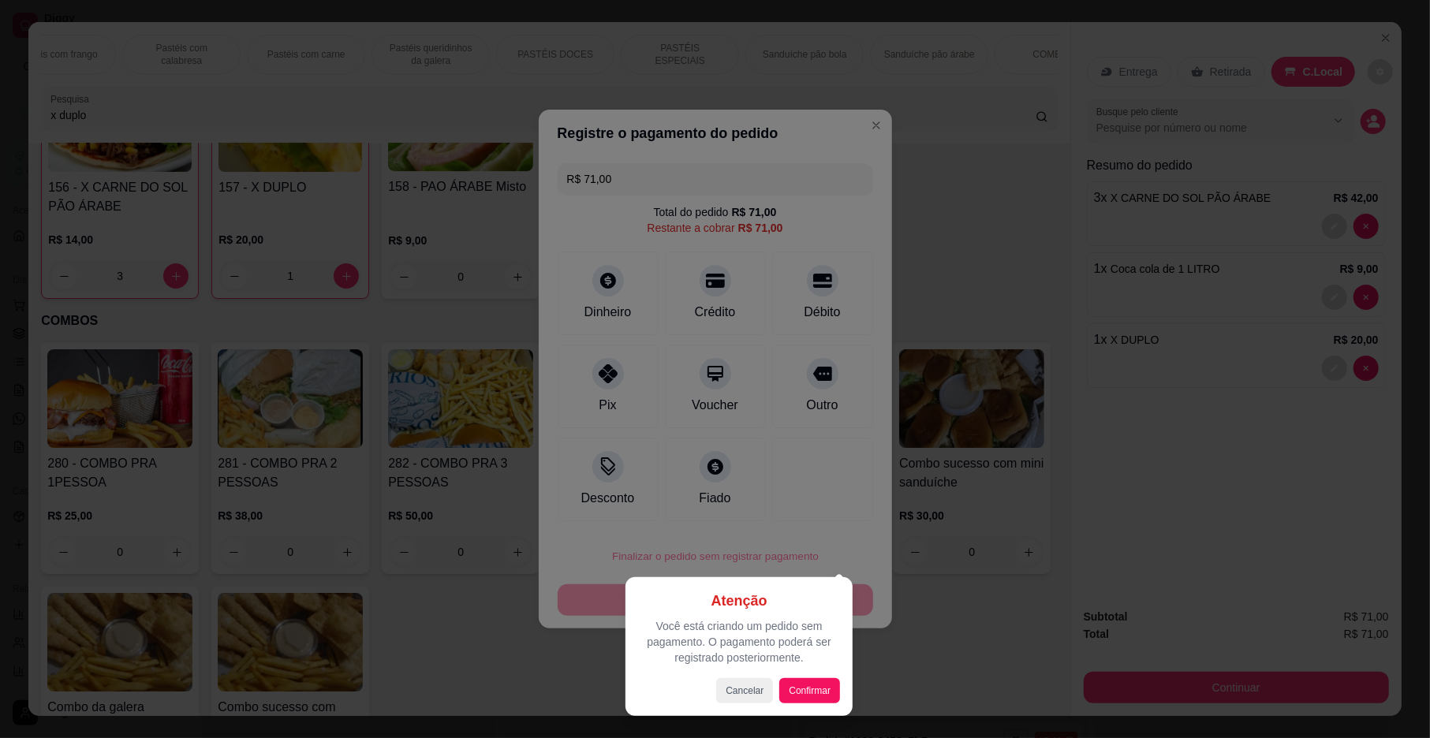
click at [875, 537] on div at bounding box center [715, 369] width 1430 height 738
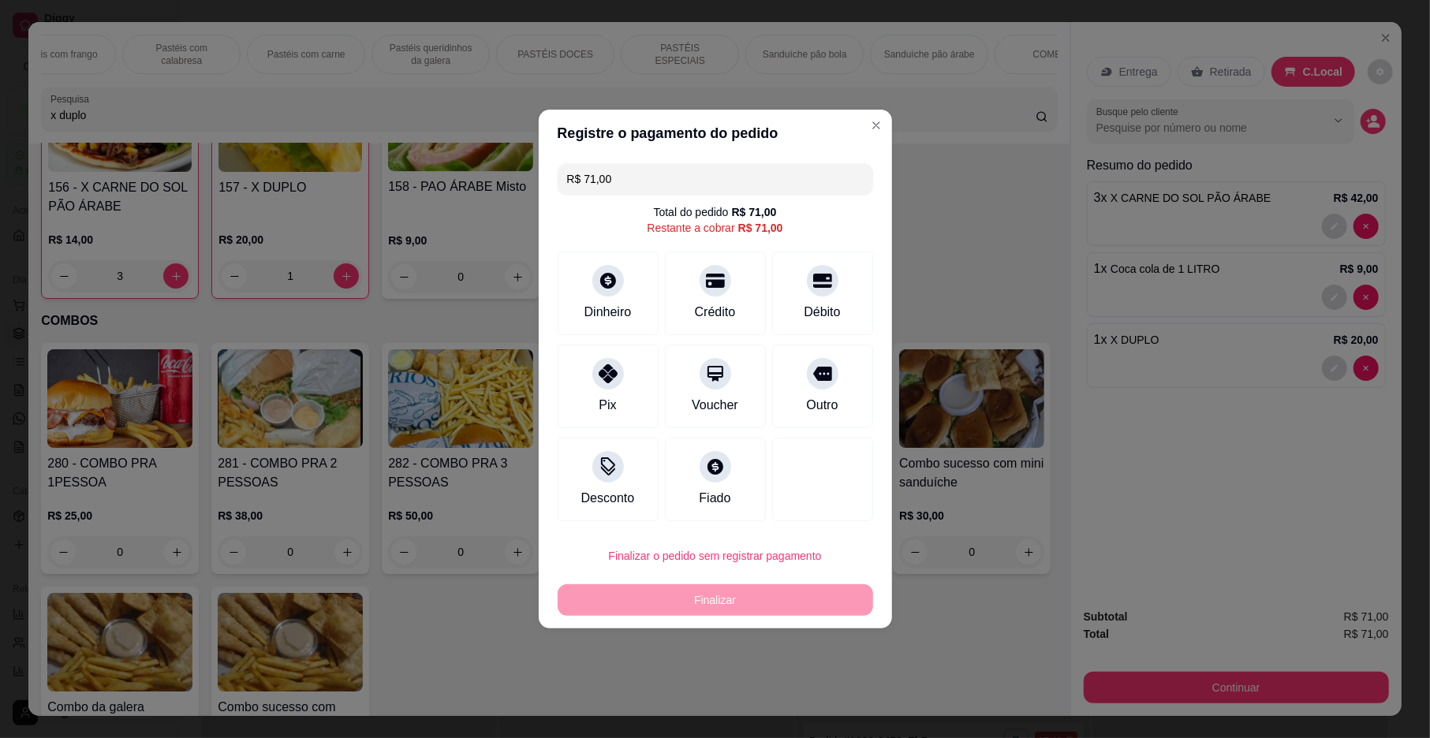
click at [689, 592] on div "Finalizar" at bounding box center [716, 601] width 316 height 32
click at [809, 392] on div "Outro" at bounding box center [822, 384] width 111 height 92
type input "R$ 0,00"
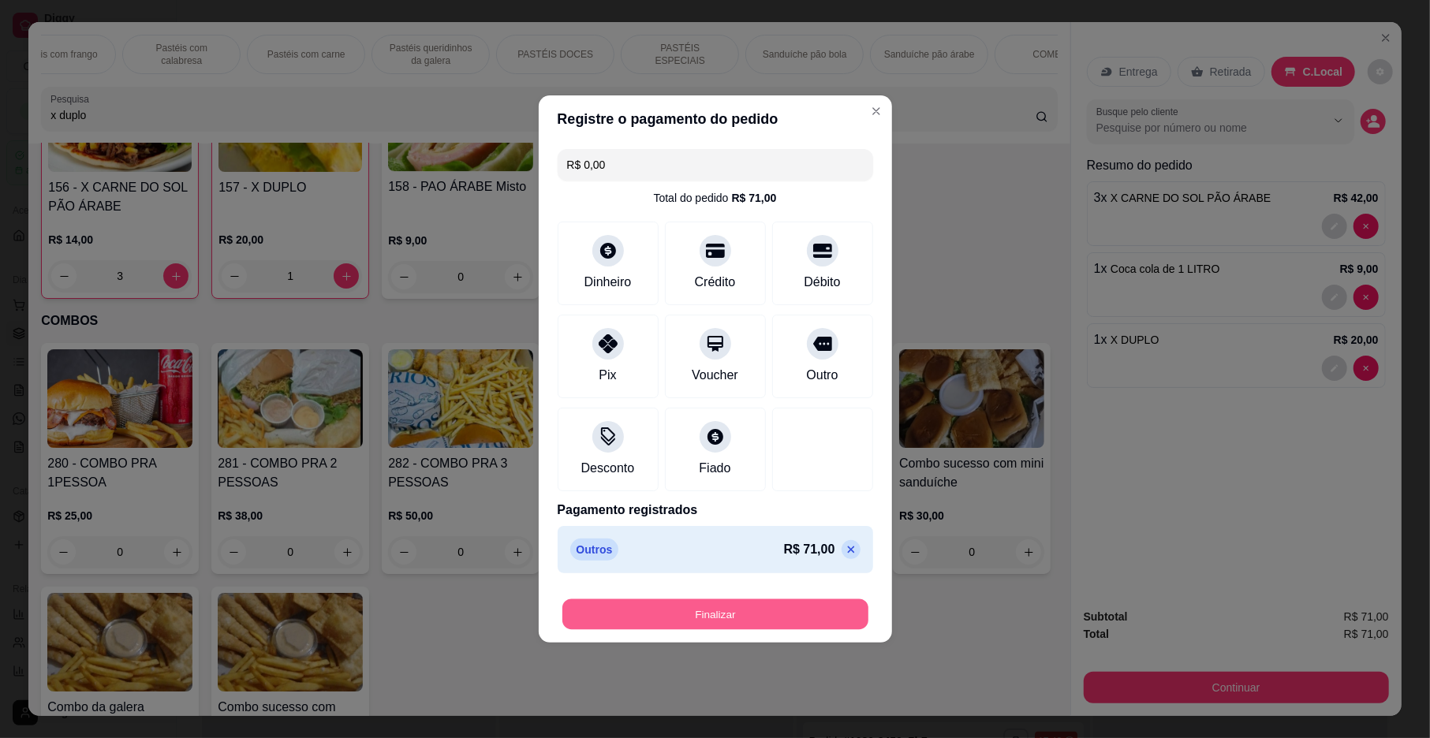
click at [748, 600] on button "Finalizar" at bounding box center [715, 615] width 306 height 31
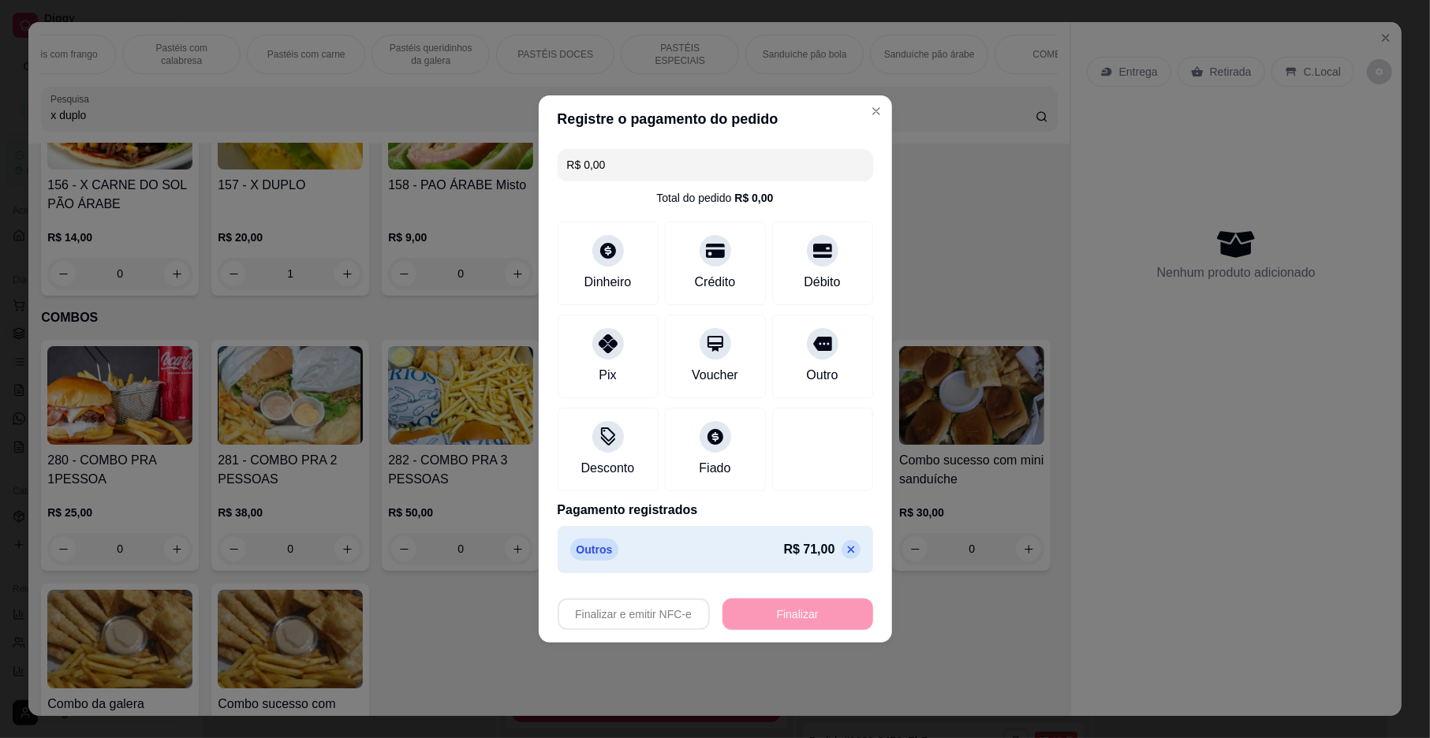
type input "0"
type input "-R$ 71,00"
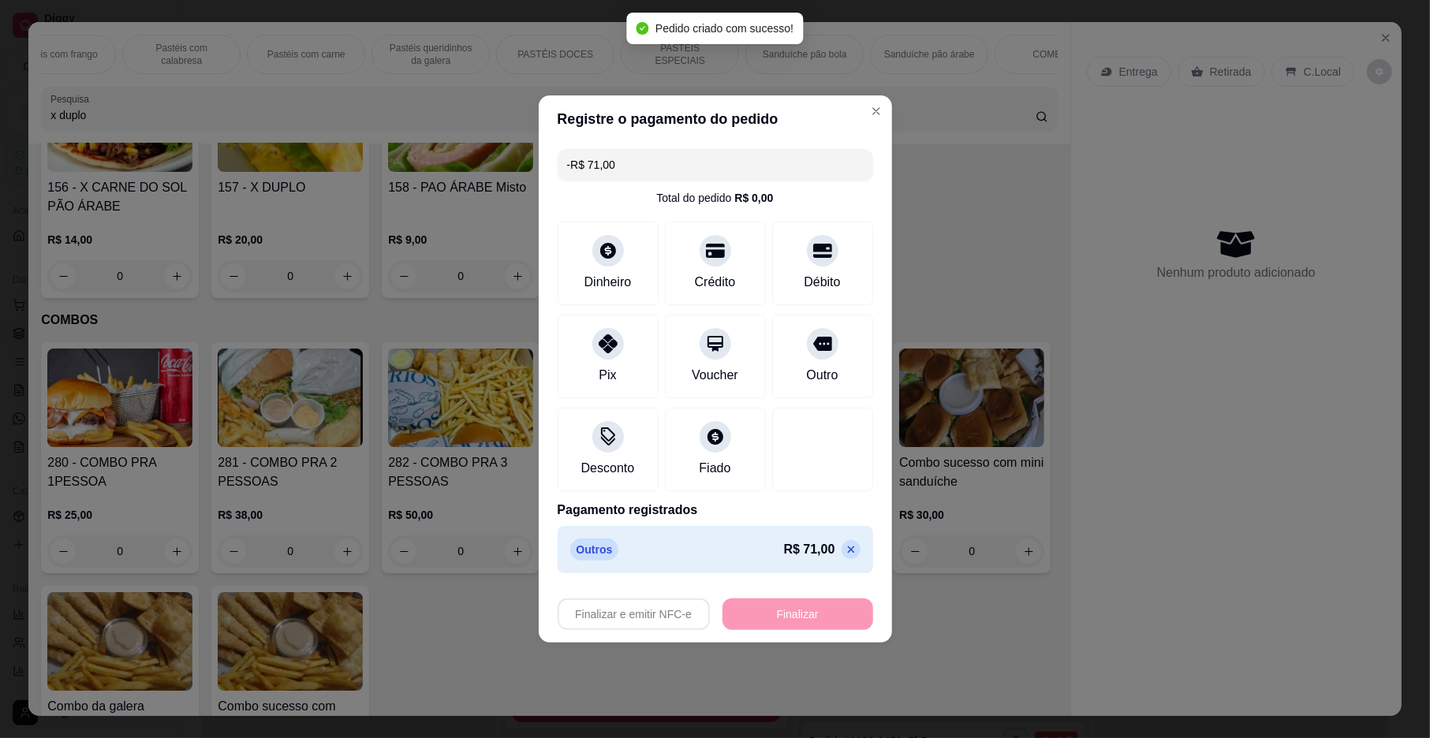
scroll to position [39, 0]
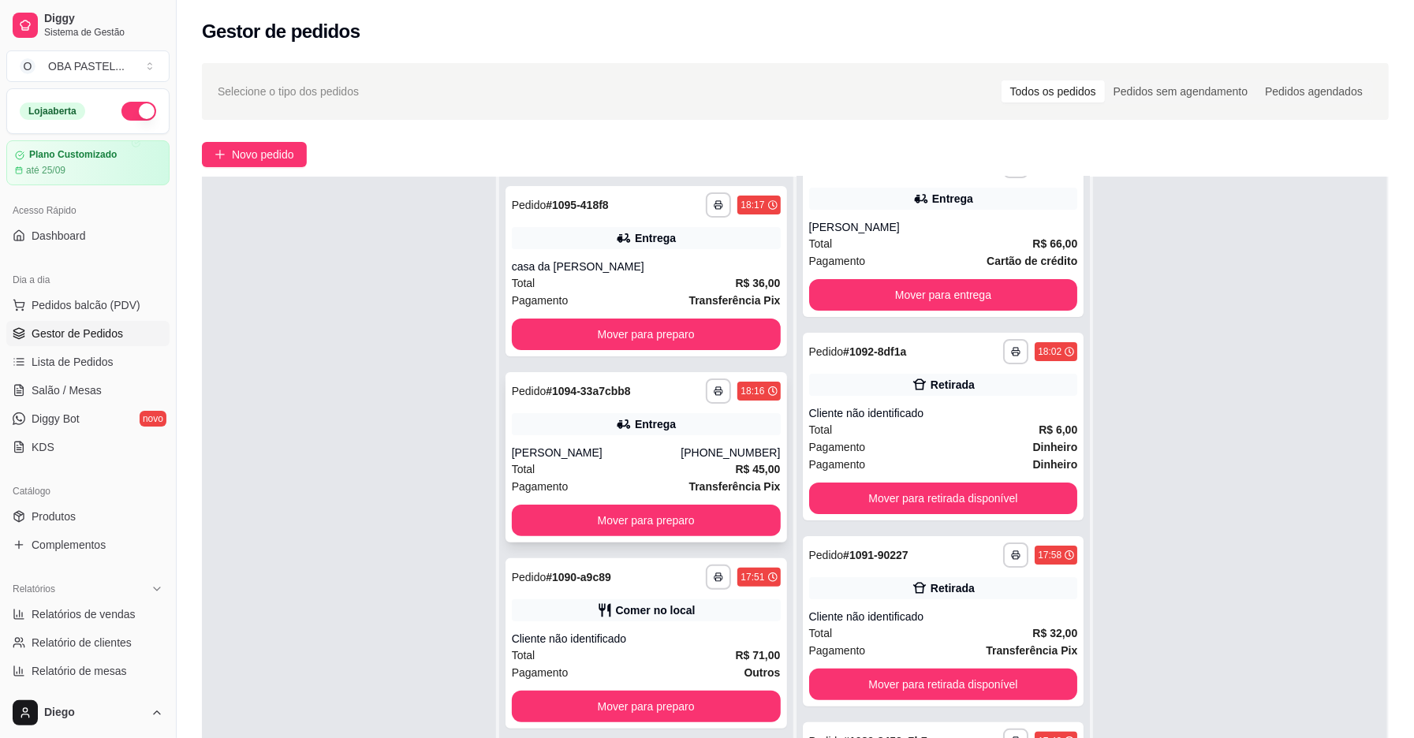
click at [648, 464] on div "Total R$ 45,00" at bounding box center [646, 469] width 269 height 17
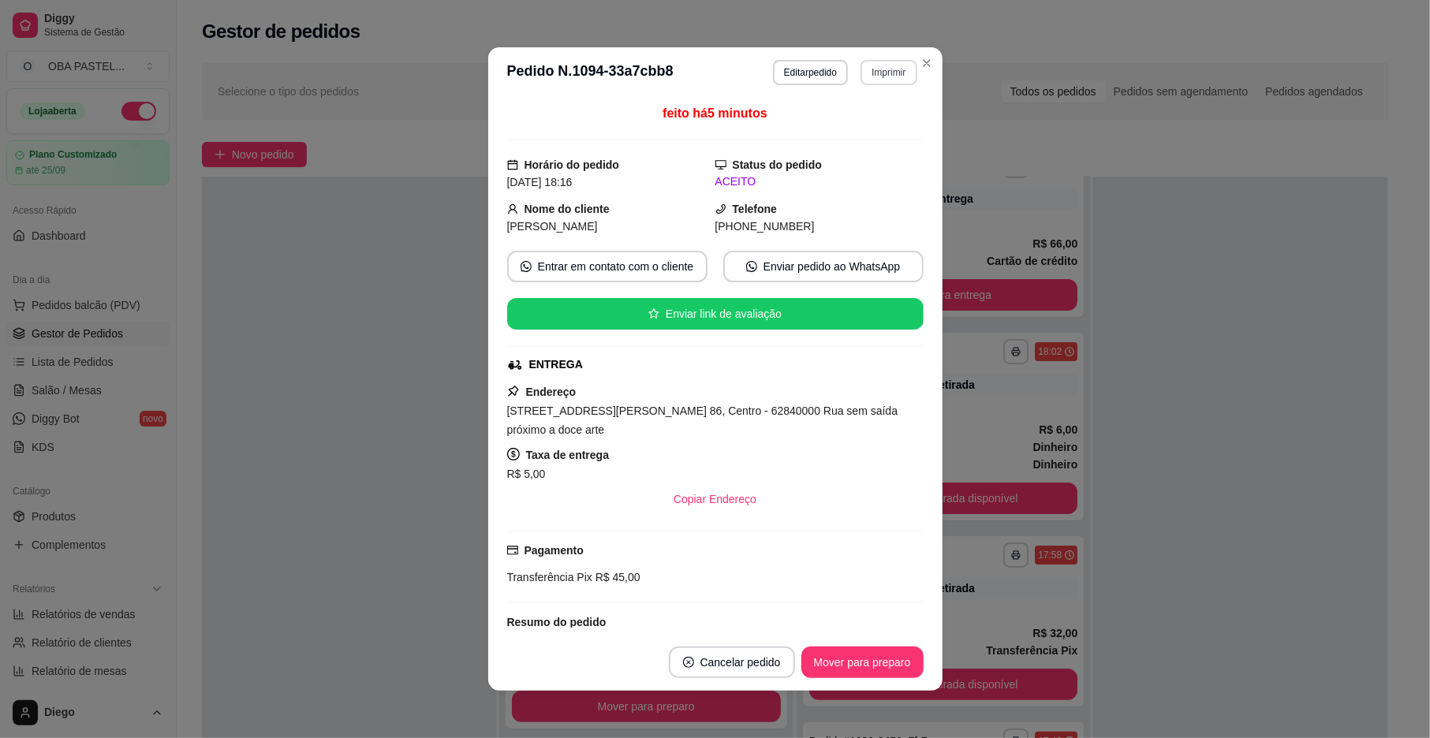
click at [876, 69] on button "Imprimir" at bounding box center [889, 72] width 56 height 25
click at [846, 126] on button "IMPRESSORA" at bounding box center [854, 127] width 114 height 25
click at [872, 635] on footer "Cancelar pedido Mover para preparo" at bounding box center [715, 662] width 454 height 57
click at [865, 660] on button "Mover para preparo" at bounding box center [862, 663] width 118 height 31
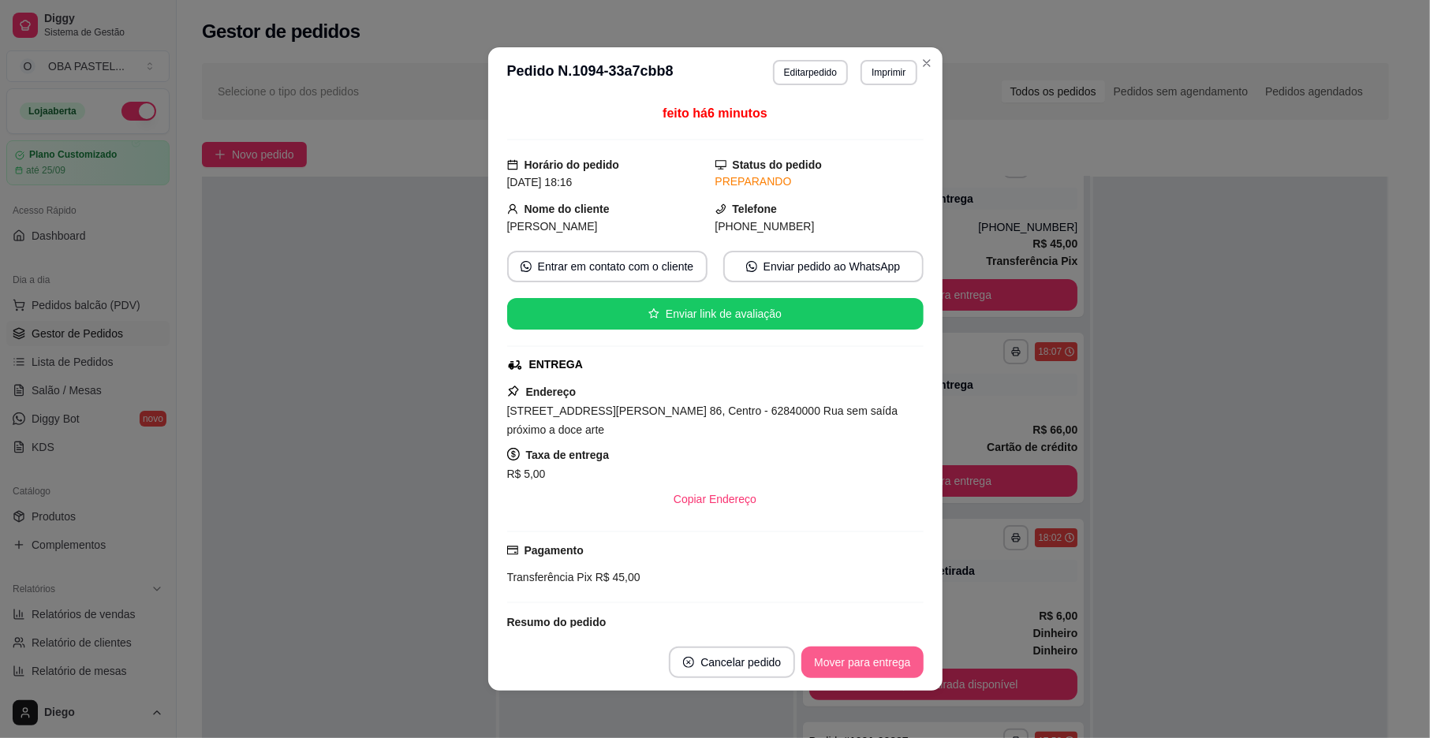
scroll to position [226, 0]
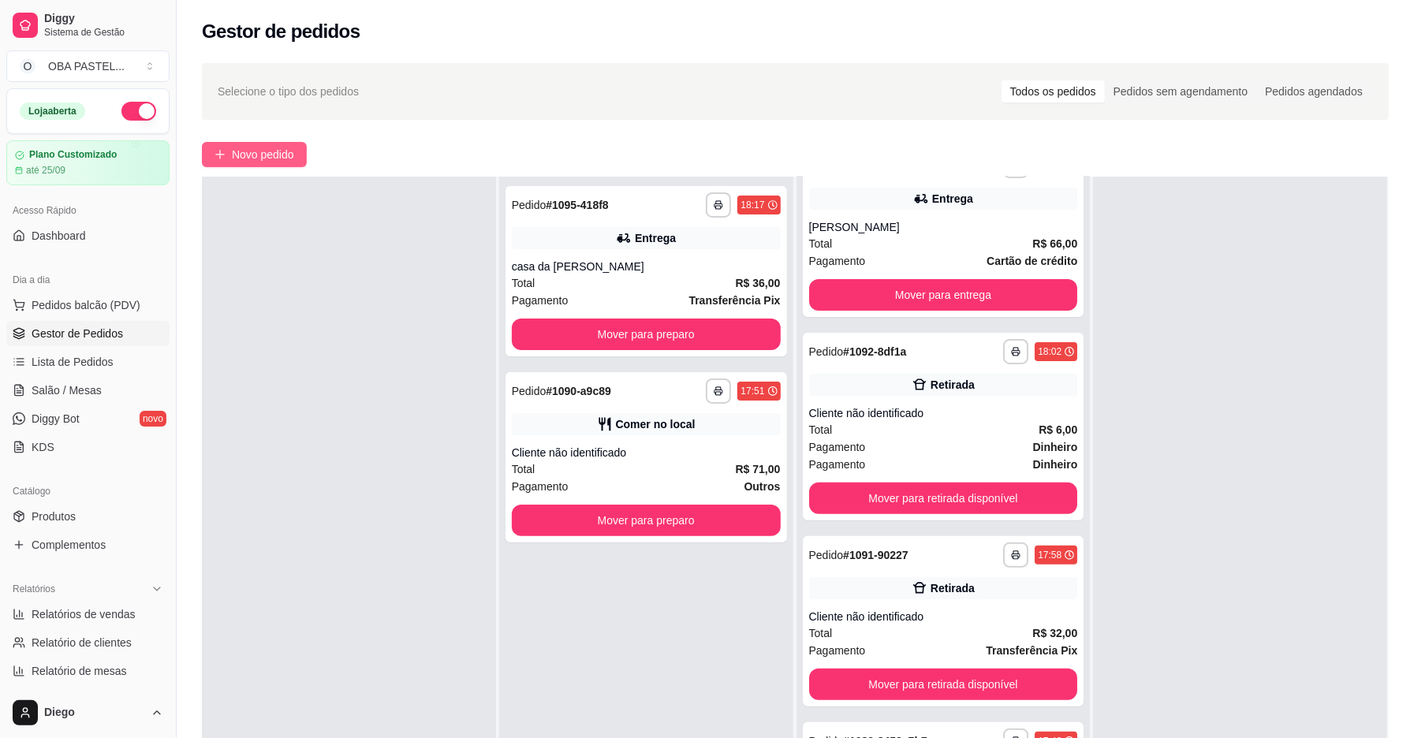
click at [282, 147] on span "Novo pedido" at bounding box center [263, 154] width 62 height 17
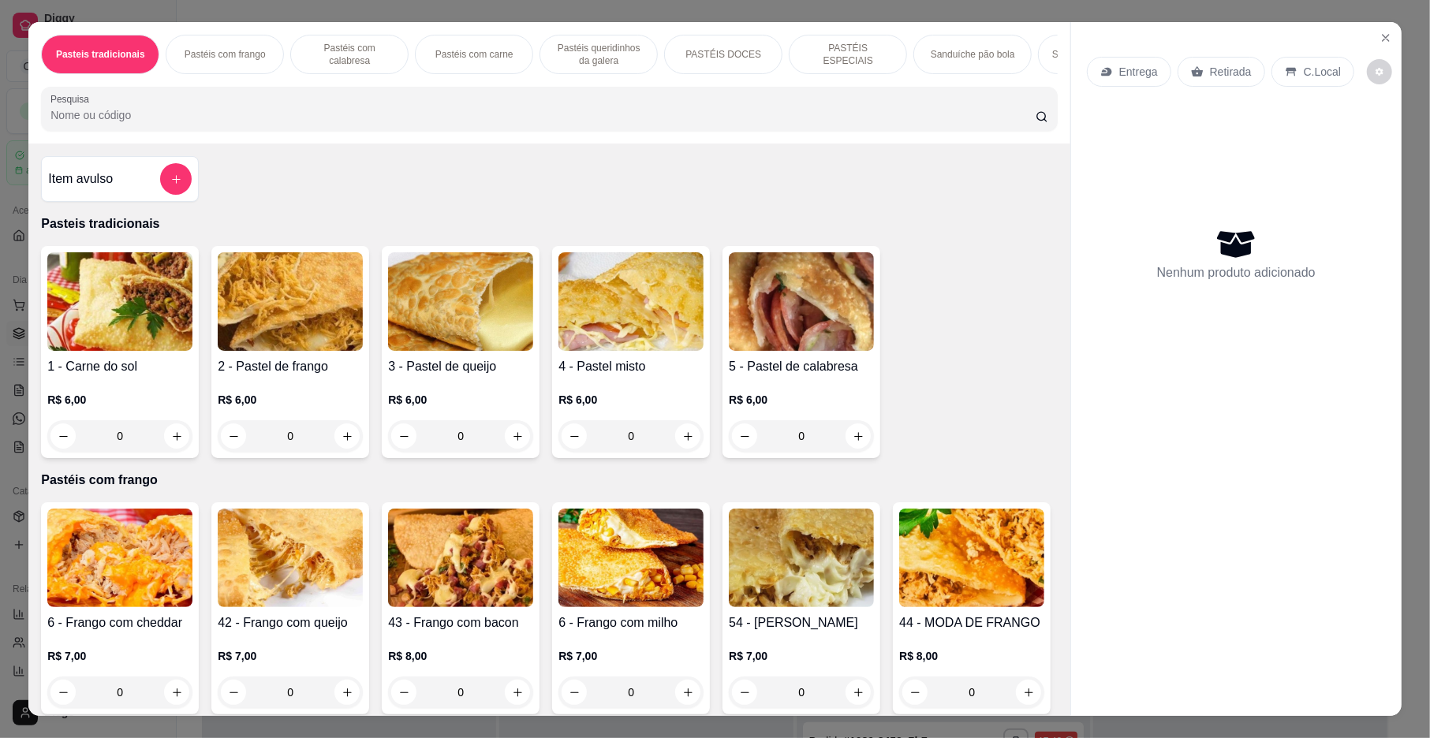
click at [1137, 76] on p "Entrega" at bounding box center [1138, 72] width 39 height 16
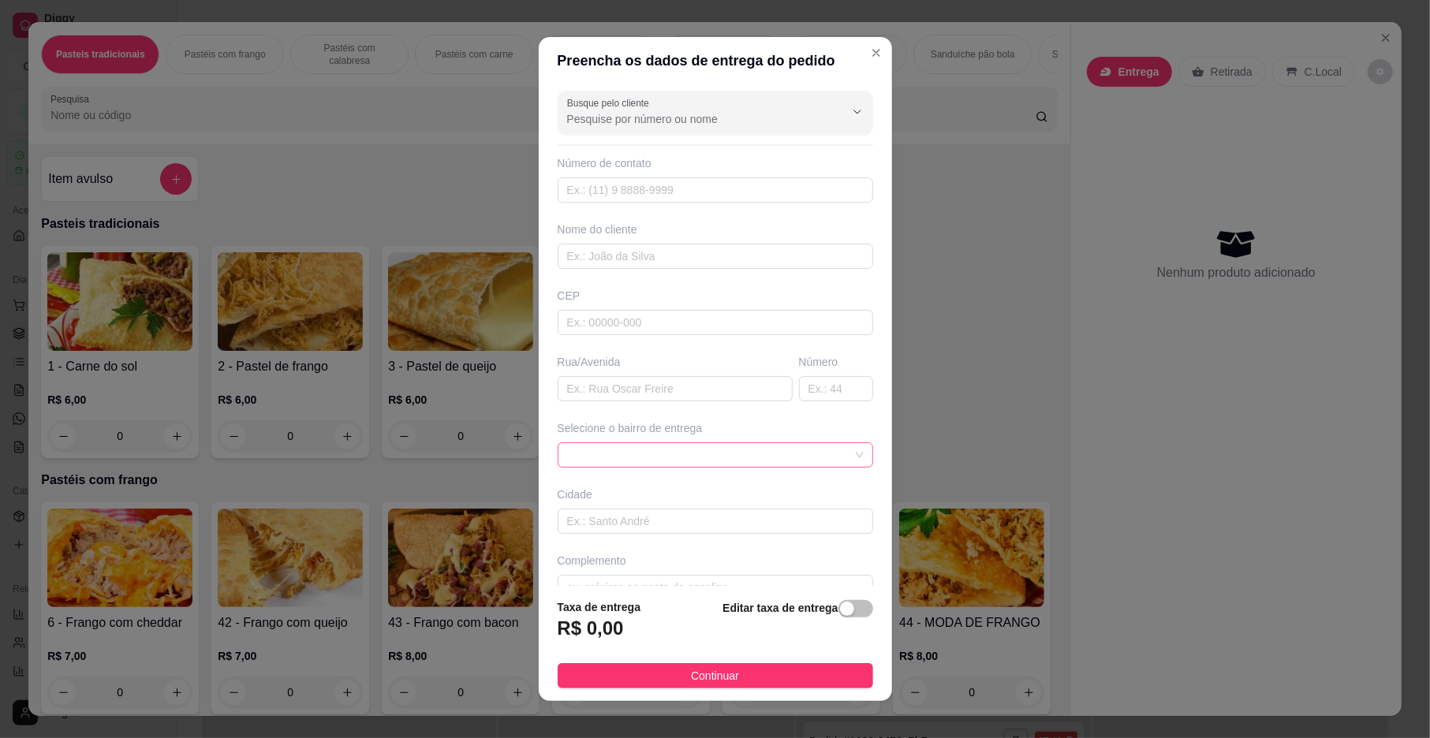
click at [632, 455] on span at bounding box center [715, 455] width 297 height 24
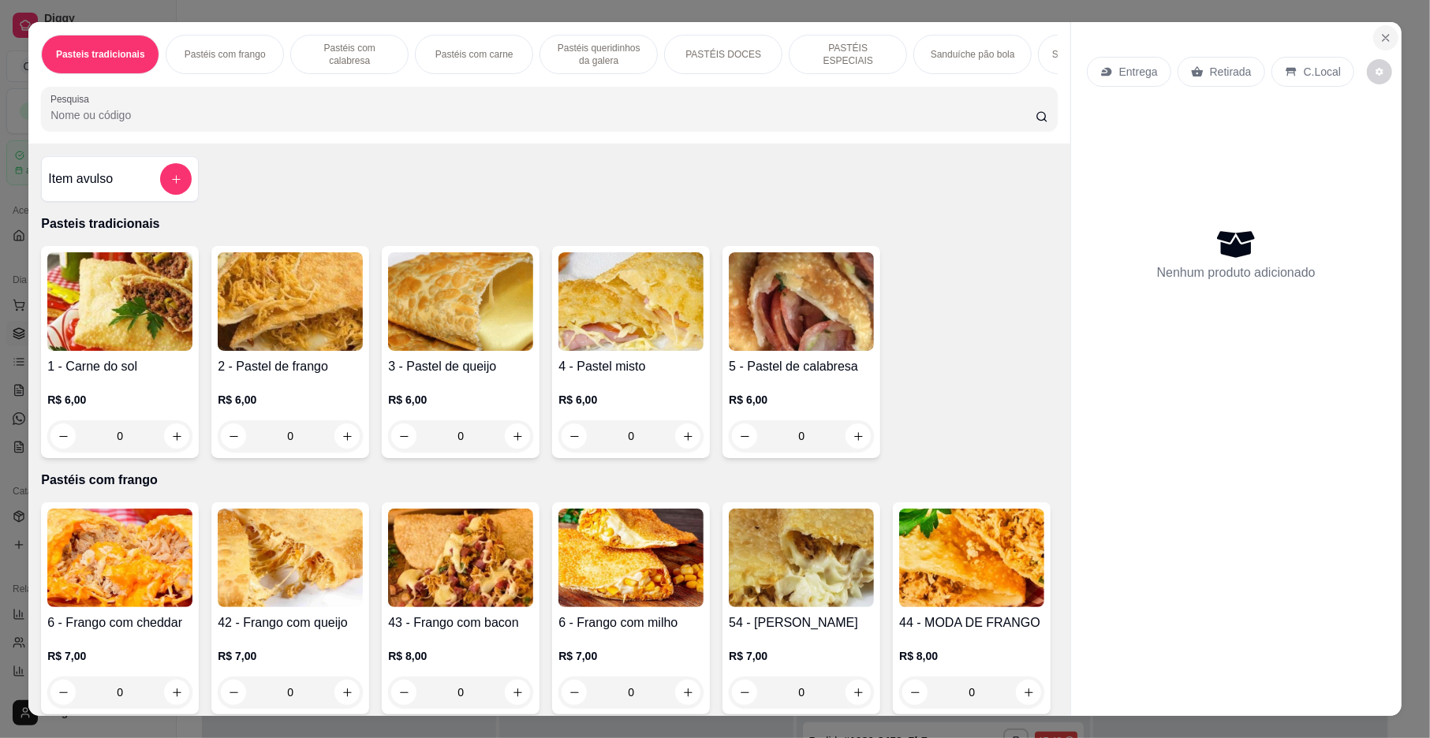
click at [1373, 35] on button "Close" at bounding box center [1385, 37] width 25 height 25
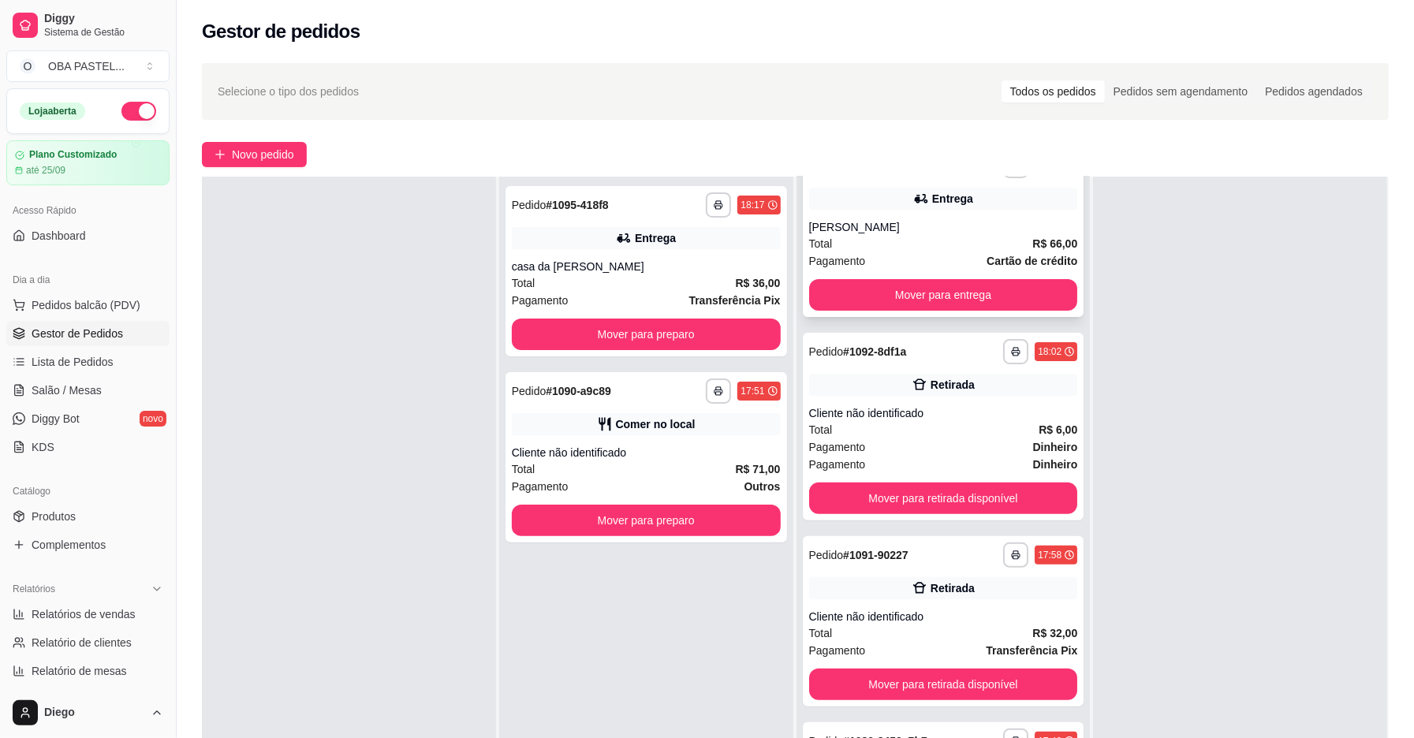
click at [947, 246] on div "Total R$ 66,00" at bounding box center [943, 243] width 269 height 17
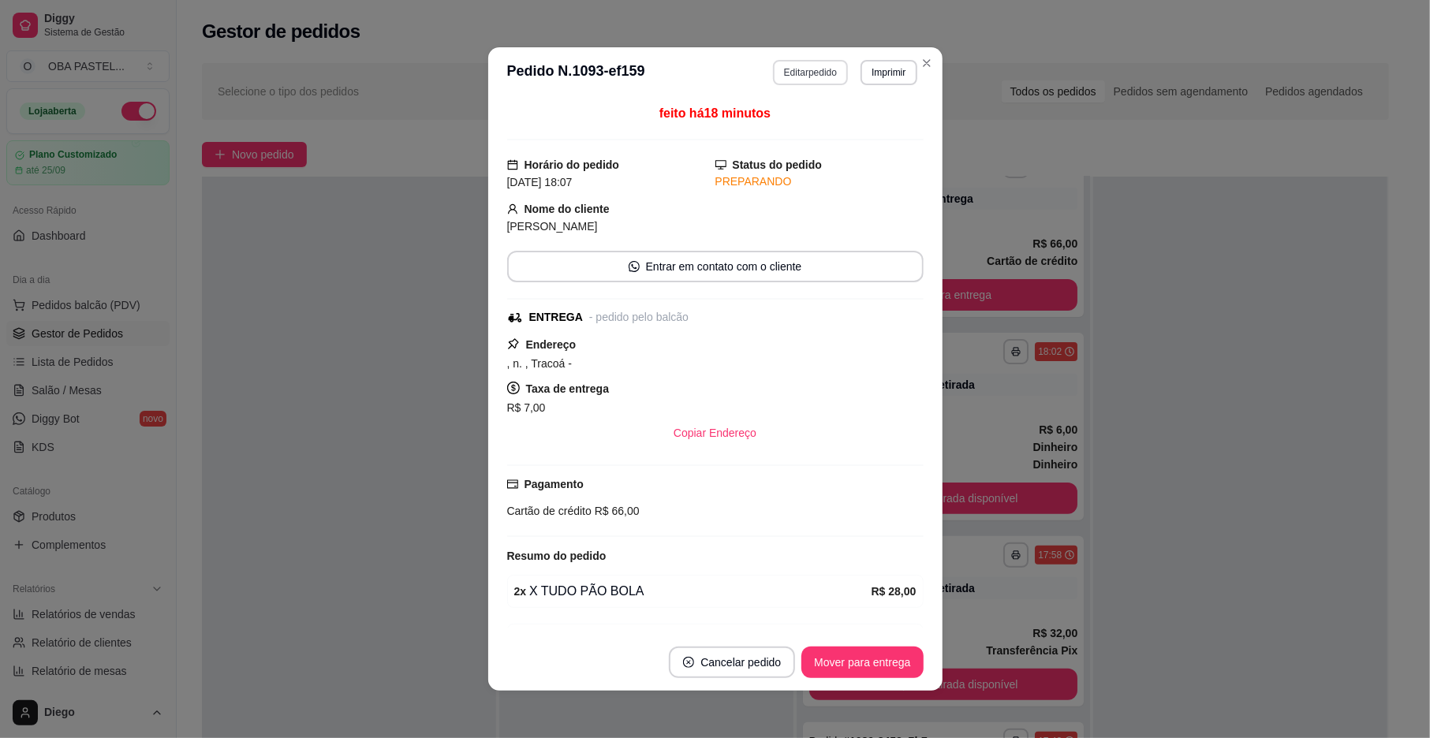
click at [783, 73] on button "Editar pedido" at bounding box center [810, 72] width 75 height 25
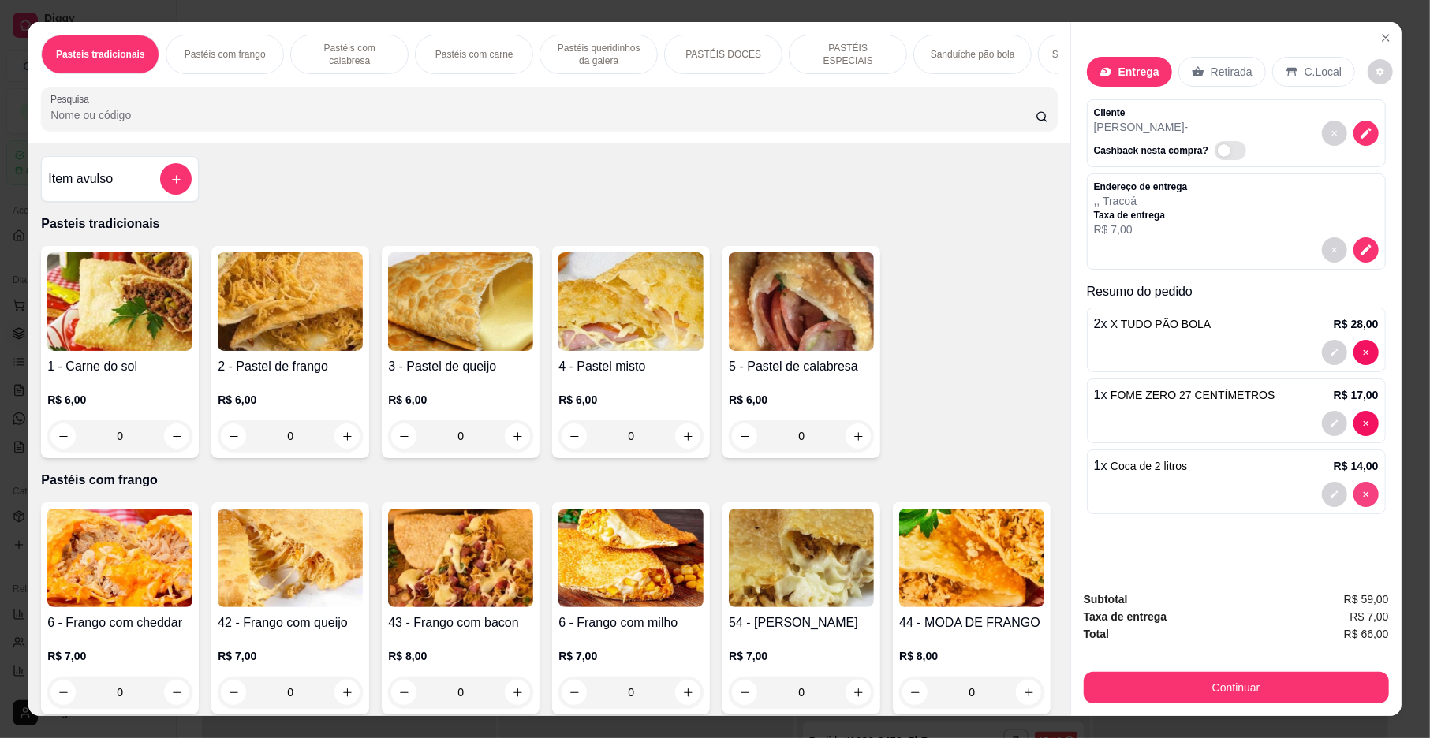
type input "0"
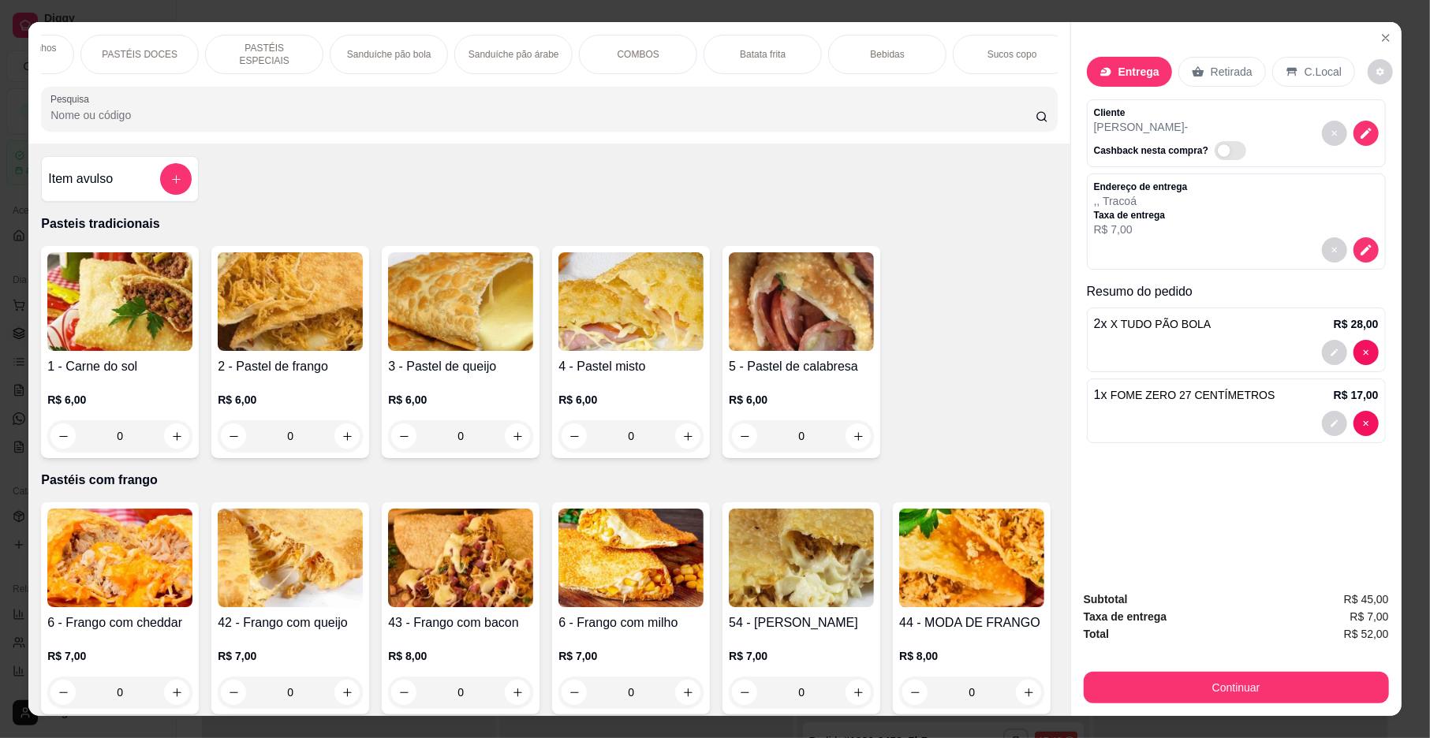
scroll to position [0, 588]
click at [859, 41] on div "Bebidas" at bounding box center [883, 54] width 118 height 39
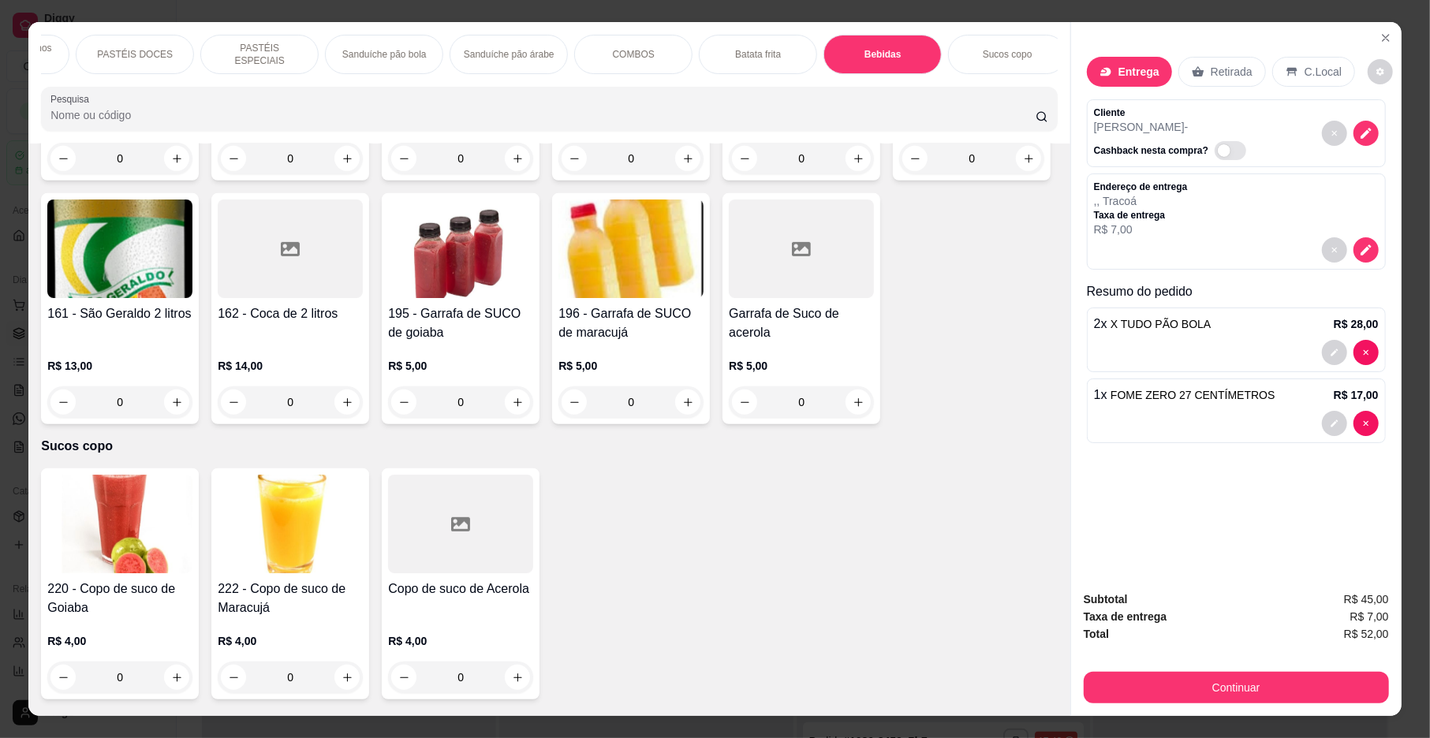
scroll to position [28, 0]
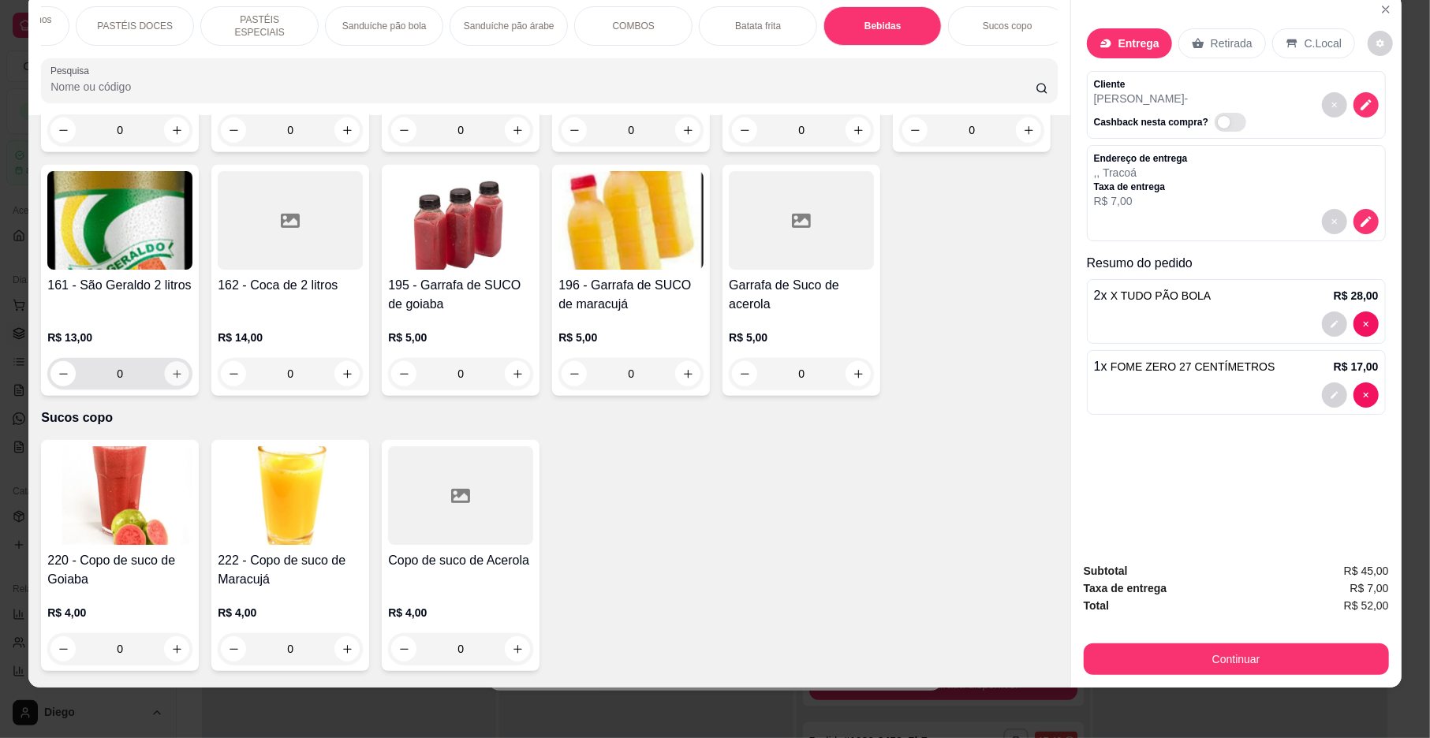
click at [183, 380] on icon "increase-product-quantity" at bounding box center [177, 374] width 12 height 12
type input "1"
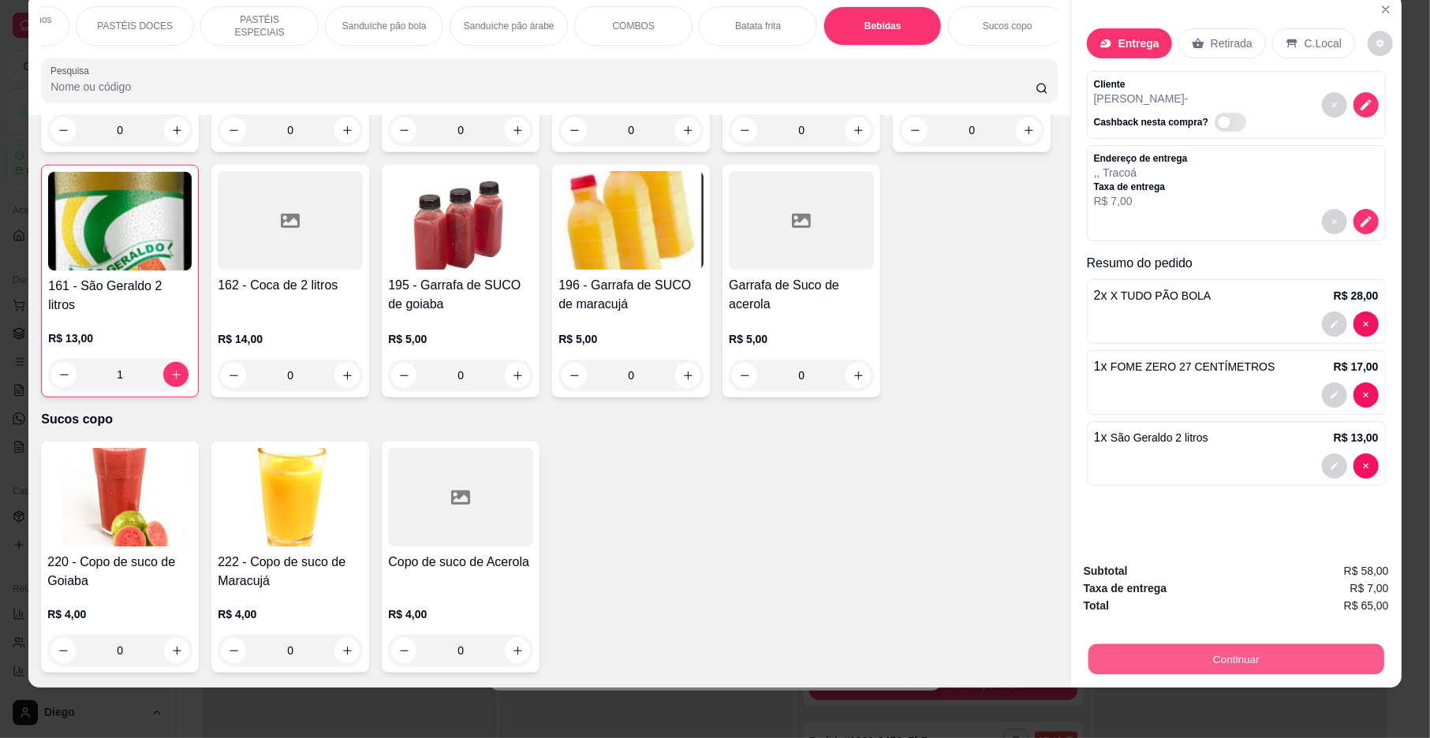
click at [1158, 650] on button "Continuar" at bounding box center [1237, 659] width 296 height 31
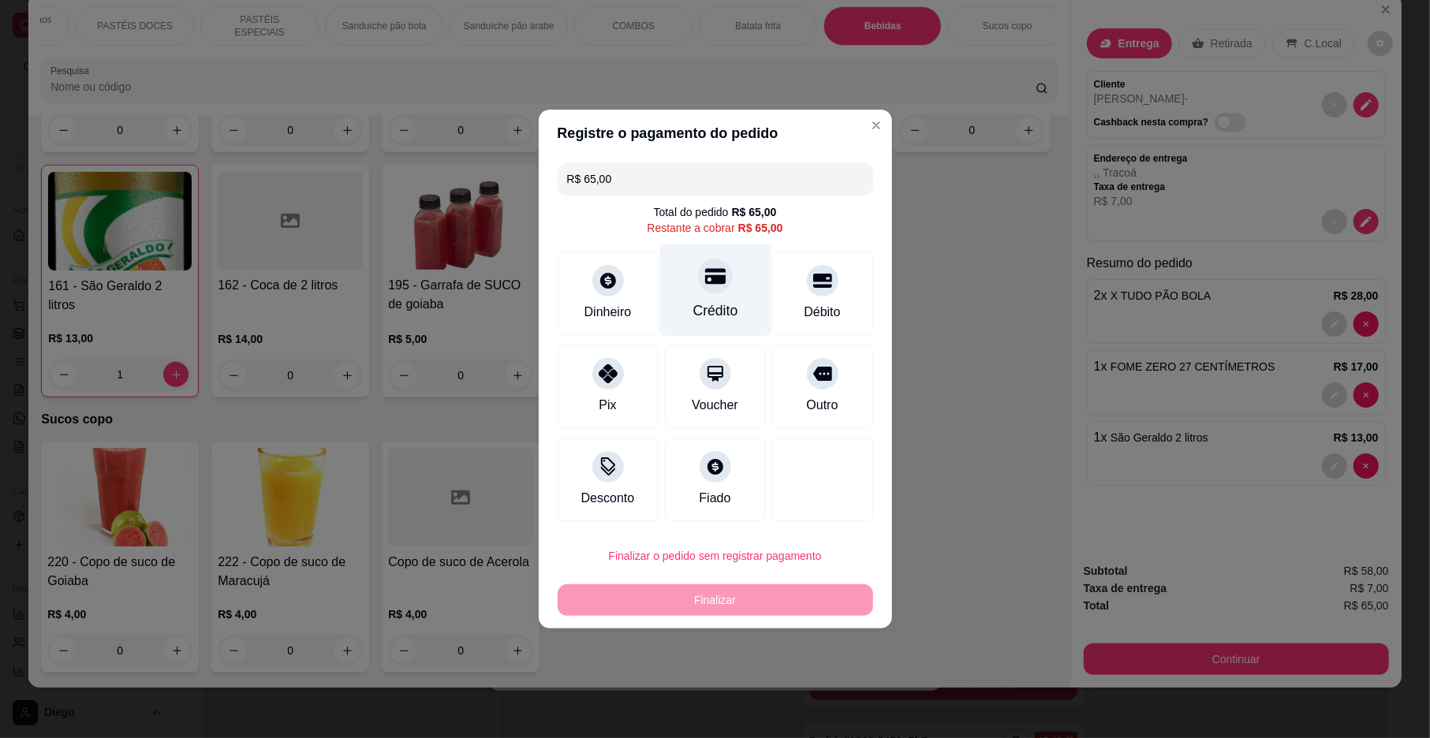
click at [723, 297] on div "Crédito" at bounding box center [714, 291] width 111 height 92
type input "R$ 0,00"
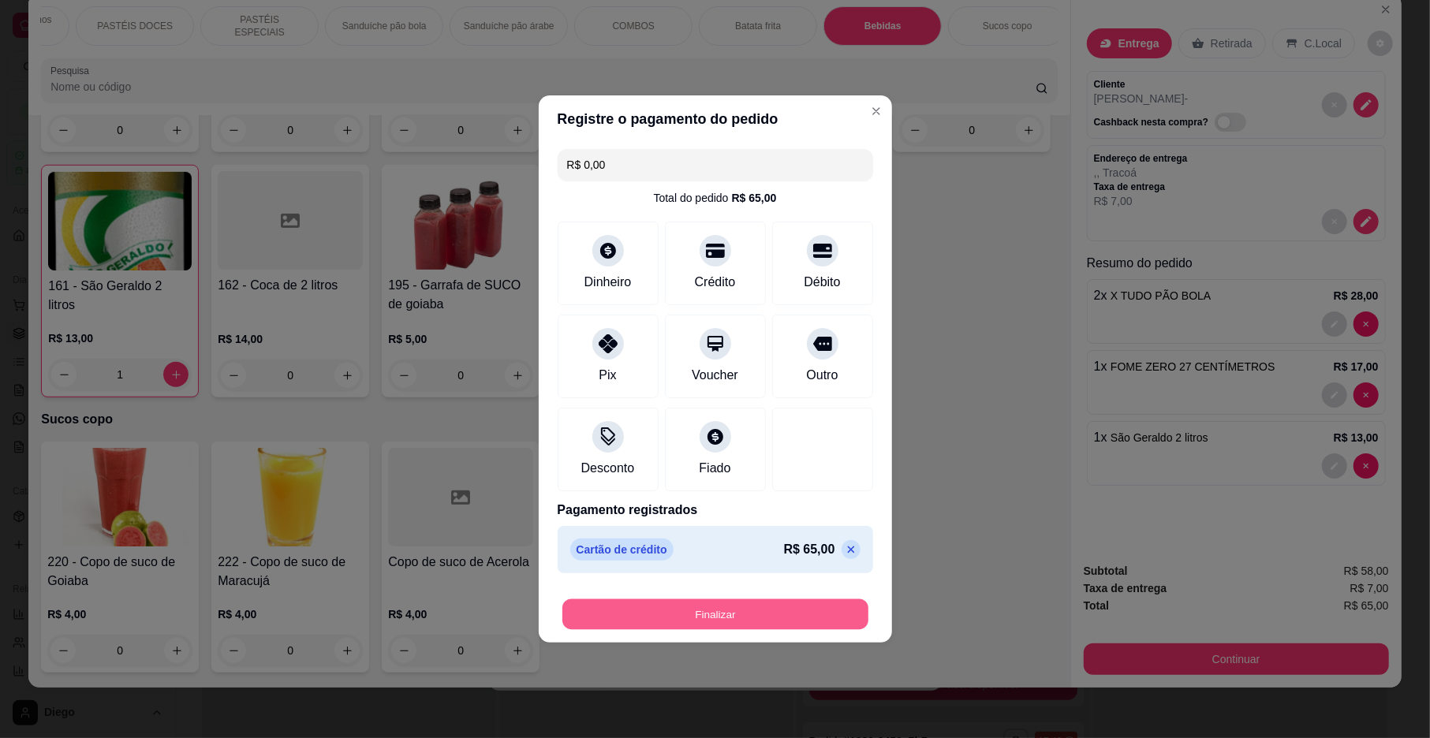
click at [698, 614] on button "Finalizar" at bounding box center [715, 615] width 306 height 31
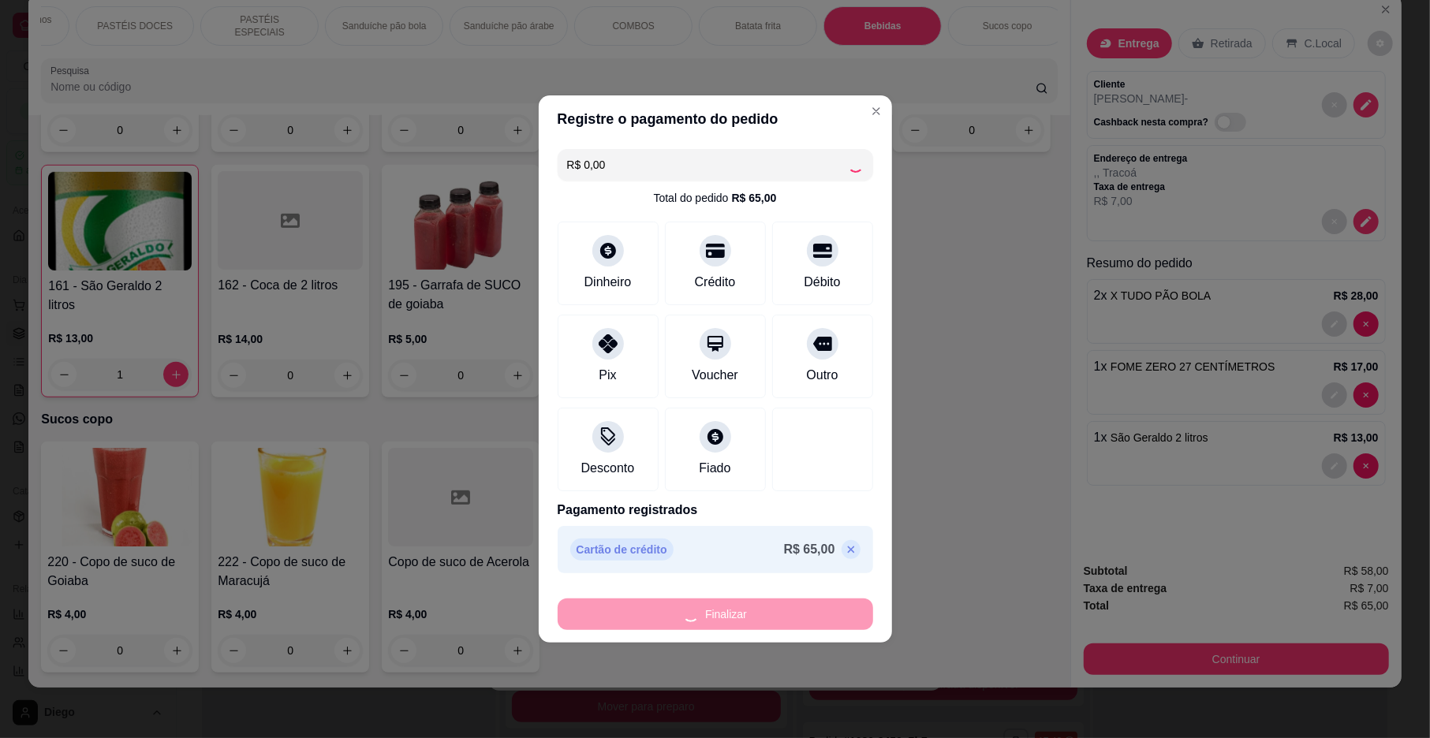
type input "0"
type input "-R$ 65,00"
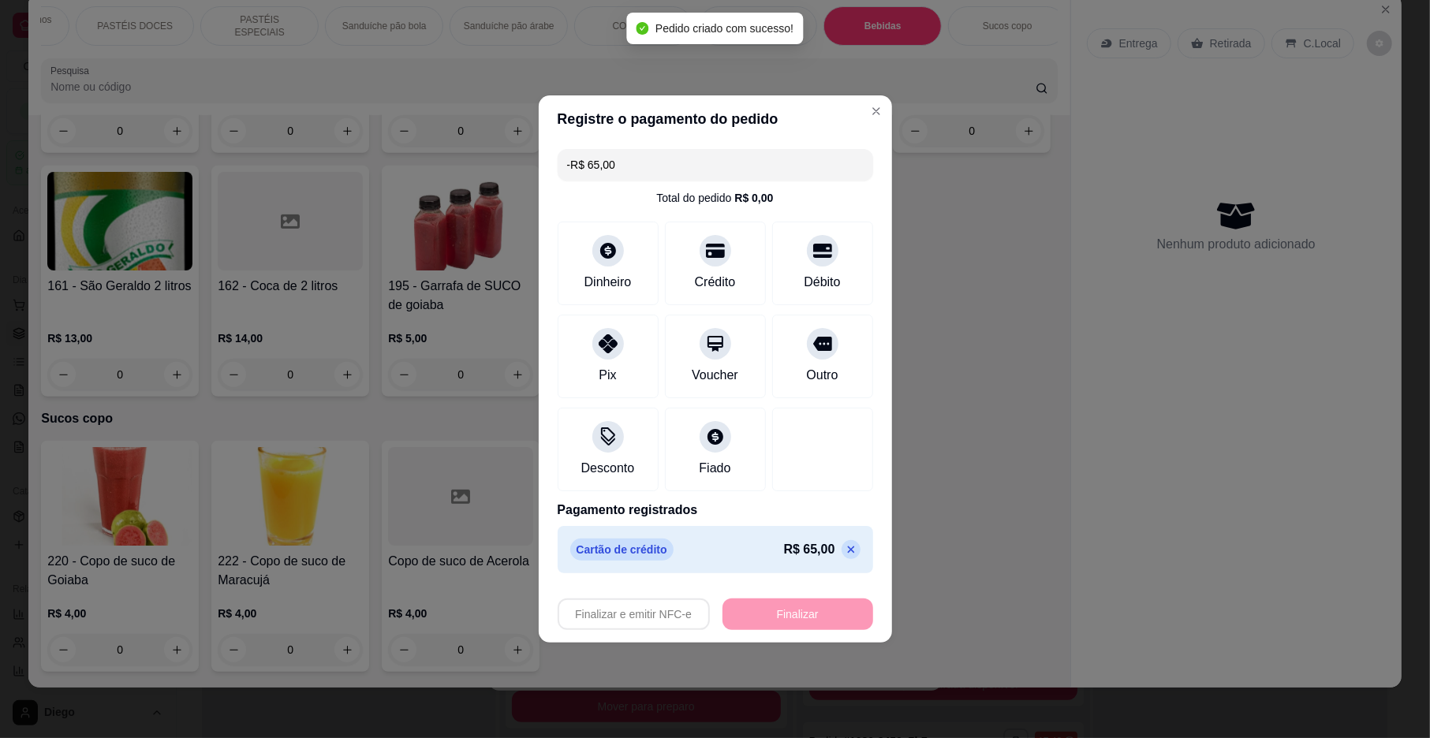
scroll to position [39, 0]
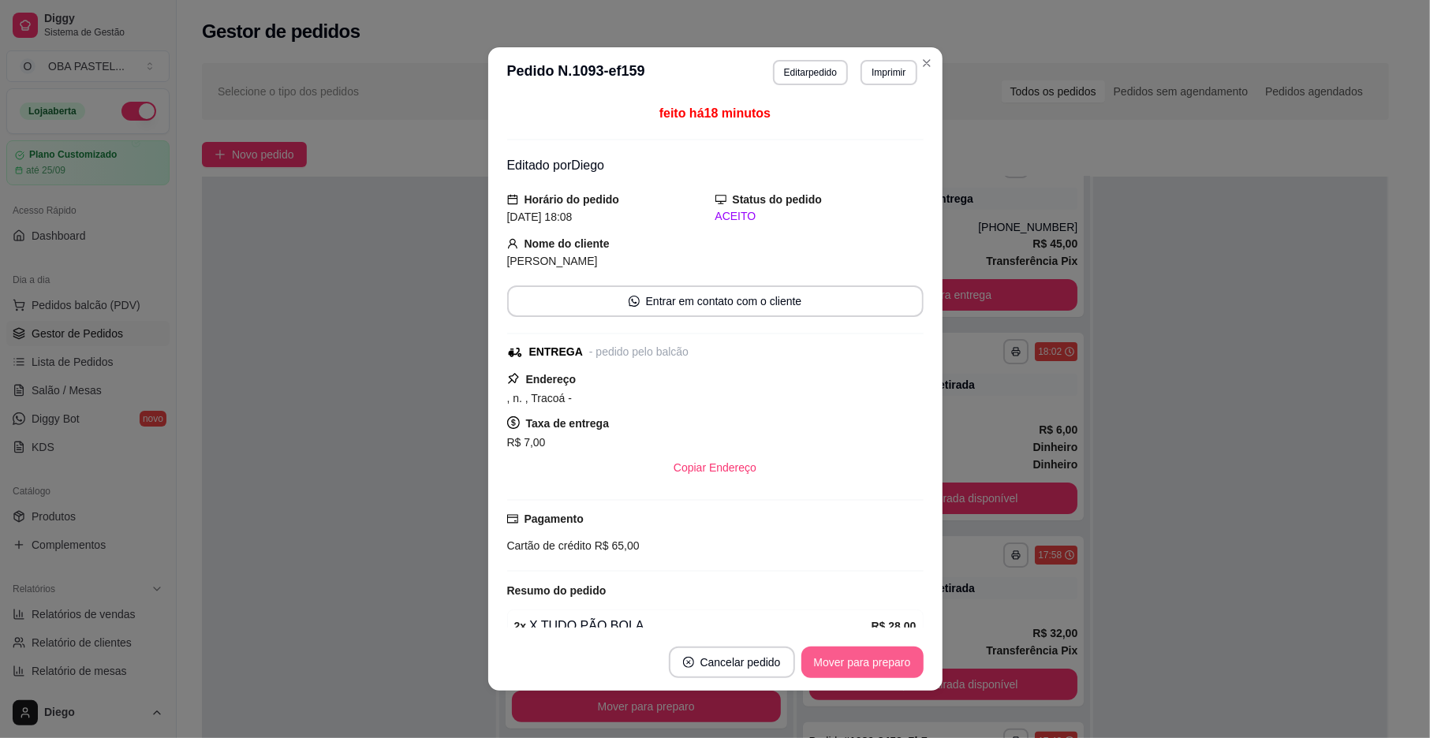
click at [818, 664] on button "Mover para preparo" at bounding box center [862, 663] width 122 height 32
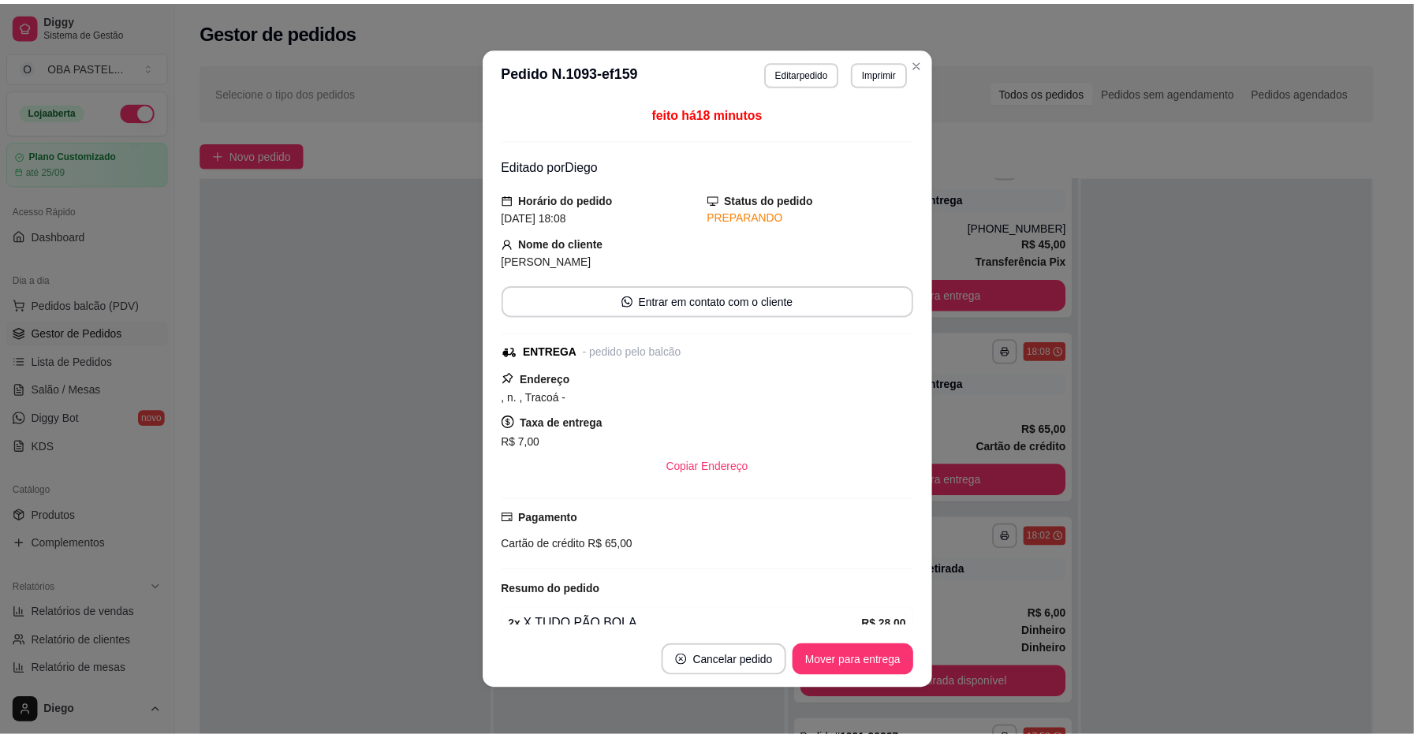
scroll to position [226, 0]
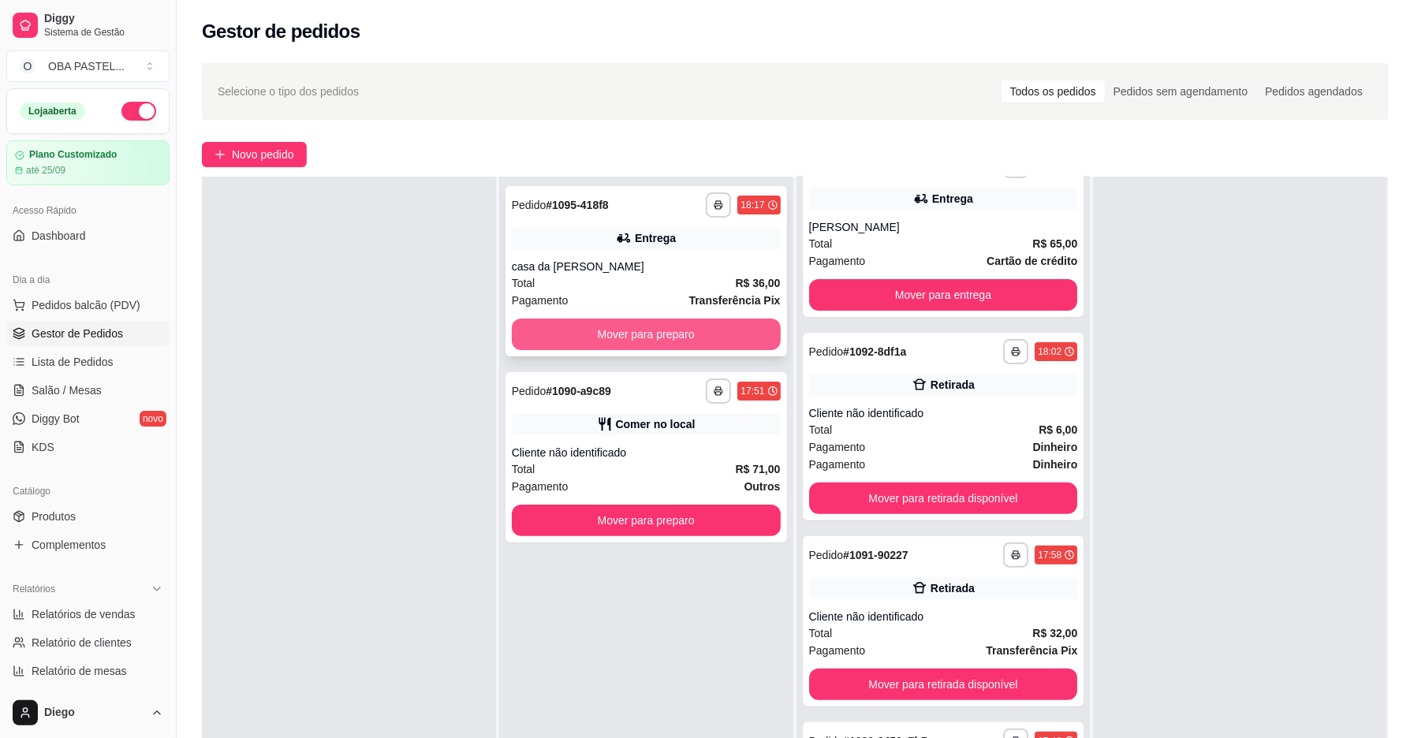
click at [642, 331] on button "Mover para preparo" at bounding box center [646, 335] width 269 height 32
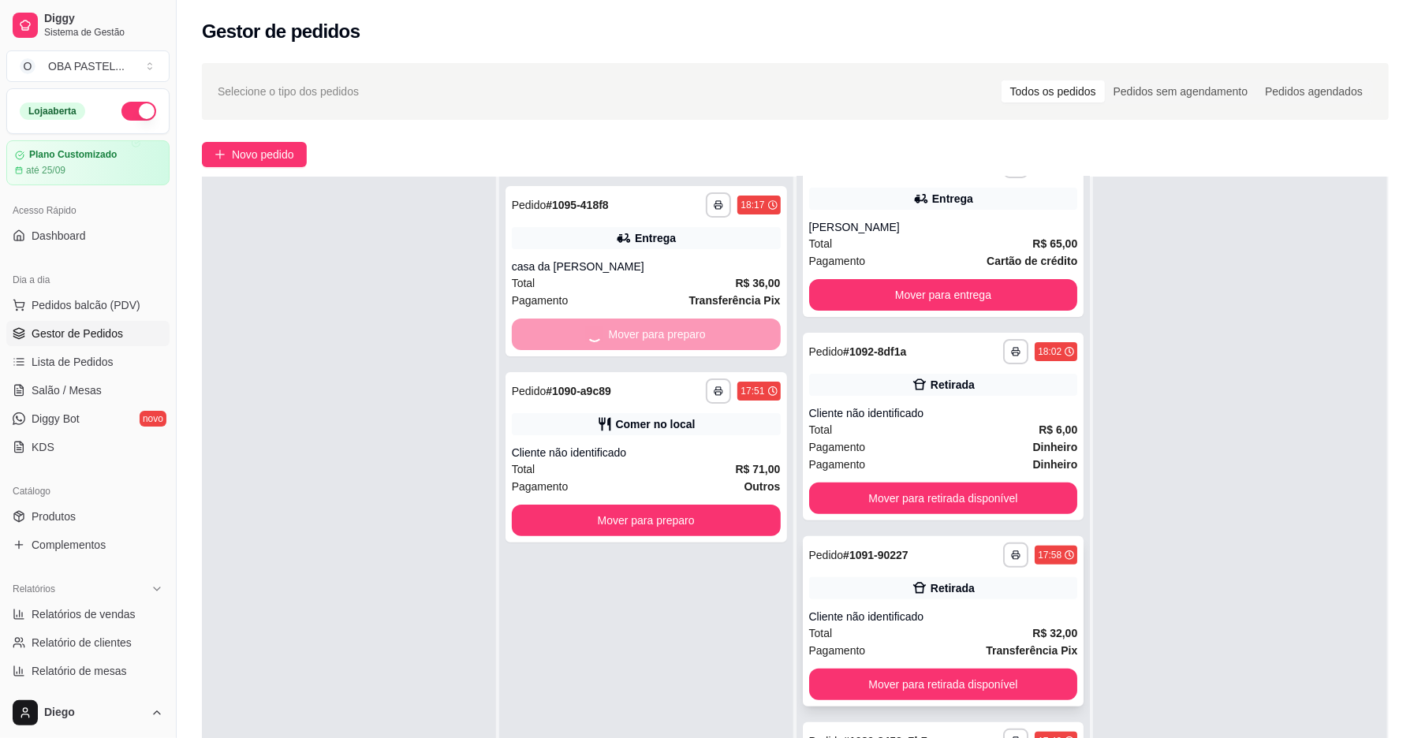
scroll to position [412, 0]
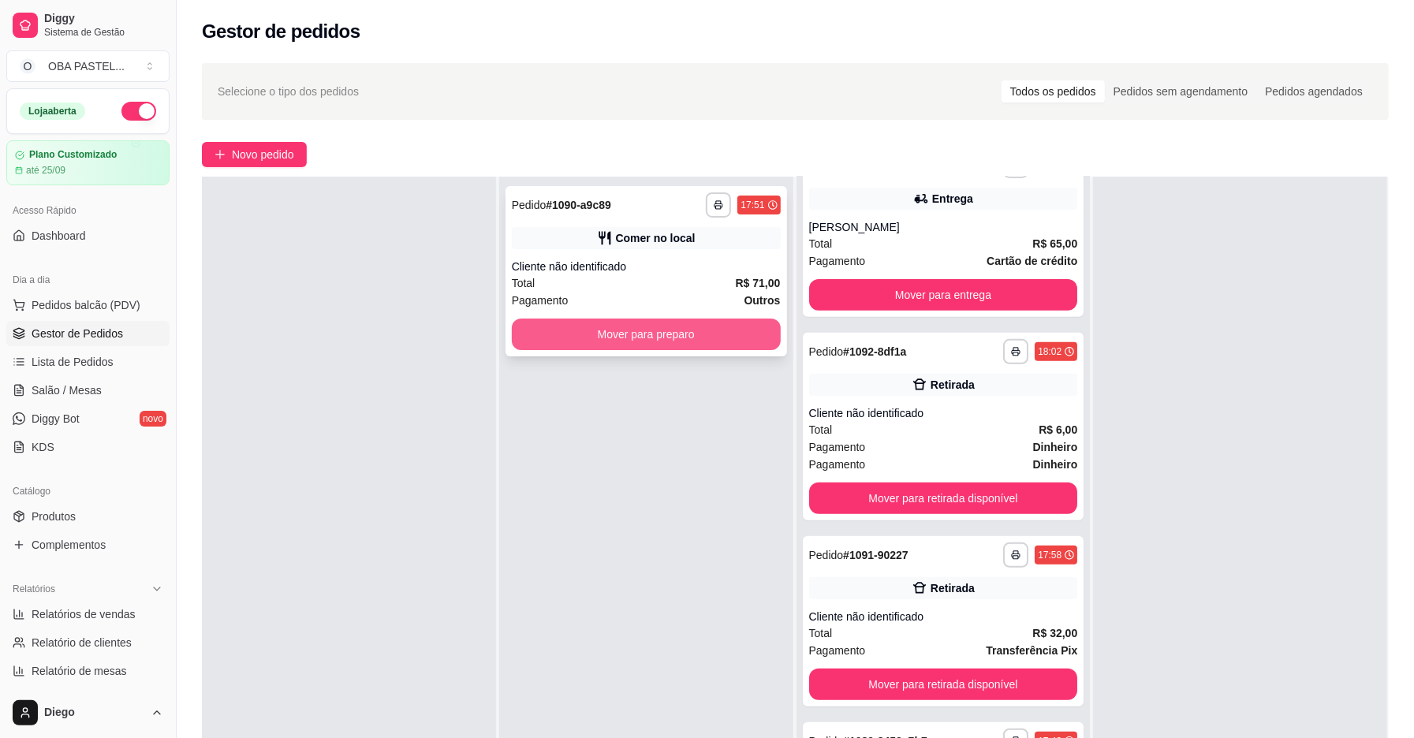
click at [581, 323] on button "Mover para preparo" at bounding box center [646, 335] width 269 height 32
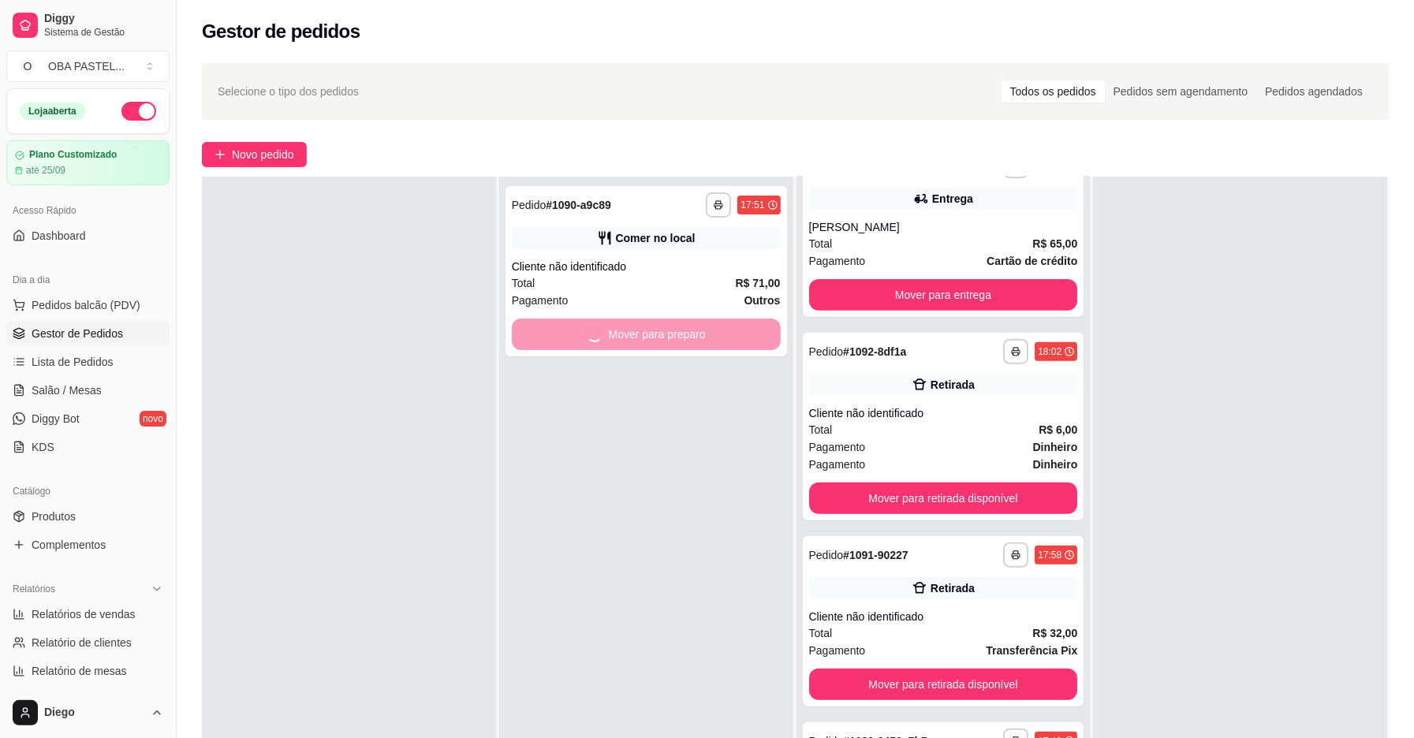
scroll to position [598, 0]
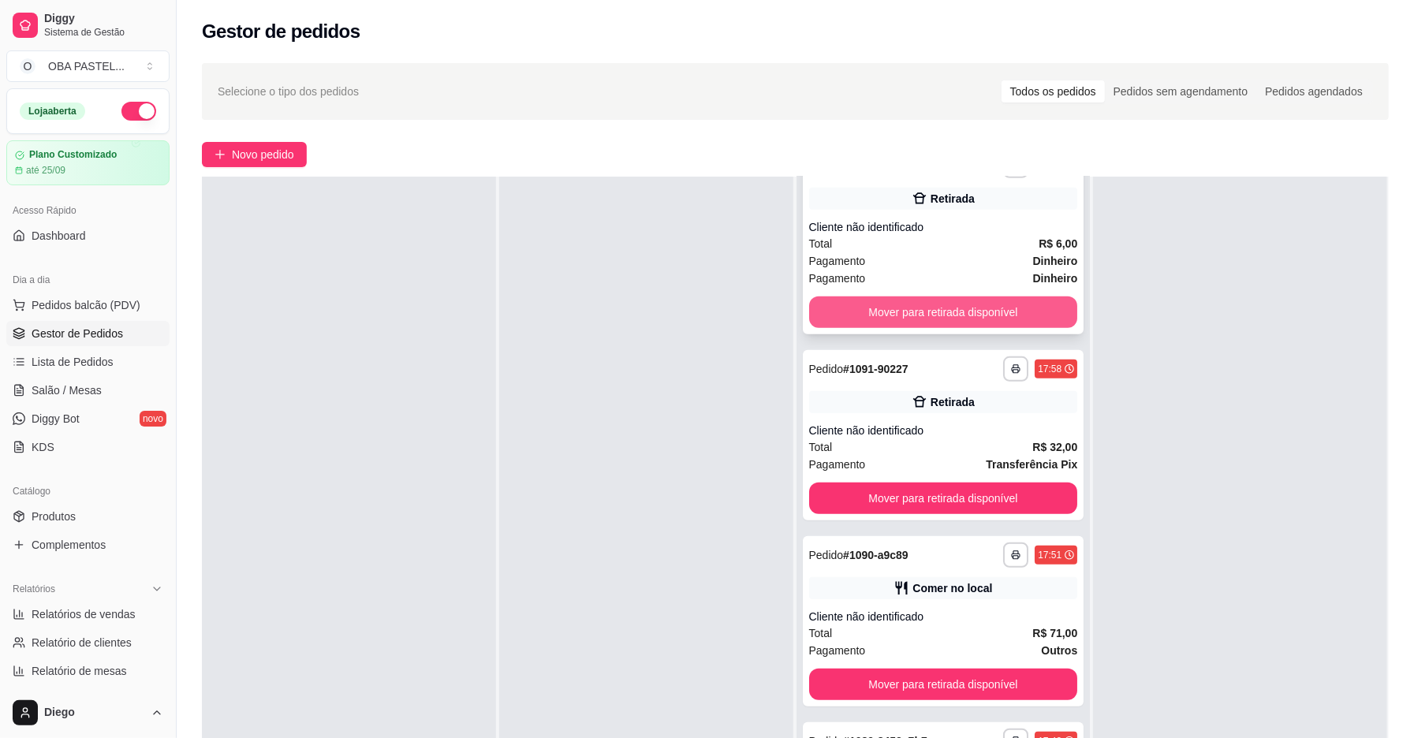
click at [891, 314] on button "Mover para retirada disponível" at bounding box center [943, 313] width 269 height 32
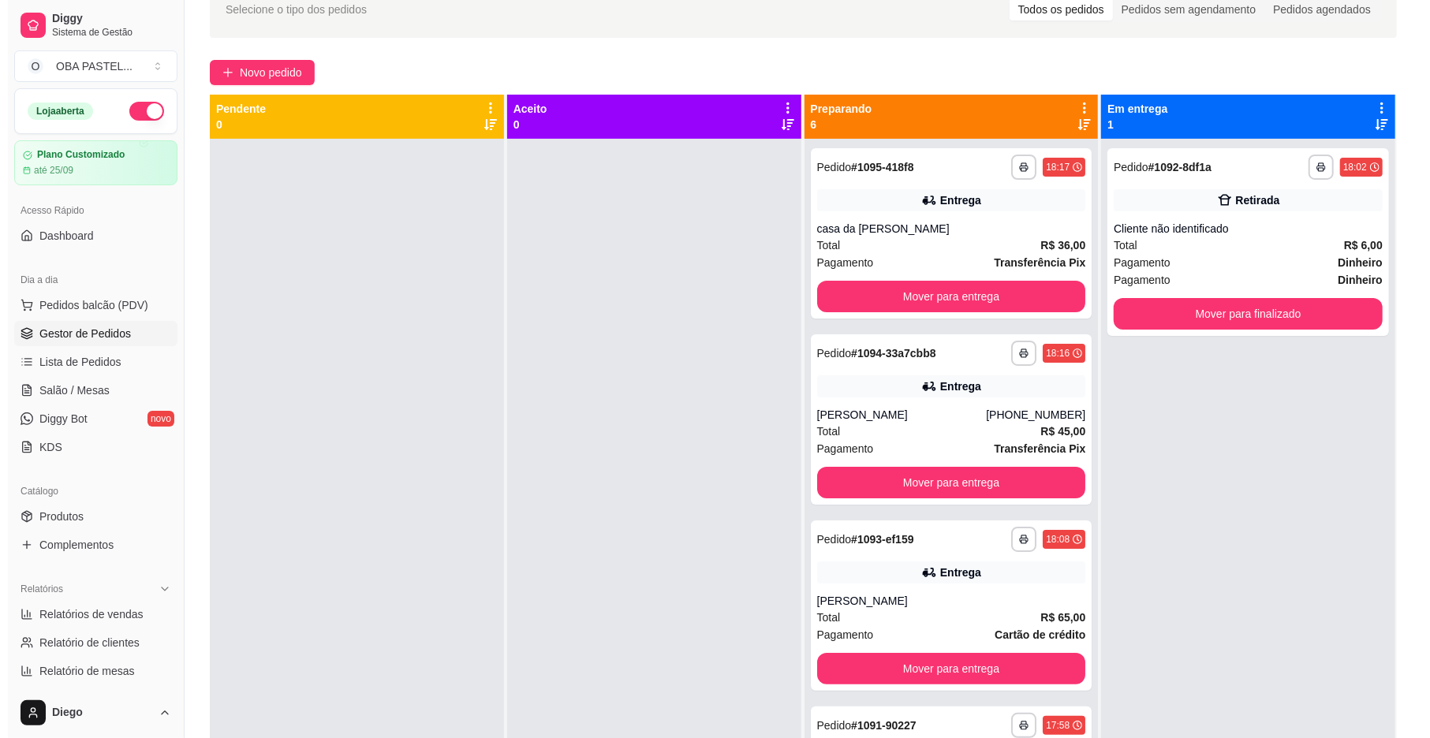
scroll to position [0, 0]
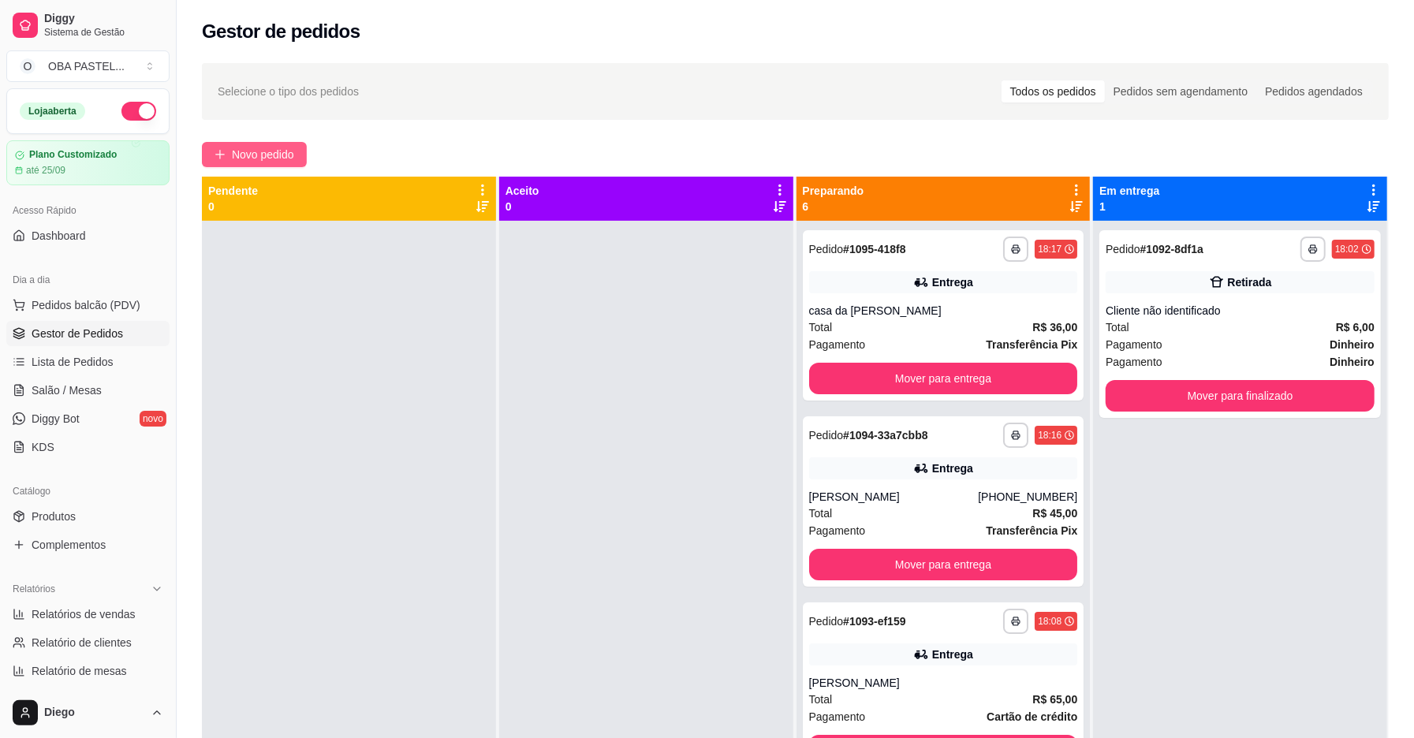
click at [235, 155] on span "Novo pedido" at bounding box center [263, 154] width 62 height 17
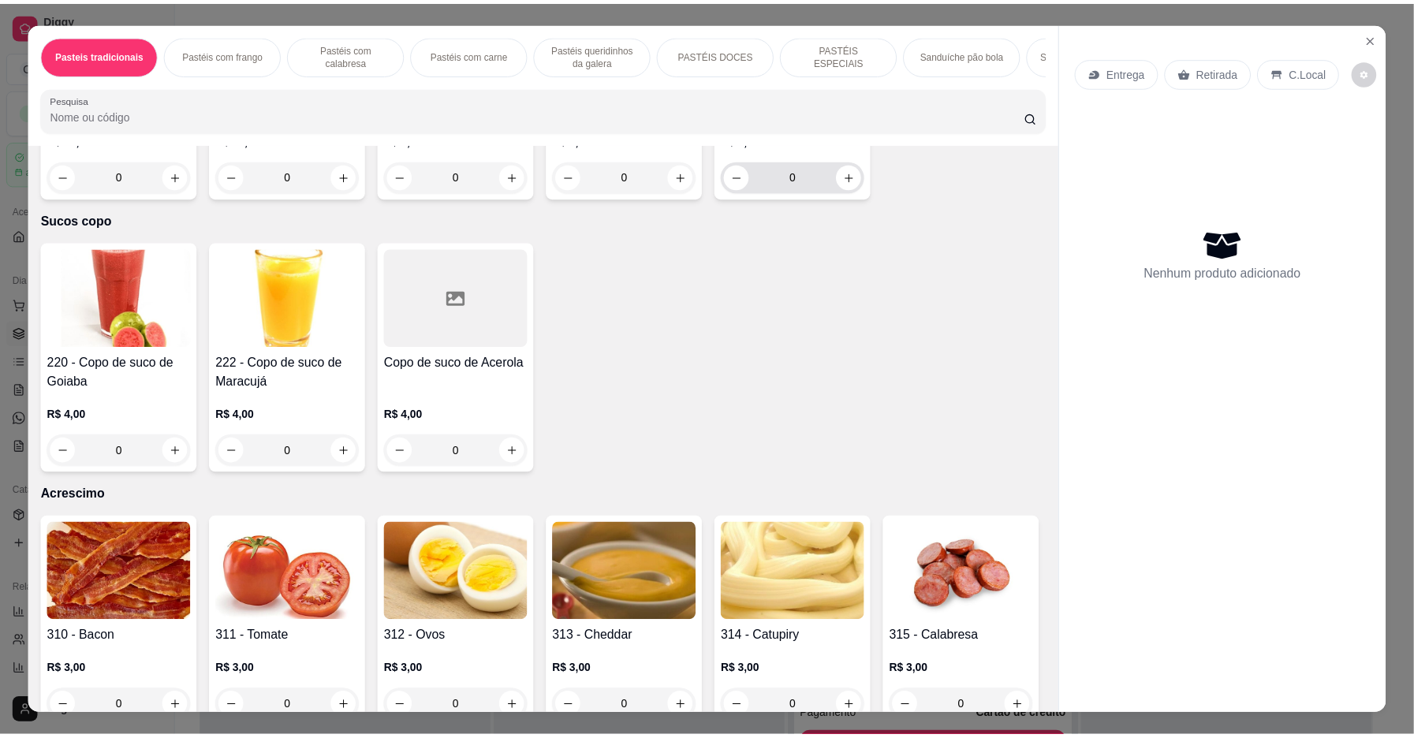
scroll to position [4321, 0]
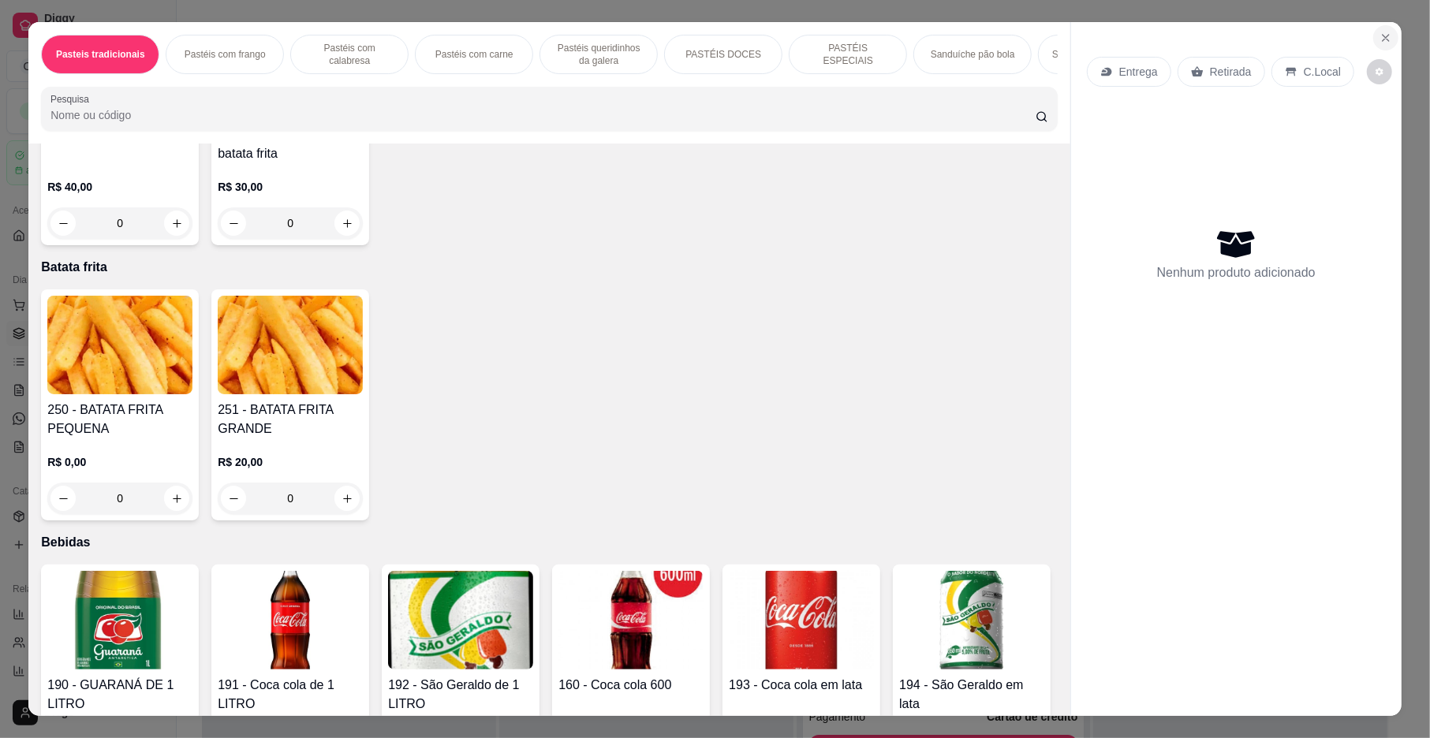
click at [1373, 30] on button "Close" at bounding box center [1385, 37] width 25 height 25
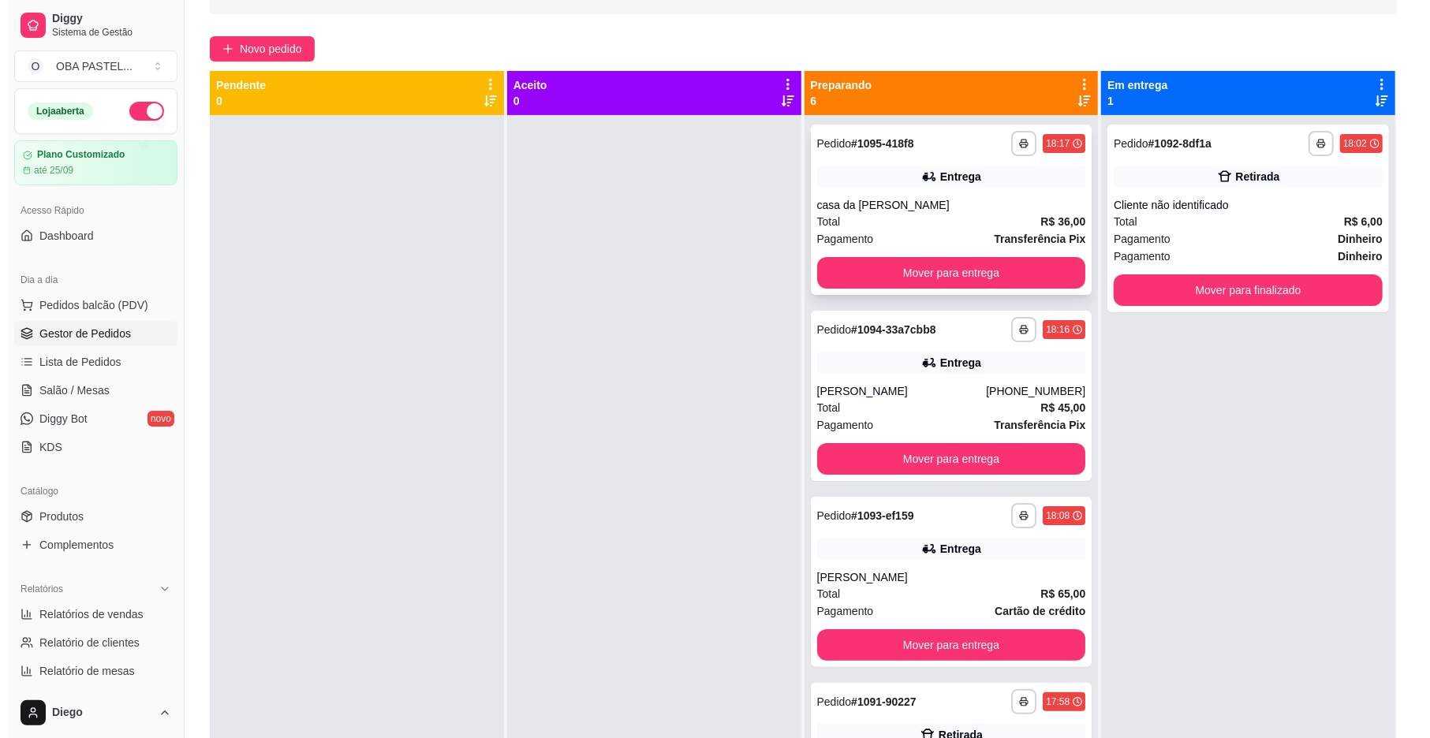
scroll to position [105, 0]
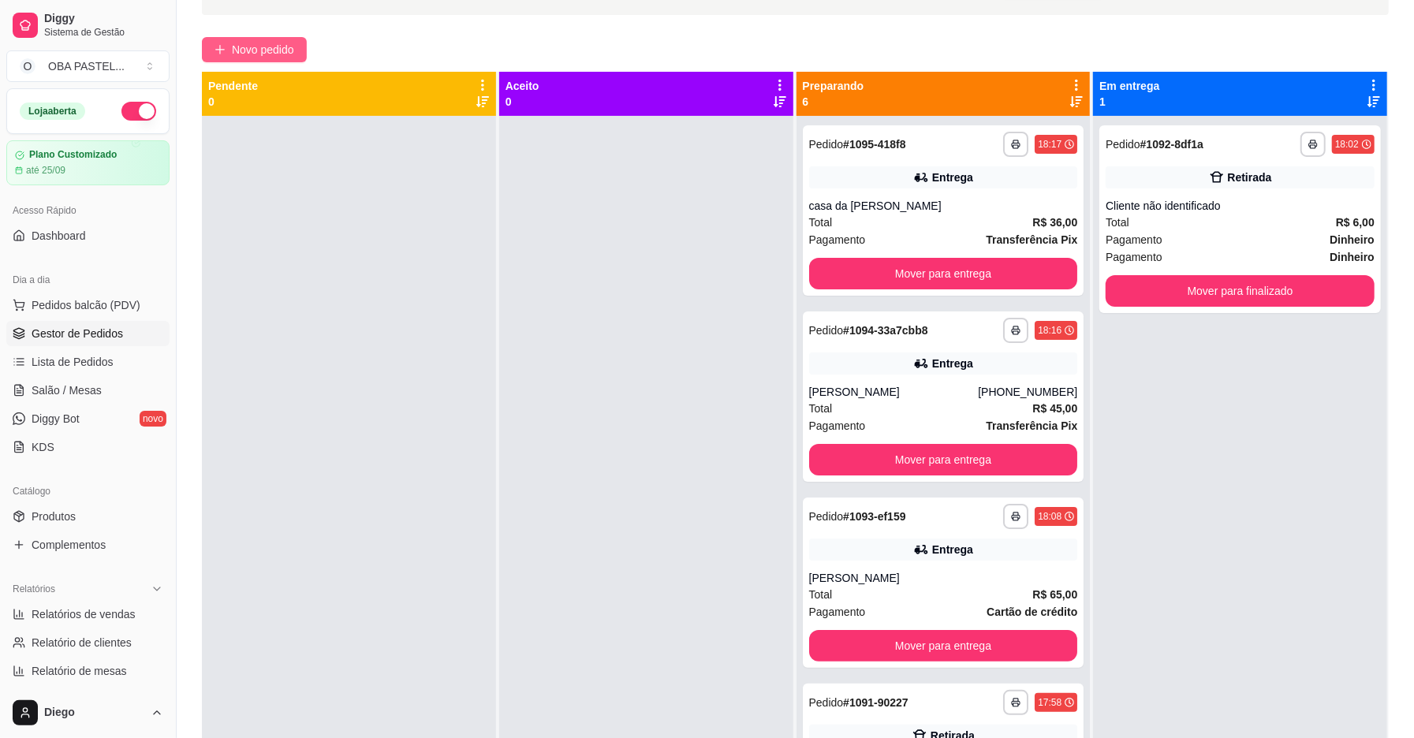
click at [260, 39] on button "Novo pedido" at bounding box center [254, 49] width 105 height 25
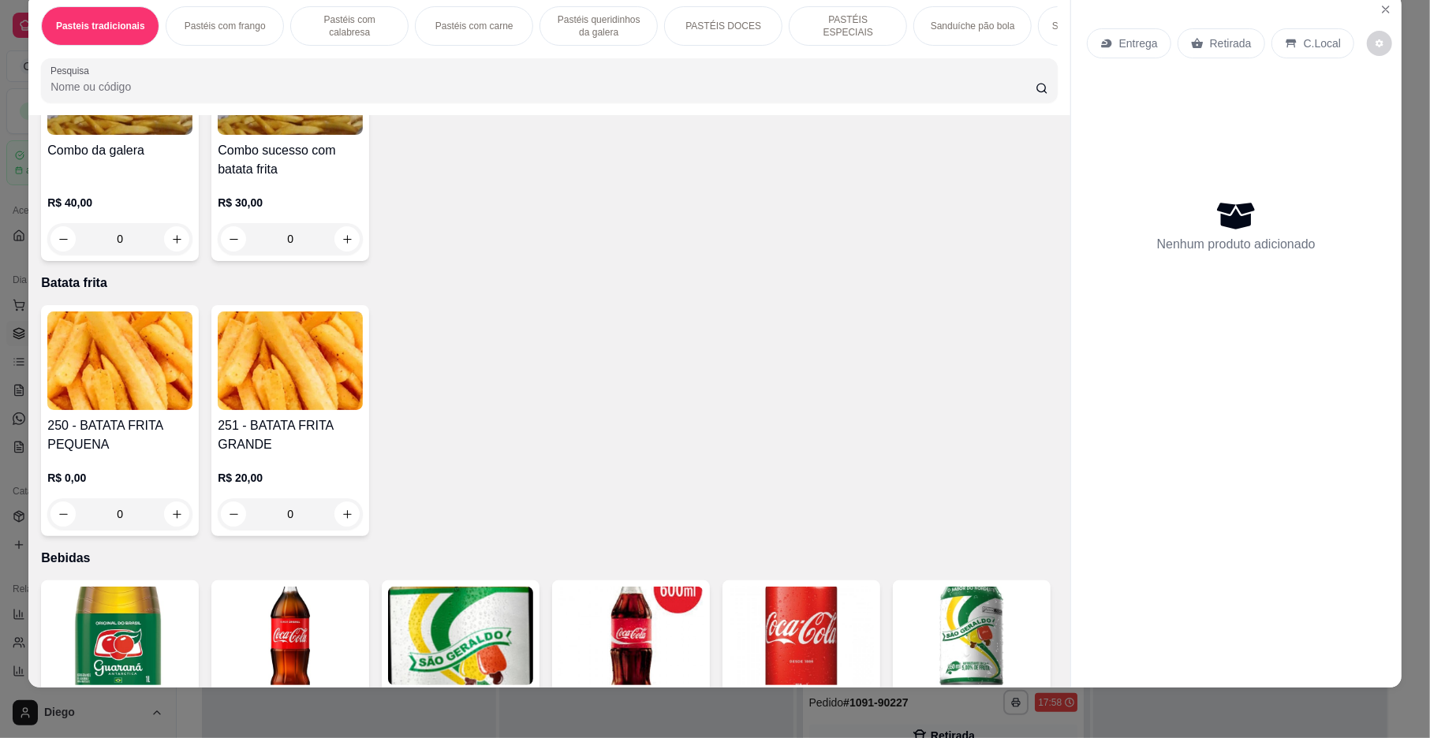
scroll to position [4211, 0]
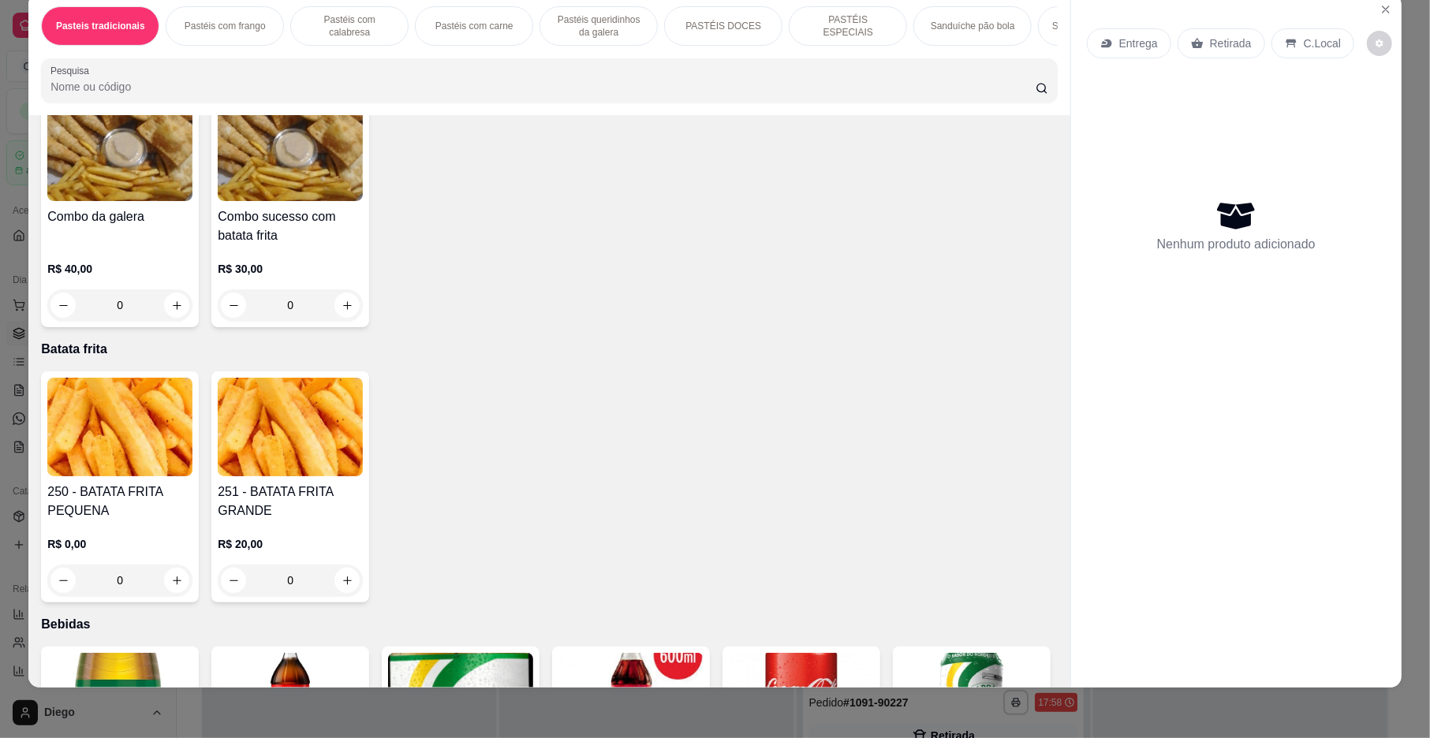
click at [514, 68] on icon "increase-product-quantity" at bounding box center [518, 62] width 12 height 12
type input "1"
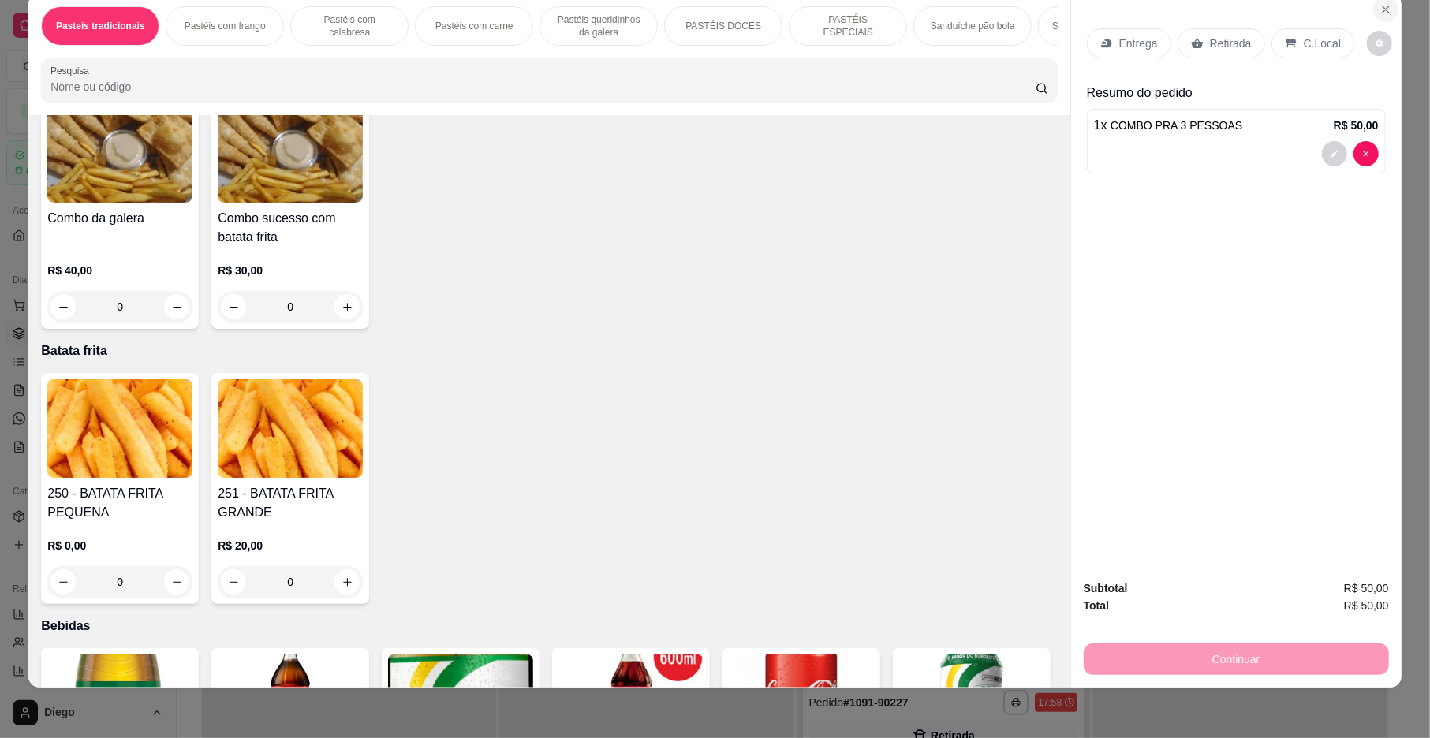
click at [1383, 10] on icon "Close" at bounding box center [1386, 9] width 6 height 6
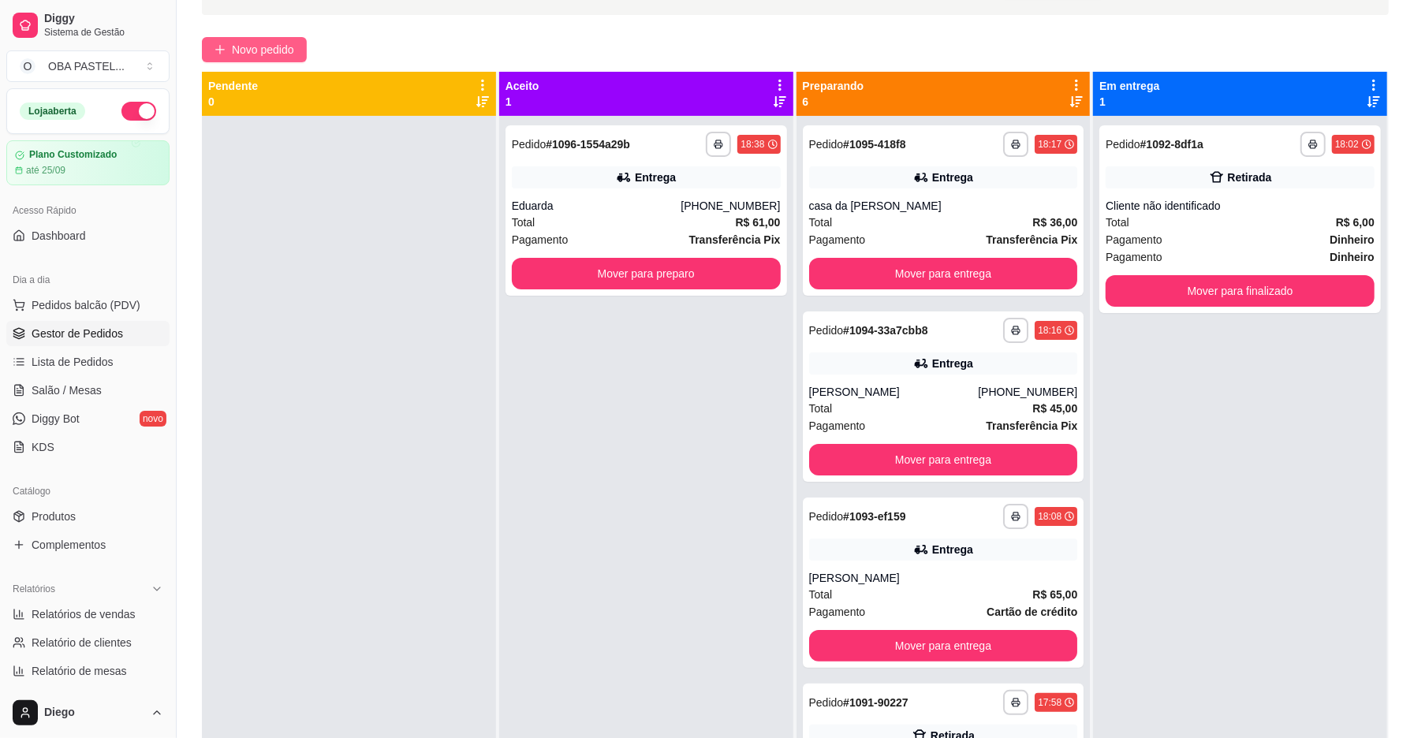
click at [270, 39] on button "Novo pedido" at bounding box center [254, 49] width 105 height 25
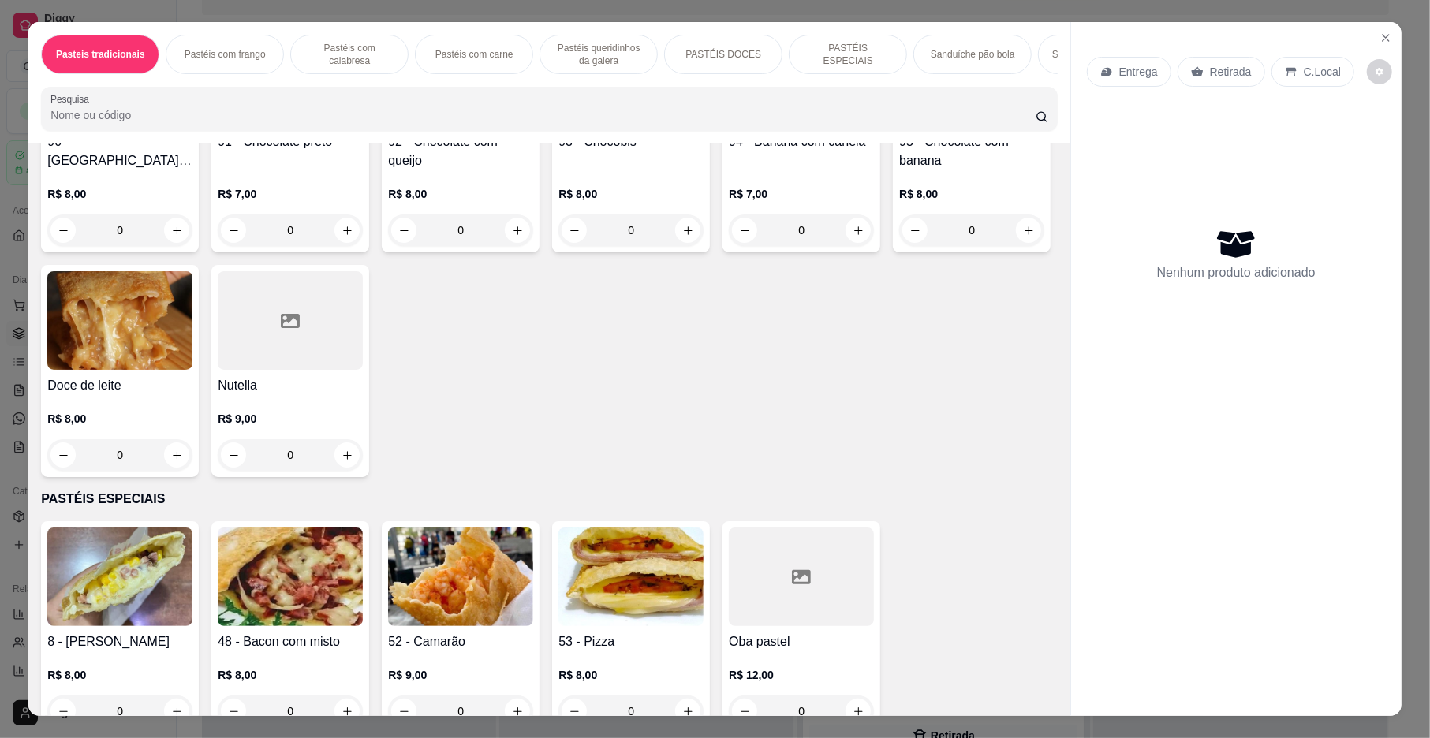
scroll to position [2067, 0]
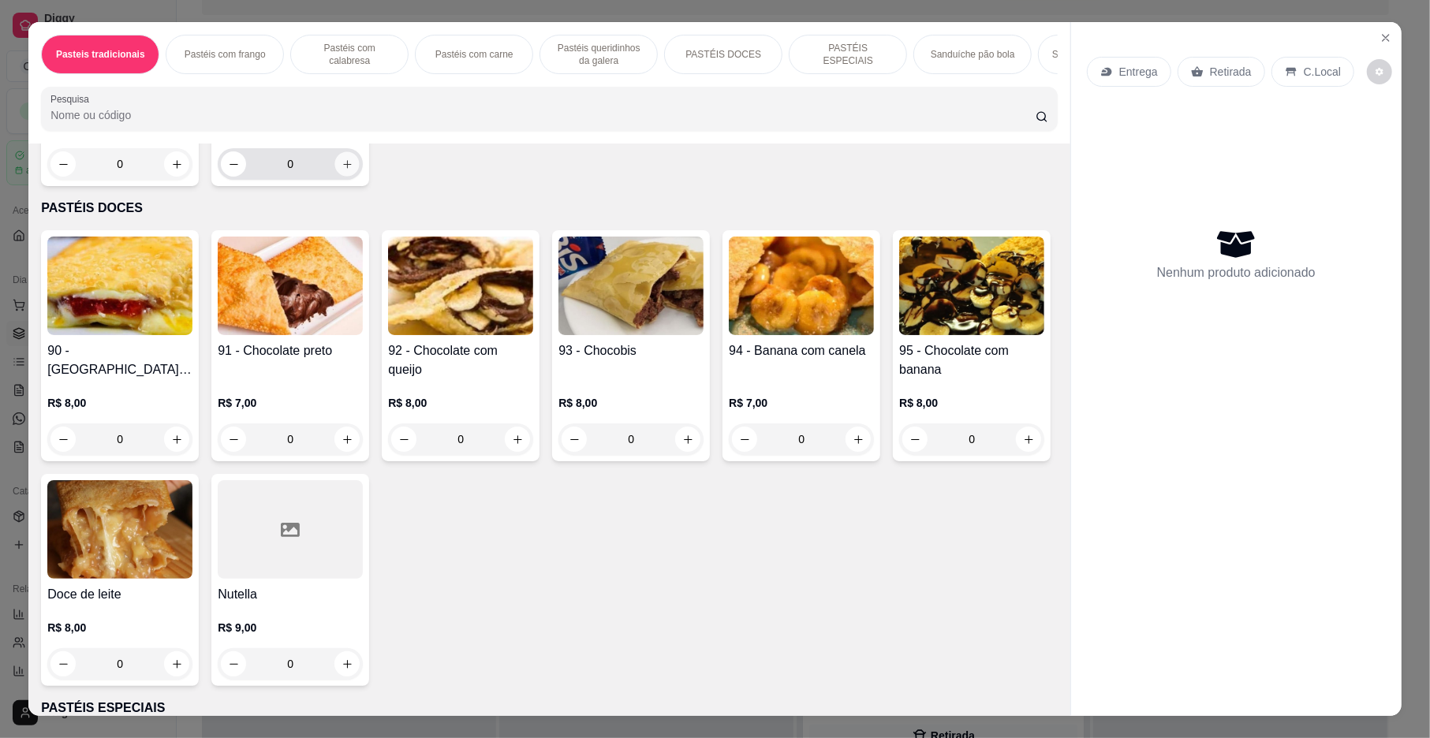
click at [342, 170] on icon "increase-product-quantity" at bounding box center [348, 165] width 12 height 12
type input "1"
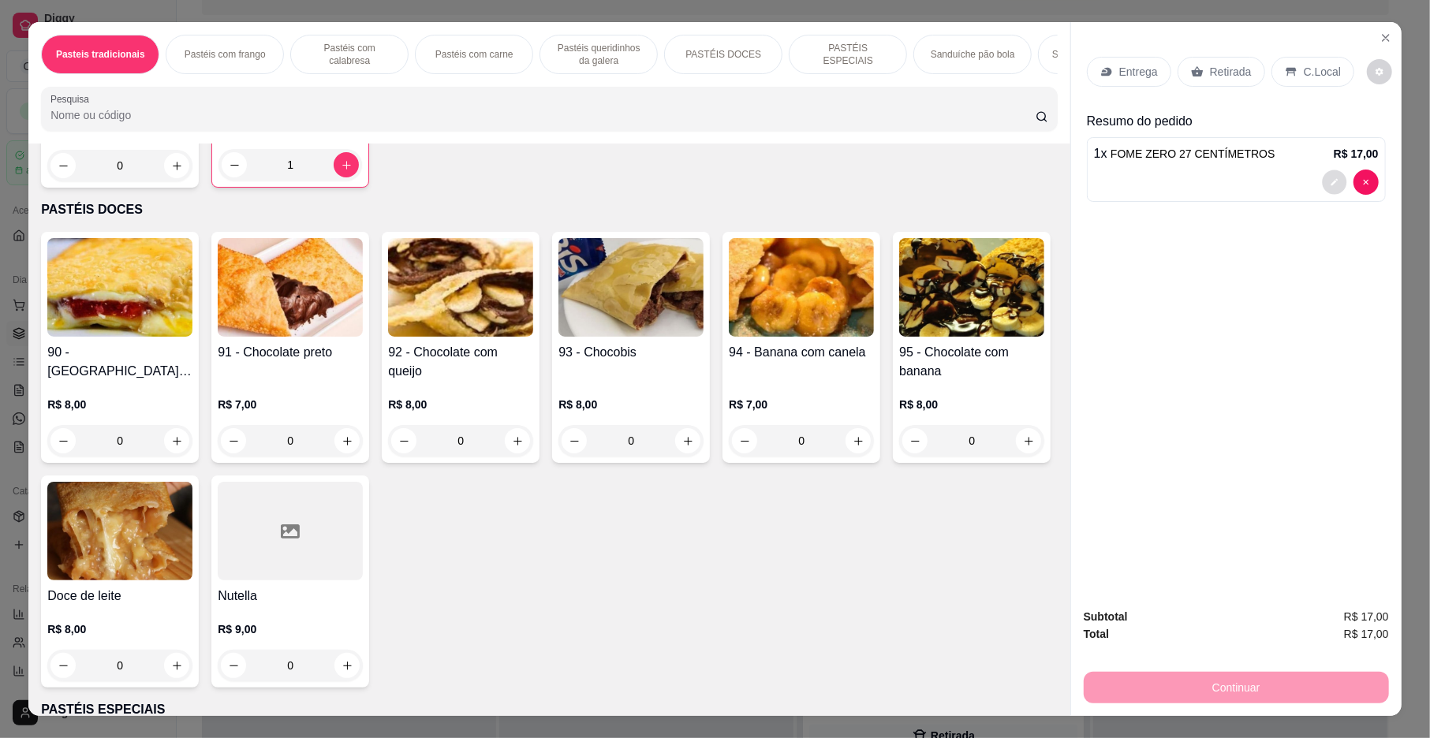
click at [1322, 181] on button "decrease-product-quantity" at bounding box center [1334, 182] width 24 height 24
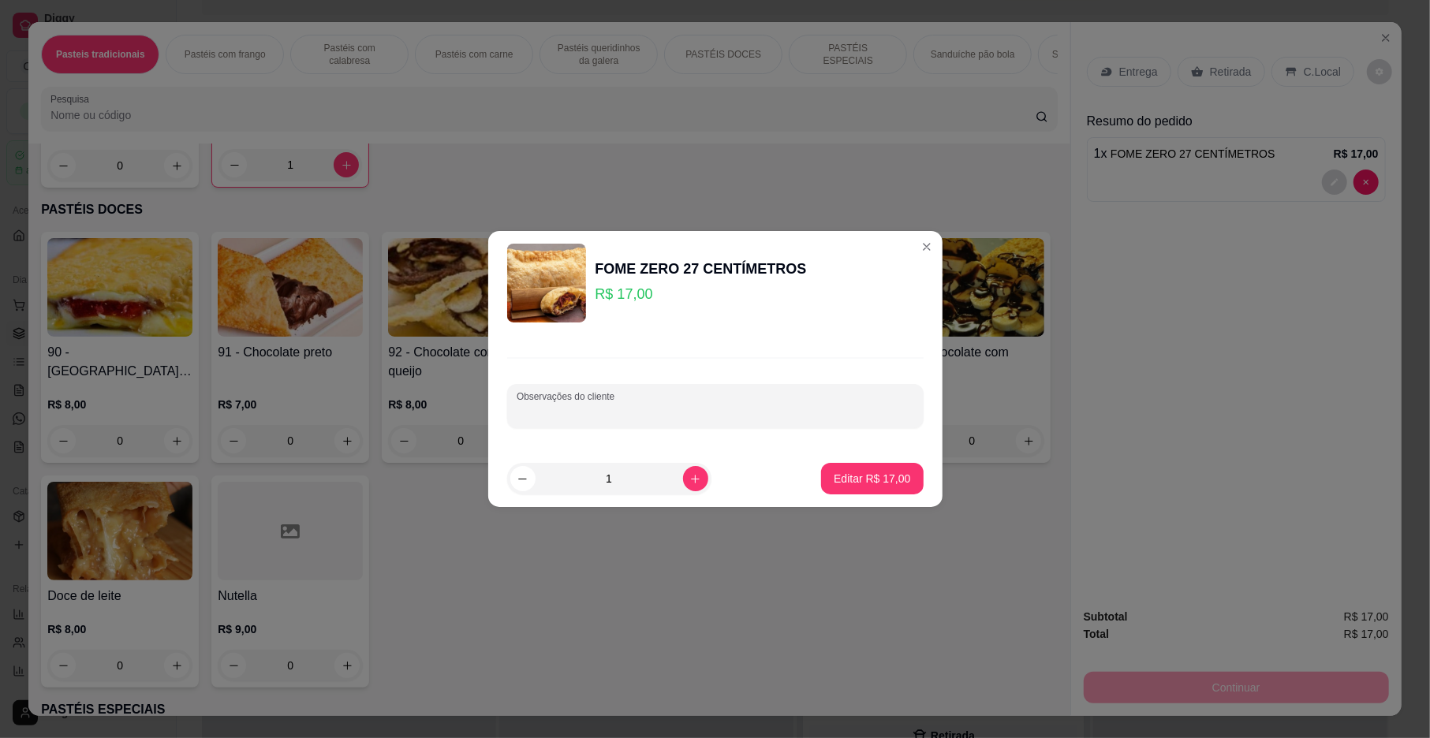
click at [741, 413] on input "Observações do cliente" at bounding box center [716, 413] width 398 height 16
type input "s"
type input "Sem presunto"
click at [841, 486] on p "Editar R$ 17,00" at bounding box center [872, 478] width 74 height 15
type input "0"
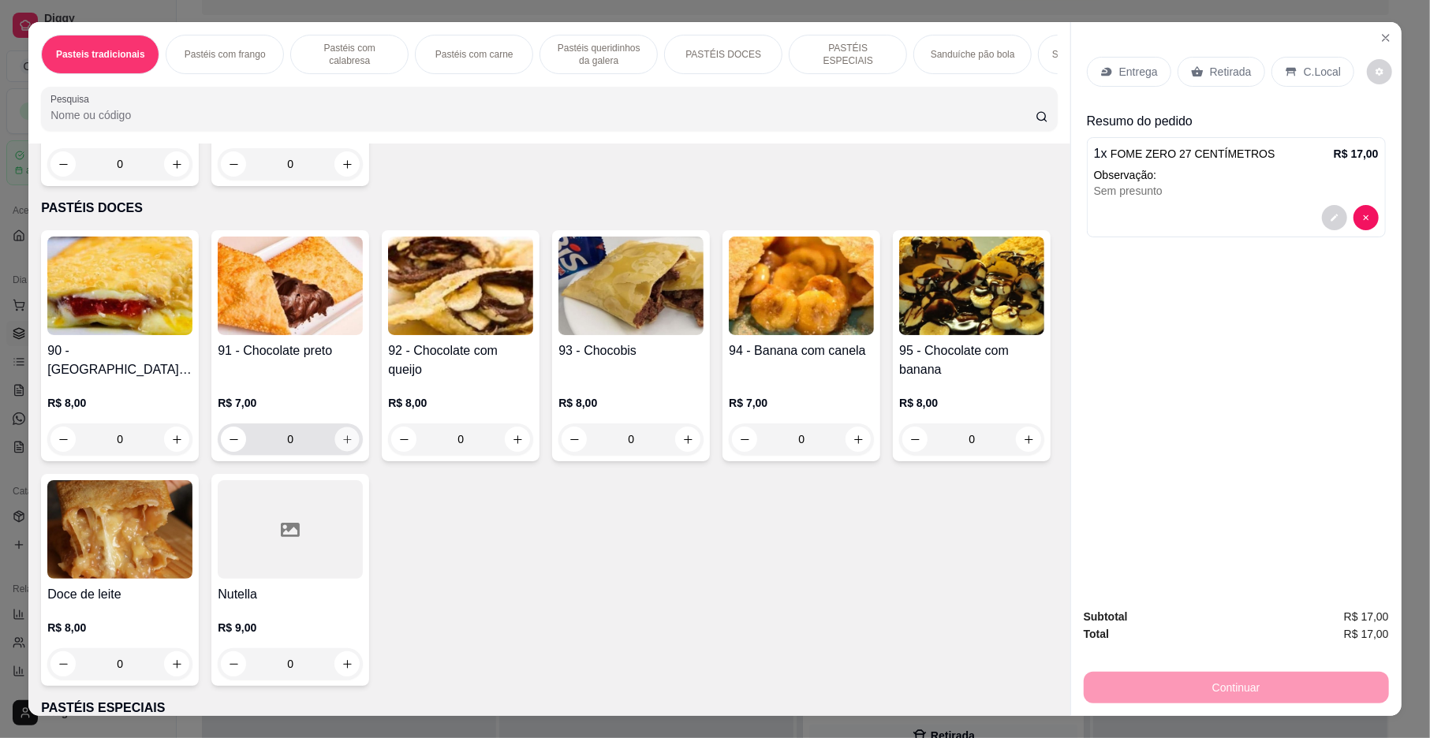
click at [335, 452] on button "increase-product-quantity" at bounding box center [347, 440] width 24 height 24
type input "1"
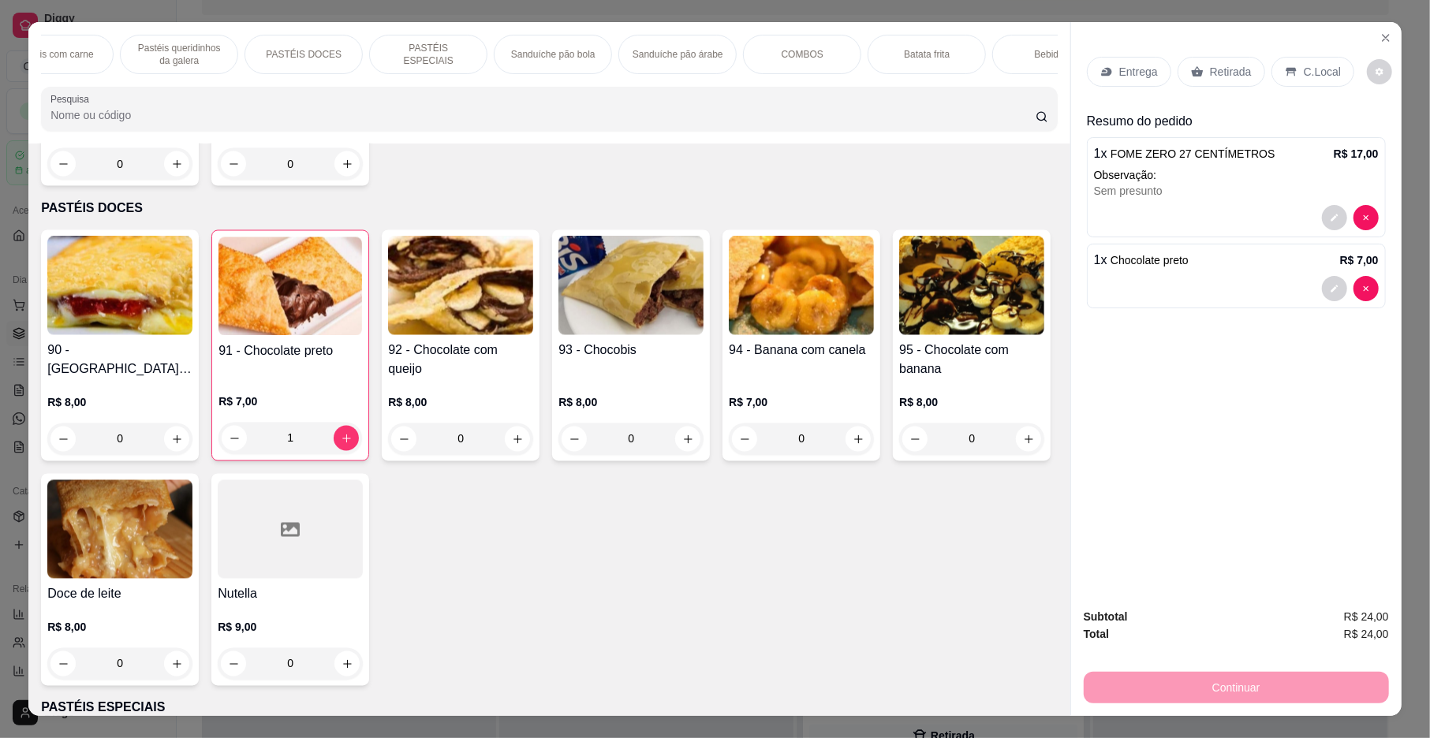
scroll to position [0, 462]
click at [978, 49] on div "Bebidas" at bounding box center [1009, 54] width 118 height 39
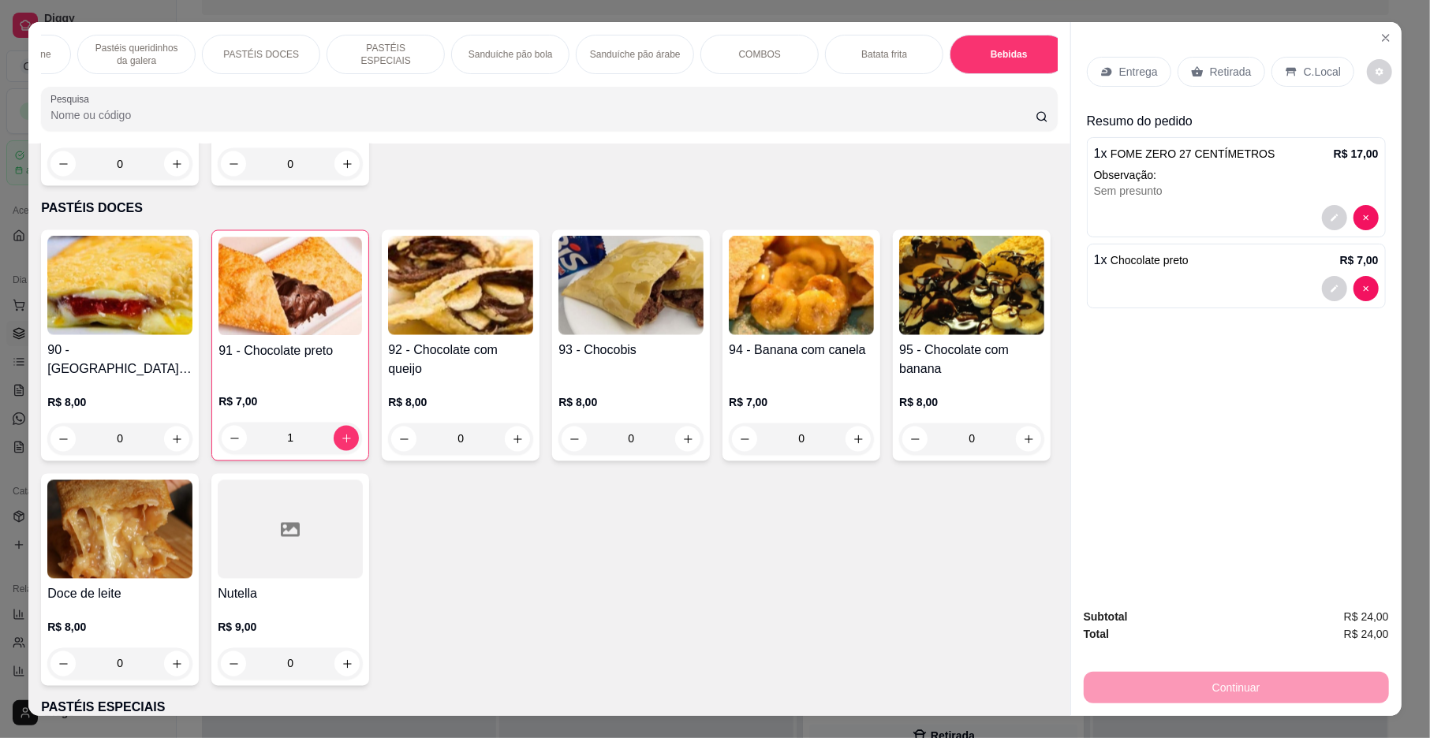
scroll to position [28, 0]
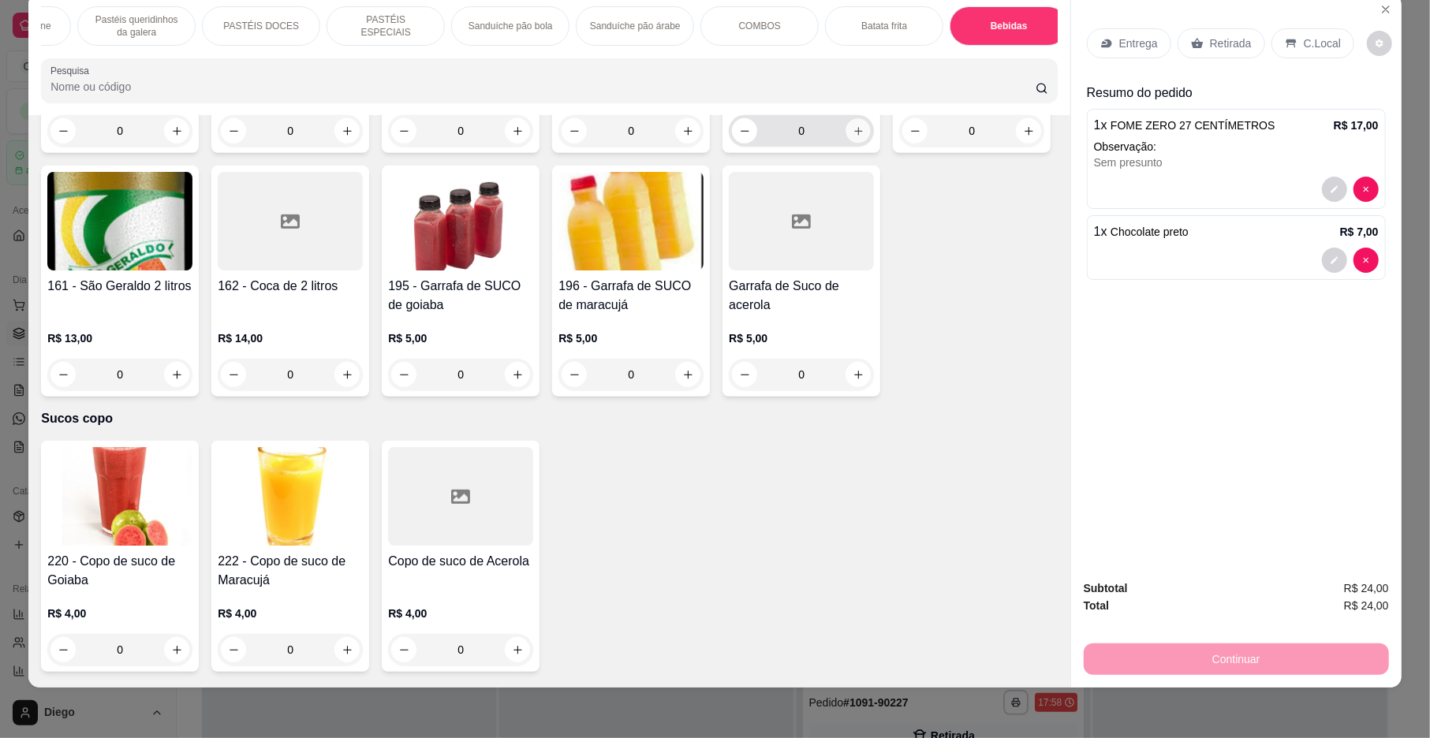
click at [846, 144] on button "increase-product-quantity" at bounding box center [858, 131] width 24 height 24
type input "1"
click at [1141, 28] on div "Entrega" at bounding box center [1129, 43] width 84 height 30
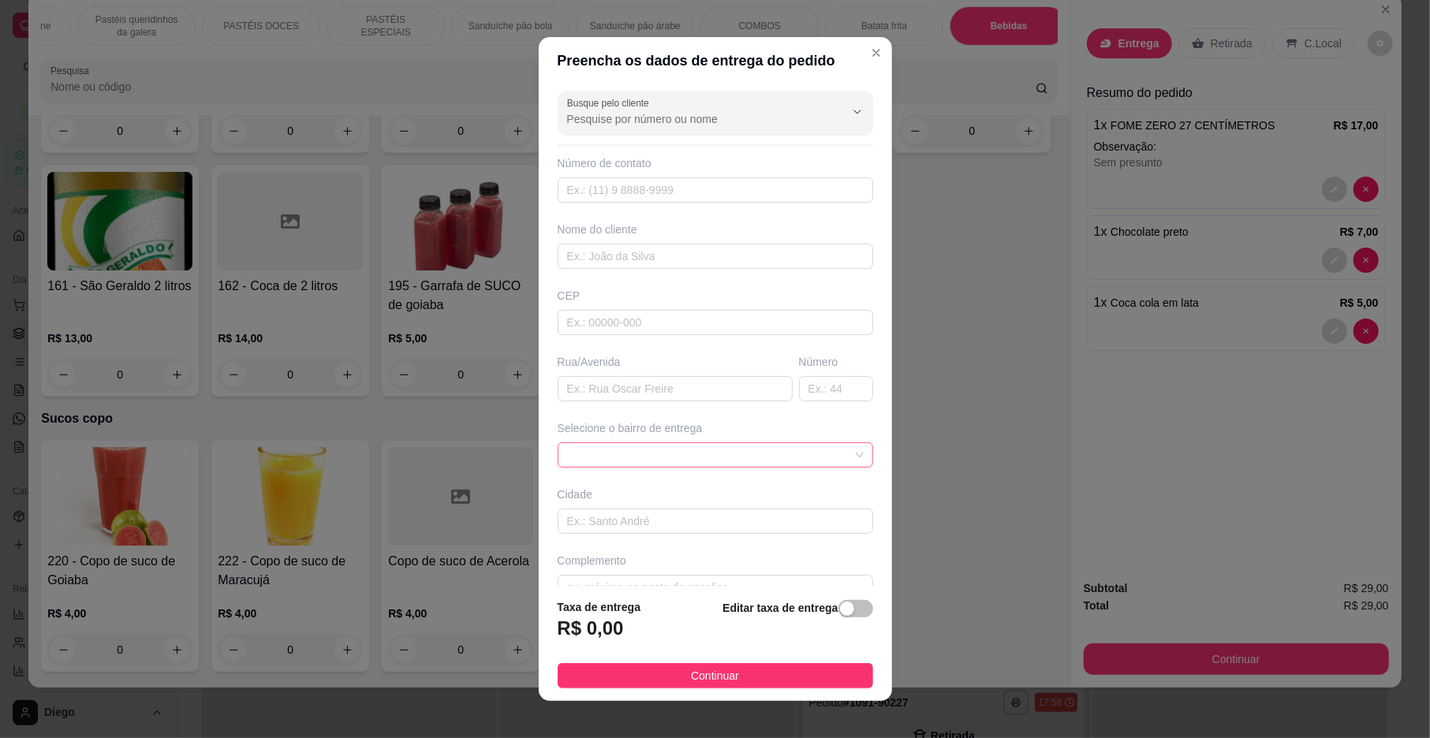
click at [673, 448] on span at bounding box center [715, 455] width 297 height 24
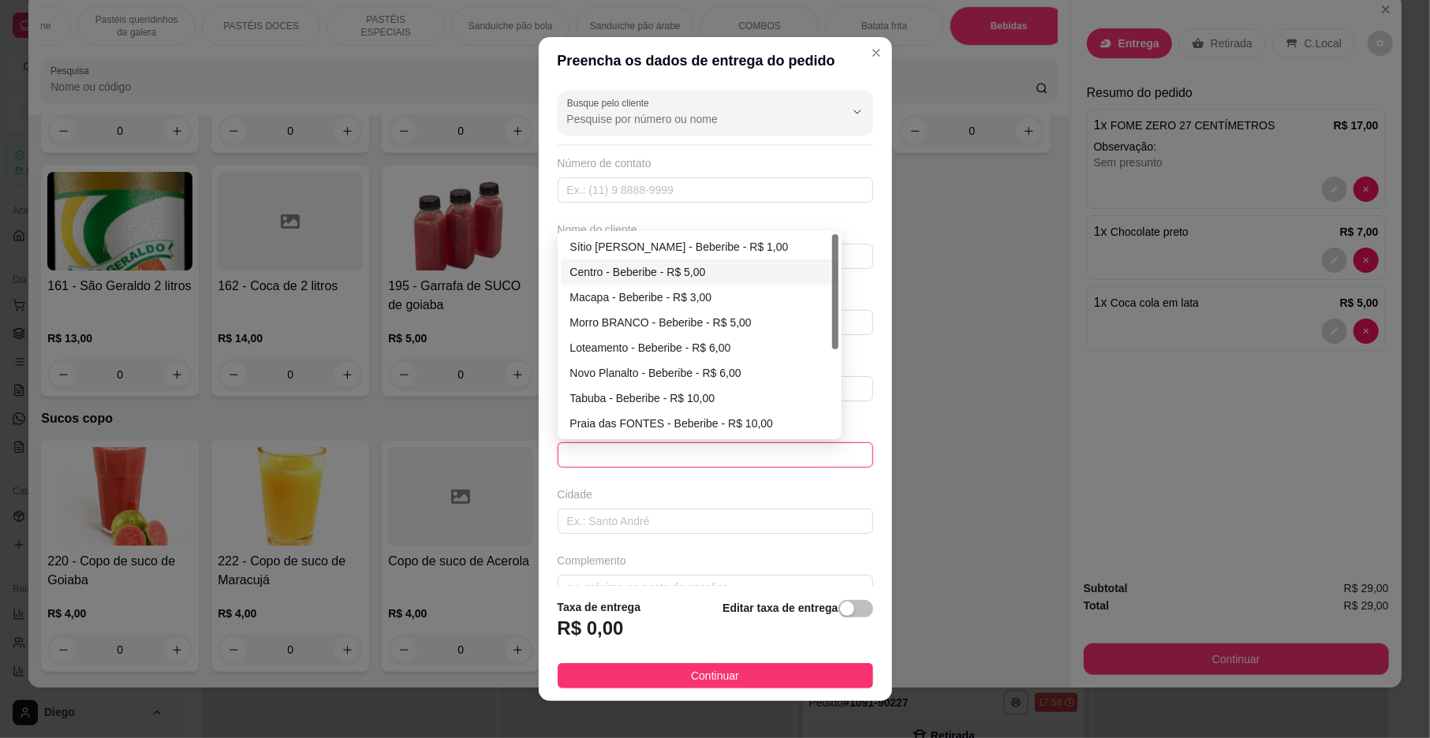
click at [704, 273] on div "Centro - Beberibe - R$ 5,00" at bounding box center [699, 271] width 259 height 17
type input "Beberibe"
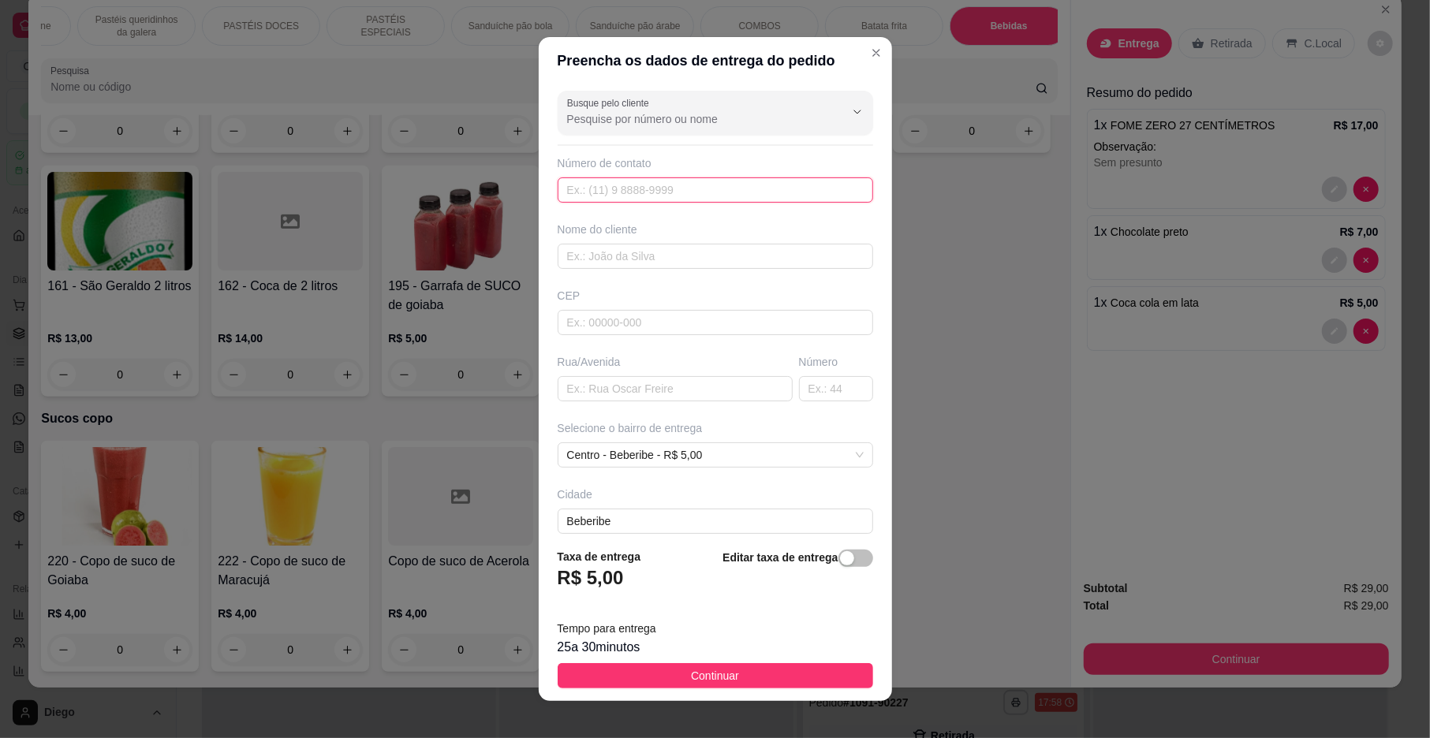
click at [645, 196] on input "text" at bounding box center [716, 189] width 316 height 25
click at [673, 269] on input "text" at bounding box center [716, 256] width 316 height 25
type input "d"
type input "DEAO"
click at [607, 392] on input "text" at bounding box center [675, 388] width 235 height 25
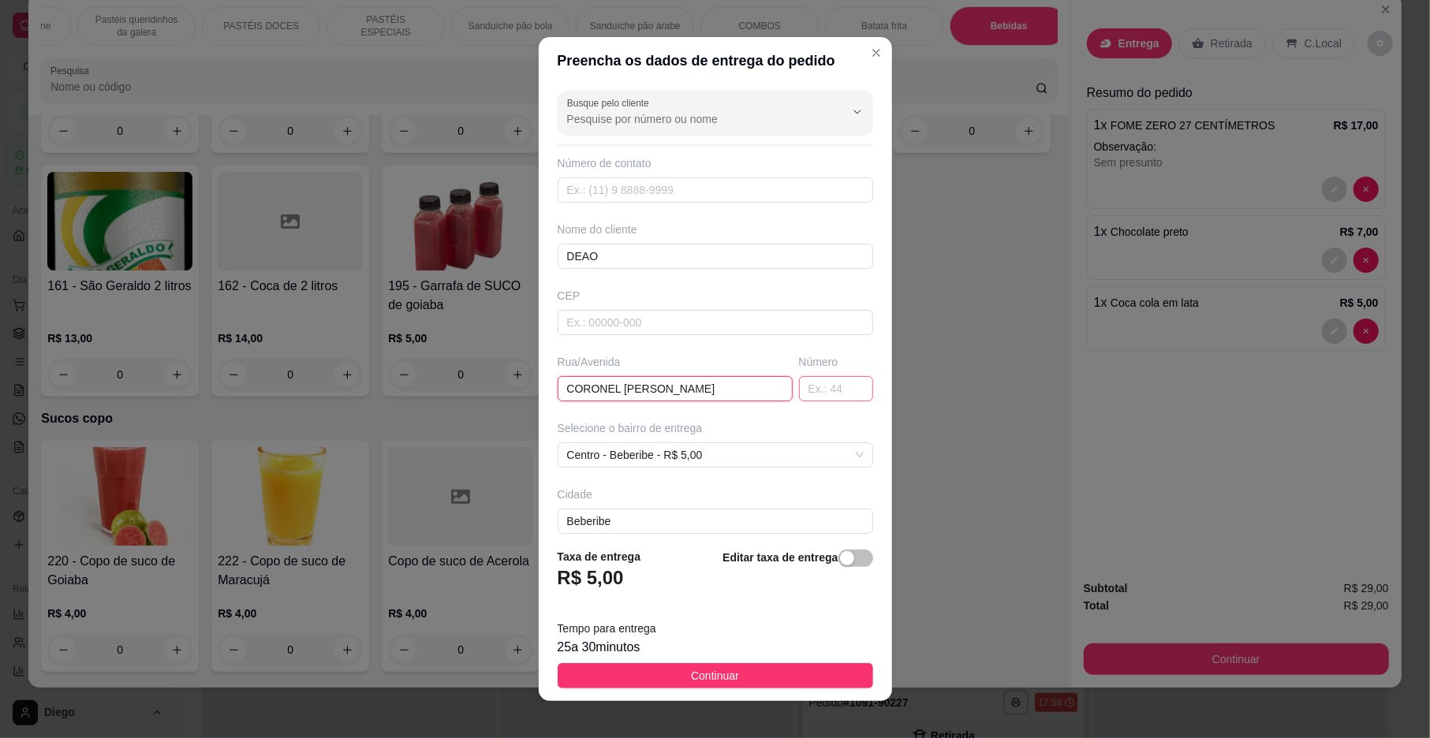
type input "CORONEL BIA"
click at [816, 389] on input "text" at bounding box center [836, 388] width 74 height 25
type input "123"
click at [737, 673] on button "Continuar" at bounding box center [716, 675] width 316 height 25
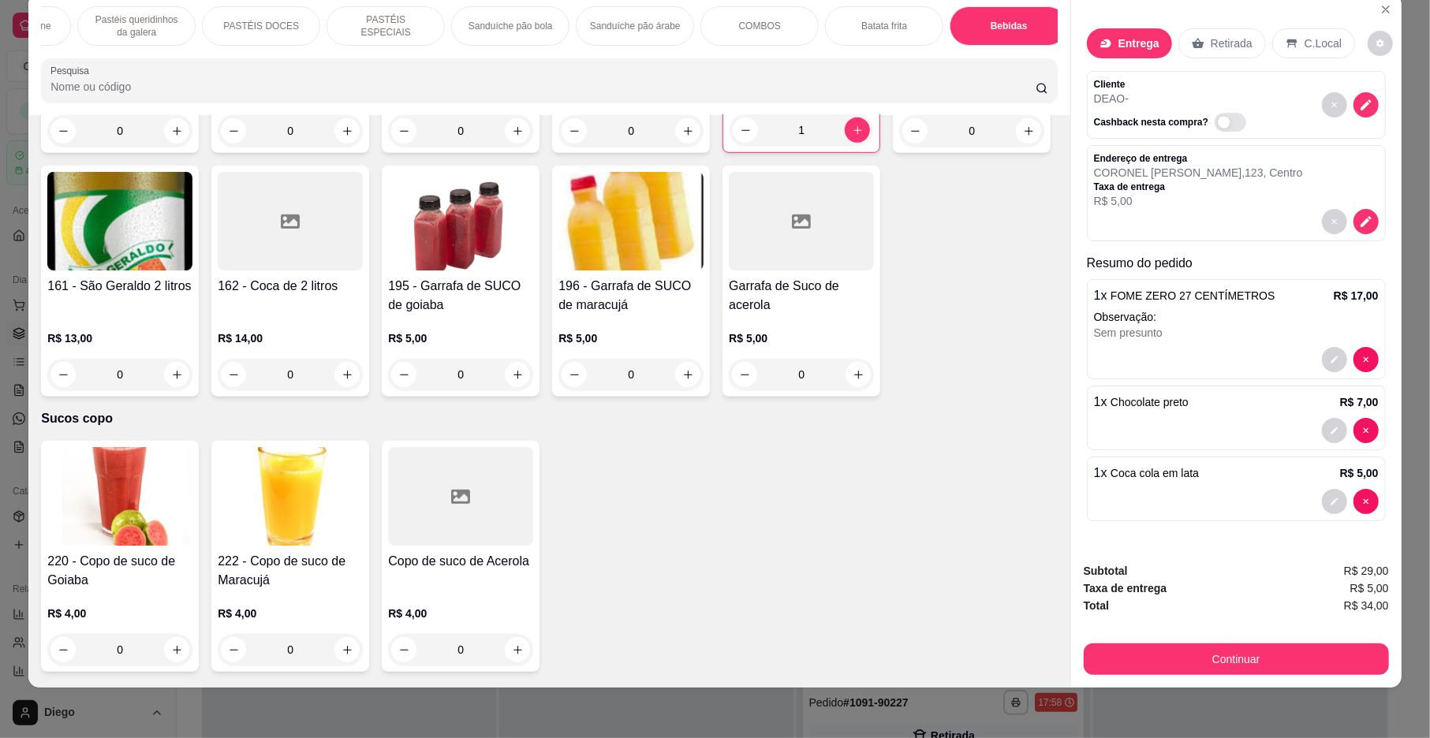
click at [1105, 45] on div "Entrega" at bounding box center [1129, 43] width 85 height 30
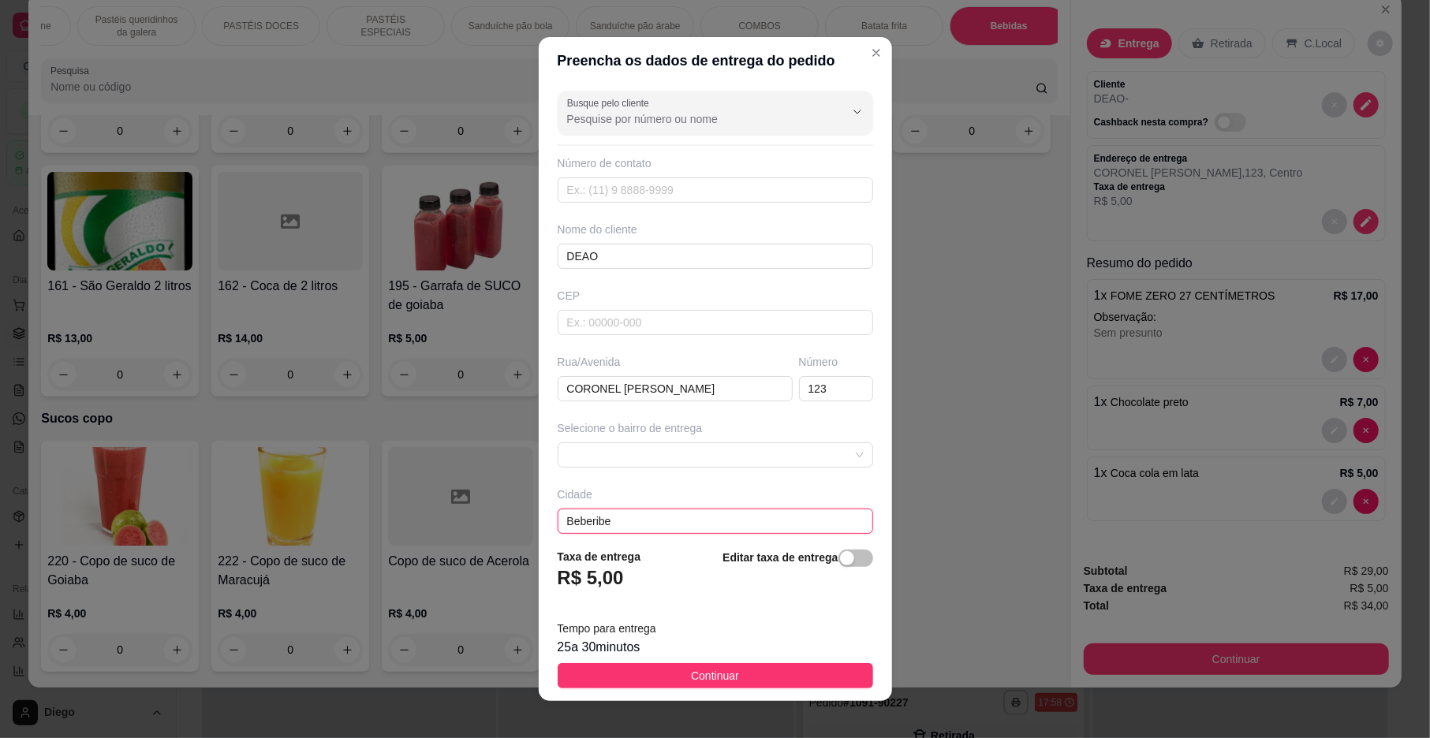
click at [658, 525] on input "Beberibe" at bounding box center [716, 521] width 316 height 25
click at [685, 449] on span at bounding box center [715, 455] width 297 height 24
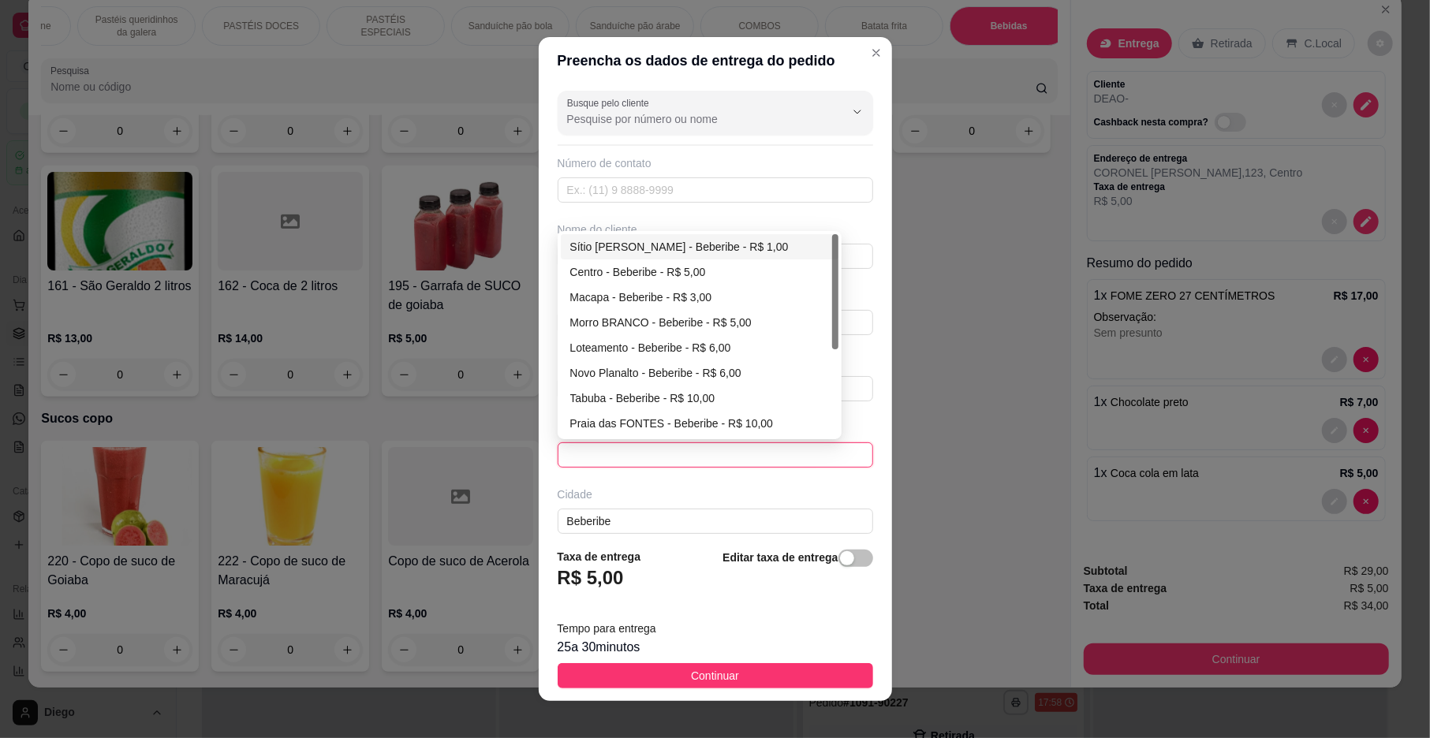
click at [676, 252] on div "Sítio [PERSON_NAME] - Beberibe - R$ 1,00" at bounding box center [699, 246] width 259 height 17
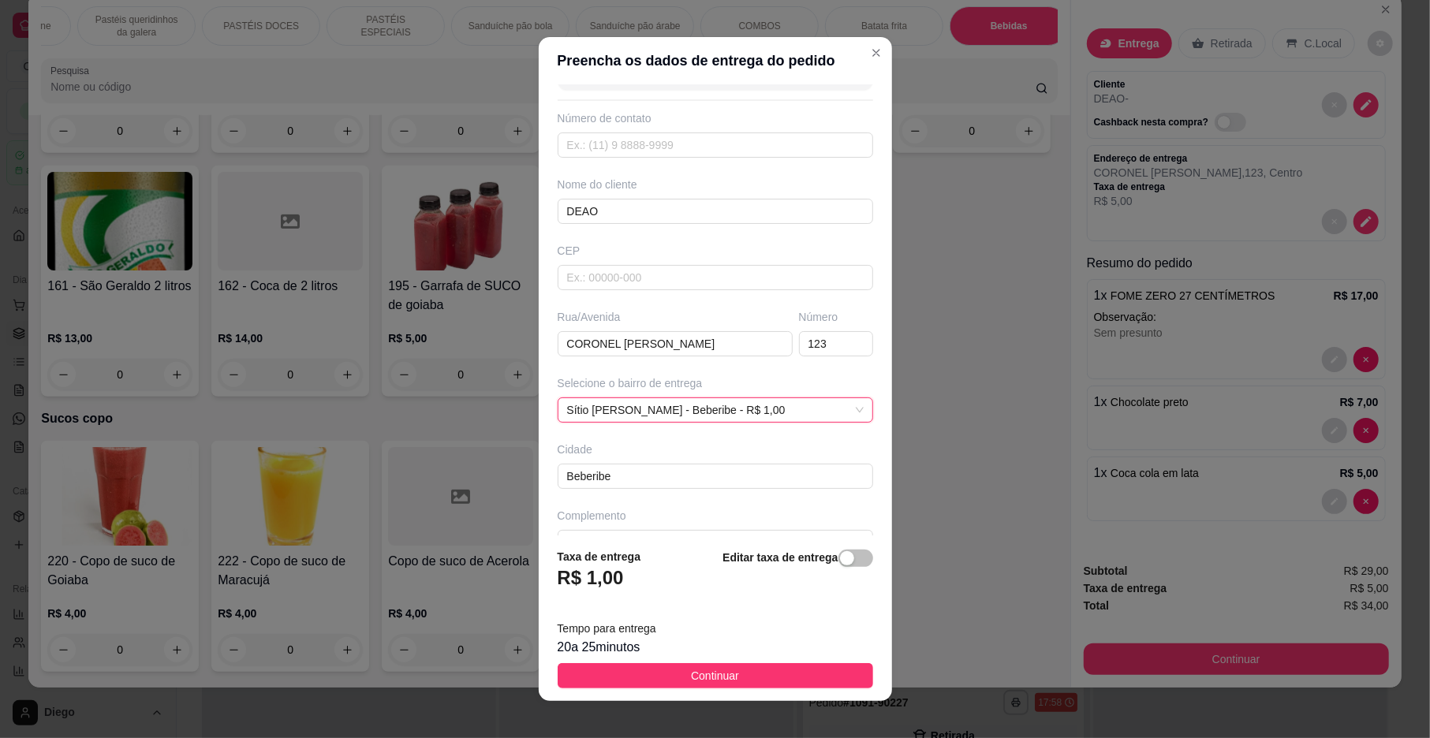
scroll to position [84, 0]
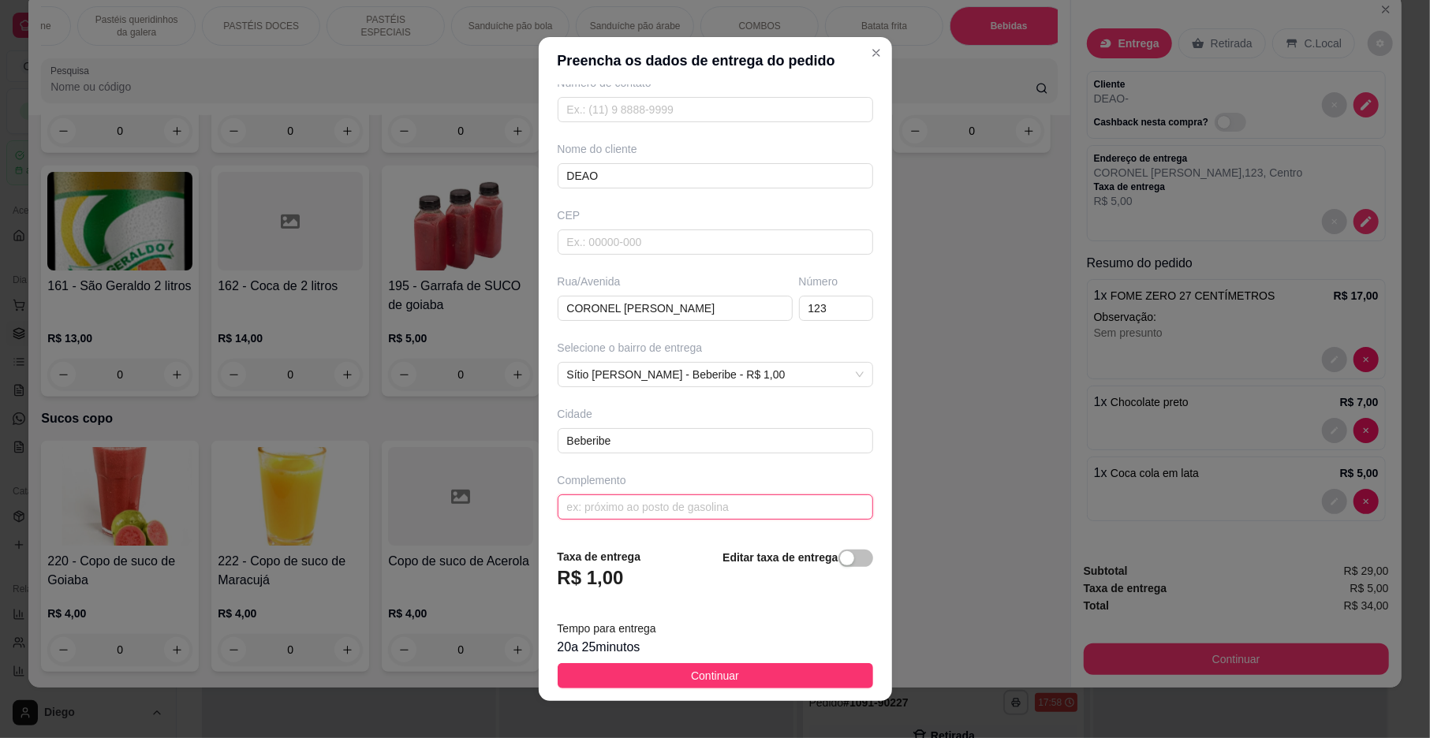
click at [638, 506] on input "text" at bounding box center [716, 507] width 316 height 25
type input "PERTO DA PADARIA MANUELZINHO"
click at [691, 673] on span "Continuar" at bounding box center [715, 675] width 48 height 17
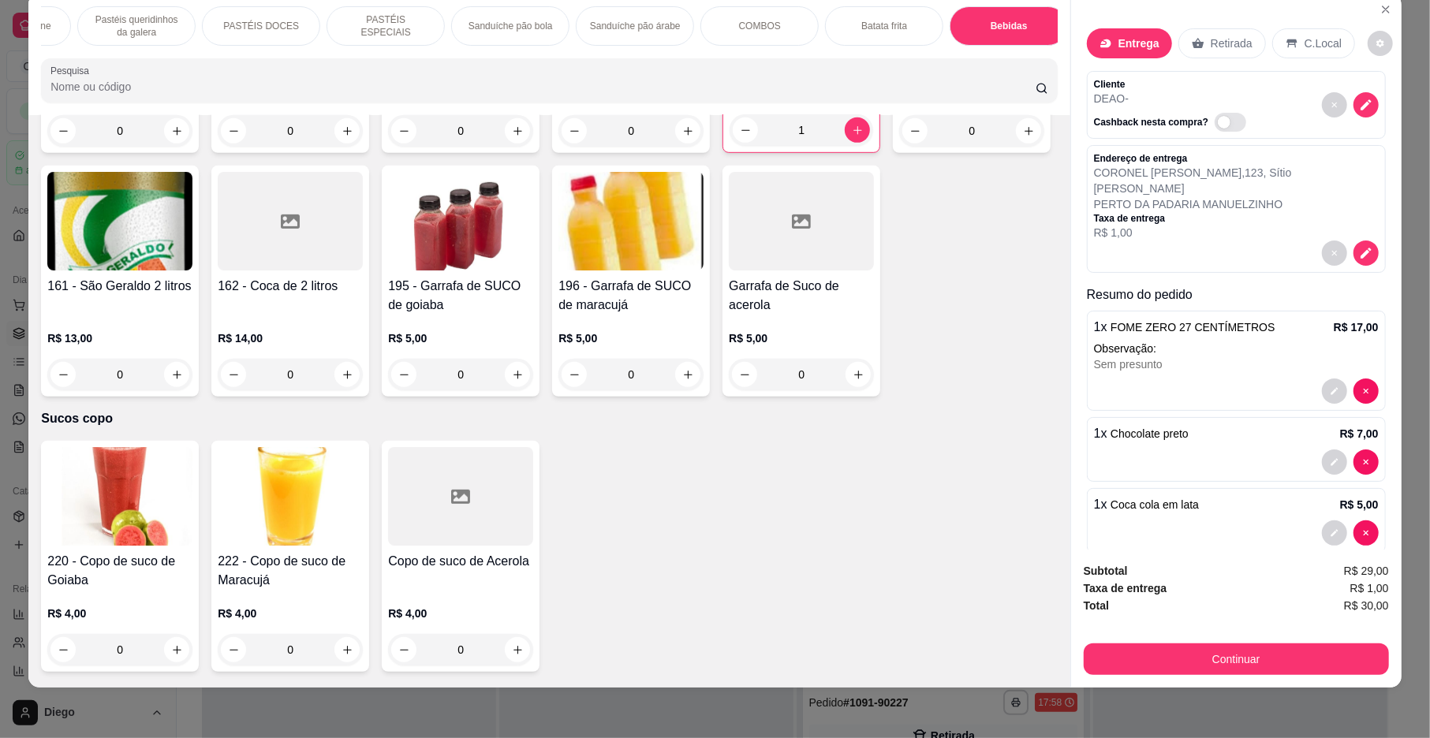
click at [1184, 168] on p "CORONEL BIA , 123 , Sítio Lucas" at bounding box center [1236, 181] width 285 height 32
click at [1196, 180] on p "CORONEL BIA , 123 , Sítio Lucas" at bounding box center [1236, 181] width 285 height 32
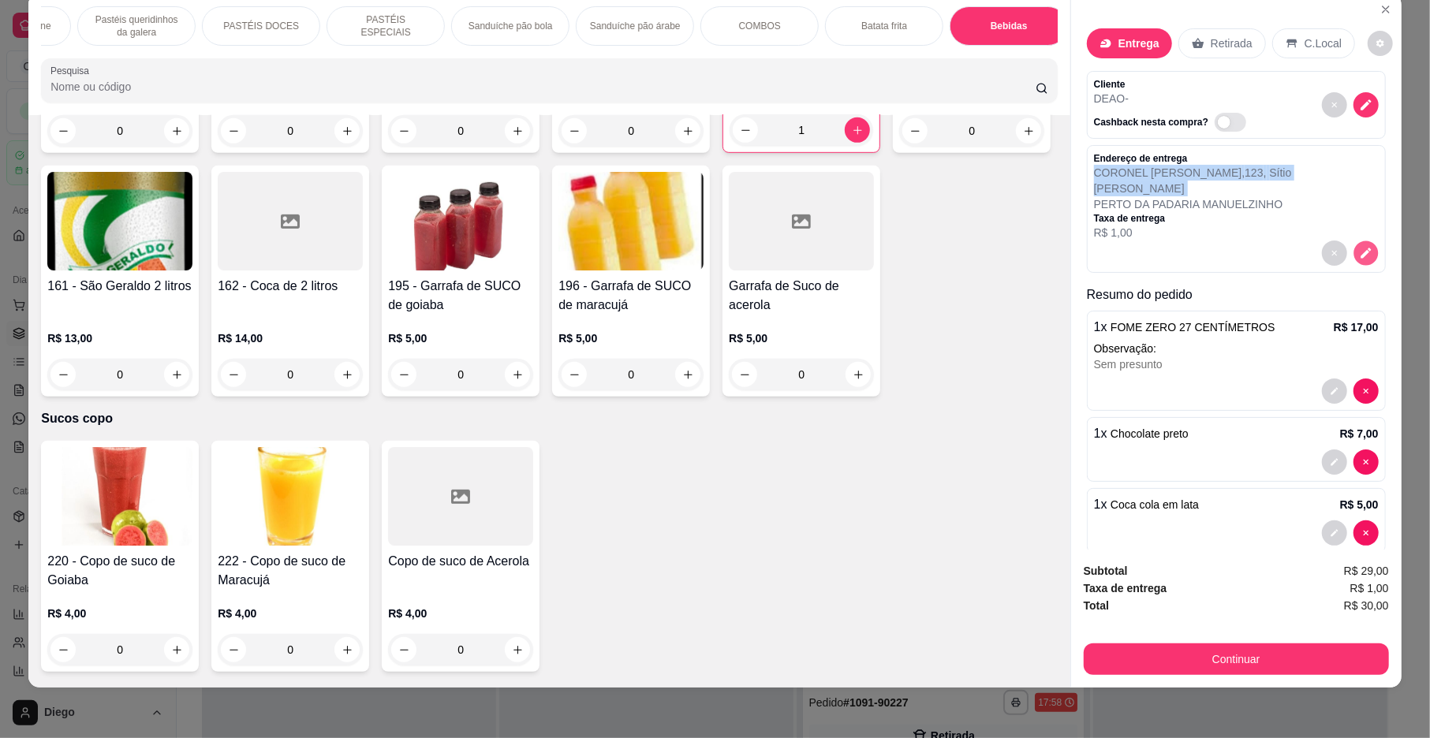
click at [1354, 241] on button "decrease-product-quantity" at bounding box center [1366, 253] width 24 height 24
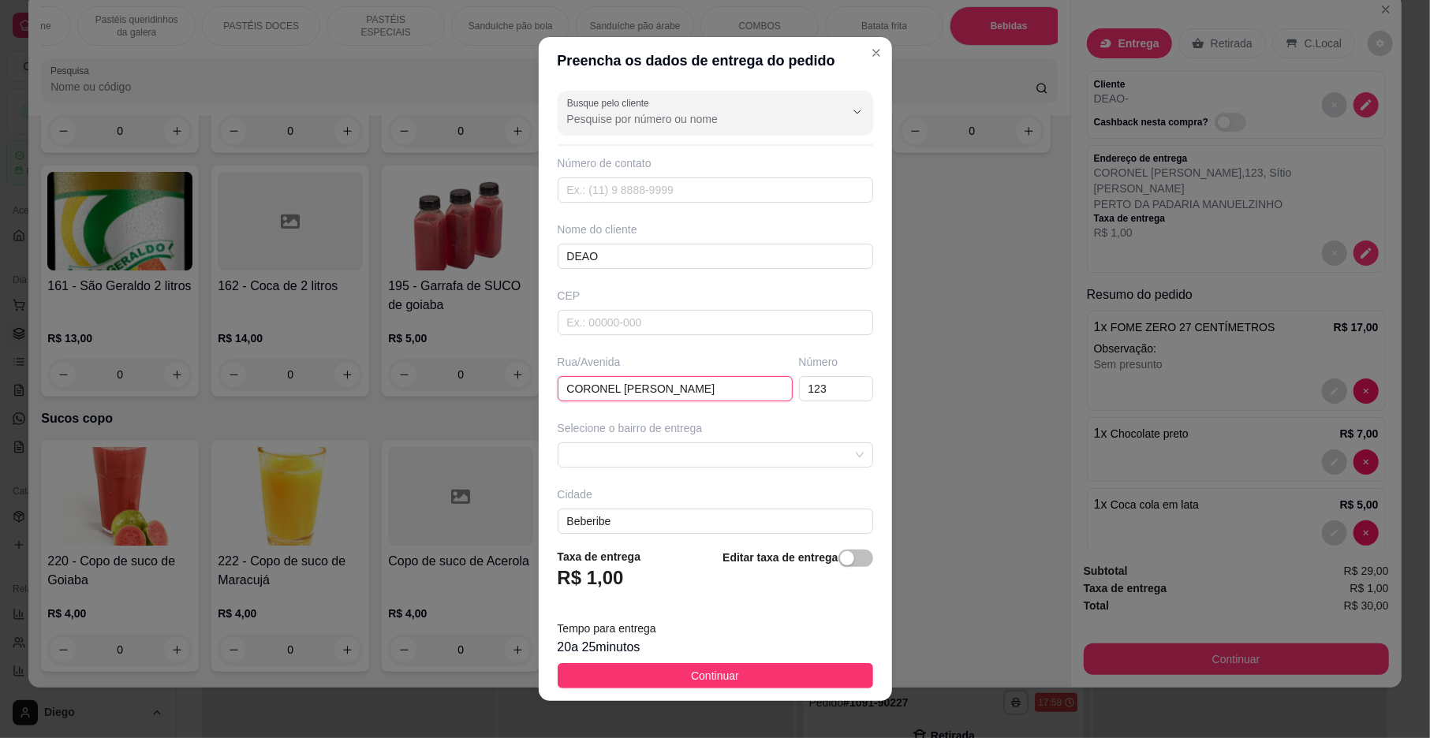
click at [645, 390] on input "CORONEL BIA" at bounding box center [675, 388] width 235 height 25
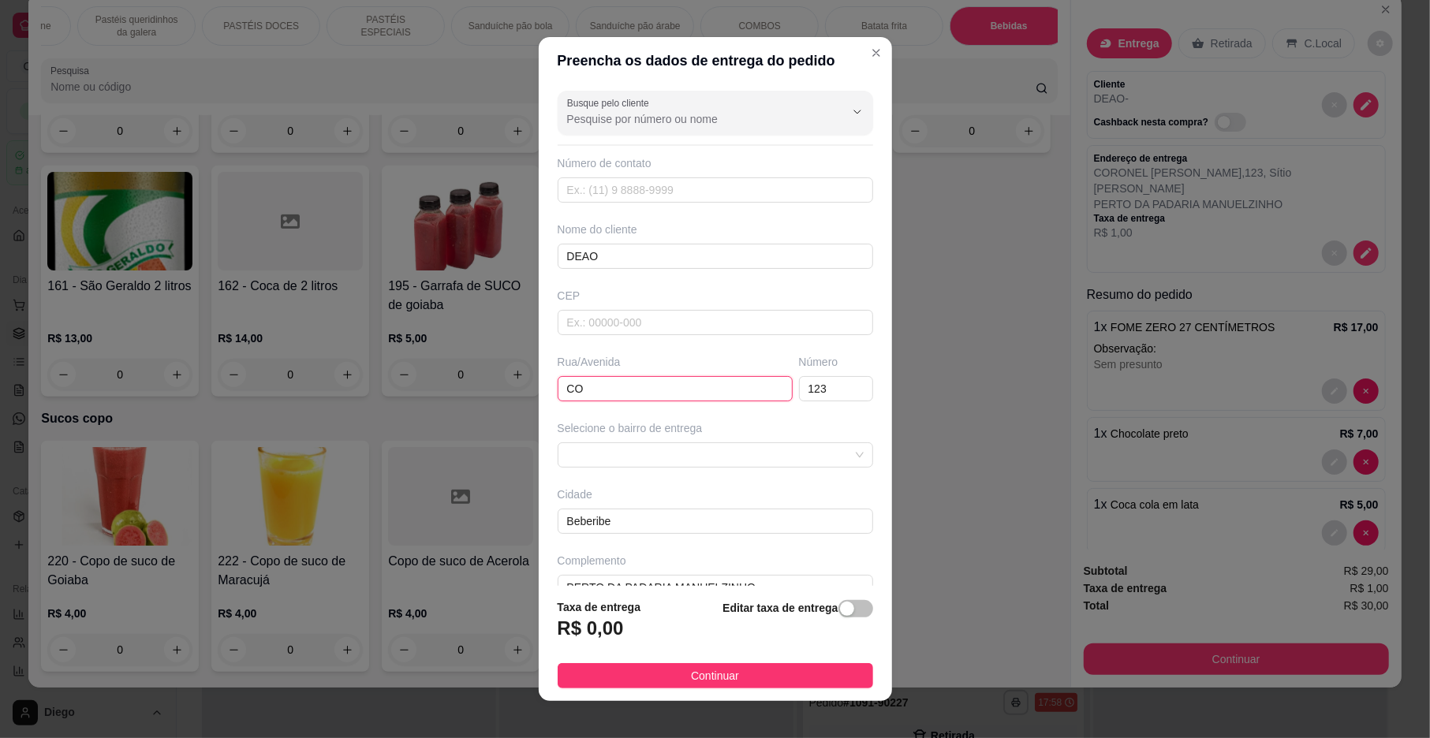
type input "C"
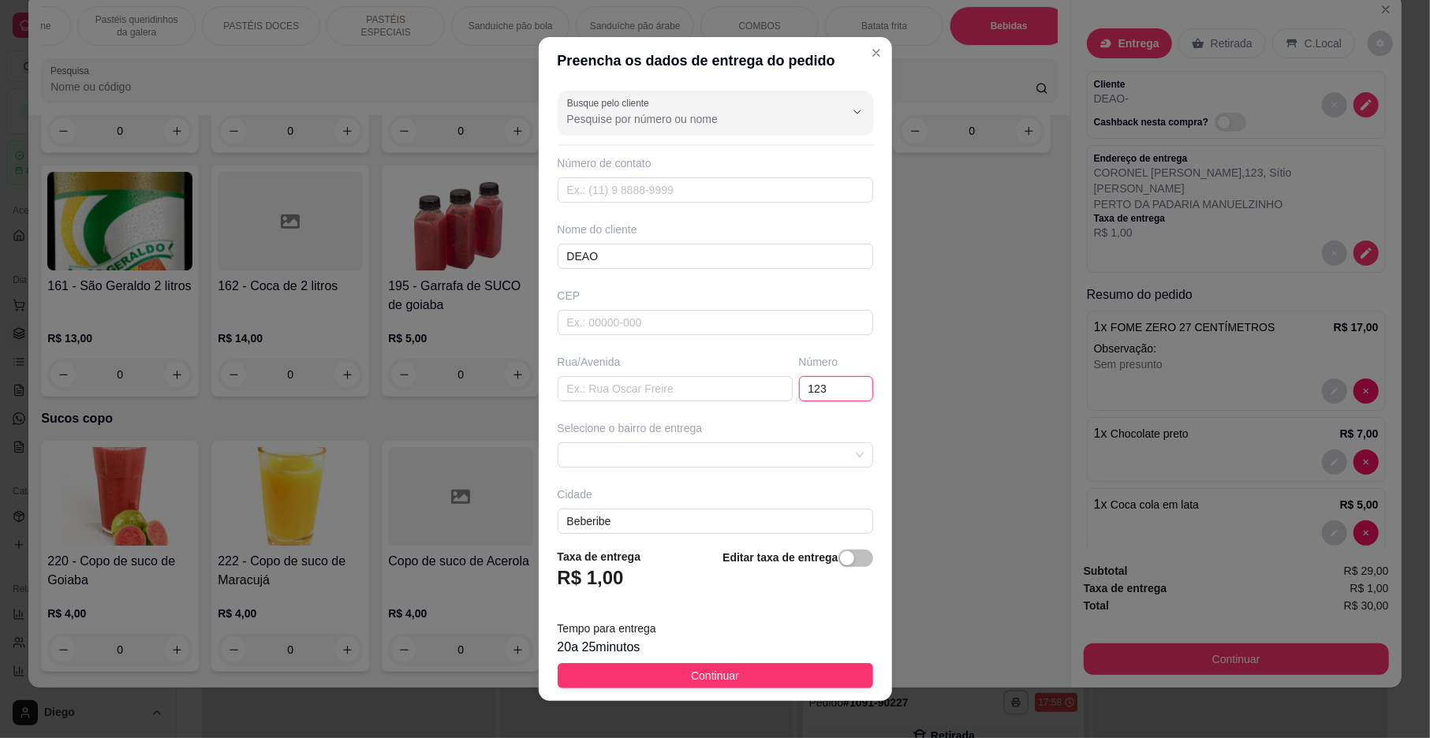
click at [808, 387] on input "123" at bounding box center [836, 388] width 74 height 25
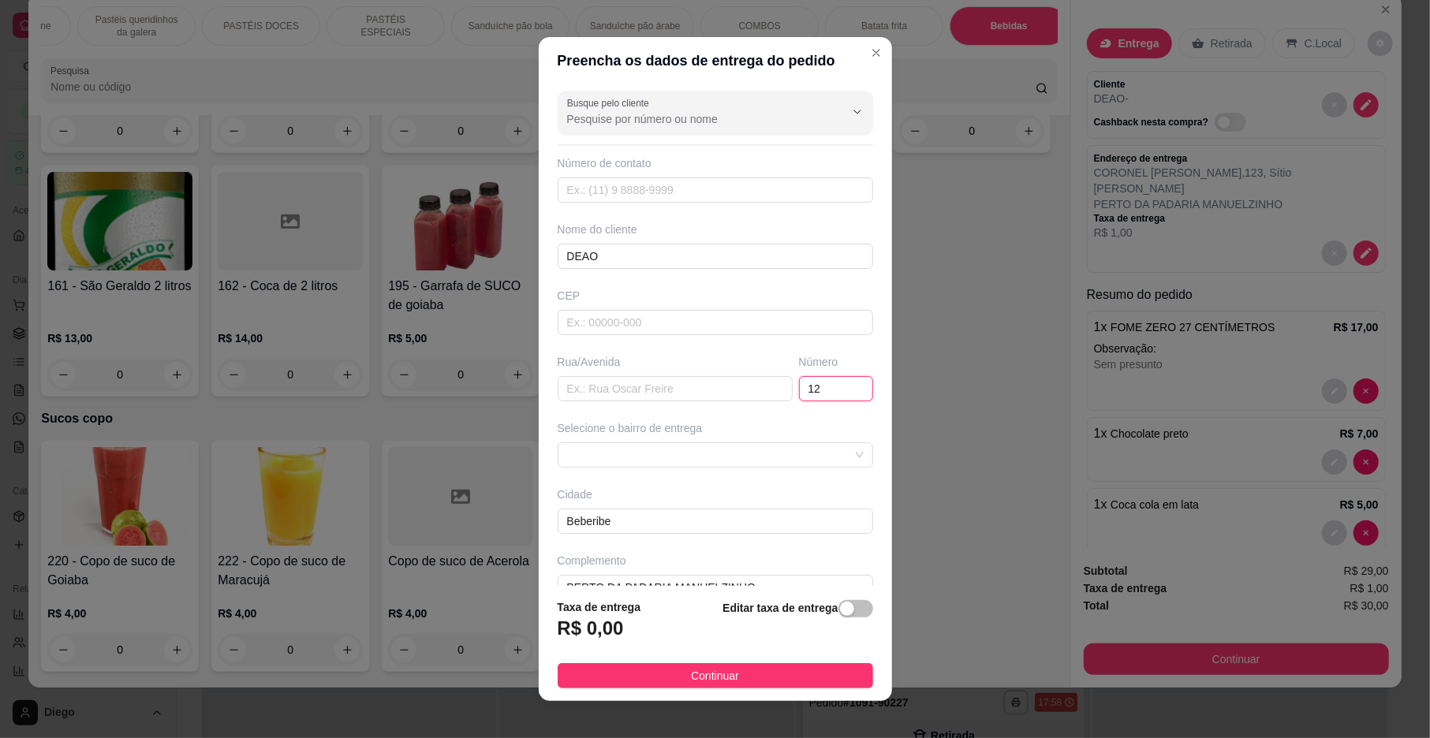
type input "1"
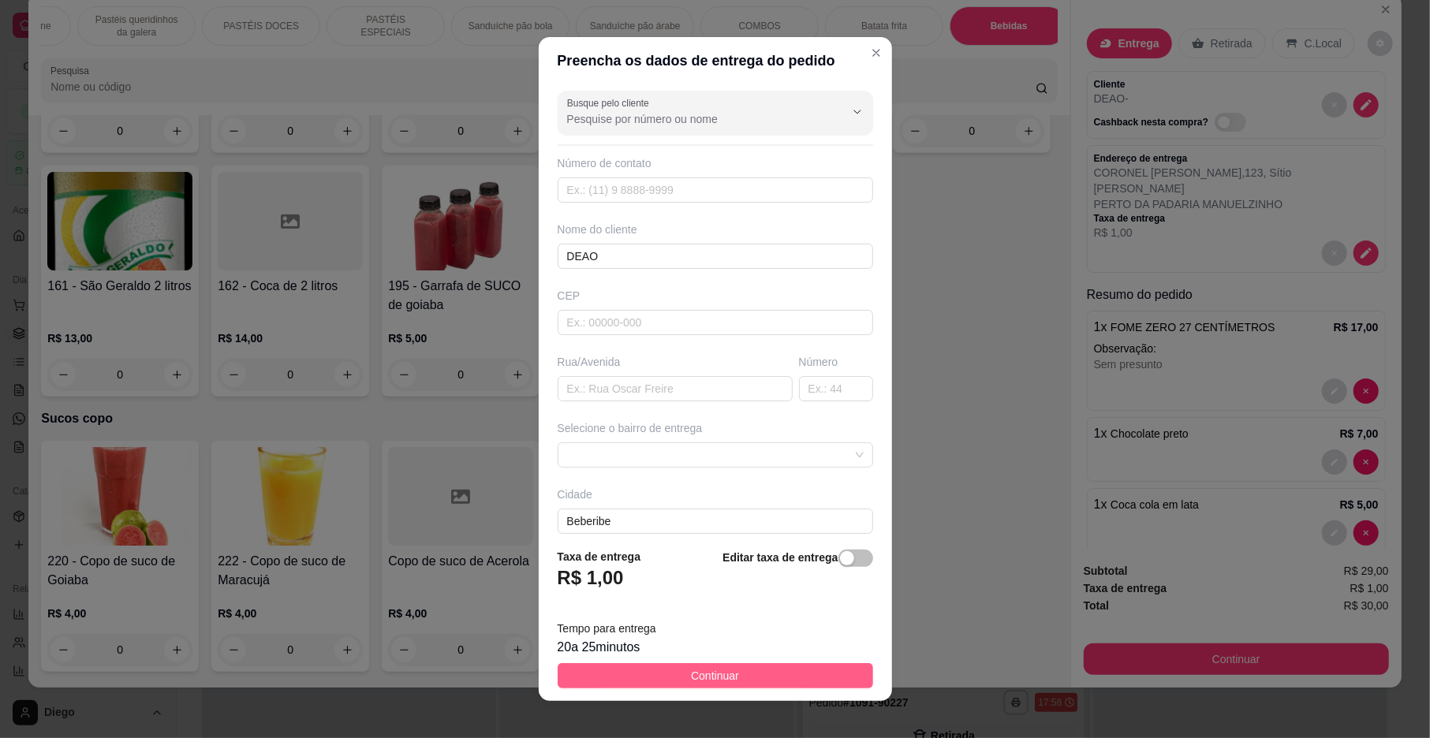
click at [691, 671] on span "Continuar" at bounding box center [715, 675] width 48 height 17
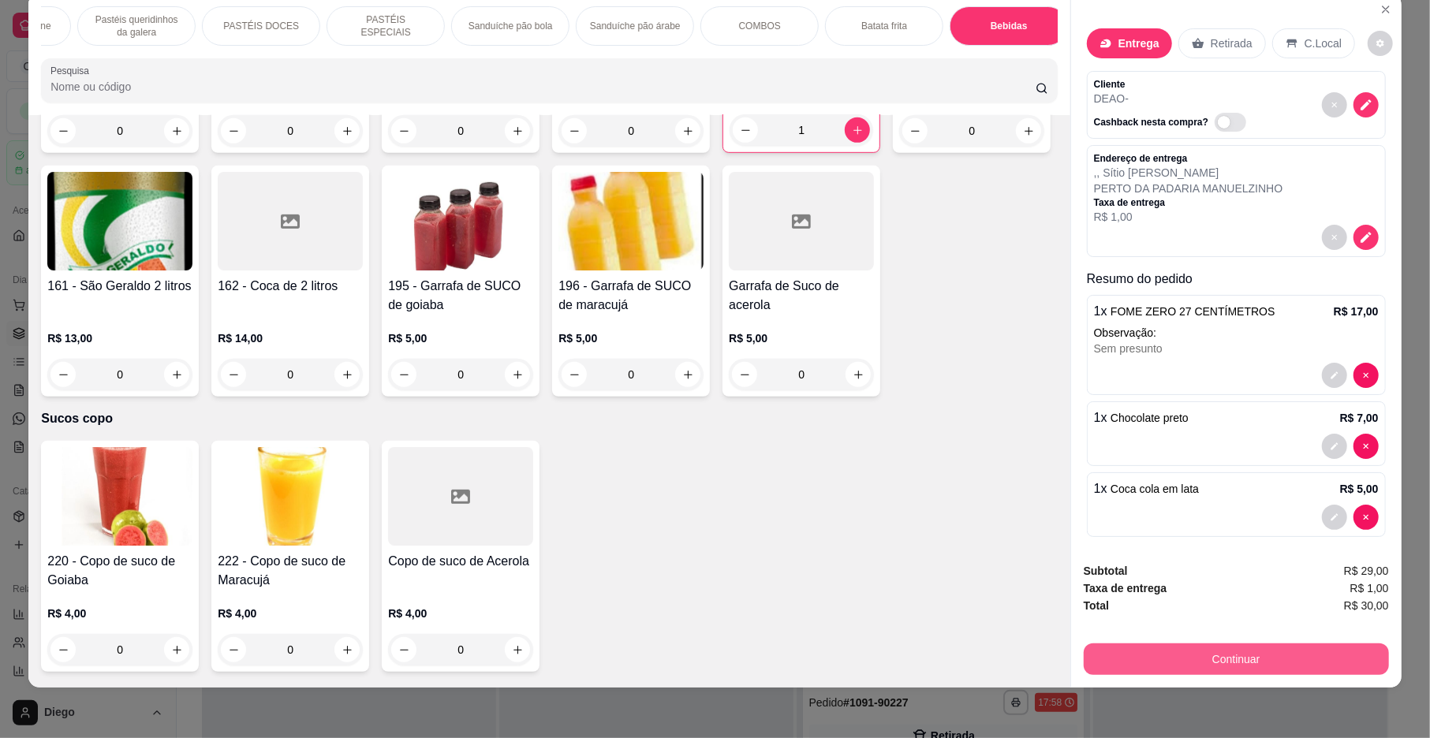
click at [1221, 657] on button "Continuar" at bounding box center [1236, 660] width 305 height 32
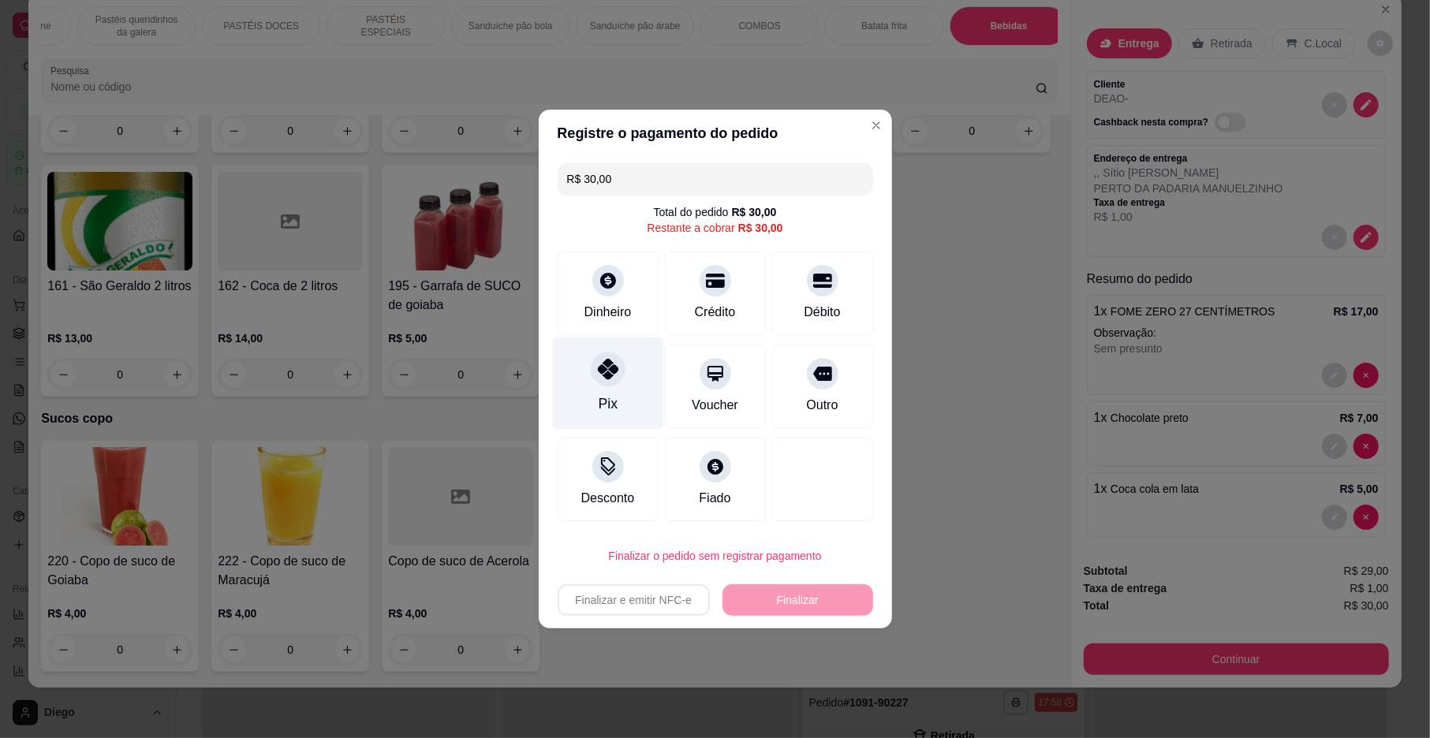
click at [597, 368] on icon at bounding box center [607, 369] width 21 height 21
type input "R$ 0,00"
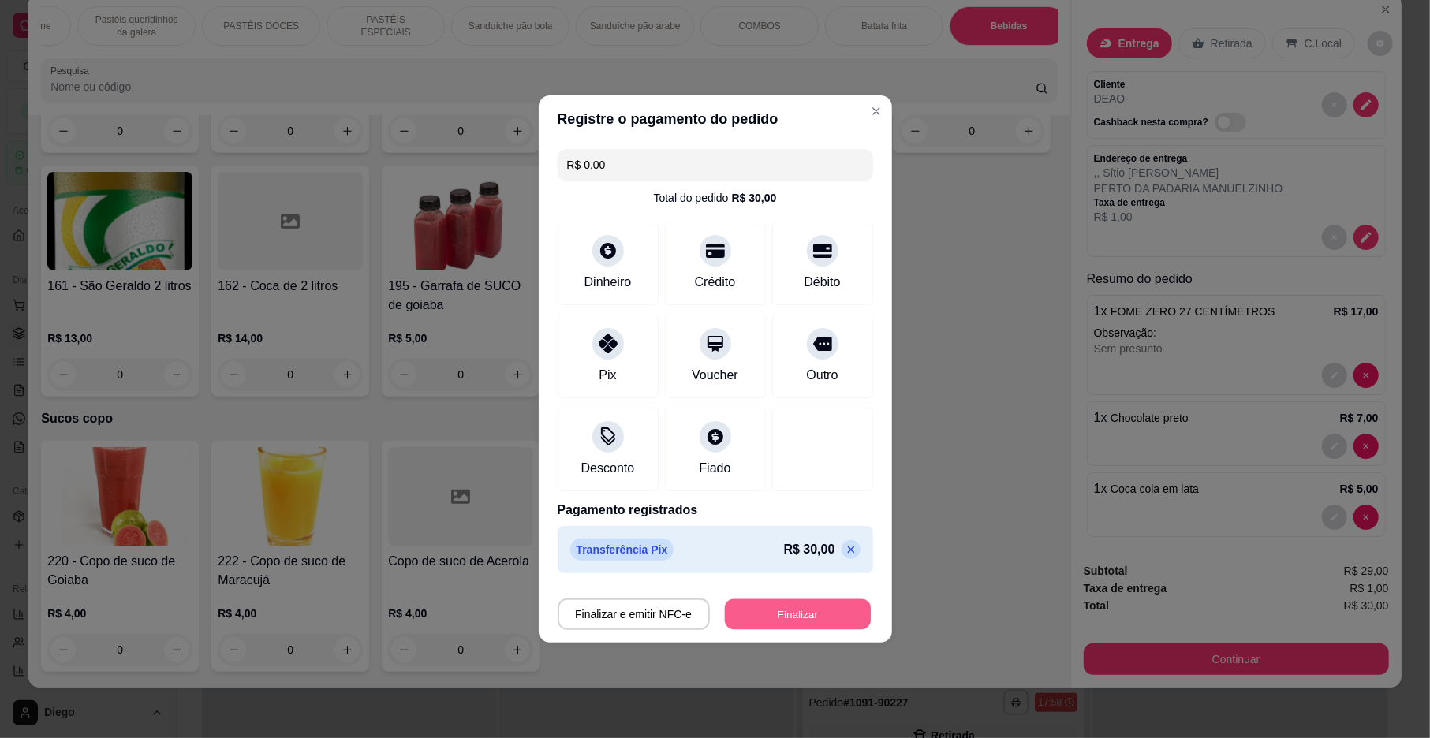
click at [773, 613] on button "Finalizar" at bounding box center [798, 615] width 146 height 31
type input "0"
type input "-R$ 30,00"
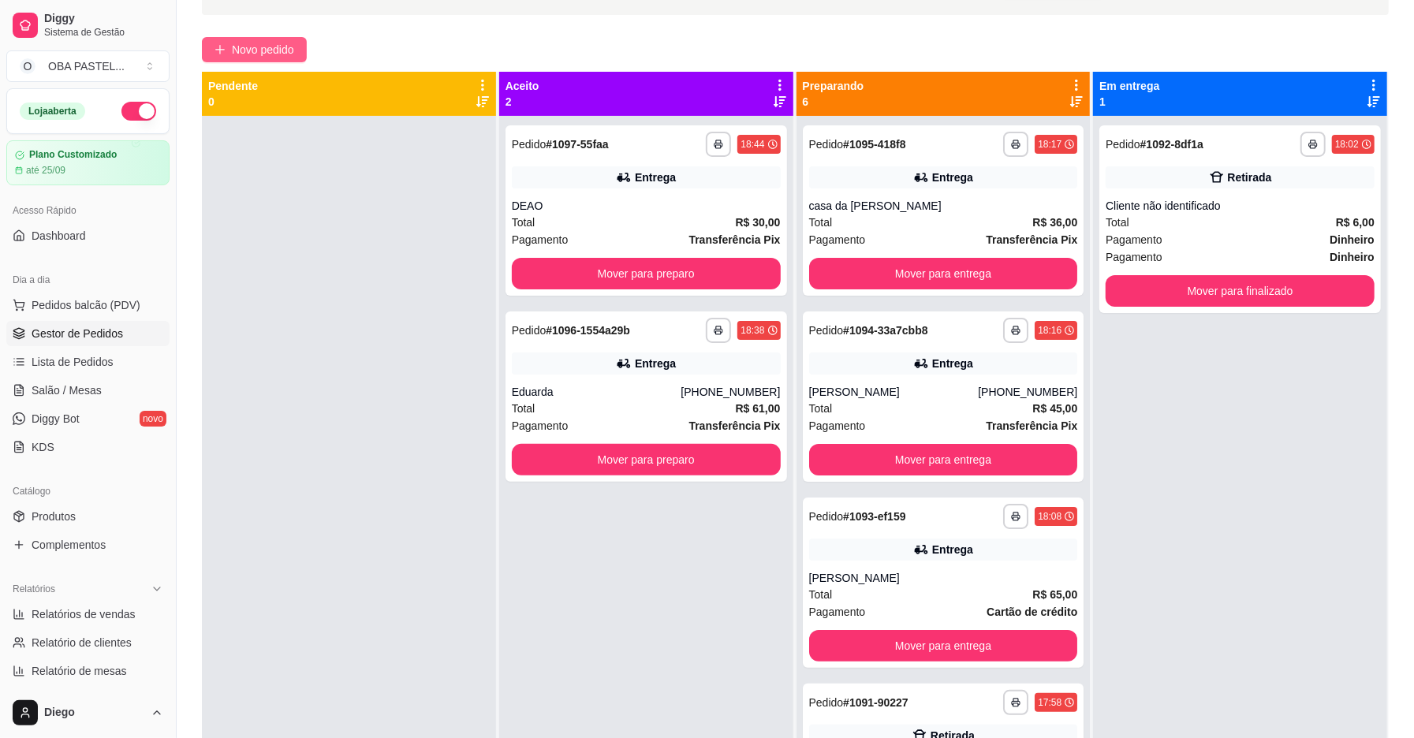
click at [237, 43] on span "Novo pedido" at bounding box center [263, 49] width 62 height 17
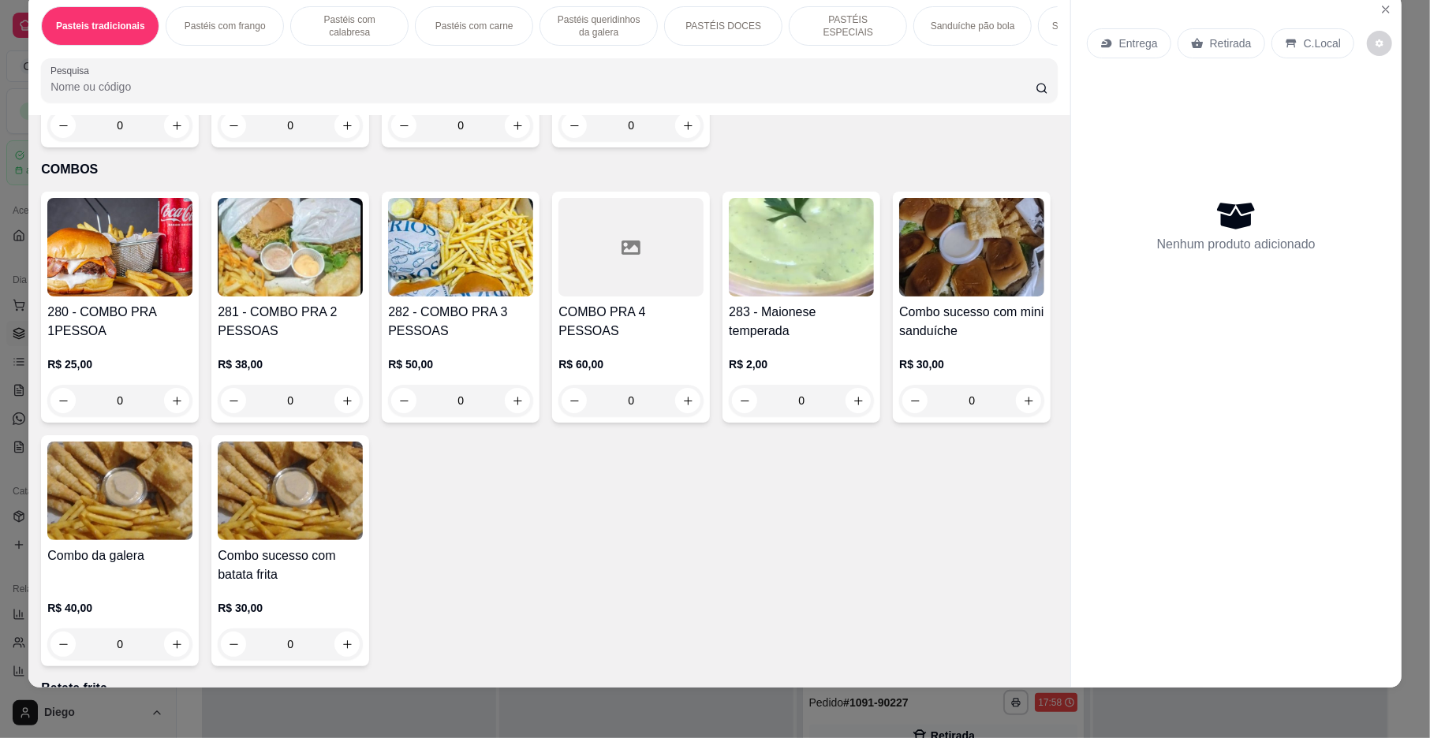
scroll to position [3872, 0]
click at [512, 406] on icon "increase-product-quantity" at bounding box center [518, 400] width 12 height 12
type input "1"
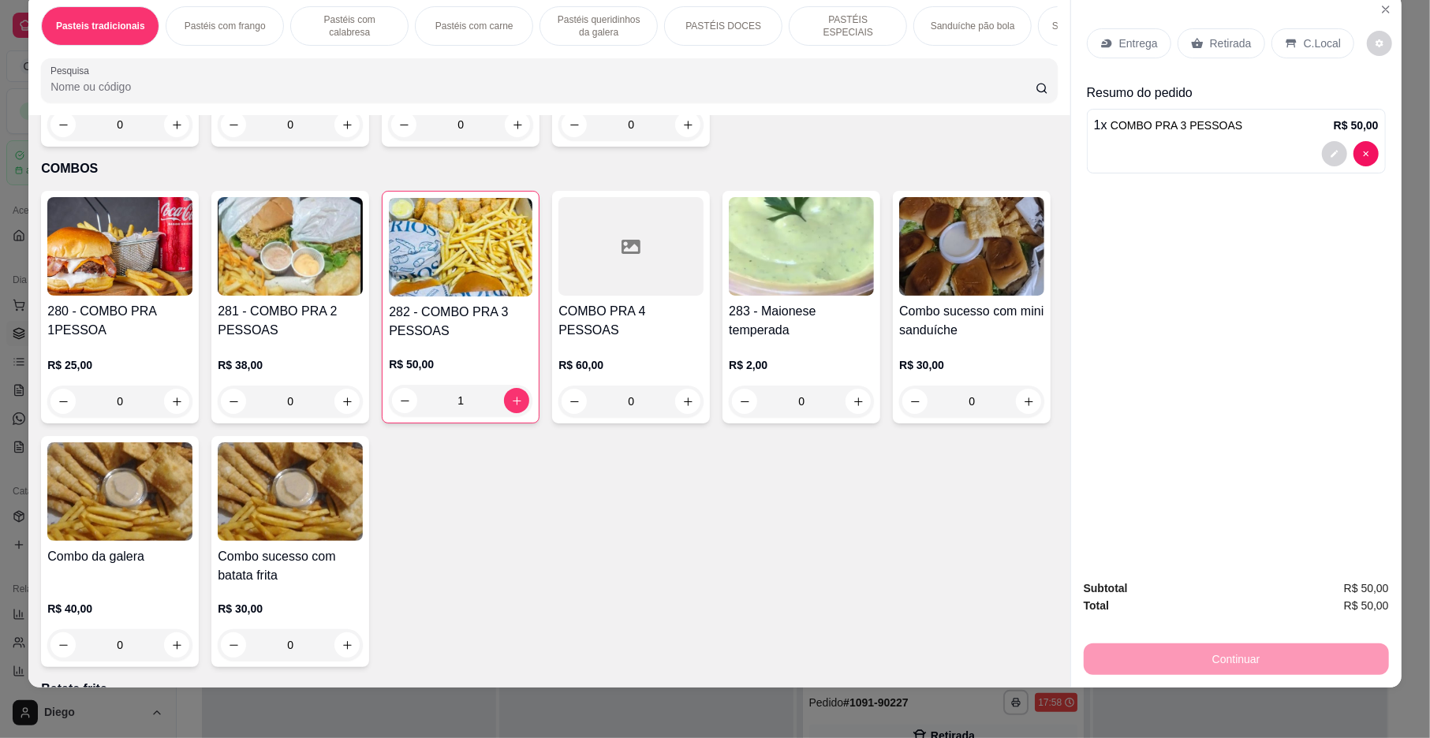
click at [1146, 42] on p "Entrega" at bounding box center [1138, 43] width 39 height 16
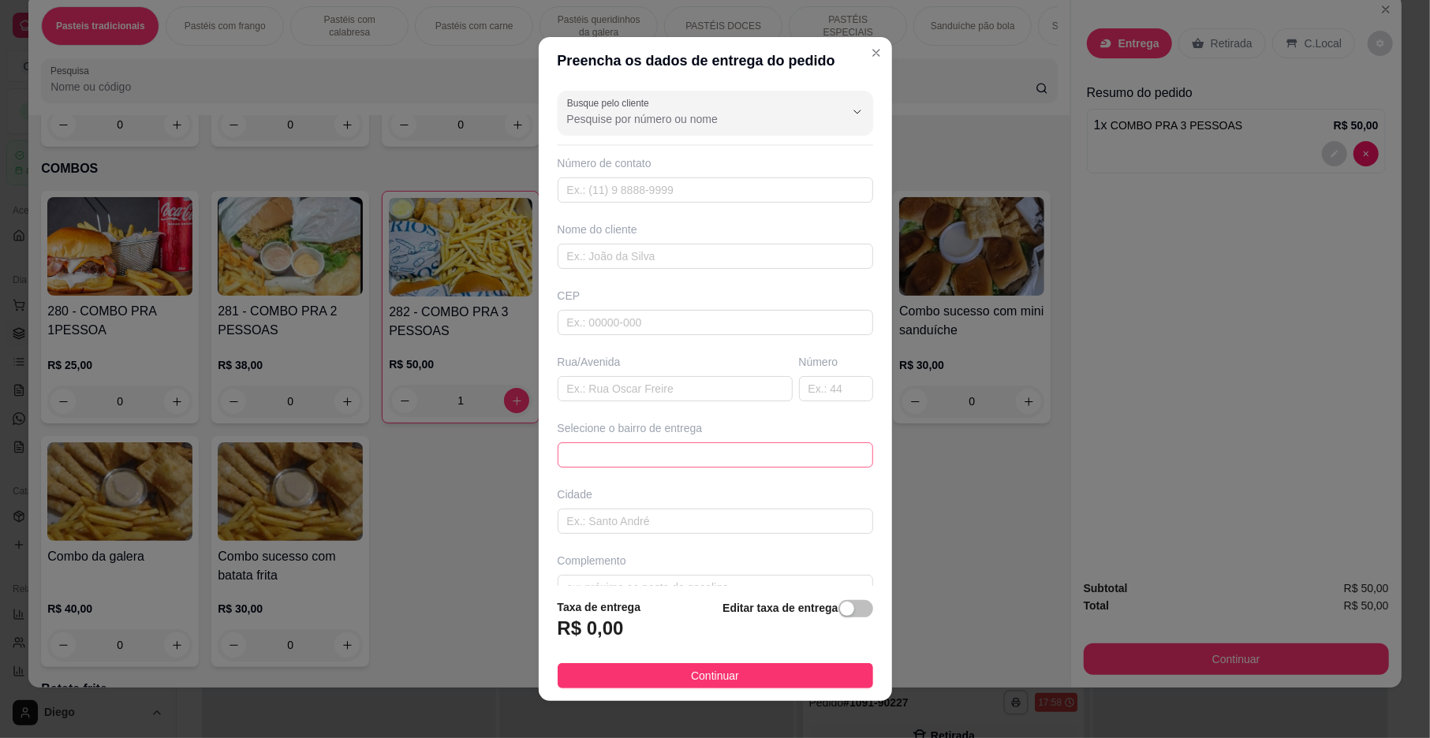
click at [758, 458] on span at bounding box center [715, 455] width 297 height 24
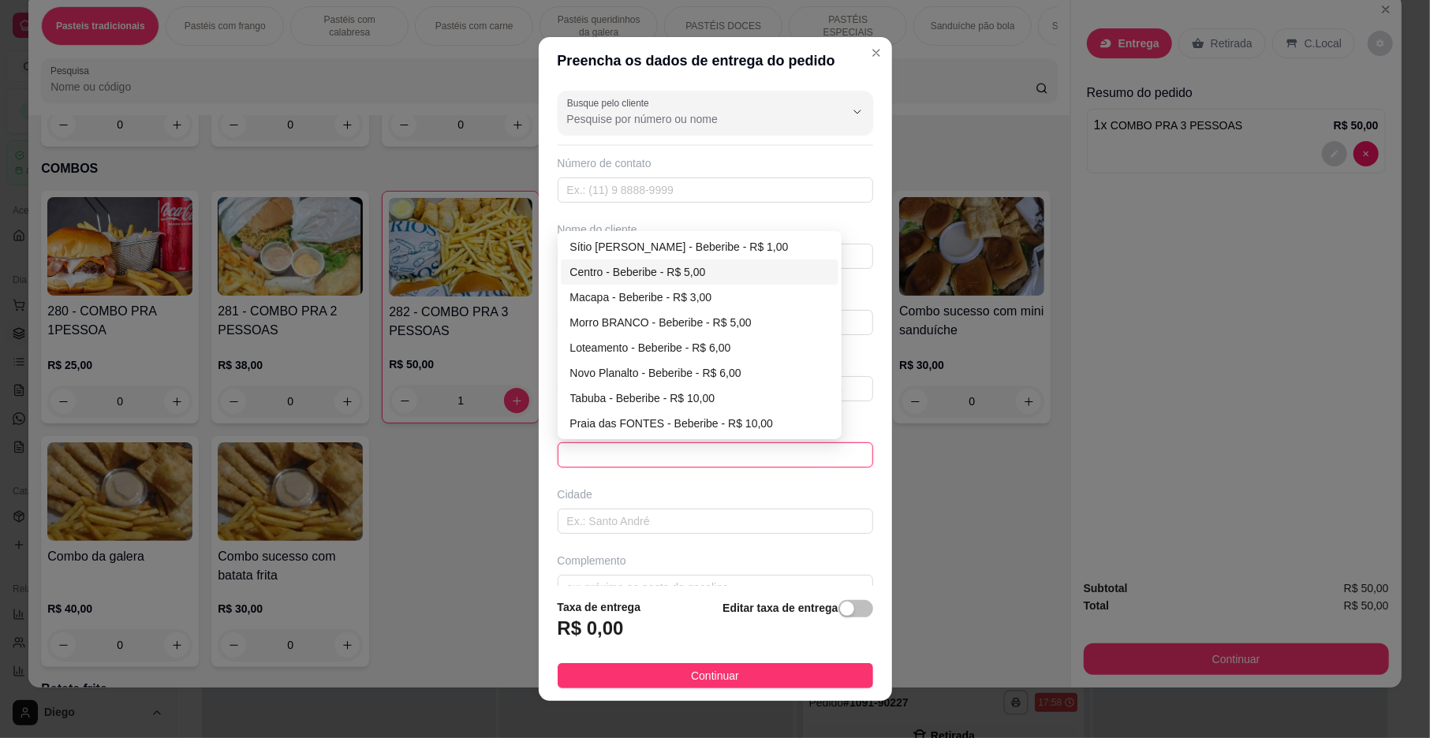
click at [683, 267] on div "Centro - Beberibe - R$ 5,00" at bounding box center [699, 271] width 259 height 17
type input "Beberibe"
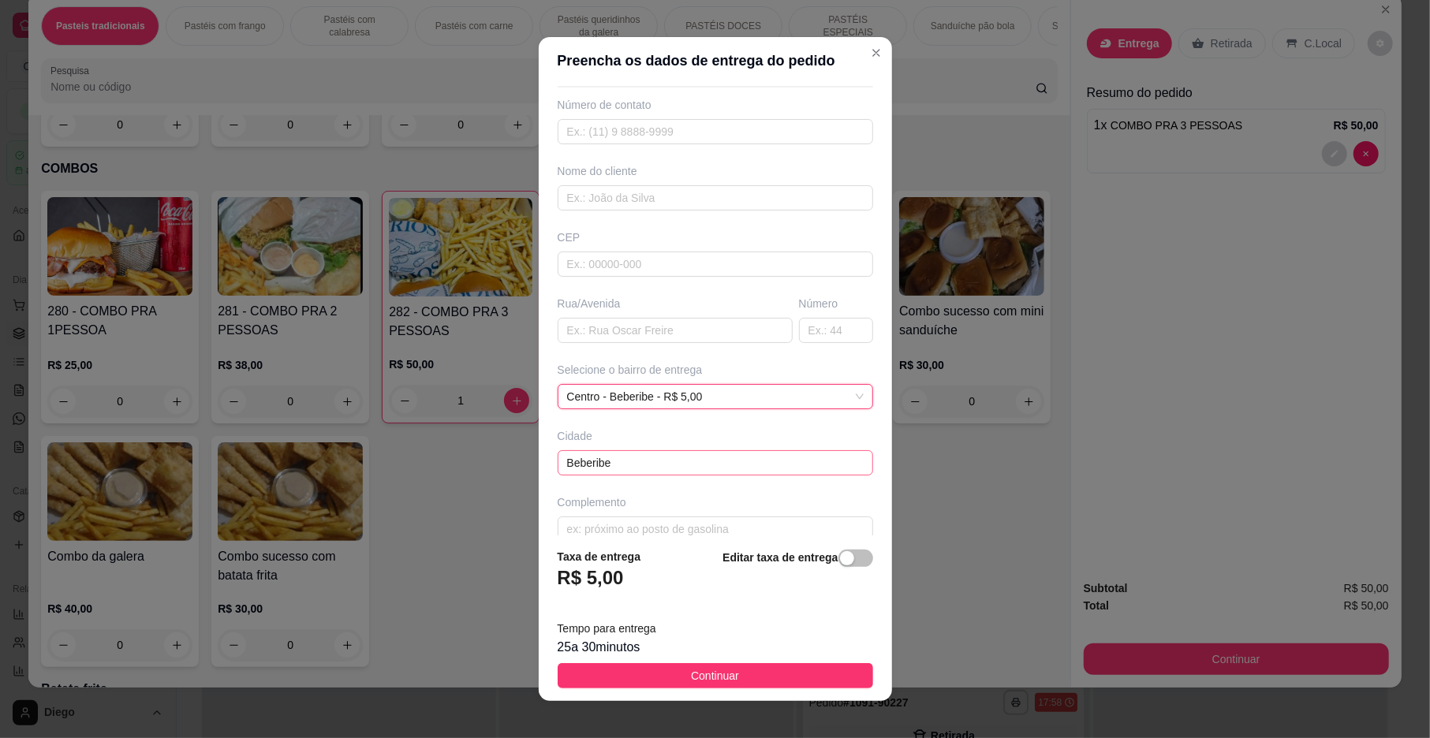
scroll to position [84, 0]
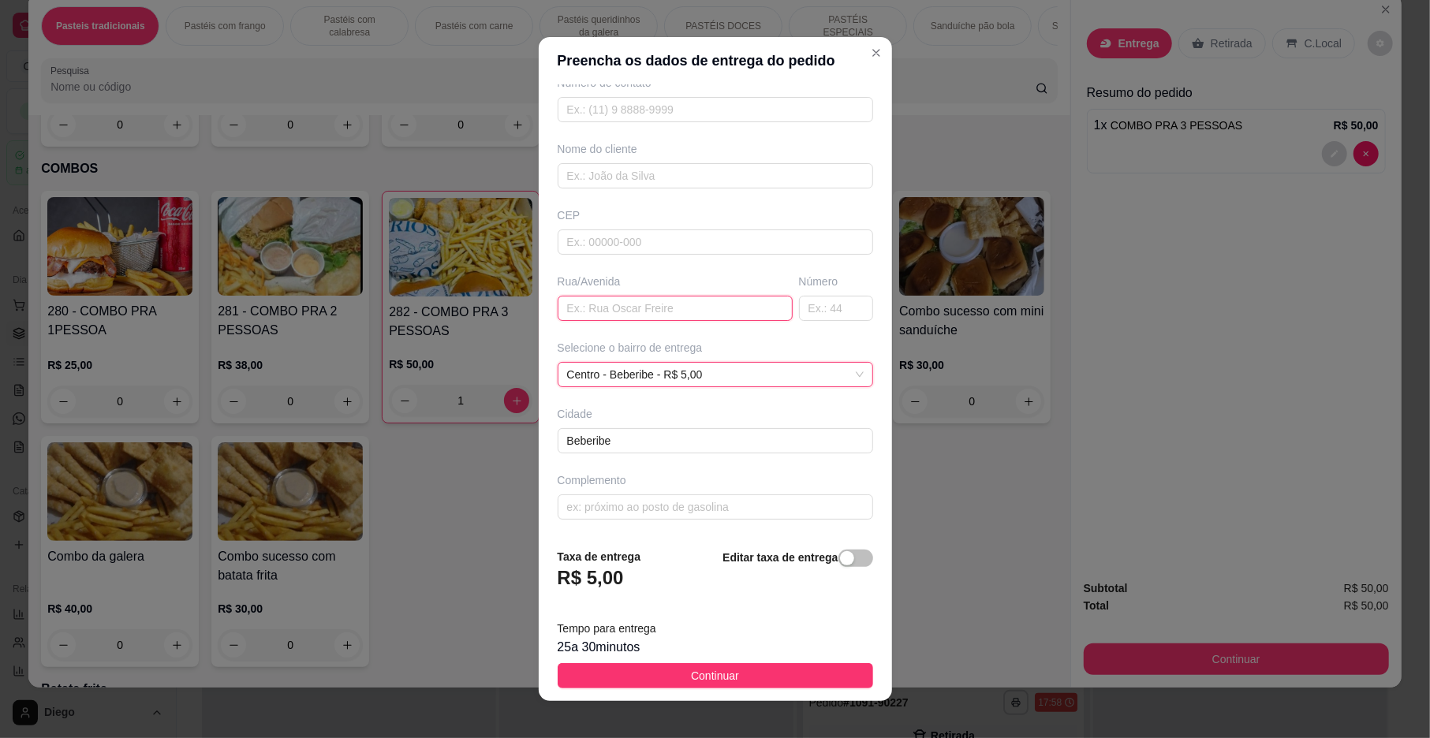
click at [616, 311] on input "text" at bounding box center [675, 308] width 235 height 25
type input "M"
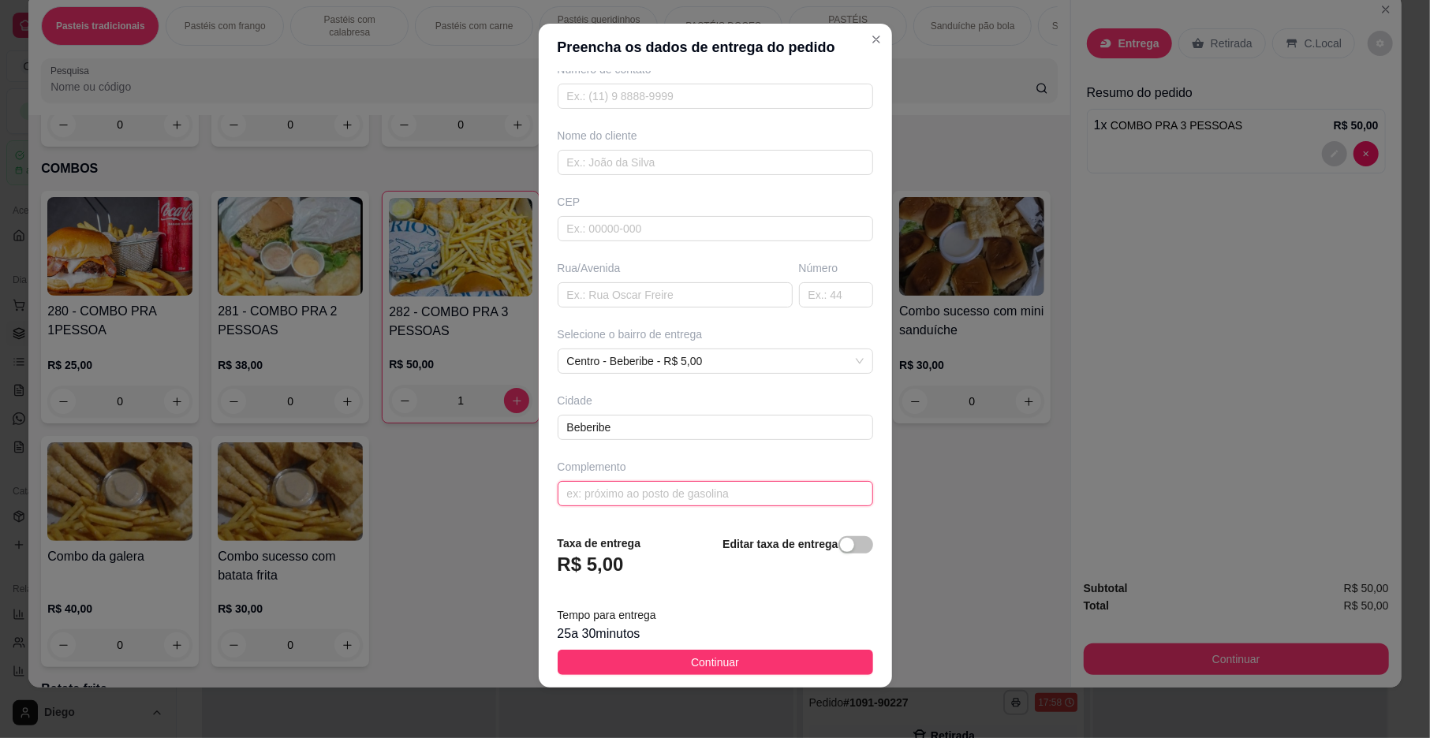
click at [622, 489] on input "text" at bounding box center [716, 493] width 316 height 25
type input "MORANGUINHO"
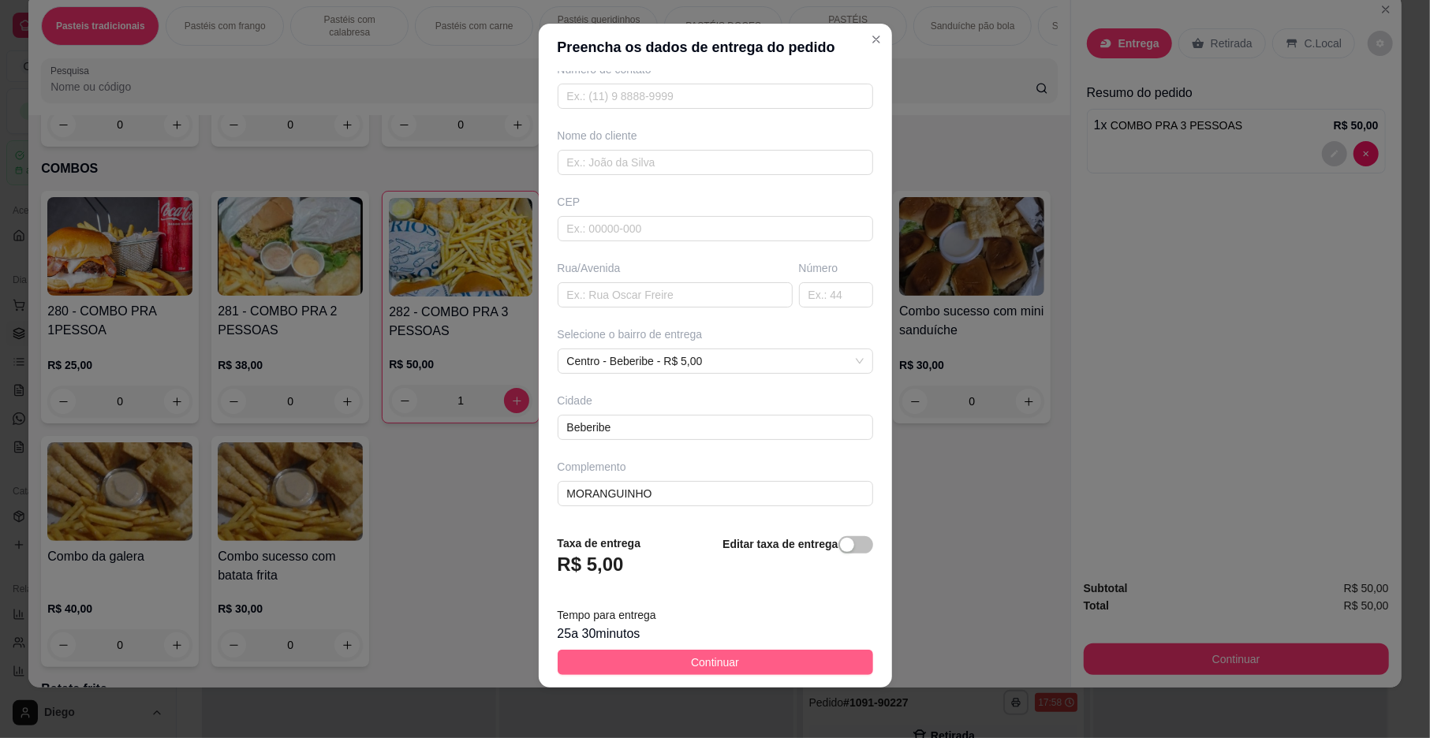
click at [741, 659] on button "Continuar" at bounding box center [716, 662] width 316 height 25
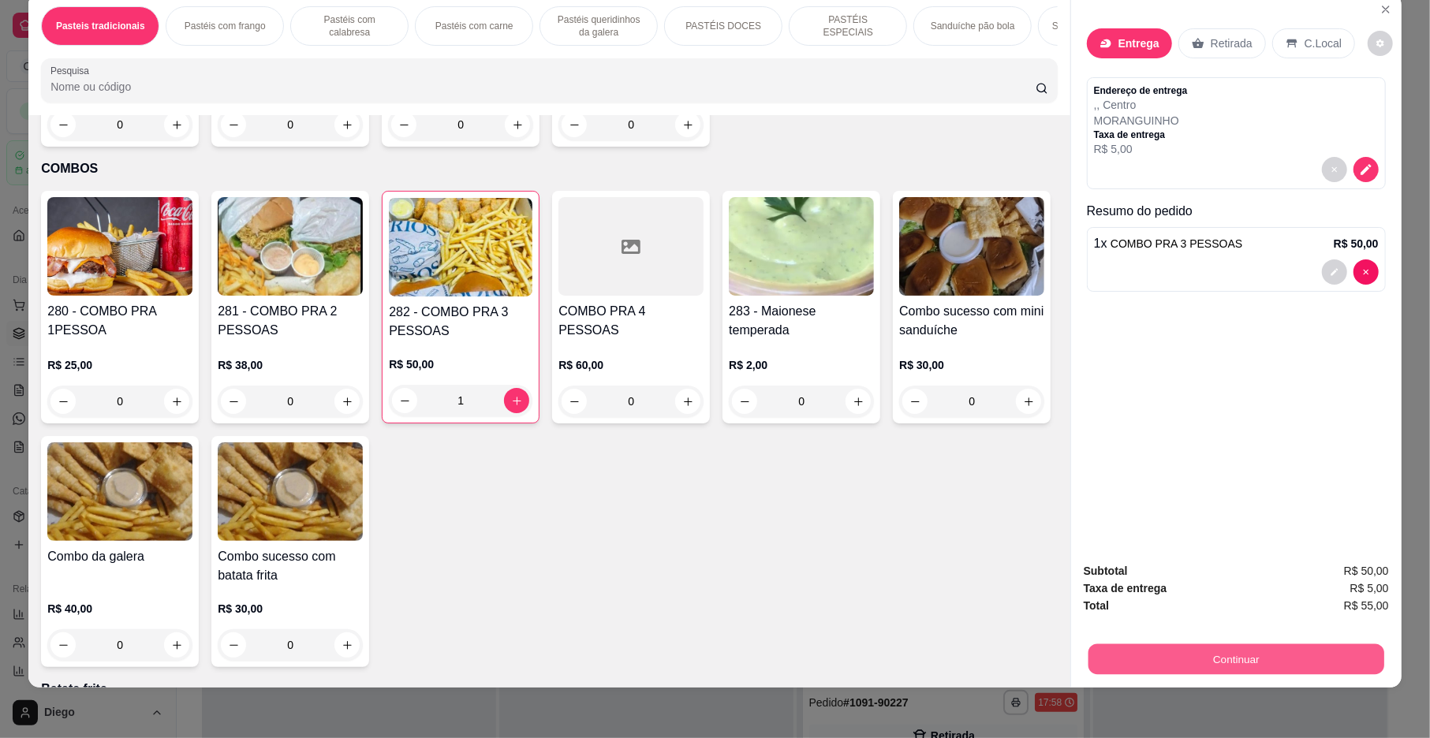
click at [1232, 652] on button "Continuar" at bounding box center [1237, 659] width 296 height 31
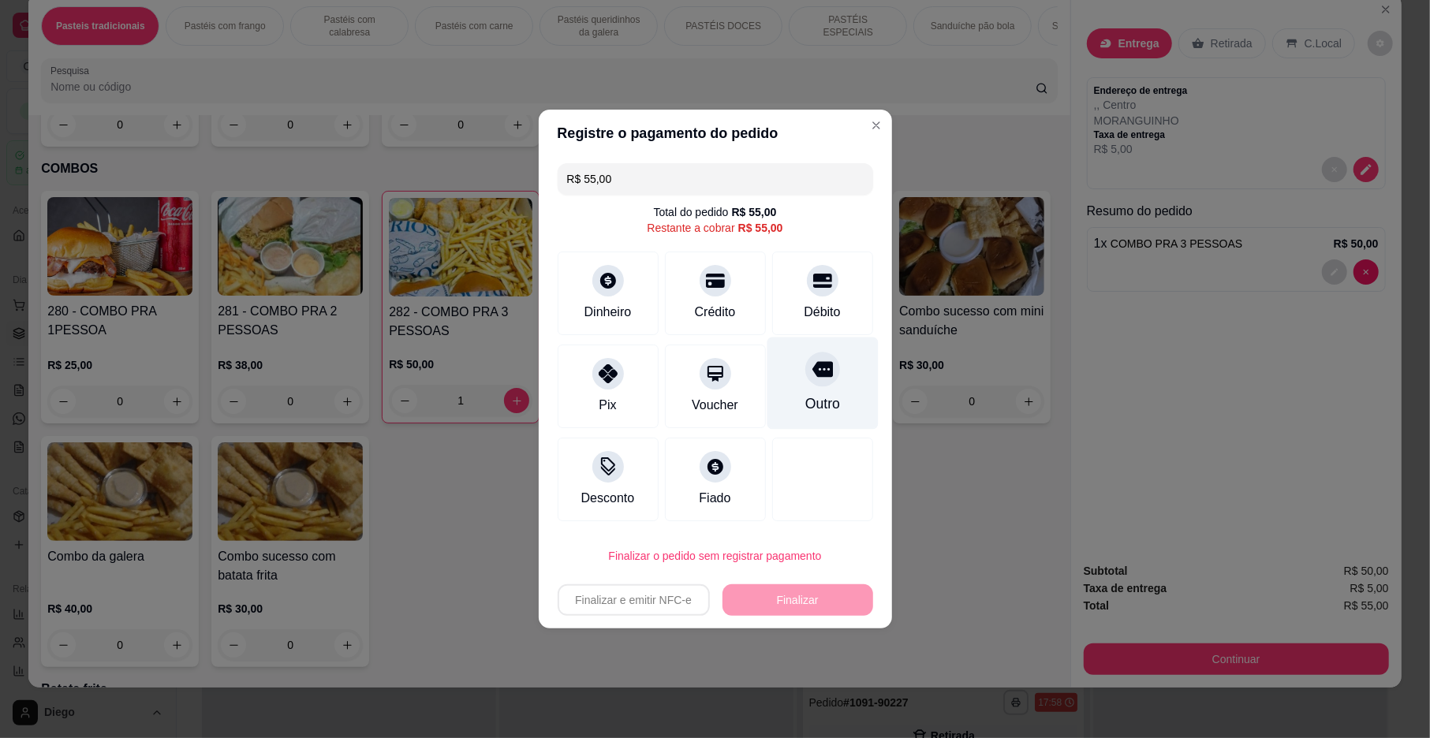
click at [812, 379] on icon at bounding box center [822, 369] width 21 height 21
type input "R$ 0,00"
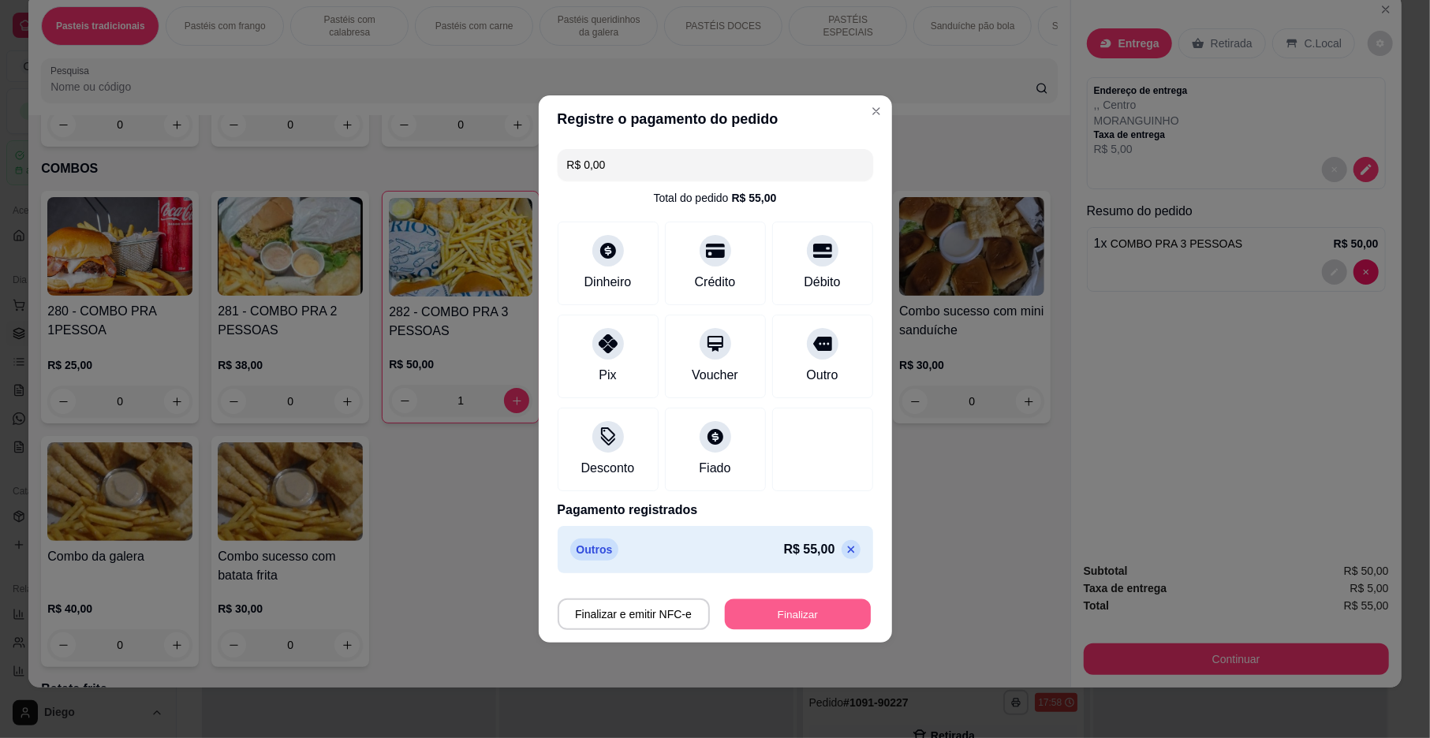
click at [774, 604] on button "Finalizar" at bounding box center [798, 615] width 146 height 31
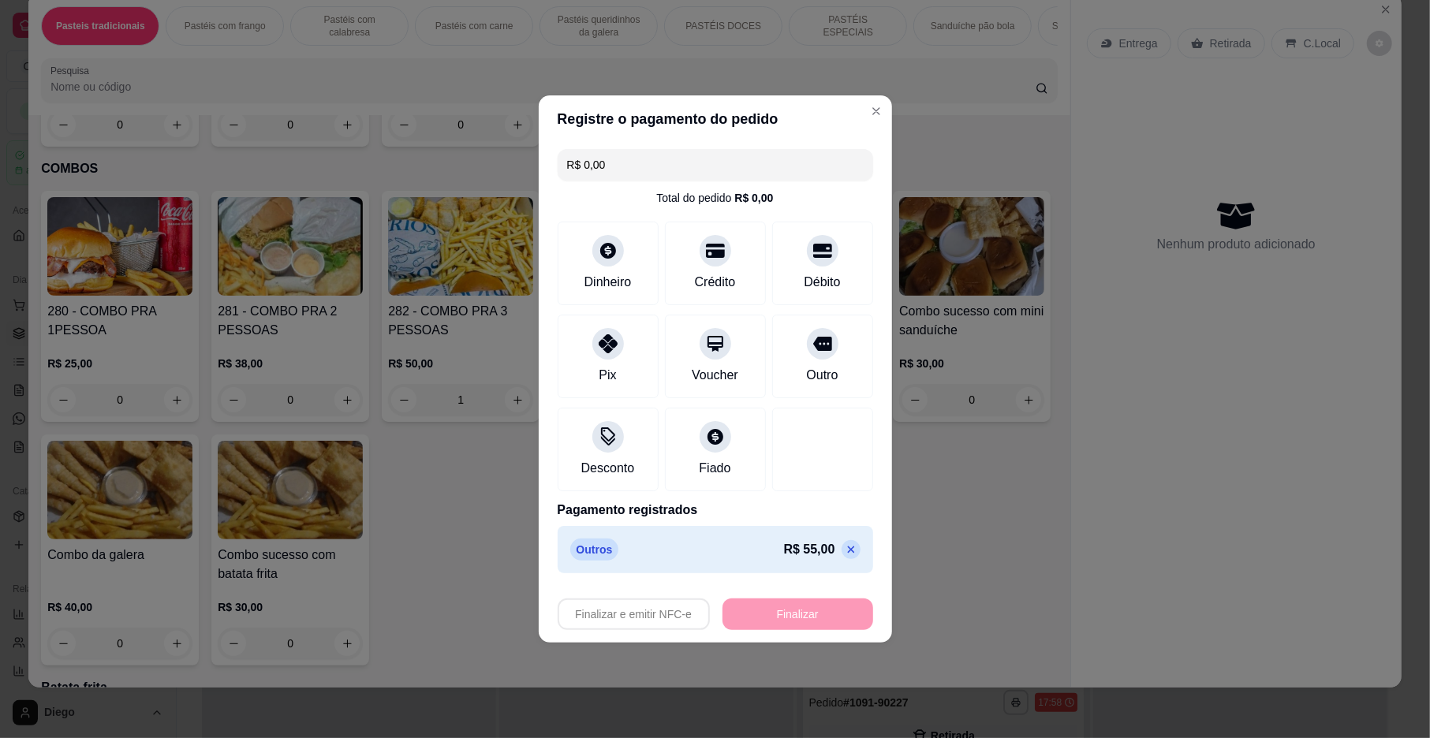
type input "0"
type input "-R$ 55,00"
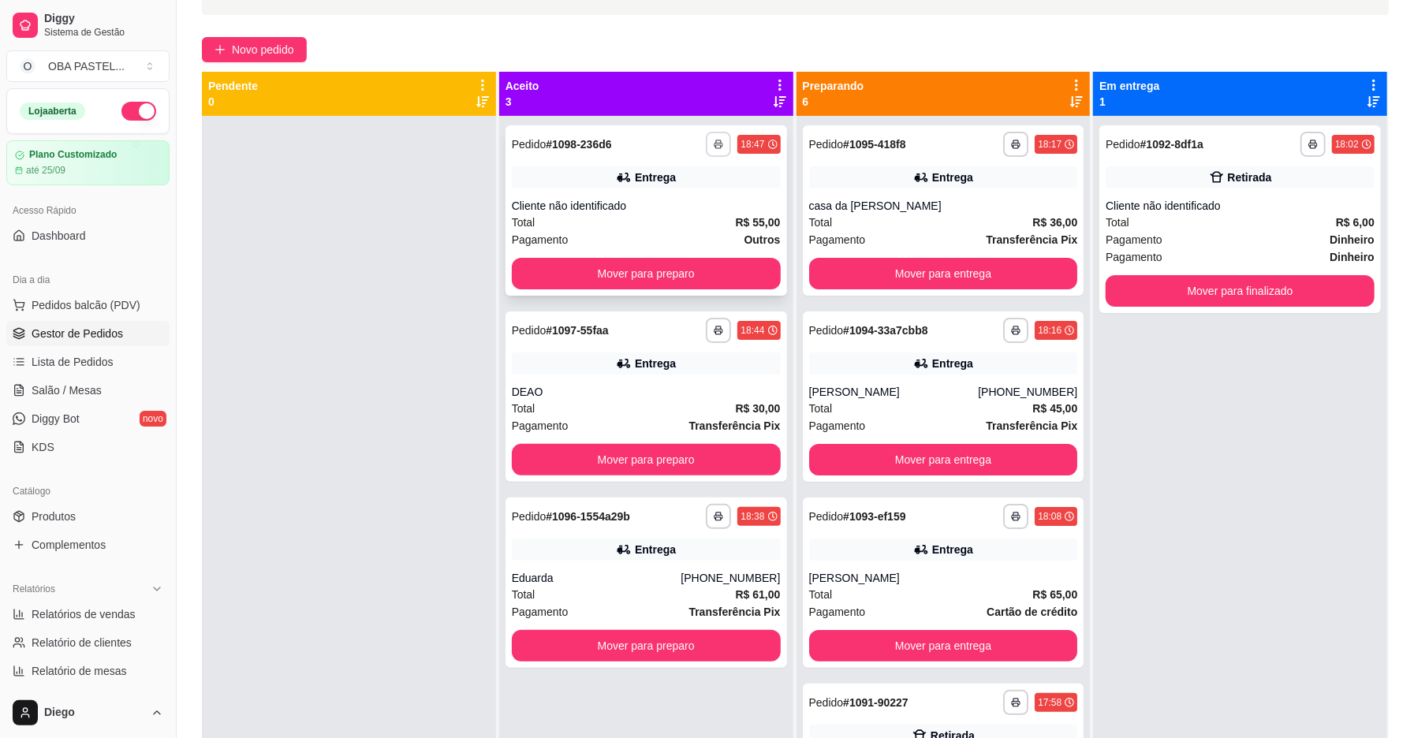
click at [718, 137] on button "button" at bounding box center [718, 144] width 25 height 25
click at [637, 200] on button "IMPRESSORA" at bounding box center [671, 199] width 114 height 25
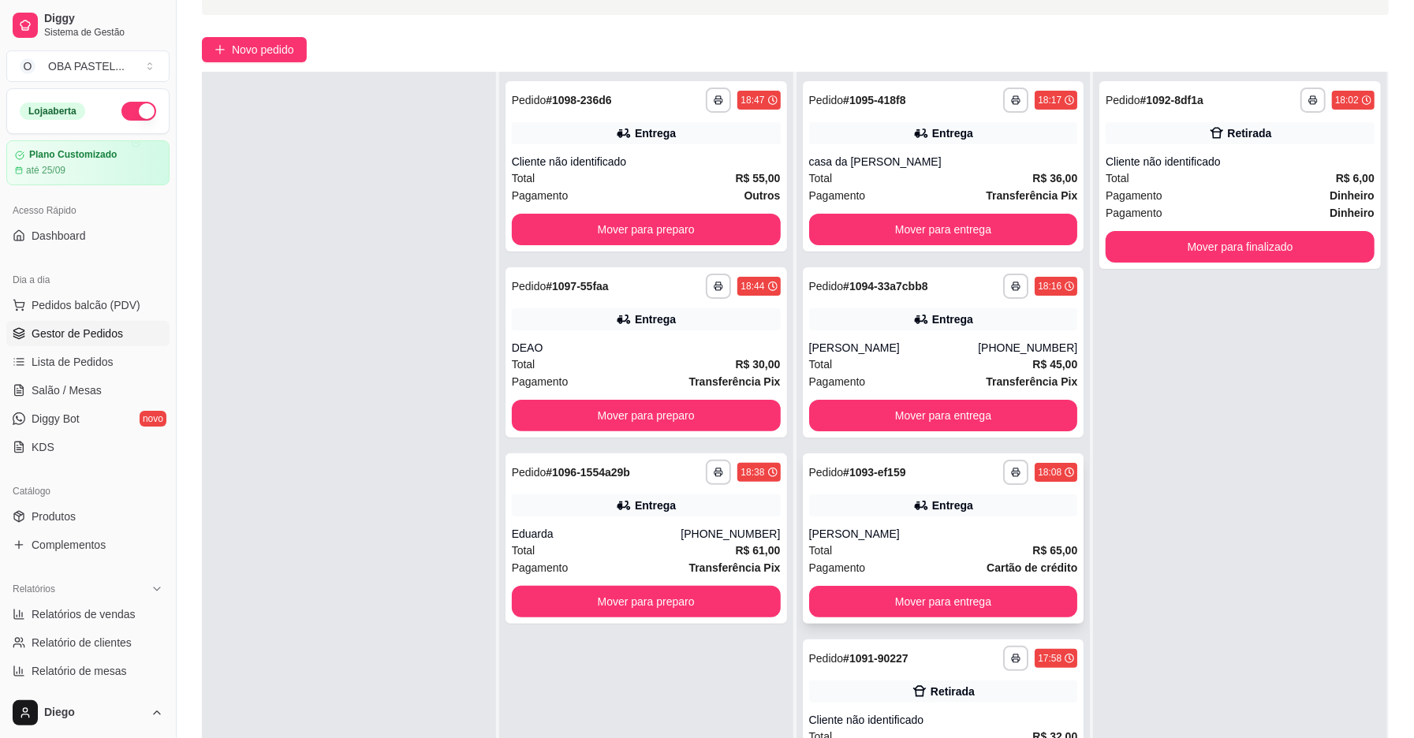
scroll to position [394, 0]
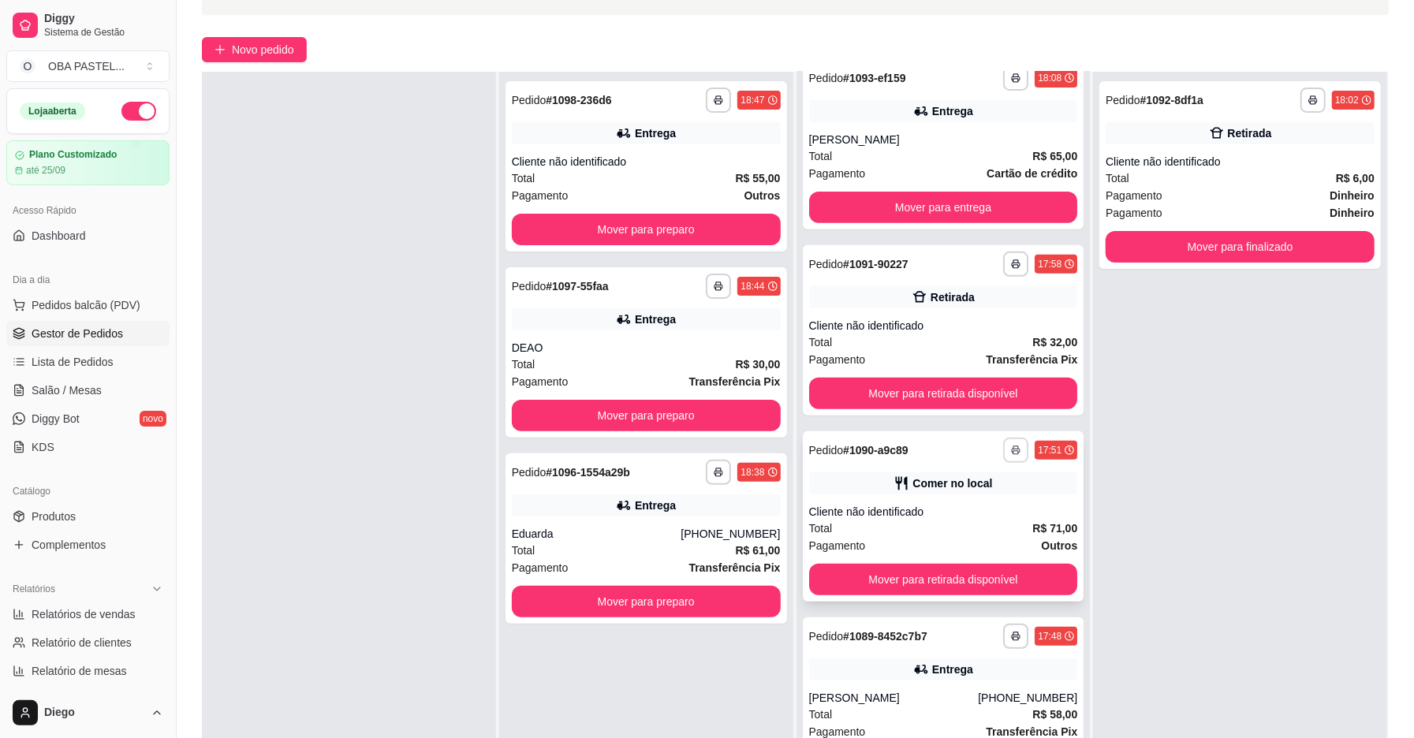
click at [1011, 448] on icon "button" at bounding box center [1015, 450] width 9 height 9
click at [942, 502] on button "IMPRESSORA" at bounding box center [948, 505] width 114 height 25
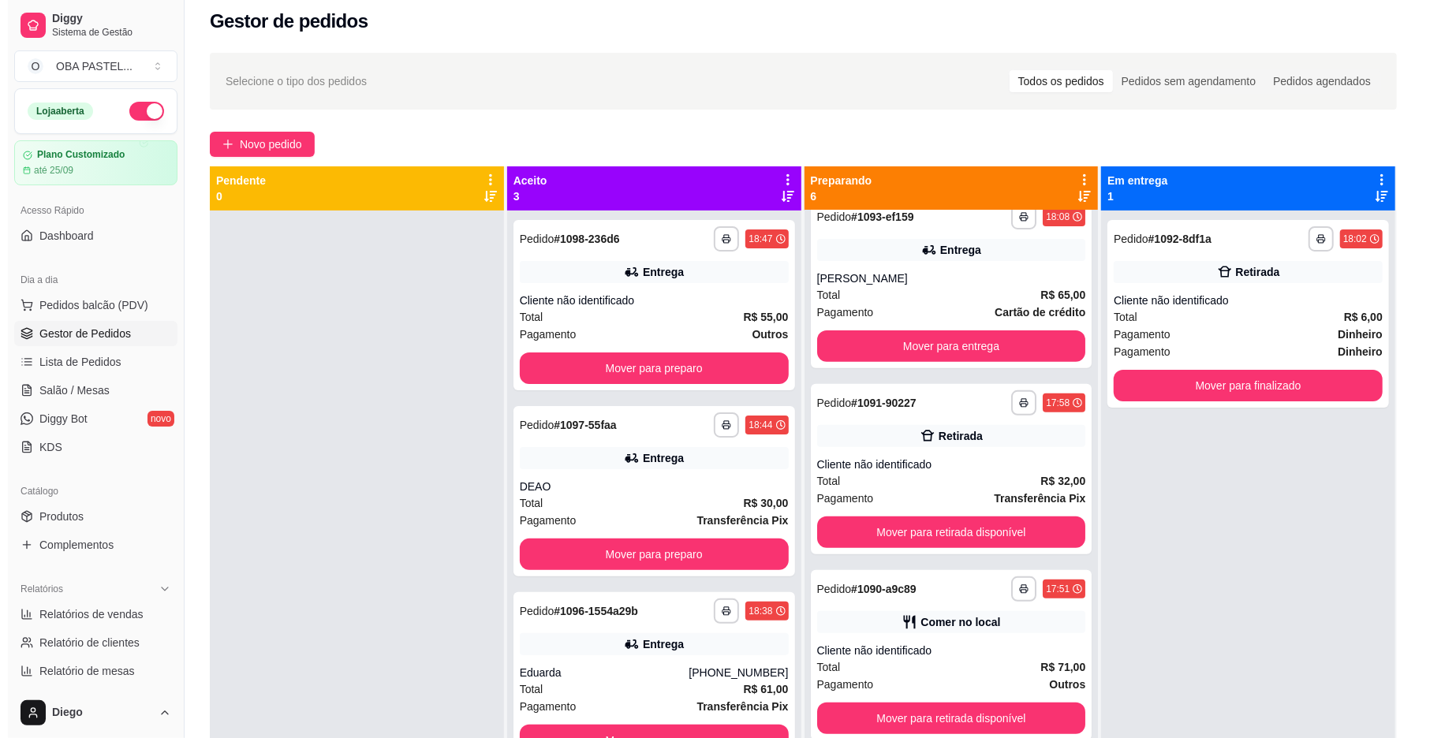
scroll to position [0, 0]
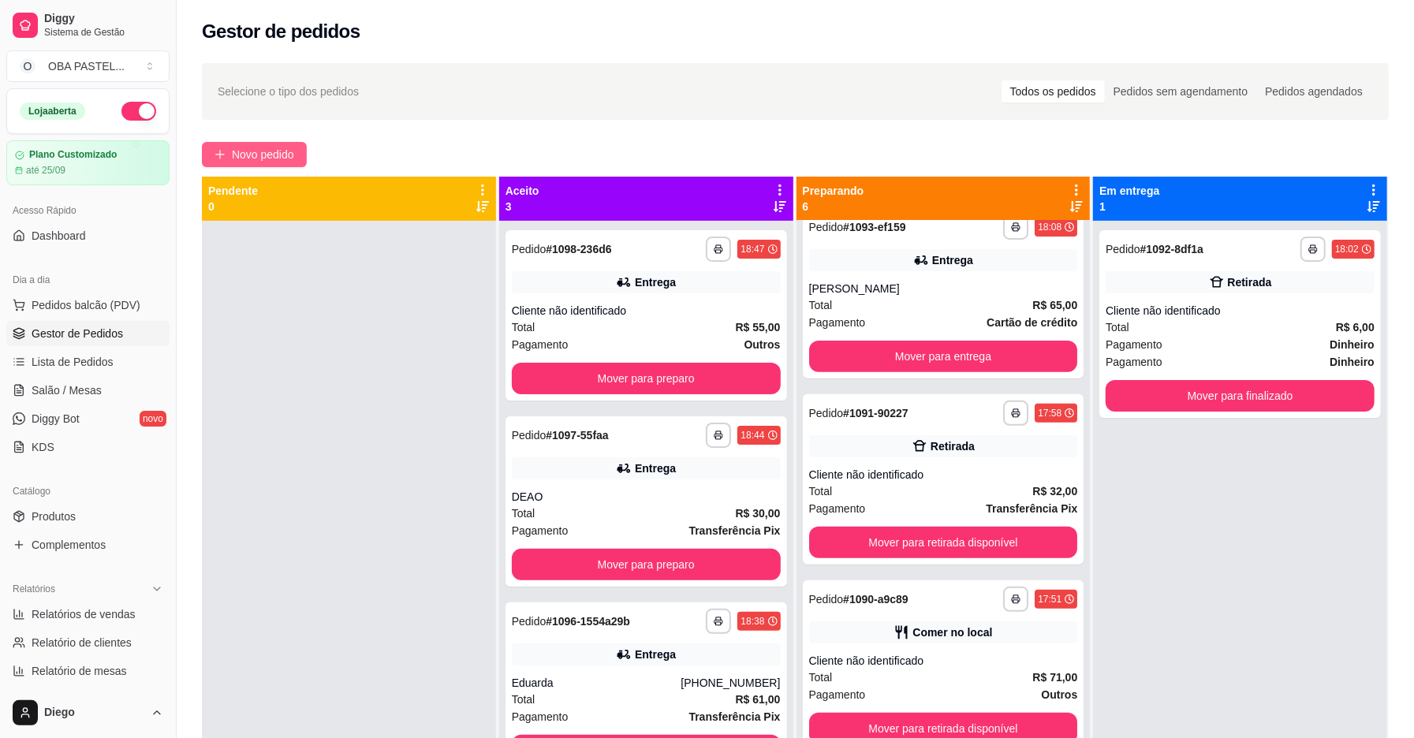
click at [272, 142] on button "Novo pedido" at bounding box center [254, 154] width 105 height 25
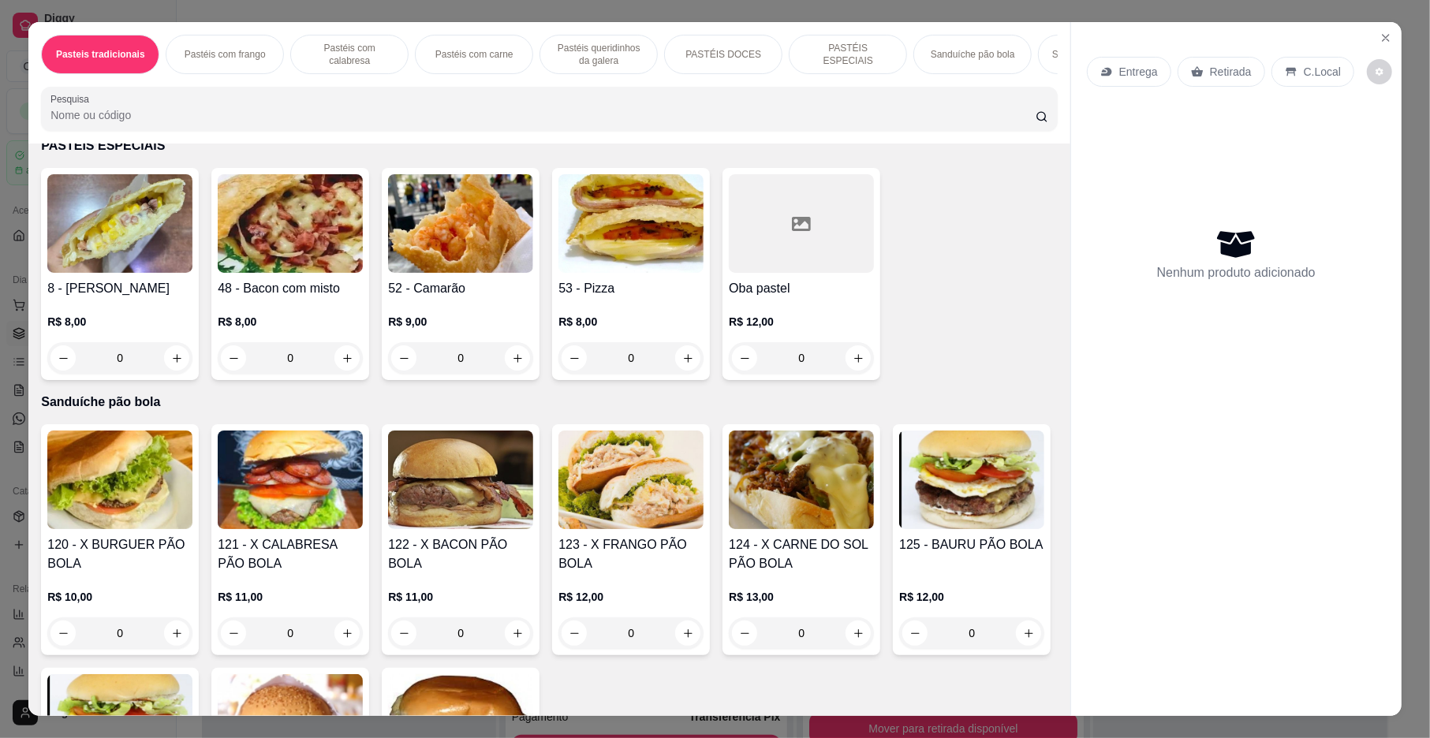
scroll to position [2642, 0]
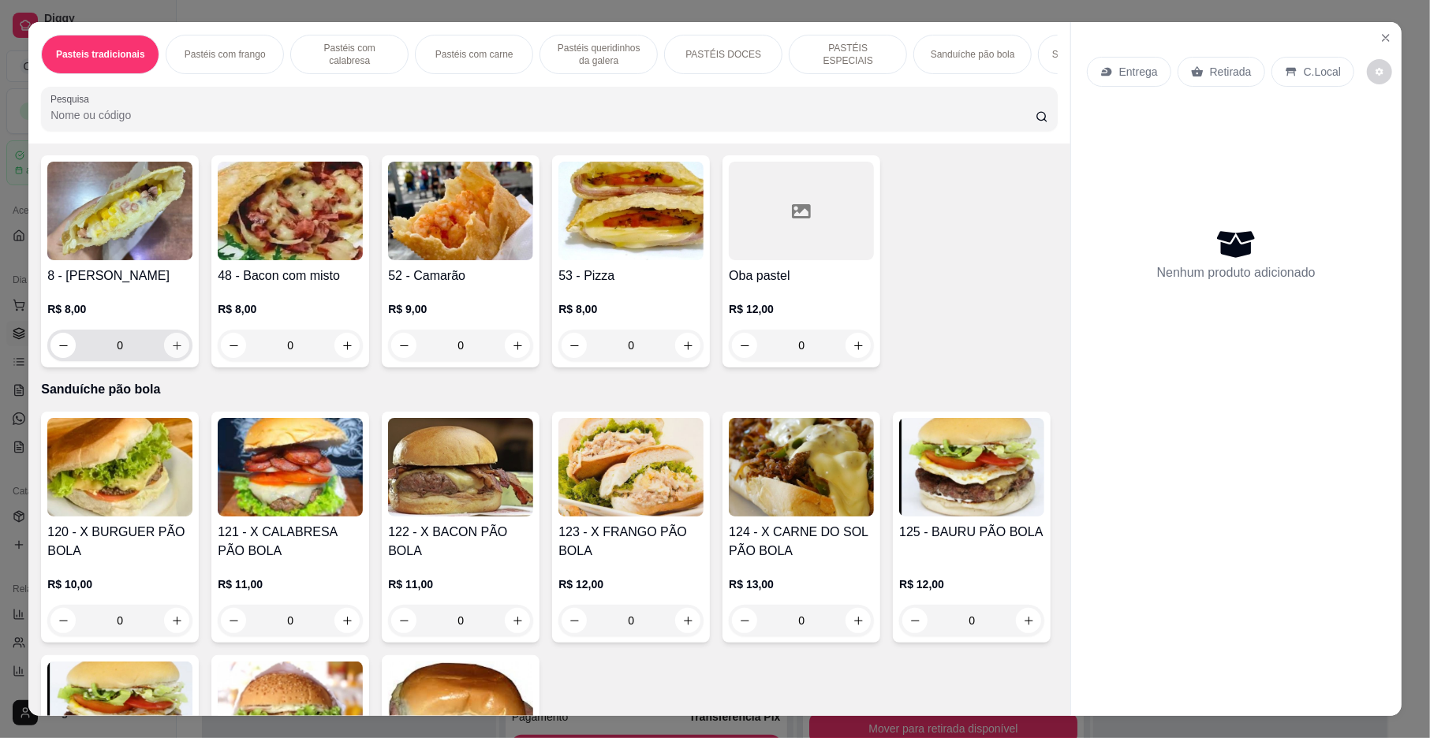
click at [174, 352] on icon "increase-product-quantity" at bounding box center [177, 346] width 12 height 12
type input "1"
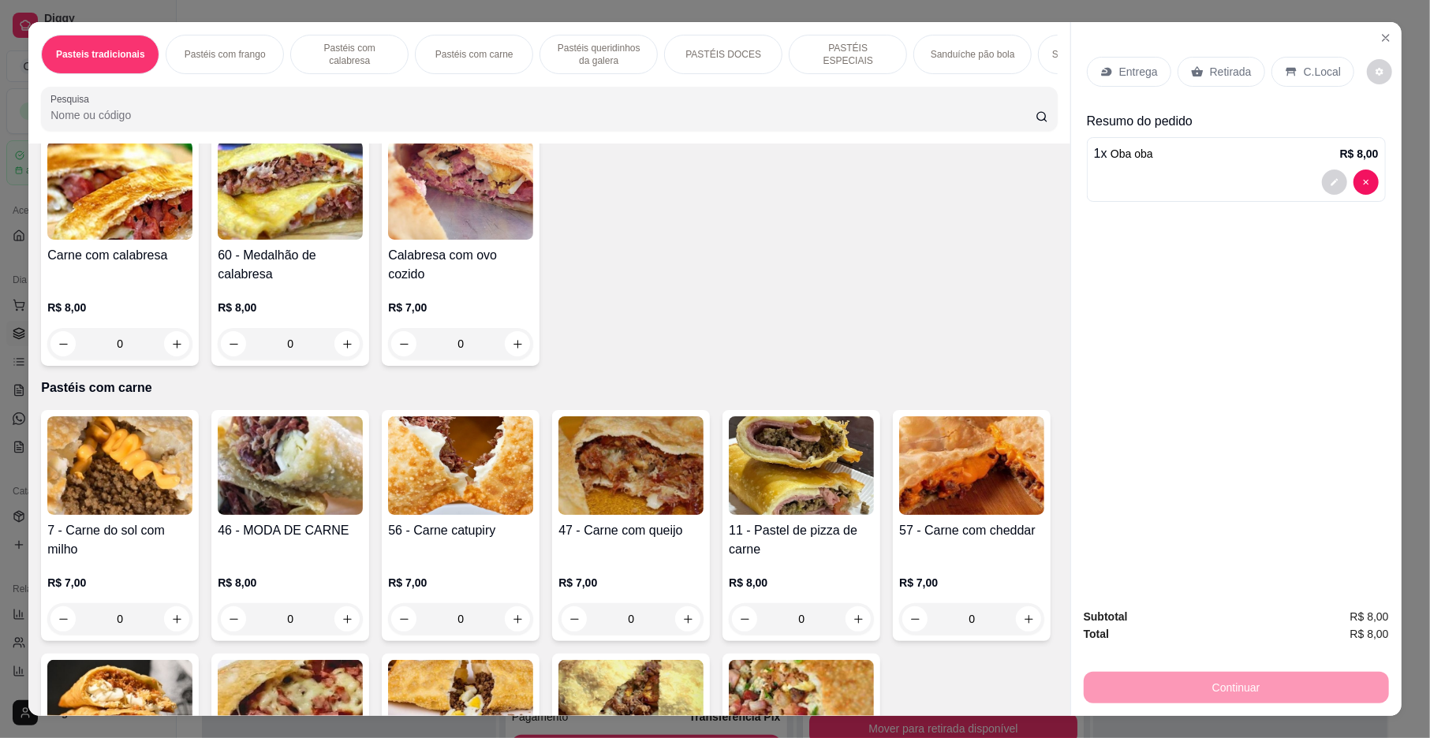
scroll to position [916, 0]
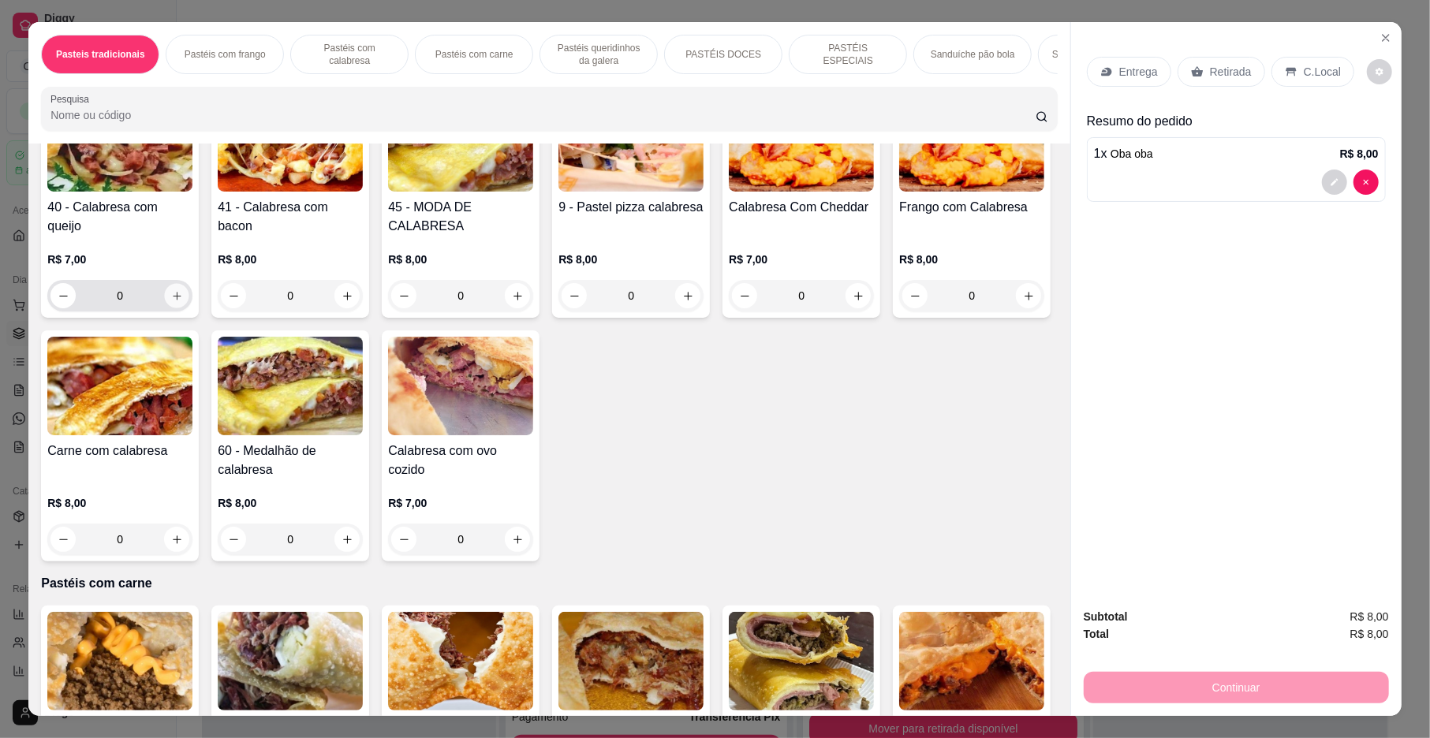
click at [172, 304] on button "increase-product-quantity" at bounding box center [177, 296] width 24 height 24
type input "1"
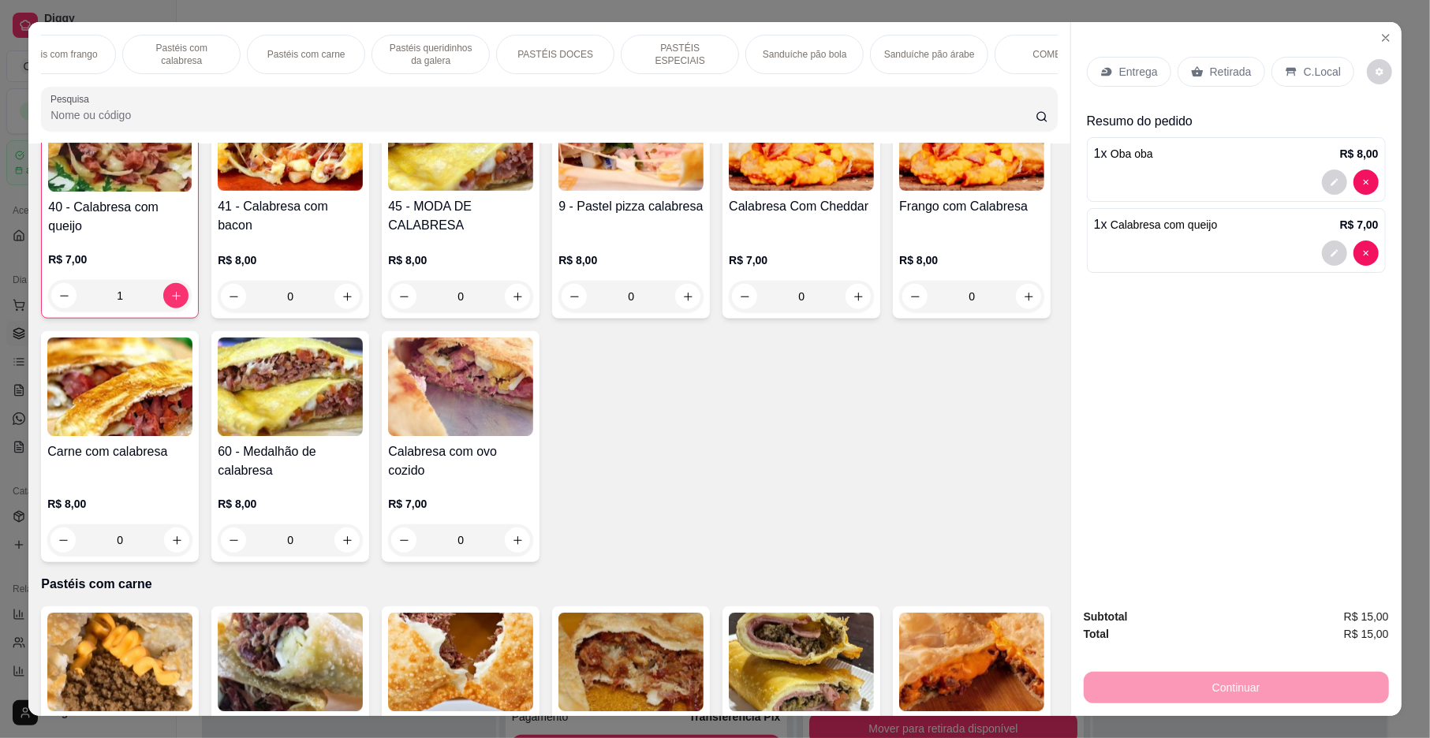
scroll to position [0, 210]
click at [1042, 70] on div "COMBOS" at bounding box center [1012, 54] width 118 height 39
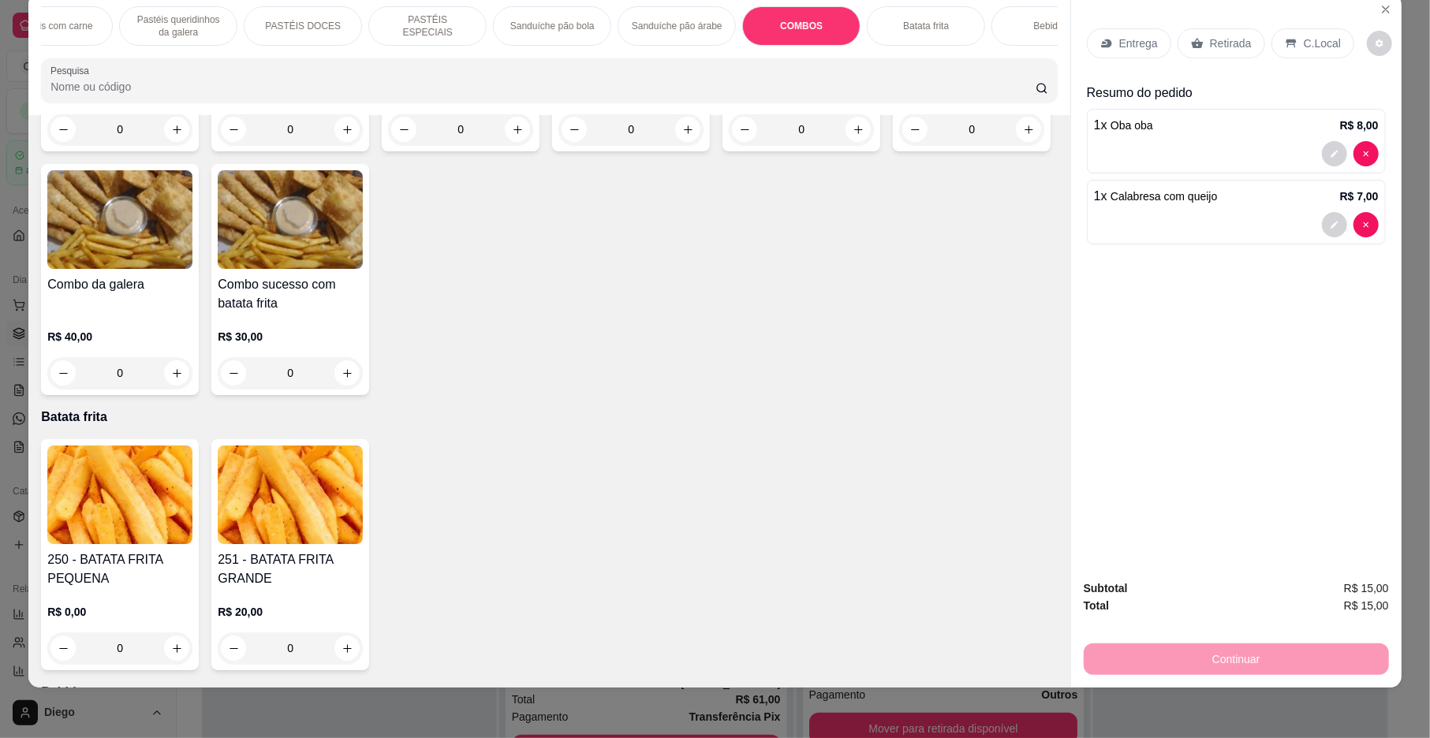
scroll to position [0, 462]
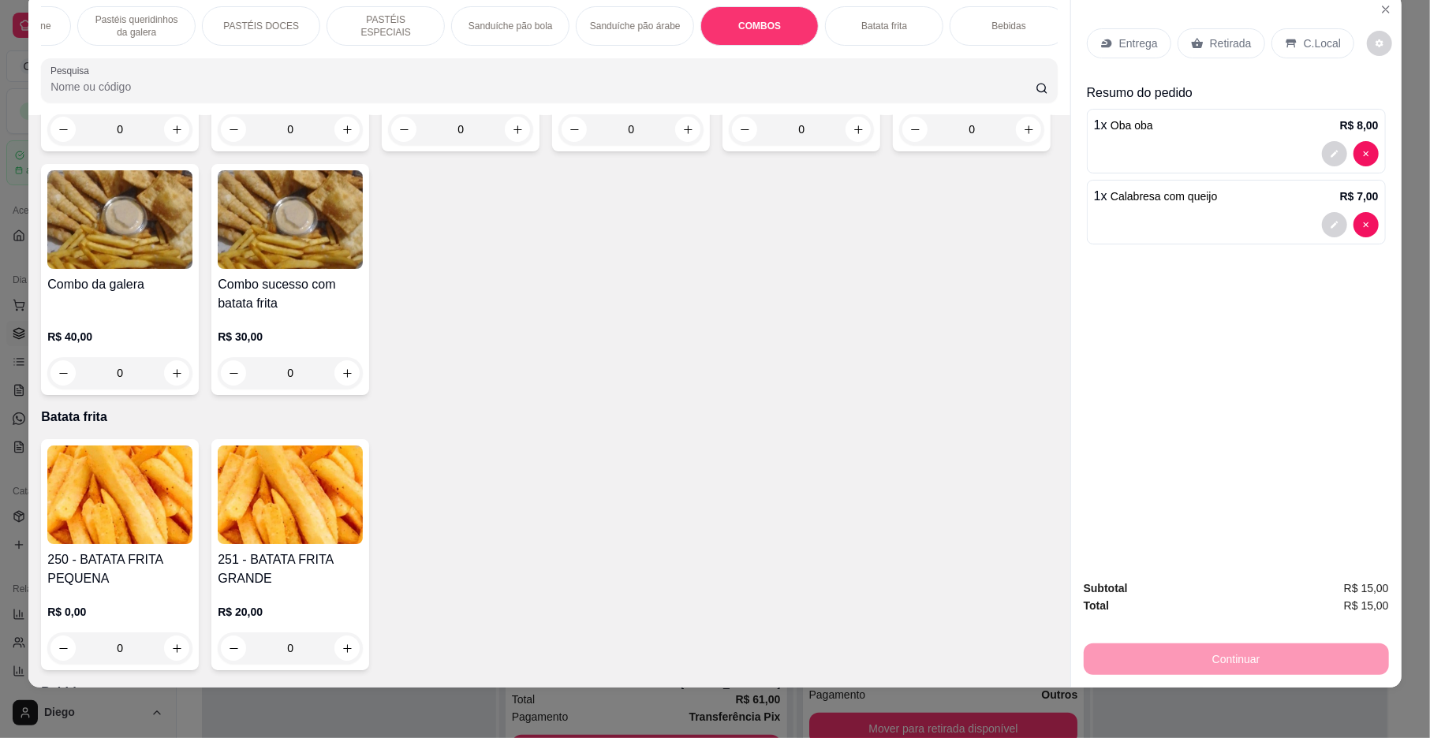
click at [1002, 33] on div "Bebidas" at bounding box center [1009, 25] width 118 height 39
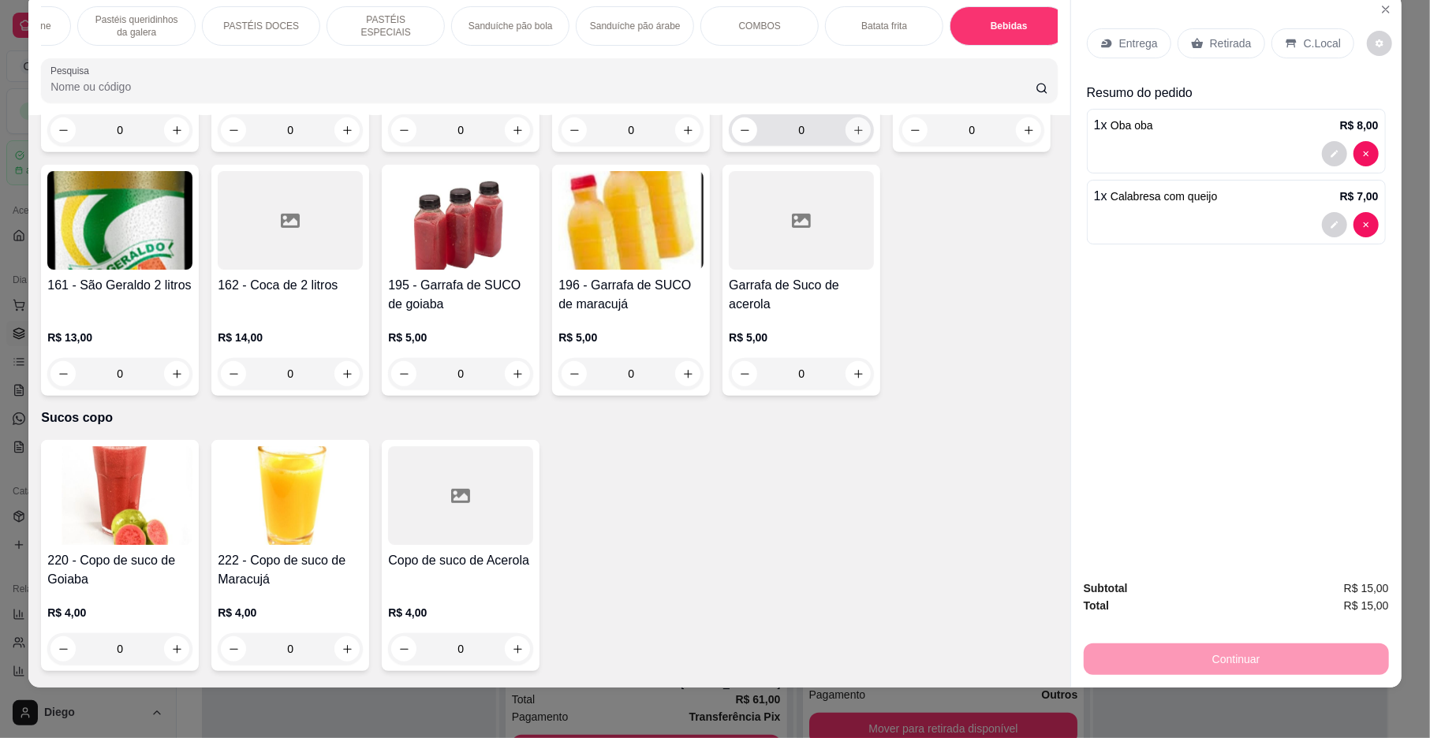
click at [853, 136] on icon "increase-product-quantity" at bounding box center [859, 131] width 12 height 12
type input "1"
click at [1142, 39] on p "Entrega" at bounding box center [1138, 43] width 39 height 16
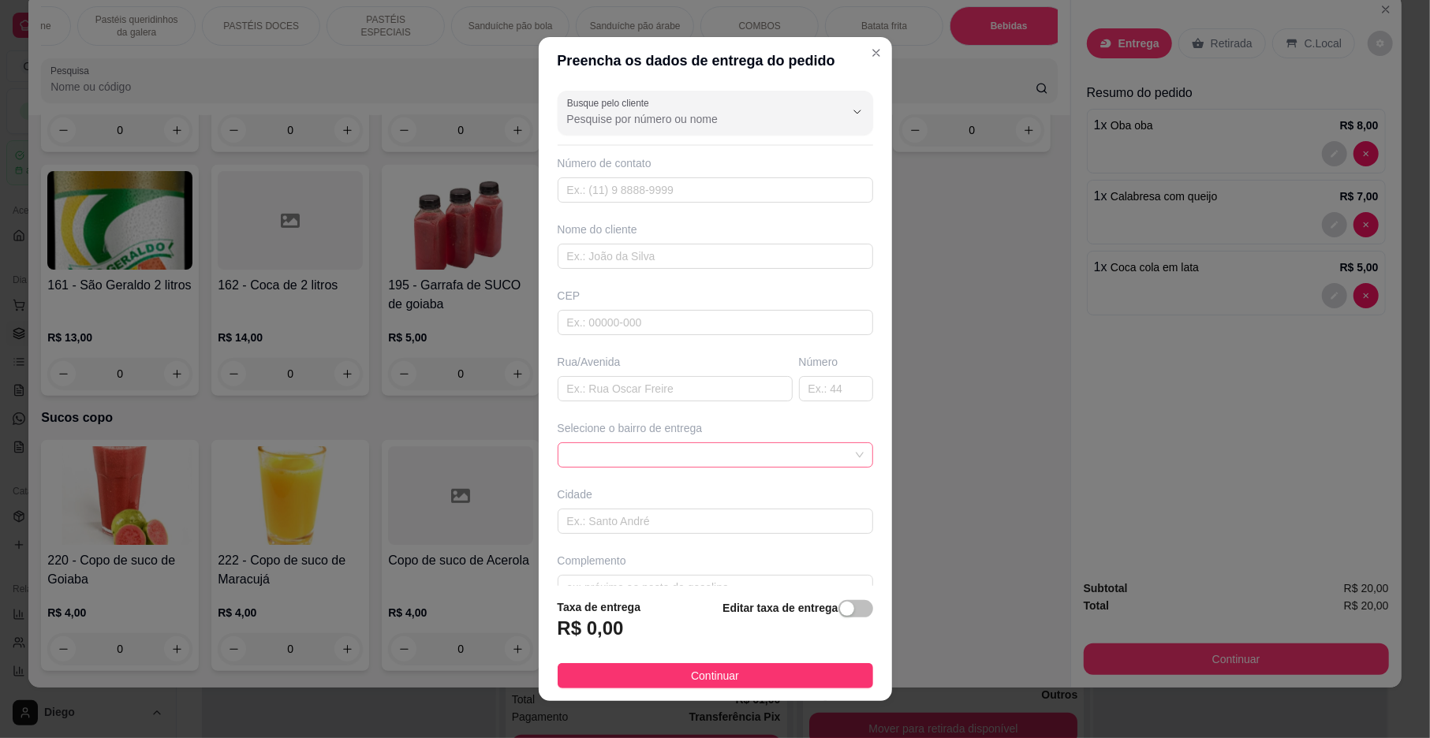
click at [682, 462] on span at bounding box center [715, 455] width 297 height 24
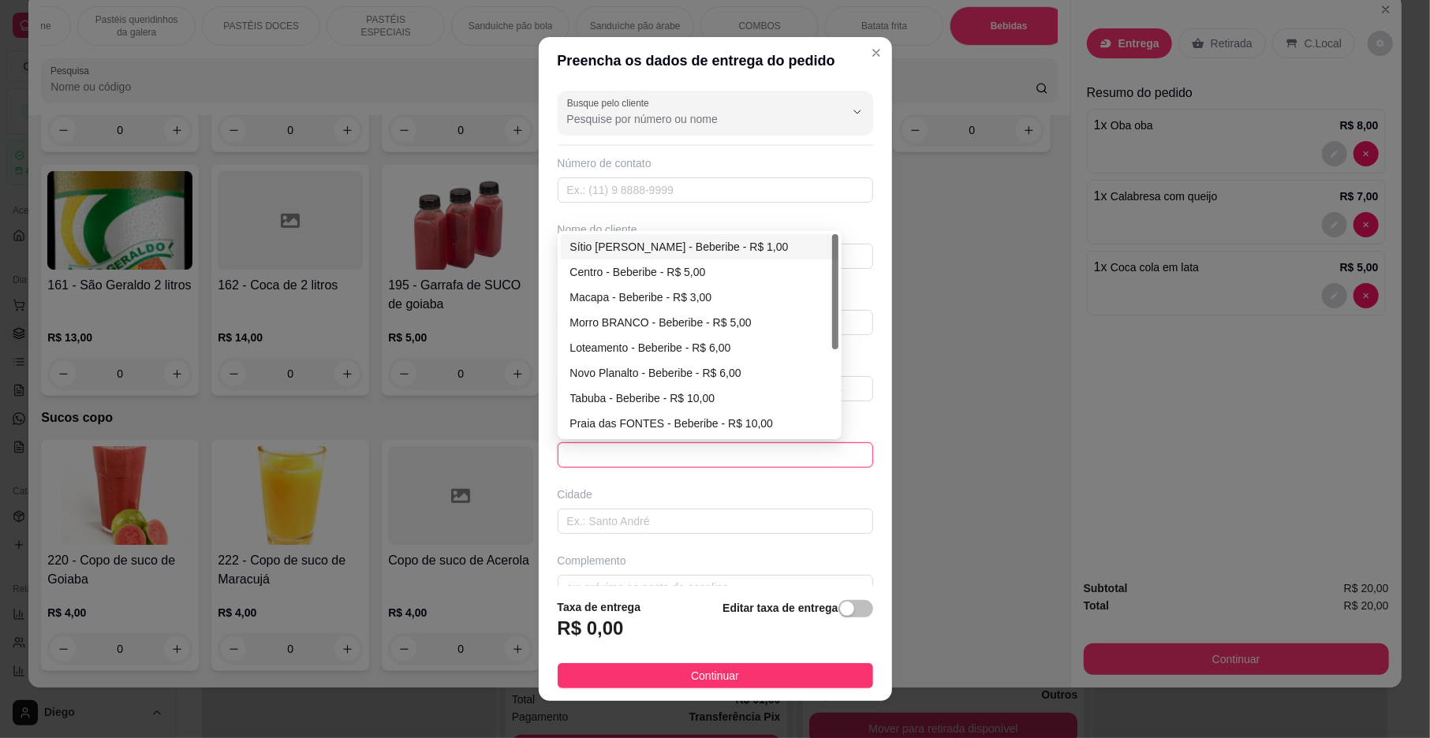
click at [663, 253] on div "Sítio [PERSON_NAME] - Beberibe - R$ 1,00" at bounding box center [699, 246] width 259 height 17
type input "Beberibe"
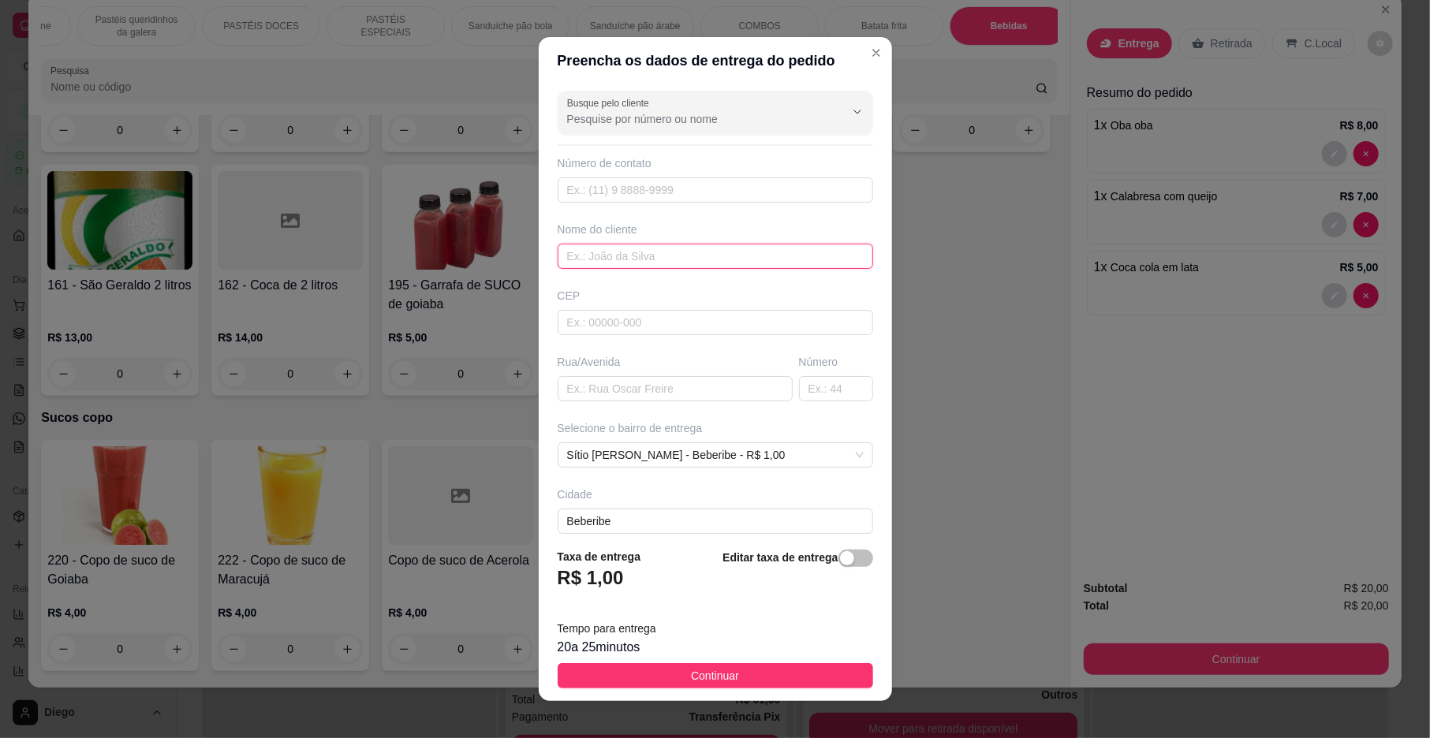
click at [635, 248] on input "text" at bounding box center [716, 256] width 316 height 25
type input "TATIANA"
click at [682, 659] on footer "Taxa de entrega R$ 1,00 Editar taxa de entrega Tempo para entrega 20 a 25 minut…" at bounding box center [715, 619] width 353 height 166
click at [710, 663] on button "Continuar" at bounding box center [716, 675] width 316 height 25
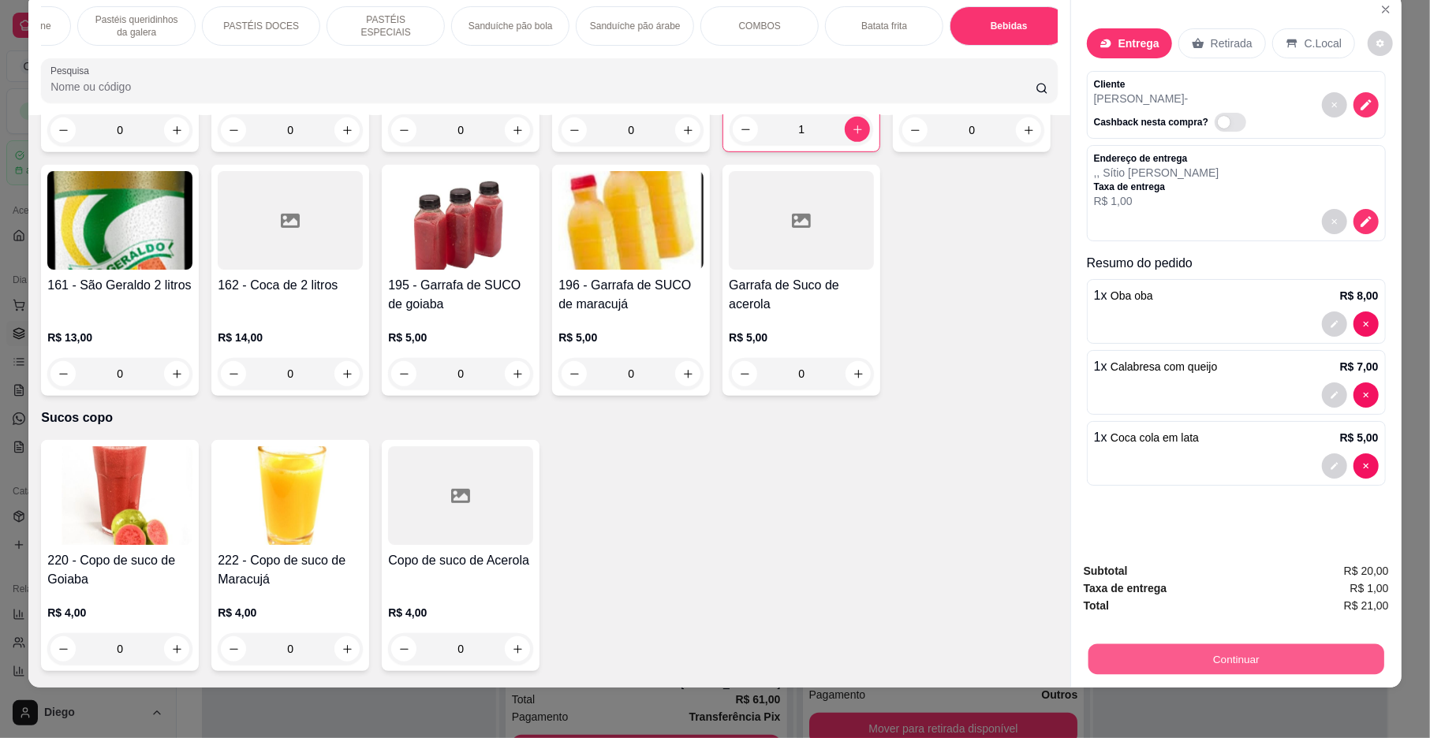
click at [1199, 657] on button "Continuar" at bounding box center [1237, 659] width 296 height 31
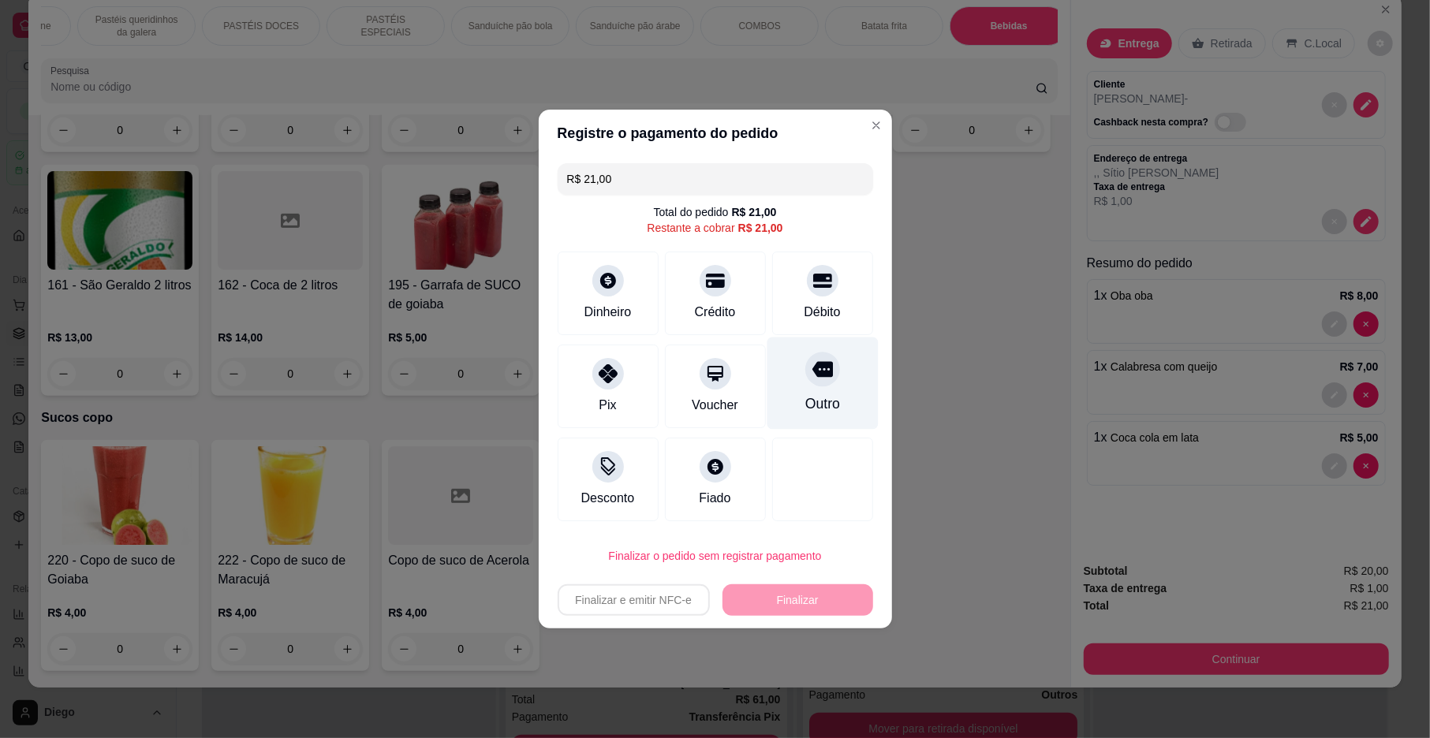
click at [827, 361] on div "Outro" at bounding box center [822, 384] width 111 height 92
type input "R$ 0,00"
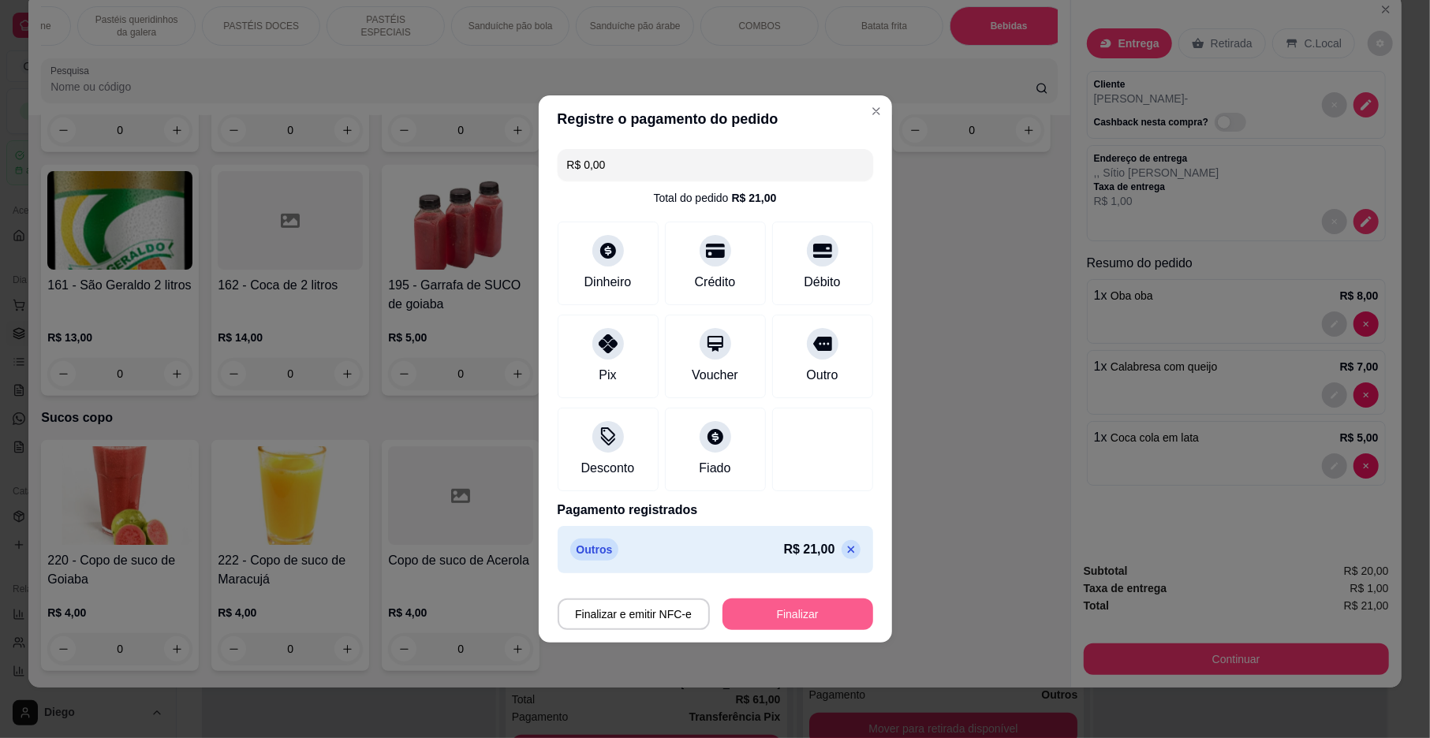
click at [773, 603] on button "Finalizar" at bounding box center [798, 615] width 151 height 32
type input "0"
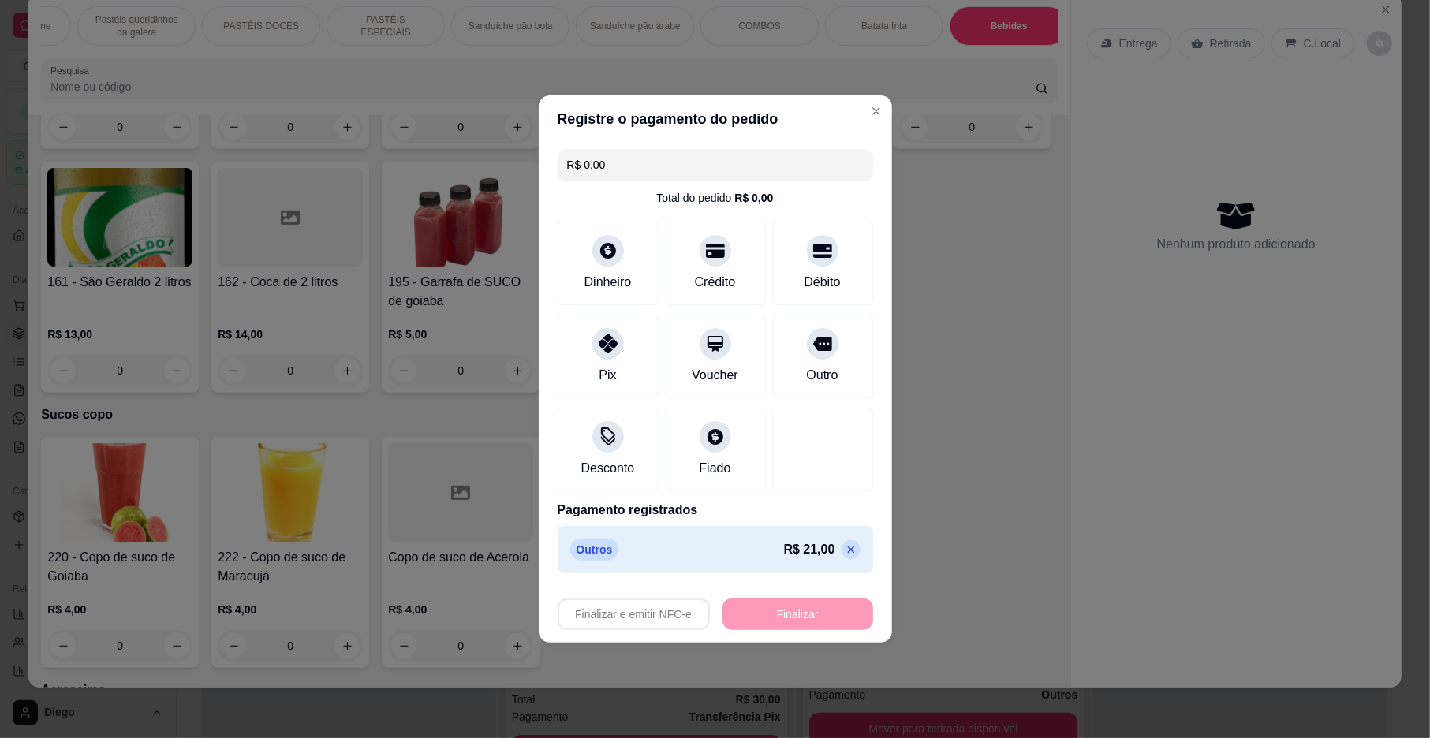
type input "-R$ 21,00"
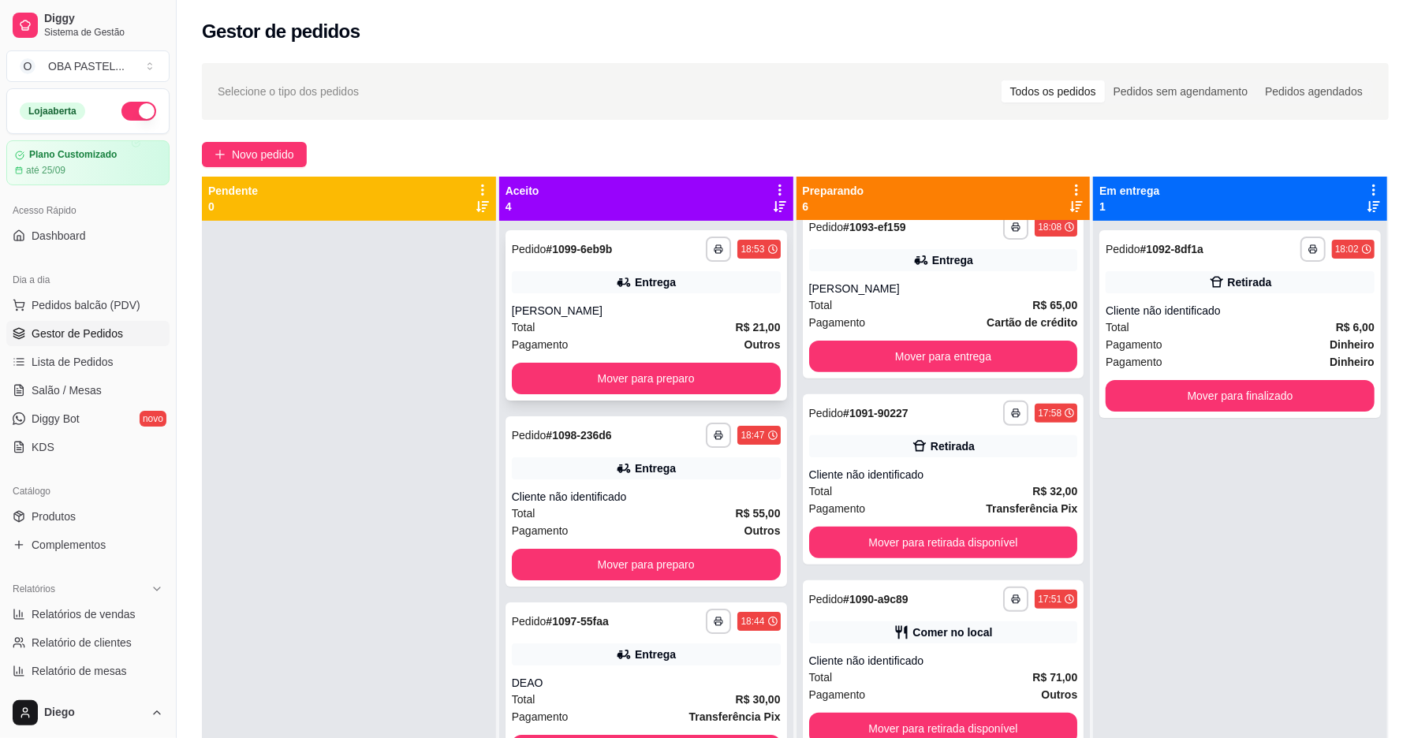
click at [653, 342] on div "Pagamento Outros" at bounding box center [646, 344] width 269 height 17
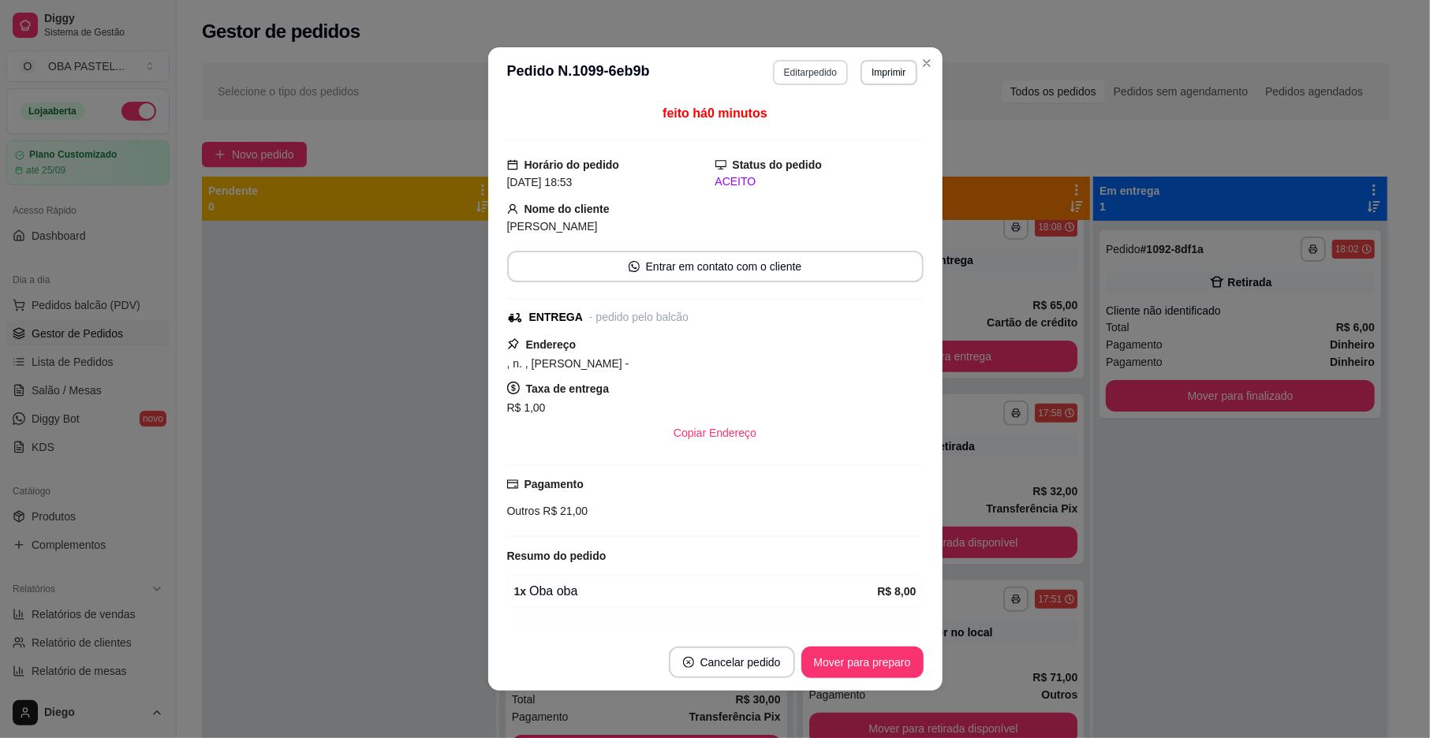
click at [801, 69] on button "Editar pedido" at bounding box center [810, 72] width 75 height 25
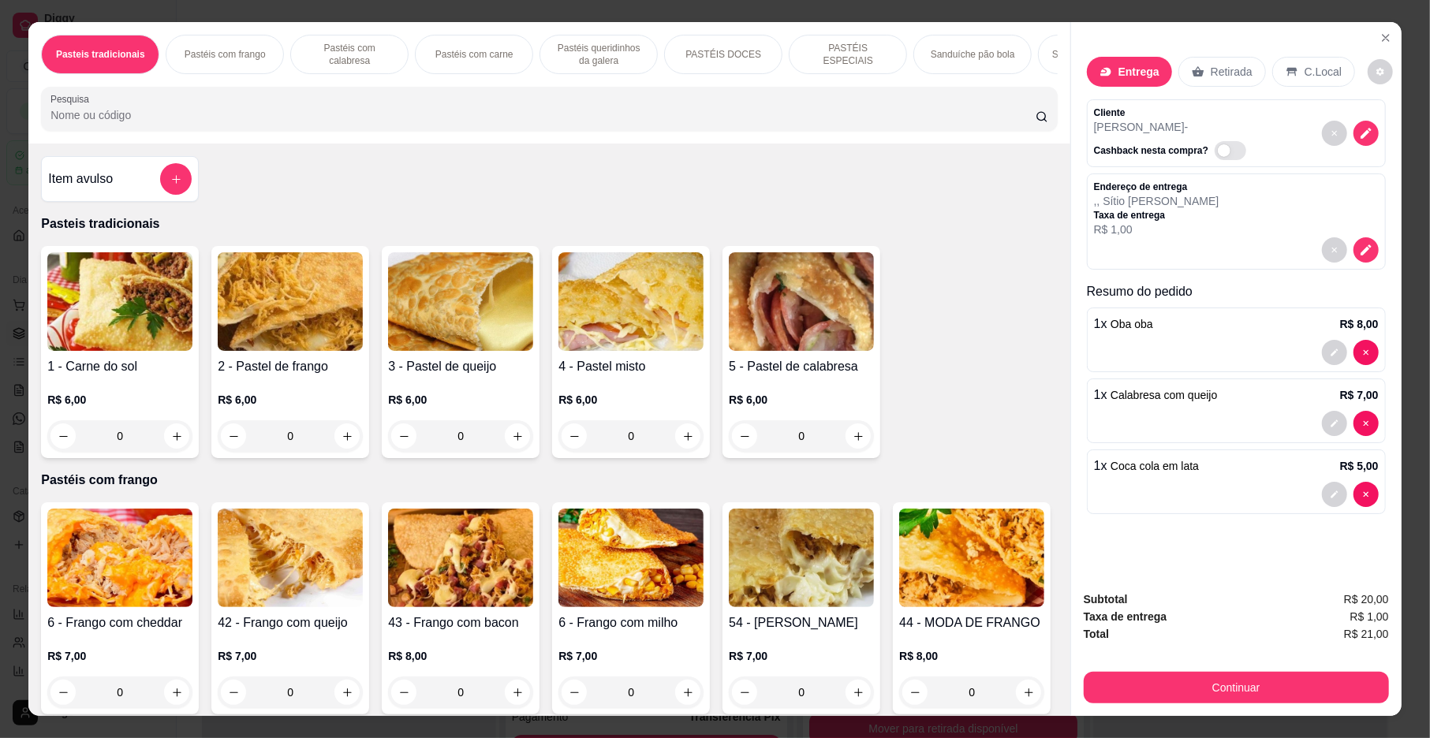
click at [1134, 600] on div "Subtotal R$ 20,00" at bounding box center [1236, 599] width 305 height 17
click at [1130, 76] on p "Entrega" at bounding box center [1139, 72] width 41 height 16
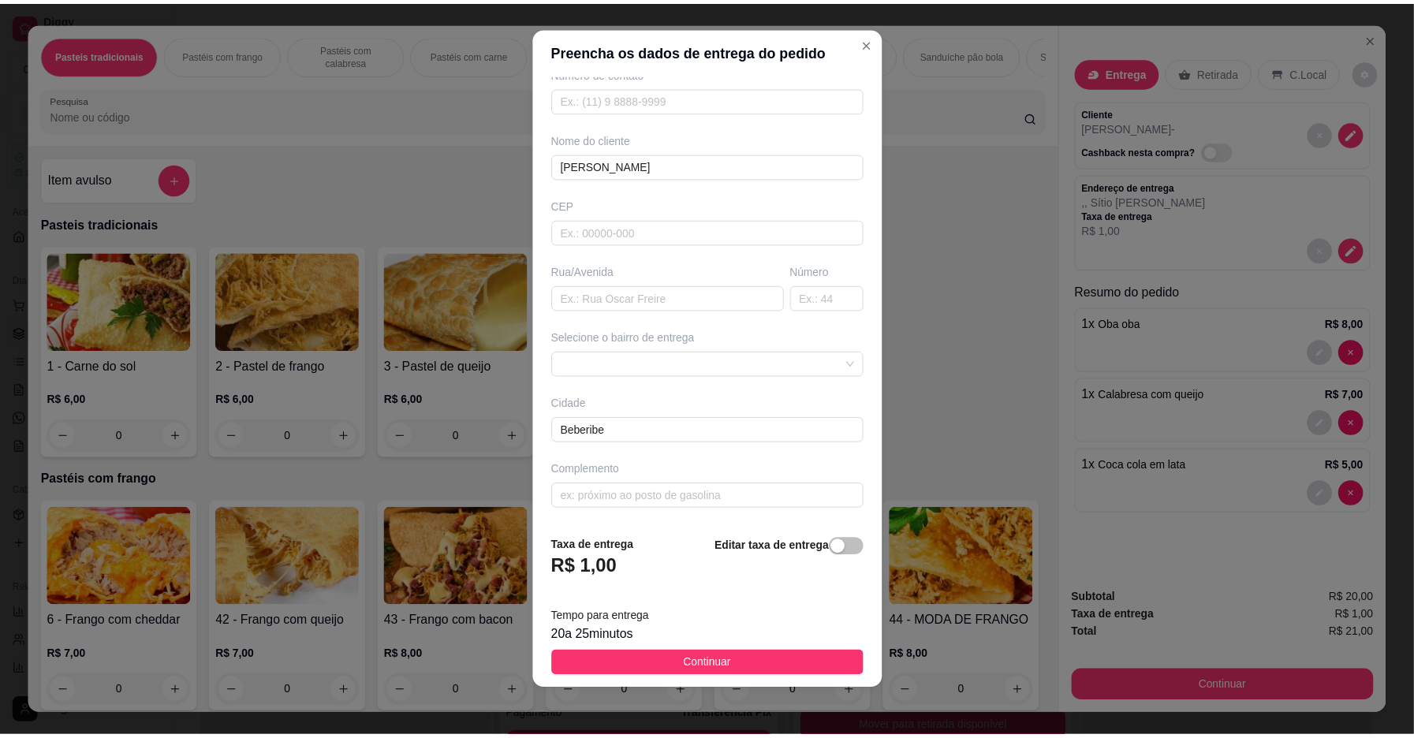
scroll to position [13, 0]
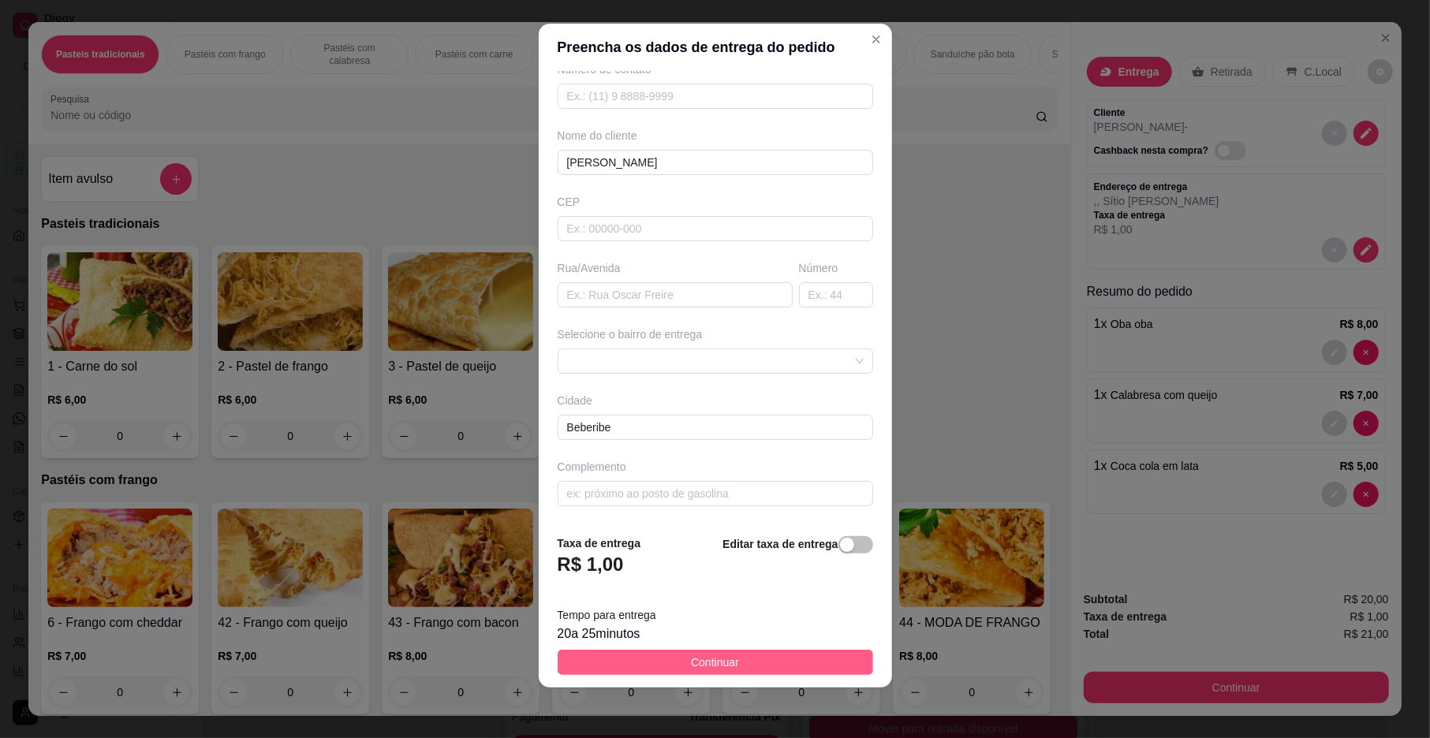
click at [740, 655] on button "Continuar" at bounding box center [716, 662] width 316 height 25
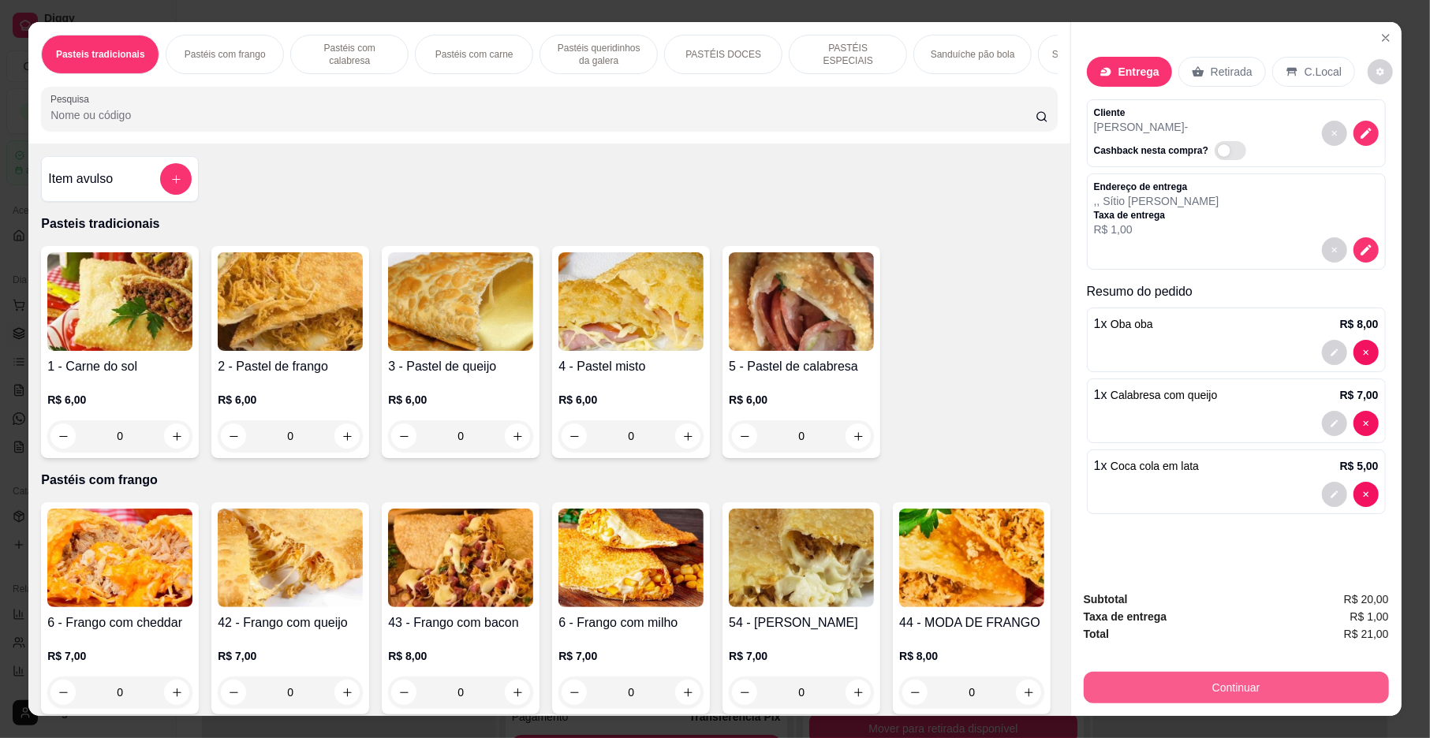
click at [1201, 685] on button "Continuar" at bounding box center [1236, 688] width 305 height 32
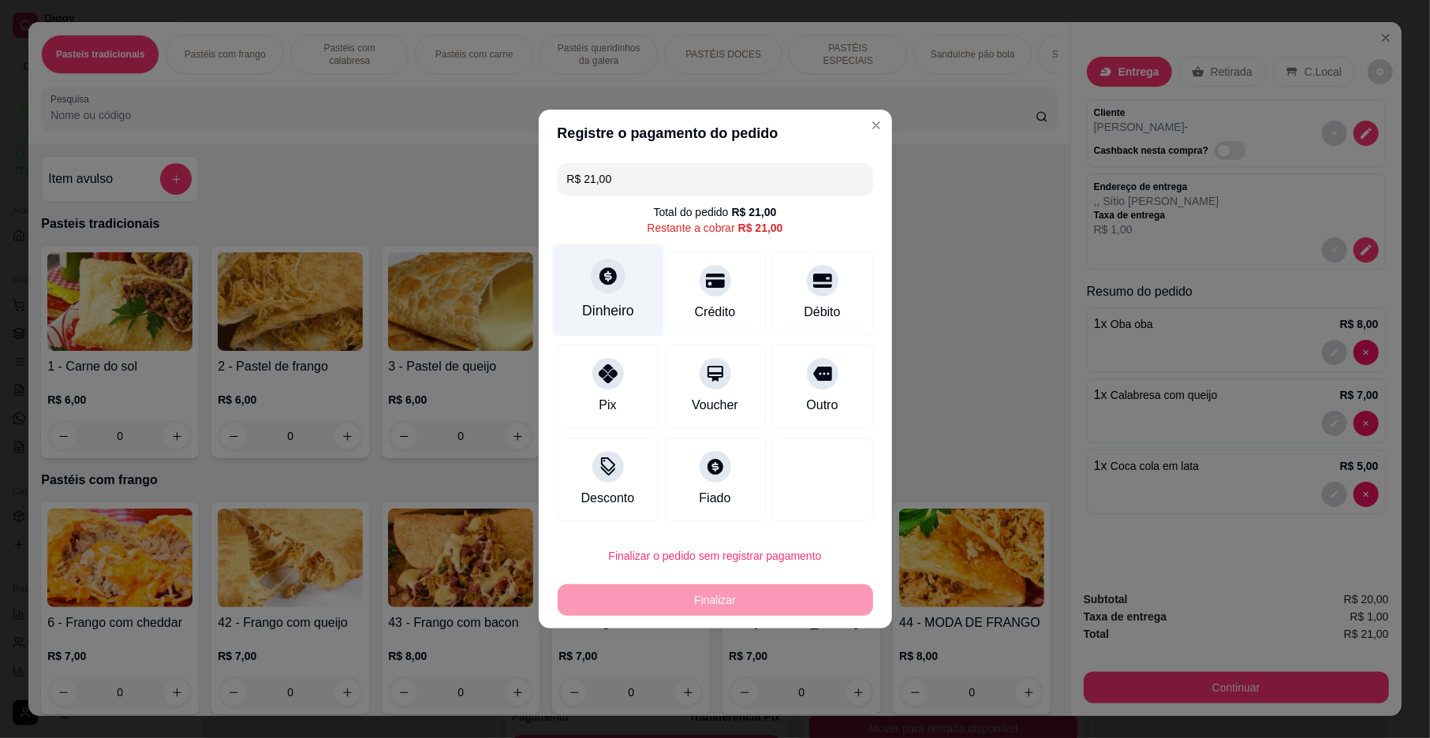
click at [629, 309] on div "Dinheiro" at bounding box center [608, 311] width 52 height 21
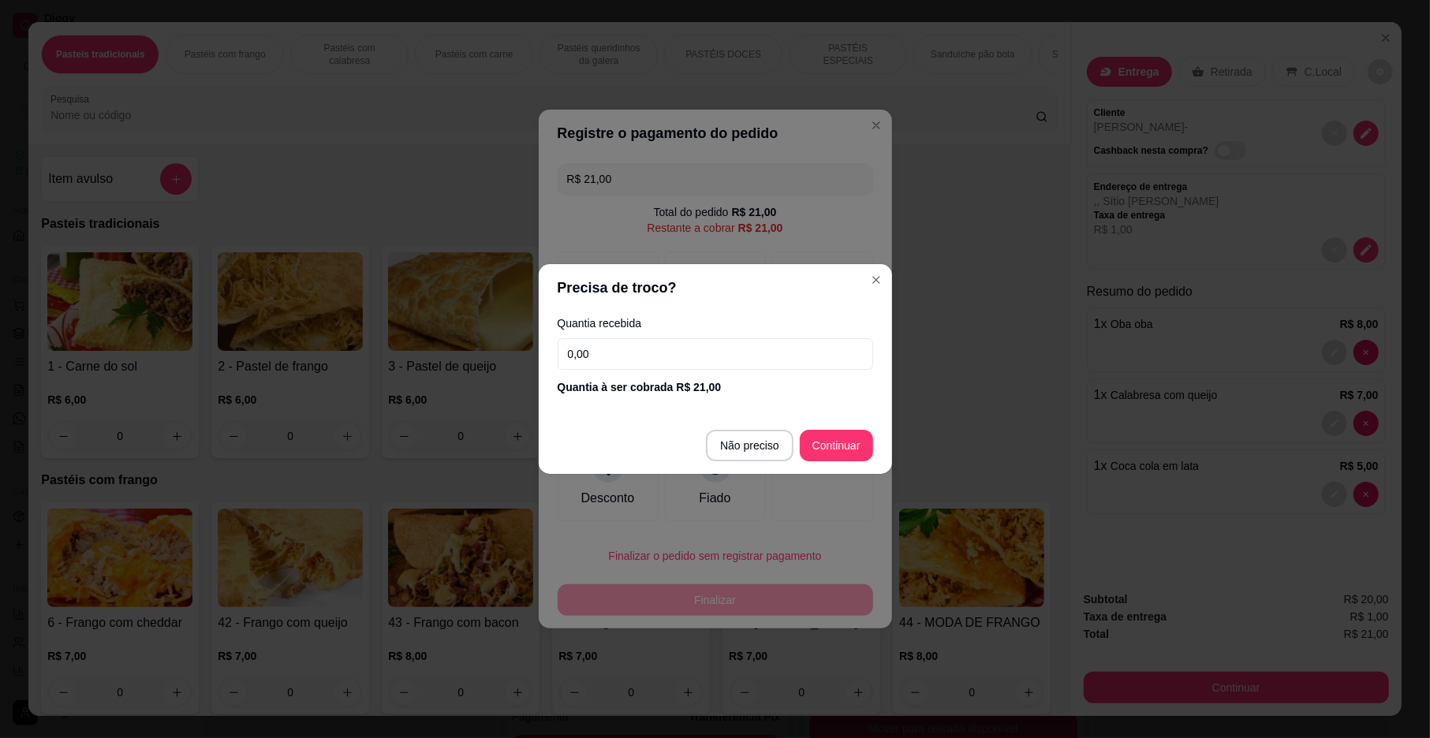
click at [622, 357] on input "0,00" at bounding box center [716, 354] width 316 height 32
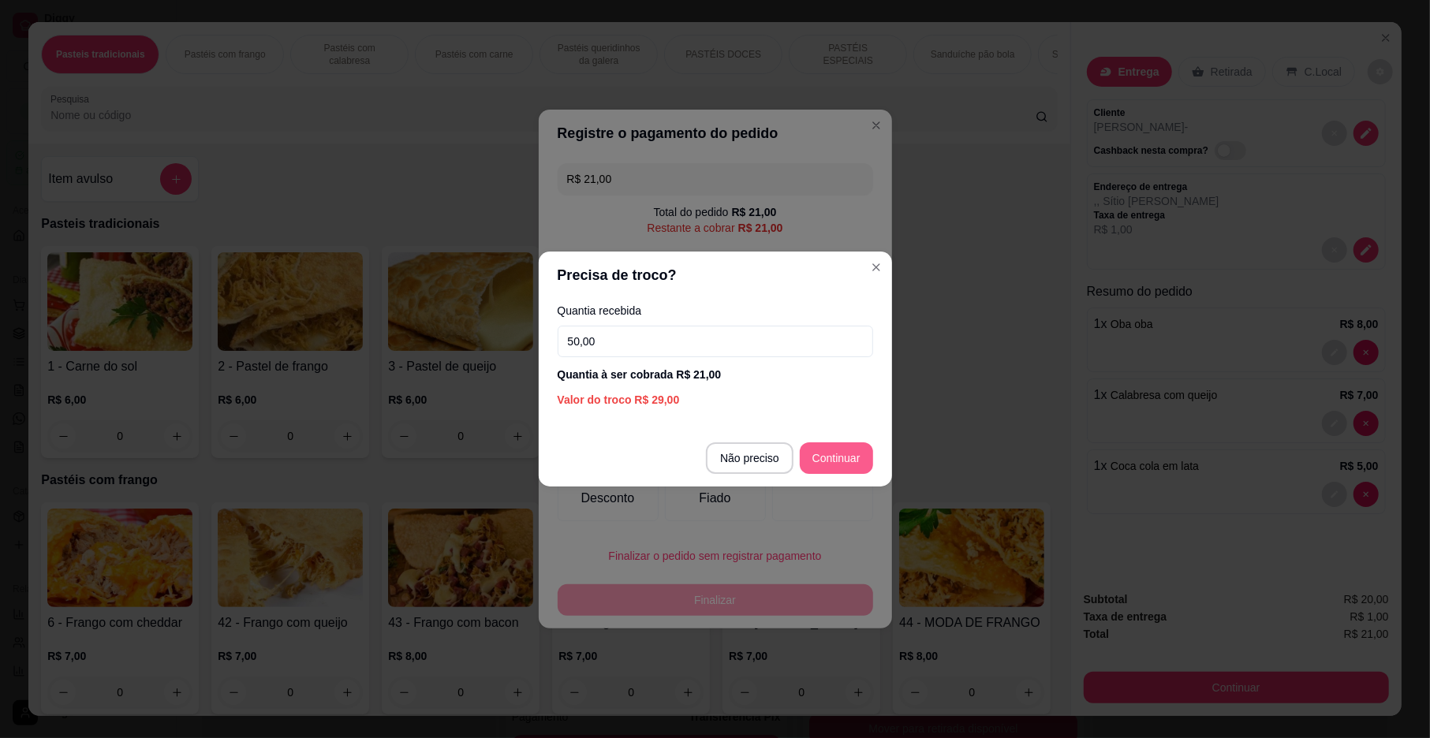
type input "50,00"
type input "R$ 0,00"
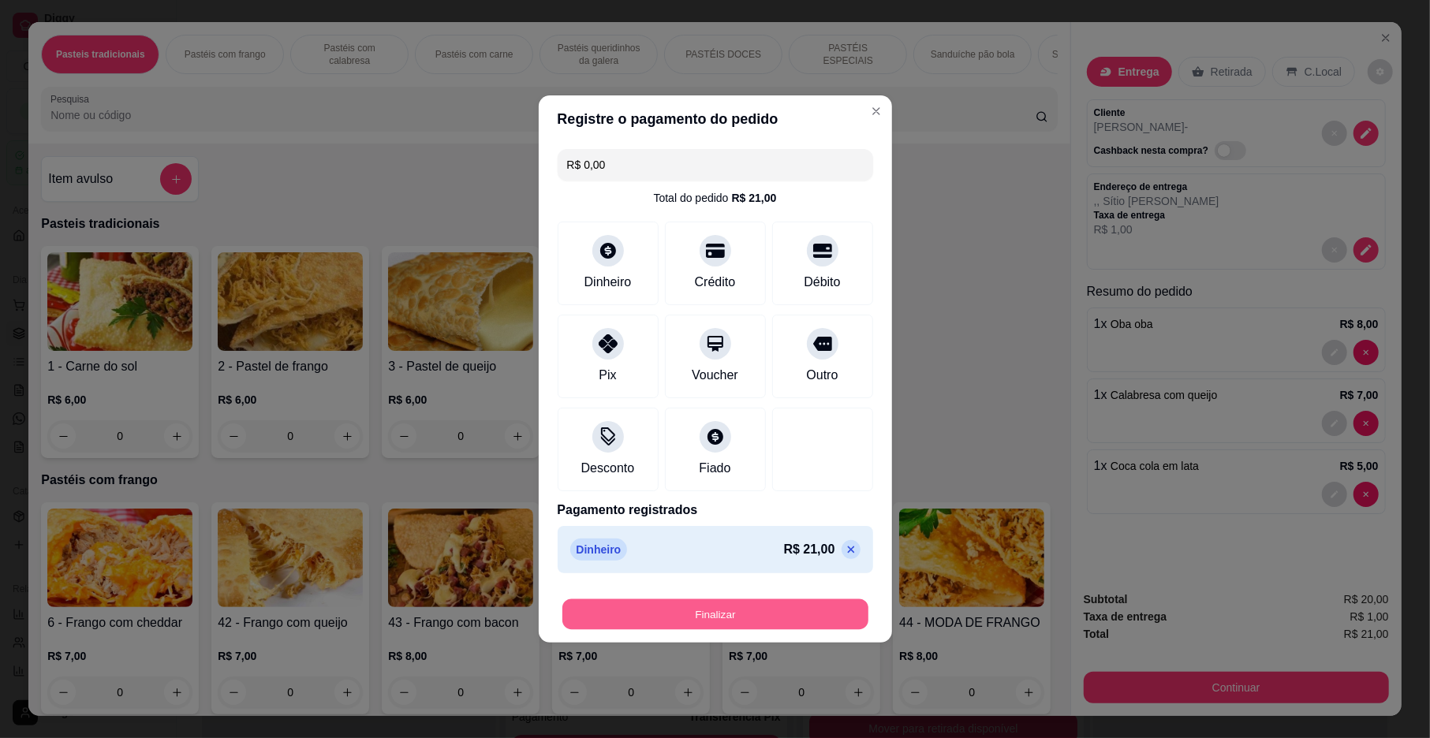
click at [733, 600] on button "Finalizar" at bounding box center [715, 615] width 306 height 31
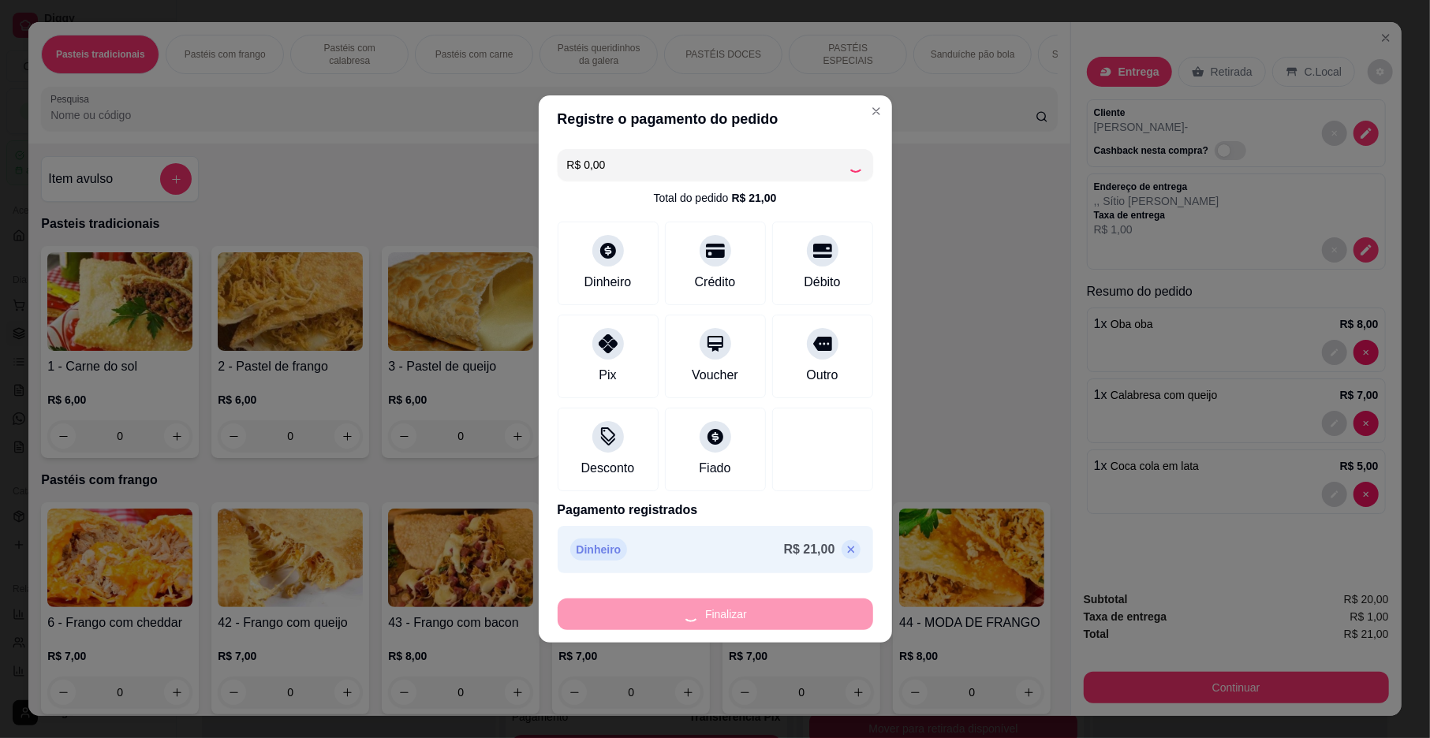
type input "0"
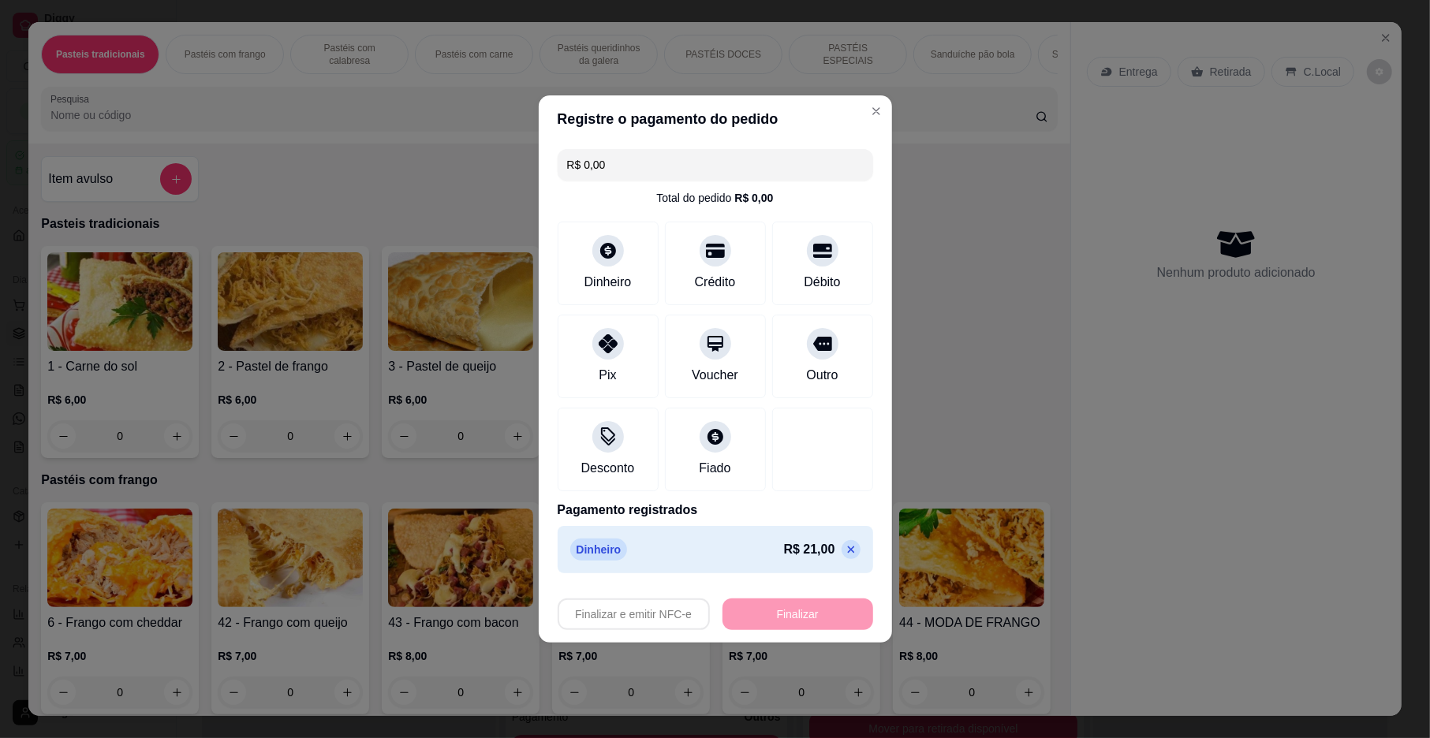
type input "-R$ 21,00"
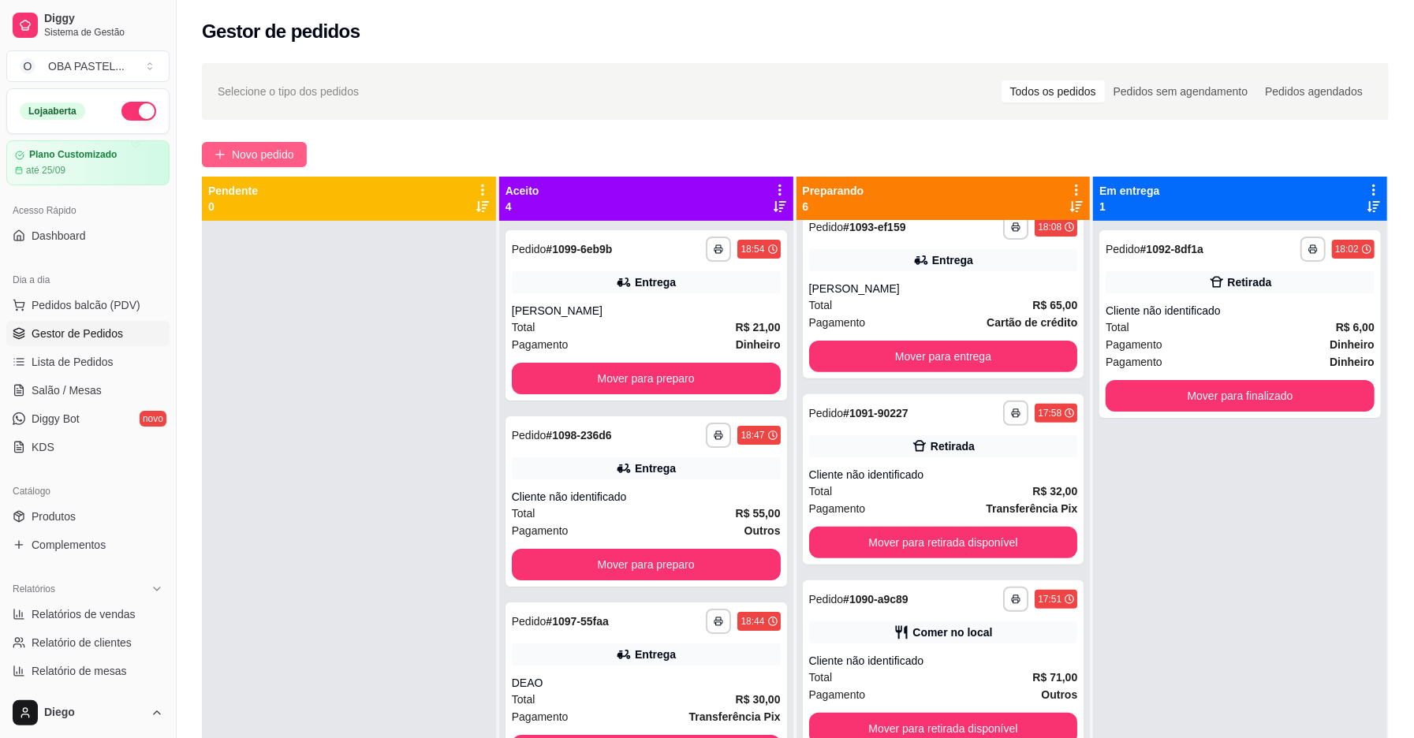
click at [244, 153] on span "Novo pedido" at bounding box center [263, 154] width 62 height 17
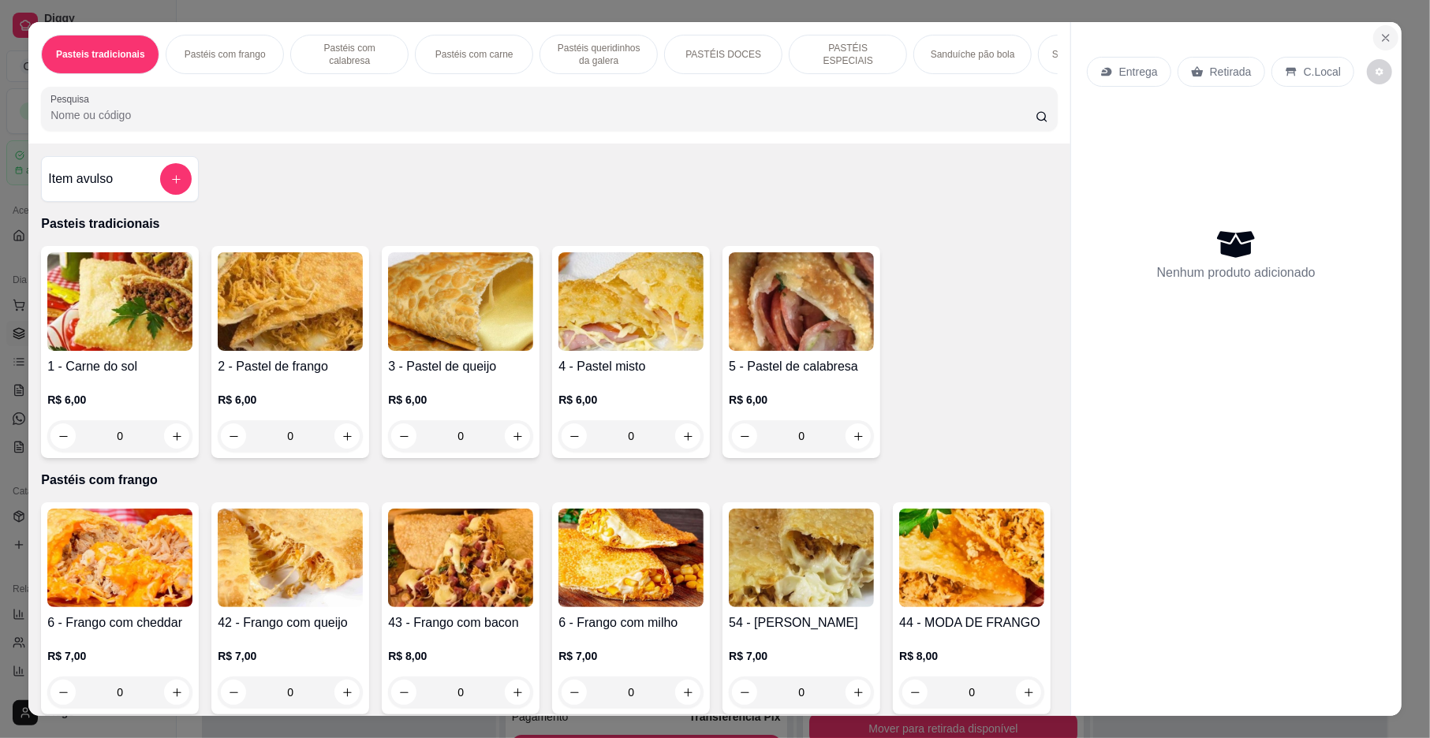
click at [1380, 32] on icon "Close" at bounding box center [1386, 38] width 13 height 13
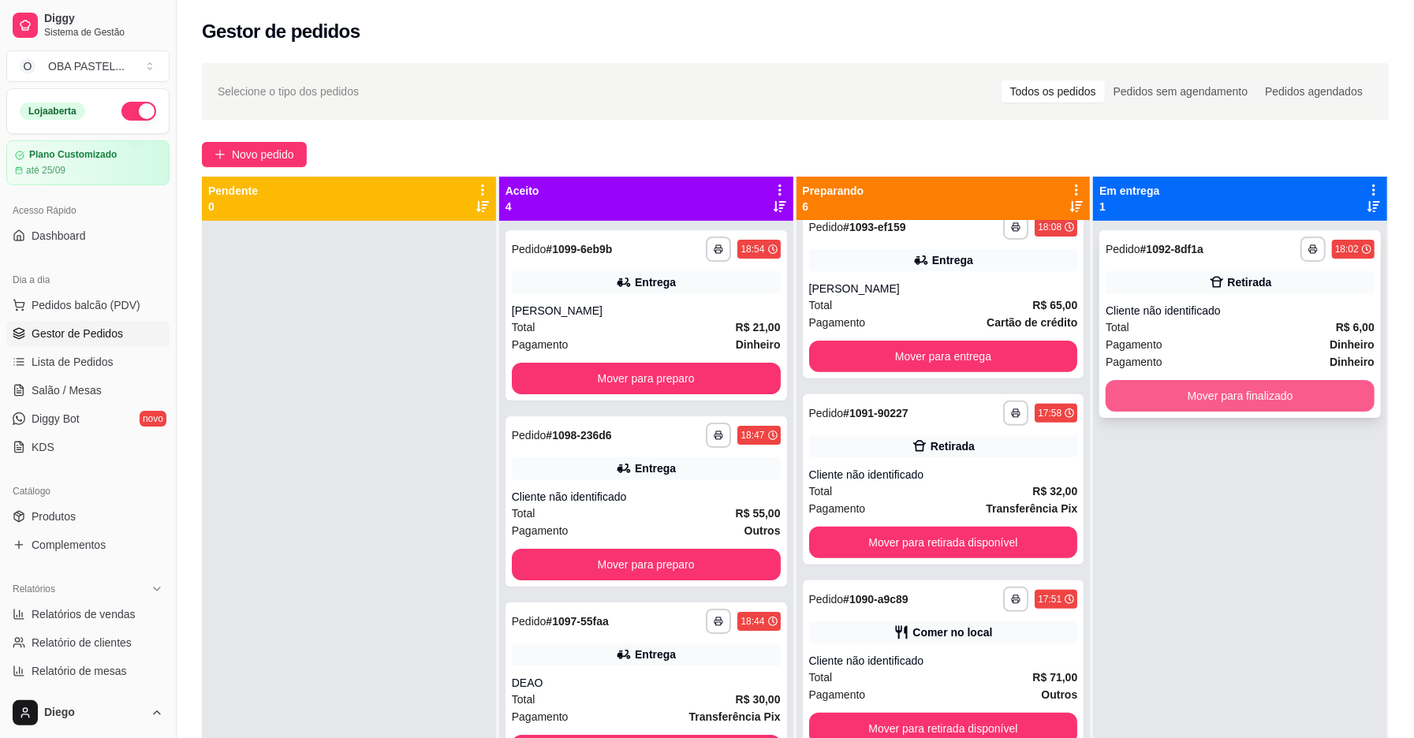
click at [1273, 392] on button "Mover para finalizado" at bounding box center [1240, 396] width 269 height 32
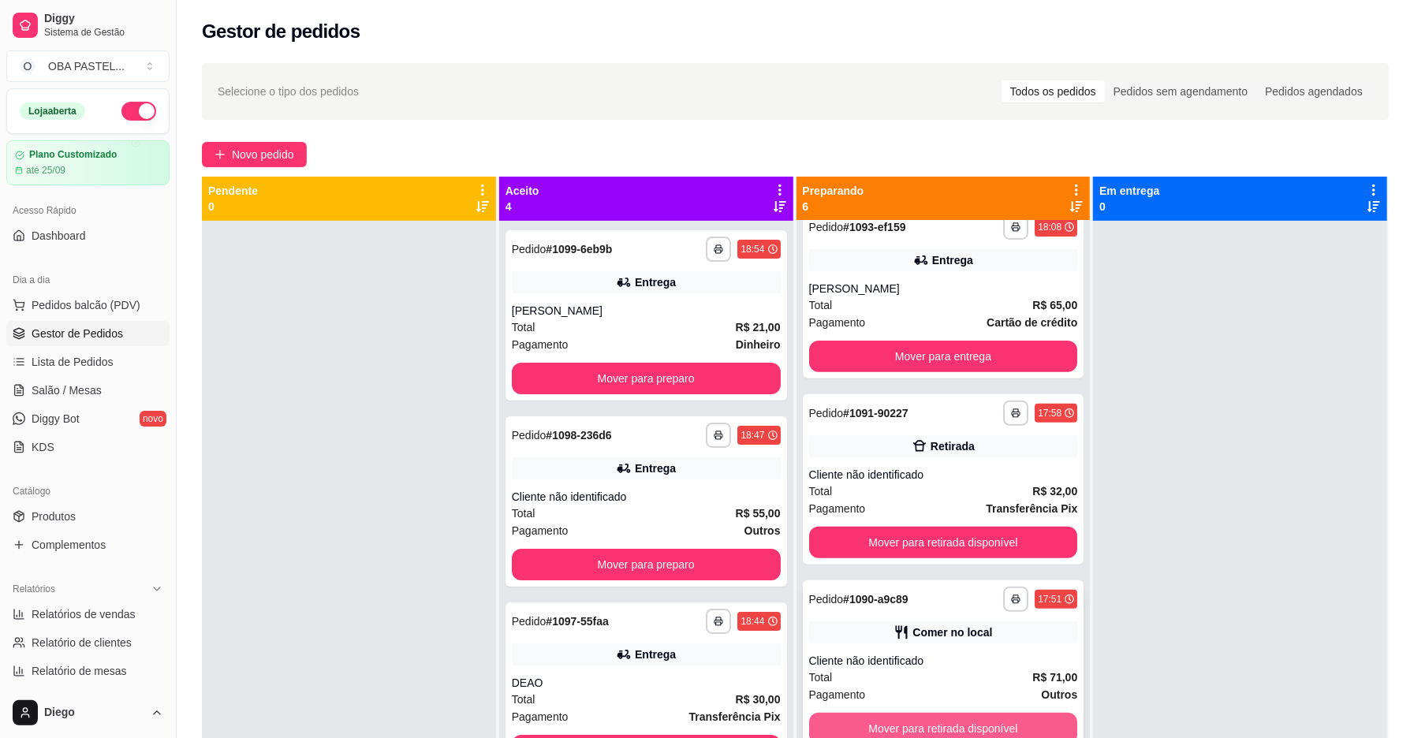
click at [926, 721] on button "Mover para retirada disponível" at bounding box center [943, 729] width 269 height 32
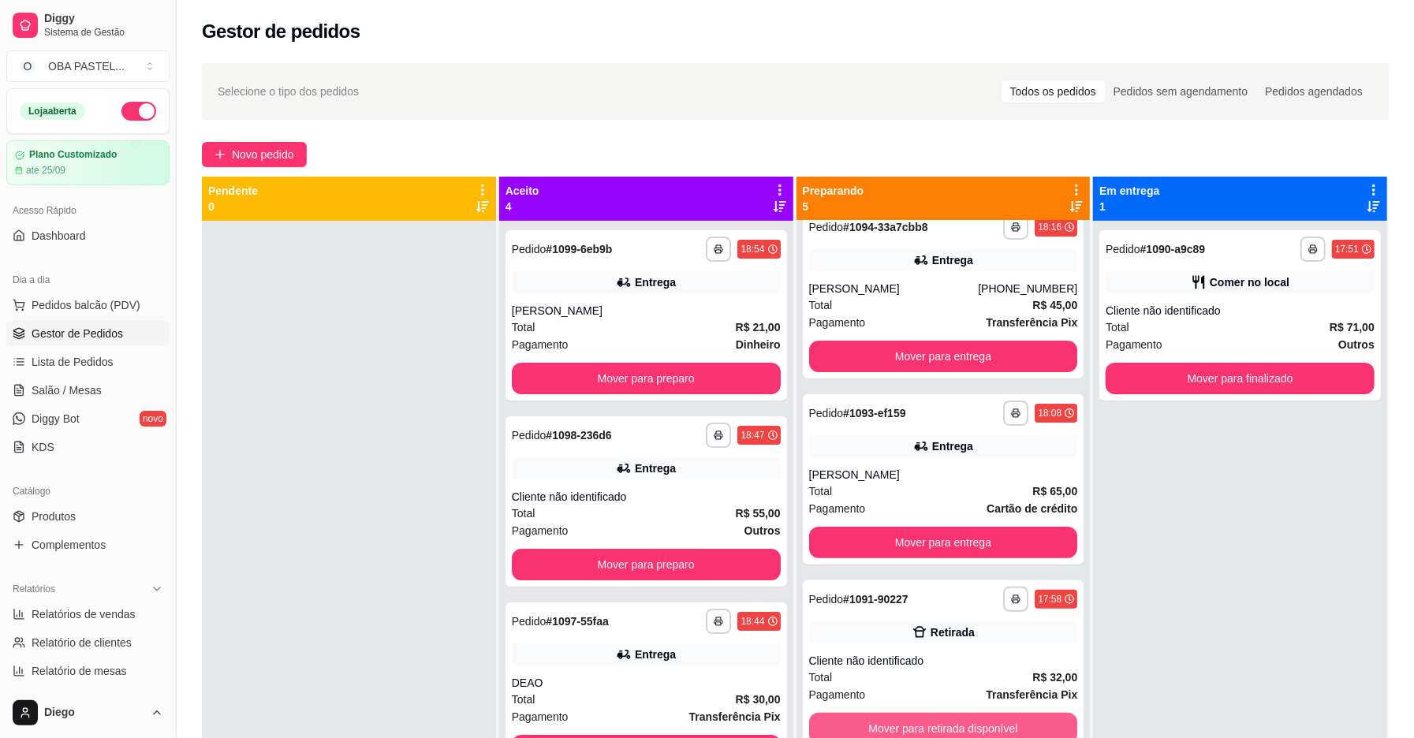
scroll to position [208, 0]
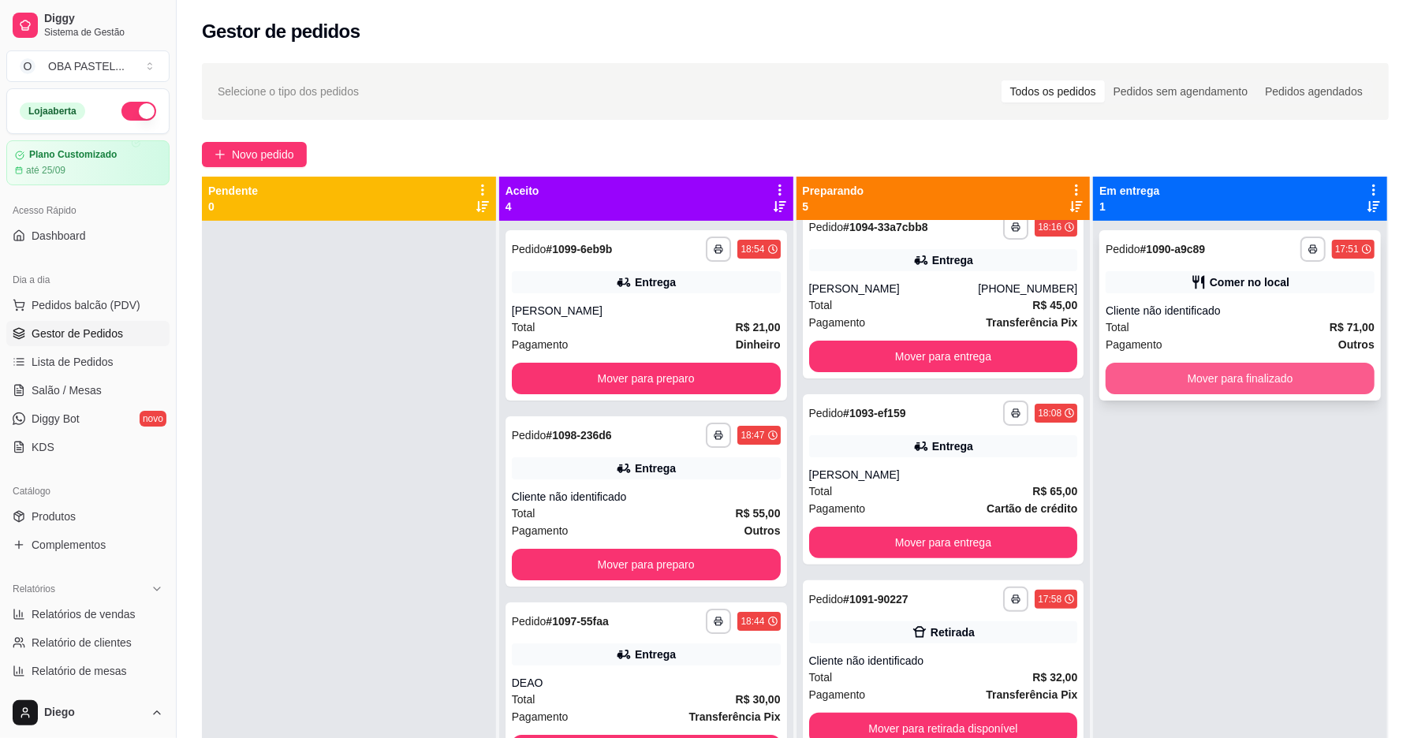
click at [1269, 377] on button "Mover para finalizado" at bounding box center [1240, 379] width 269 height 32
click at [1269, 377] on div "Mover para finalizado" at bounding box center [1240, 379] width 269 height 32
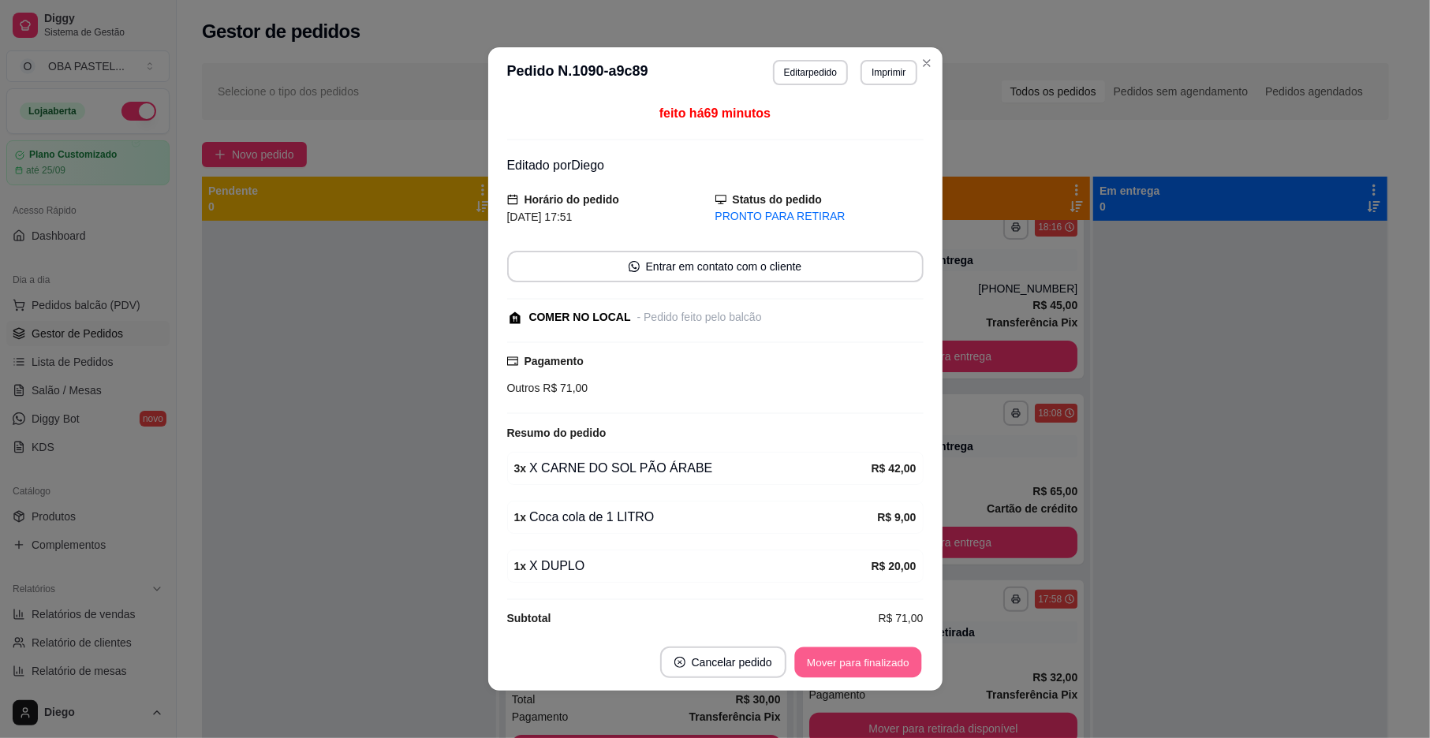
click at [821, 667] on button "Mover para finalizado" at bounding box center [857, 663] width 127 height 31
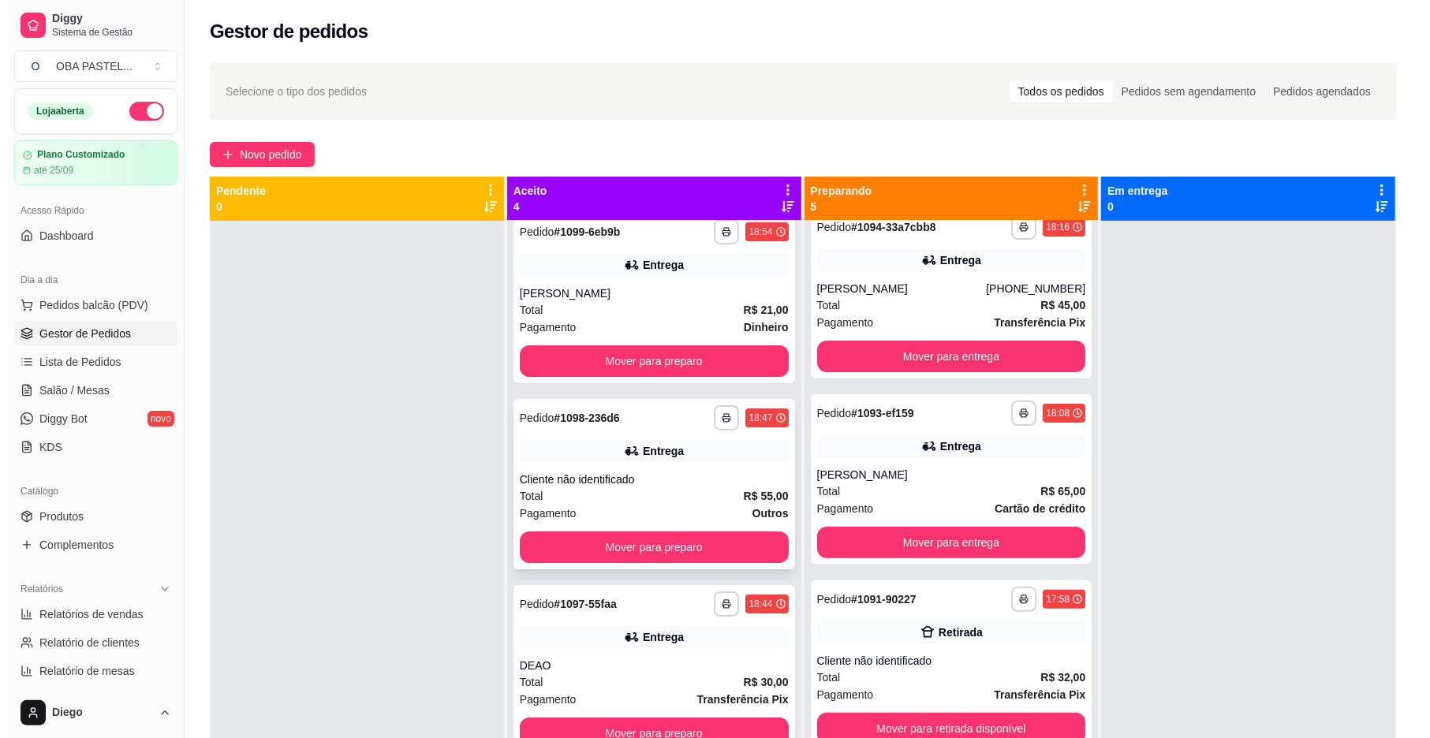
scroll to position [22, 0]
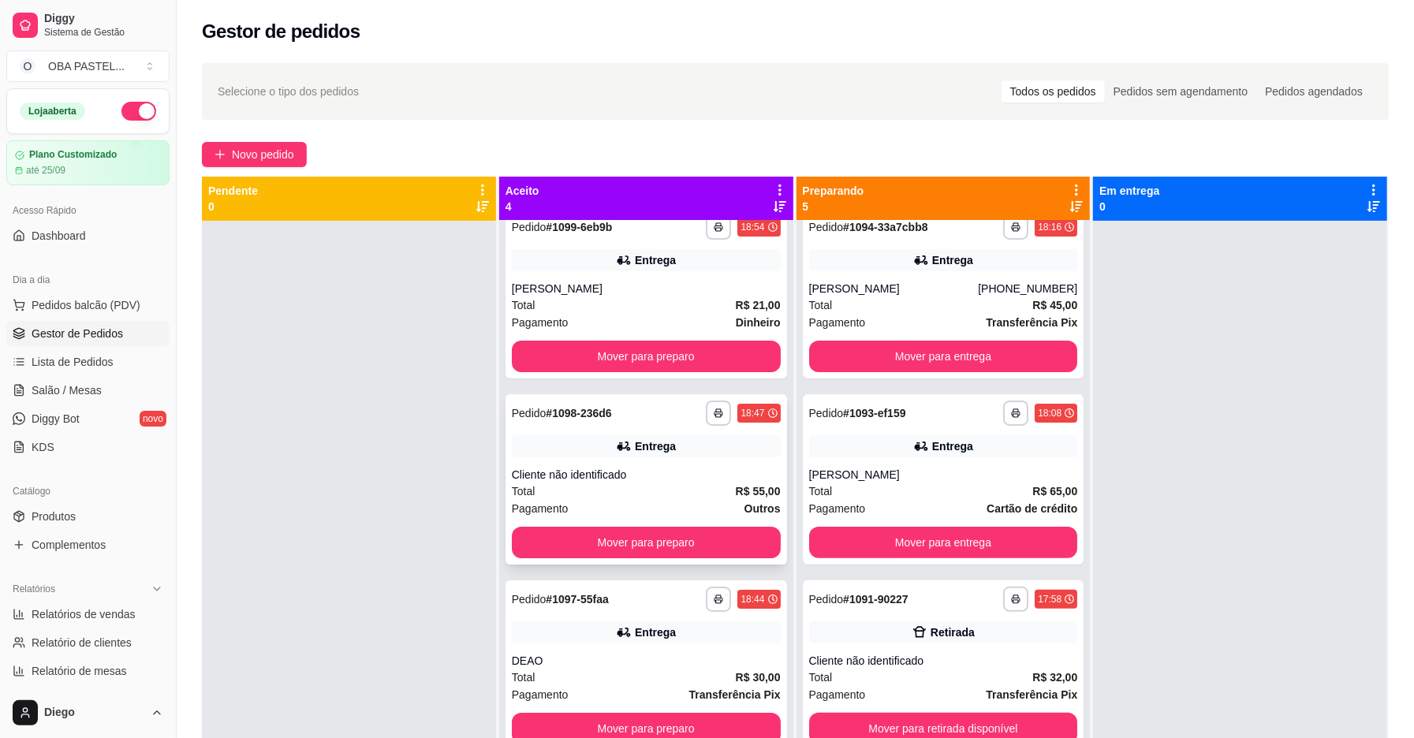
click at [697, 481] on div "Cliente não identificado" at bounding box center [646, 475] width 269 height 16
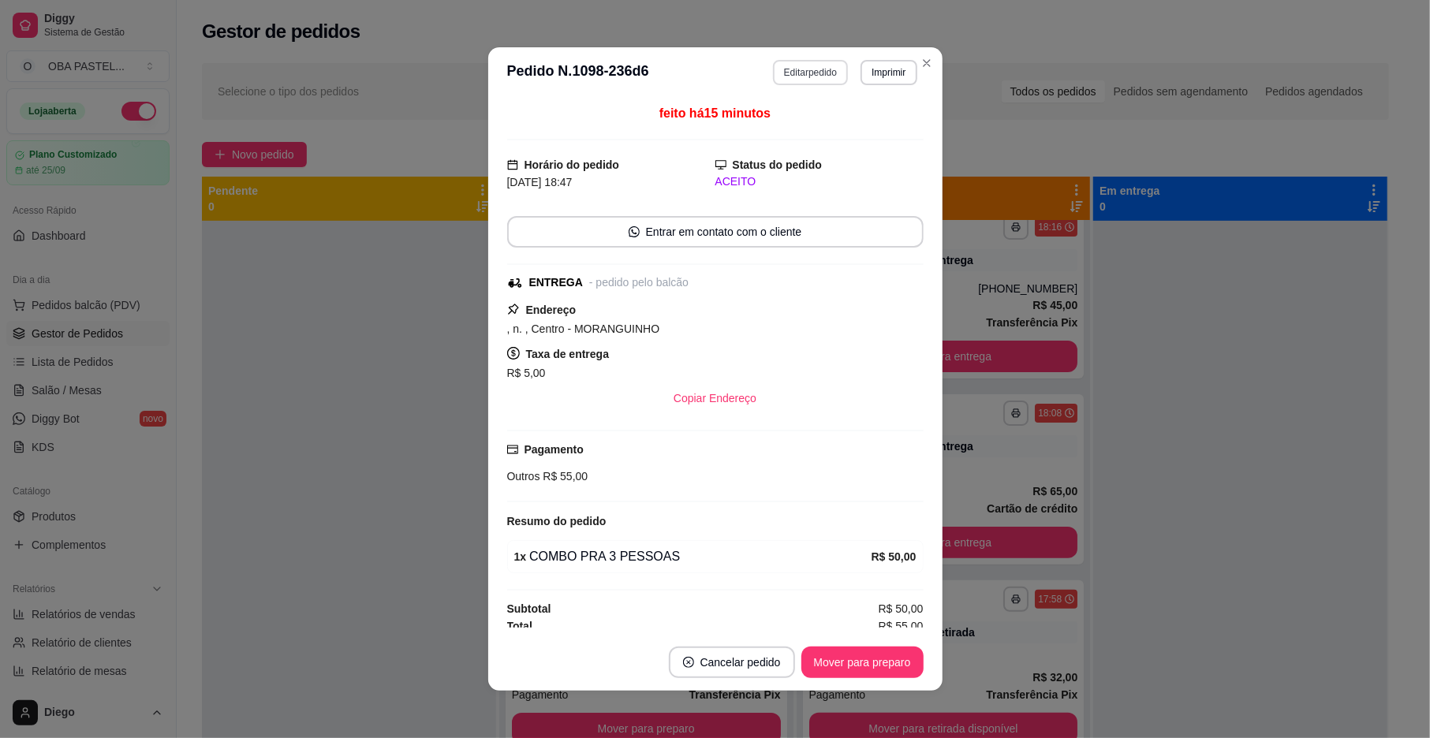
click at [809, 74] on button "Editar pedido" at bounding box center [810, 72] width 75 height 25
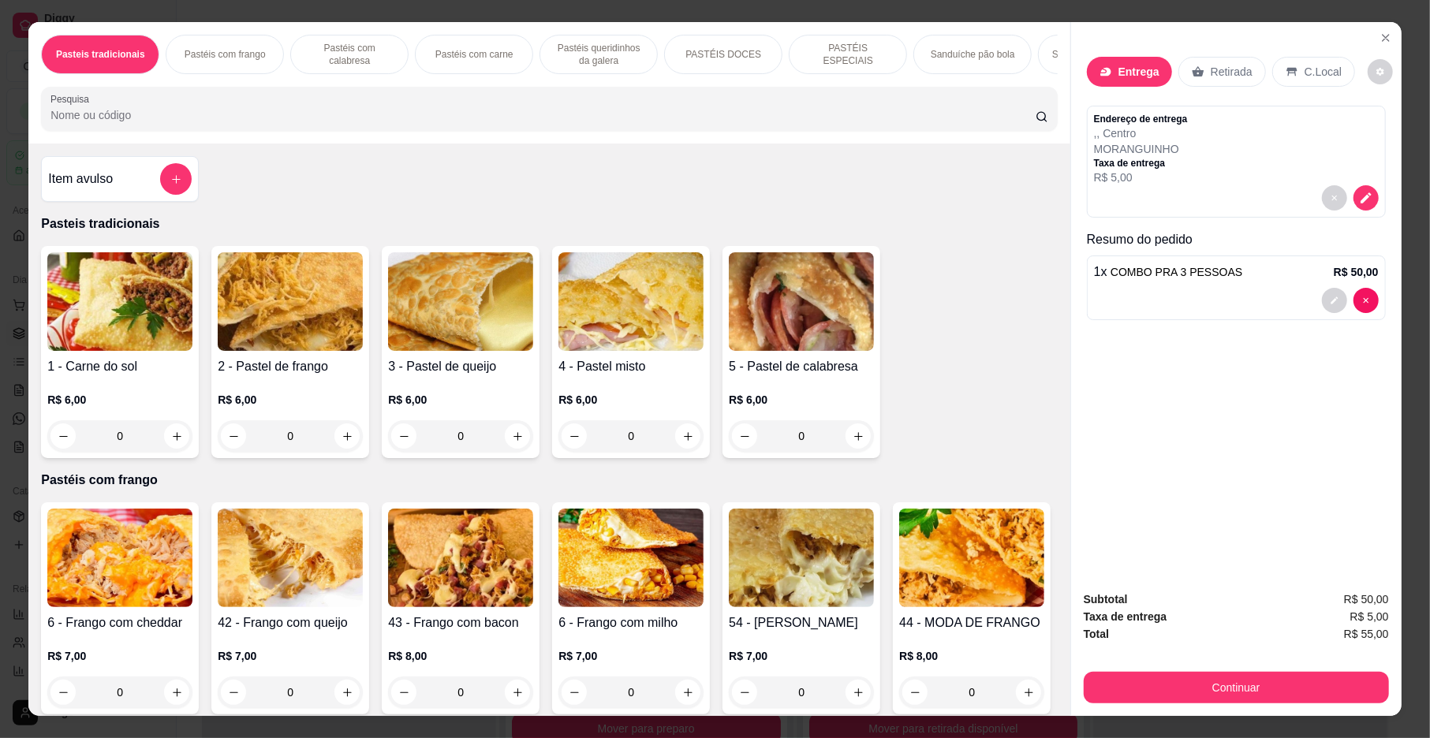
click at [1109, 73] on div "Entrega" at bounding box center [1129, 72] width 85 height 30
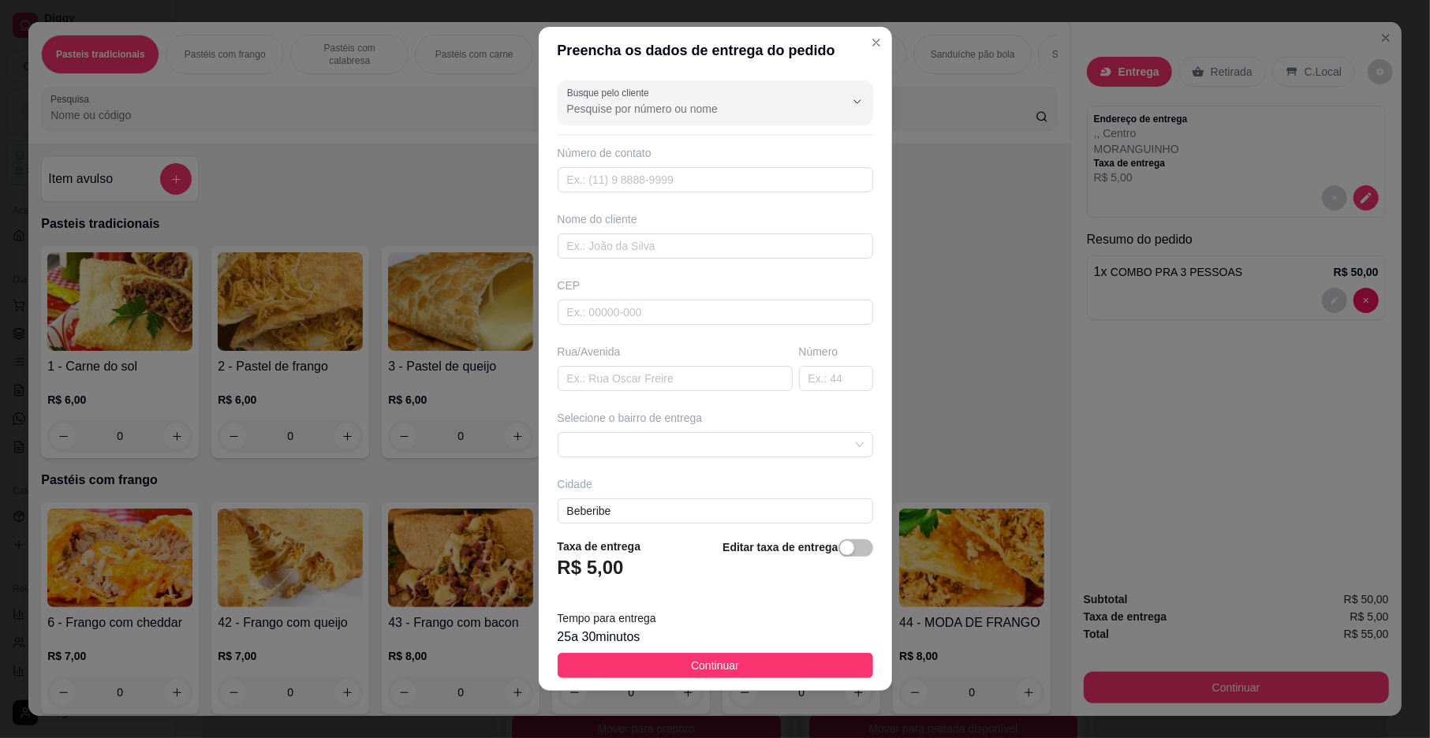
scroll to position [13, 0]
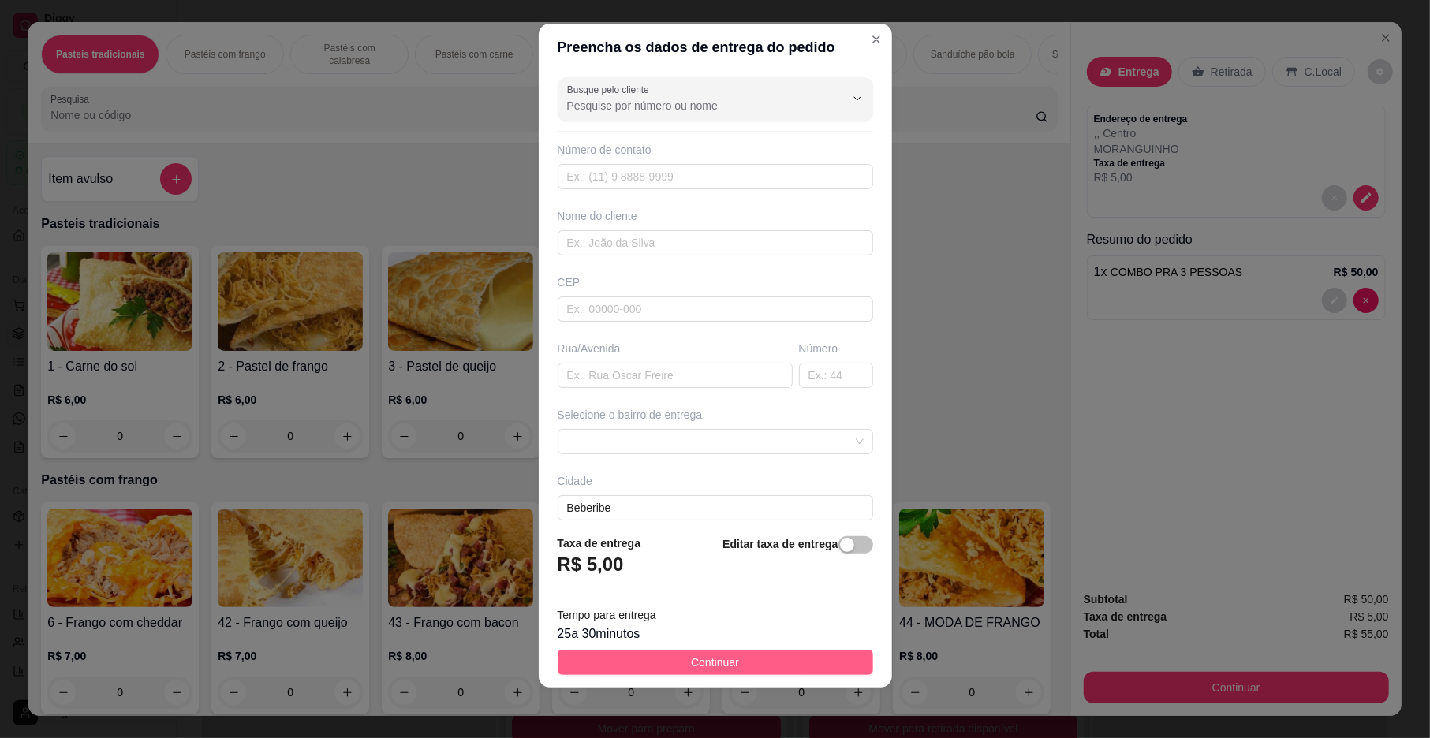
click at [704, 658] on span "Continuar" at bounding box center [715, 662] width 48 height 17
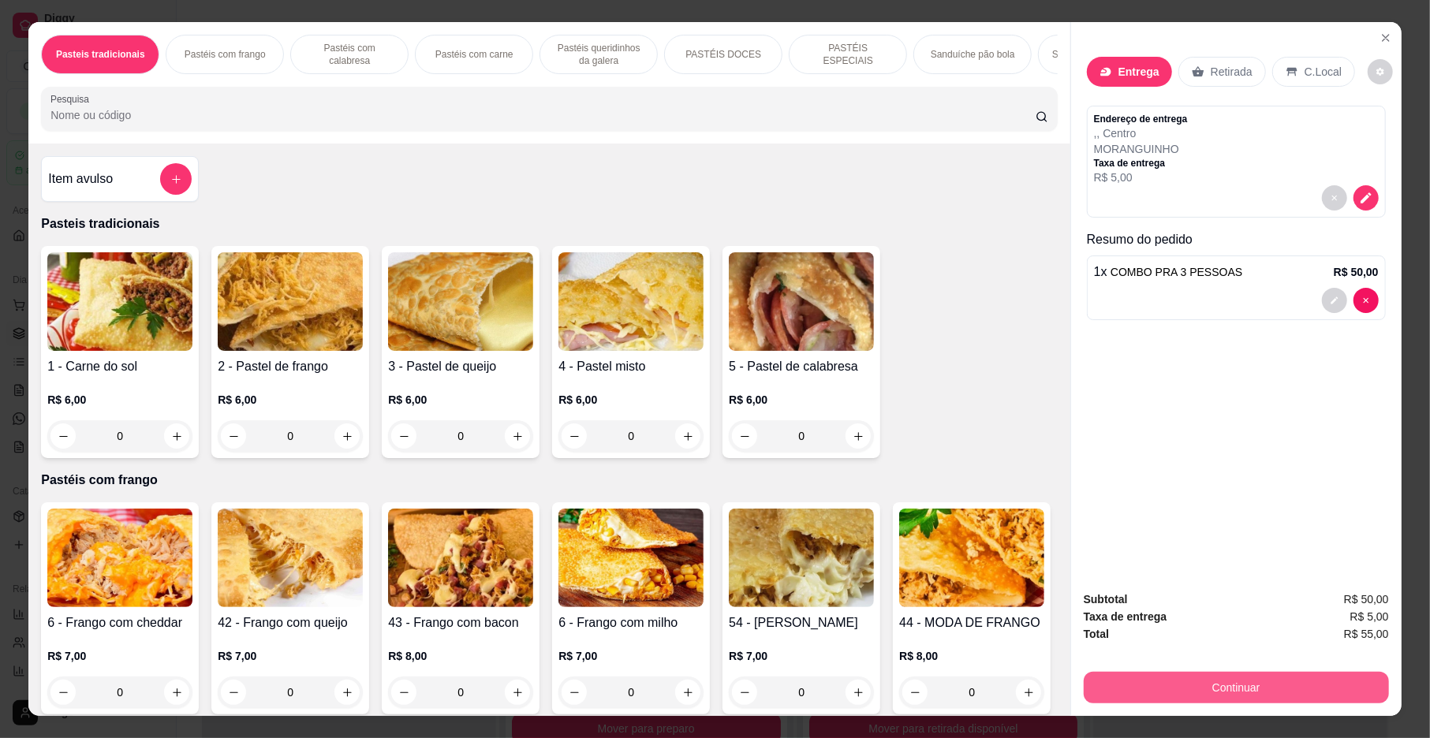
click at [1250, 686] on button "Continuar" at bounding box center [1236, 688] width 305 height 32
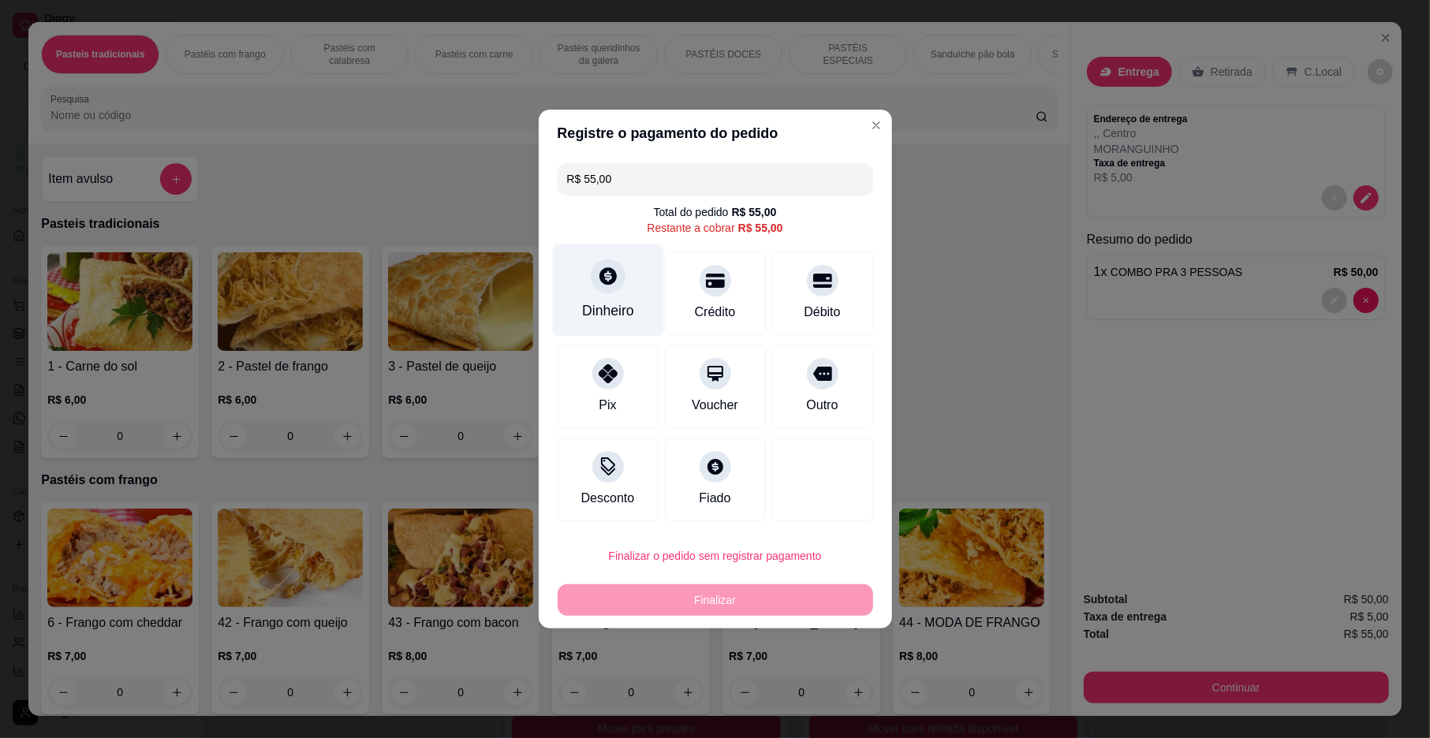
click at [603, 310] on div "Dinheiro" at bounding box center [608, 311] width 52 height 21
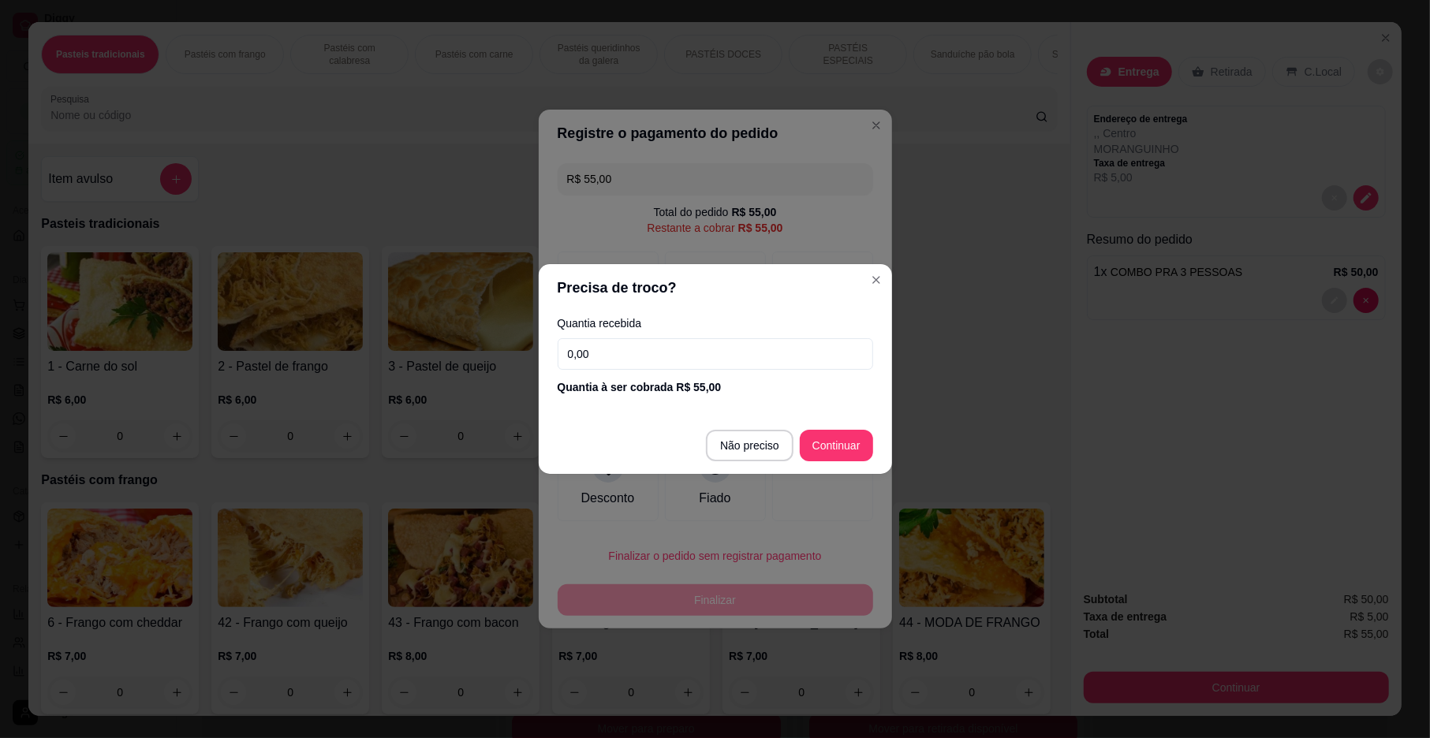
click at [723, 364] on input "0,00" at bounding box center [716, 354] width 316 height 32
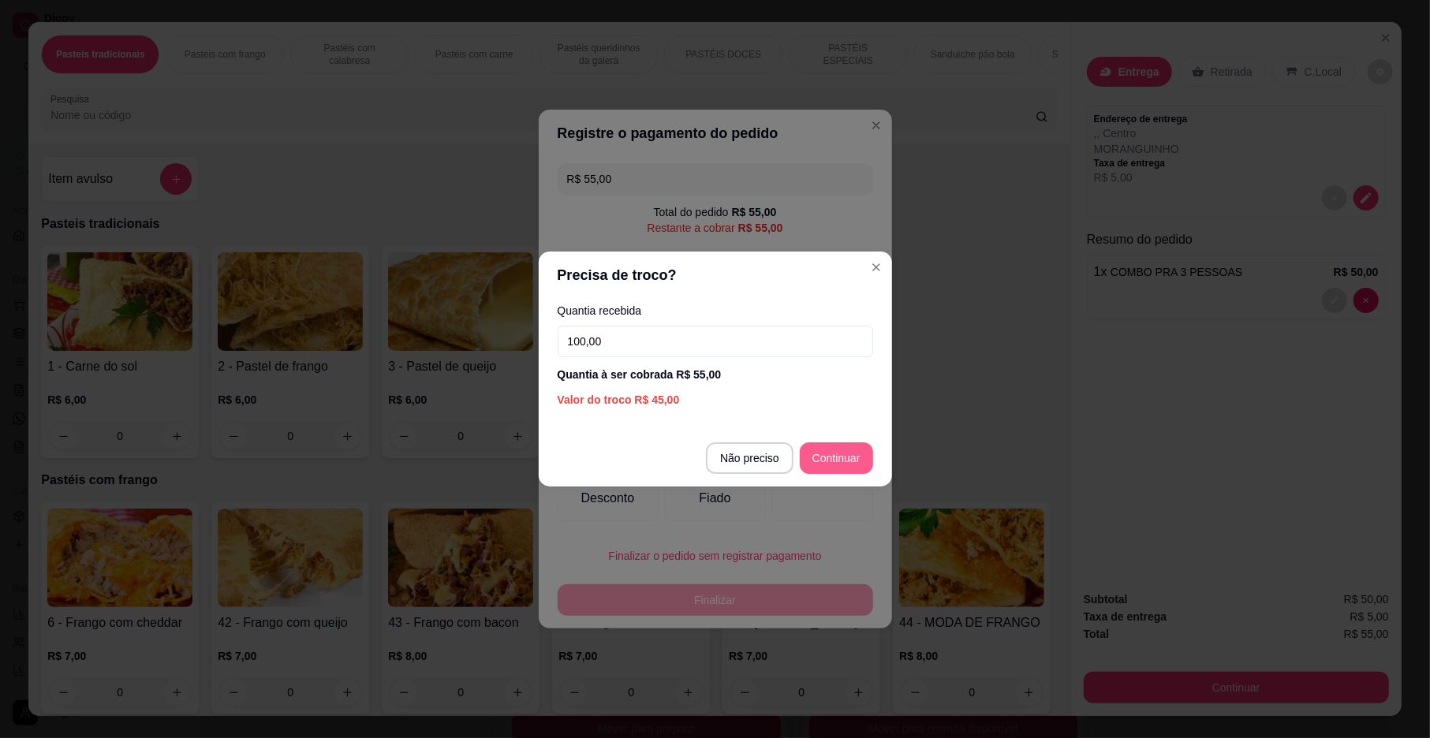
type input "100,00"
type input "R$ 0,00"
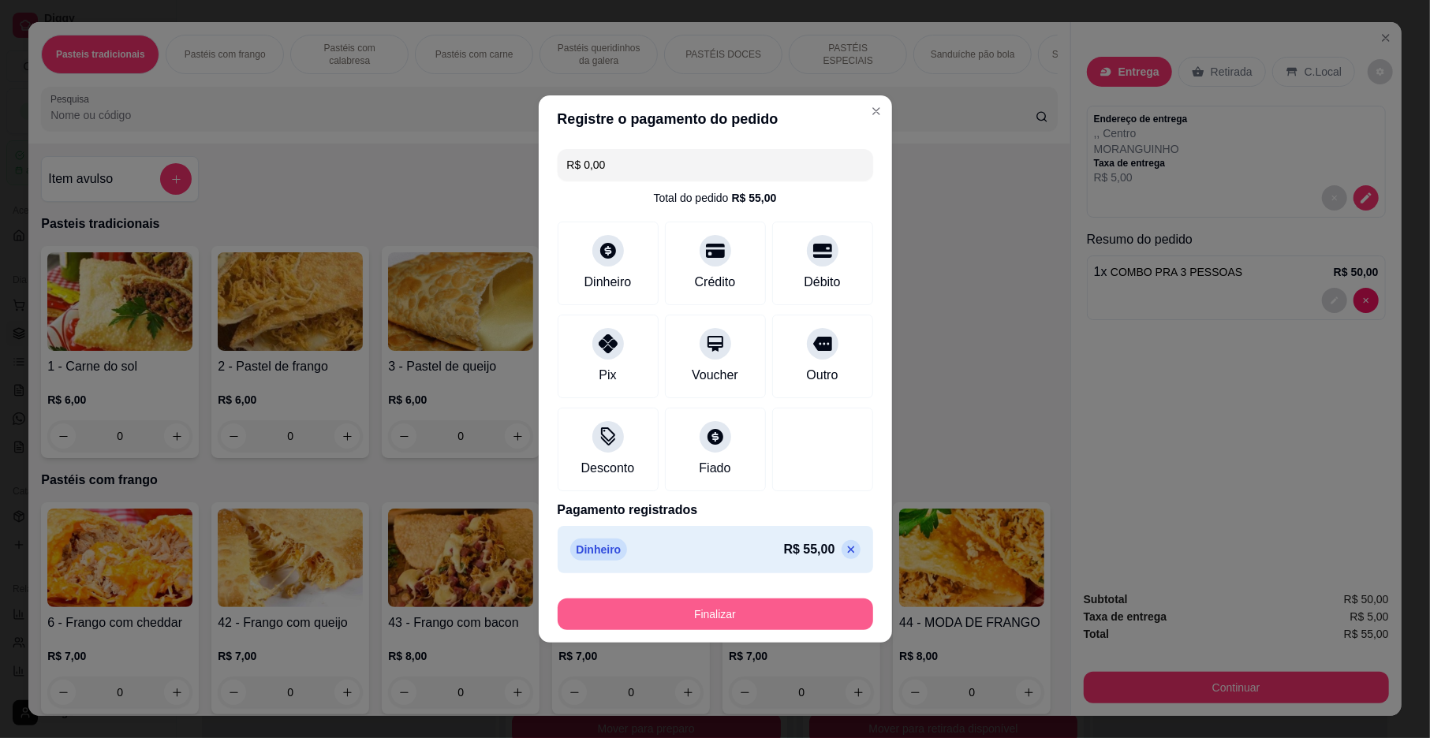
click at [746, 613] on button "Finalizar" at bounding box center [716, 615] width 316 height 32
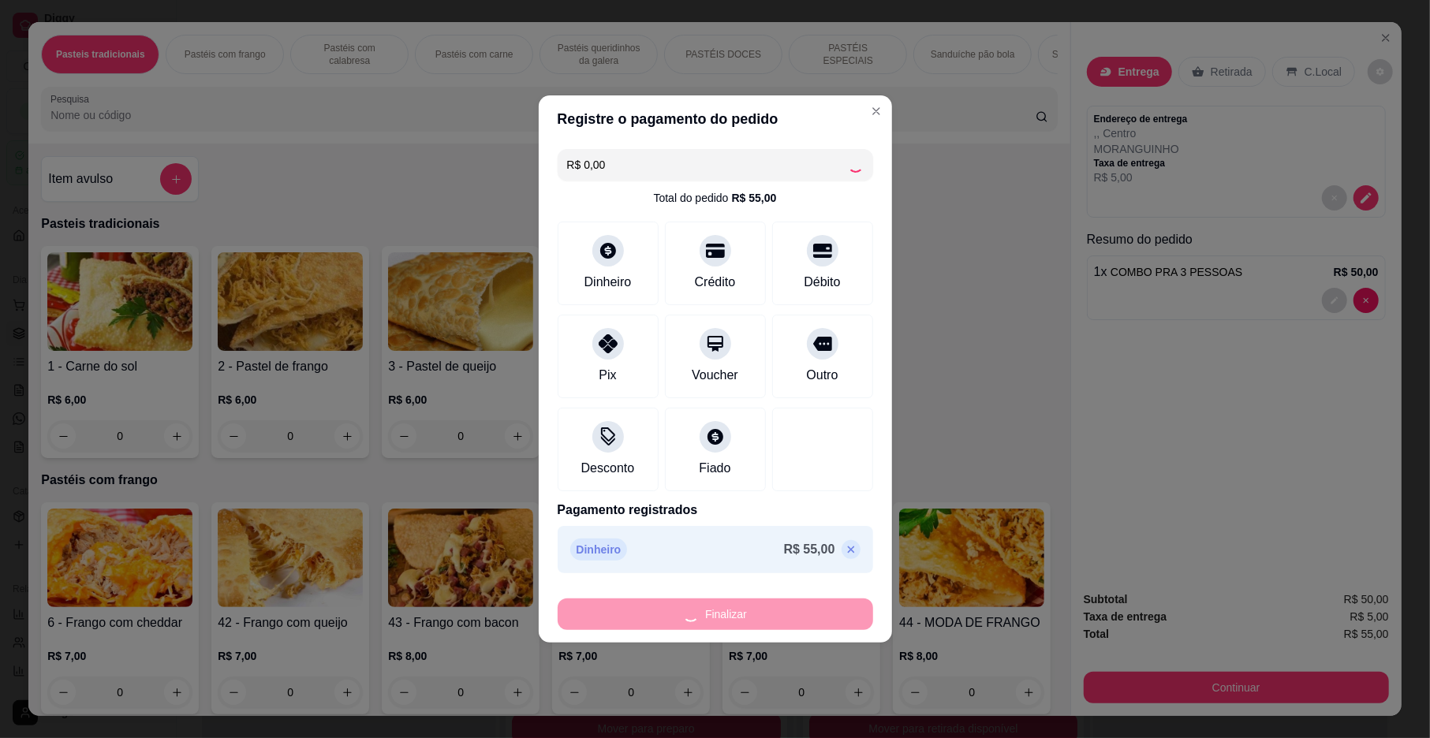
type input "0"
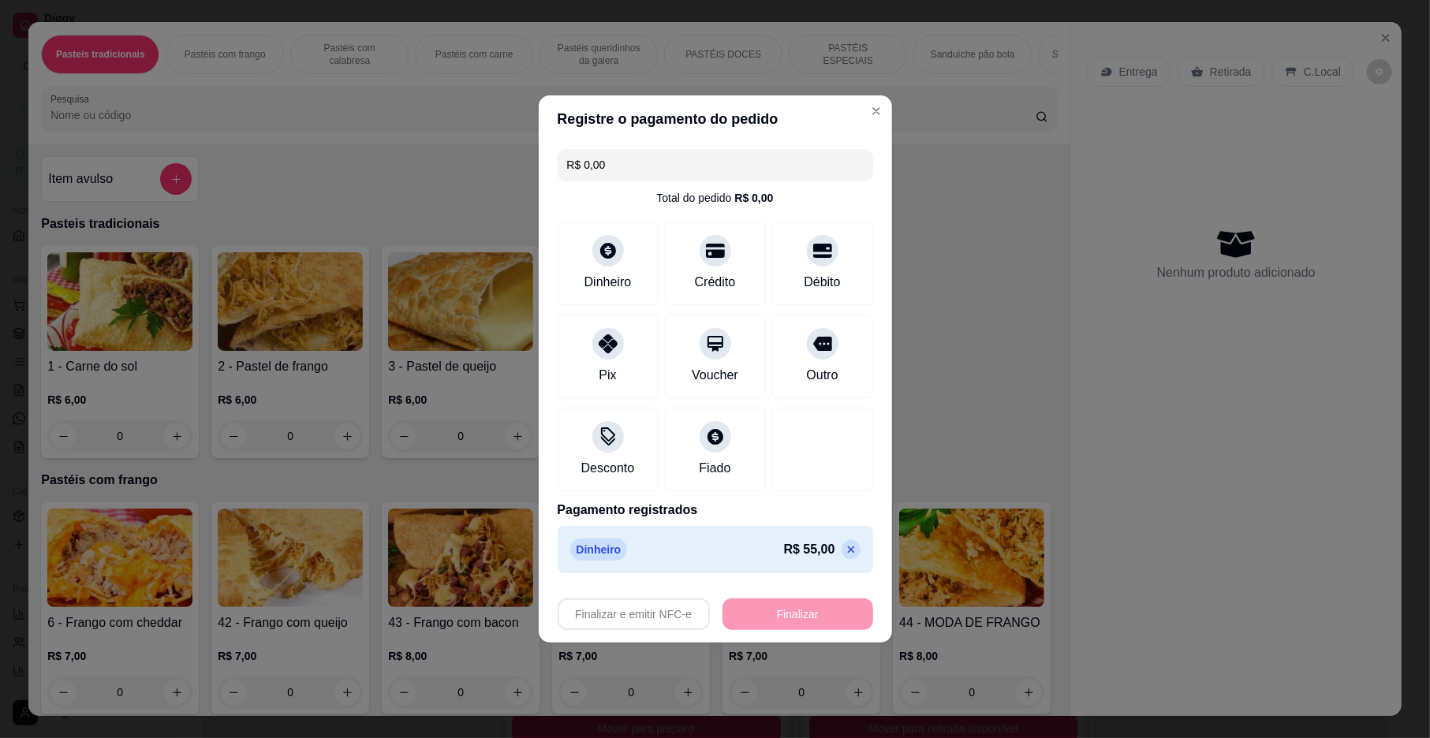
type input "-R$ 55,00"
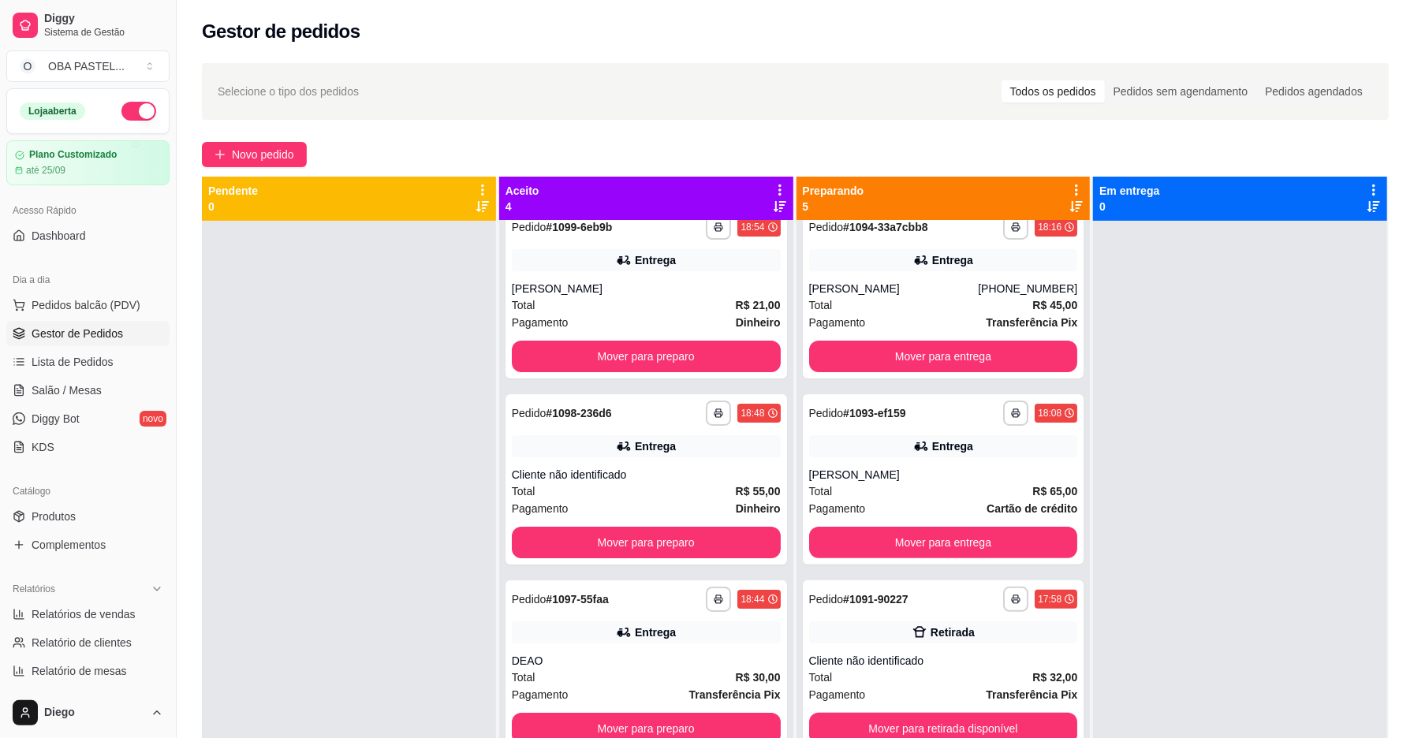
click at [230, 134] on div "**********" at bounding box center [796, 494] width 1238 height 880
click at [234, 155] on span "Novo pedido" at bounding box center [263, 154] width 62 height 17
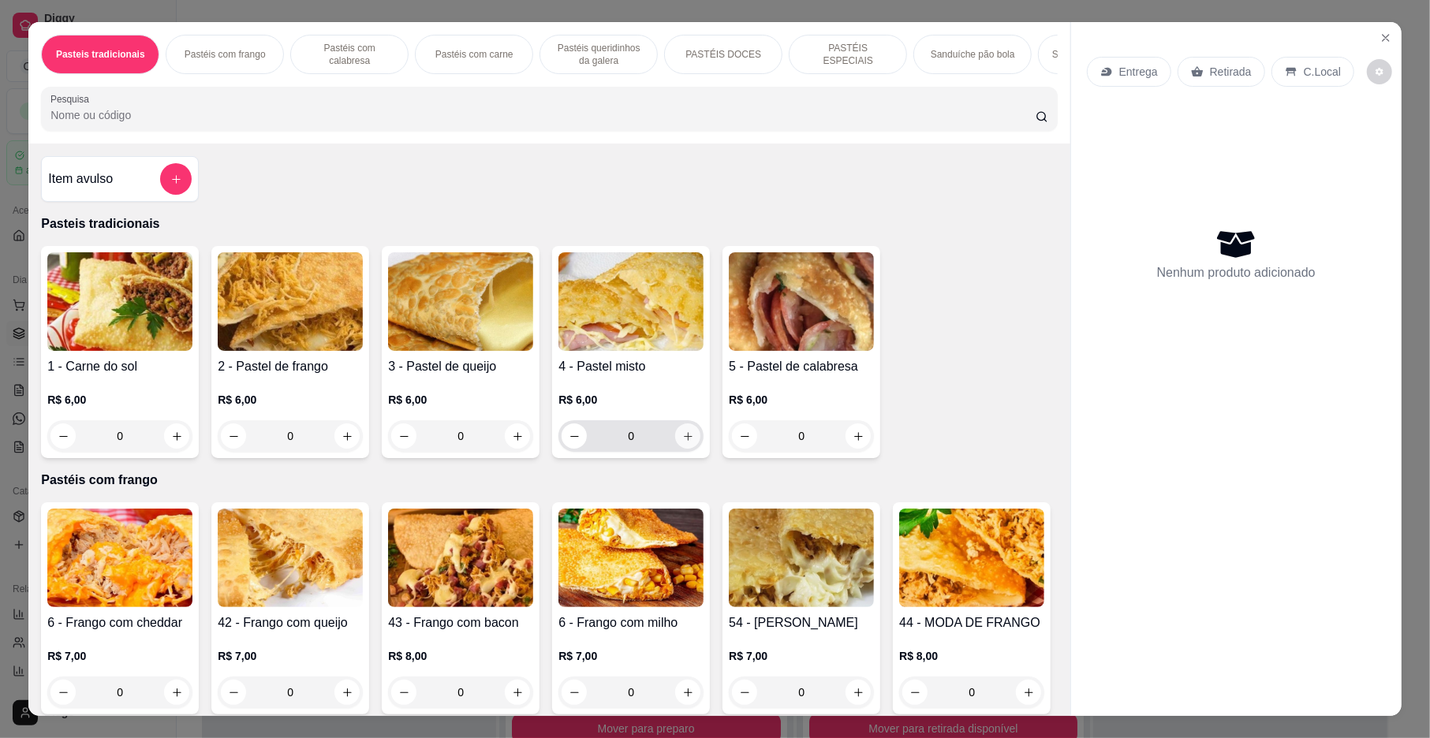
click at [682, 443] on icon "increase-product-quantity" at bounding box center [688, 437] width 12 height 12
type input "1"
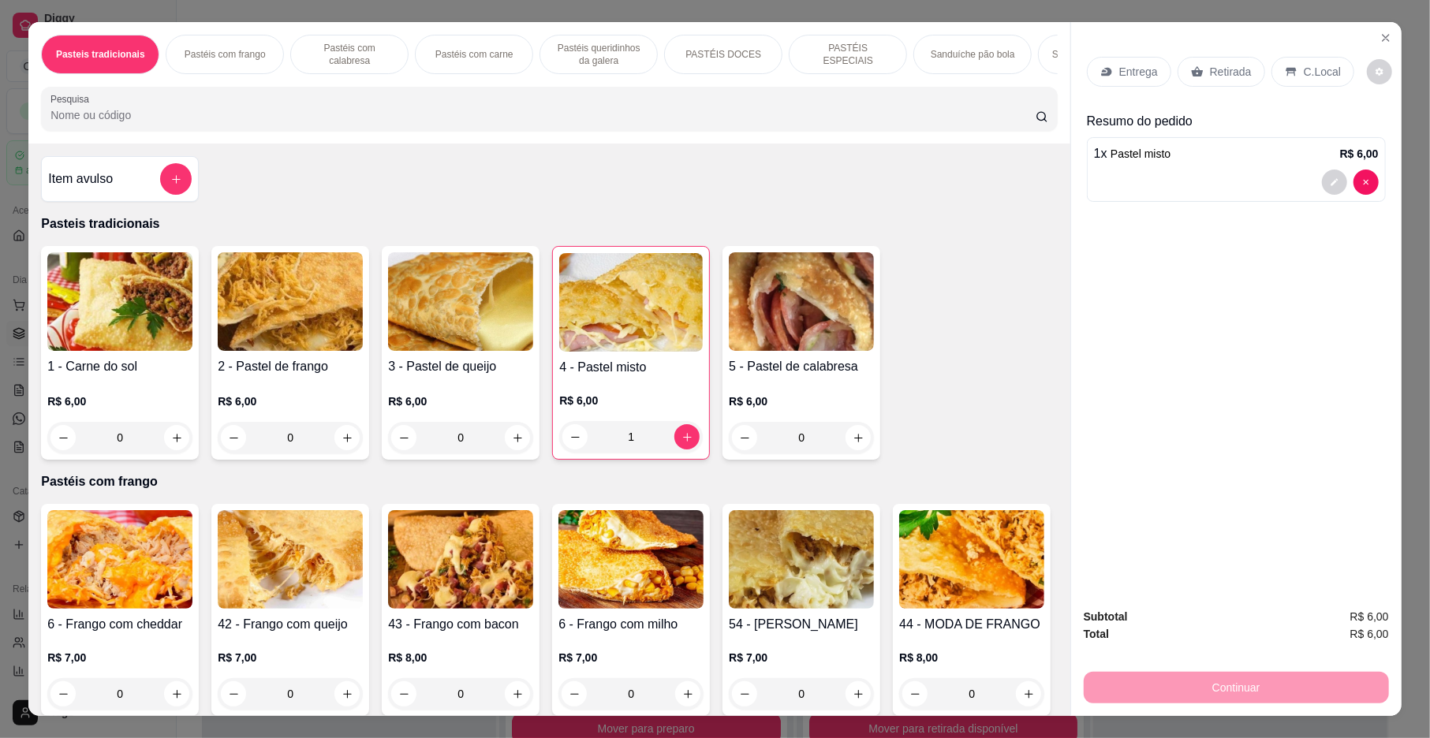
scroll to position [77, 0]
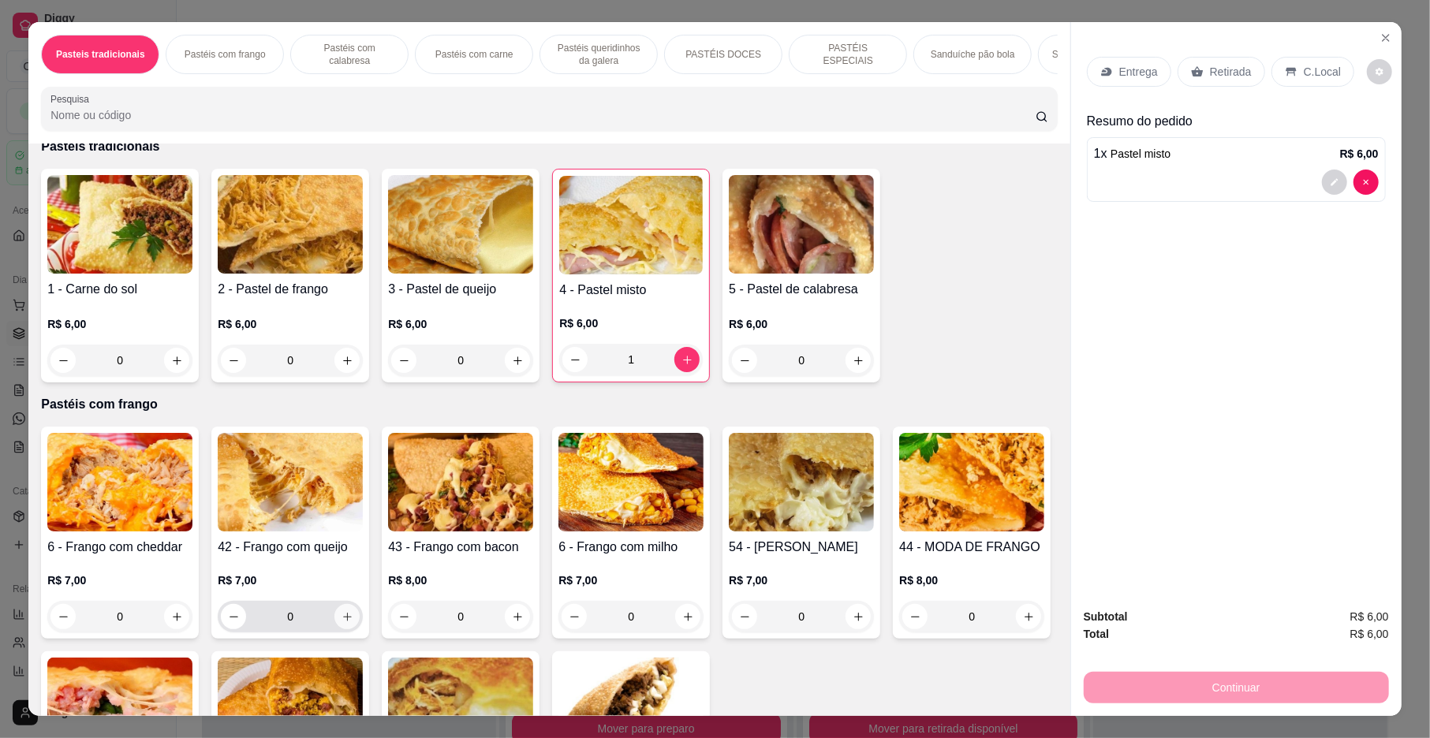
click at [342, 623] on icon "increase-product-quantity" at bounding box center [348, 617] width 12 height 12
type input "1"
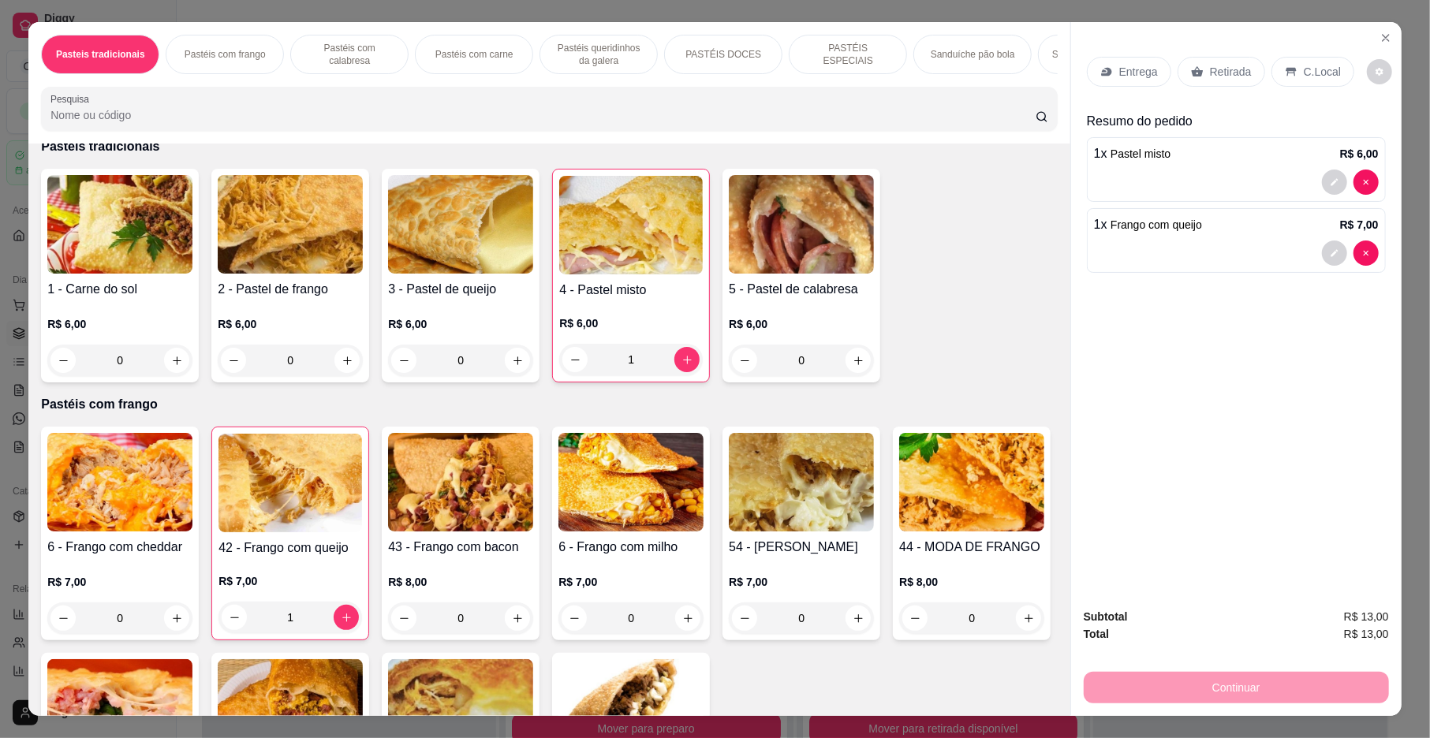
click at [1130, 76] on p "Entrega" at bounding box center [1138, 72] width 39 height 16
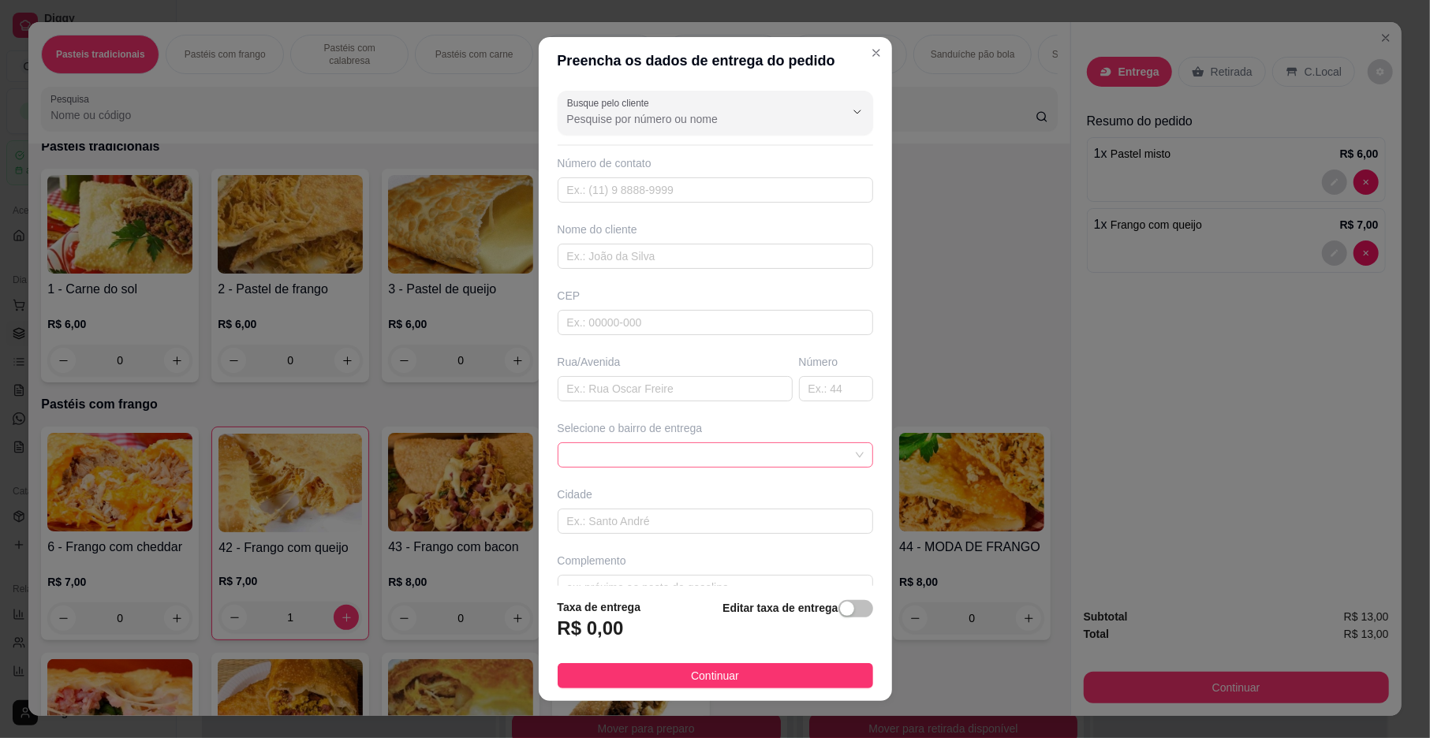
click at [596, 456] on span at bounding box center [715, 455] width 297 height 24
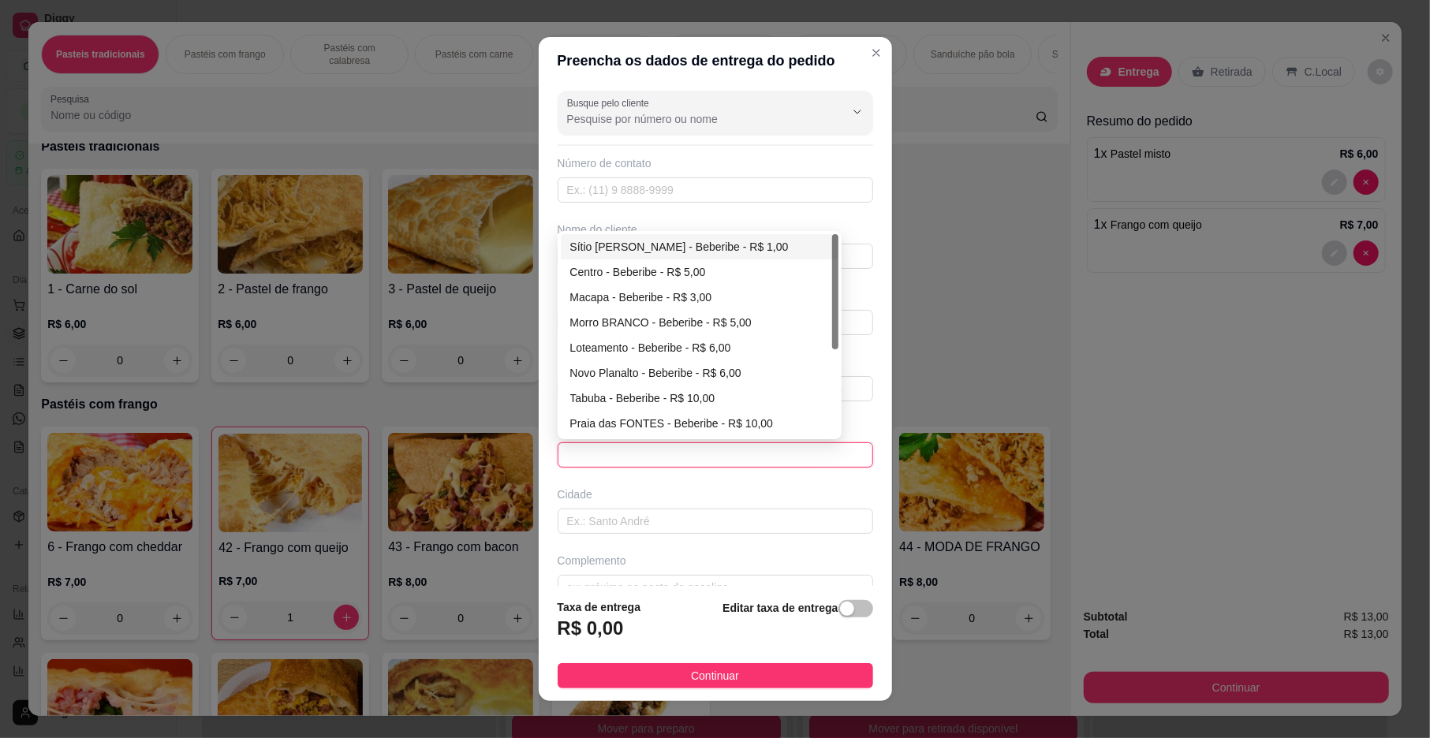
click at [626, 249] on div "Sítio [PERSON_NAME] - Beberibe - R$ 1,00" at bounding box center [699, 246] width 259 height 17
type input "Beberibe"
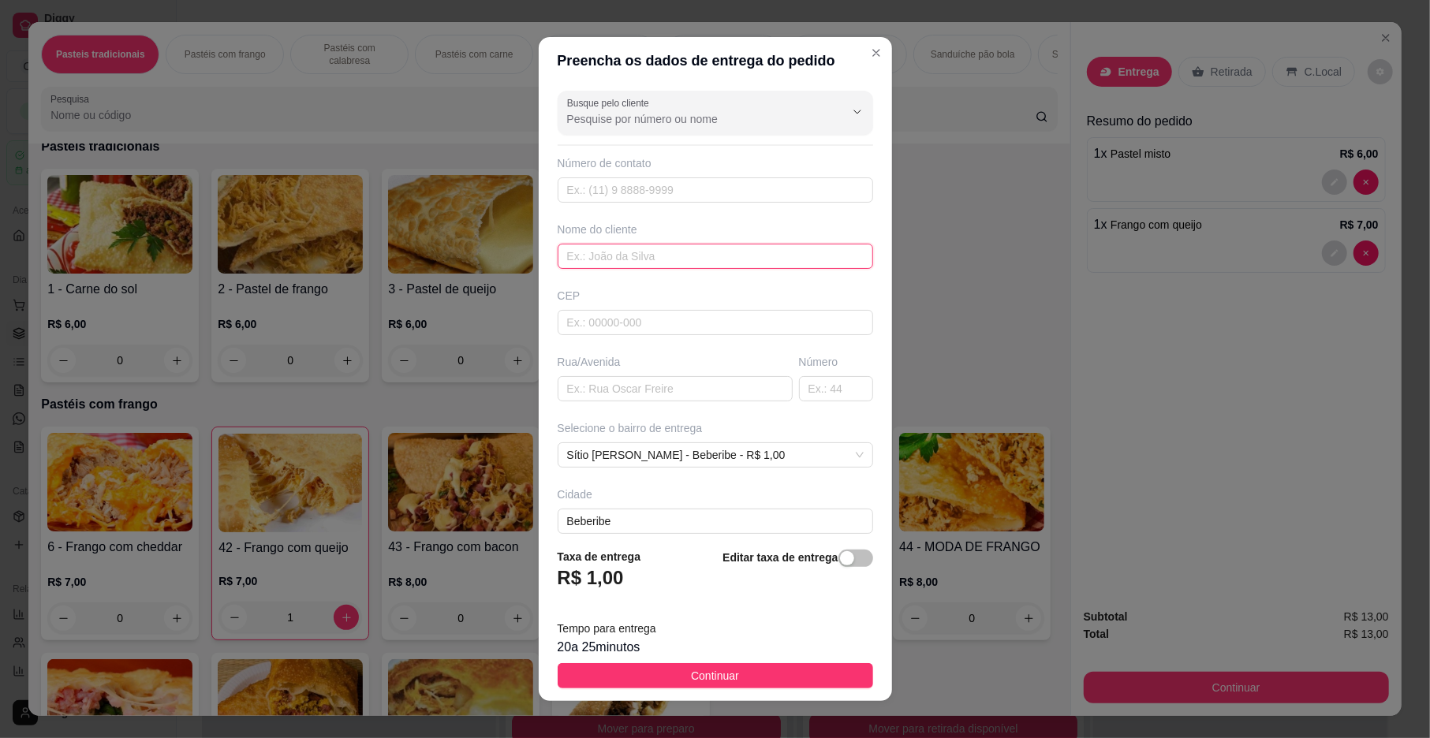
click at [655, 256] on input "text" at bounding box center [716, 256] width 316 height 25
type input "SORRIZIN"
click at [622, 682] on button "Continuar" at bounding box center [716, 675] width 316 height 25
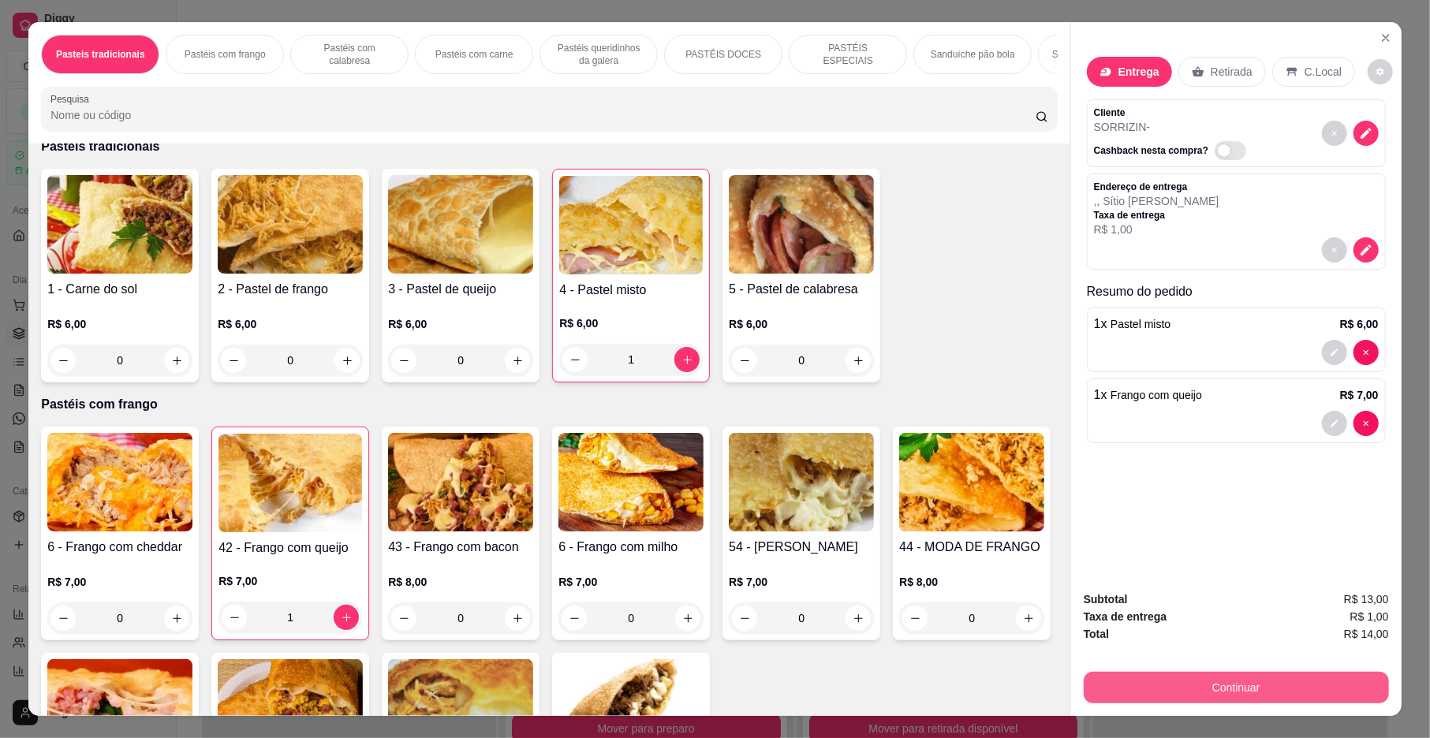
click at [1264, 695] on button "Continuar" at bounding box center [1236, 688] width 305 height 32
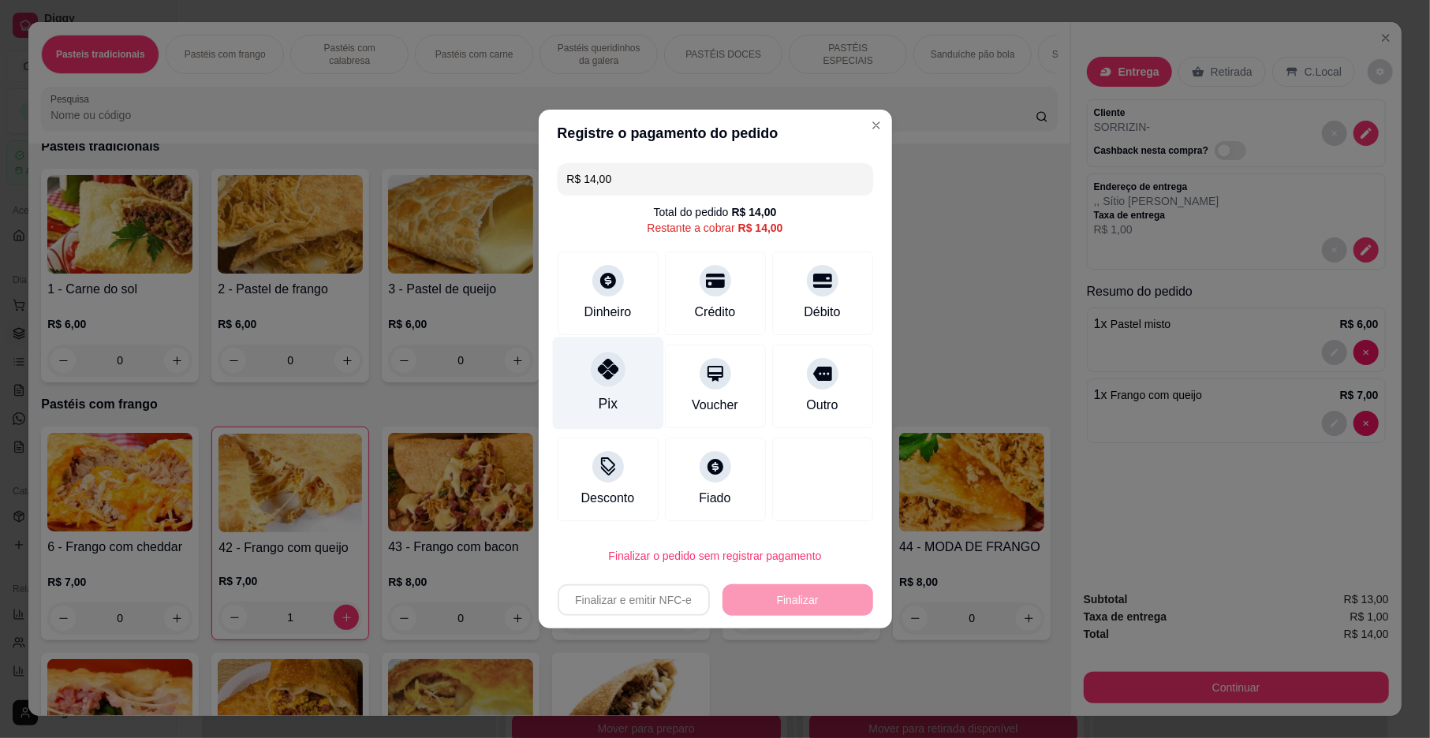
click at [588, 376] on div "Pix" at bounding box center [607, 384] width 111 height 92
type input "R$ 0,00"
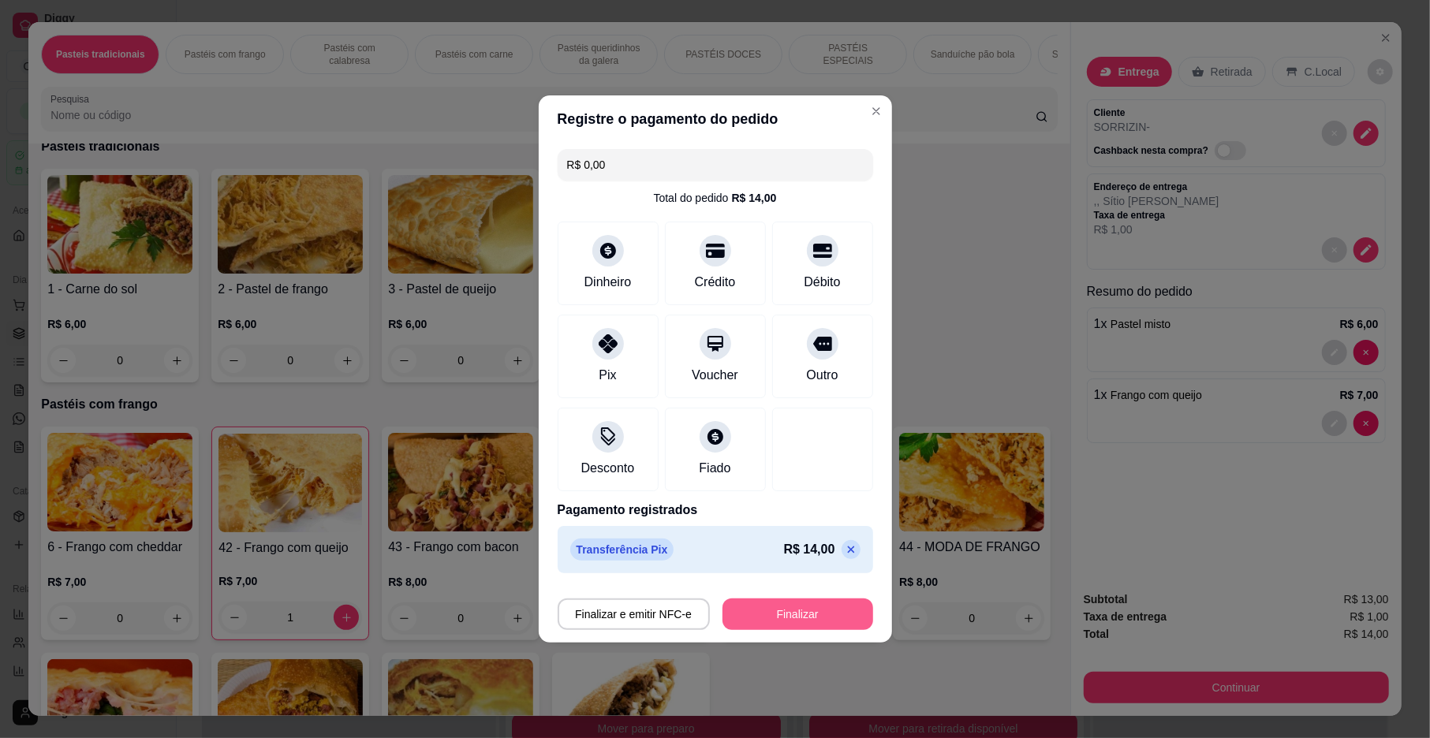
click at [795, 618] on button "Finalizar" at bounding box center [798, 615] width 151 height 32
type input "0"
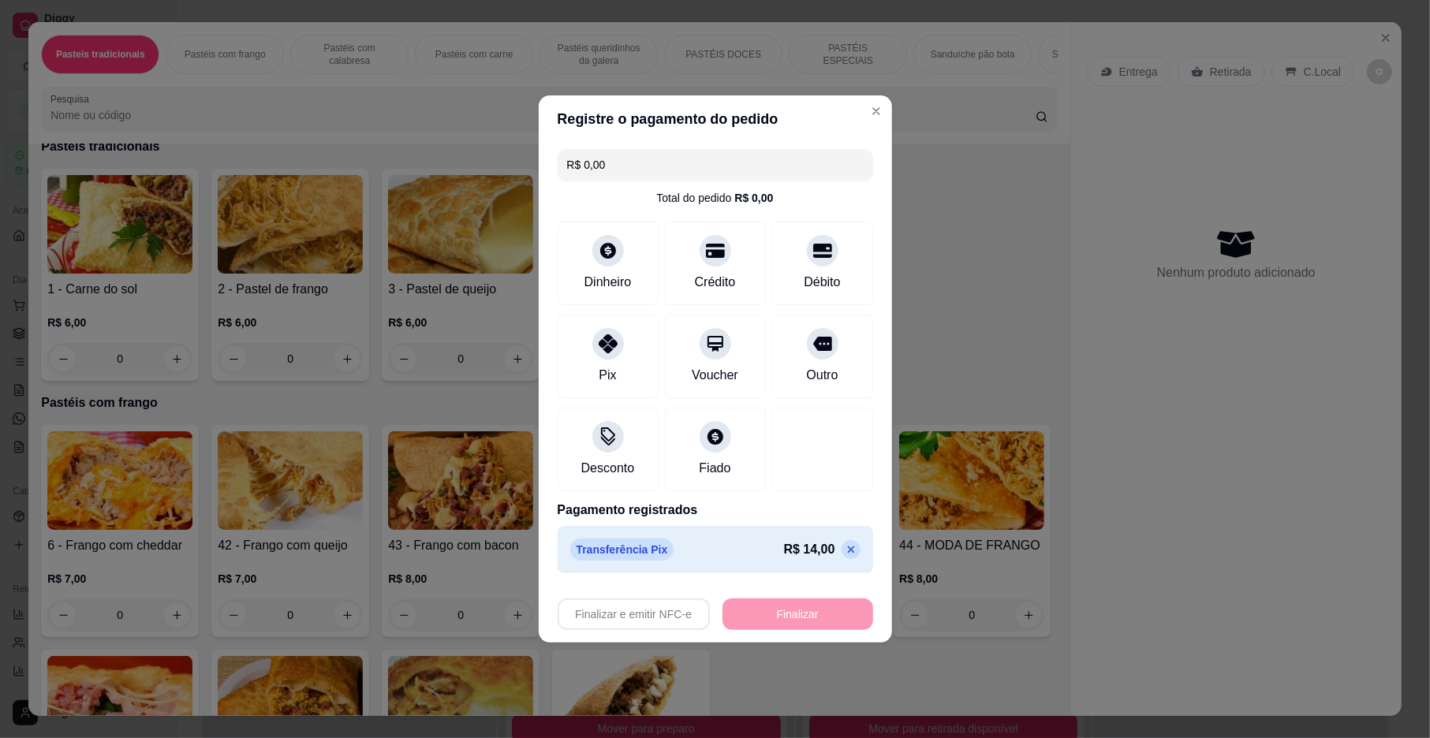
type input "-R$ 14,00"
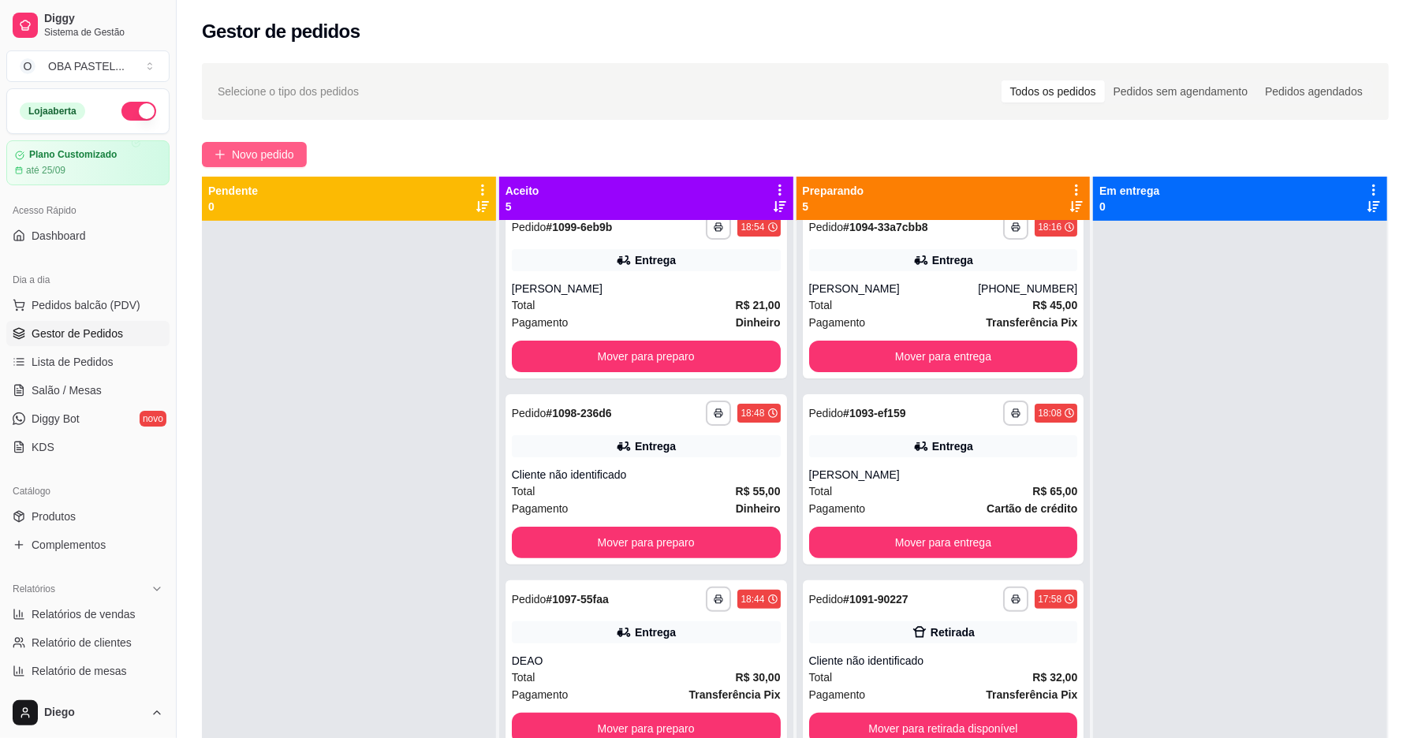
click at [260, 165] on button "Novo pedido" at bounding box center [254, 154] width 105 height 25
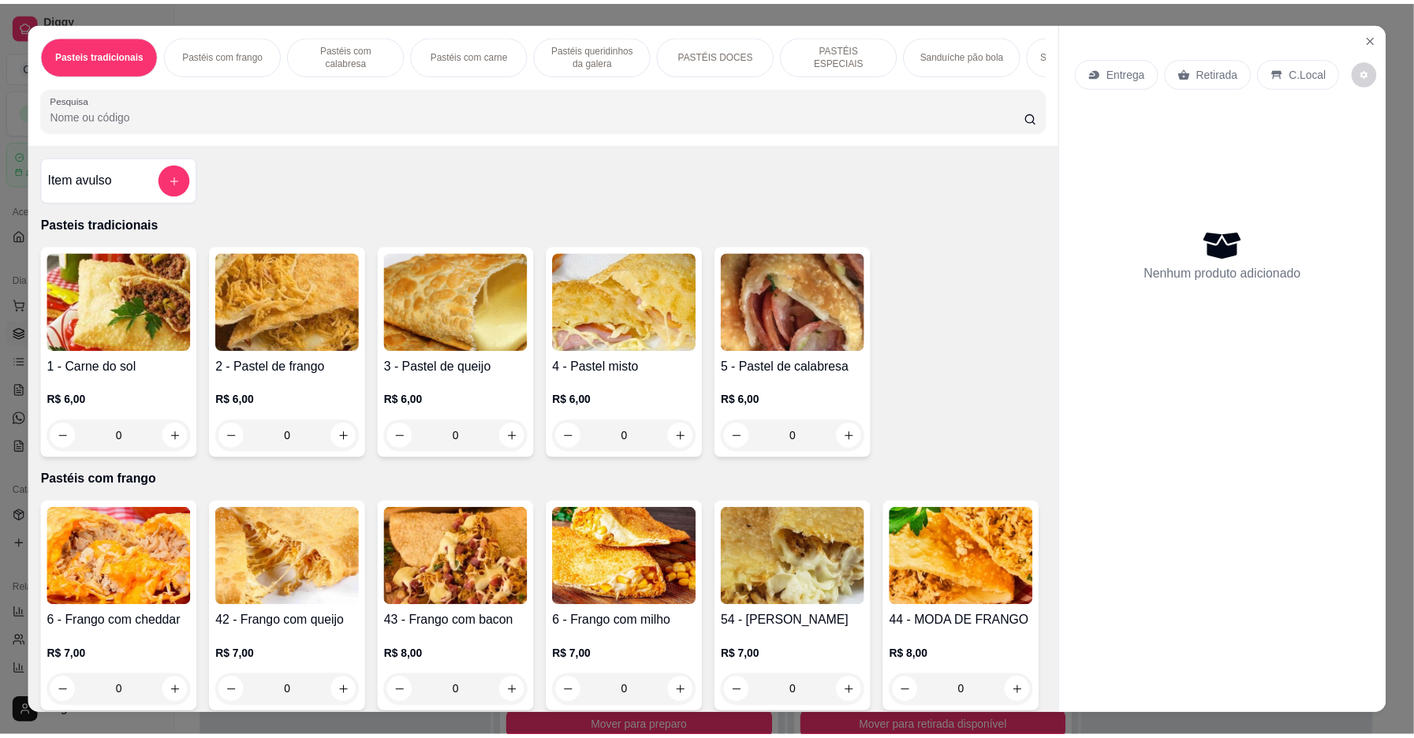
scroll to position [394, 0]
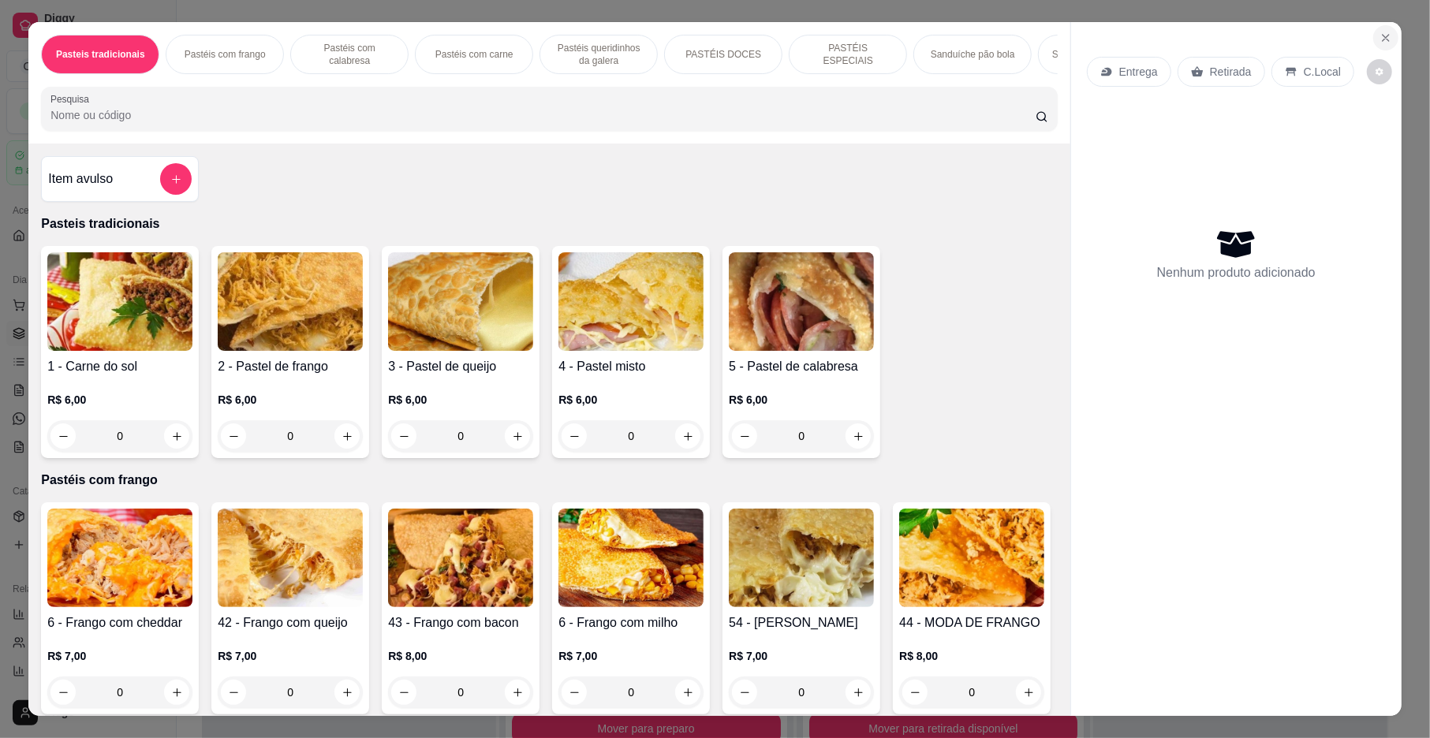
click at [1384, 35] on icon "Close" at bounding box center [1386, 38] width 13 height 13
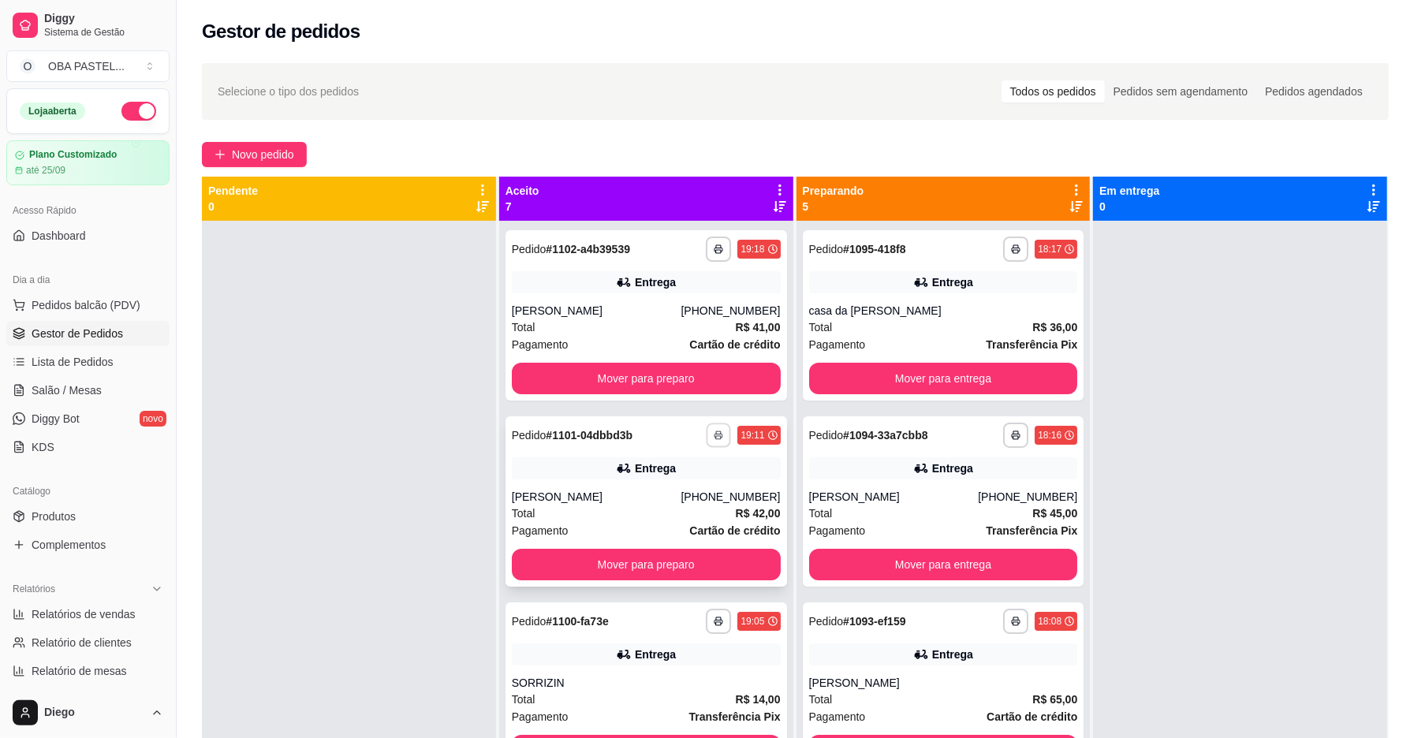
click at [715, 437] on icon "button" at bounding box center [719, 436] width 8 height 3
click at [631, 491] on button "IMPRESSORA" at bounding box center [655, 490] width 114 height 25
click at [266, 158] on span "Novo pedido" at bounding box center [263, 154] width 62 height 17
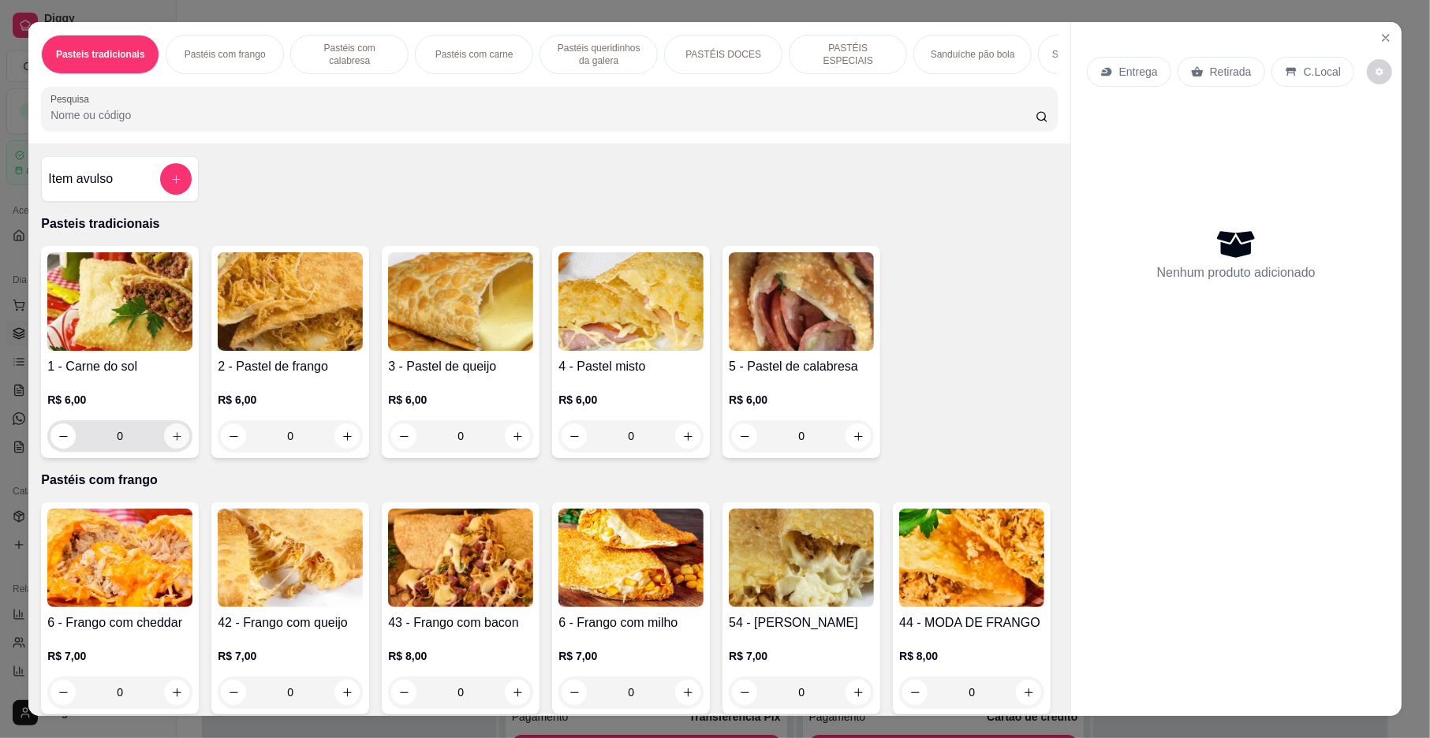
click at [171, 443] on icon "increase-product-quantity" at bounding box center [177, 437] width 12 height 12
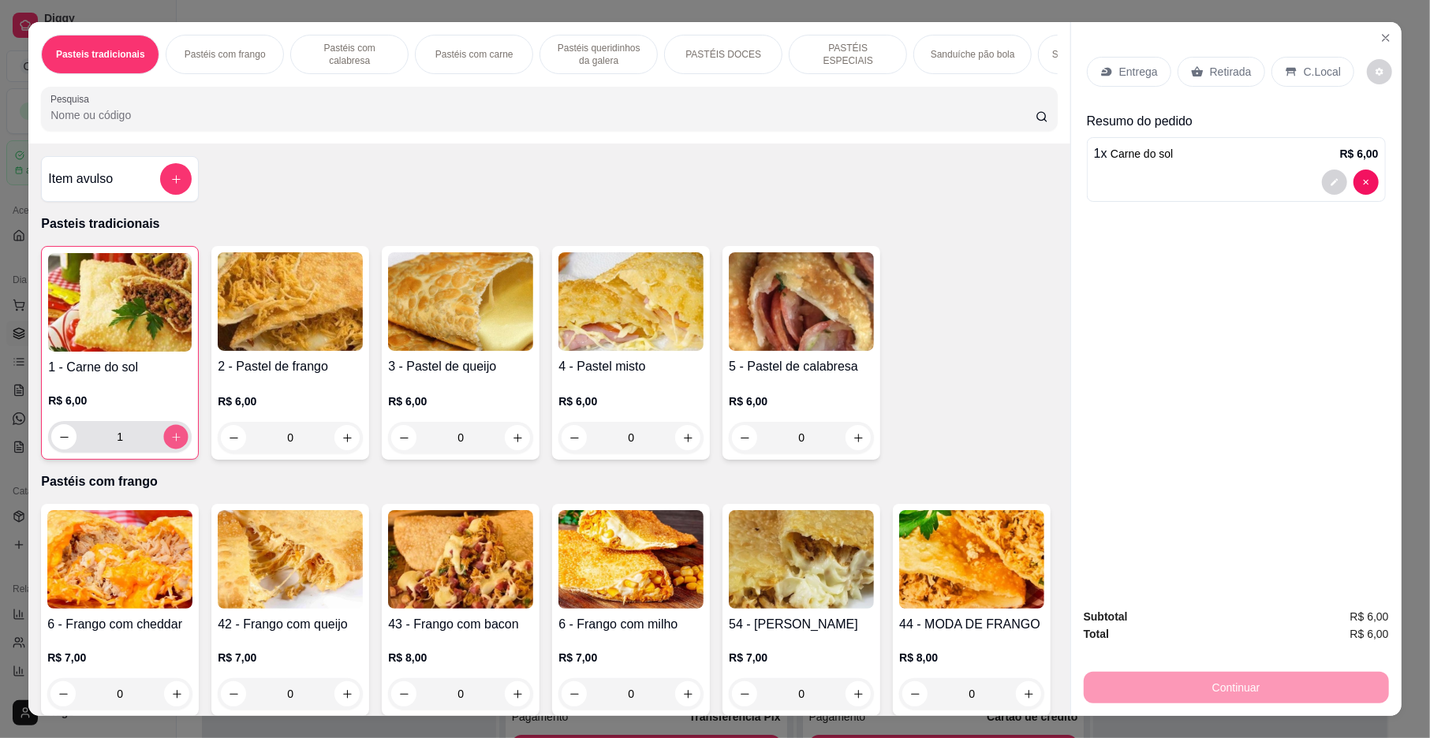
click at [172, 441] on icon "increase-product-quantity" at bounding box center [176, 437] width 8 height 8
type input "2"
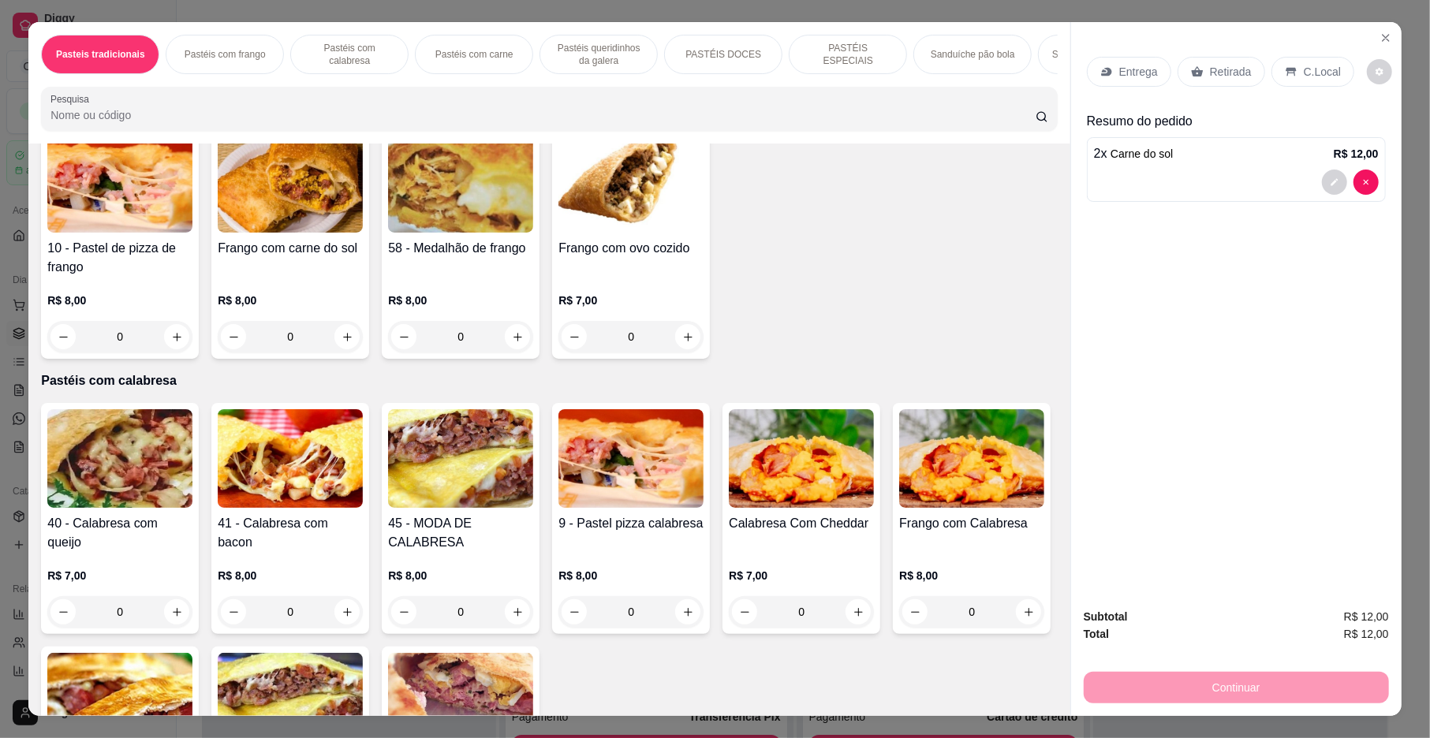
scroll to position [628, 0]
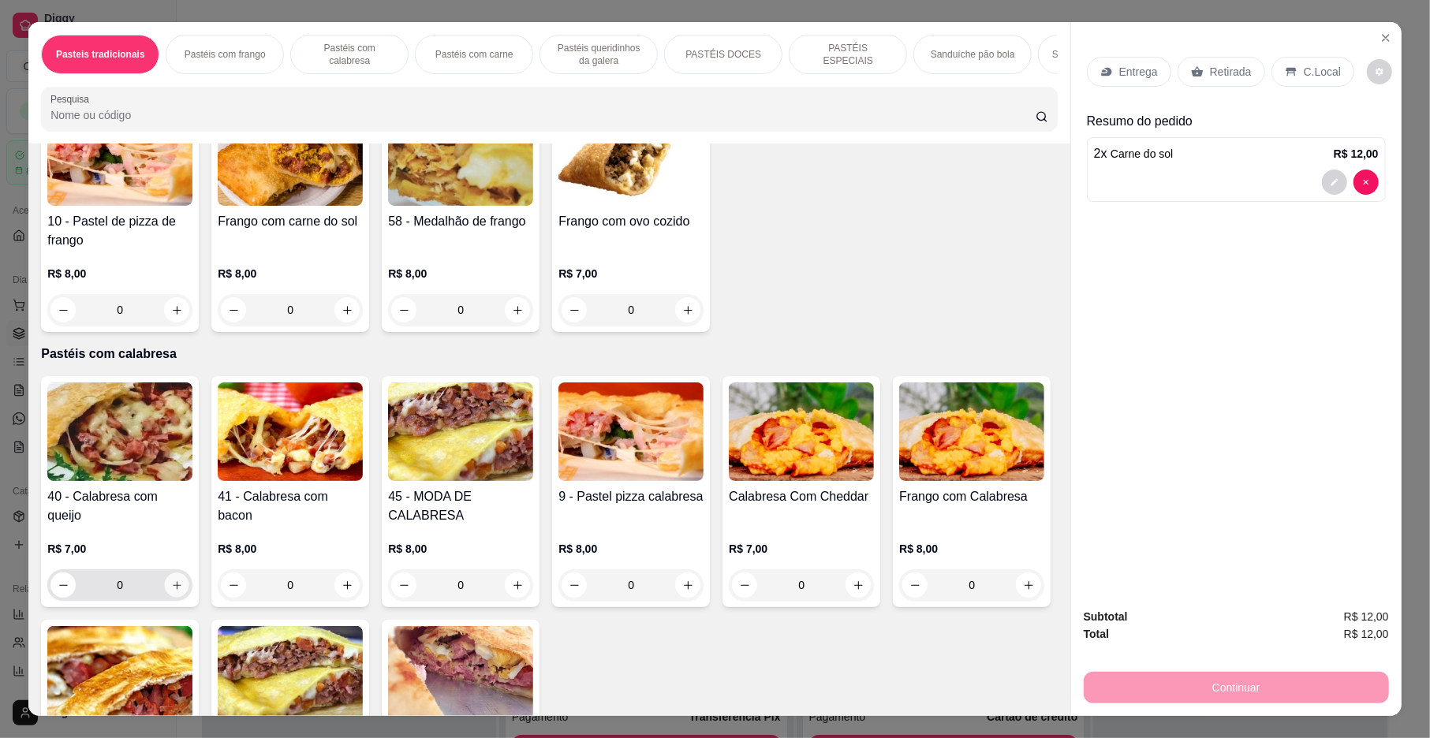
click at [171, 592] on icon "increase-product-quantity" at bounding box center [177, 586] width 12 height 12
type input "1"
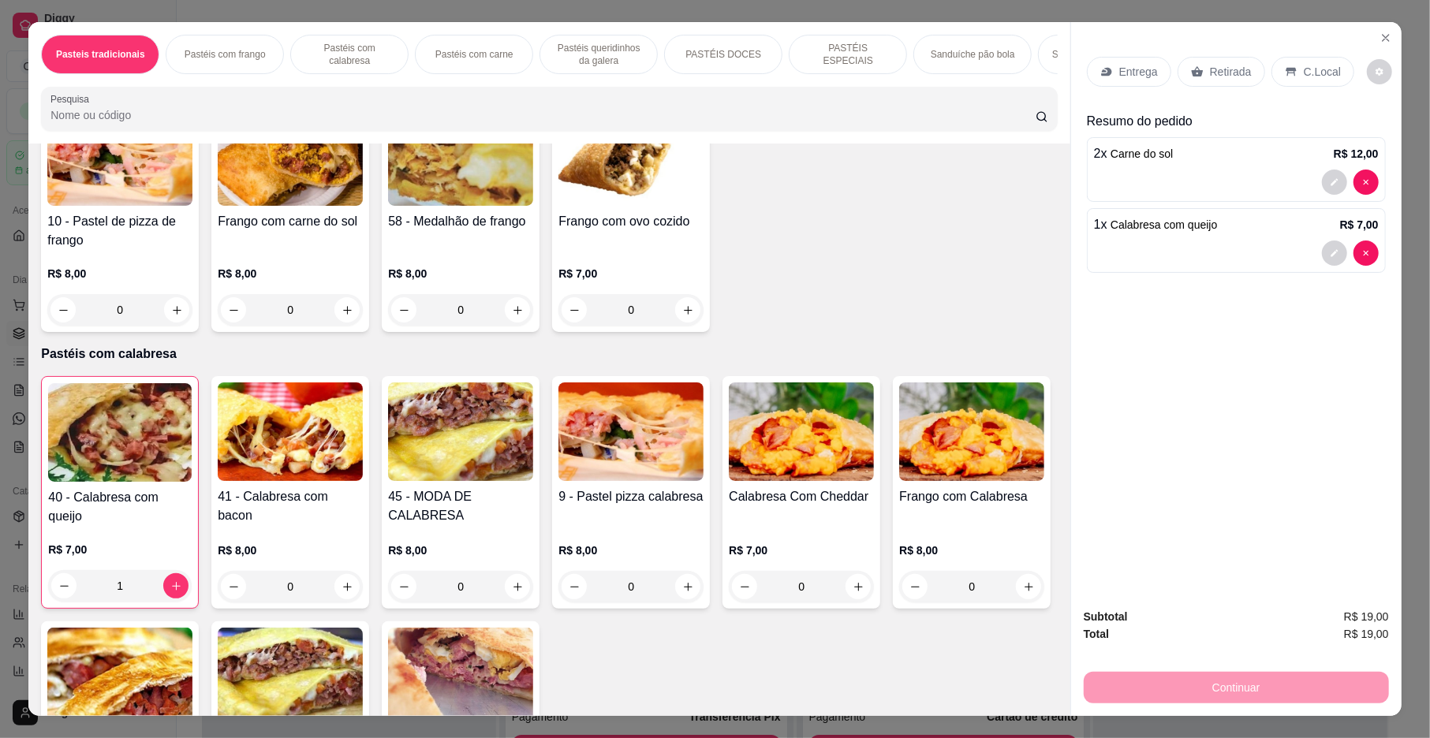
scroll to position [183, 0]
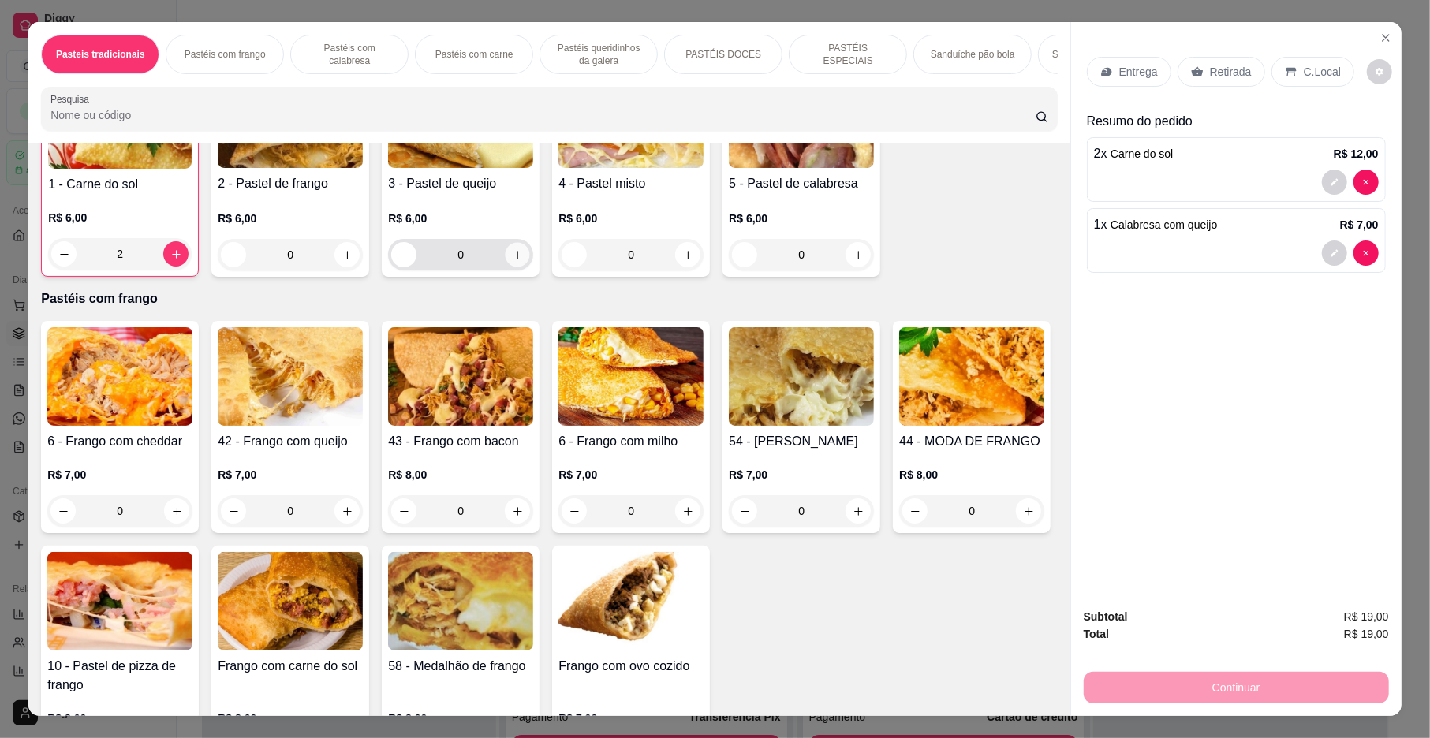
click at [512, 261] on icon "increase-product-quantity" at bounding box center [518, 255] width 12 height 12
click at [508, 267] on button "increase-product-quantity" at bounding box center [516, 253] width 25 height 25
type input "3"
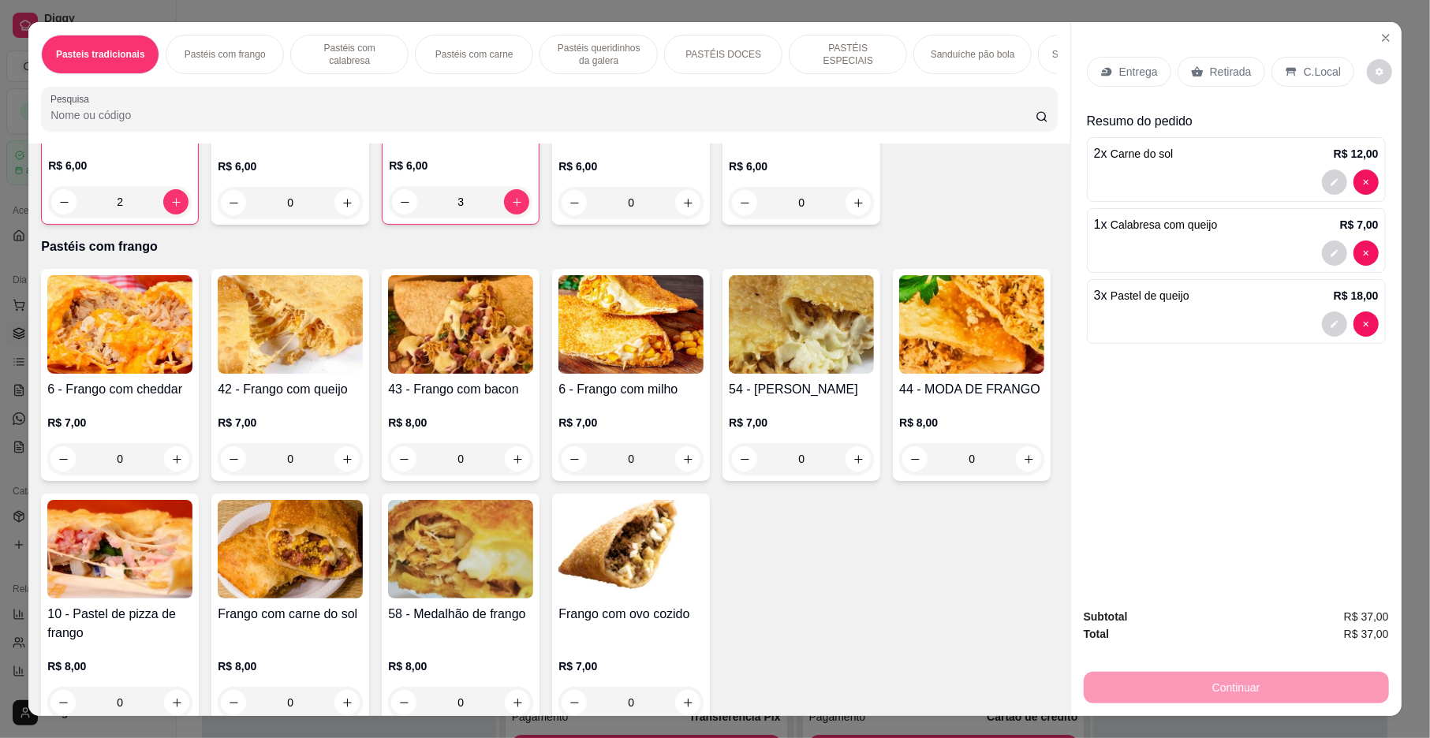
scroll to position [314, 0]
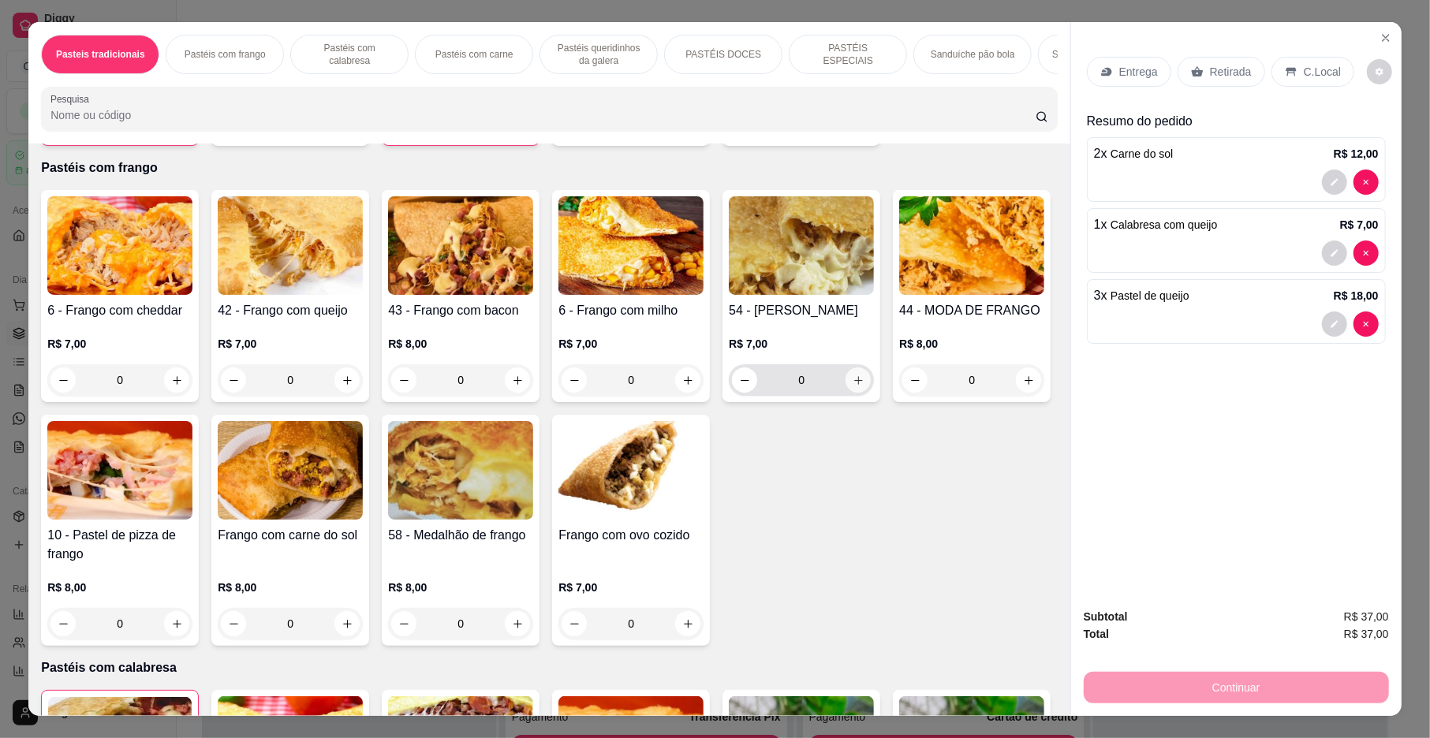
click at [854, 387] on icon "increase-product-quantity" at bounding box center [859, 381] width 12 height 12
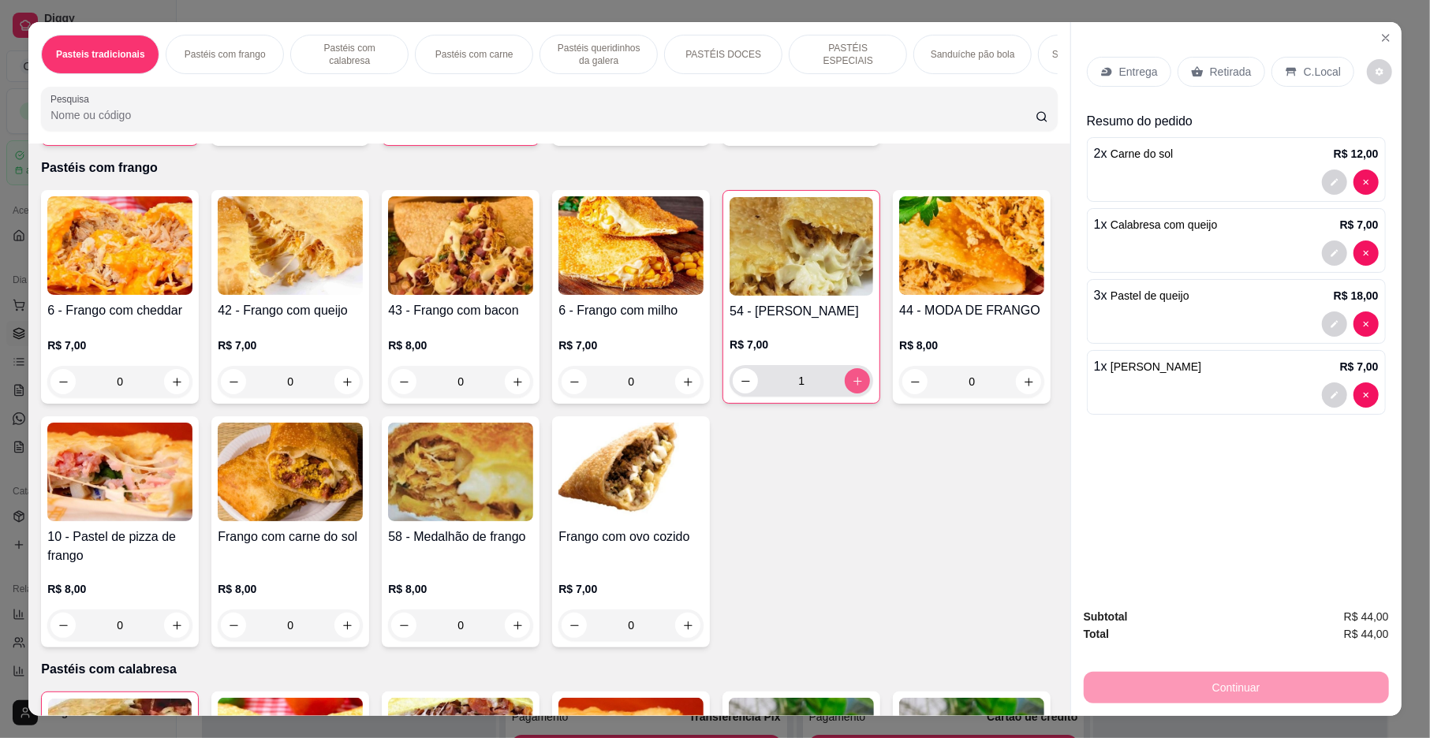
click at [854, 387] on icon "increase-product-quantity" at bounding box center [858, 381] width 12 height 12
type input "3"
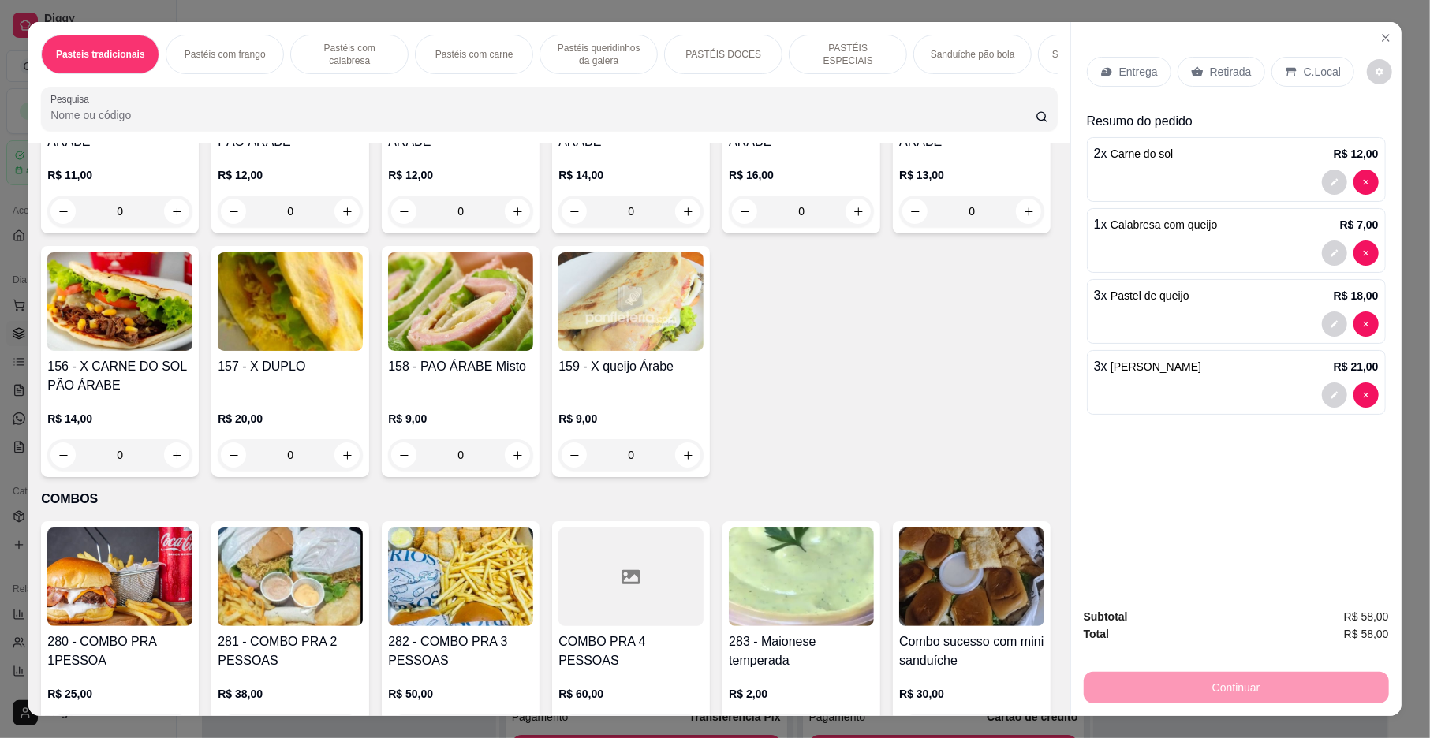
scroll to position [3614, 0]
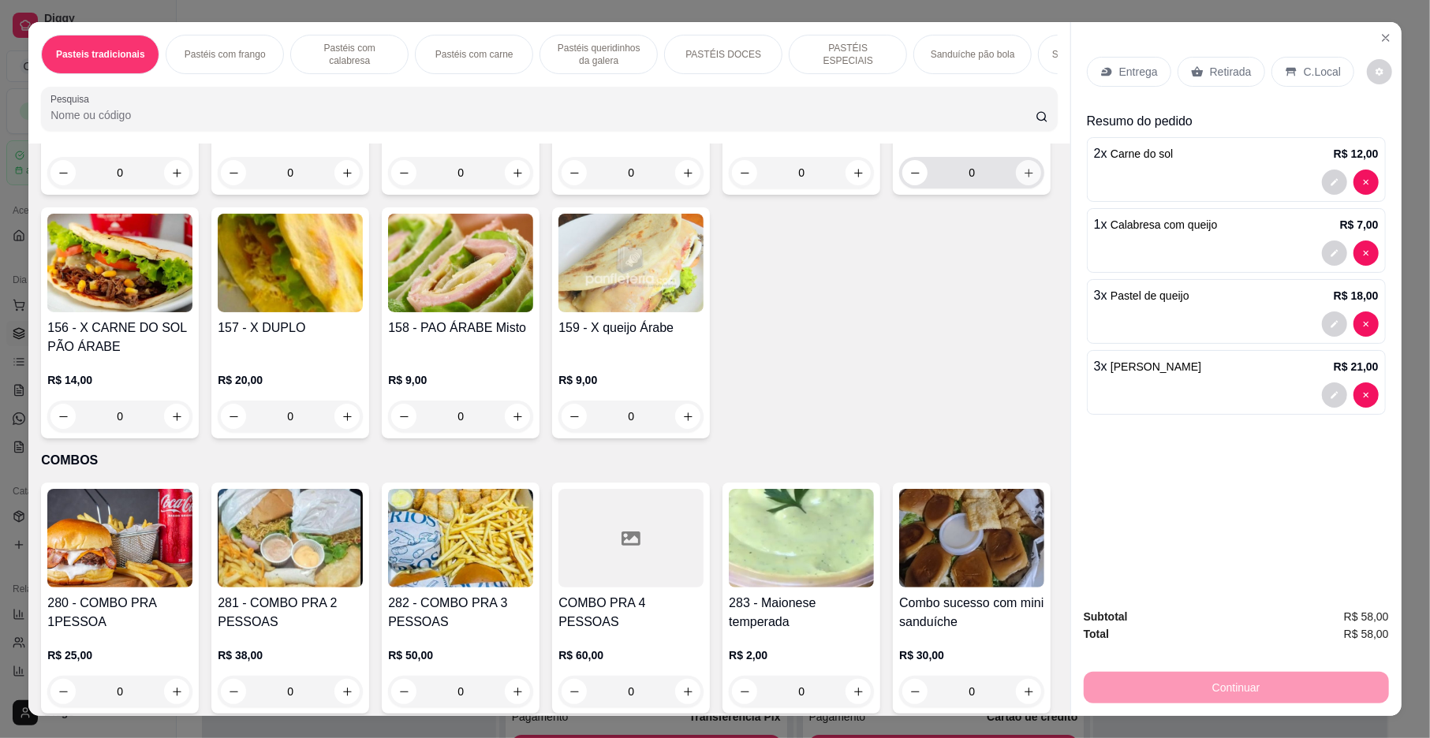
click at [1023, 179] on icon "increase-product-quantity" at bounding box center [1029, 173] width 12 height 12
type input "1"
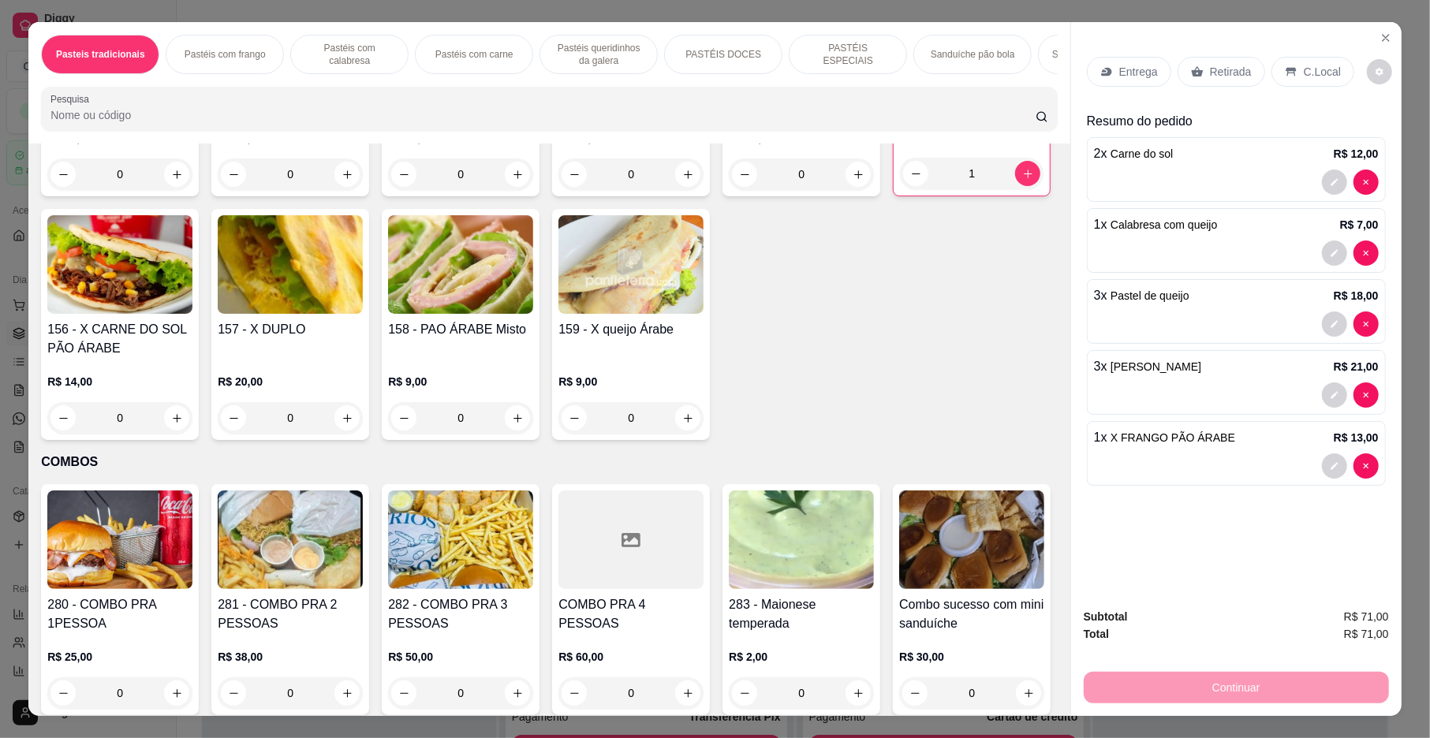
click at [1131, 64] on p "Entrega" at bounding box center [1138, 72] width 39 height 16
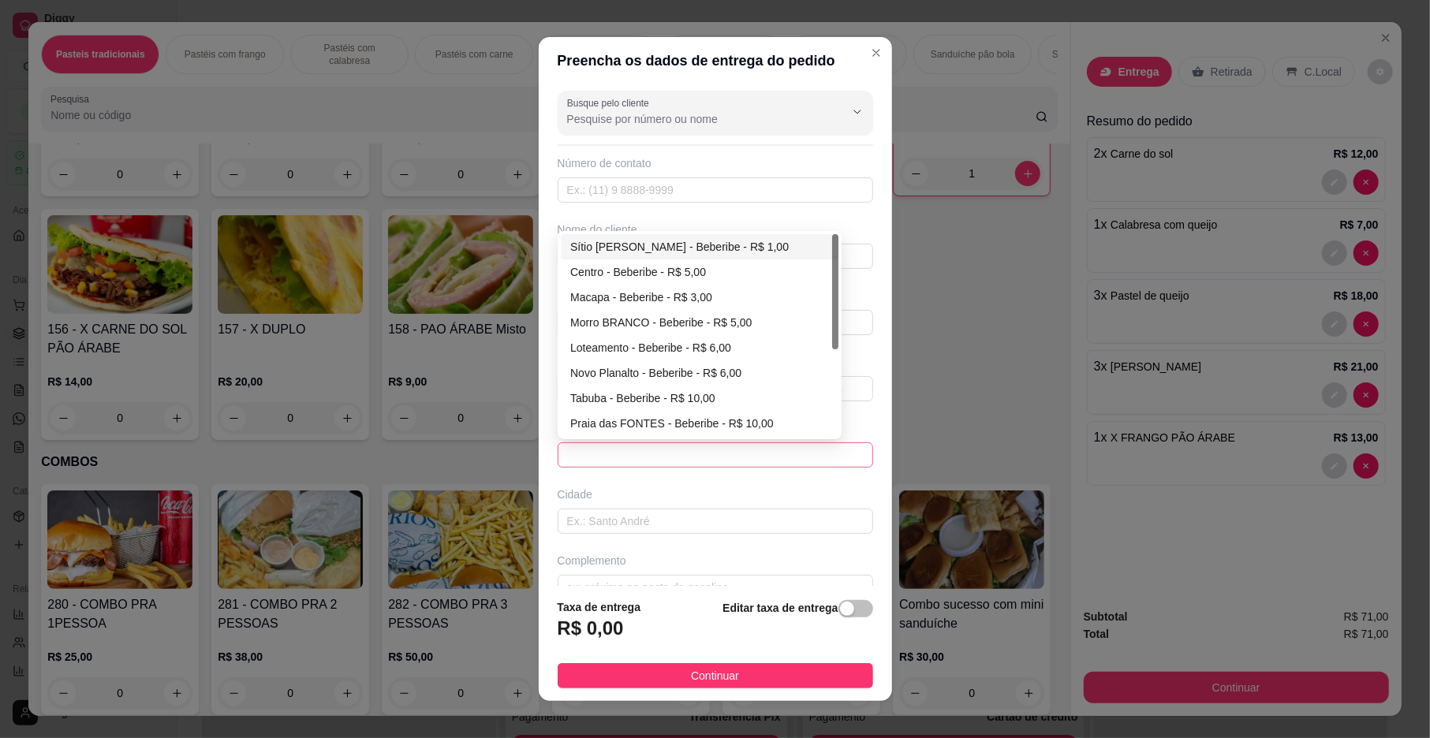
click at [663, 452] on span at bounding box center [715, 455] width 297 height 24
click at [654, 323] on div "Morro BRANCO - Beberibe - R$ 5,00" at bounding box center [699, 322] width 259 height 17
type input "Beberibe"
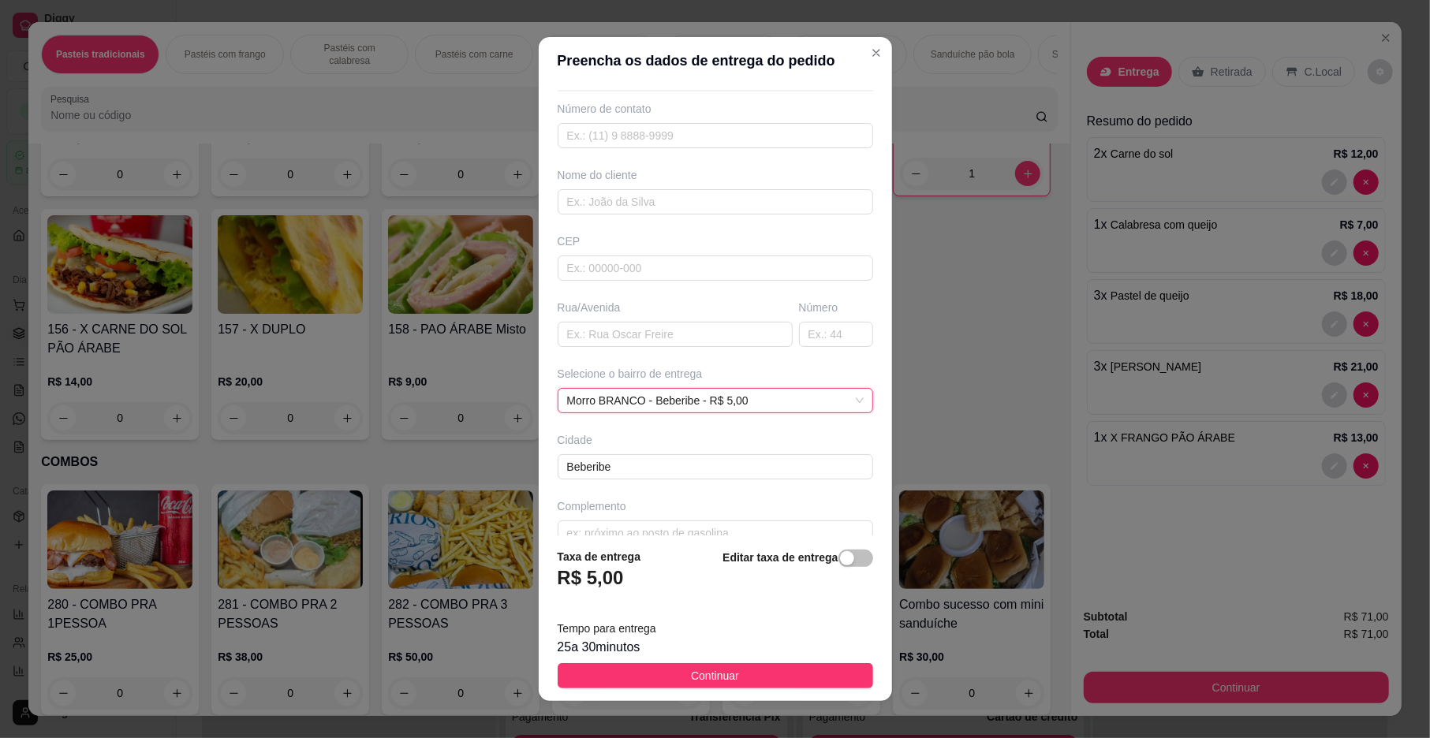
scroll to position [84, 0]
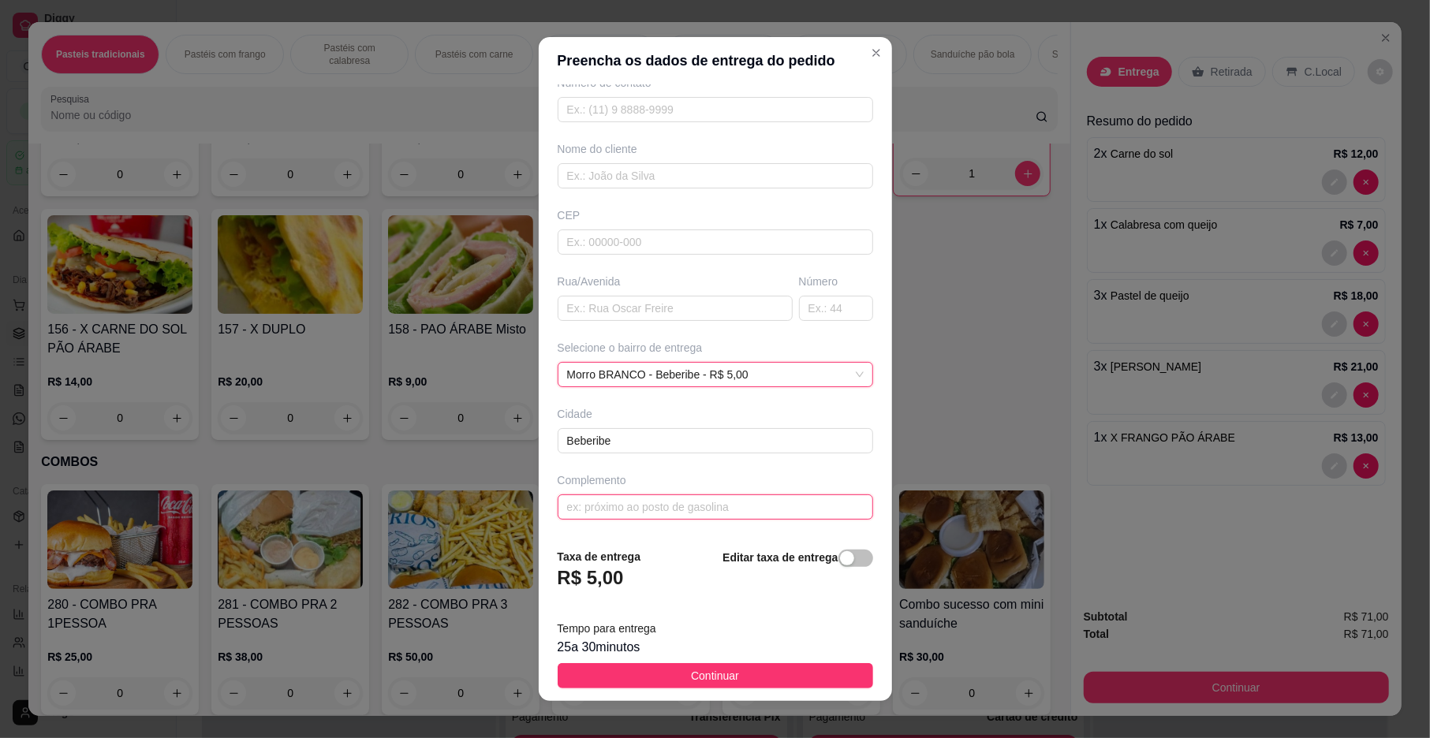
click at [604, 512] on input "text" at bounding box center [716, 507] width 316 height 25
type input "DECIDA DA PRAIA"
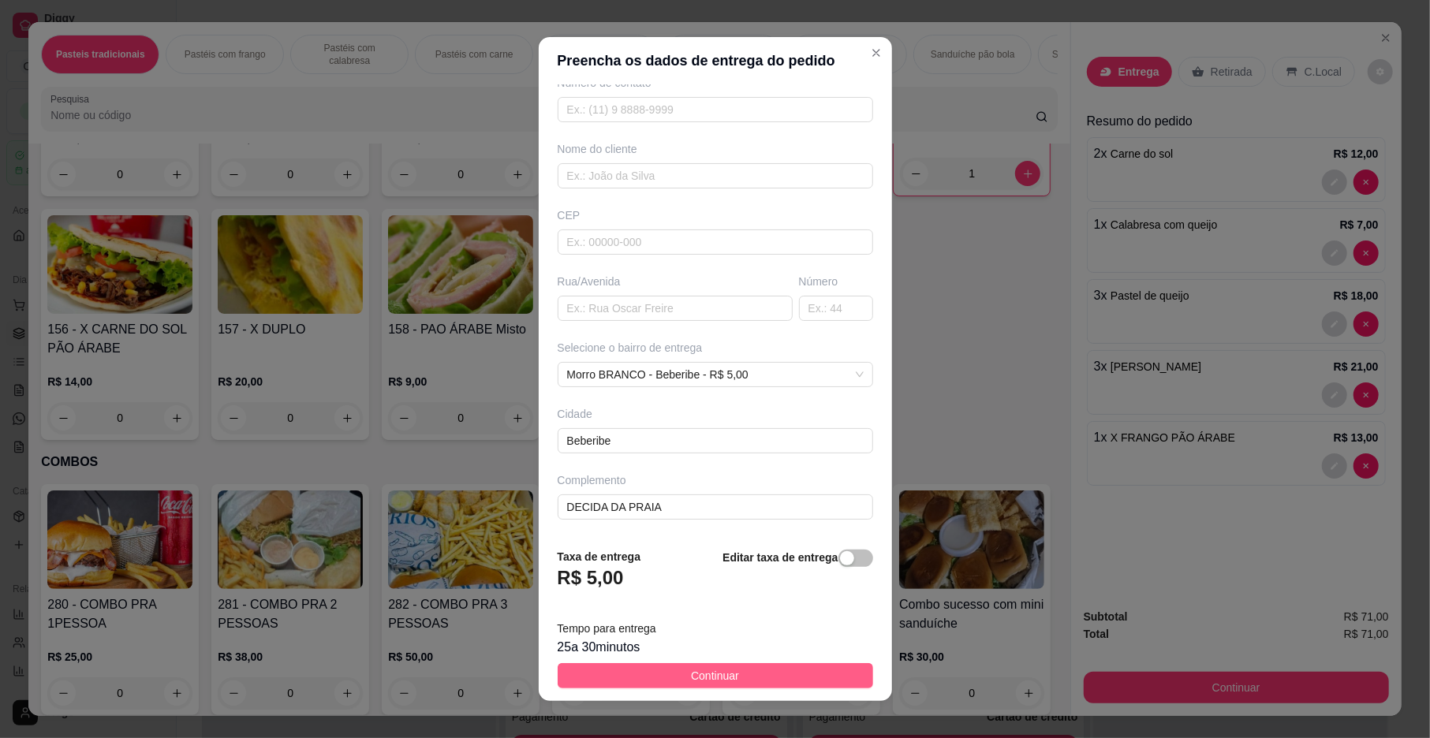
click at [727, 669] on button "Continuar" at bounding box center [716, 675] width 316 height 25
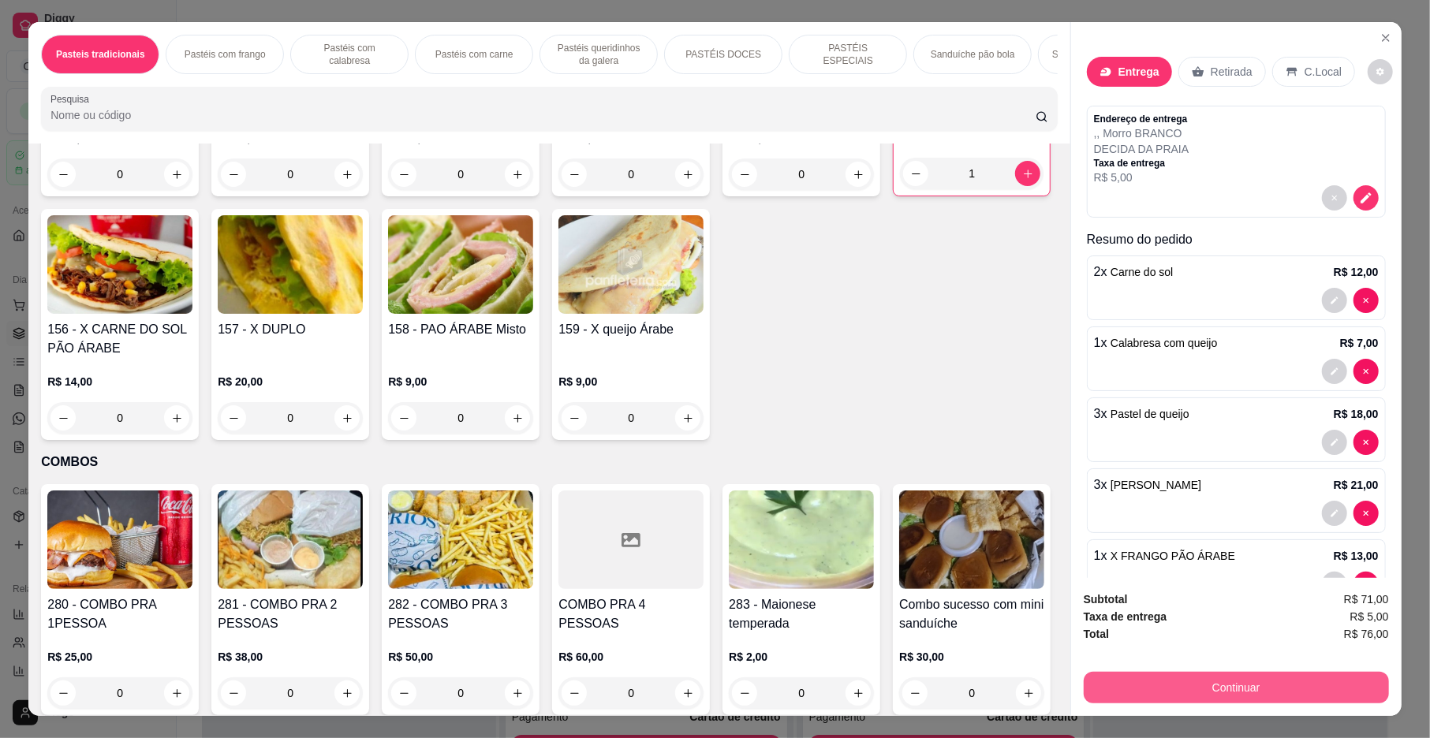
click at [1213, 689] on button "Continuar" at bounding box center [1236, 688] width 305 height 32
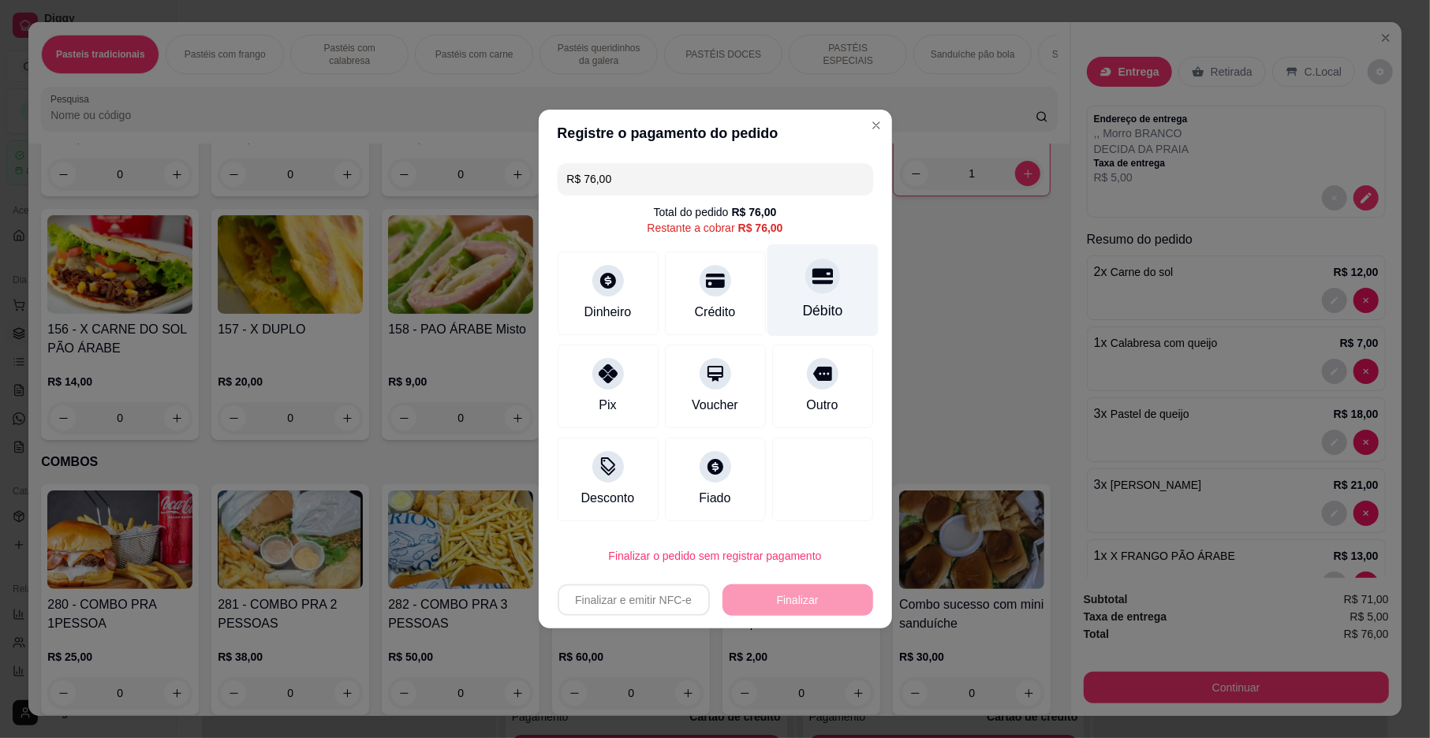
click at [809, 295] on div "Débito" at bounding box center [822, 291] width 111 height 92
type input "R$ 0,00"
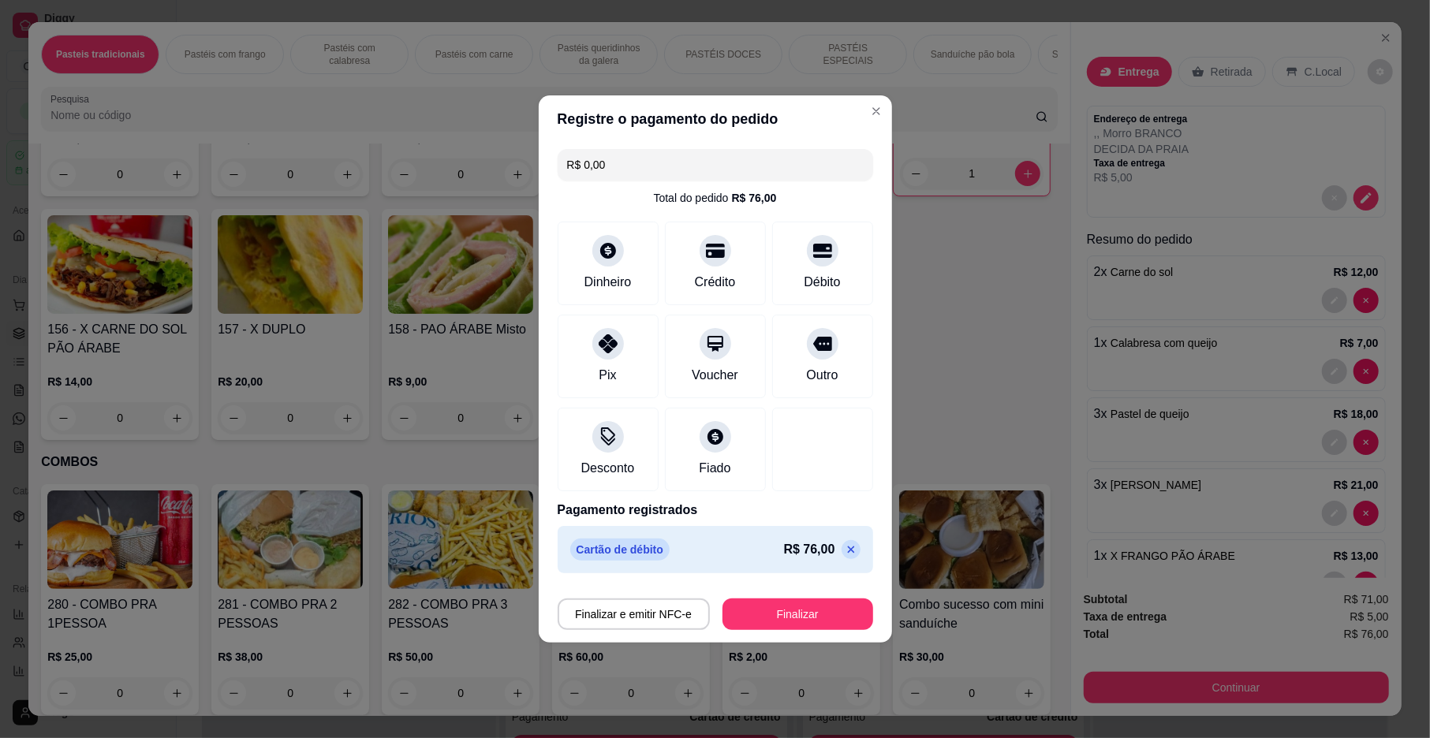
click at [781, 631] on footer "Finalizar e emitir NFC-e Finalizar" at bounding box center [715, 611] width 353 height 63
click at [784, 612] on button "Finalizar" at bounding box center [798, 615] width 151 height 32
type input "0"
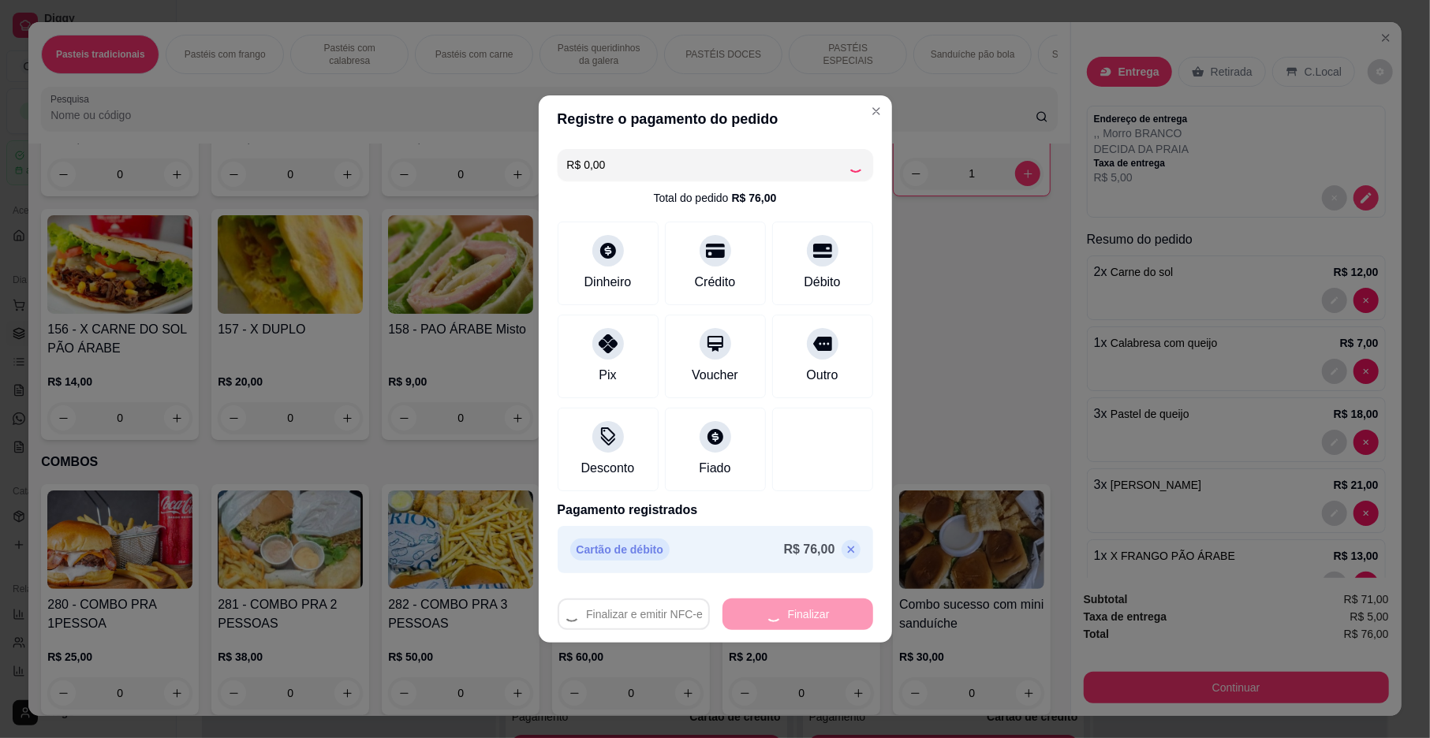
type input "0"
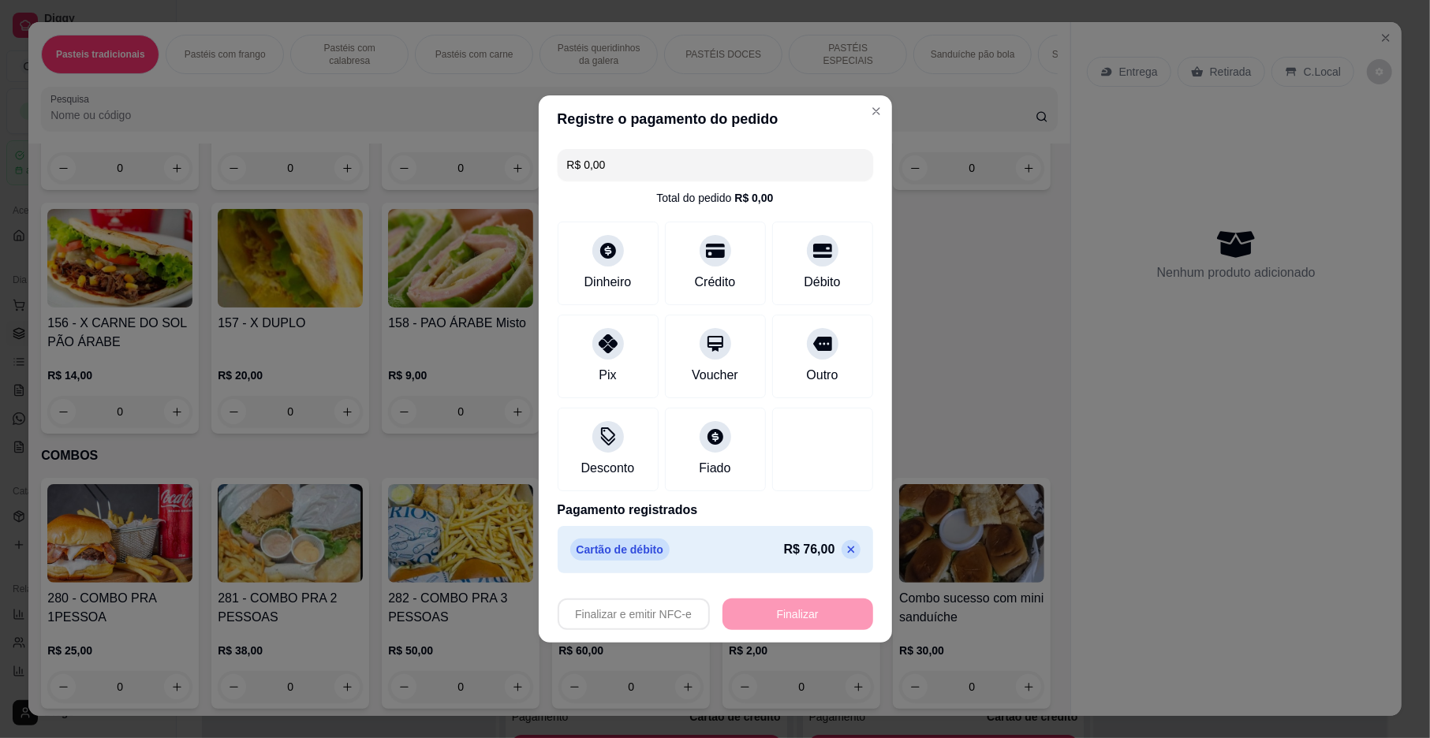
type input "-R$ 76,00"
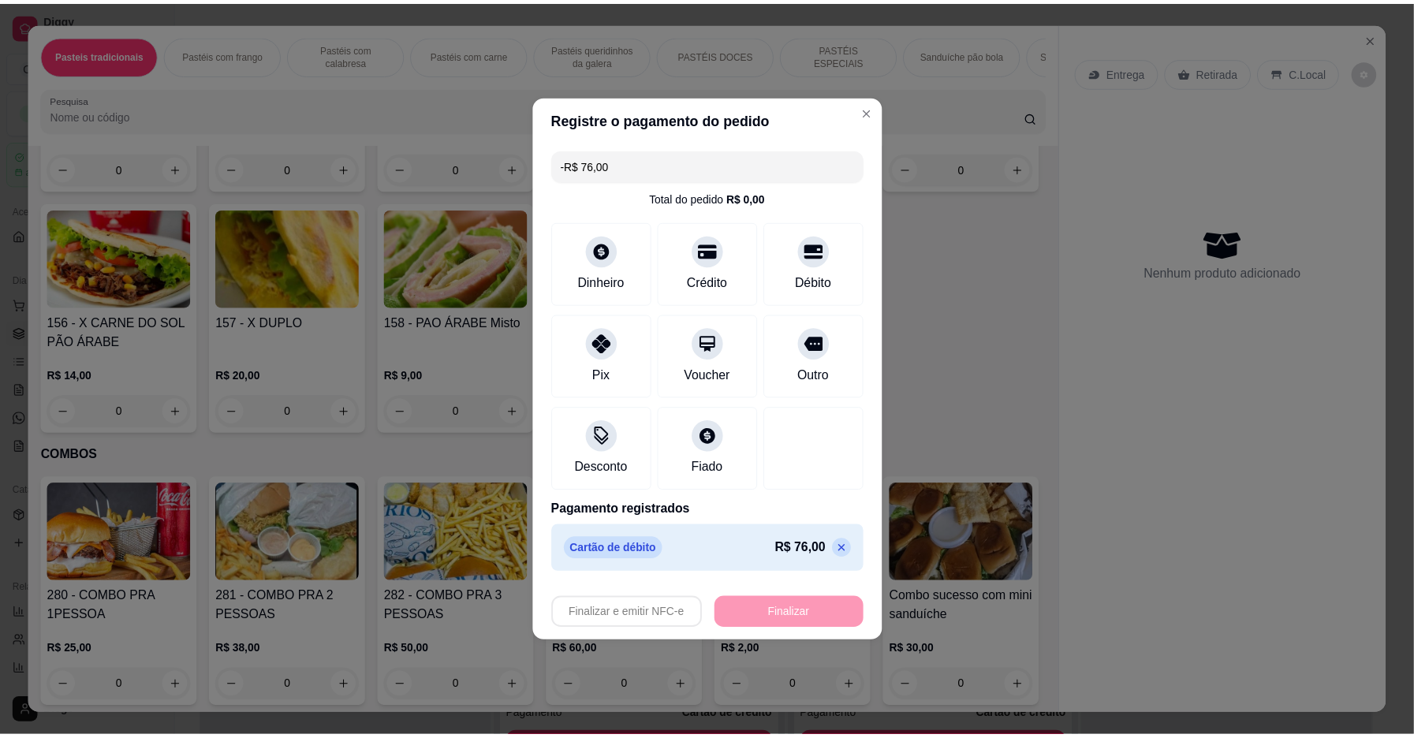
scroll to position [3607, 0]
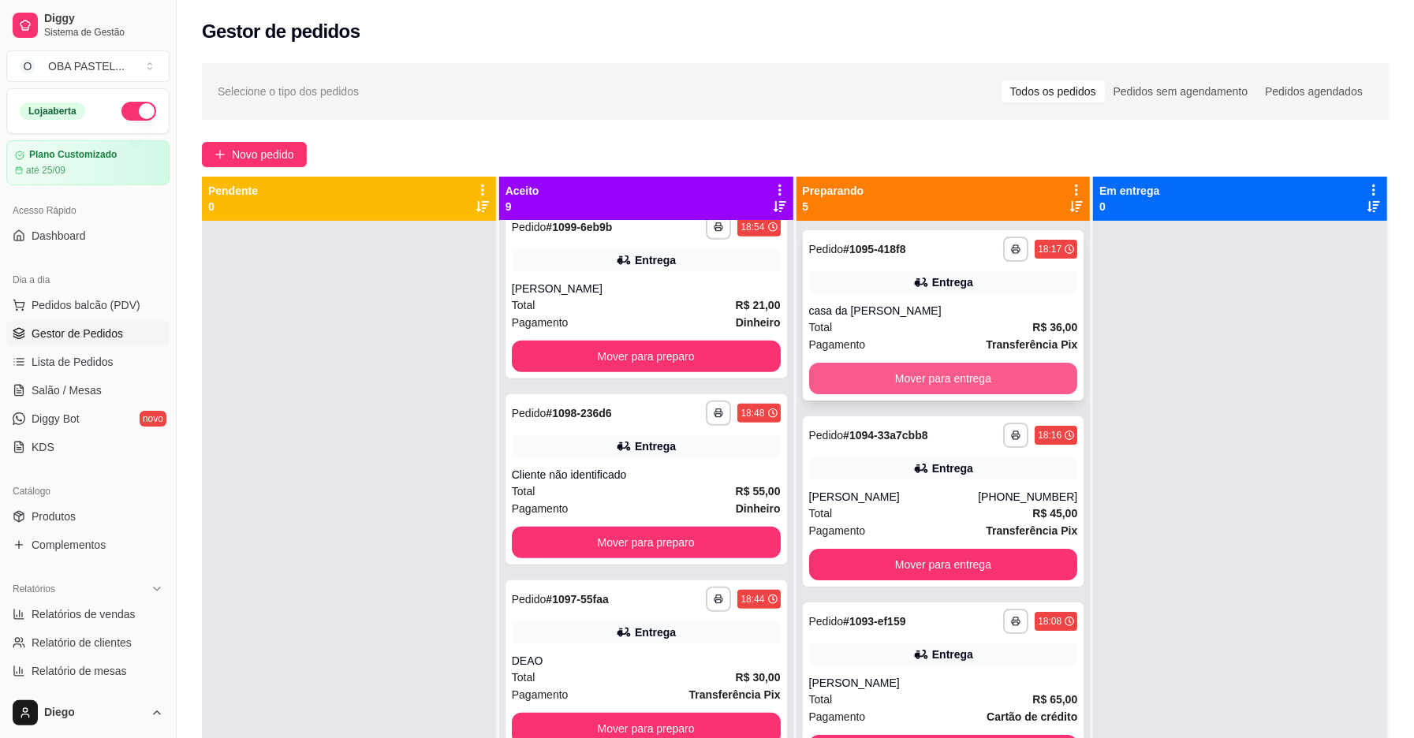
click at [957, 376] on button "Mover para entrega" at bounding box center [943, 379] width 269 height 32
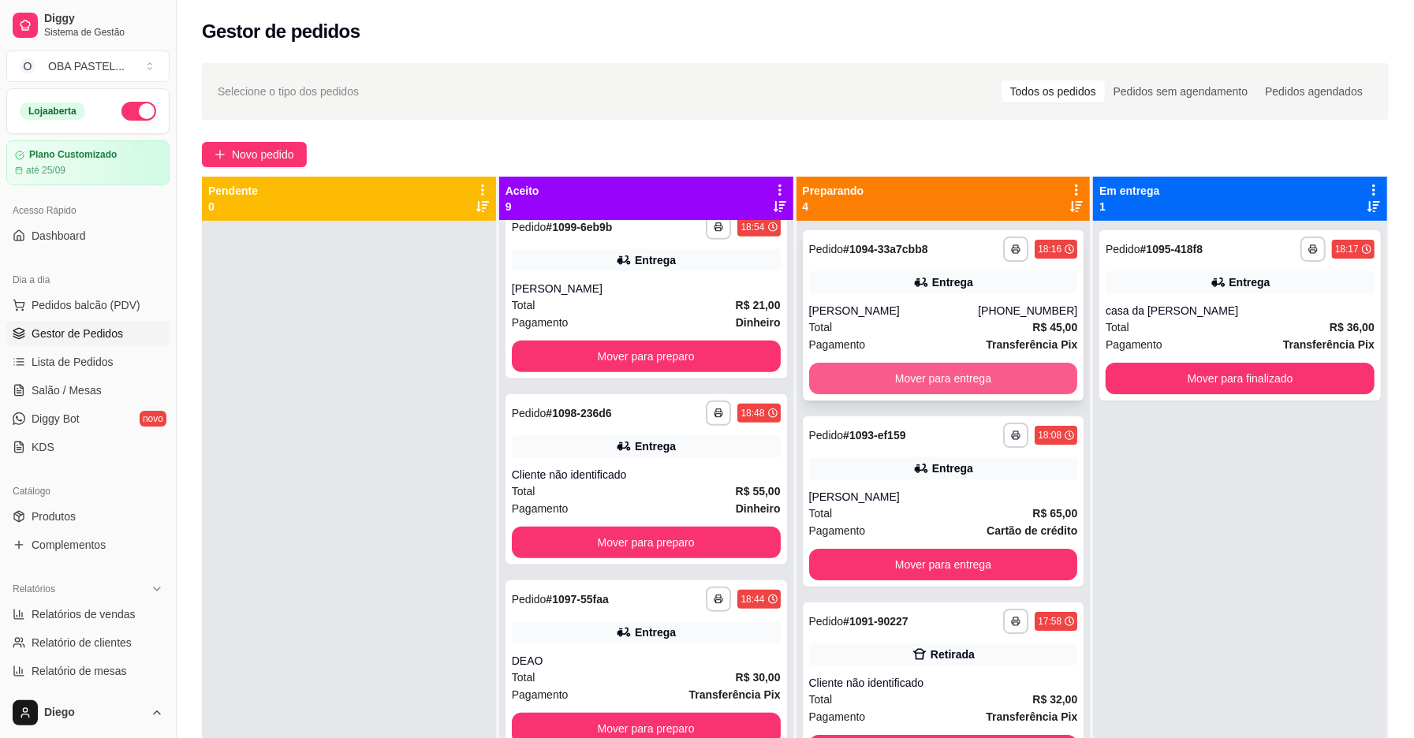
click at [939, 376] on button "Mover para entrega" at bounding box center [943, 379] width 269 height 32
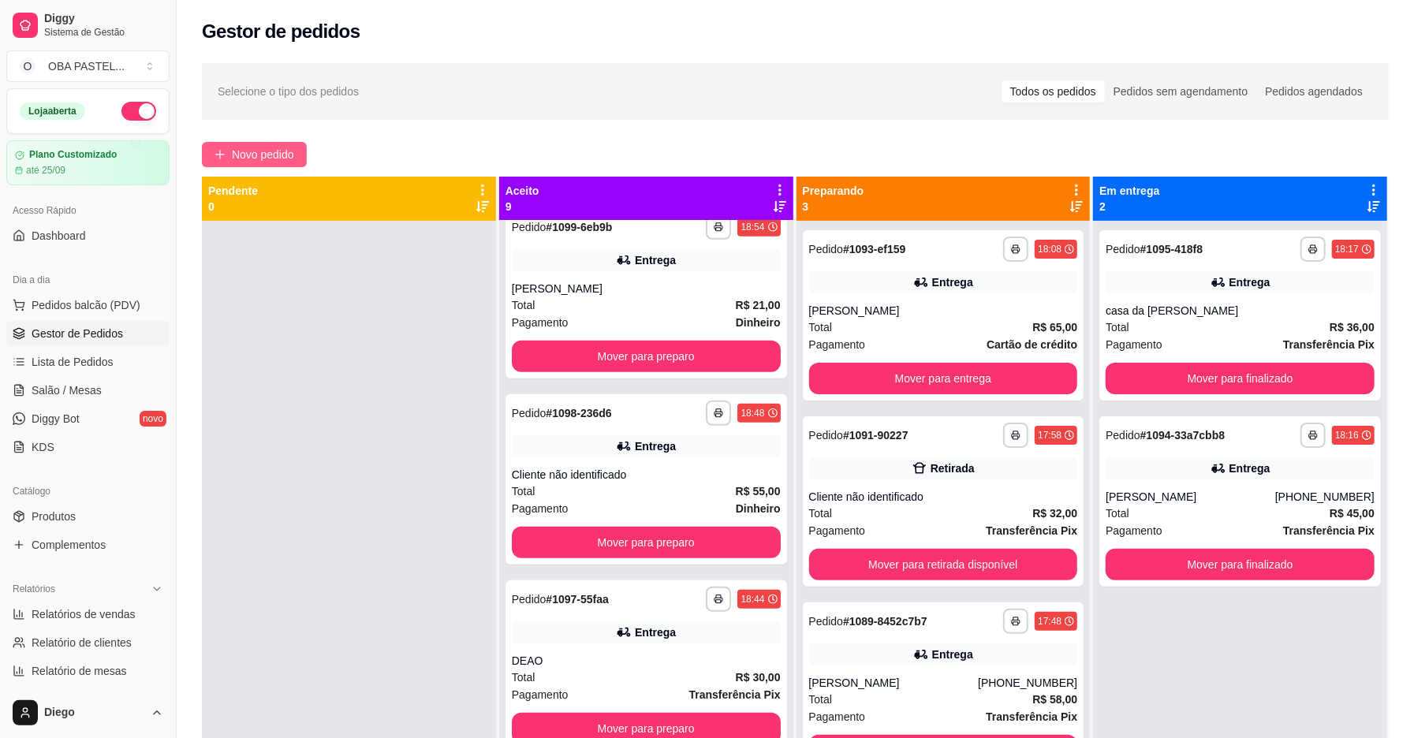
click at [262, 143] on button "Novo pedido" at bounding box center [254, 154] width 105 height 25
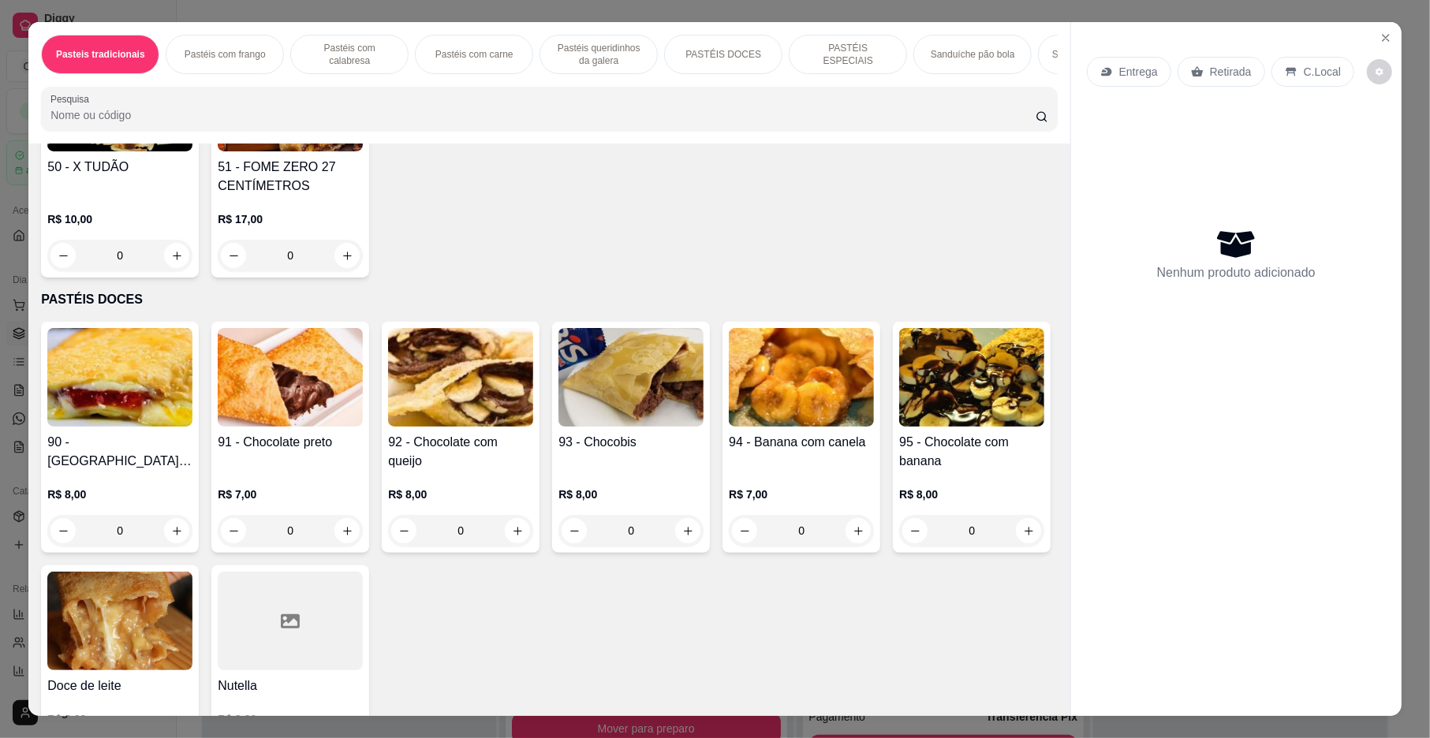
scroll to position [2001, 0]
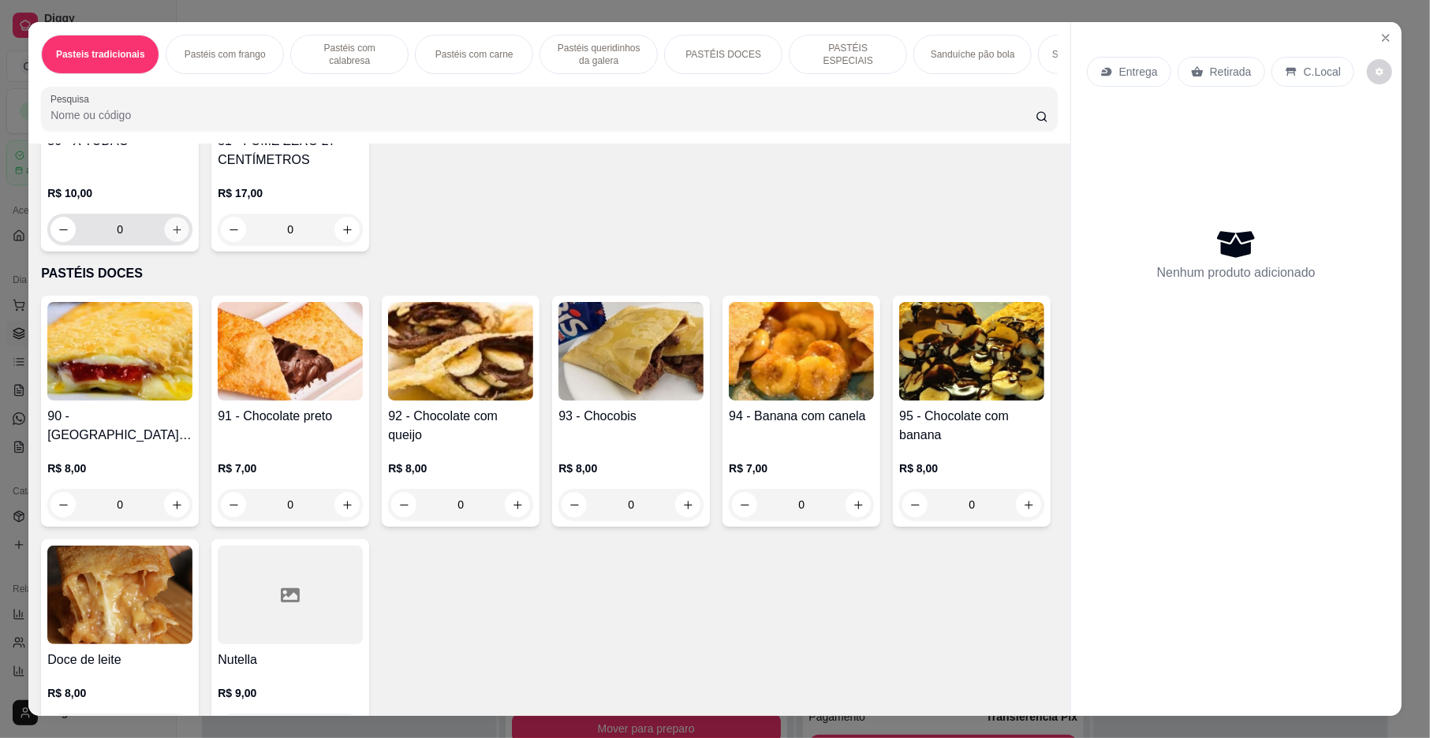
click at [180, 242] on button "increase-product-quantity" at bounding box center [177, 230] width 24 height 24
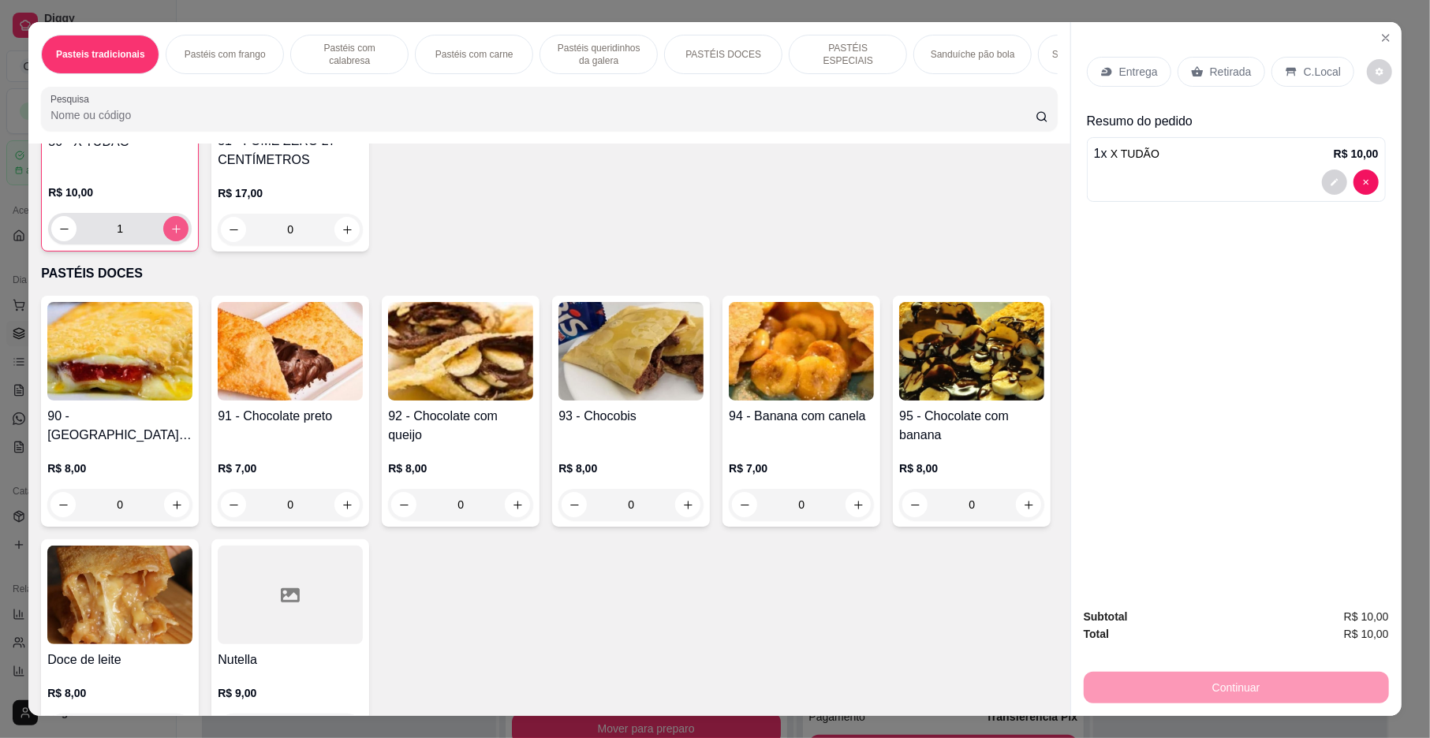
click at [177, 241] on button "increase-product-quantity" at bounding box center [175, 228] width 25 height 25
type input "2"
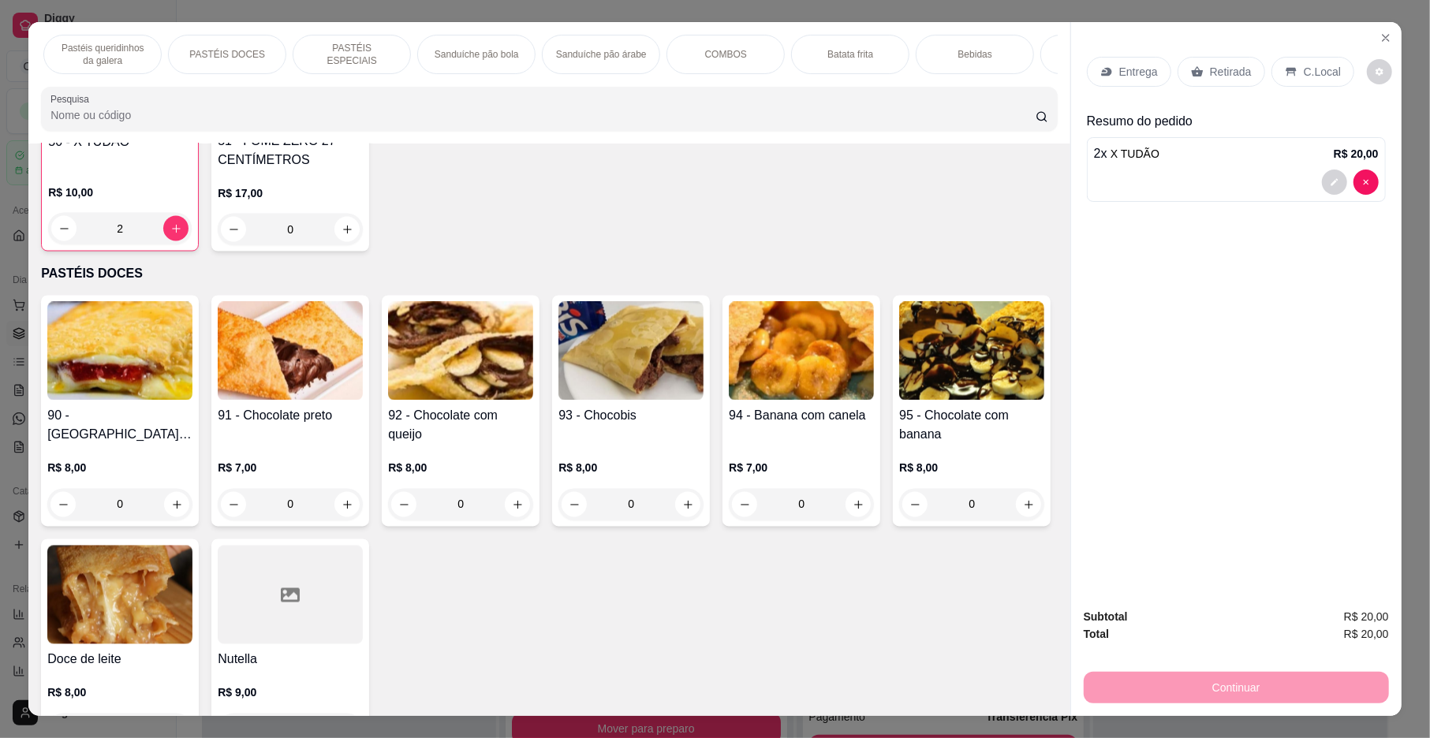
scroll to position [0, 505]
click at [979, 60] on div "Bebidas" at bounding box center [966, 54] width 118 height 39
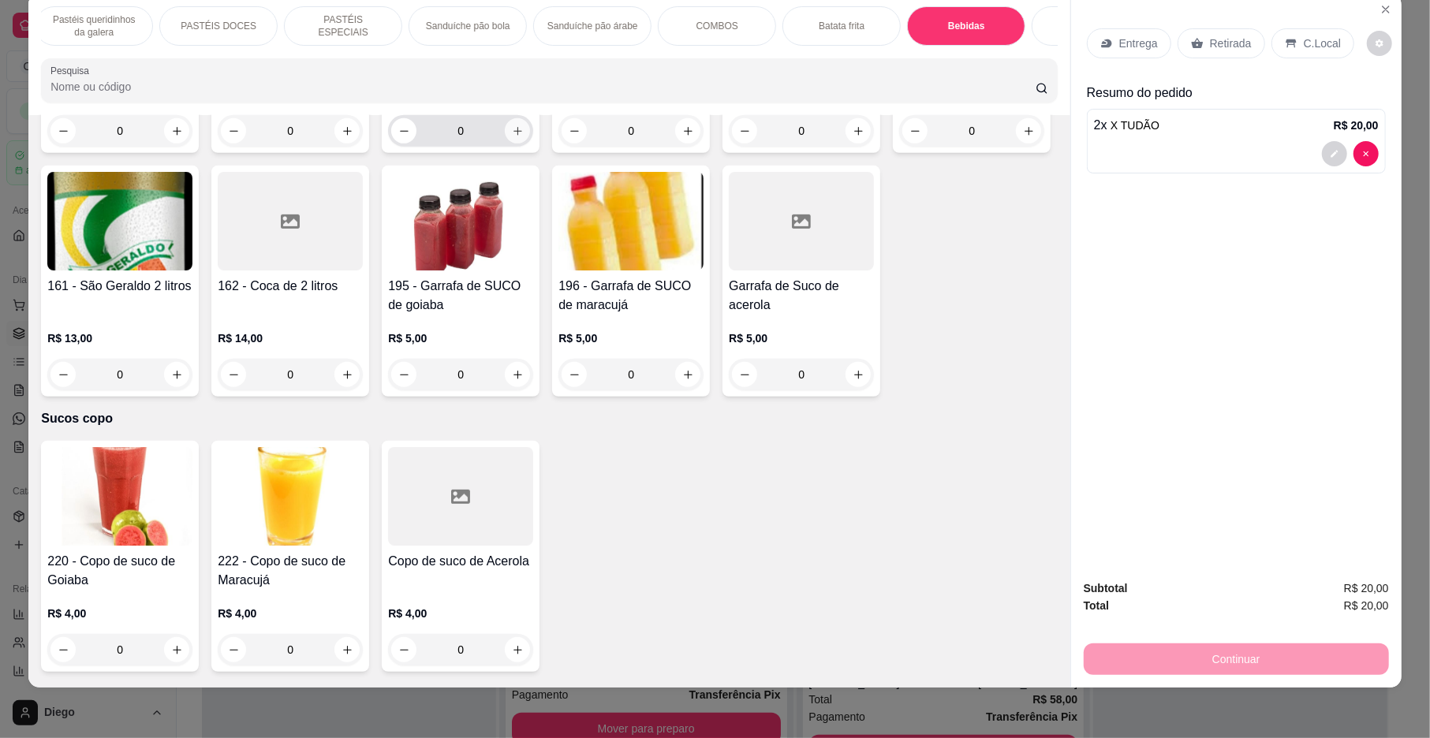
click at [506, 144] on button "increase-product-quantity" at bounding box center [517, 130] width 25 height 25
type input "1"
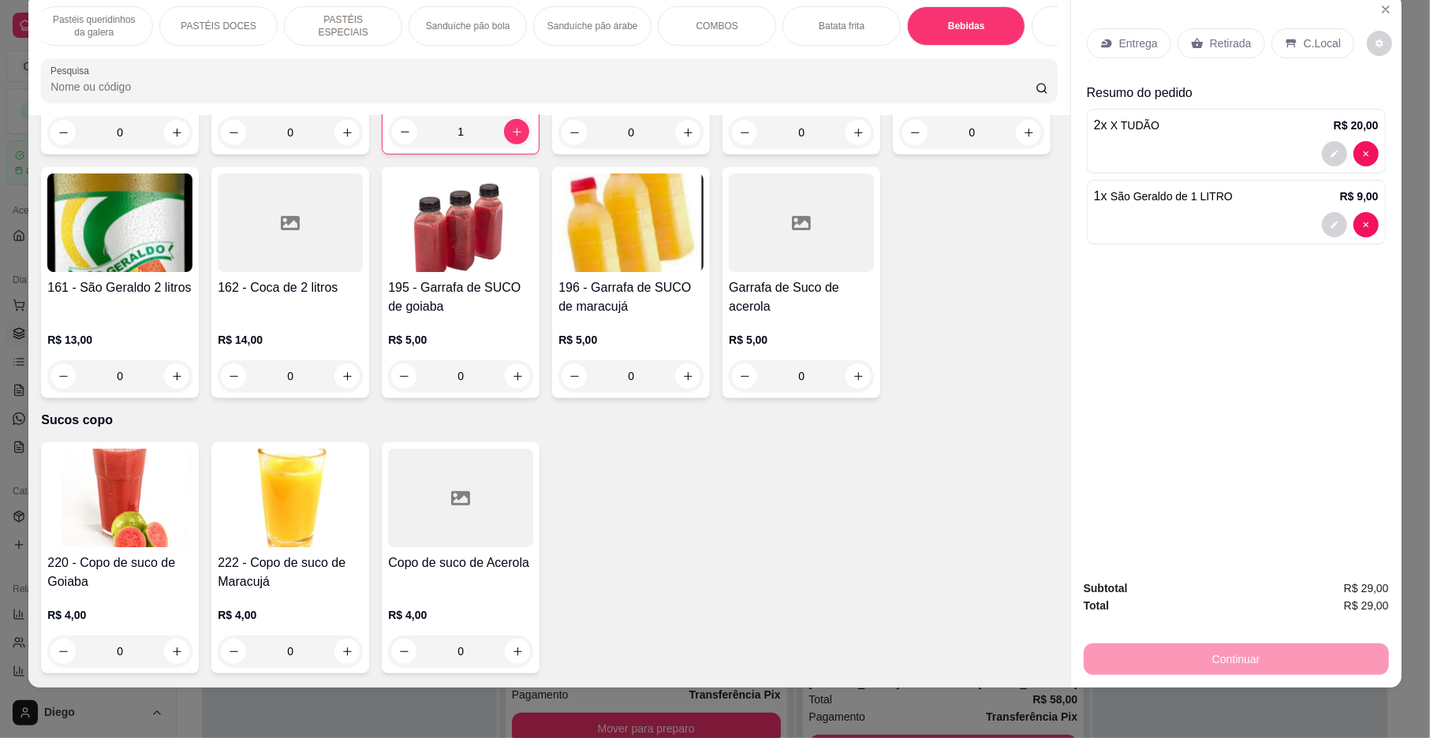
click at [1130, 49] on p "Entrega" at bounding box center [1138, 43] width 39 height 16
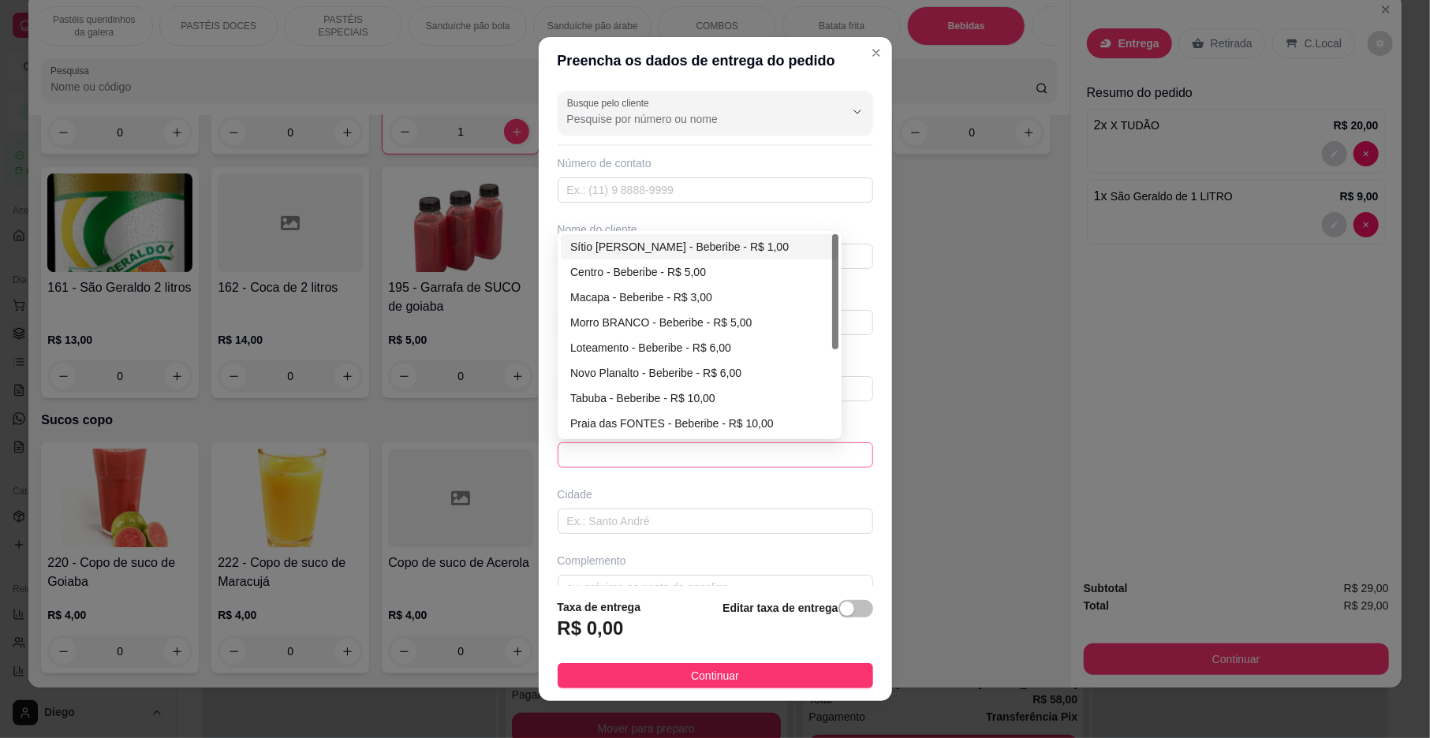
click at [622, 452] on span at bounding box center [715, 455] width 297 height 24
click at [610, 272] on div "Centro - Beberibe - R$ 5,00" at bounding box center [699, 271] width 259 height 17
type input "Beberibe"
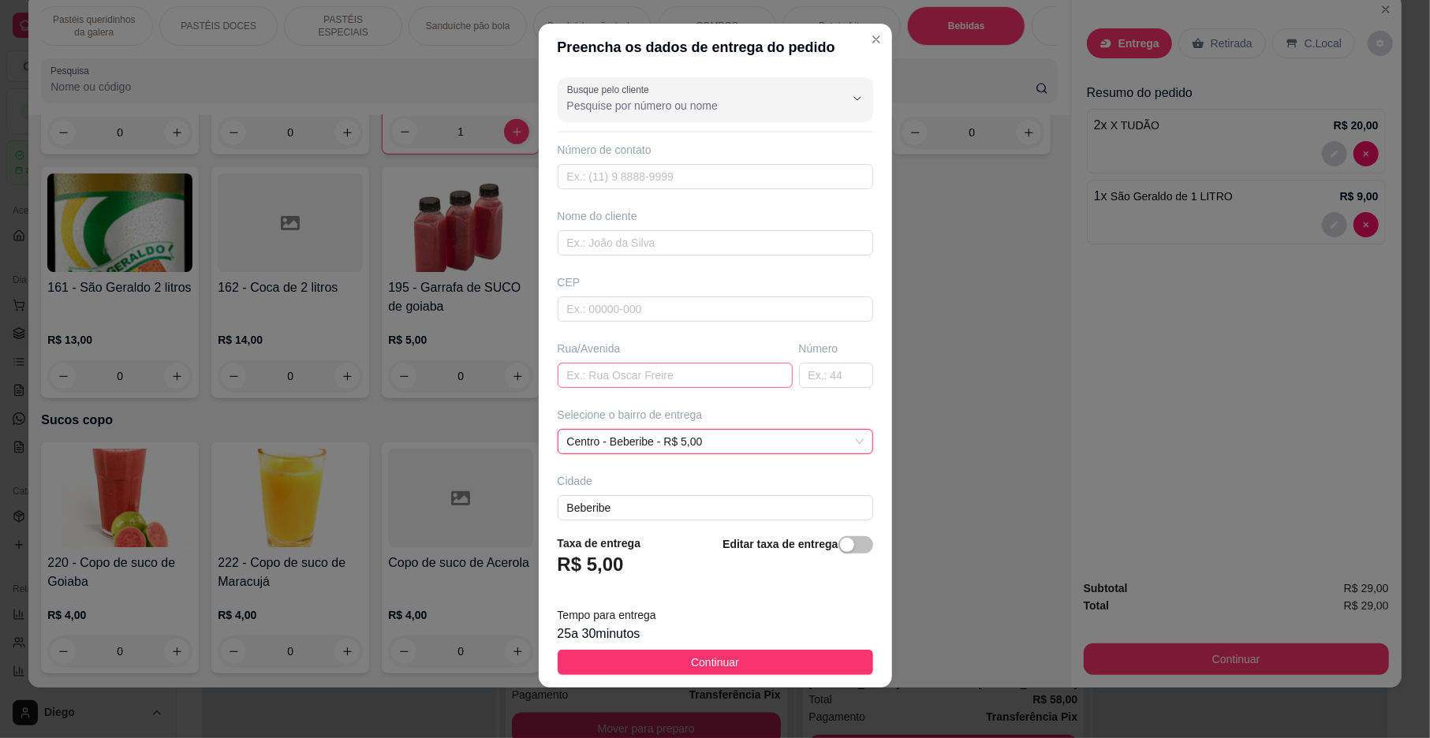
scroll to position [84, 0]
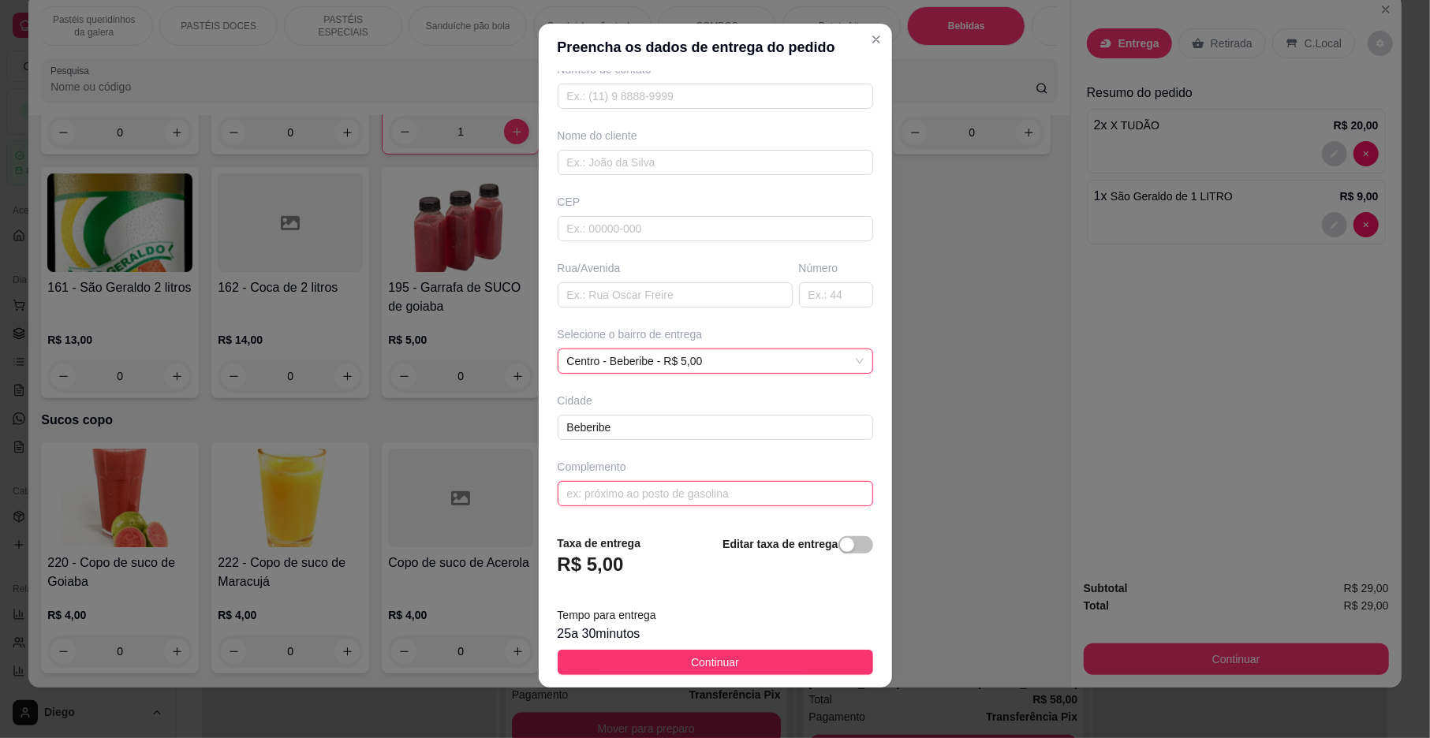
click at [629, 491] on input "text" at bounding box center [716, 493] width 316 height 25
type input "C"
type input "EM CIMA DO COLAÇO RAÇAO"
click at [585, 301] on input "text" at bounding box center [675, 294] width 235 height 25
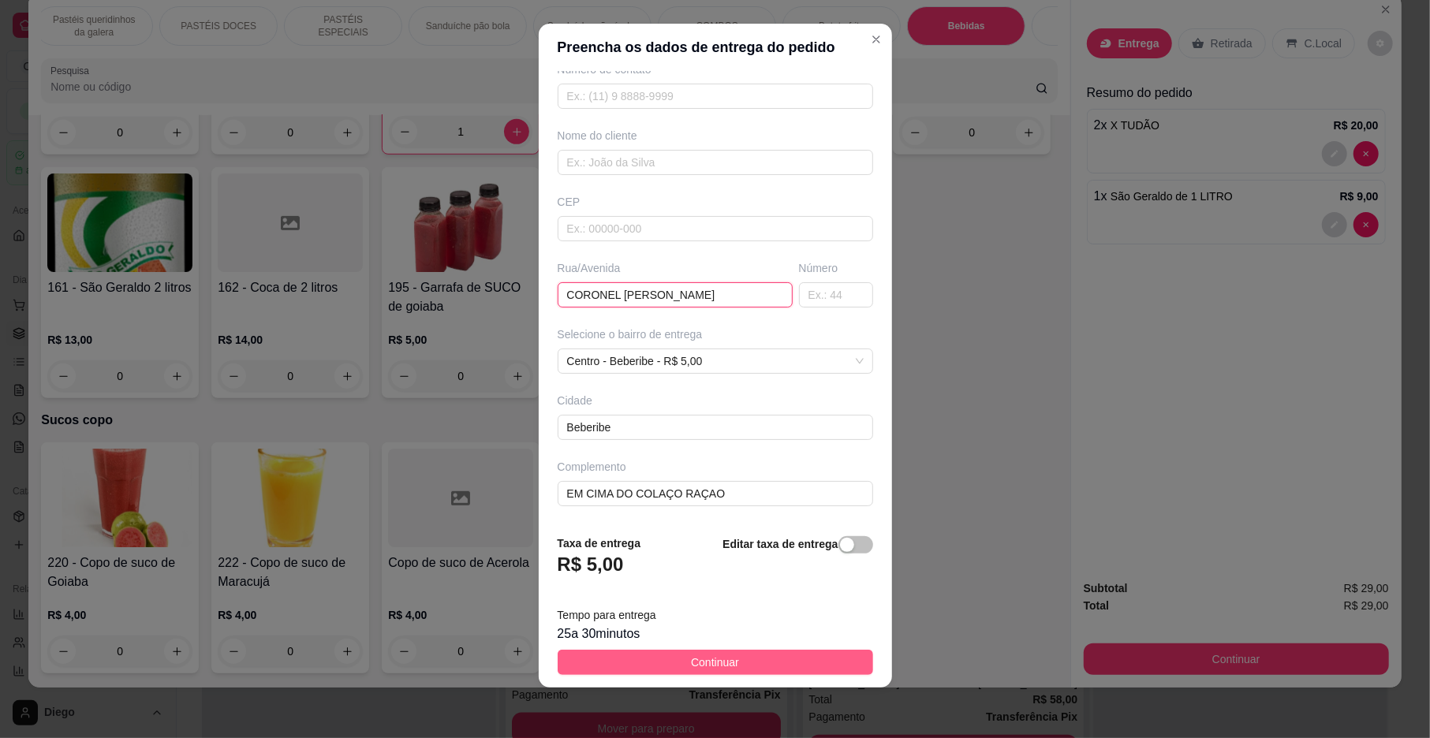
type input "CORONEL BIA"
click at [719, 651] on button "Continuar" at bounding box center [716, 662] width 316 height 25
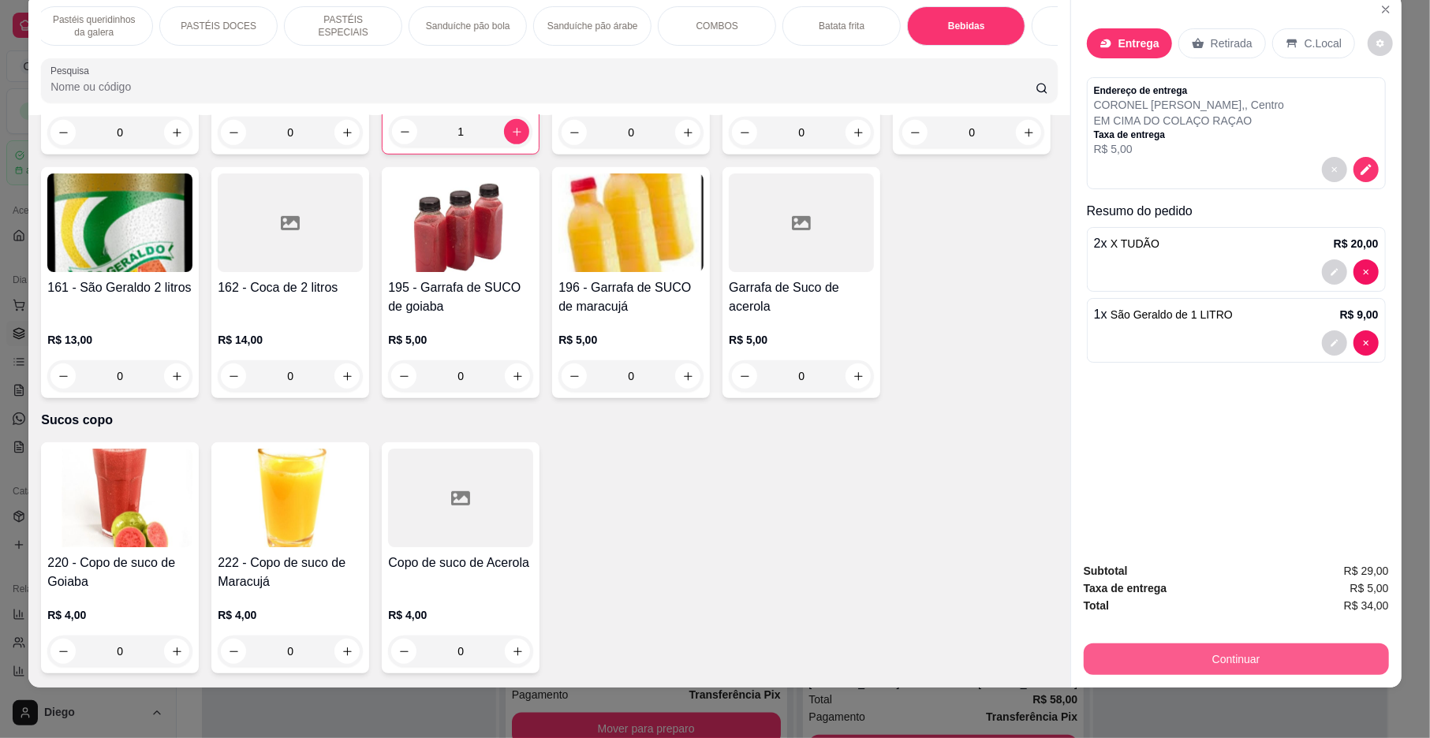
click at [1204, 655] on button "Continuar" at bounding box center [1236, 660] width 305 height 32
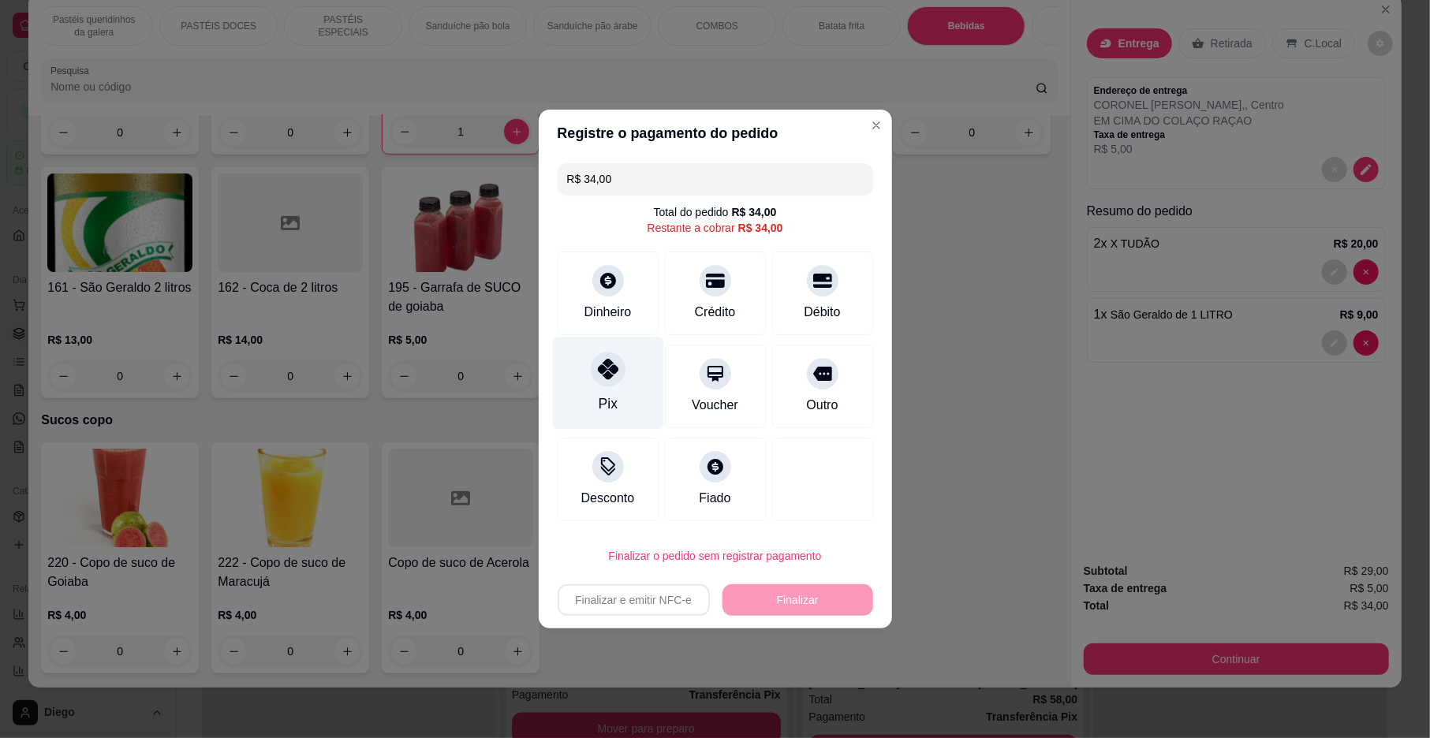
click at [607, 380] on div at bounding box center [608, 369] width 35 height 35
type input "R$ 0,00"
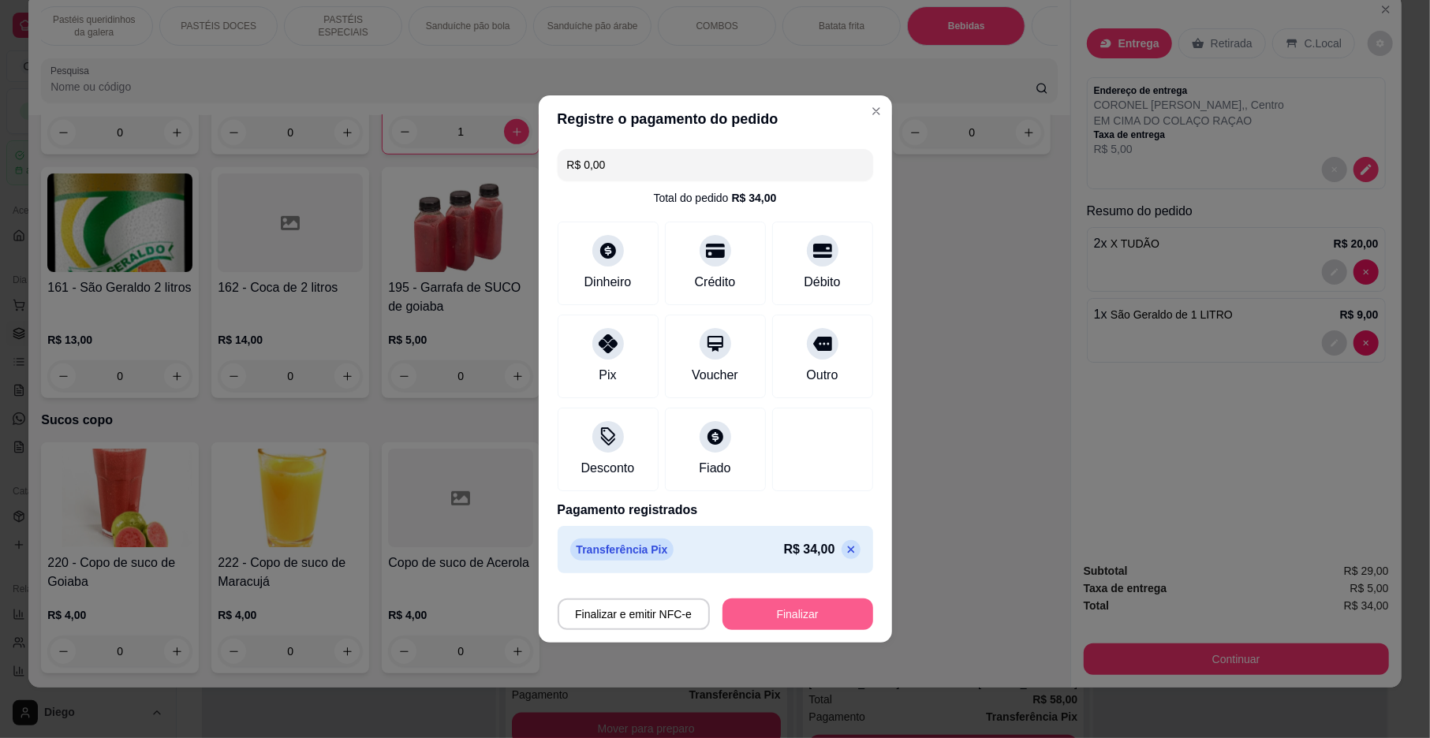
click at [800, 615] on button "Finalizar" at bounding box center [798, 615] width 151 height 32
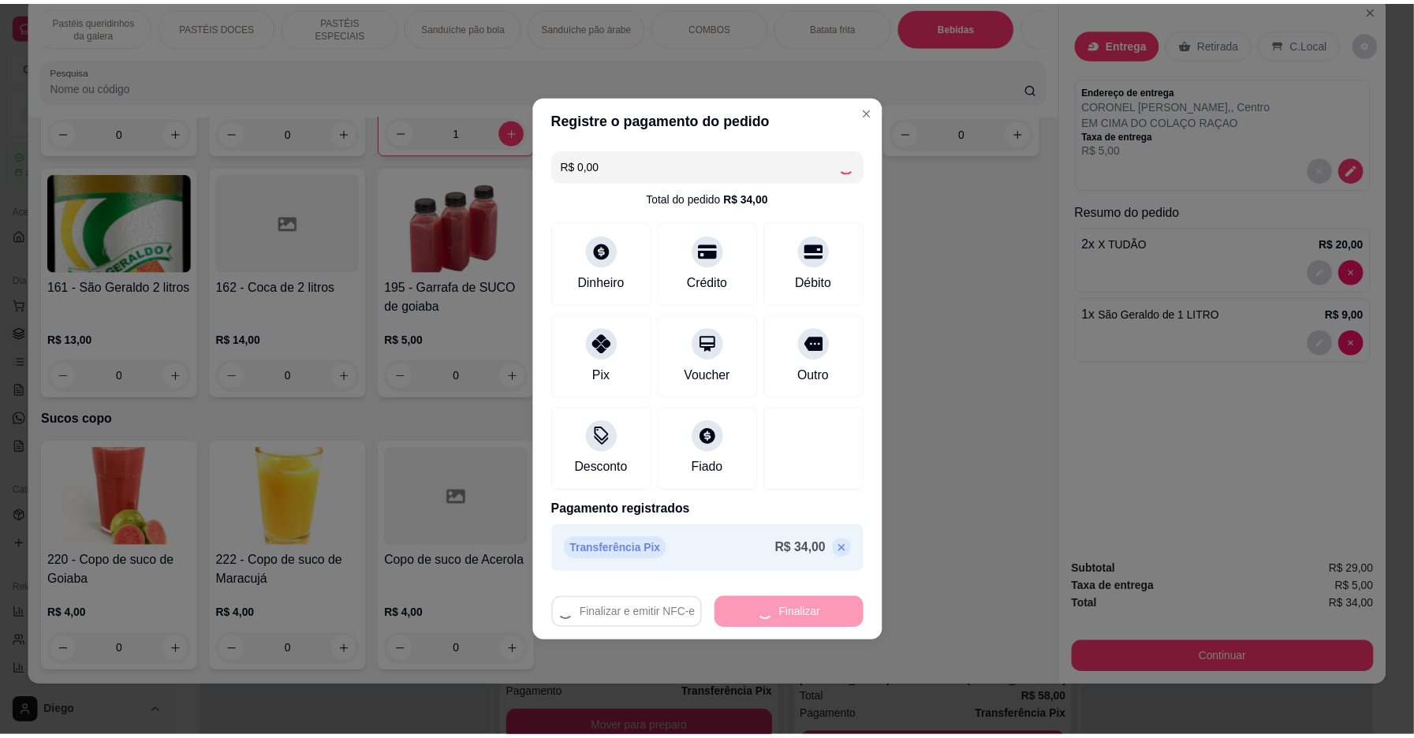
scroll to position [1325, 0]
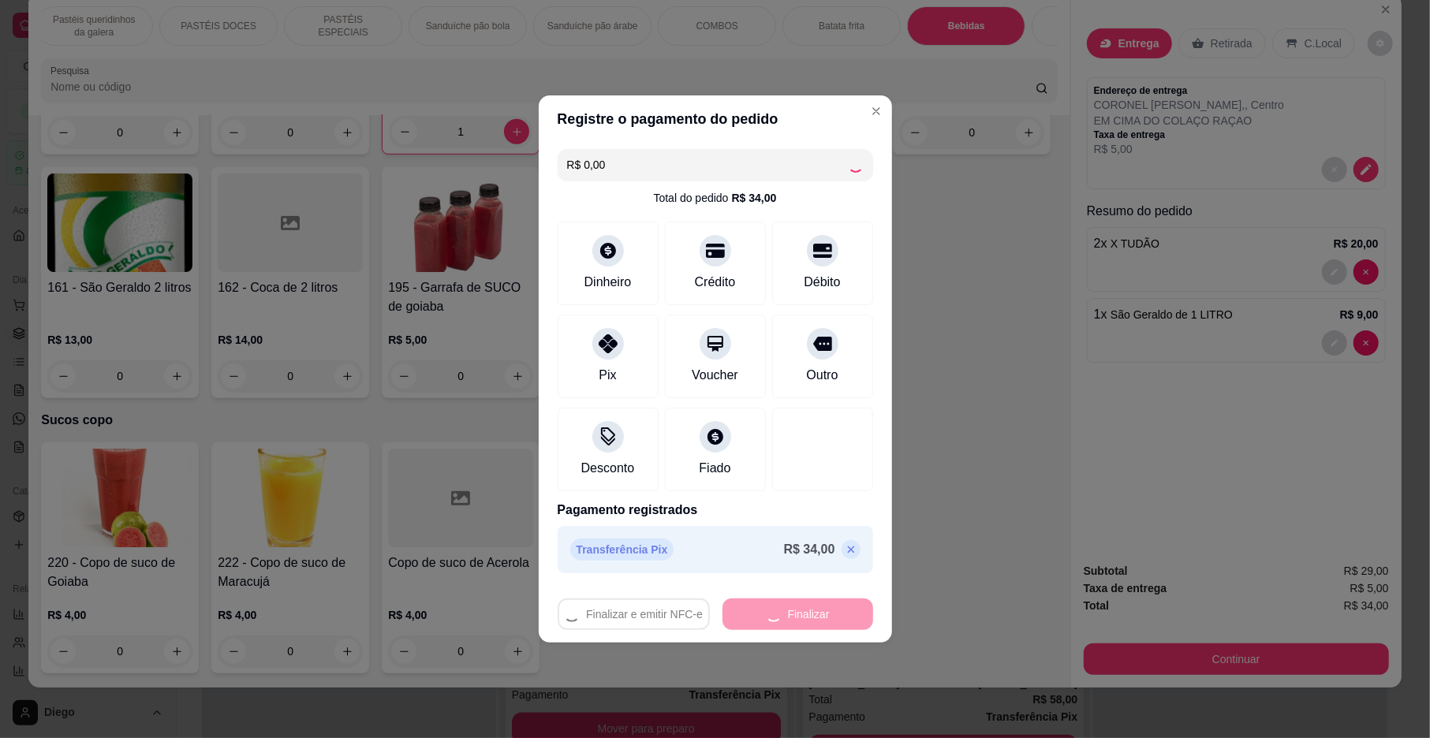
type input "0"
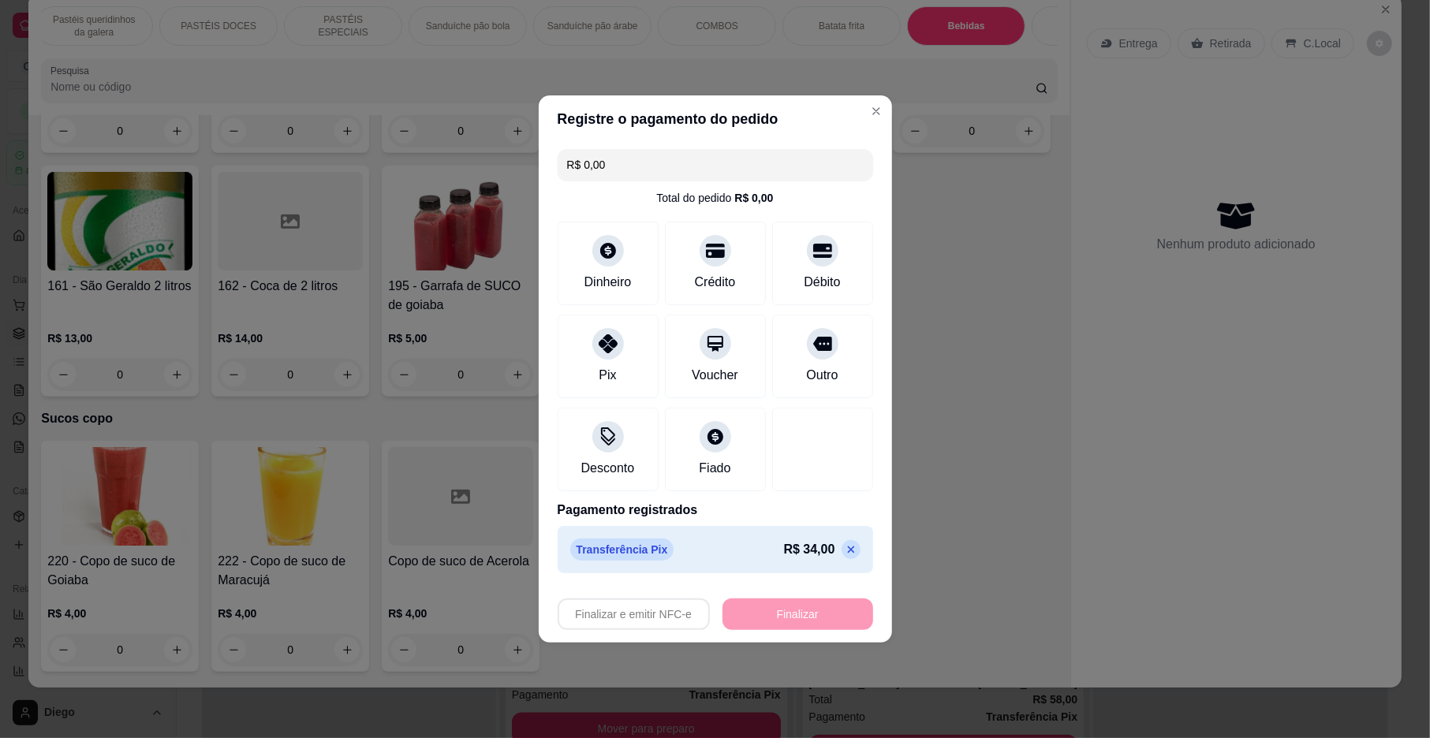
type input "-R$ 34,00"
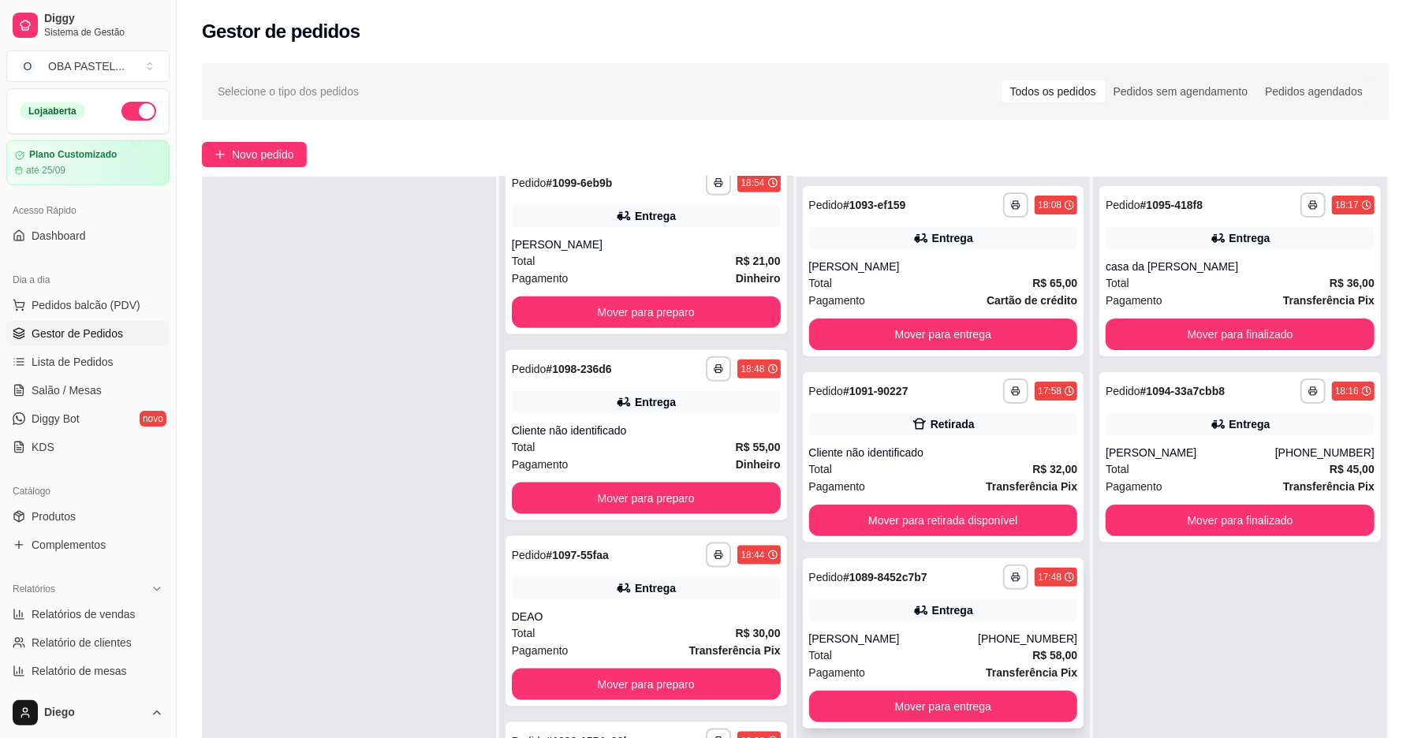
scroll to position [105, 0]
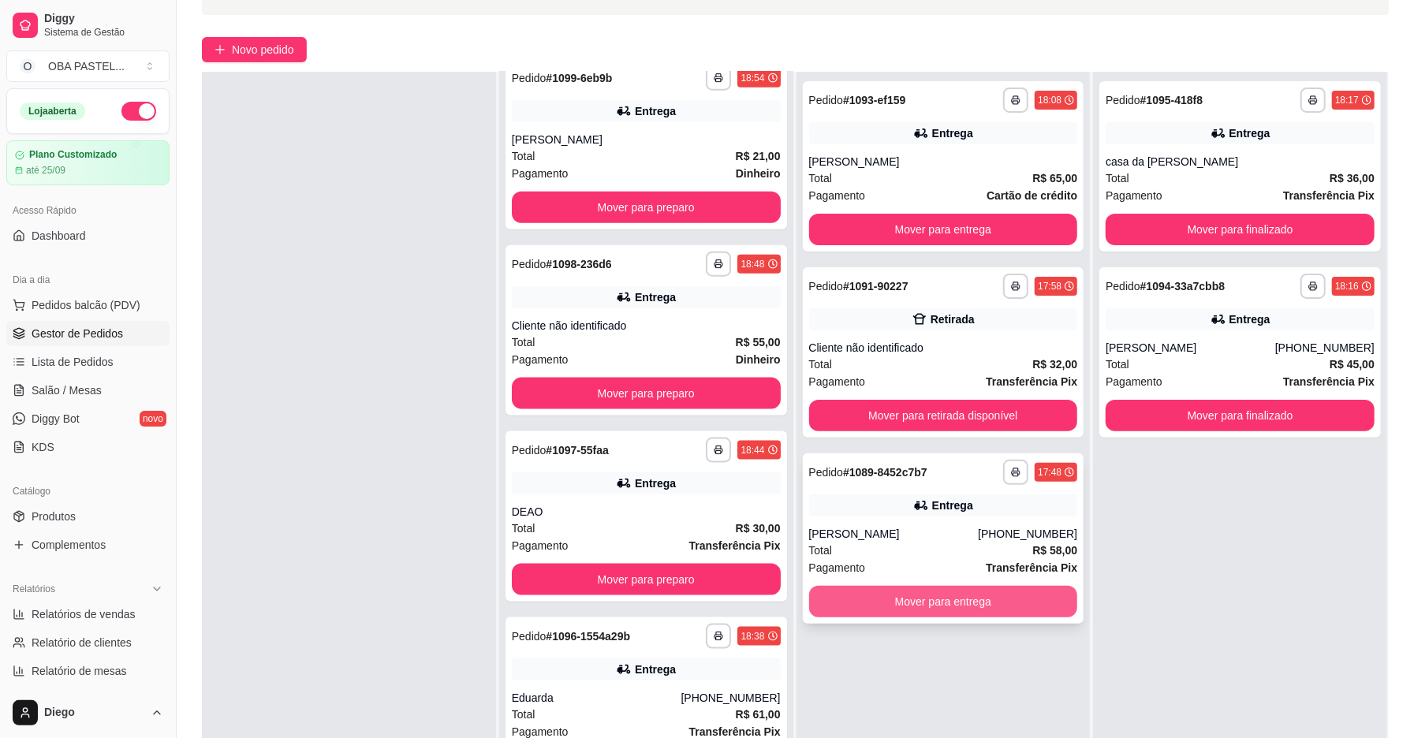
click at [912, 600] on button "Mover para entrega" at bounding box center [943, 602] width 269 height 32
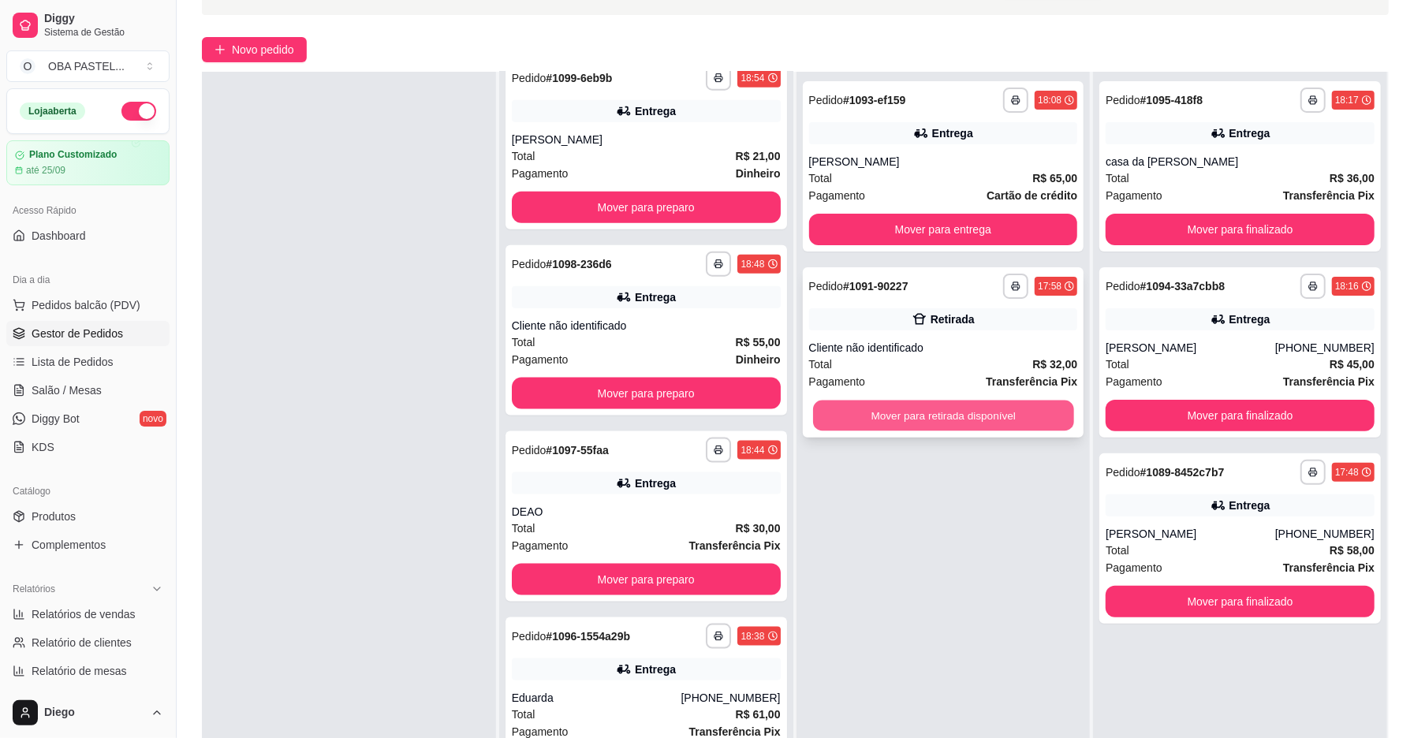
click at [938, 408] on button "Mover para retirada disponível" at bounding box center [943, 416] width 261 height 31
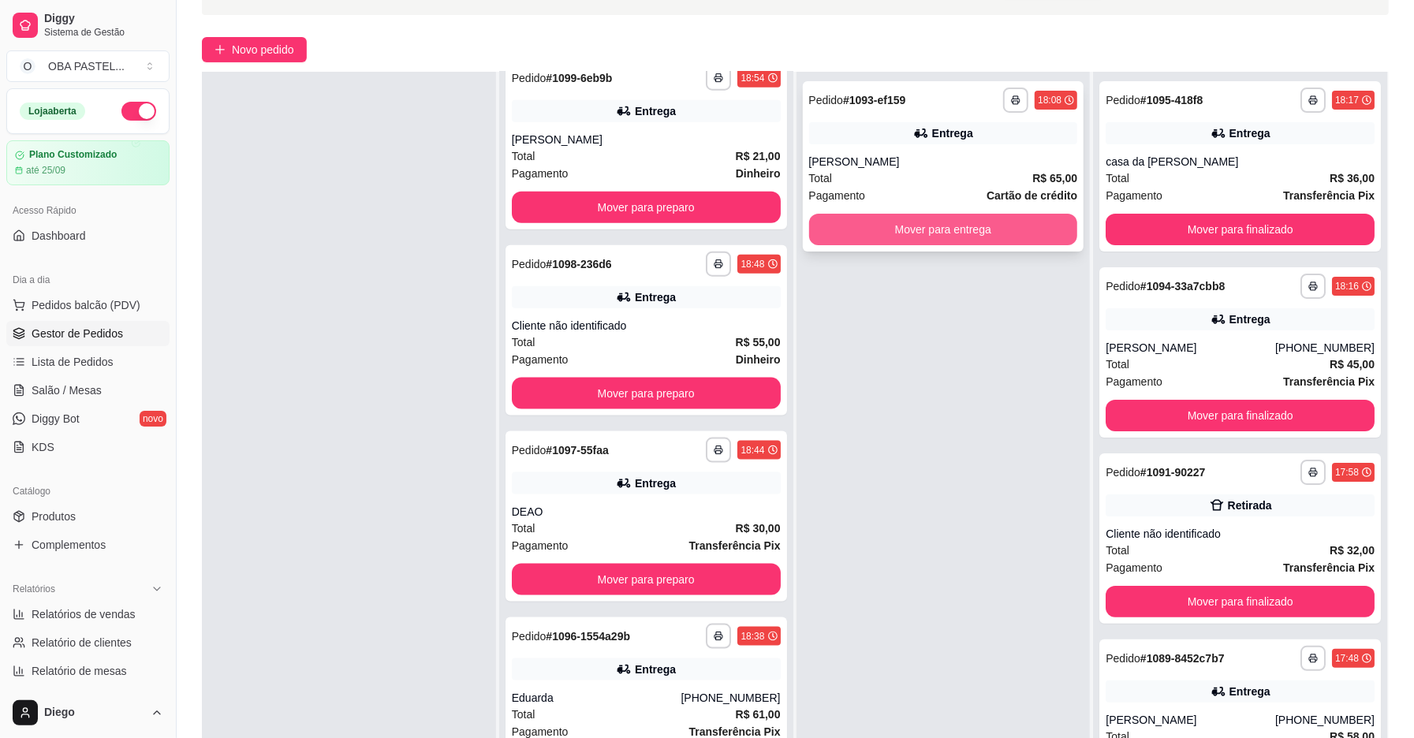
click at [969, 232] on button "Mover para entrega" at bounding box center [943, 230] width 269 height 32
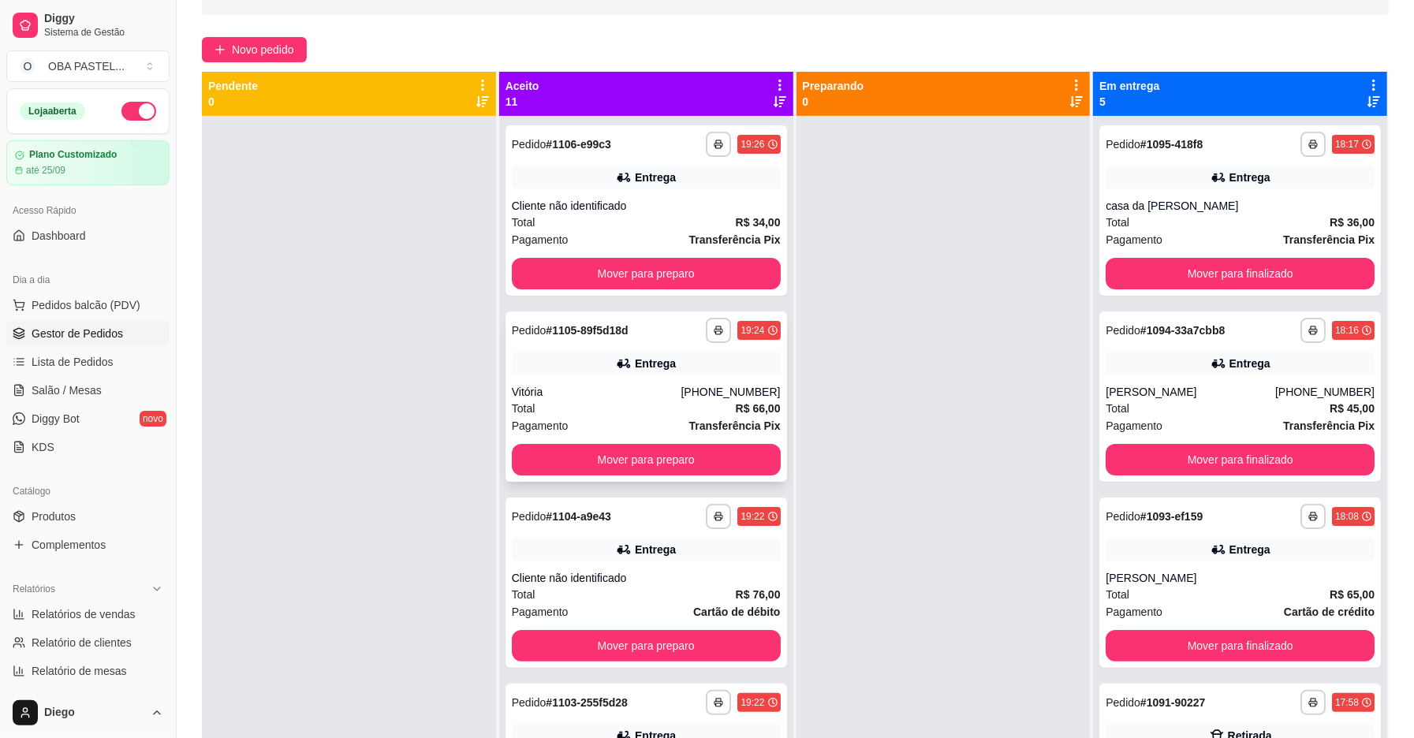
scroll to position [0, 0]
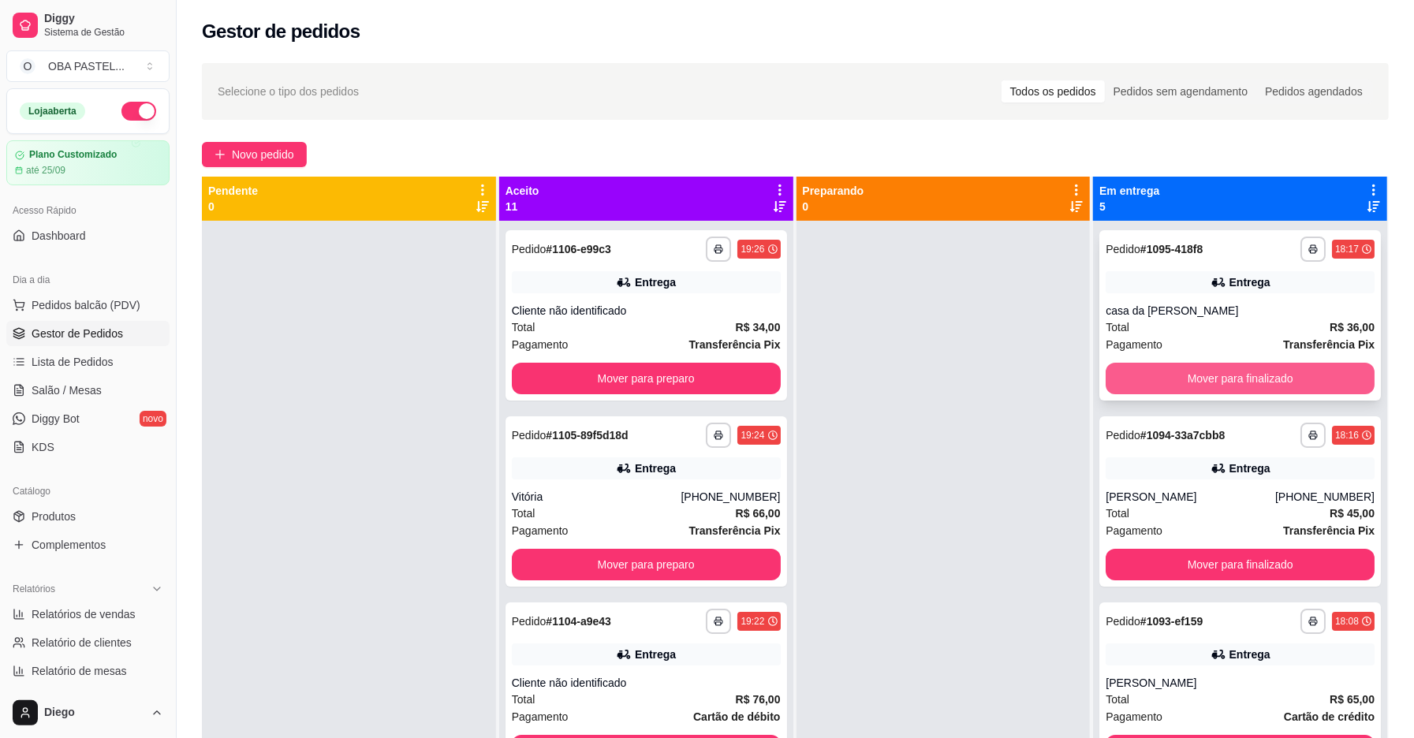
click at [1276, 380] on button "Mover para finalizado" at bounding box center [1240, 379] width 269 height 32
click at [1162, 385] on button "Mover para finalizado" at bounding box center [1240, 379] width 269 height 32
click at [1186, 379] on button "Mover para finalizado" at bounding box center [1240, 379] width 269 height 32
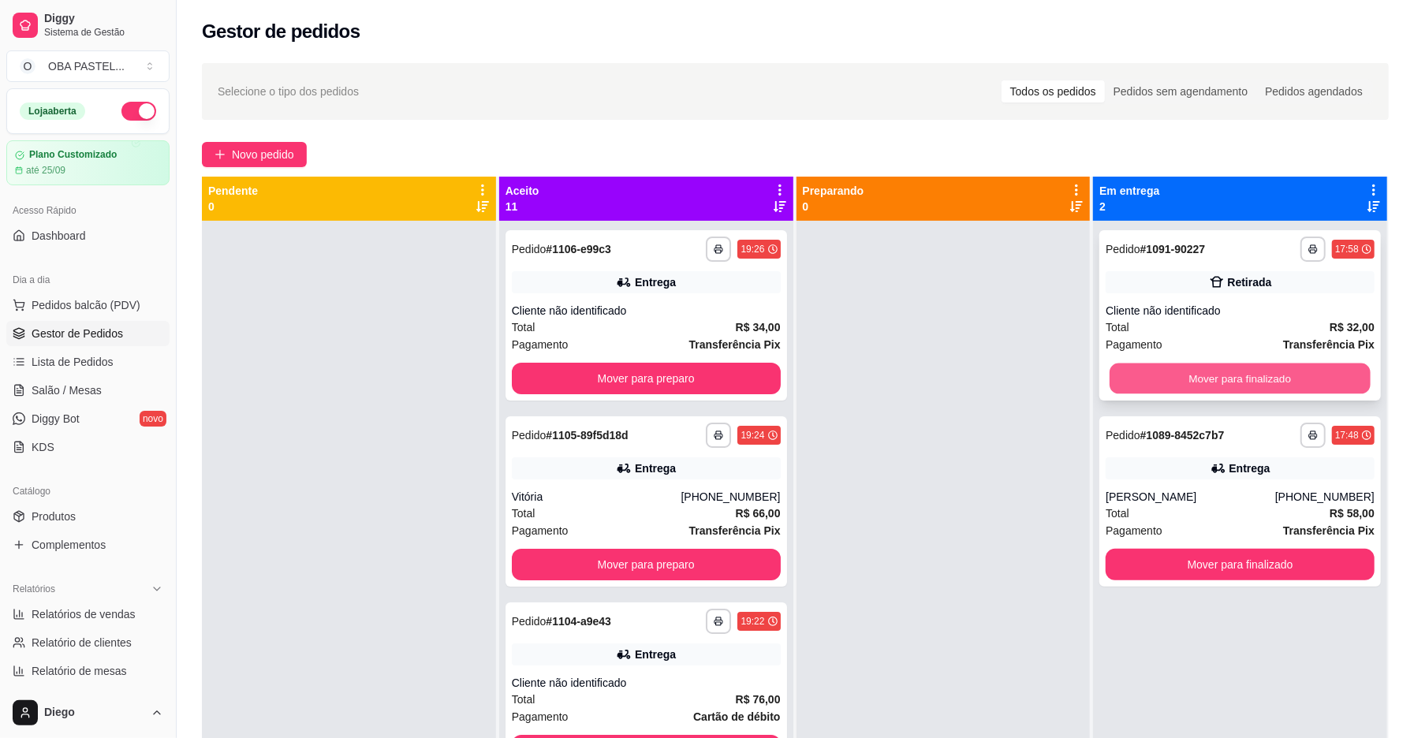
click at [1162, 369] on button "Mover para finalizado" at bounding box center [1240, 379] width 261 height 31
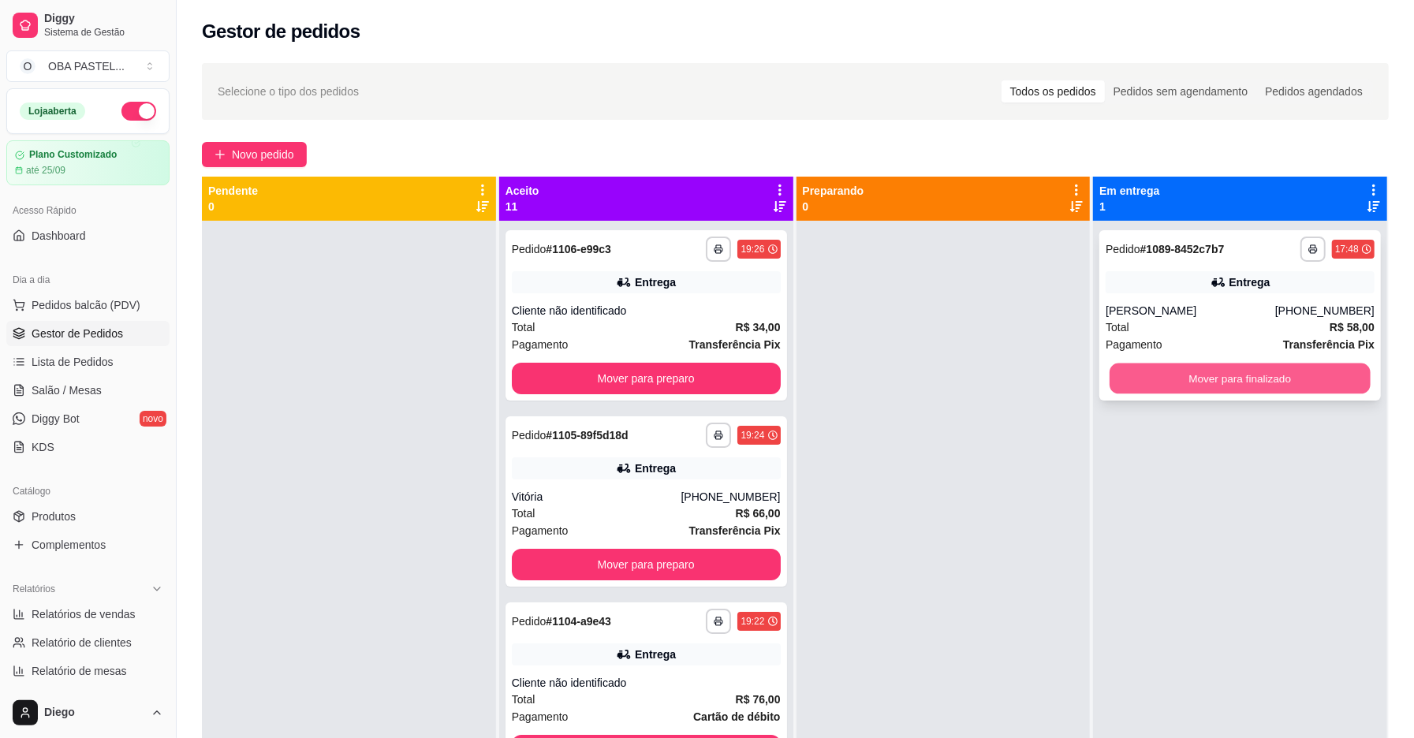
click at [1191, 391] on button "Mover para finalizado" at bounding box center [1240, 379] width 261 height 31
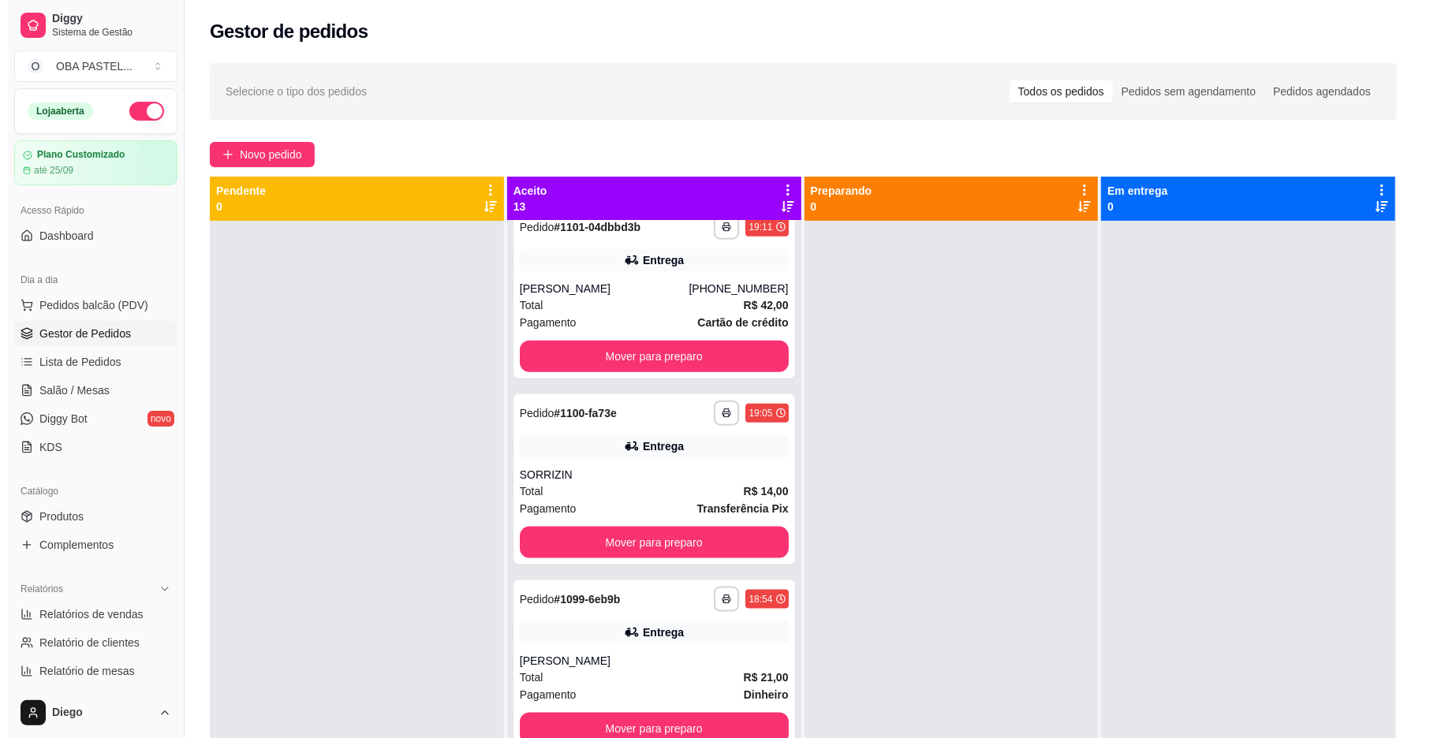
scroll to position [1698, 0]
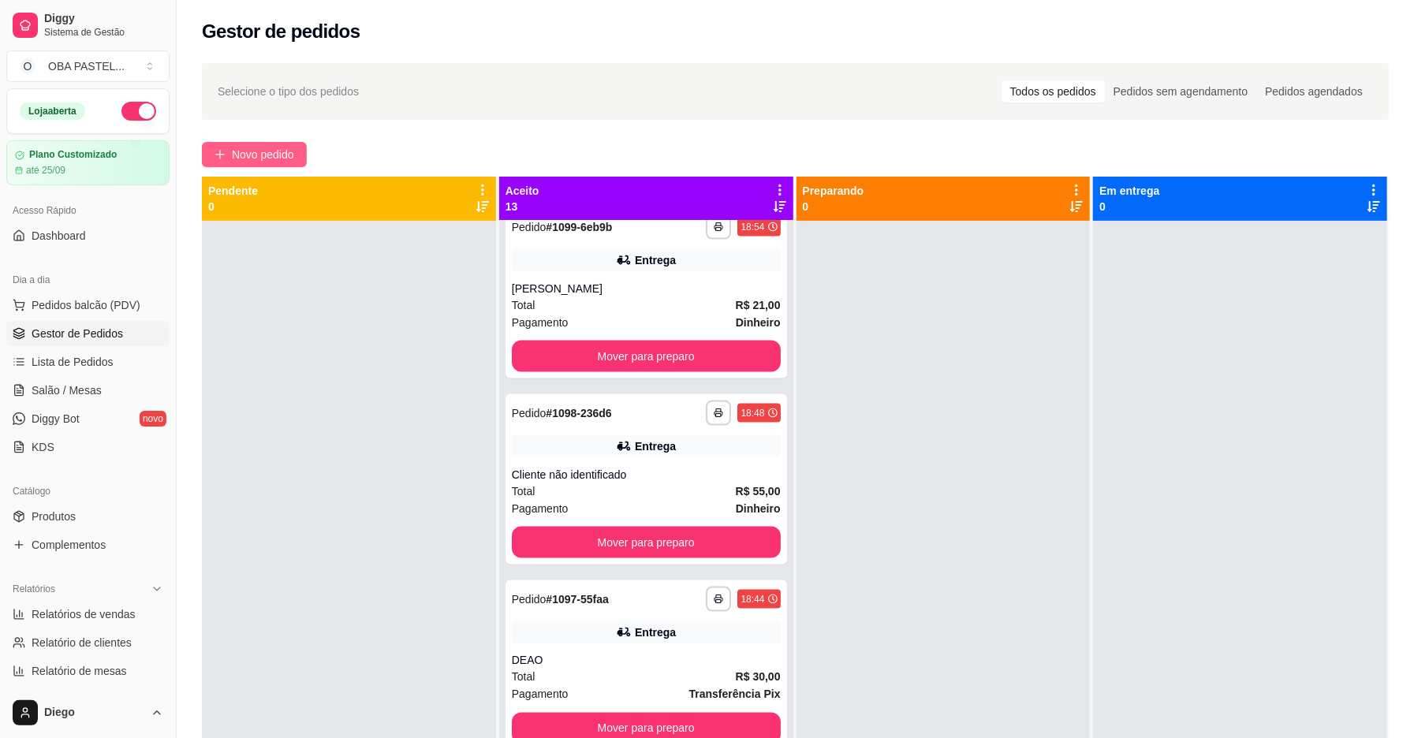
click at [216, 152] on icon "plus" at bounding box center [220, 154] width 11 height 11
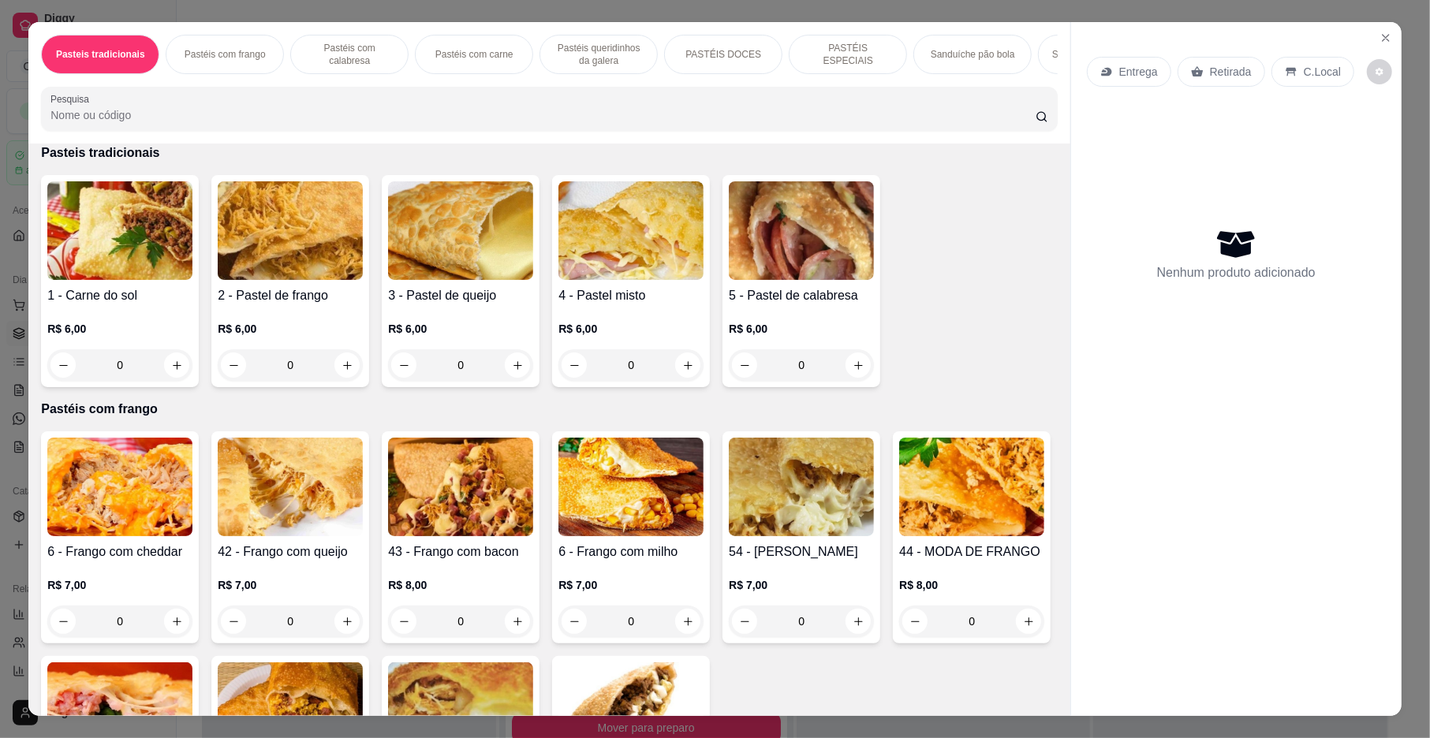
scroll to position [105, 0]
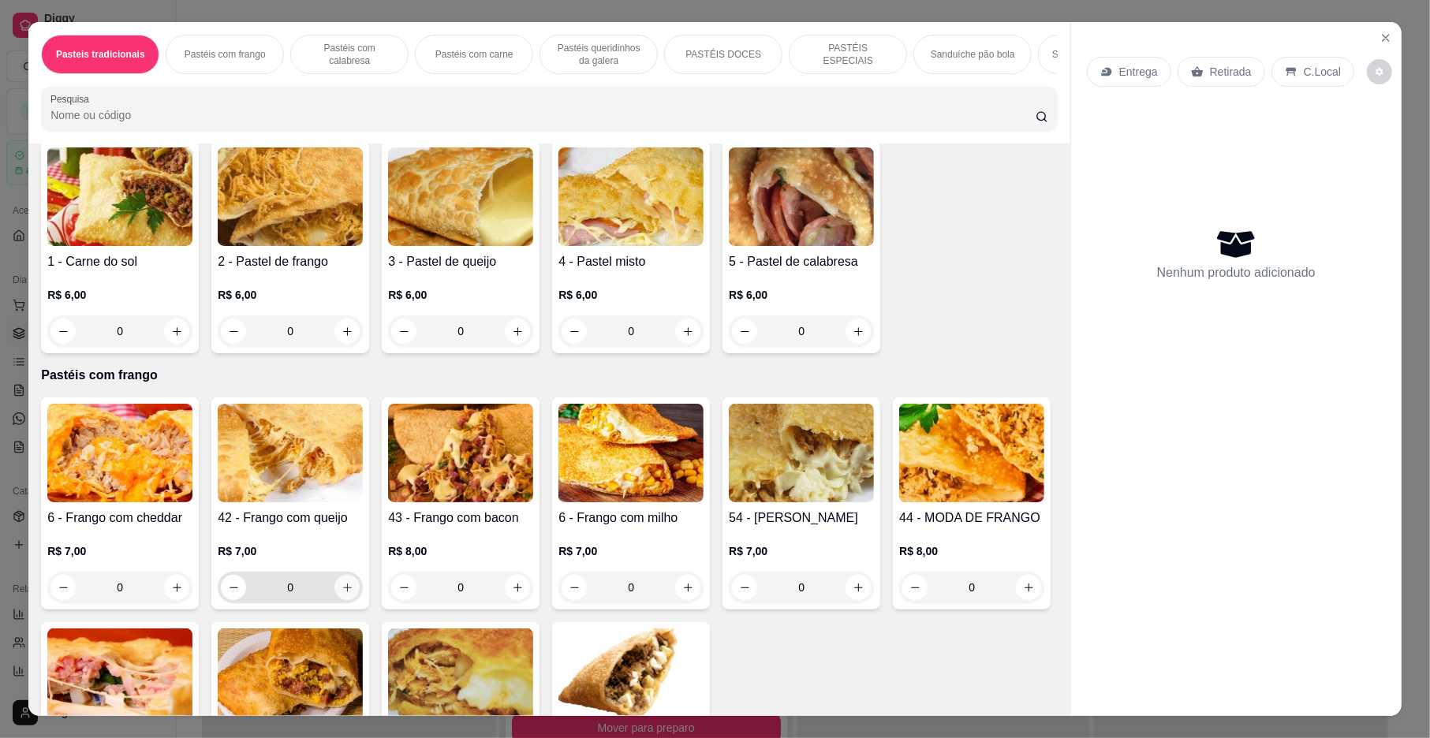
click at [342, 594] on icon "increase-product-quantity" at bounding box center [348, 588] width 12 height 12
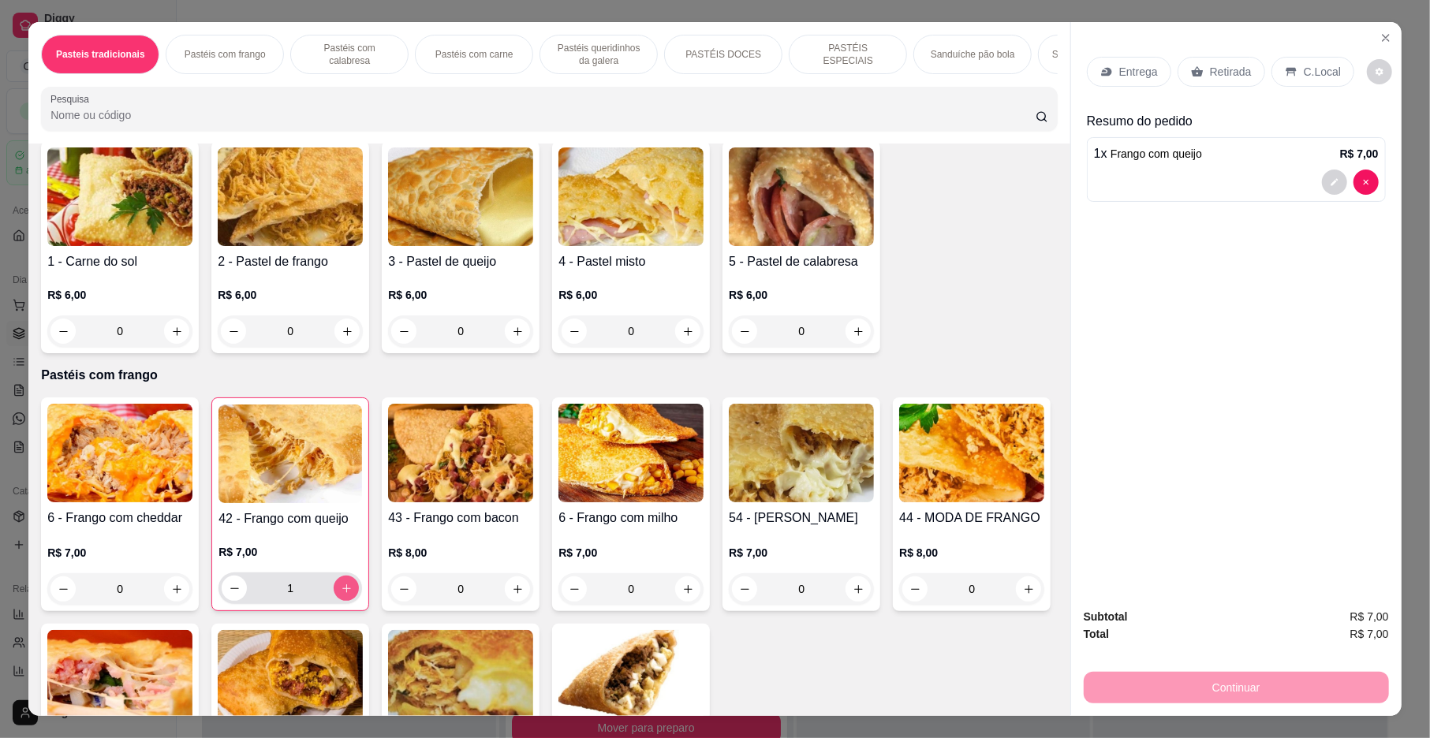
type input "1"
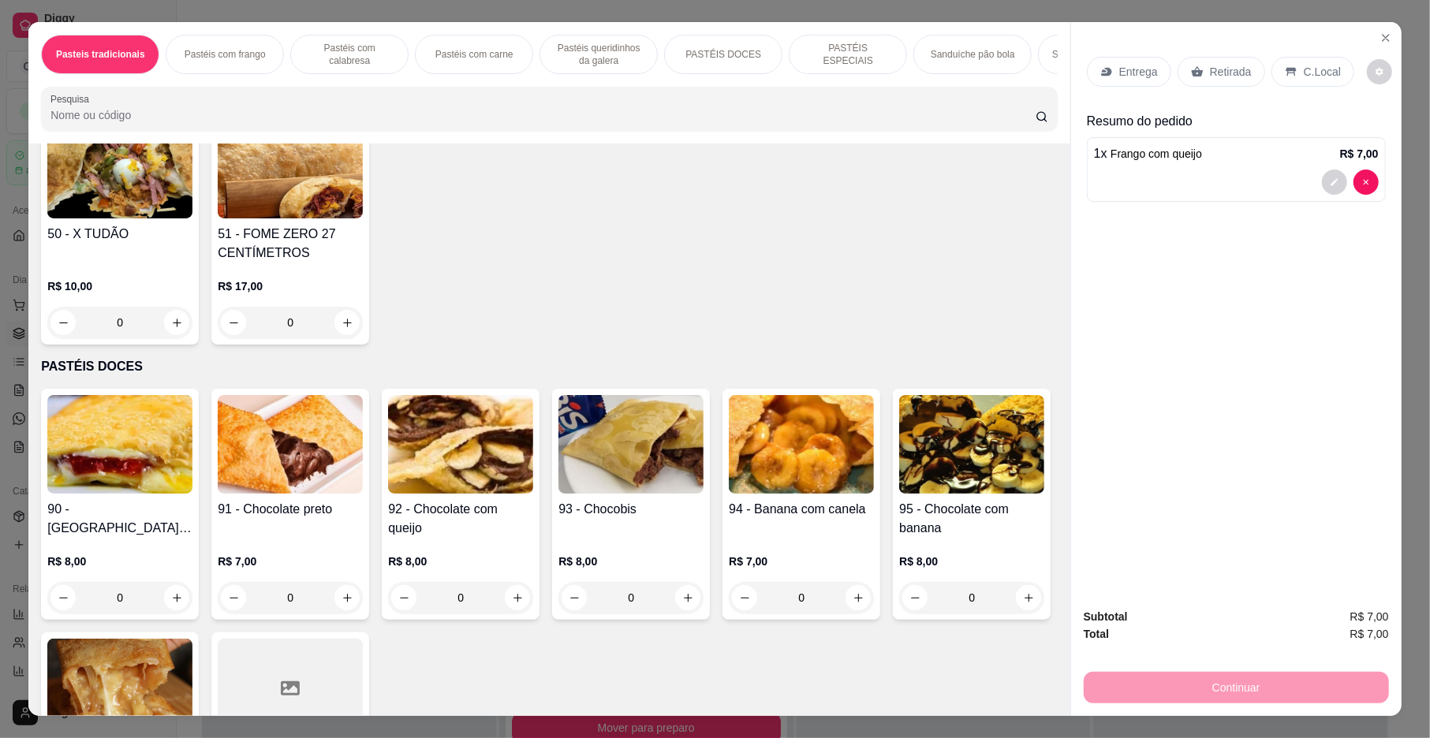
scroll to position [1923, 0]
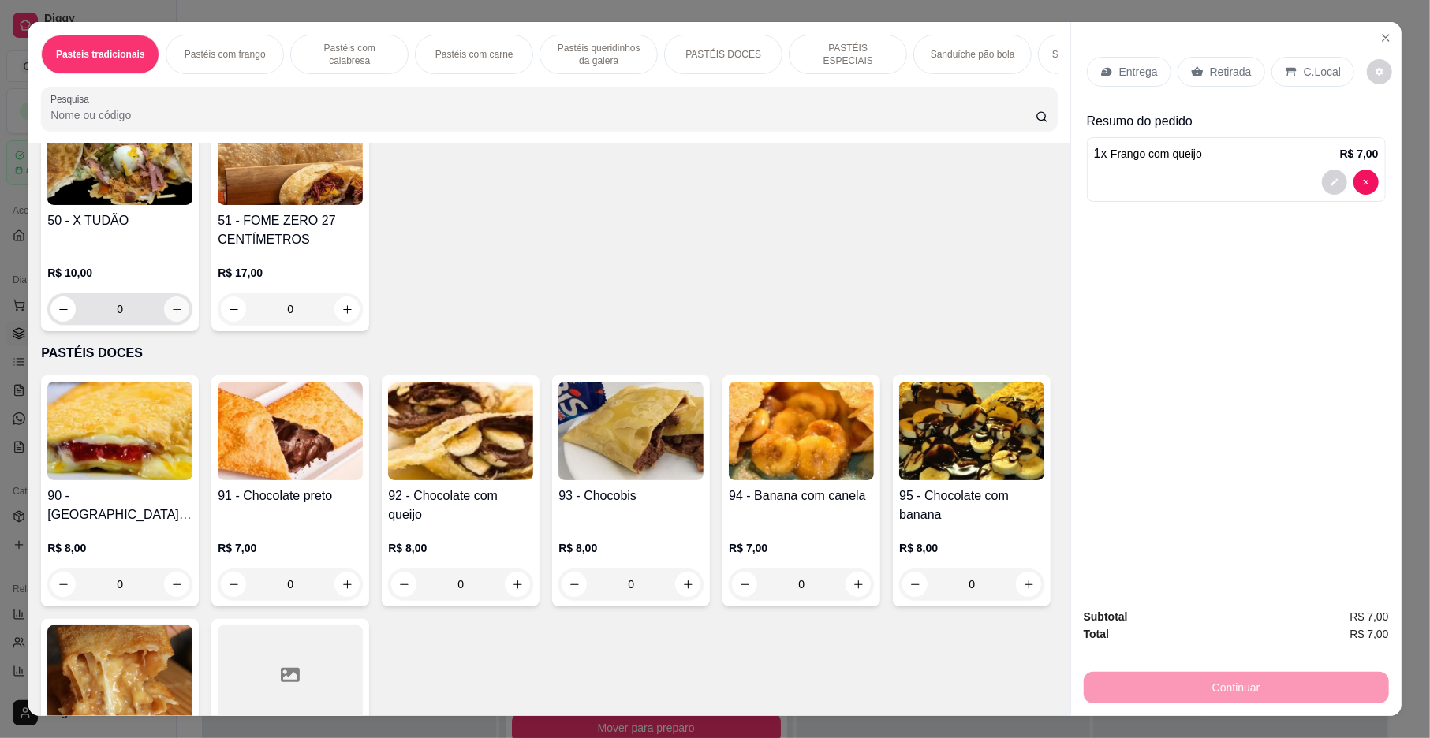
click at [171, 316] on icon "increase-product-quantity" at bounding box center [177, 310] width 12 height 12
type input "1"
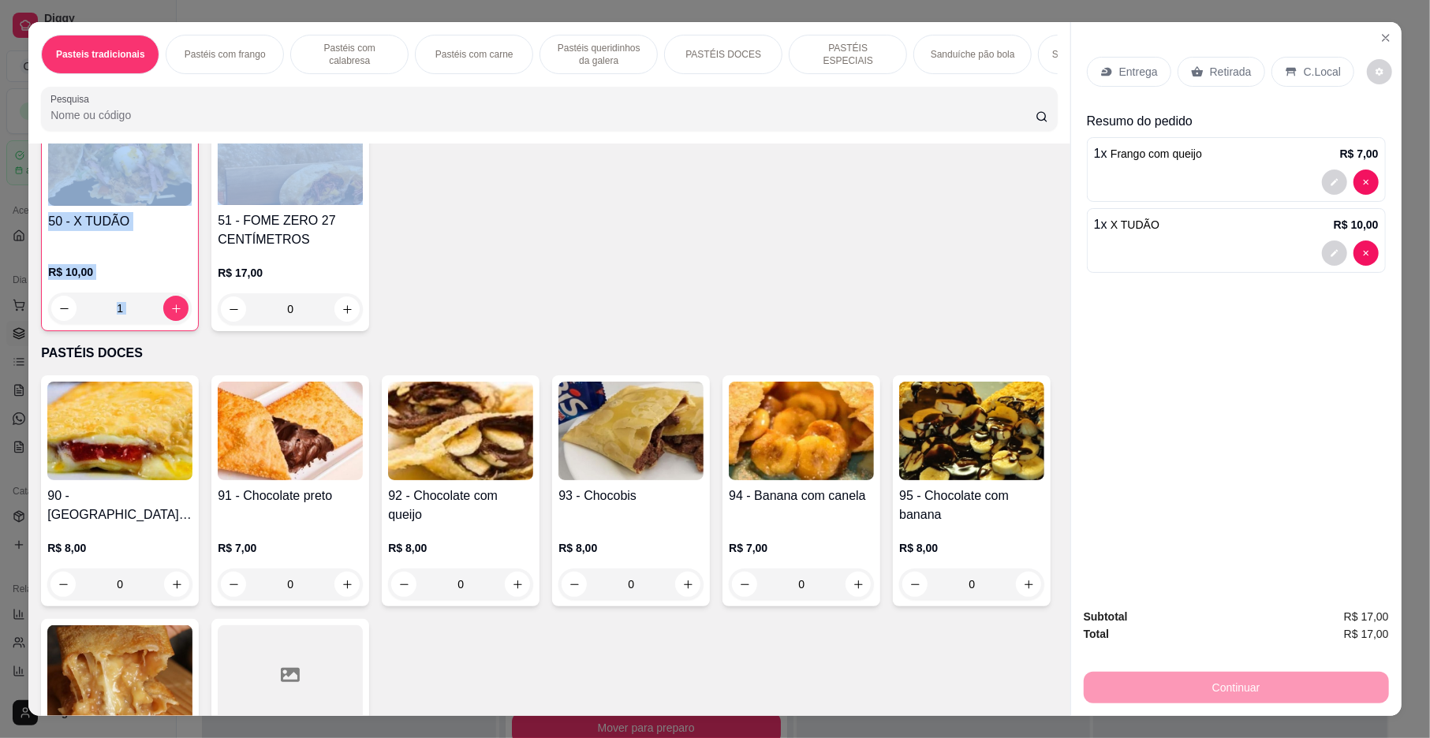
drag, startPoint x: 1045, startPoint y: 358, endPoint x: 1051, endPoint y: 287, distance: 71.2
click at [1051, 287] on div "Item avulso Pasteis tradicionais 1 - Carne do sol R$ 6,00 0 2 - Pastel de frang…" at bounding box center [548, 430] width 1041 height 573
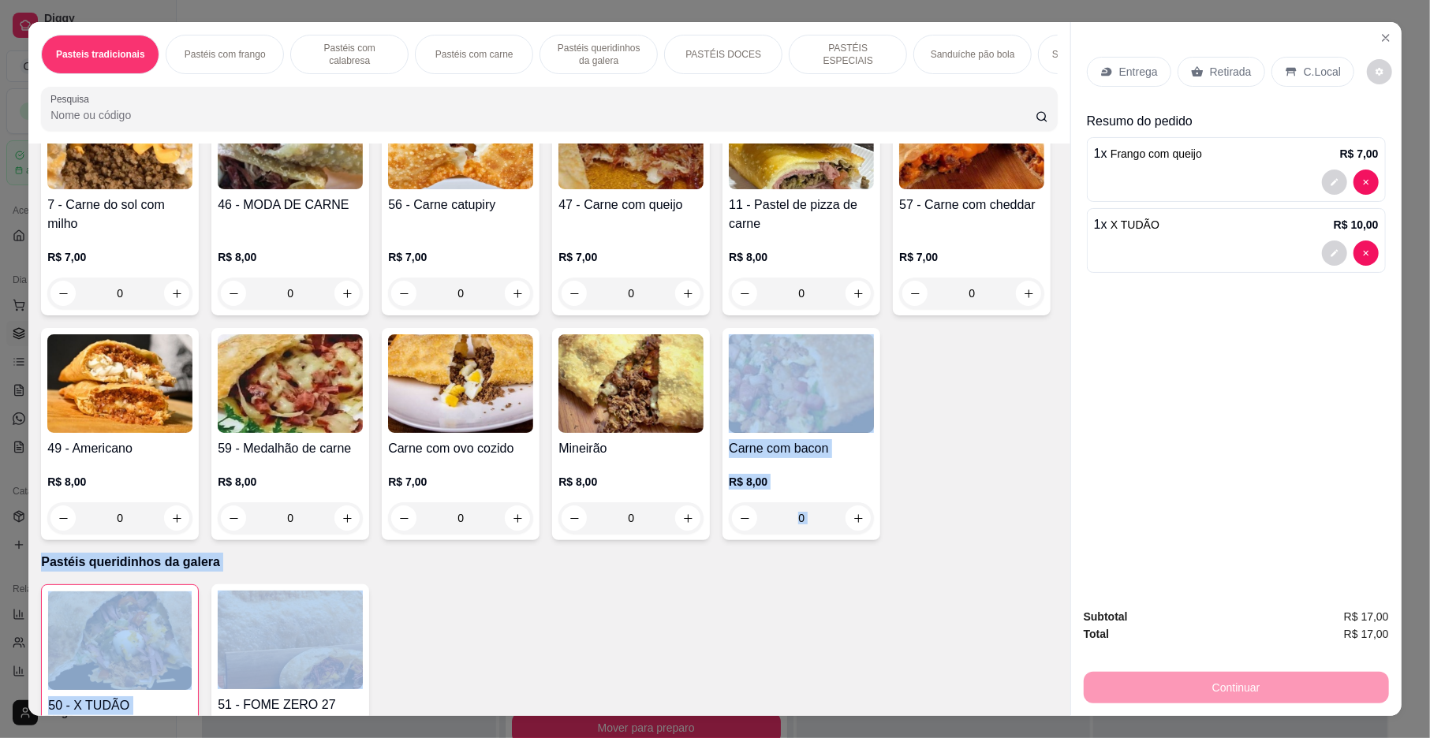
scroll to position [1231, 0]
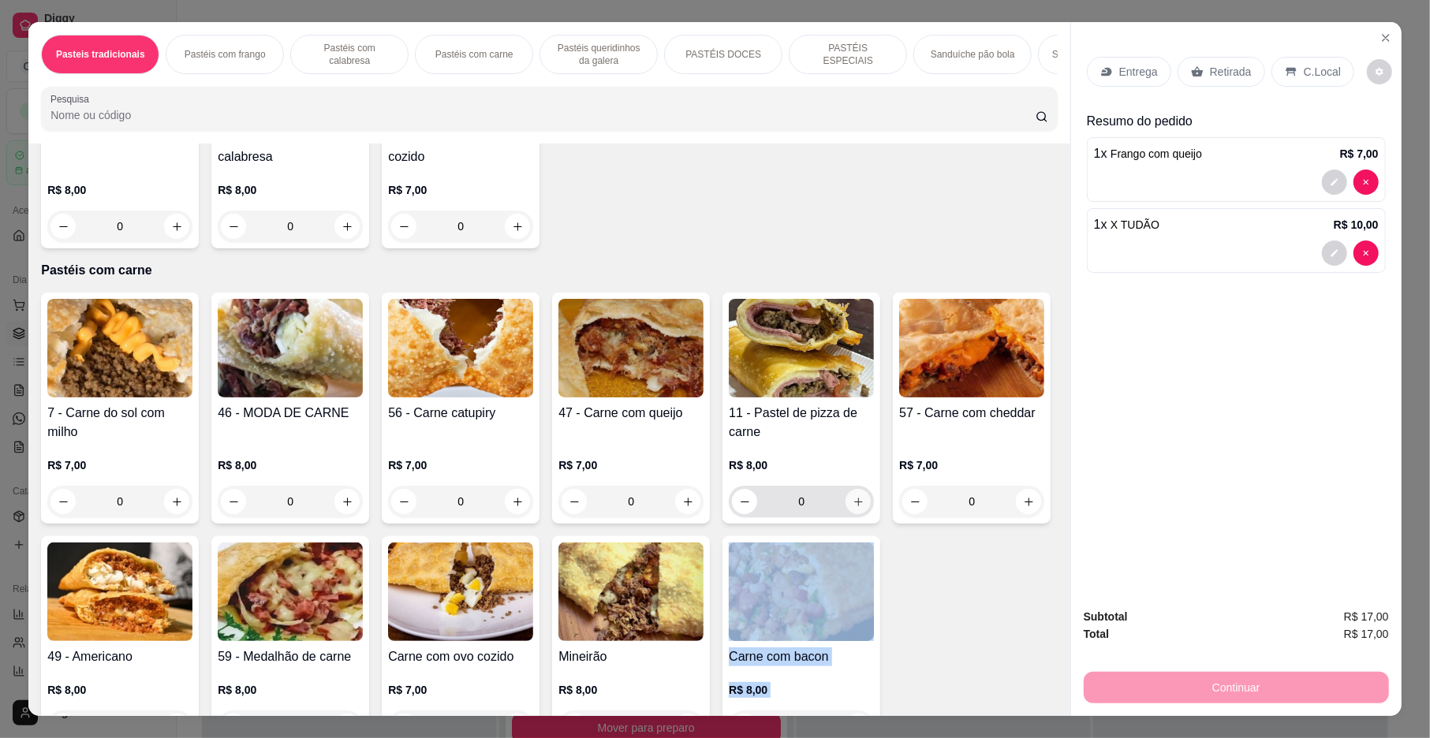
click at [853, 508] on icon "increase-product-quantity" at bounding box center [859, 502] width 12 height 12
type input "1"
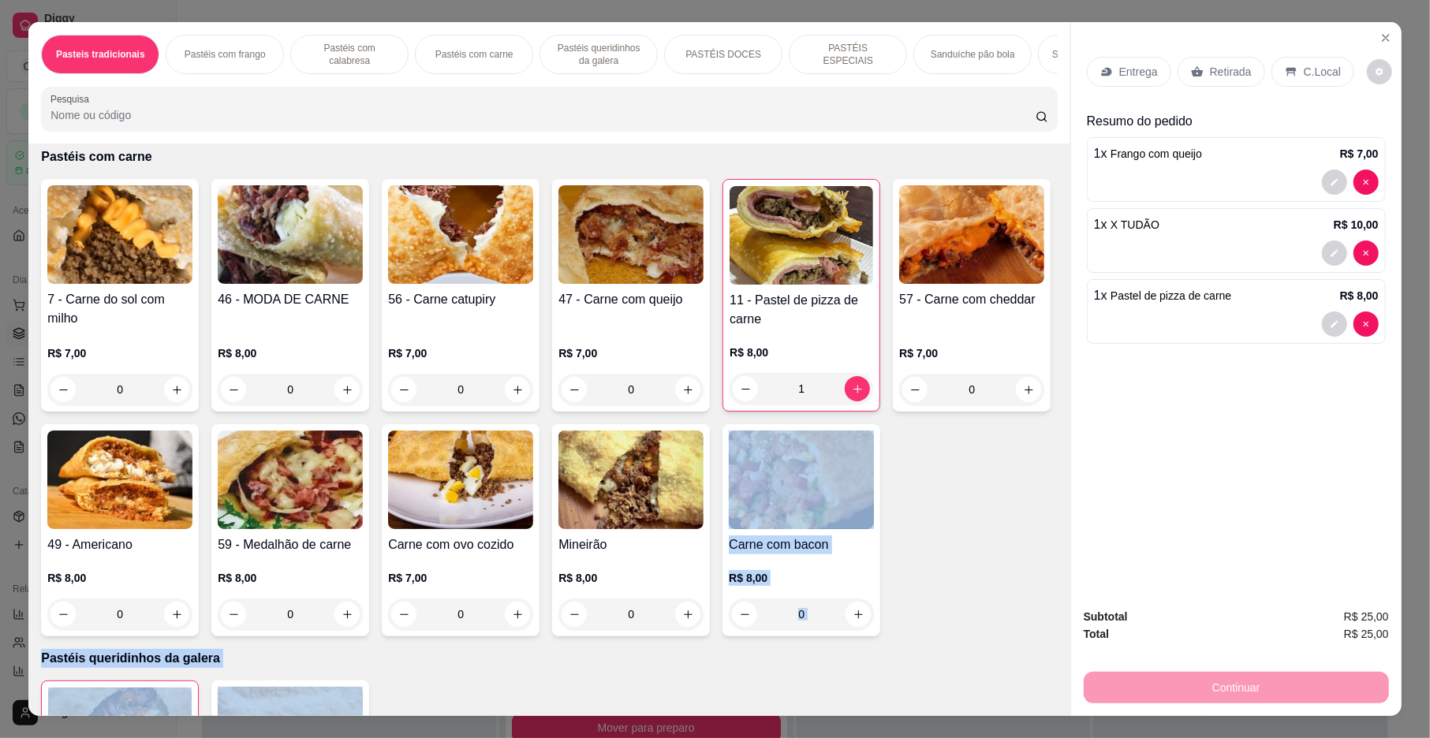
scroll to position [1546, 0]
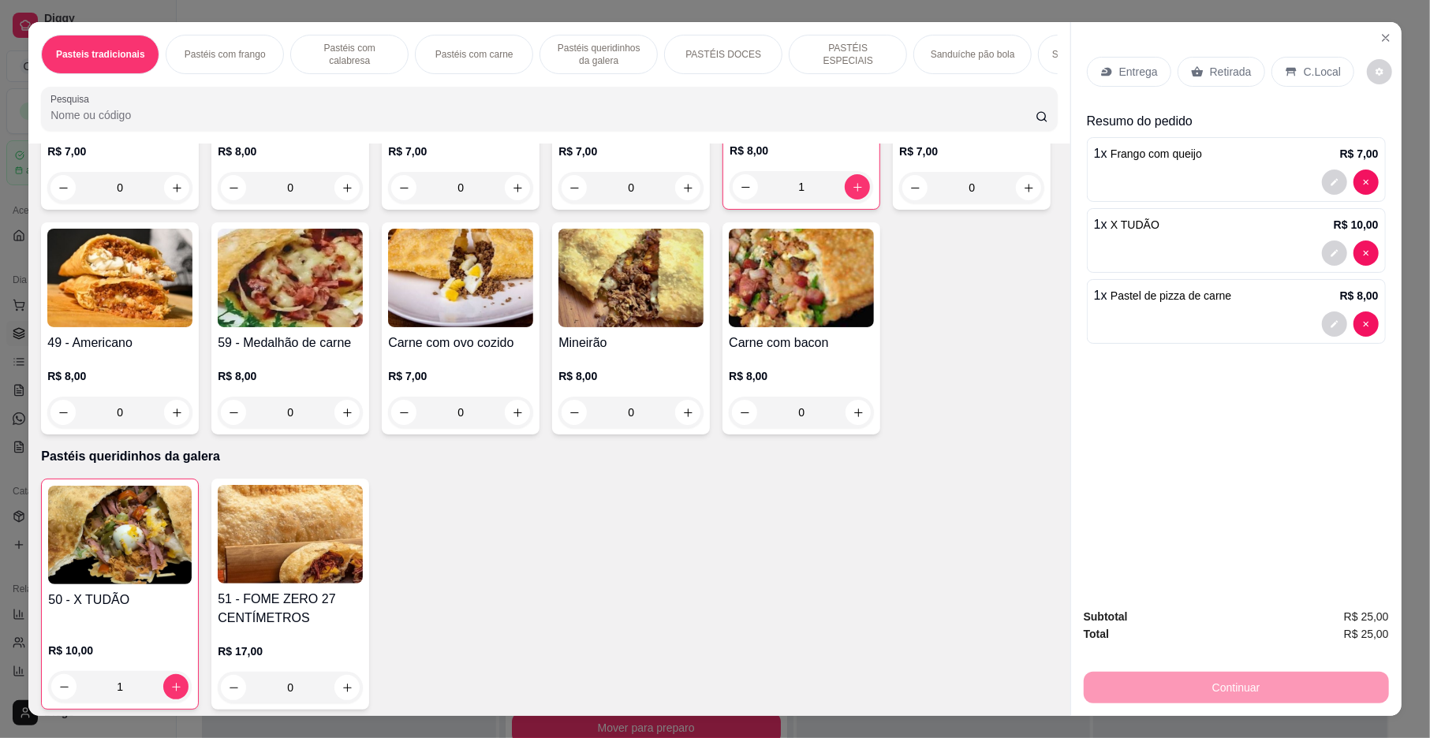
click at [594, 435] on div "7 - Carne do sol com milho R$ 7,00 0 46 - MODA DE CARNE R$ 8,00 0 56 - Carne ca…" at bounding box center [549, 206] width 1016 height 458
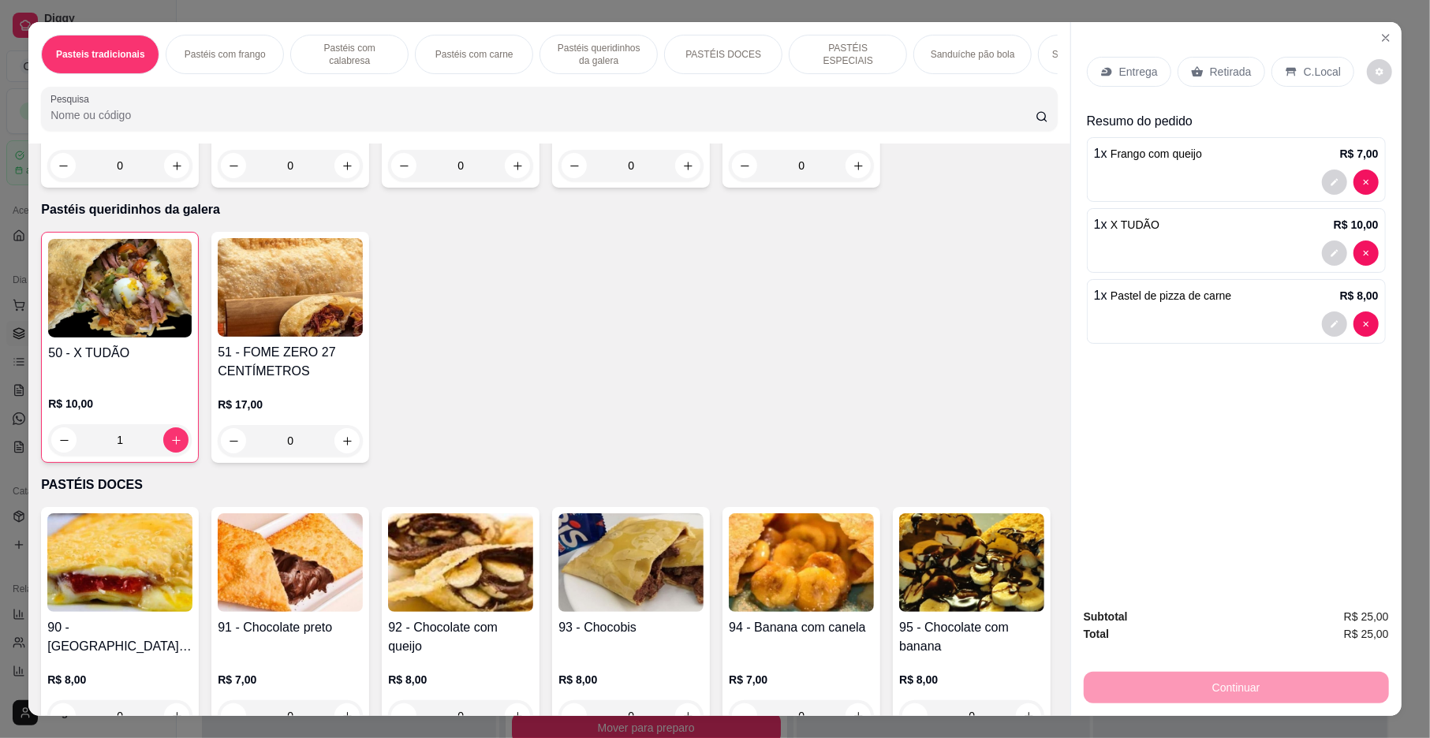
scroll to position [1806, 0]
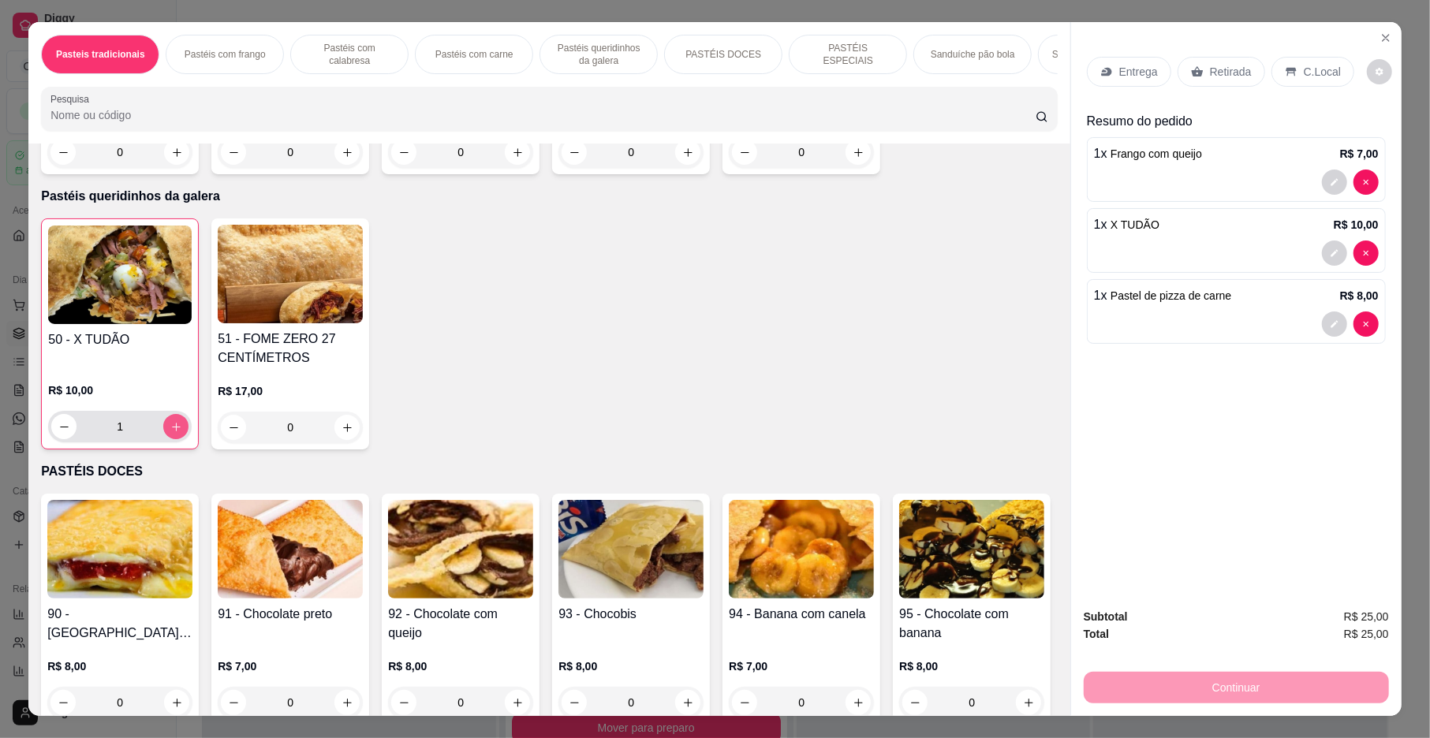
click at [170, 433] on icon "increase-product-quantity" at bounding box center [176, 427] width 12 height 12
type input "2"
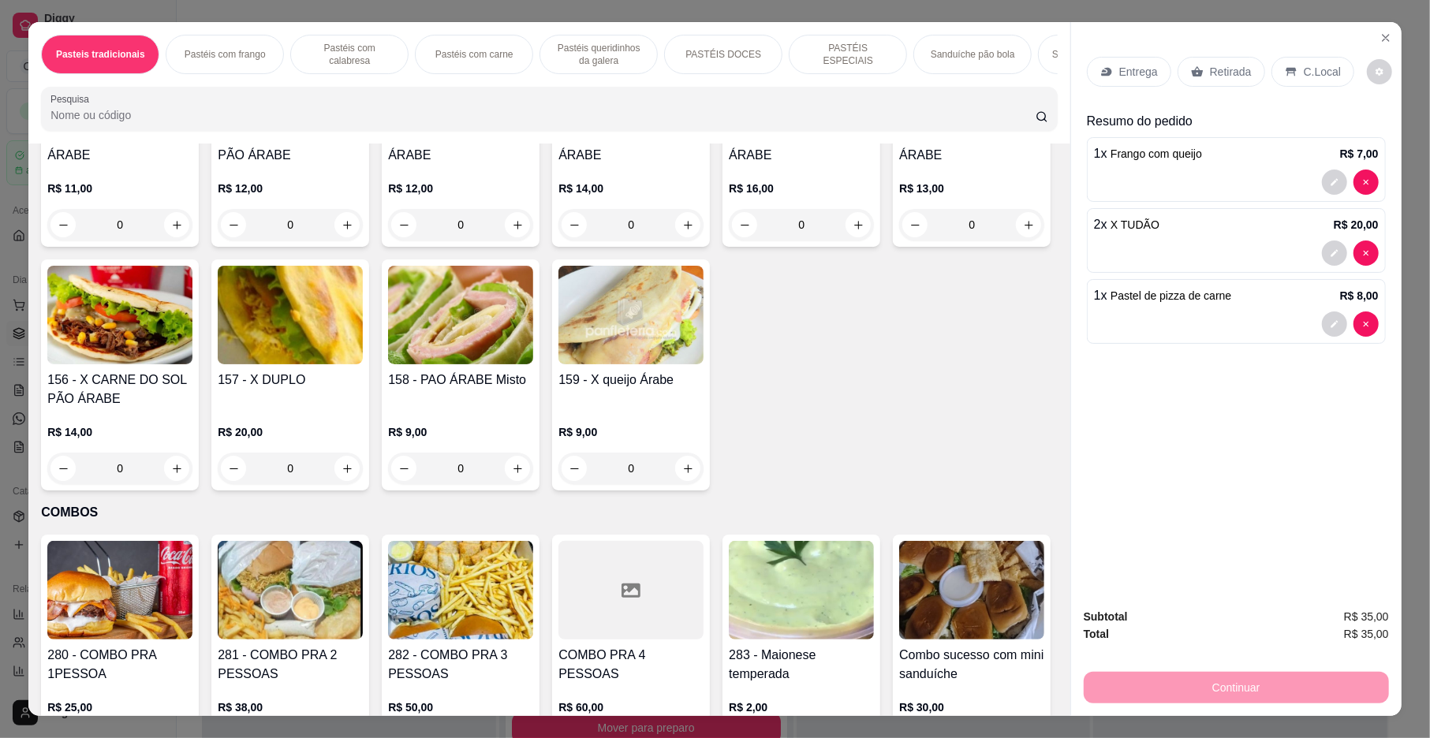
scroll to position [3600, 0]
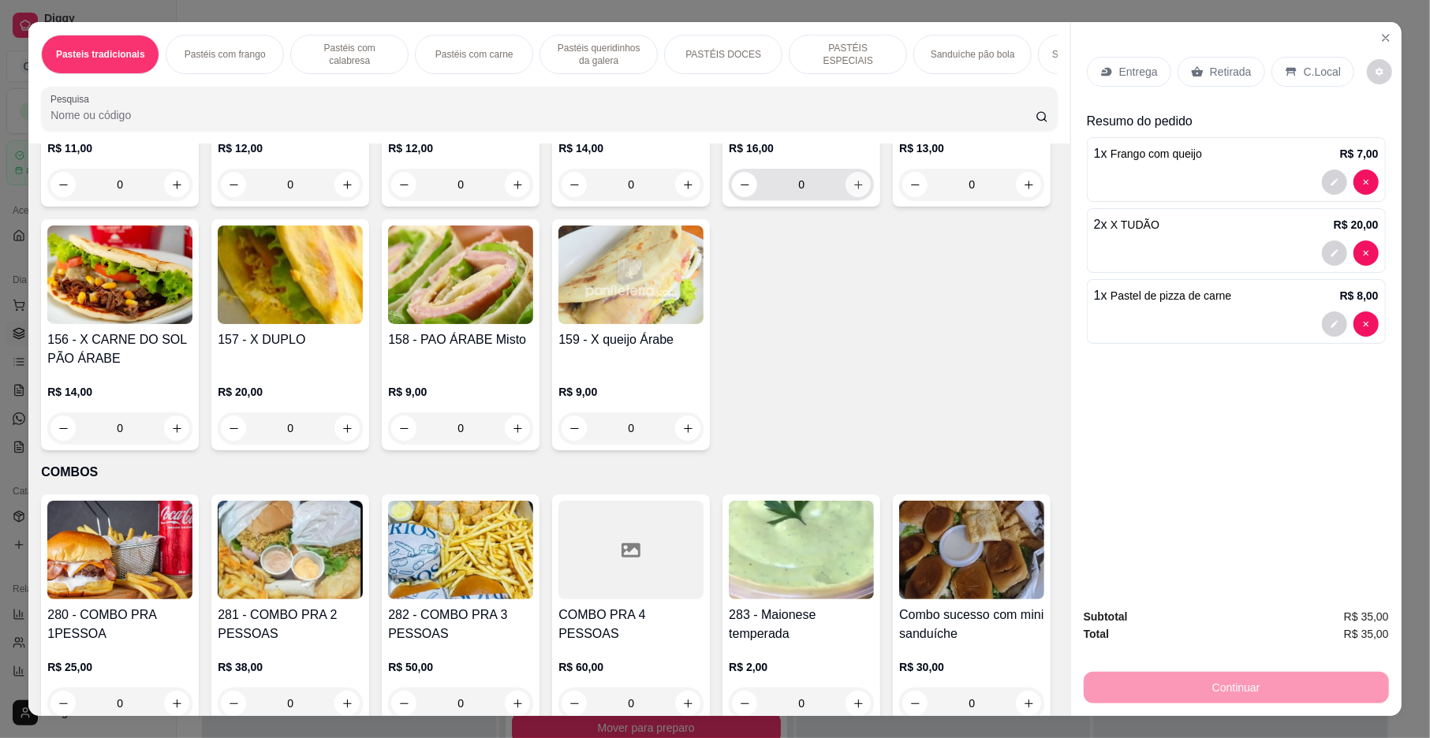
click at [853, 191] on icon "increase-product-quantity" at bounding box center [859, 185] width 12 height 12
click at [854, 189] on icon "increase-product-quantity" at bounding box center [858, 185] width 9 height 9
type input "2"
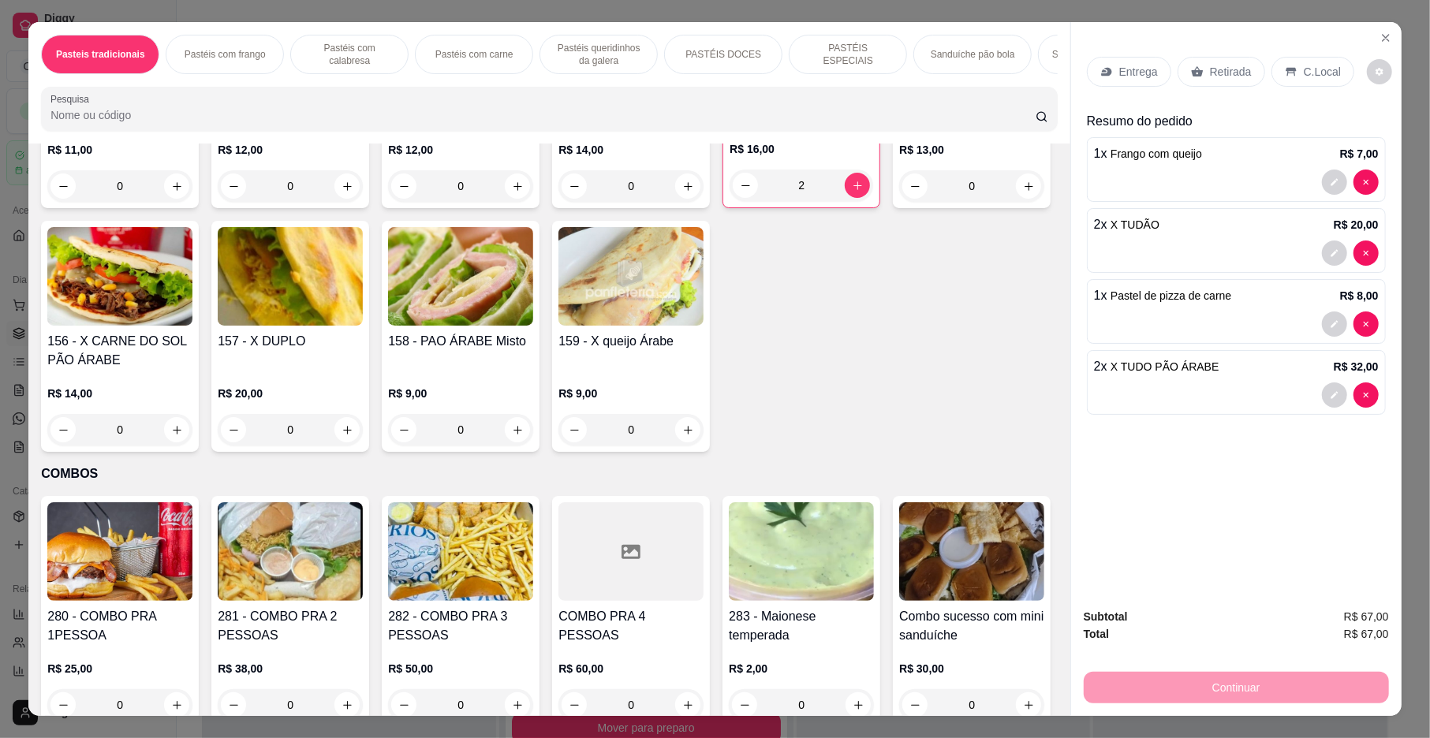
click at [1238, 80] on div "Retirada" at bounding box center [1222, 72] width 88 height 30
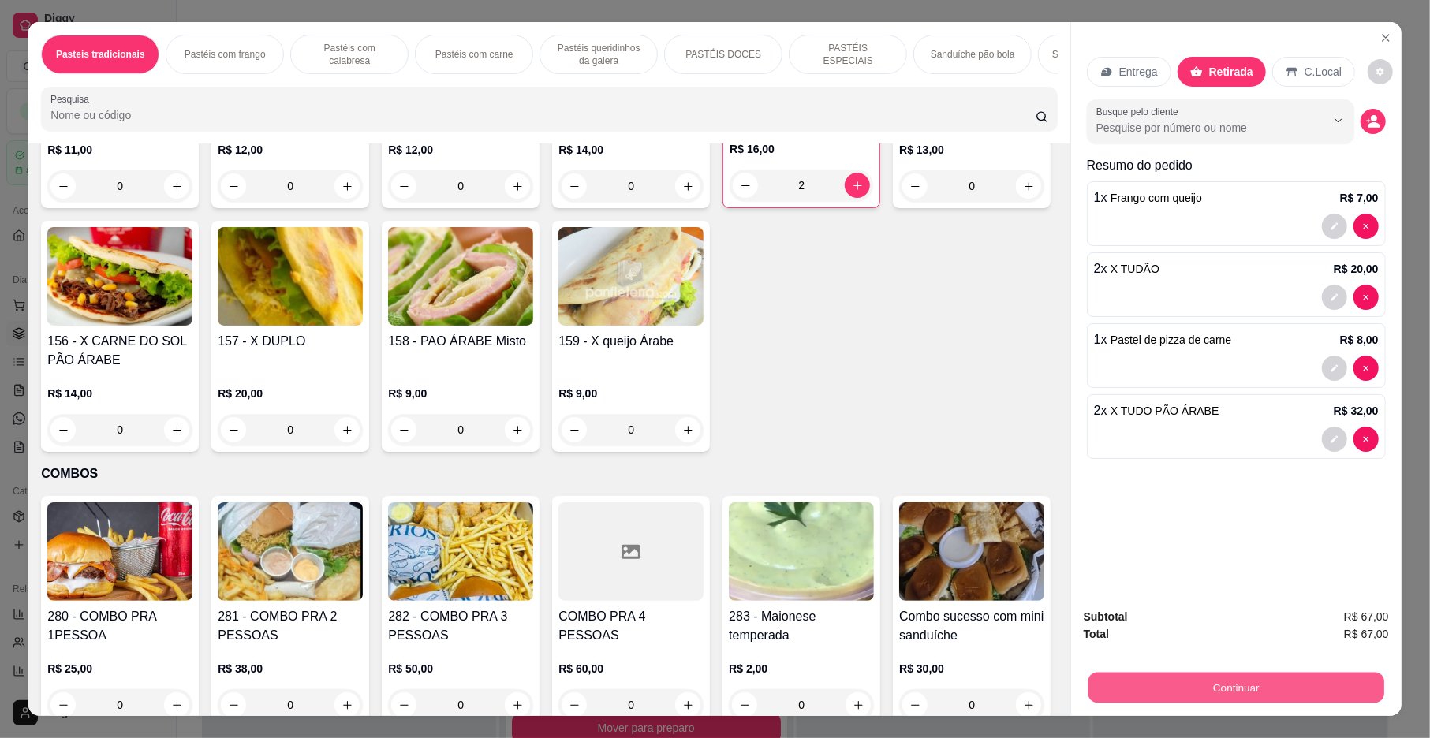
click at [1172, 683] on button "Continuar" at bounding box center [1237, 688] width 296 height 31
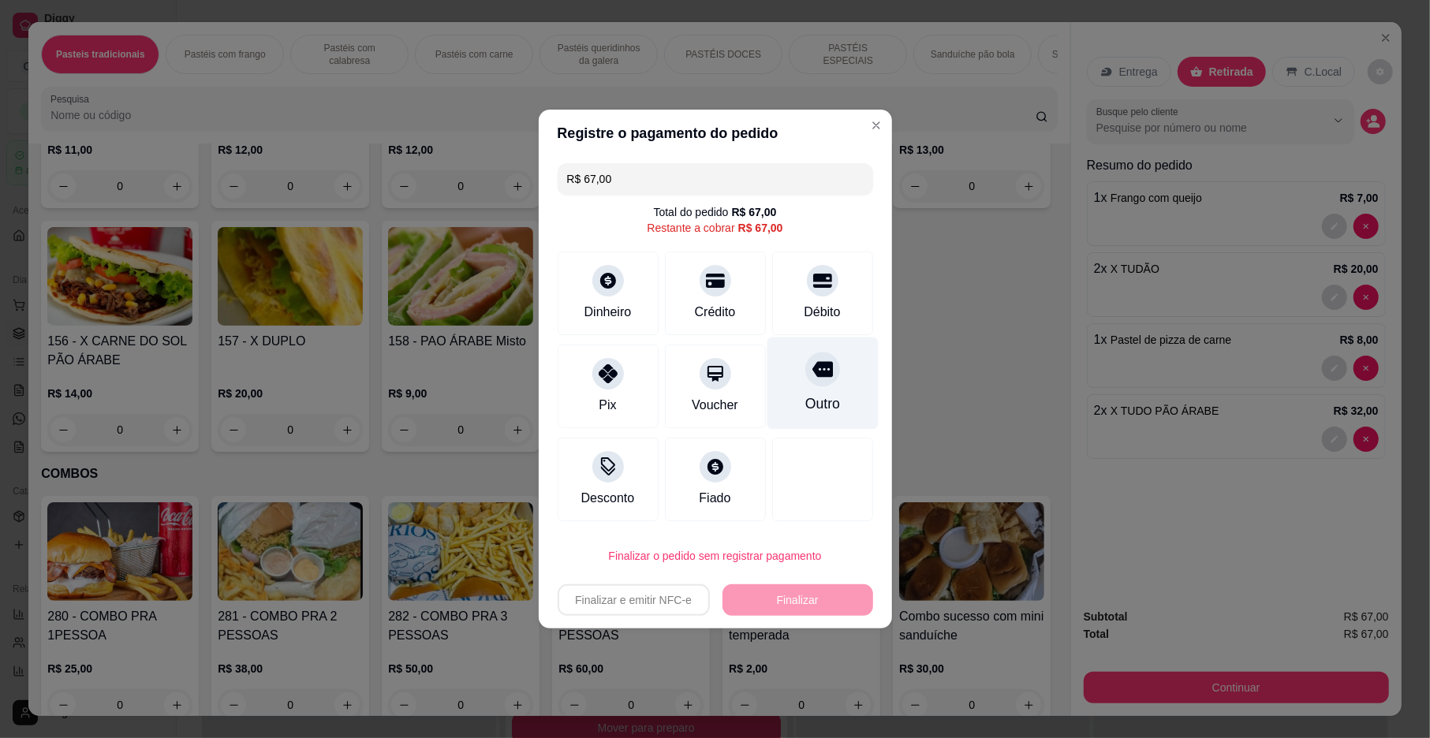
click at [805, 386] on div at bounding box center [822, 369] width 35 height 35
type input "R$ 0,00"
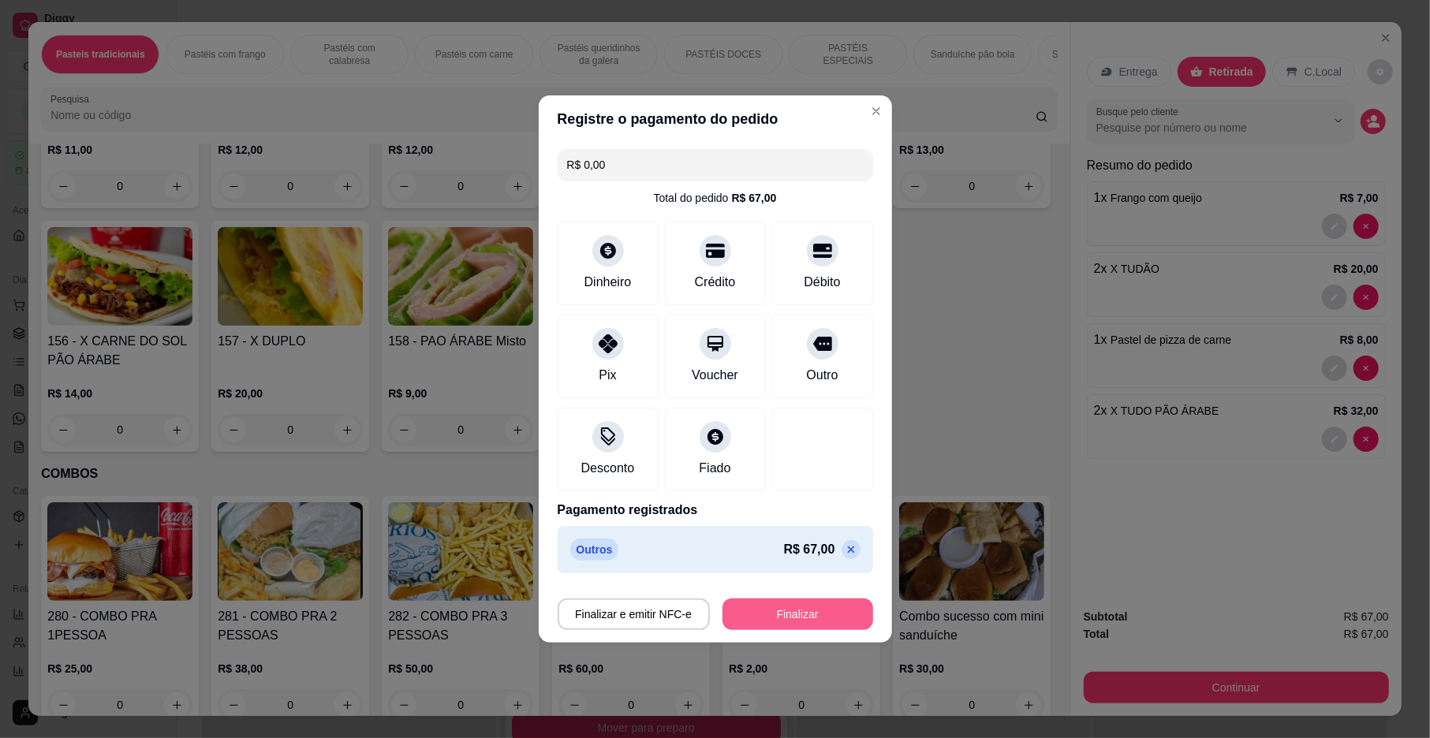
click at [794, 615] on button "Finalizar" at bounding box center [798, 615] width 151 height 32
type input "0"
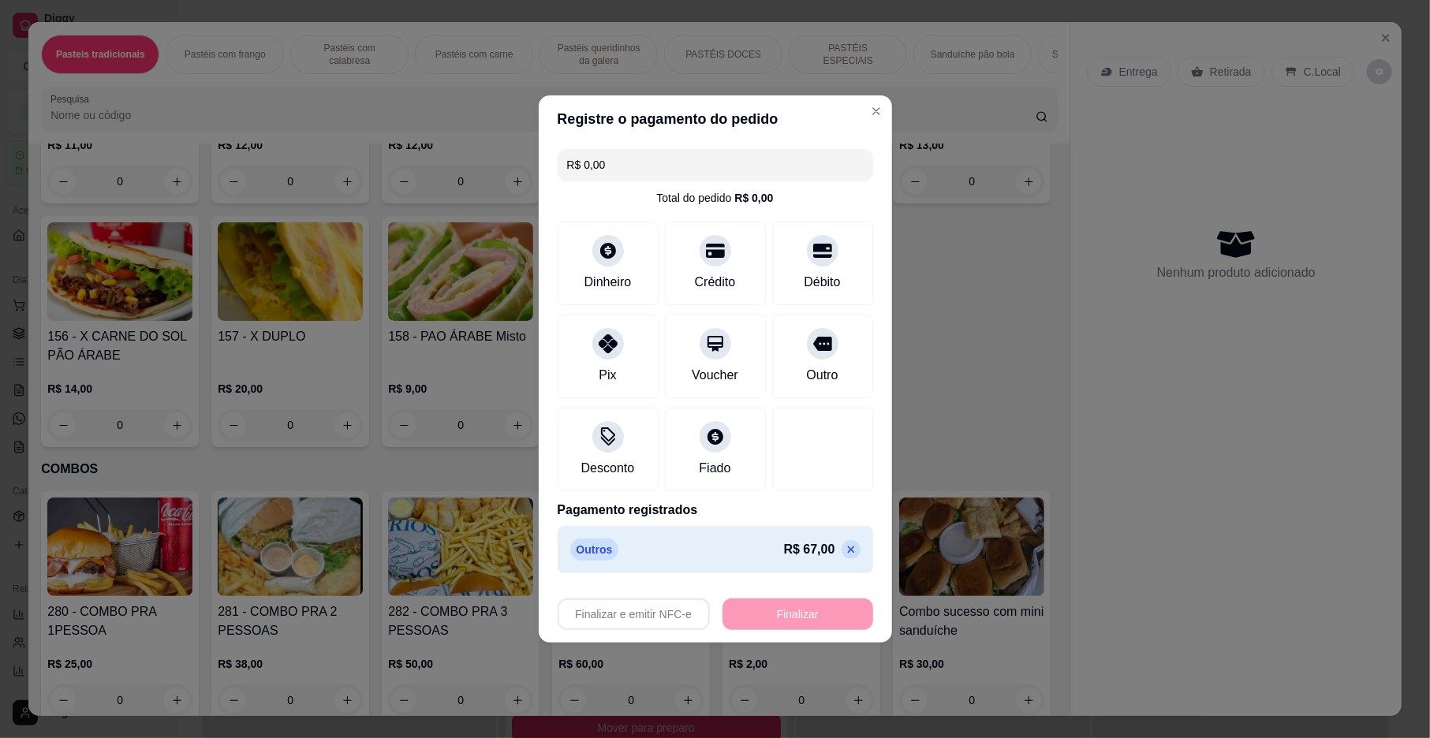
type input "-R$ 67,00"
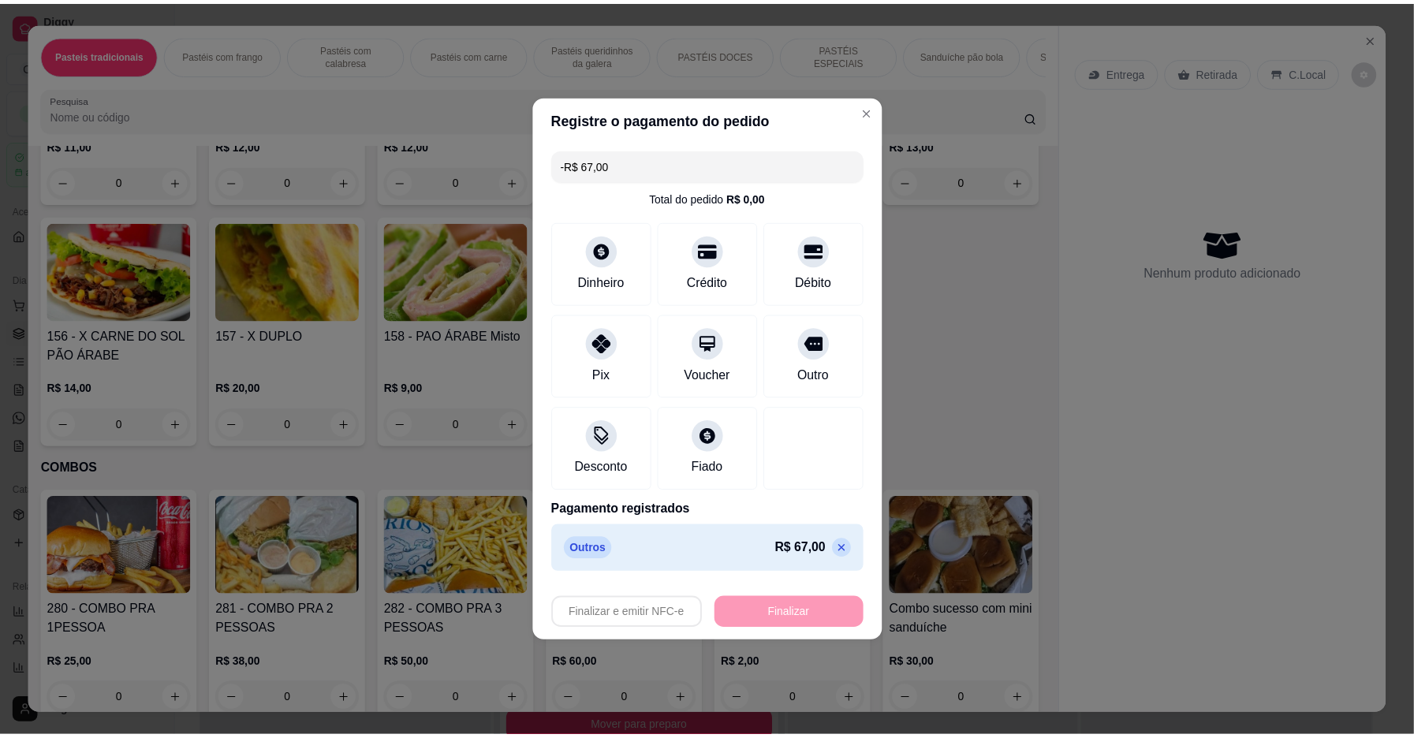
scroll to position [3595, 0]
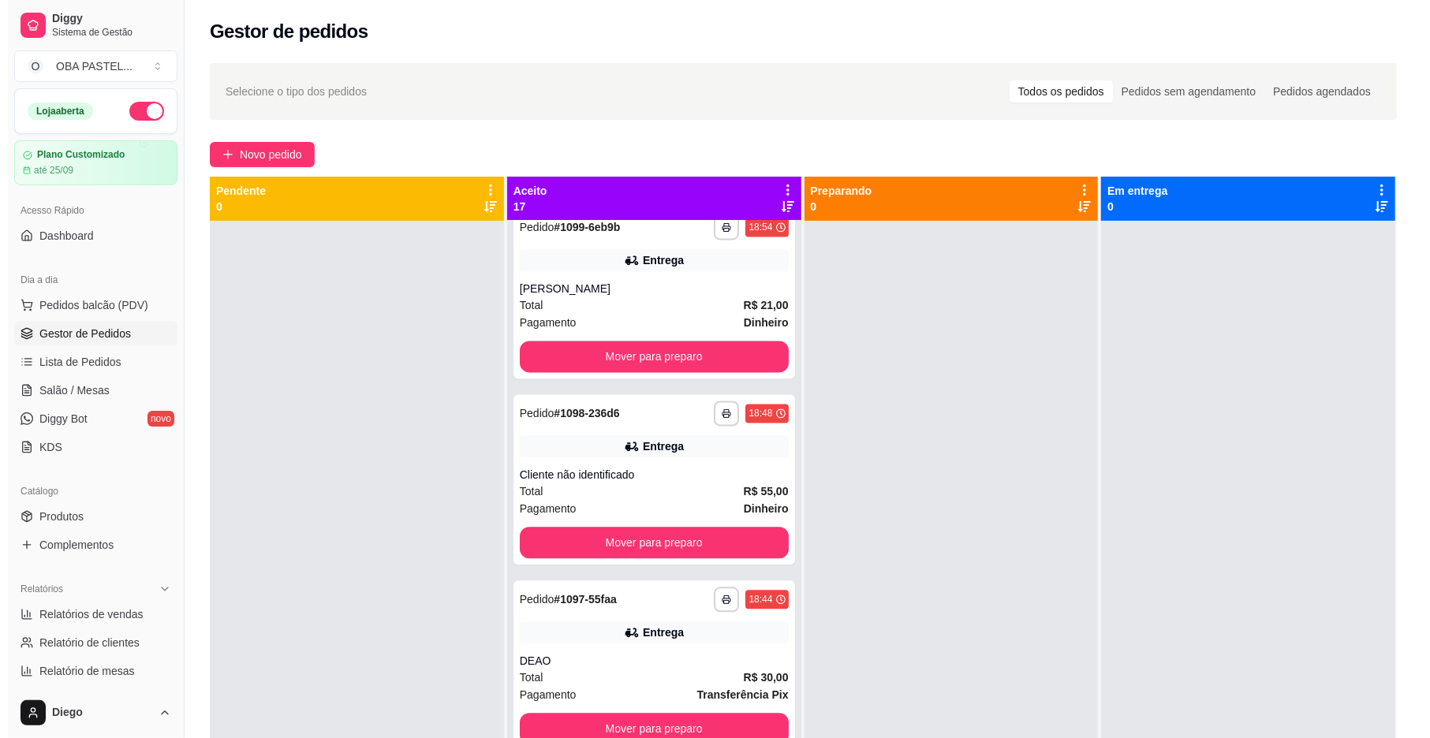
scroll to position [2628, 0]
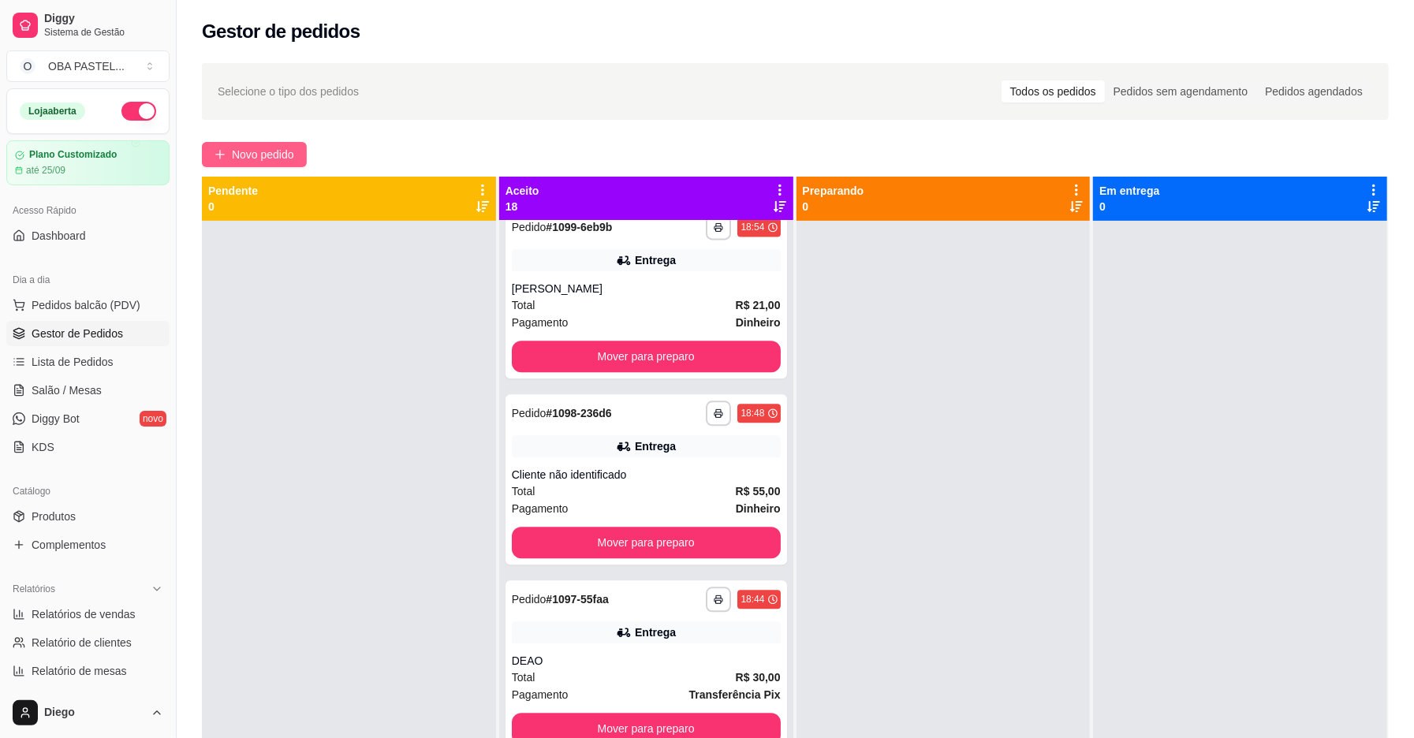
click at [262, 149] on span "Novo pedido" at bounding box center [263, 154] width 62 height 17
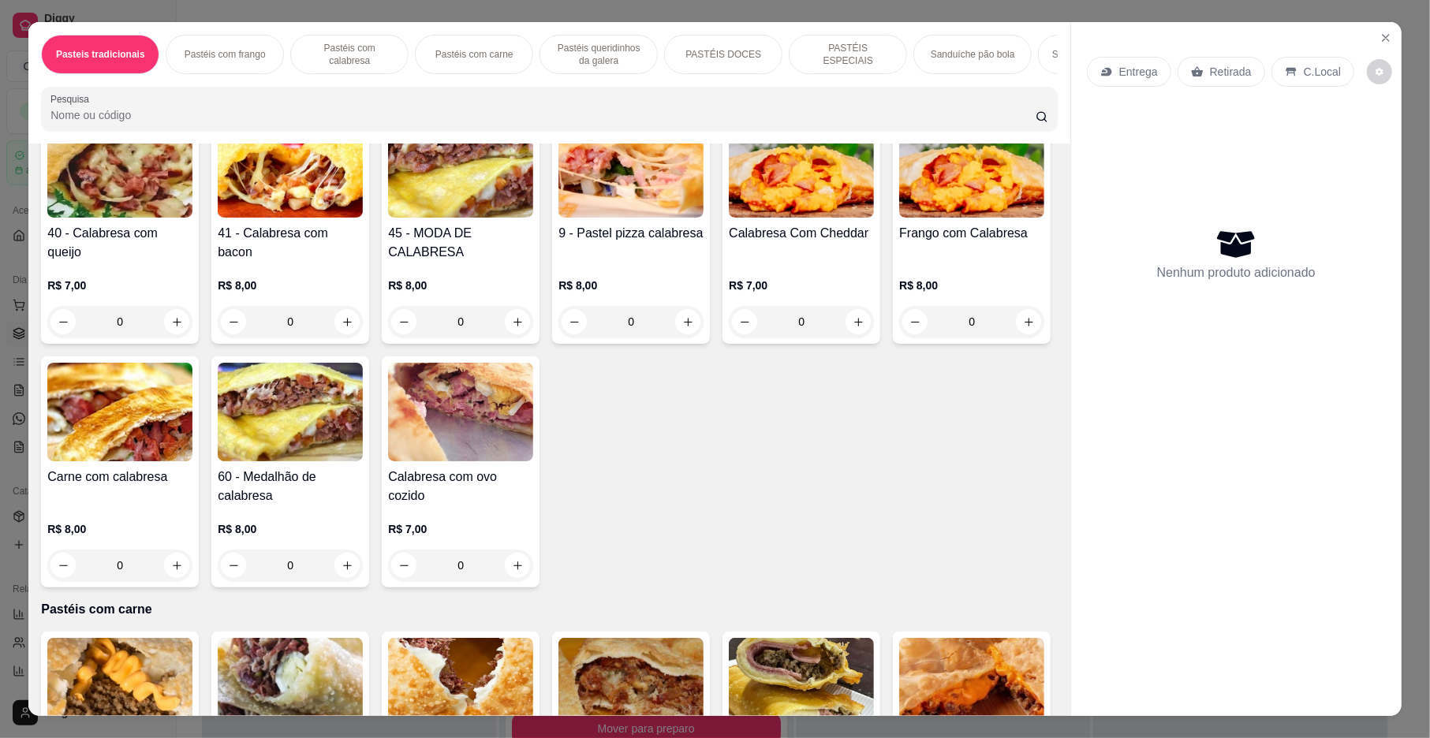
scroll to position [811, 0]
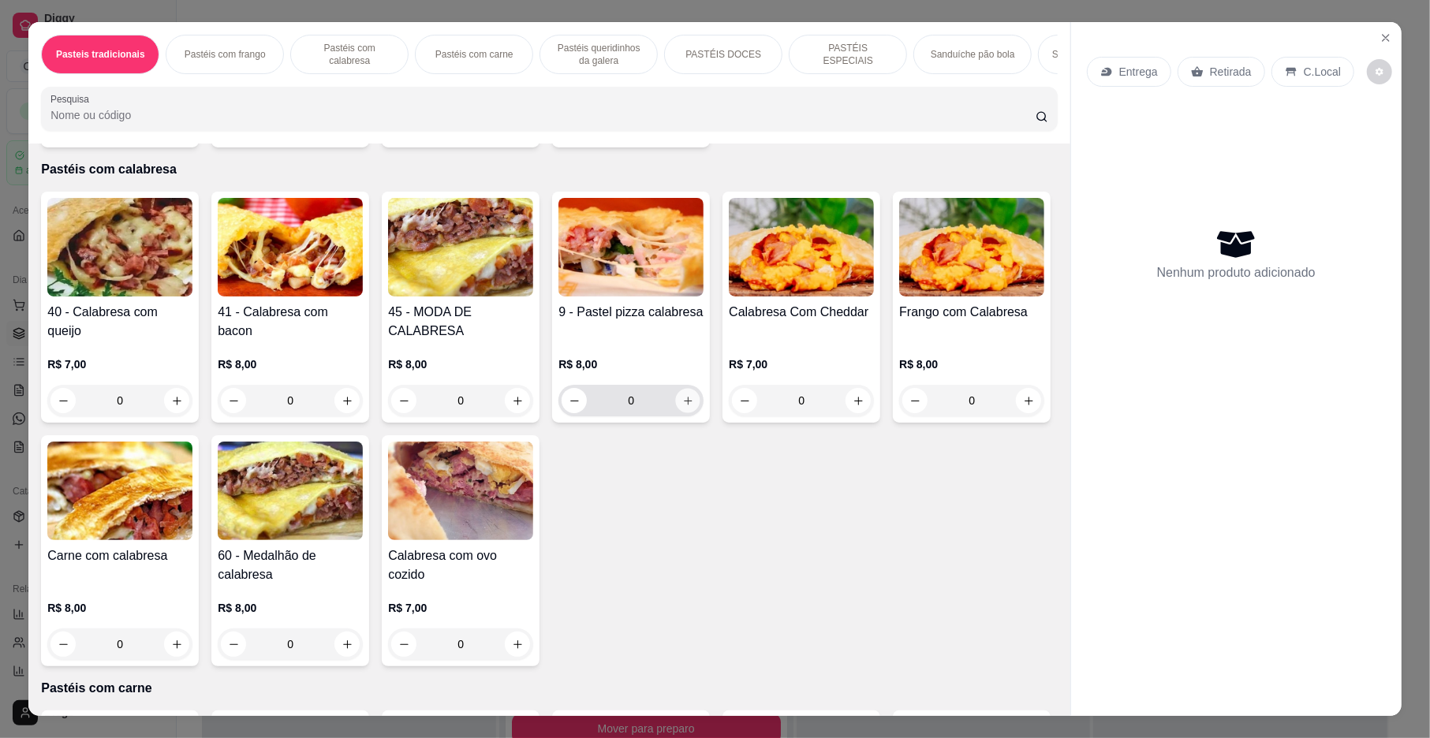
click at [682, 407] on icon "increase-product-quantity" at bounding box center [688, 401] width 12 height 12
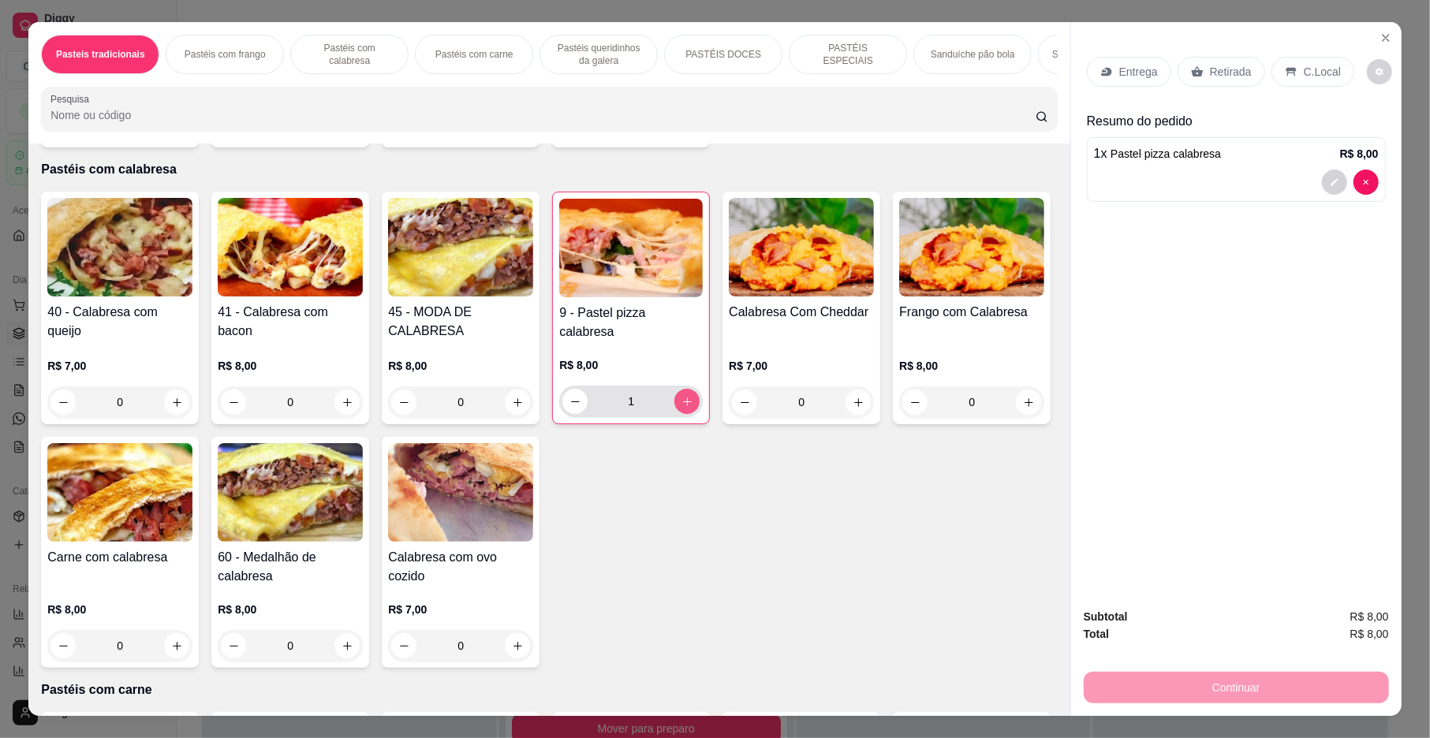
click at [682, 408] on icon "increase-product-quantity" at bounding box center [688, 402] width 12 height 12
type input "2"
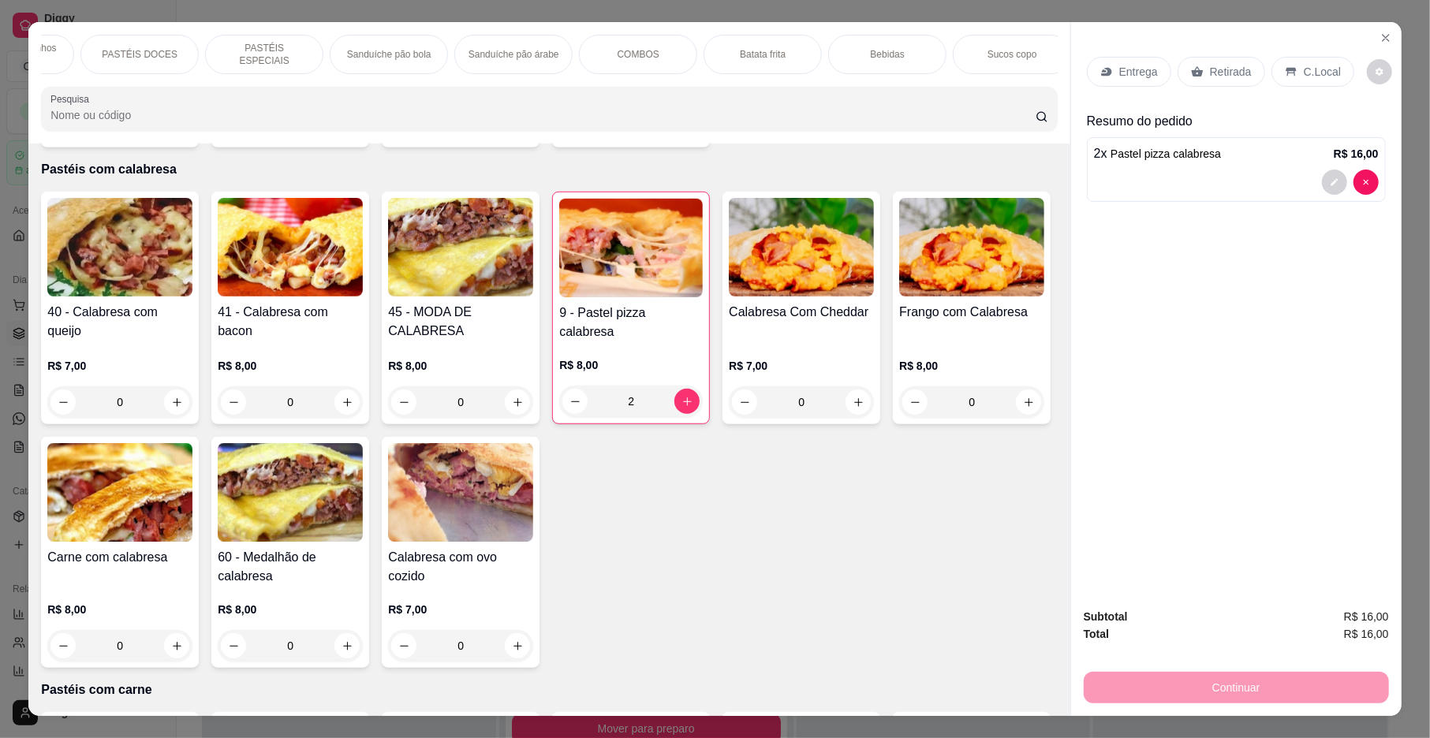
scroll to position [0, 588]
click at [884, 54] on p "Bebidas" at bounding box center [883, 54] width 34 height 13
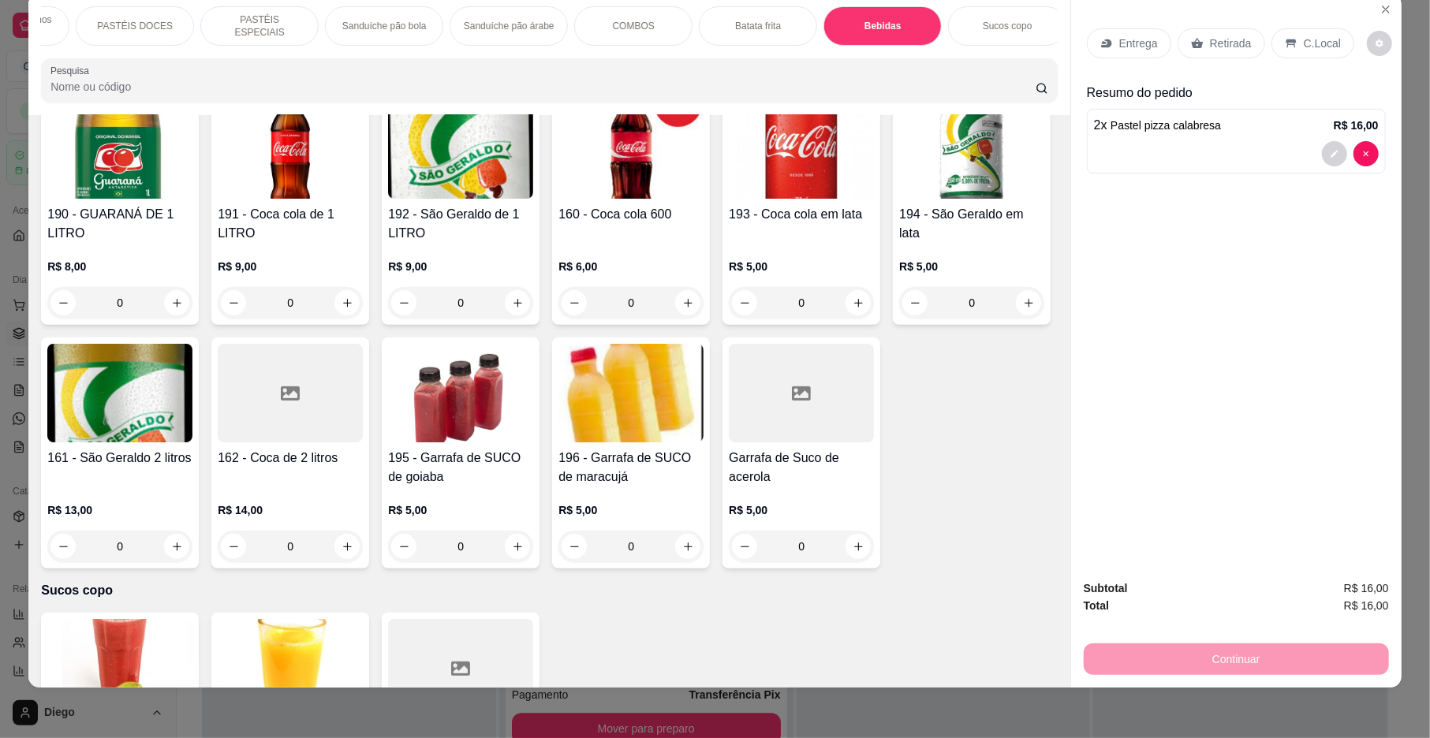
scroll to position [4725, 0]
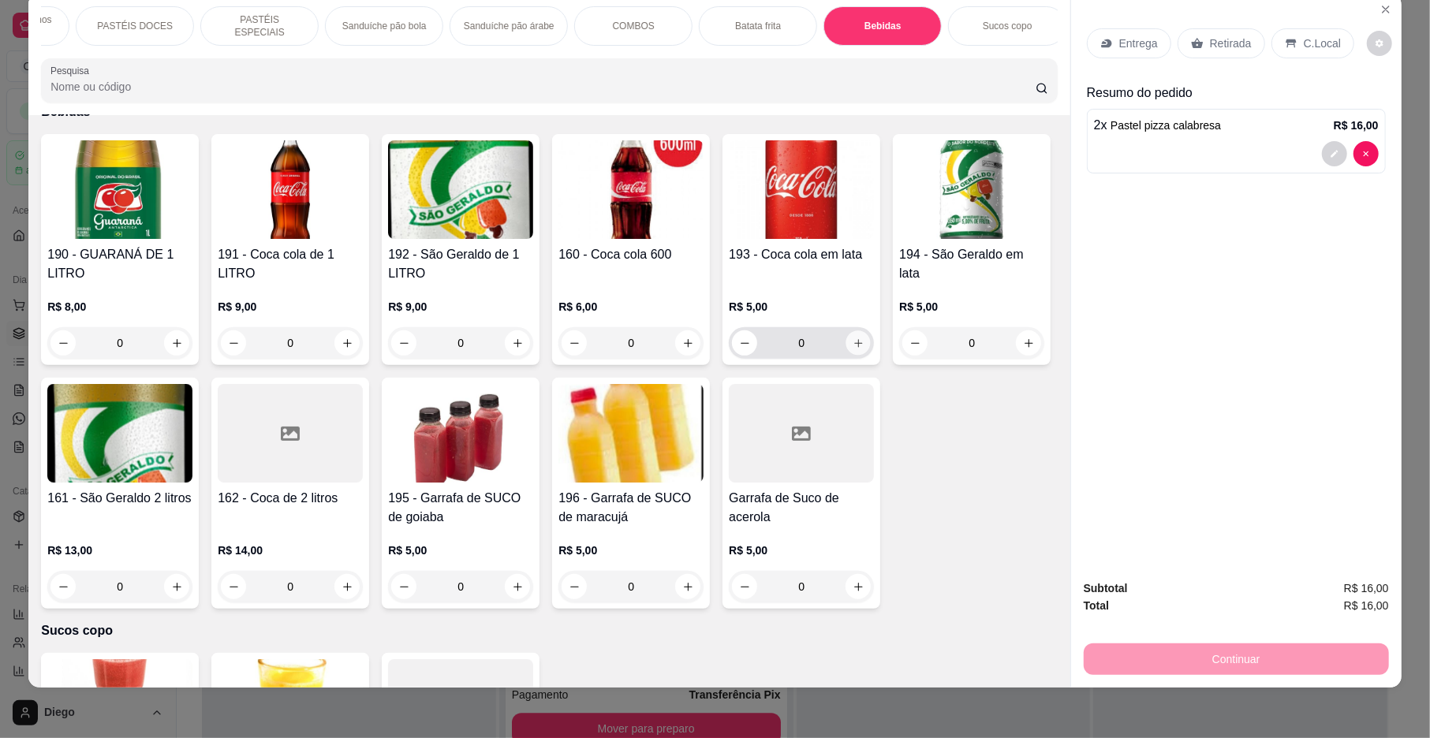
click at [846, 356] on button "increase-product-quantity" at bounding box center [858, 343] width 24 height 24
type input "1"
click at [1292, 46] on div "C.Local" at bounding box center [1313, 43] width 83 height 30
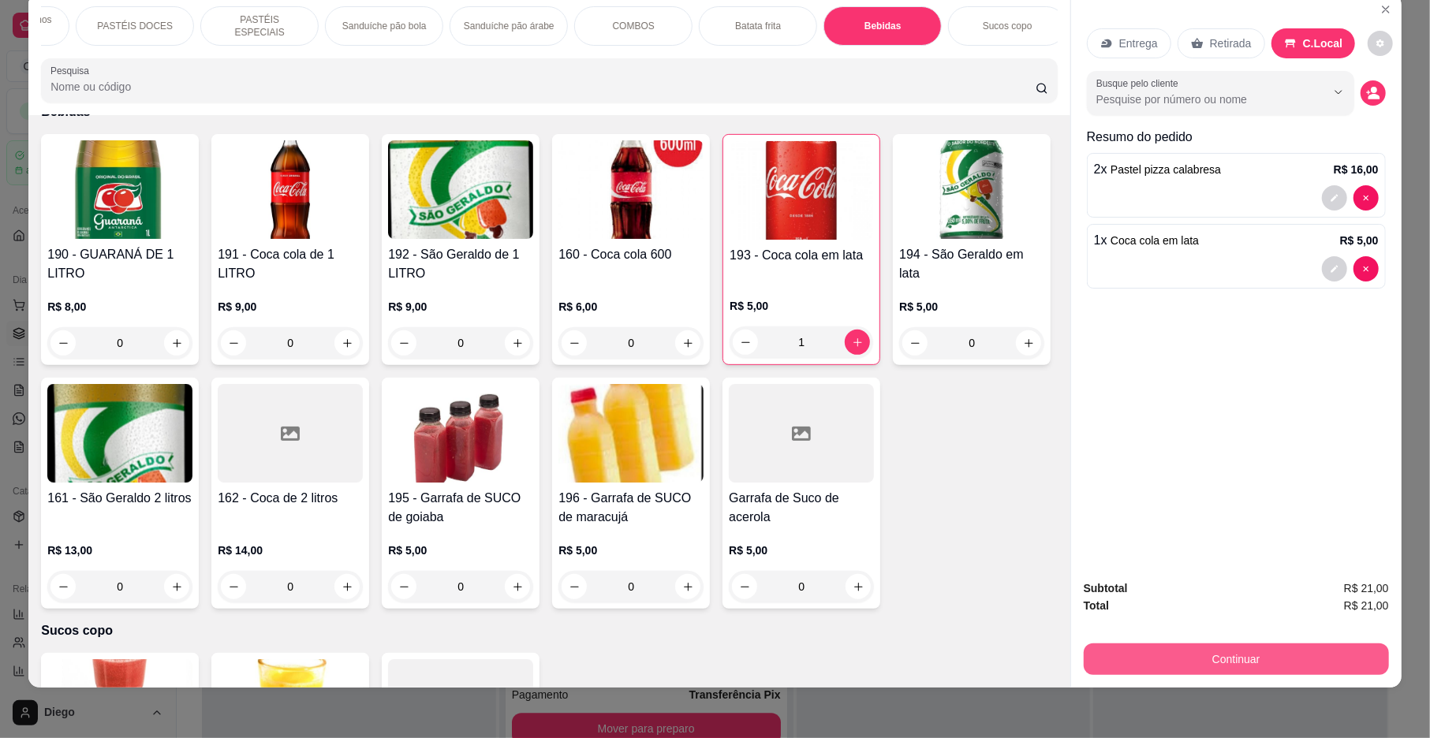
click at [1164, 667] on button "Continuar" at bounding box center [1236, 660] width 305 height 32
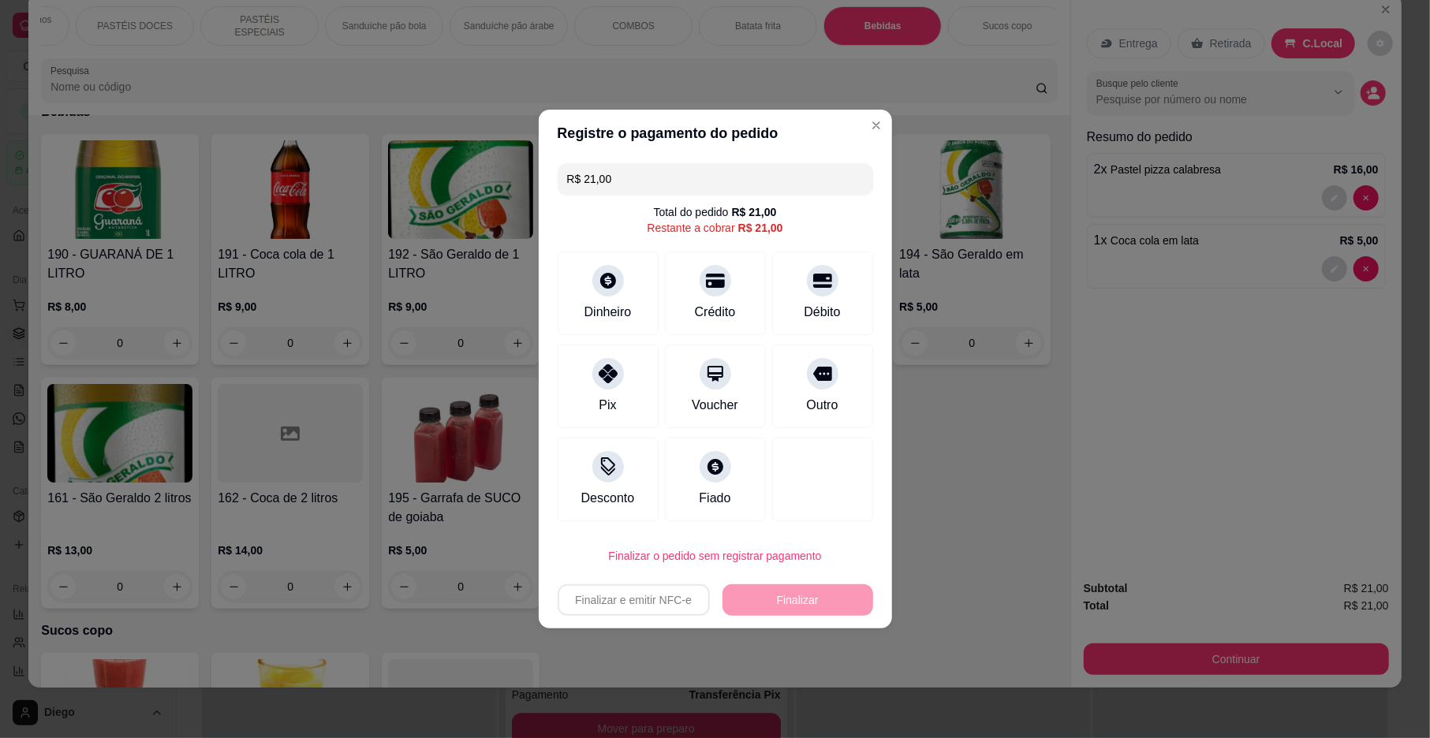
click at [858, 380] on div "R$ 21,00 Total do pedido R$ 21,00 Restante a cobrar R$ 21,00 Dinheiro Crédito D…" at bounding box center [715, 342] width 353 height 371
click at [818, 383] on div at bounding box center [822, 369] width 35 height 35
type input "R$ 0,00"
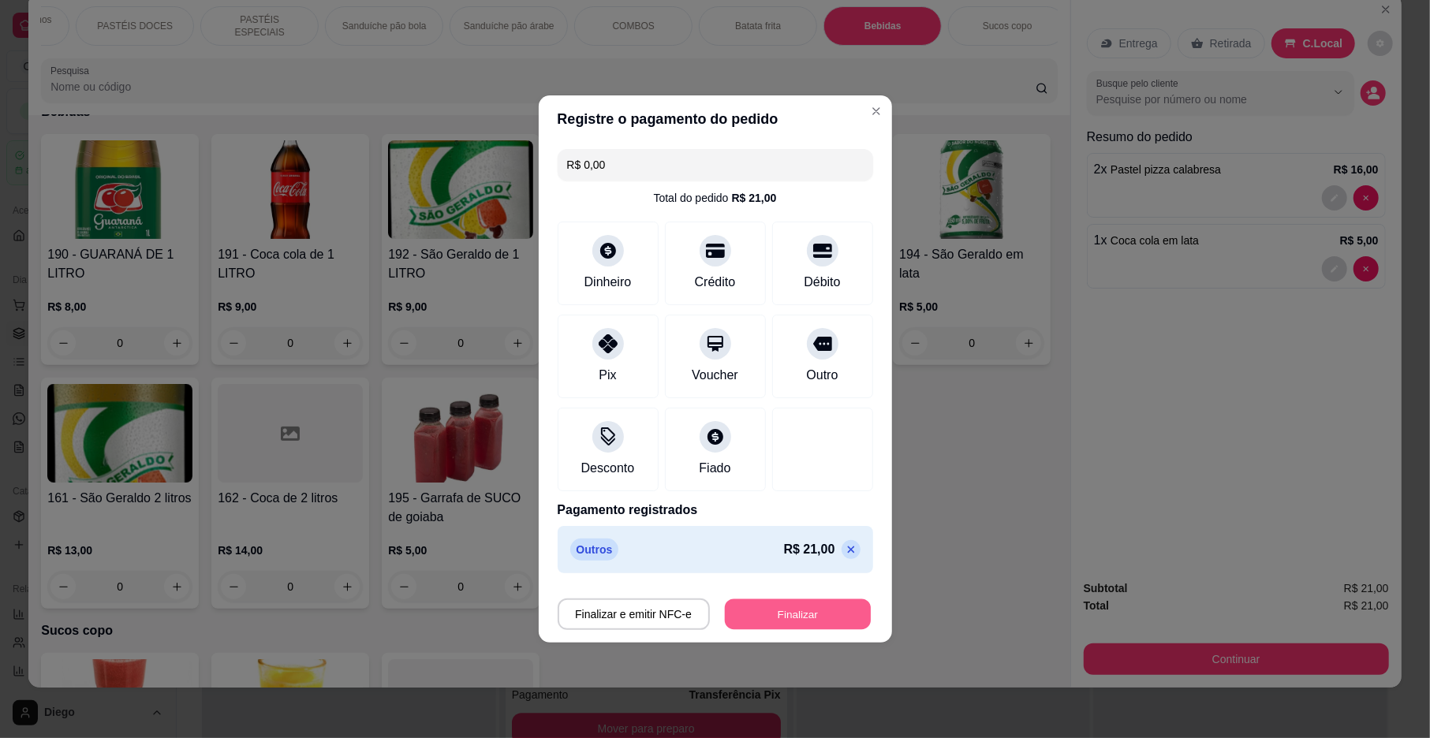
click at [790, 607] on button "Finalizar" at bounding box center [798, 615] width 146 height 31
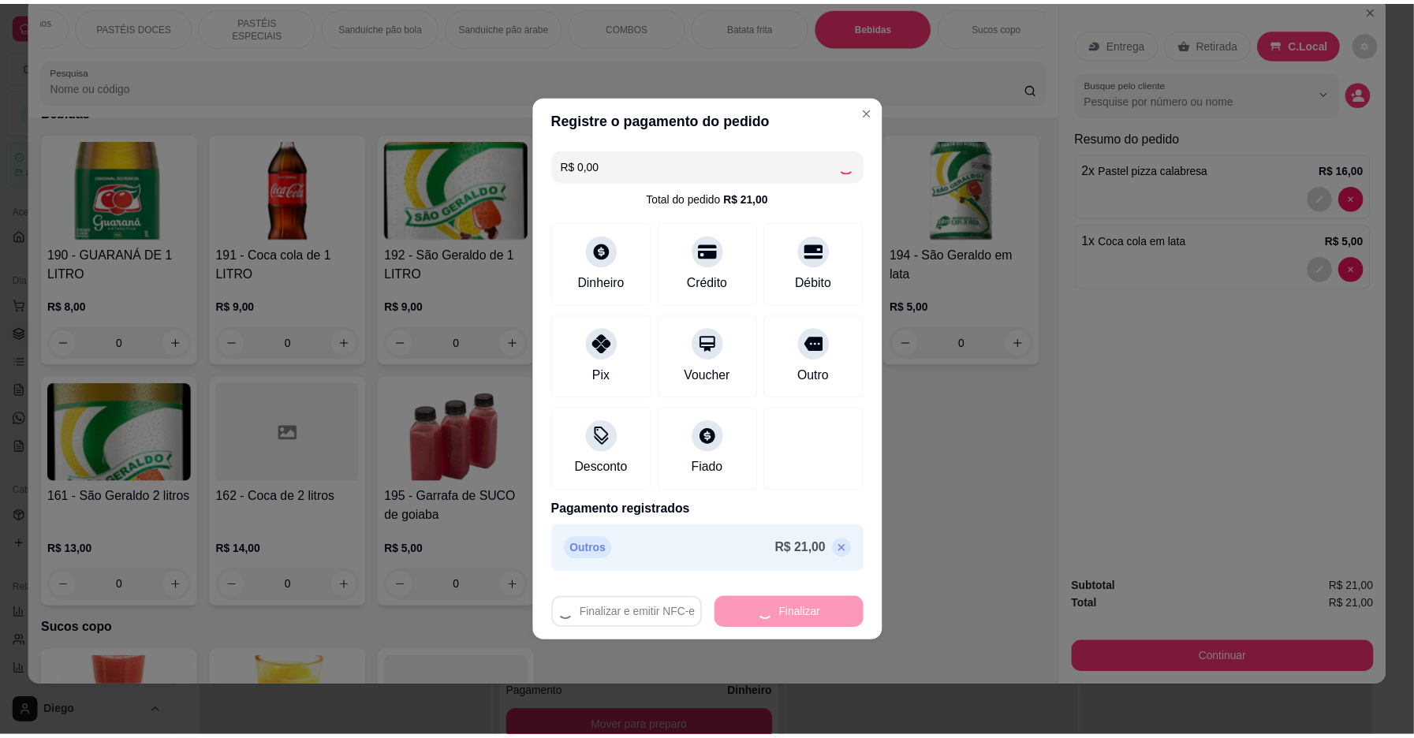
scroll to position [3001, 0]
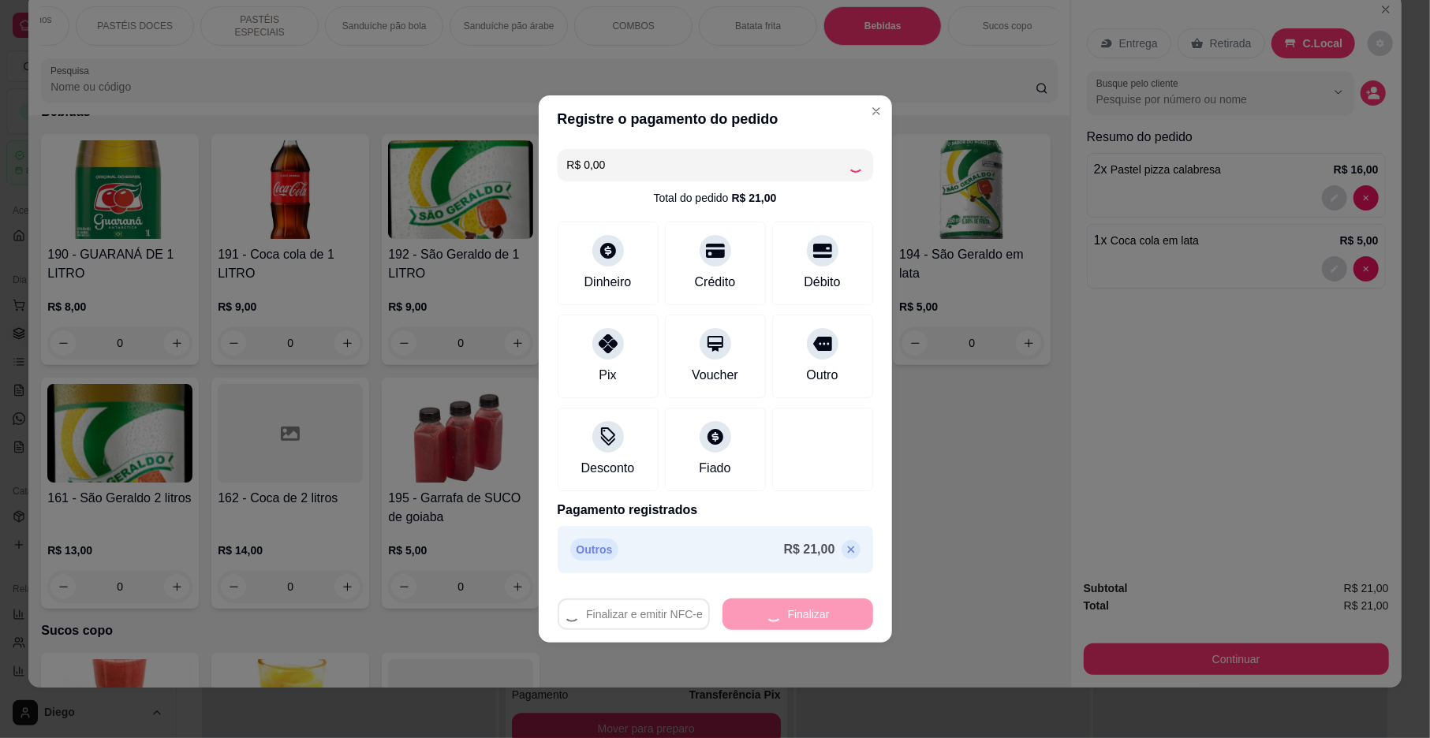
type input "0"
type input "-R$ 21,00"
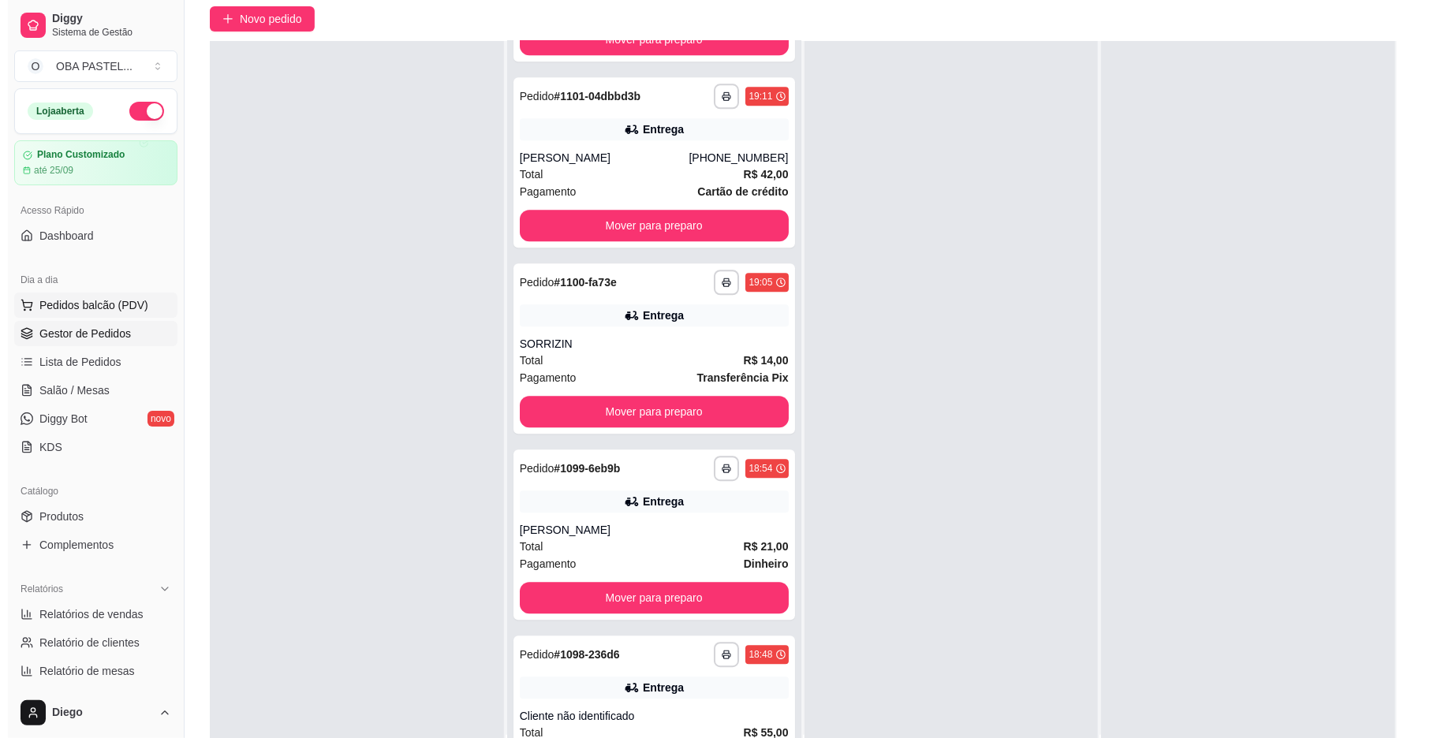
scroll to position [3138, 0]
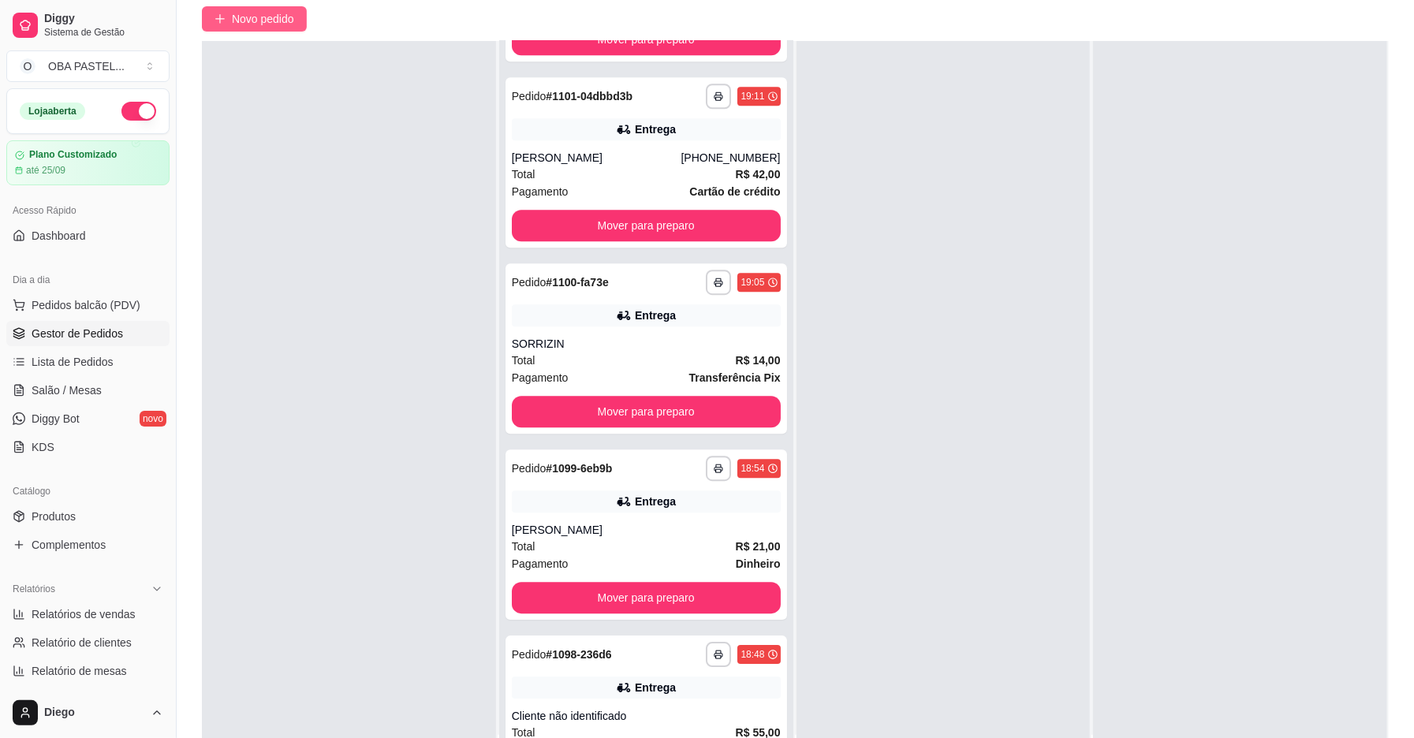
click at [267, 23] on span "Novo pedido" at bounding box center [263, 18] width 62 height 17
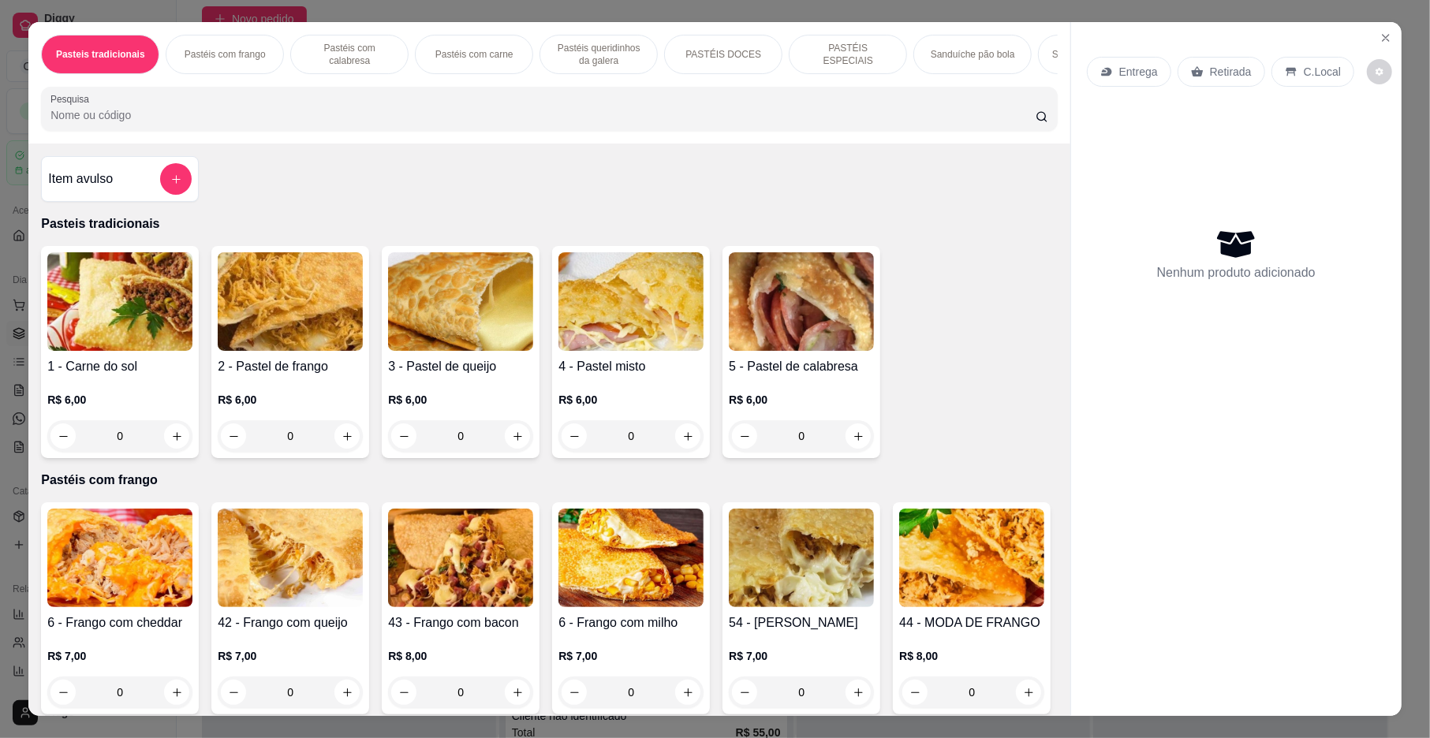
click at [1139, 68] on p "Entrega" at bounding box center [1138, 72] width 39 height 16
click at [1145, 66] on p "Entrega" at bounding box center [1138, 72] width 39 height 16
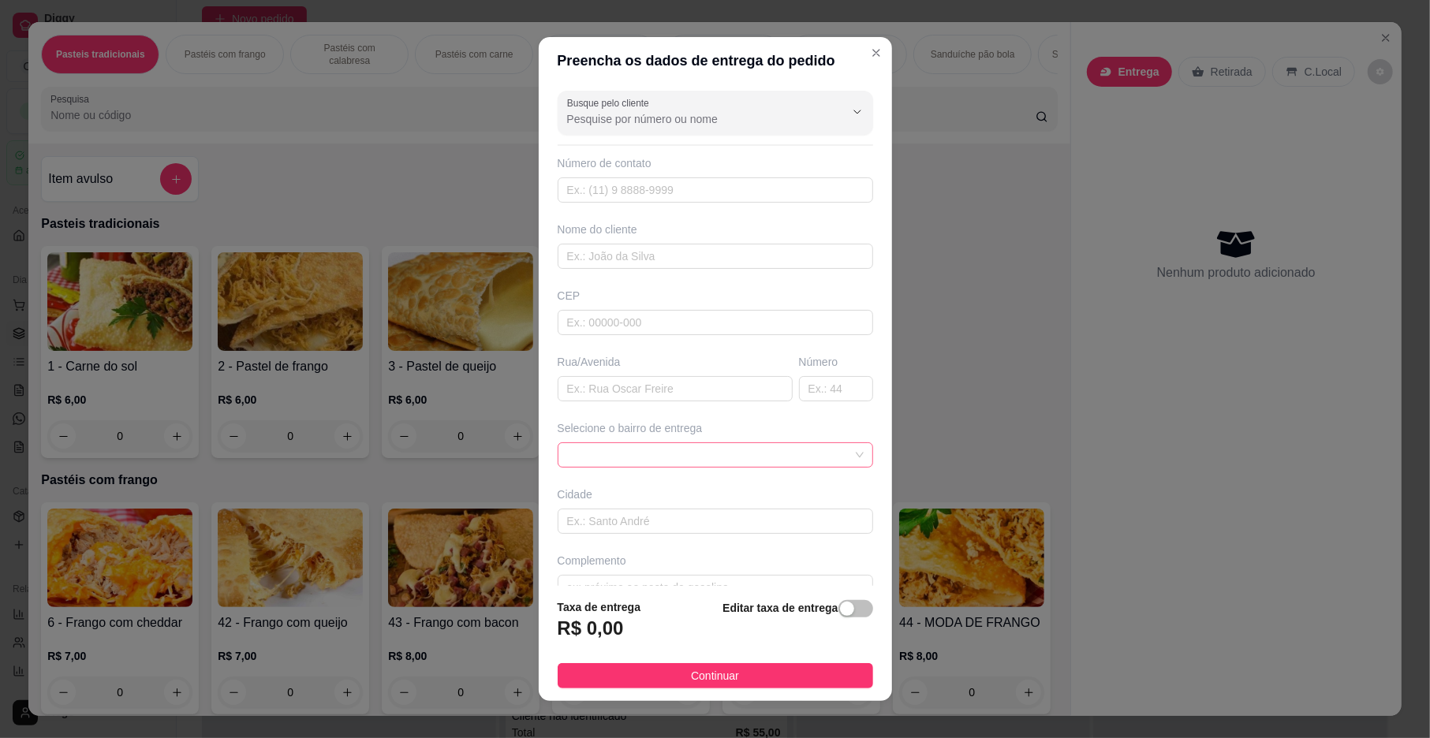
click at [671, 459] on span at bounding box center [715, 455] width 297 height 24
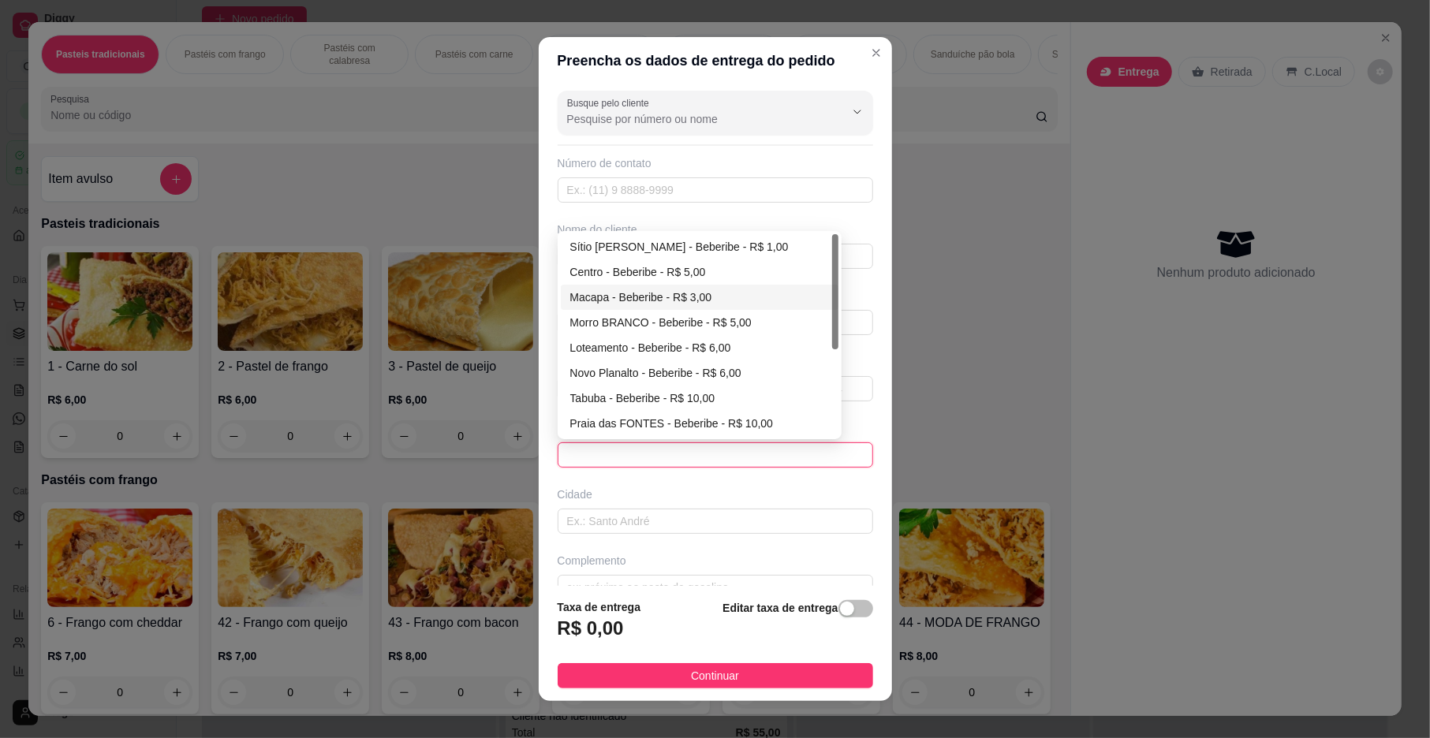
click at [832, 304] on div at bounding box center [835, 291] width 6 height 115
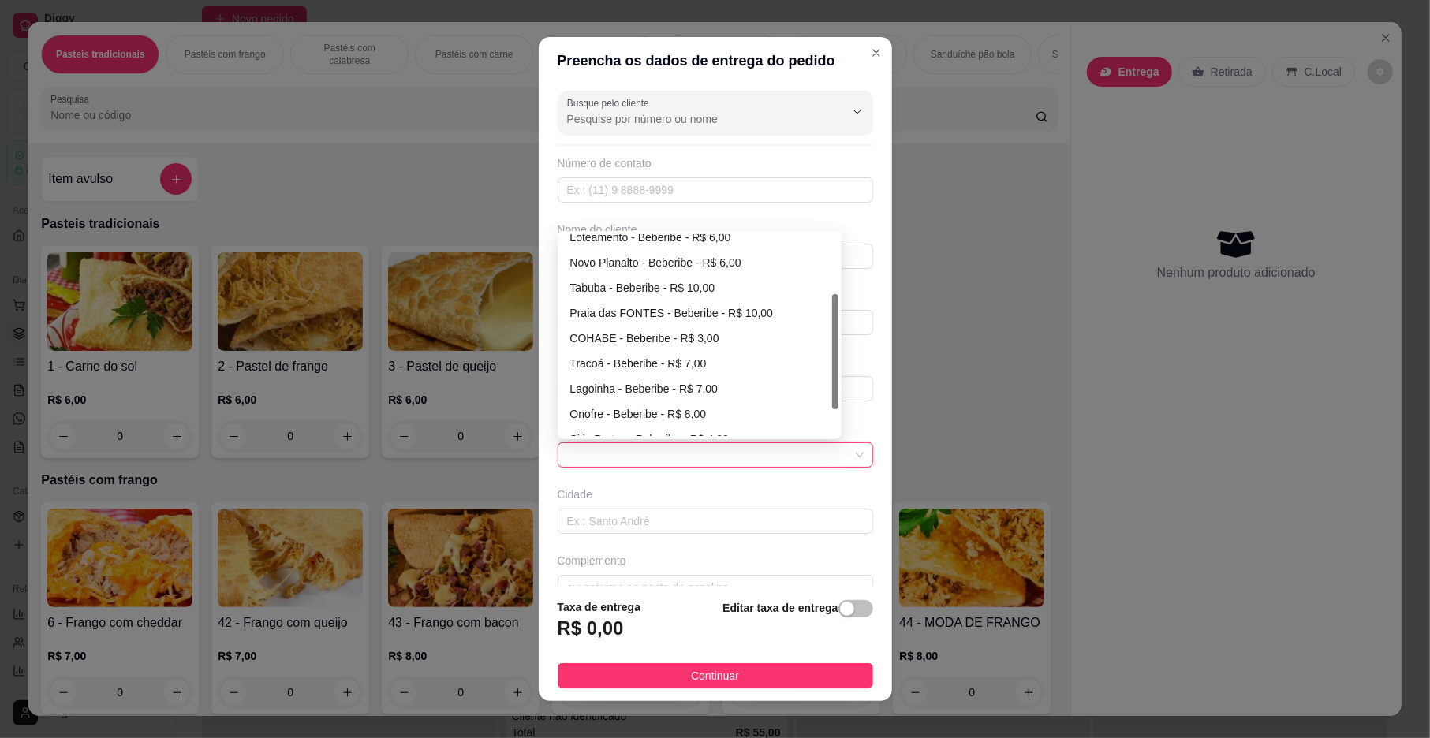
scroll to position [114, 0]
drag, startPoint x: 827, startPoint y: 304, endPoint x: 843, endPoint y: 369, distance: 66.8
click at [843, 369] on div "Busque pelo cliente Número de contato Nome do cliente CEP Rua/Avenida Número Se…" at bounding box center [715, 335] width 353 height 502
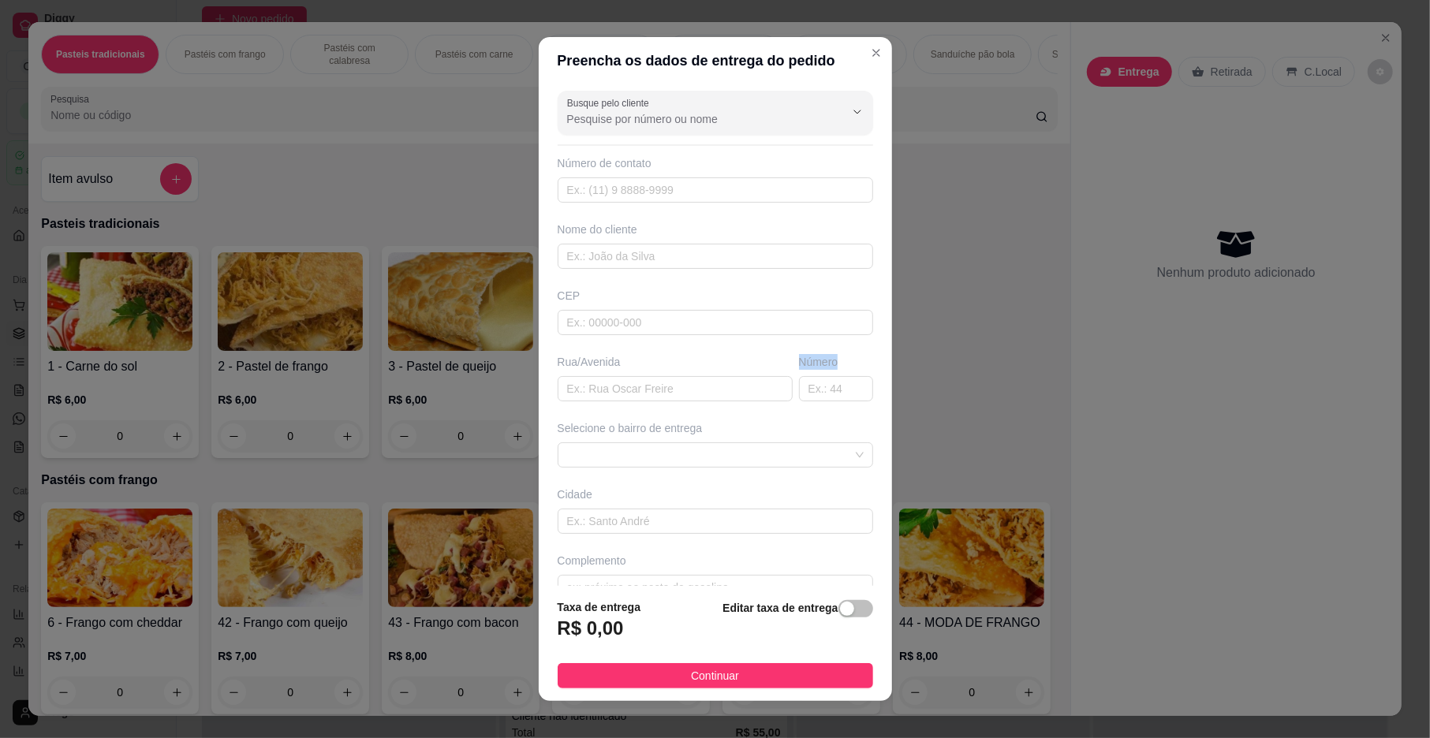
click at [844, 369] on div "Busque pelo cliente Número de contato Nome do cliente CEP Rua/Avenida Número Se…" at bounding box center [715, 335] width 353 height 502
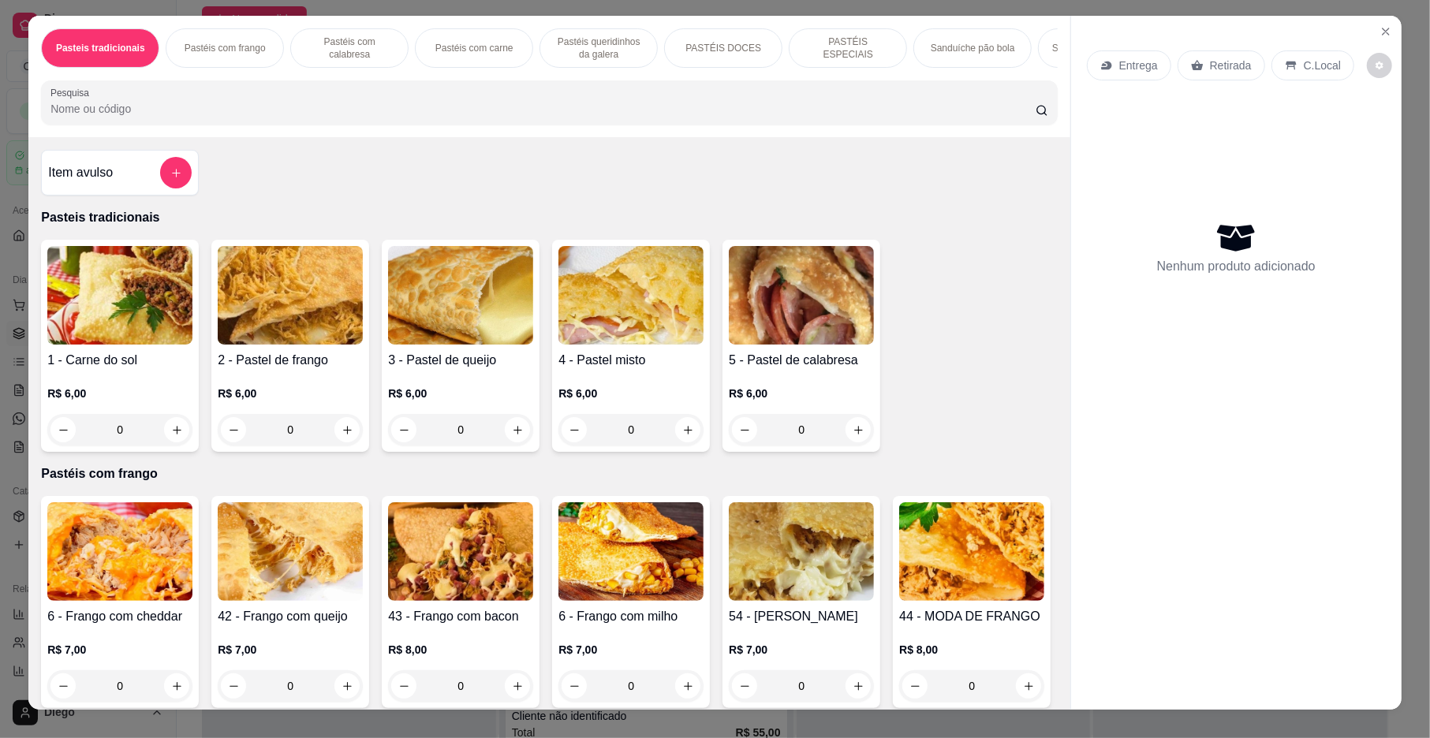
scroll to position [0, 0]
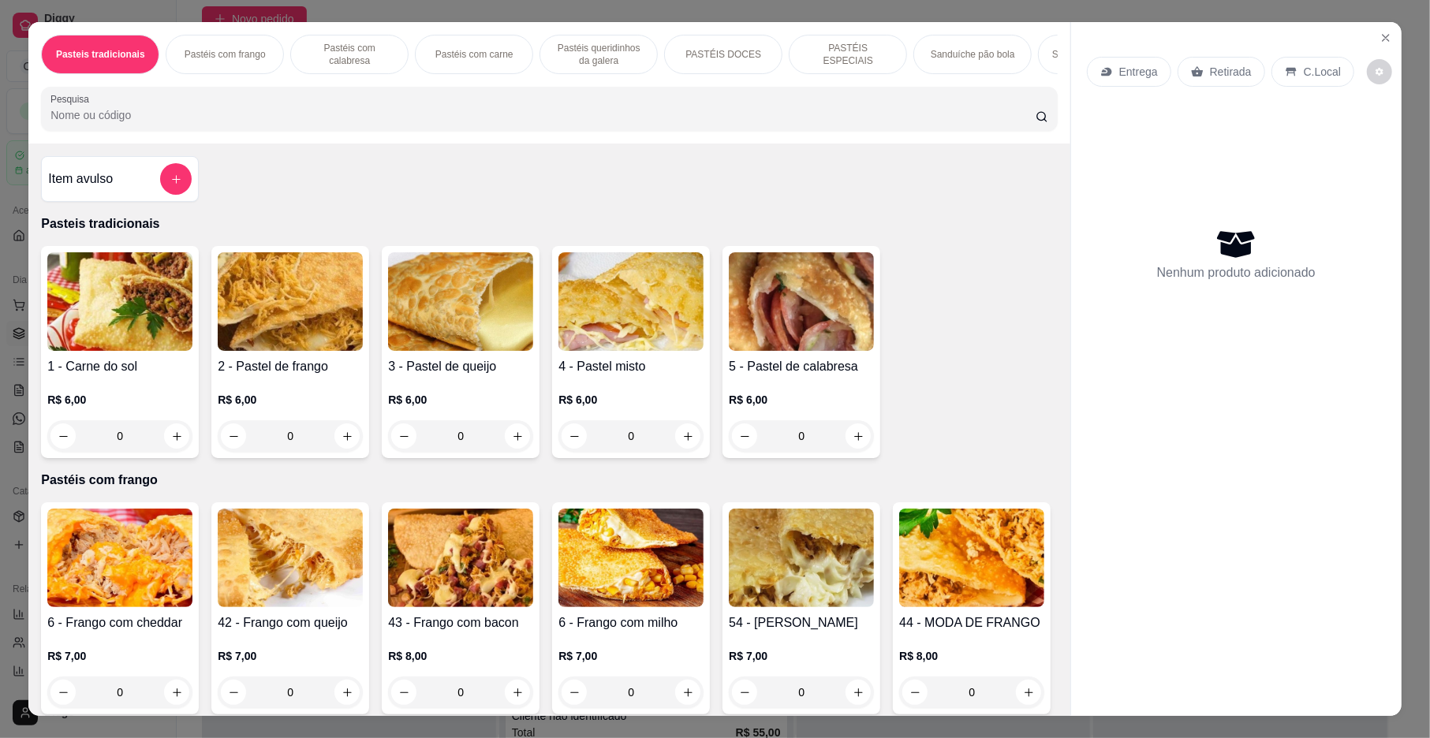
click at [1098, 64] on div "Entrega" at bounding box center [1129, 72] width 84 height 30
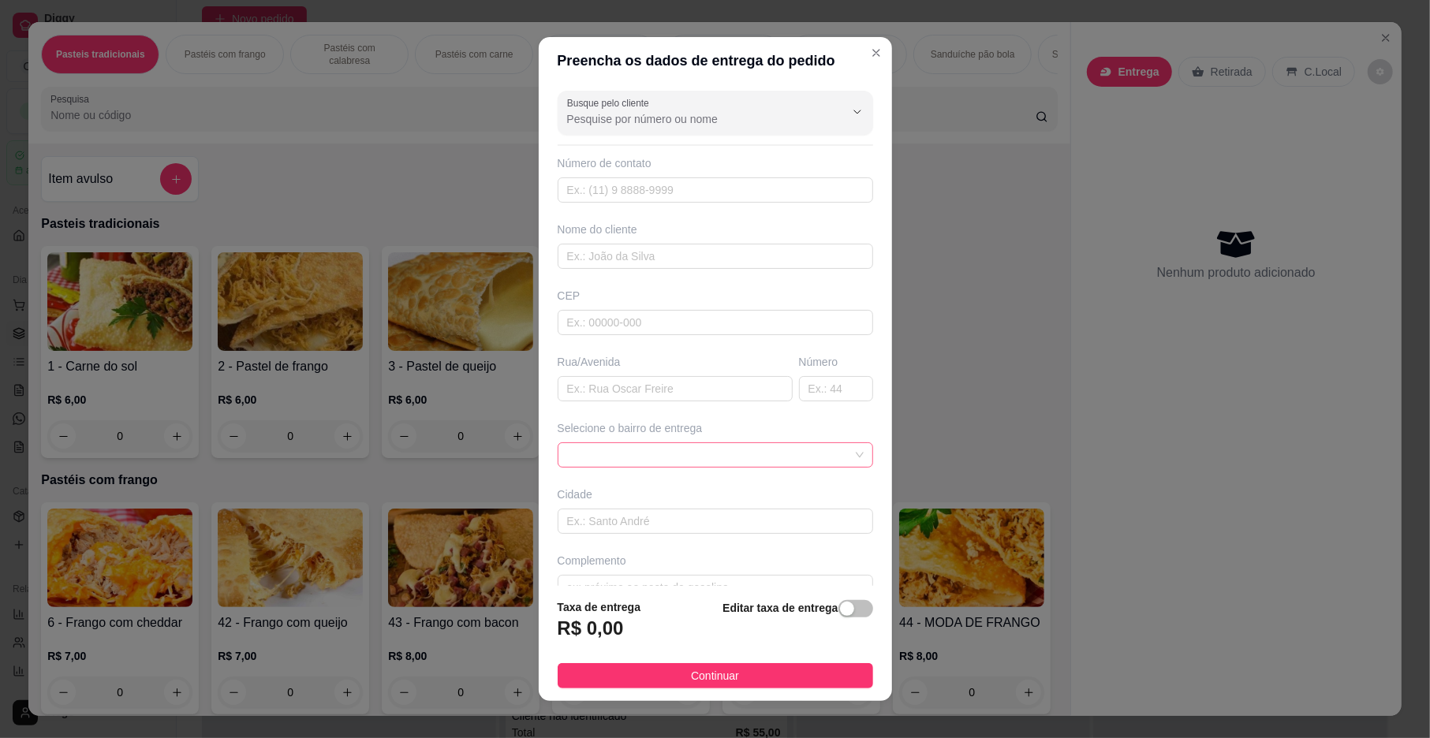
click at [682, 450] on span at bounding box center [715, 455] width 297 height 24
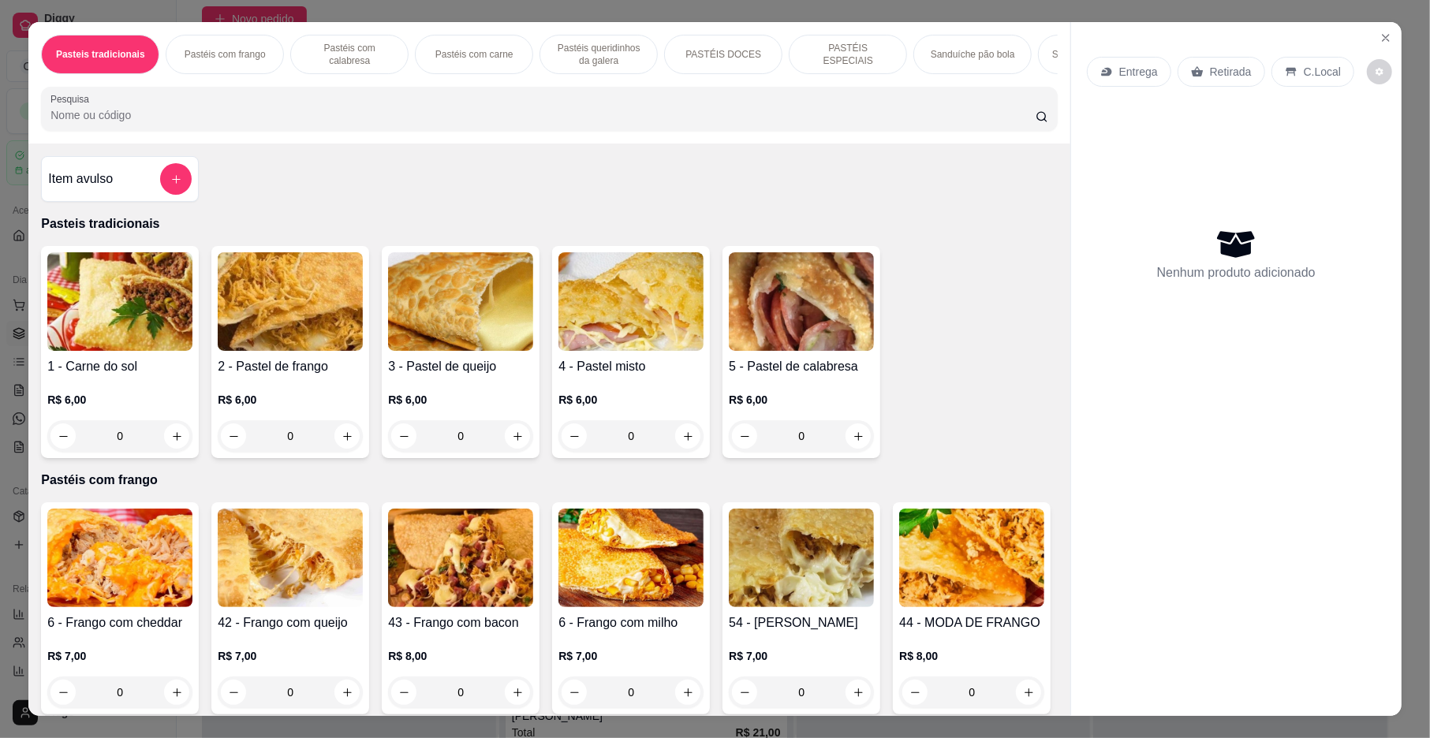
scroll to position [4813, 0]
